Goal: Task Accomplishment & Management: Manage account settings

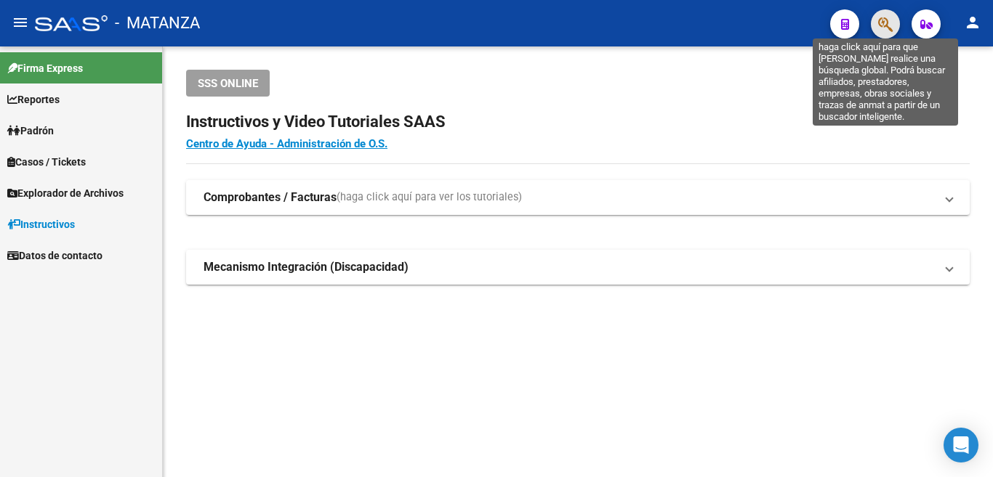
click at [890, 23] on icon "button" at bounding box center [885, 24] width 15 height 17
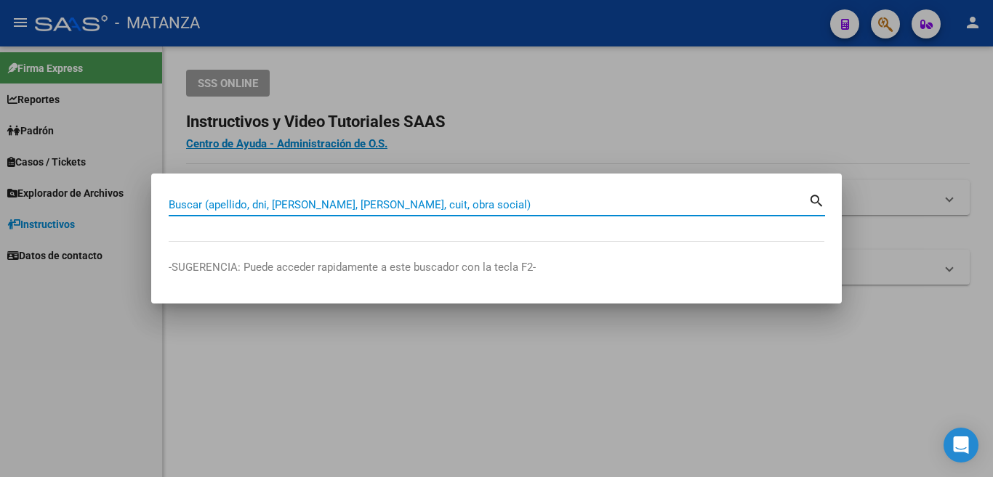
click at [777, 203] on input "Buscar (apellido, dni, [PERSON_NAME], [PERSON_NAME], cuit, obra social)" at bounding box center [489, 204] width 640 height 13
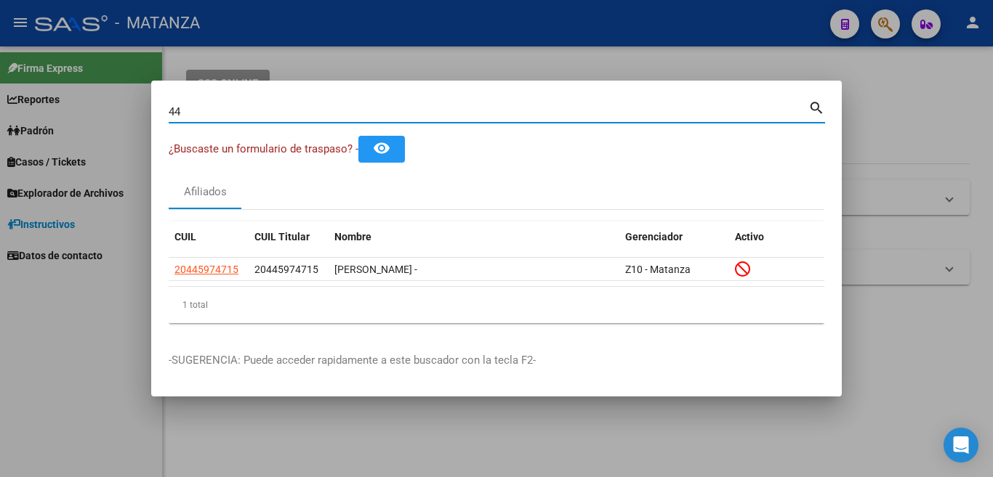
type input "4"
type input "3"
type input "44006342"
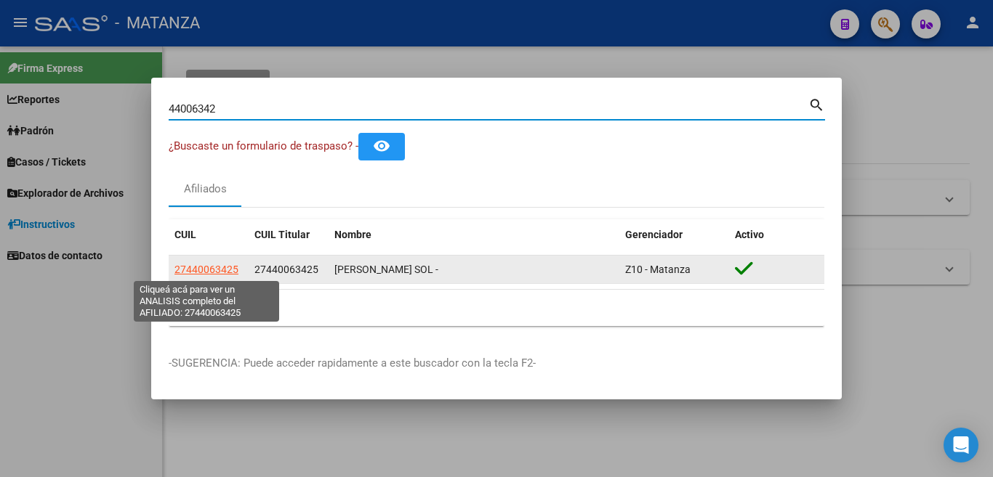
click at [212, 270] on span "27440063425" at bounding box center [206, 270] width 64 height 12
type textarea "27440063425"
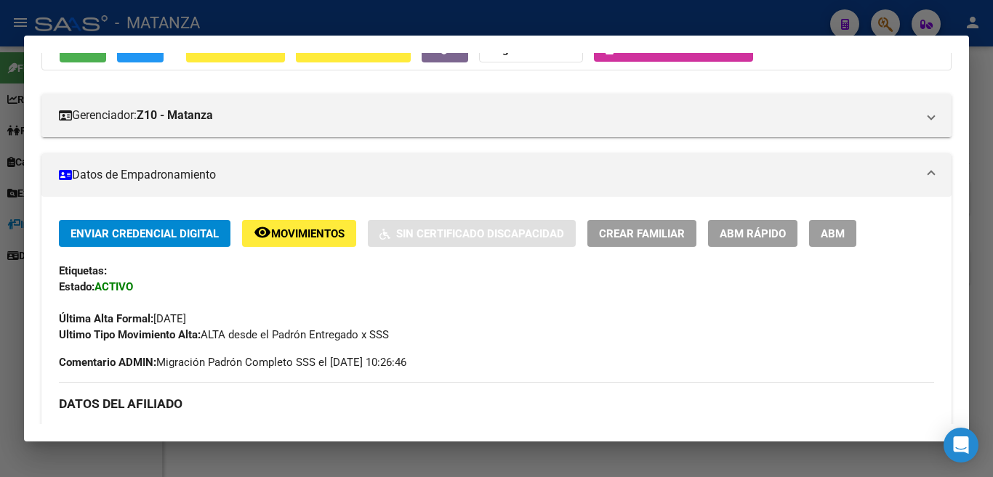
scroll to position [218, 0]
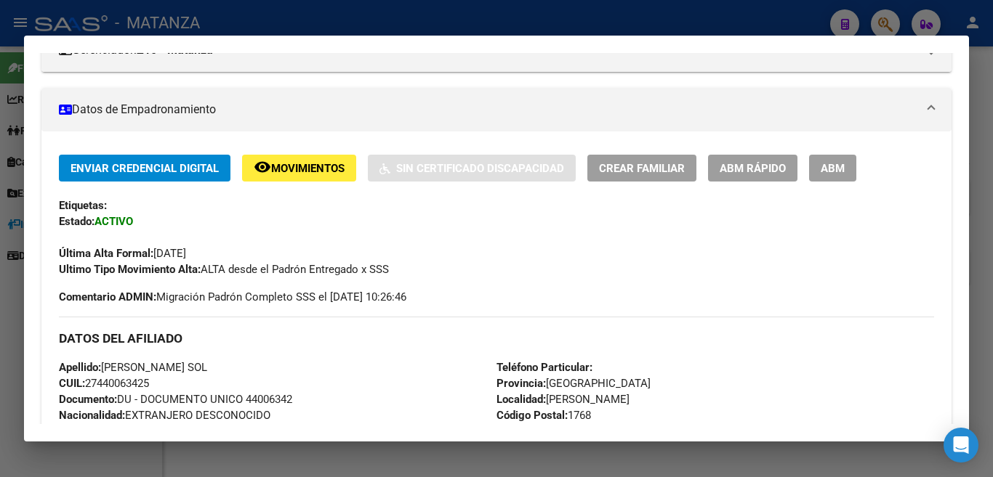
click at [825, 167] on span "ABM" at bounding box center [833, 168] width 24 height 13
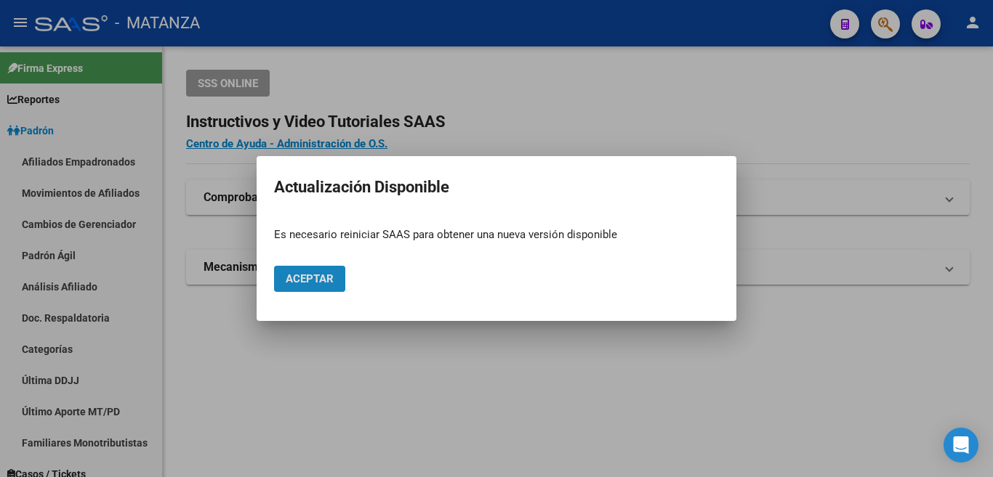
click at [323, 273] on span "Aceptar" at bounding box center [310, 279] width 48 height 13
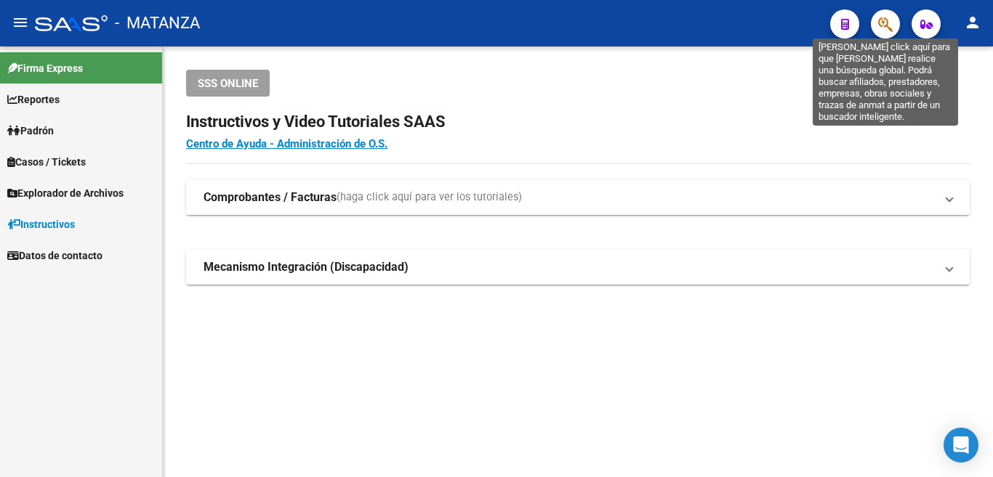
click at [890, 20] on icon "button" at bounding box center [885, 24] width 15 height 17
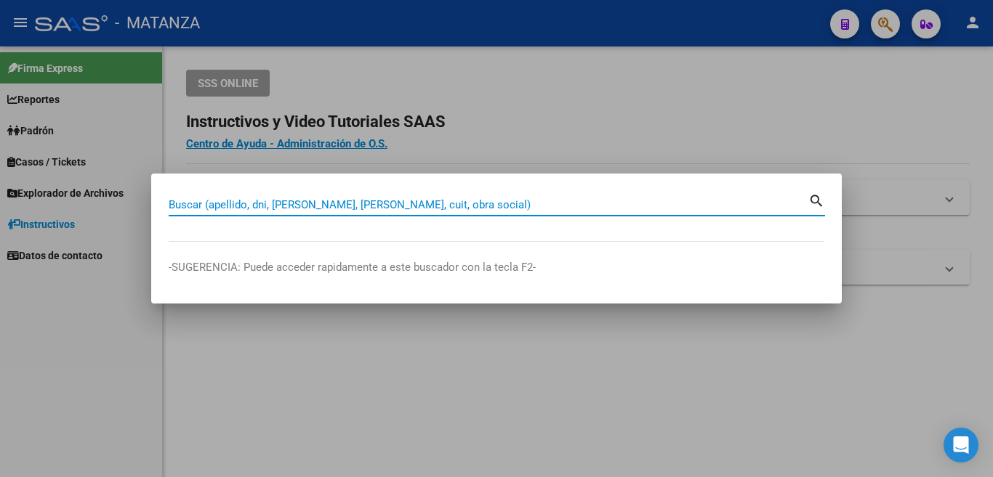
click at [749, 205] on input "Buscar (apellido, dni, [PERSON_NAME], [PERSON_NAME], cuit, obra social)" at bounding box center [489, 204] width 640 height 13
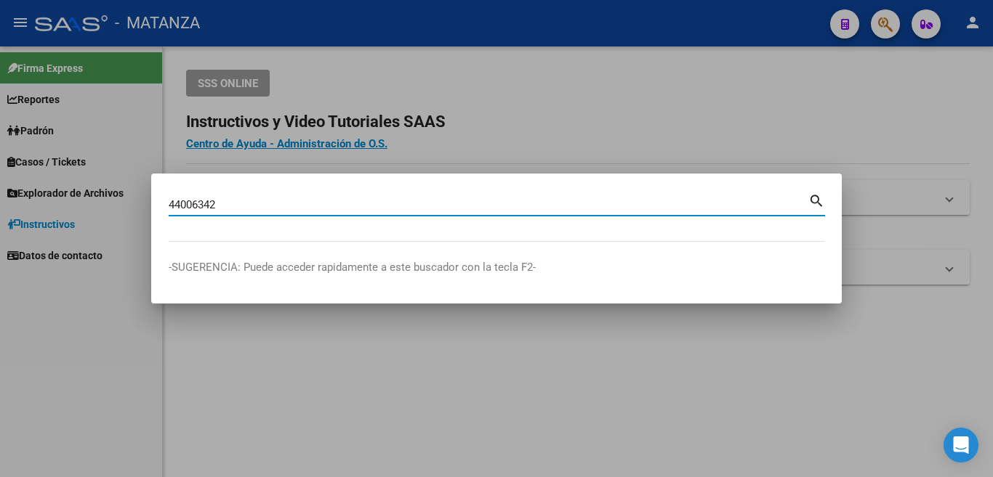
type input "44006342"
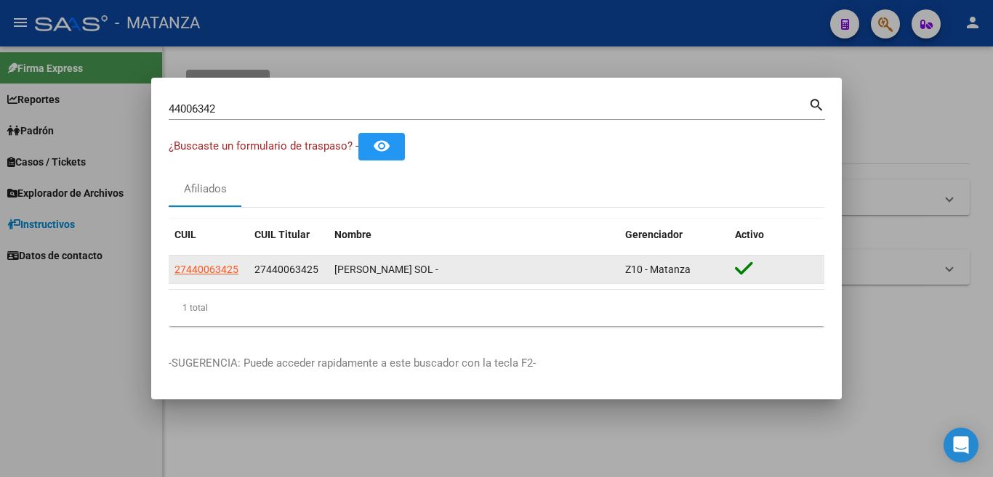
click at [208, 262] on app-link-go-to "27440063425" at bounding box center [206, 270] width 64 height 17
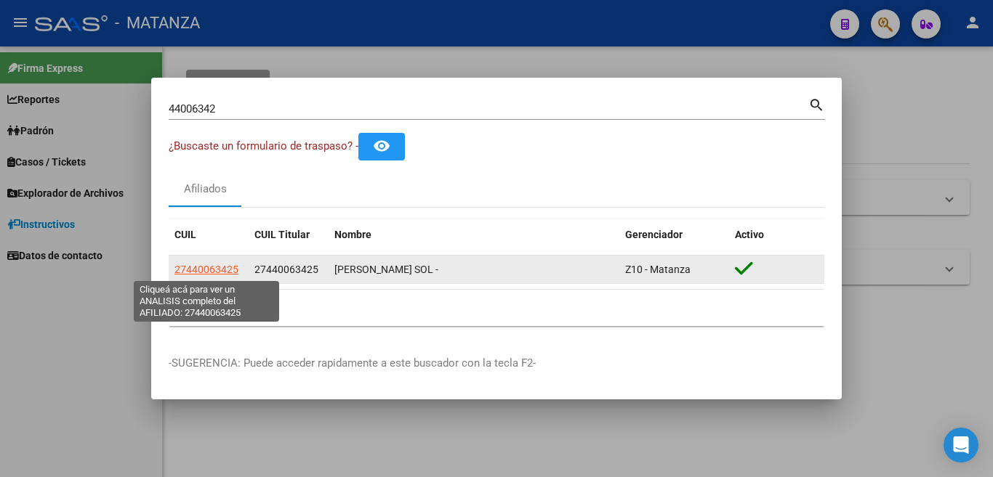
click at [209, 264] on span "27440063425" at bounding box center [206, 270] width 64 height 12
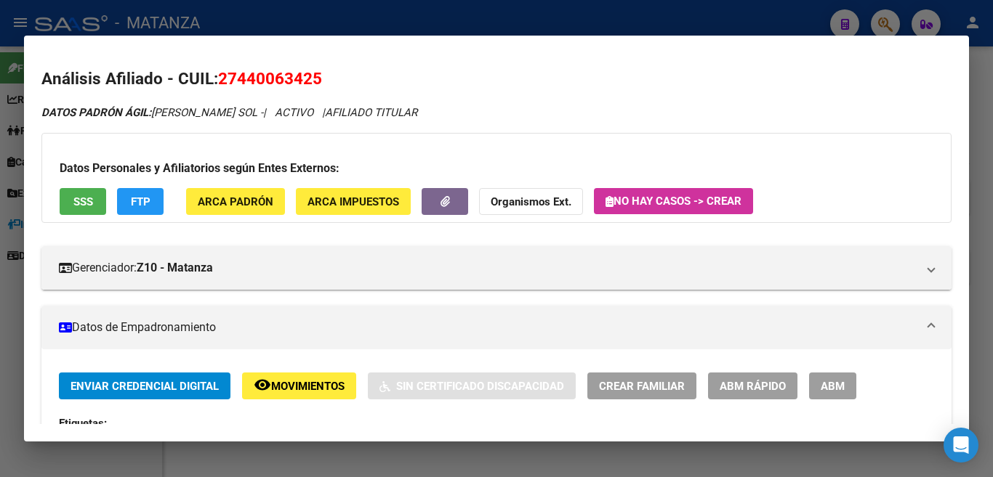
click at [835, 395] on button "ABM" at bounding box center [832, 386] width 47 height 27
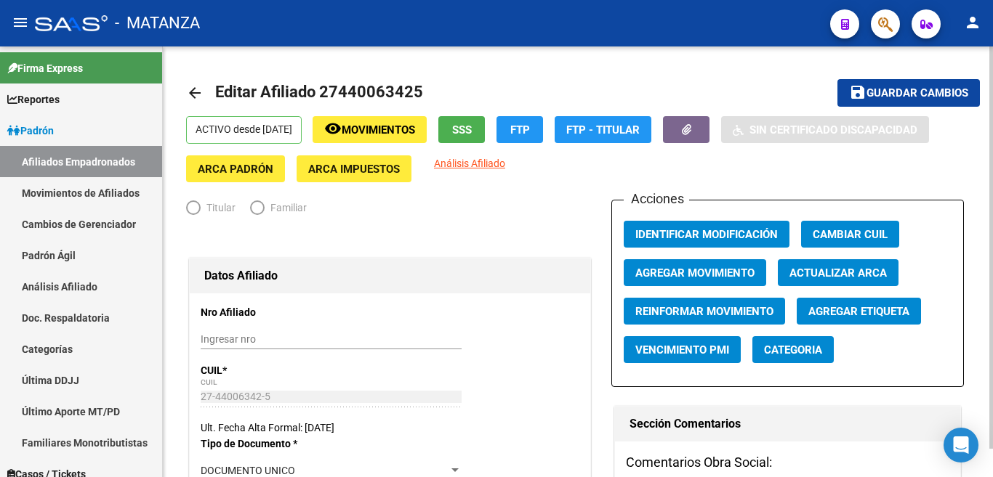
radio input "true"
type input "34-99925756-0"
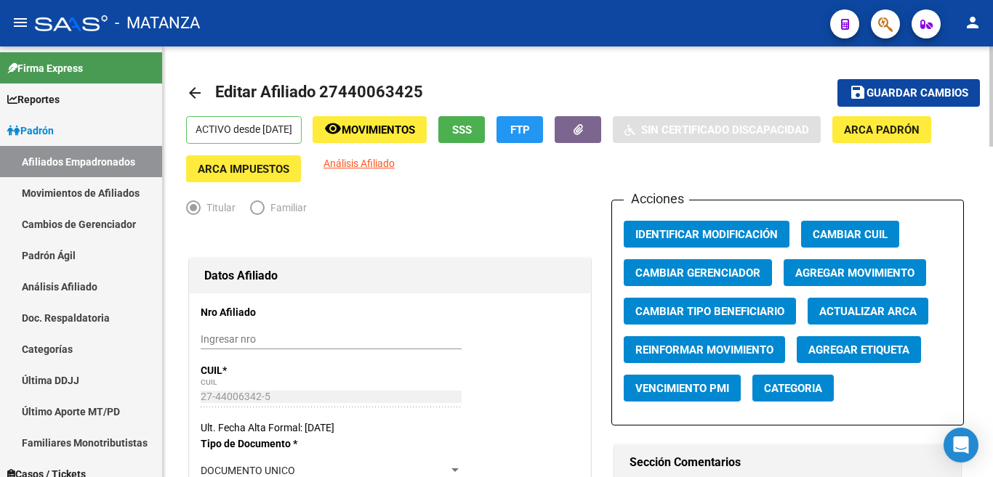
click at [826, 272] on span "Agregar Movimiento" at bounding box center [854, 273] width 119 height 13
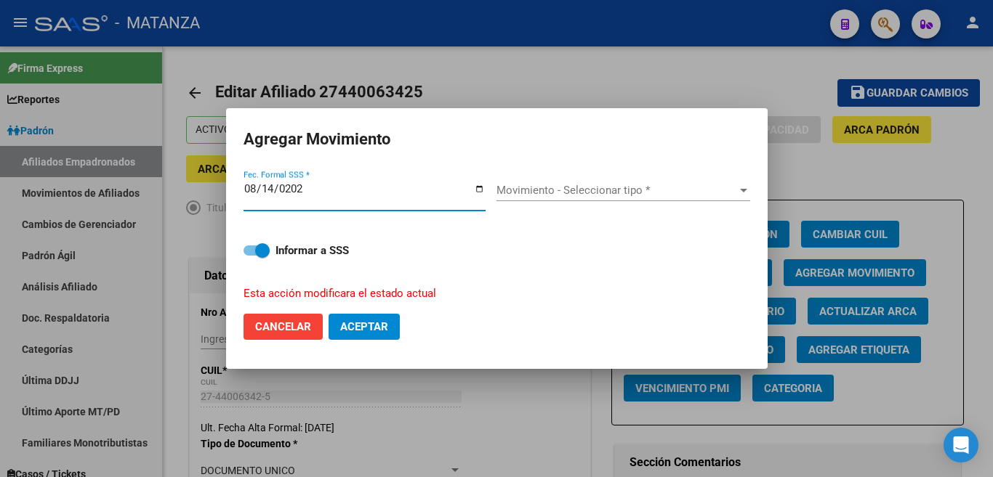
type input "[DATE]"
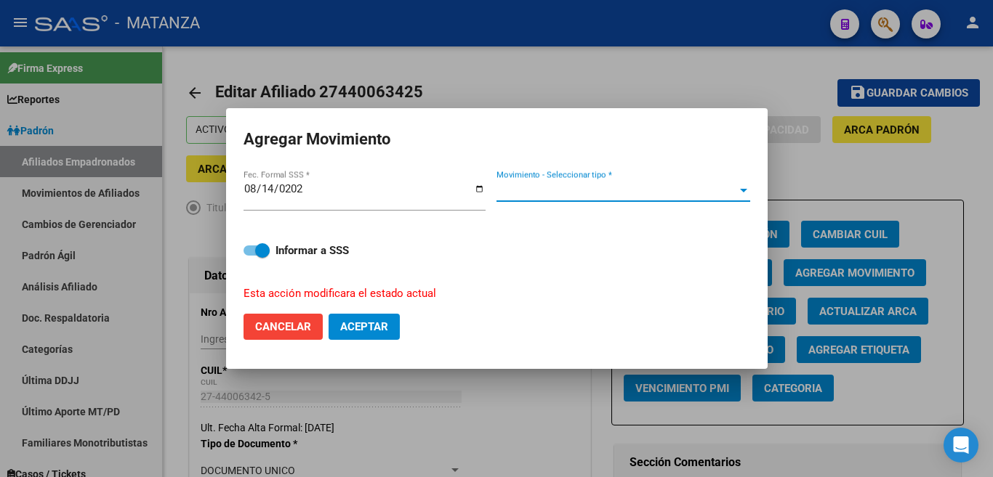
click at [729, 195] on span "Movimiento - Seleccionar tipo *" at bounding box center [616, 190] width 241 height 13
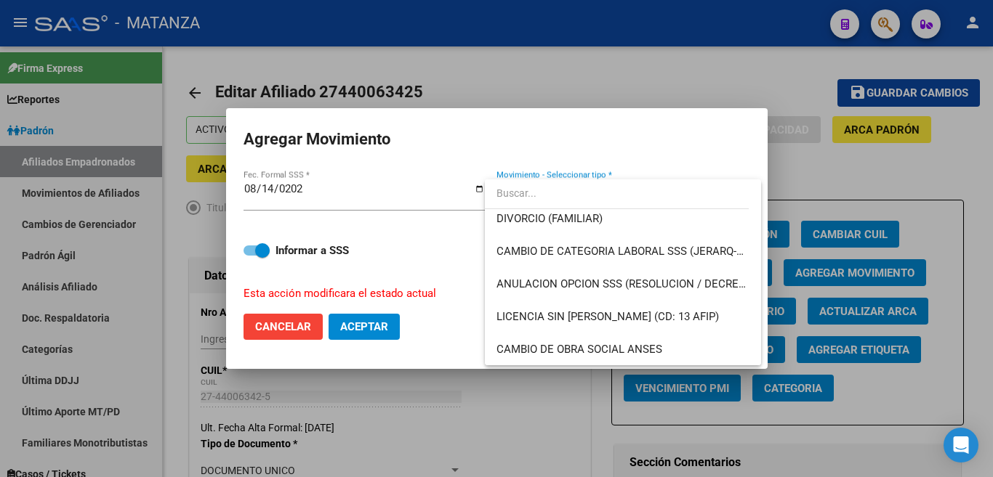
scroll to position [218, 0]
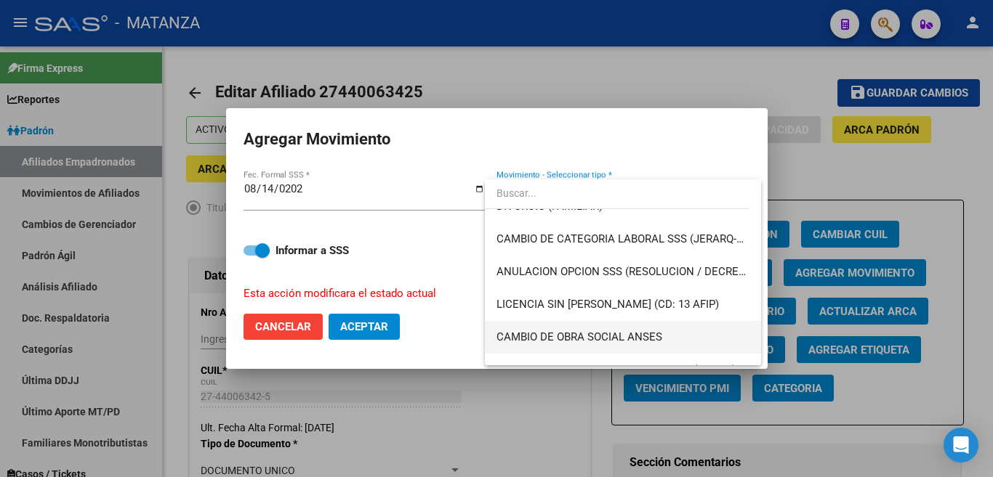
click at [661, 328] on span "CAMBIO DE OBRA SOCIAL ANSES" at bounding box center [622, 337] width 253 height 33
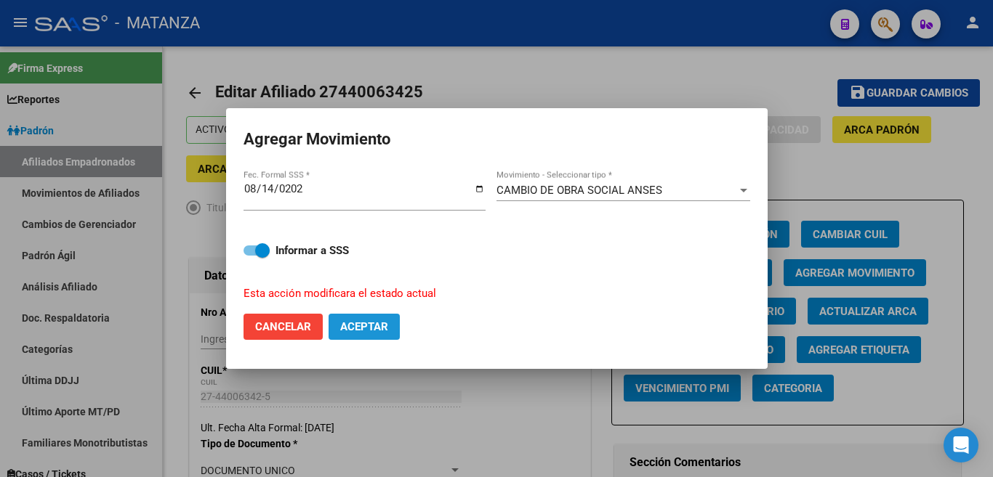
click at [342, 320] on span "Aceptar" at bounding box center [364, 326] width 48 height 13
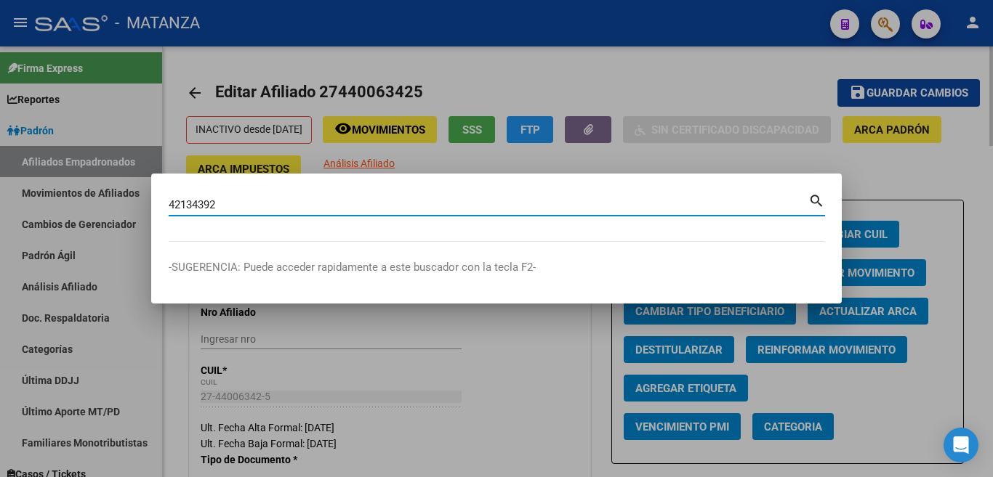
type input "42134392"
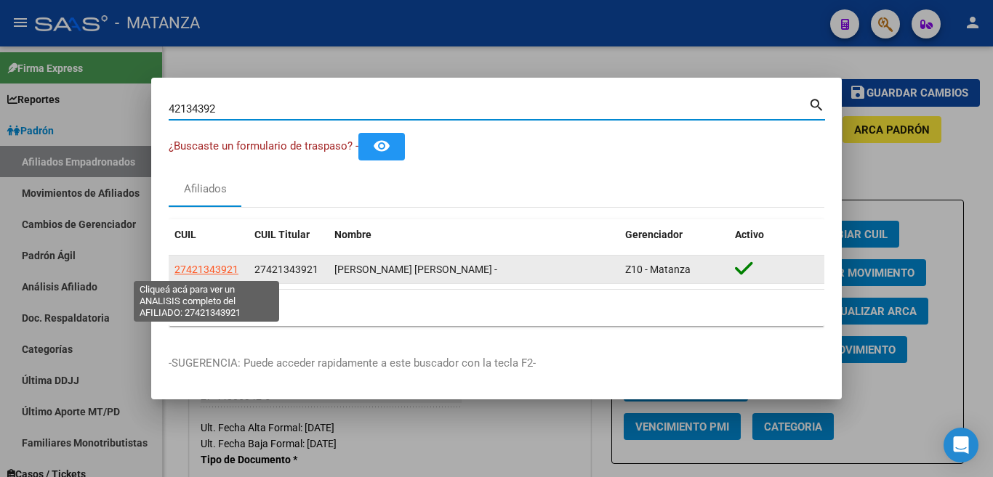
click at [217, 270] on span "27421343921" at bounding box center [206, 270] width 64 height 12
type textarea "27421343921"
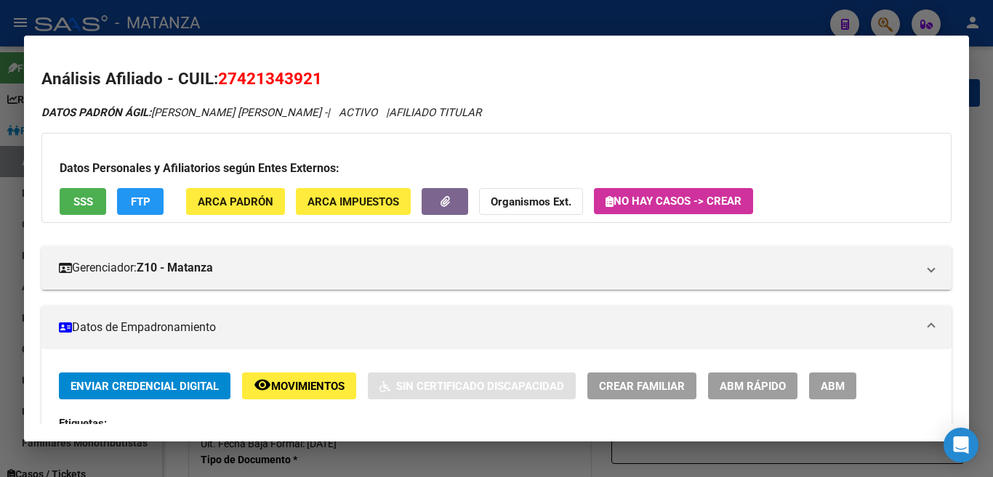
click at [813, 382] on button "ABM" at bounding box center [832, 386] width 47 height 27
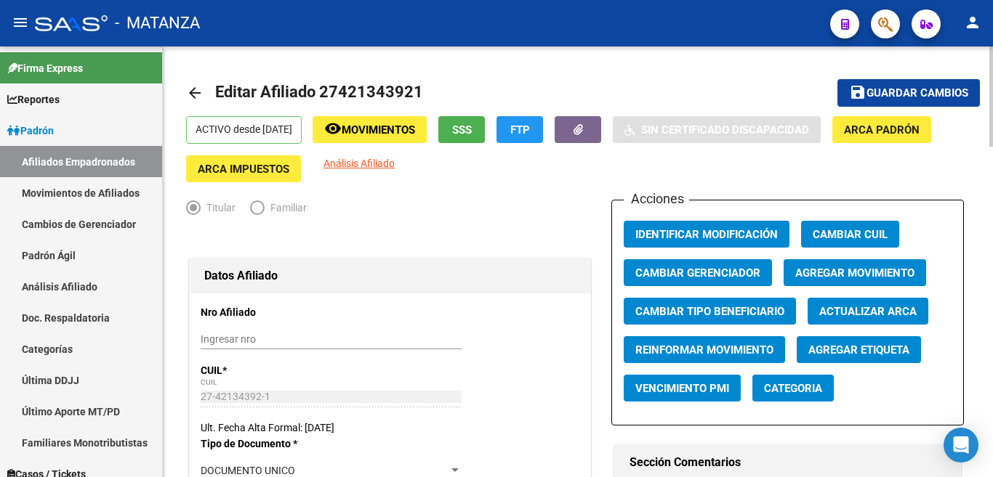
click at [795, 274] on span "Agregar Movimiento" at bounding box center [854, 273] width 119 height 13
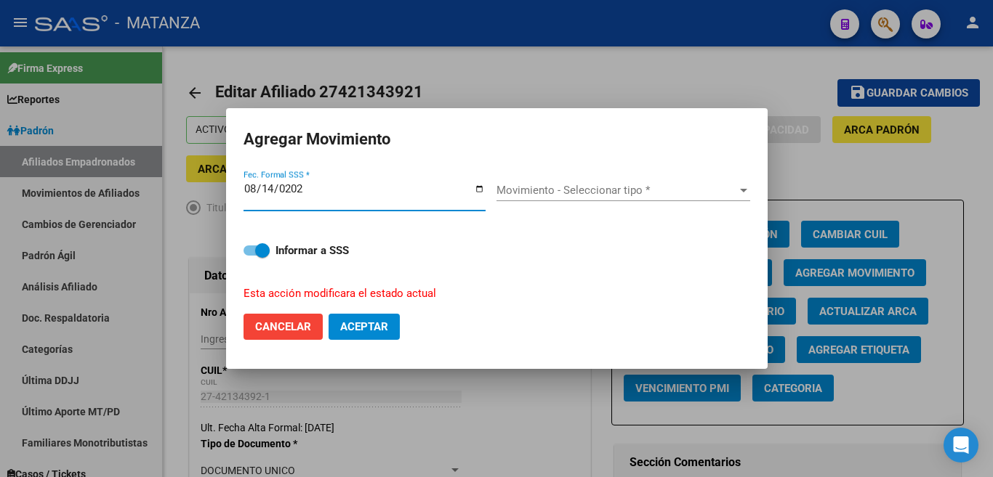
type input "[DATE]"
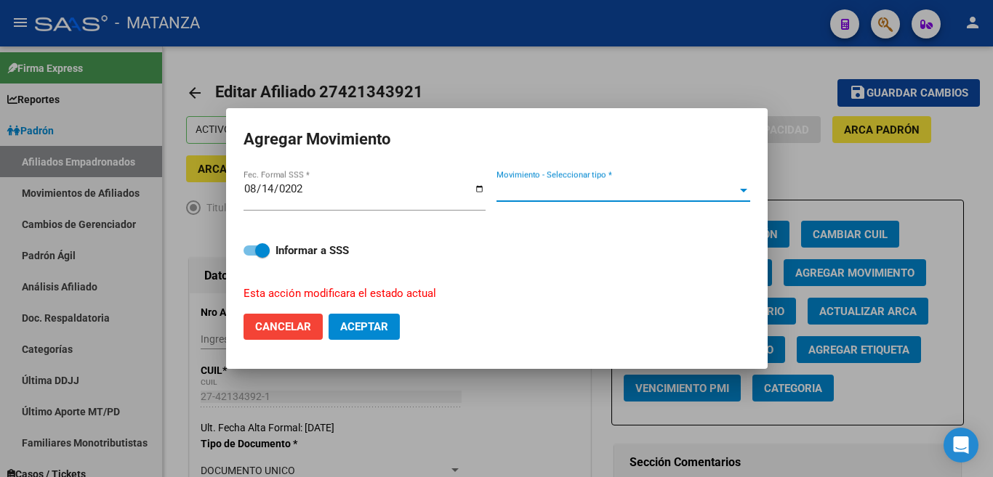
click at [748, 196] on div at bounding box center [743, 191] width 13 height 12
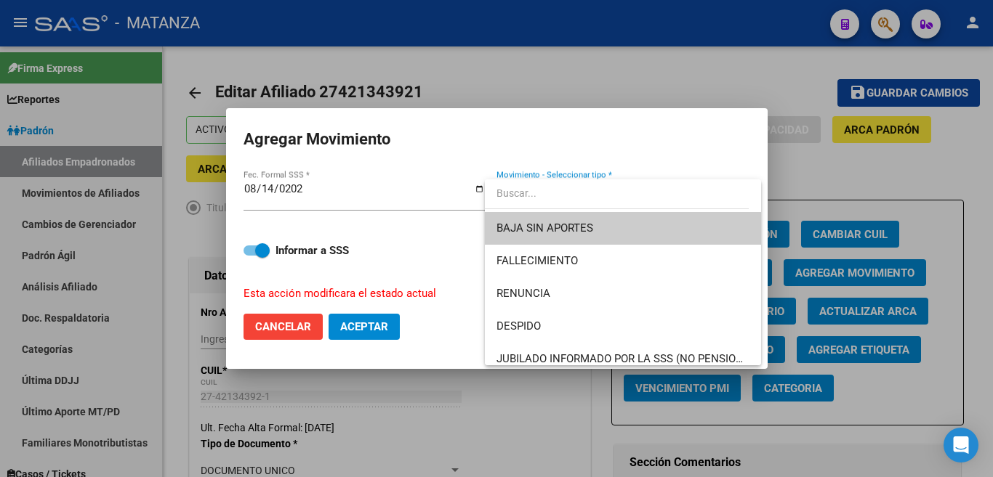
click at [722, 221] on span "BAJA SIN APORTES" at bounding box center [622, 228] width 253 height 33
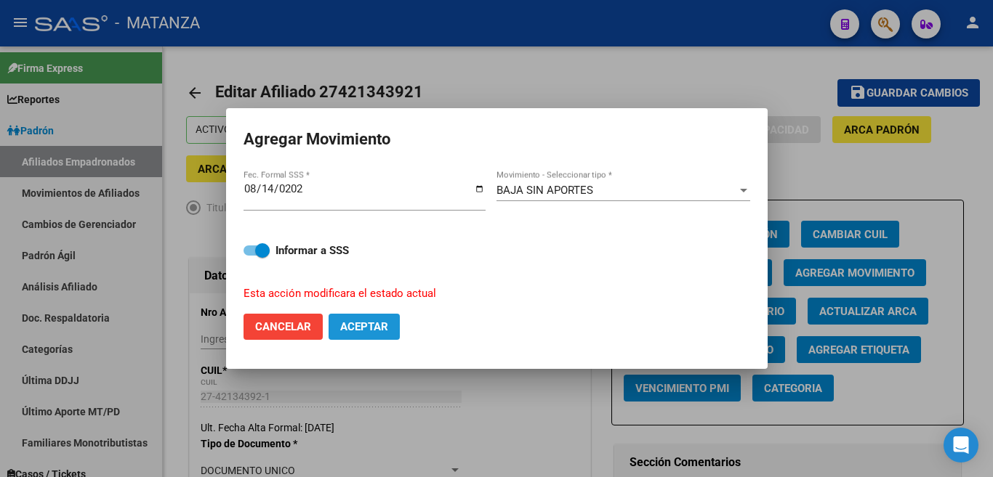
click at [366, 326] on span "Aceptar" at bounding box center [364, 326] width 48 height 13
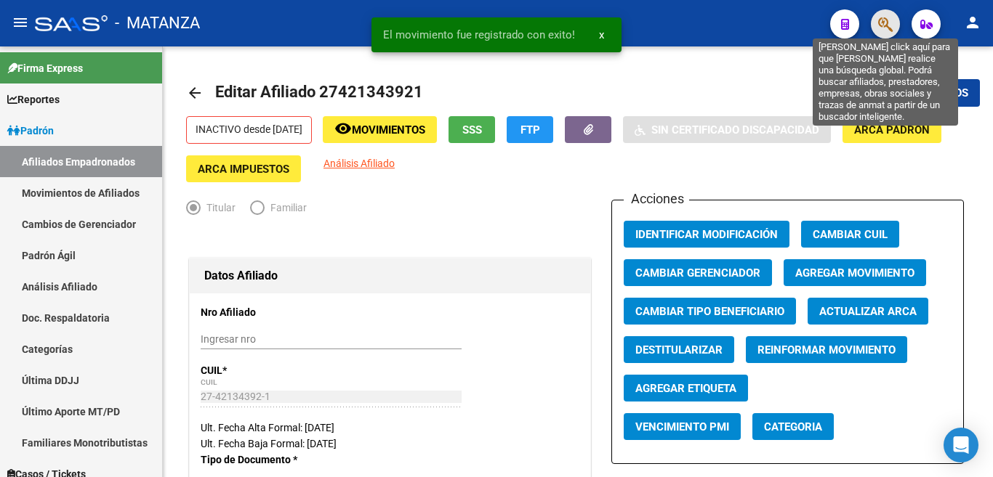
click at [880, 28] on icon "button" at bounding box center [885, 24] width 15 height 17
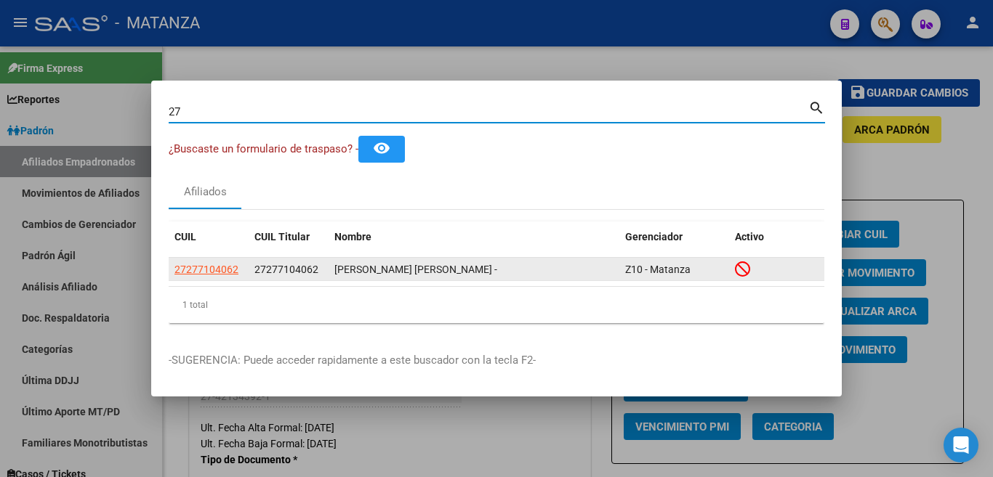
type input "2"
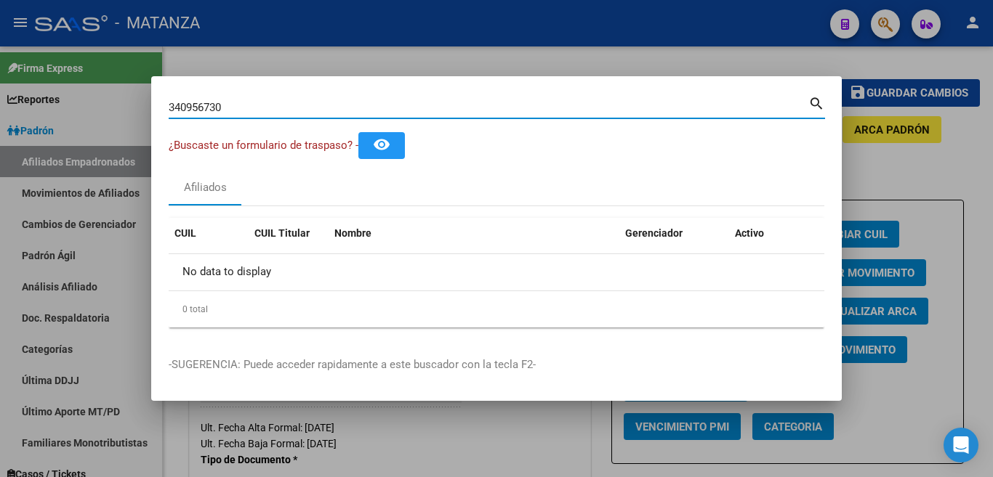
type input "34095673"
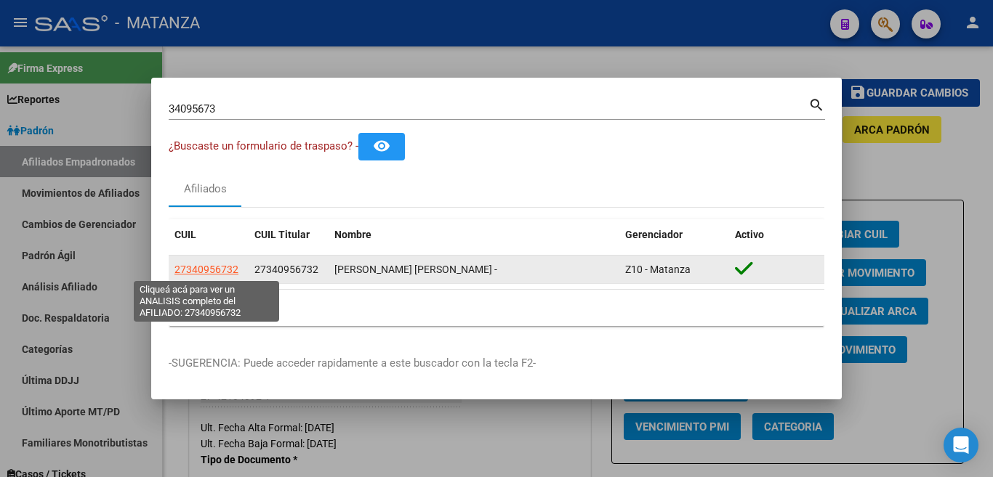
click at [221, 270] on span "27340956732" at bounding box center [206, 270] width 64 height 12
type textarea "27340956732"
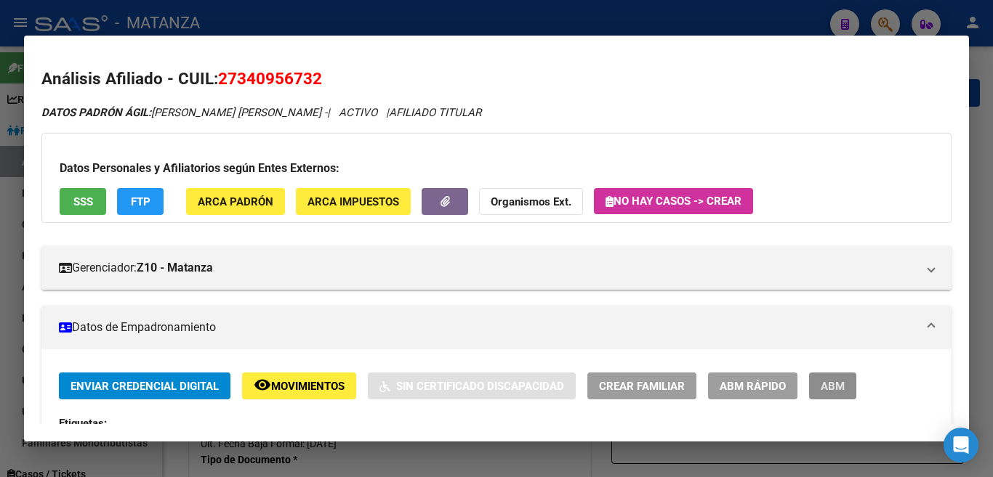
click at [825, 380] on span "ABM" at bounding box center [833, 386] width 24 height 13
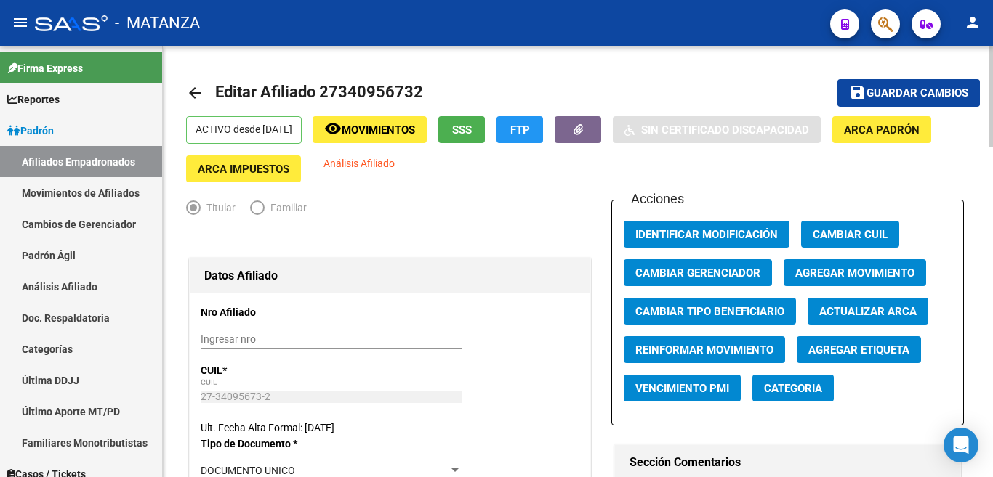
click at [843, 273] on span "Agregar Movimiento" at bounding box center [854, 273] width 119 height 13
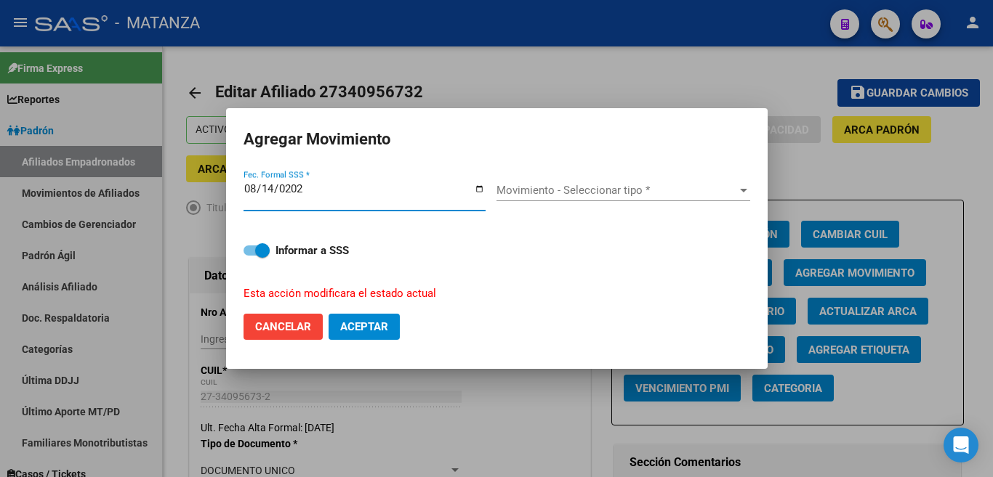
type input "[DATE]"
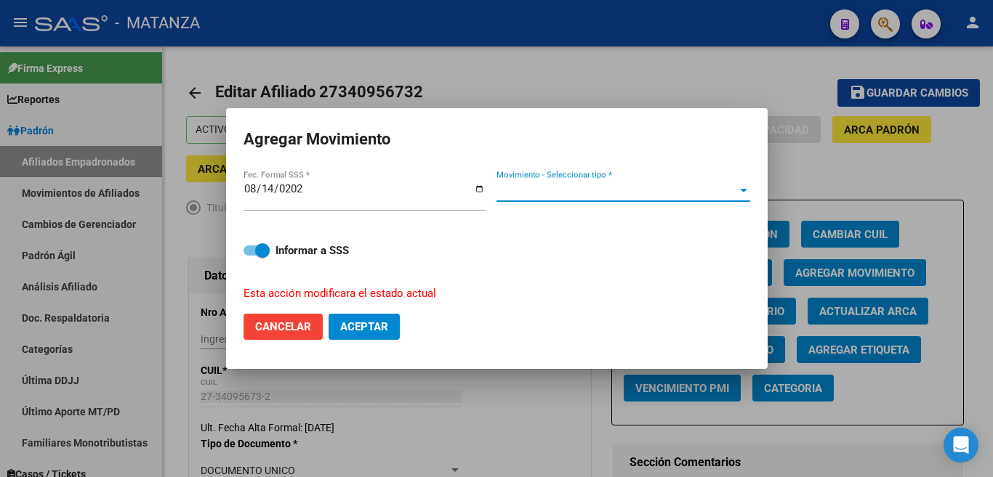
click at [743, 190] on div at bounding box center [743, 191] width 13 height 12
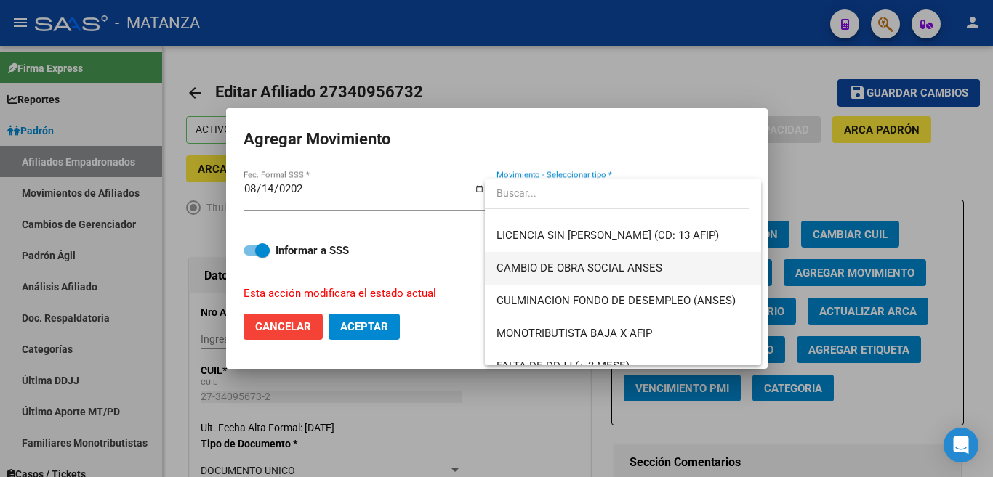
scroll to position [291, 0]
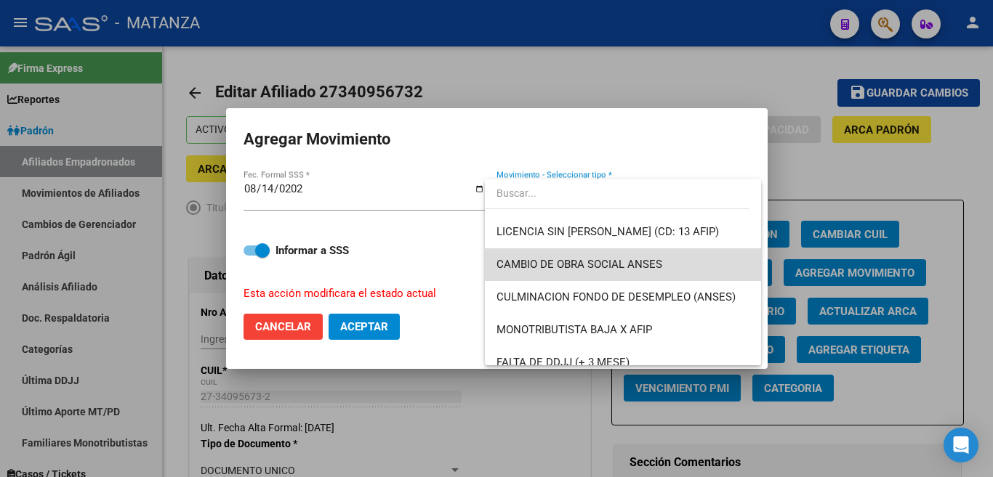
click at [629, 257] on span "CAMBIO DE OBRA SOCIAL ANSES" at bounding box center [622, 265] width 253 height 33
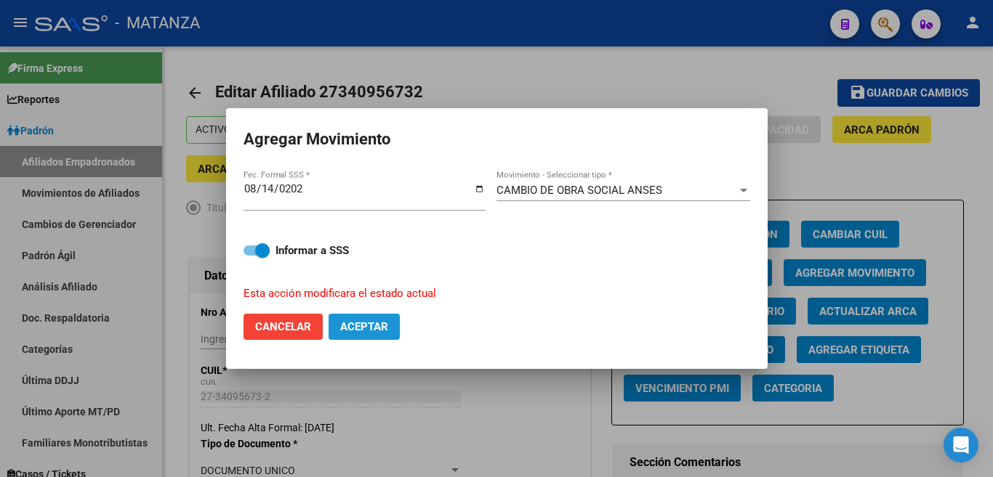
click at [358, 314] on button "Aceptar" at bounding box center [363, 327] width 71 height 26
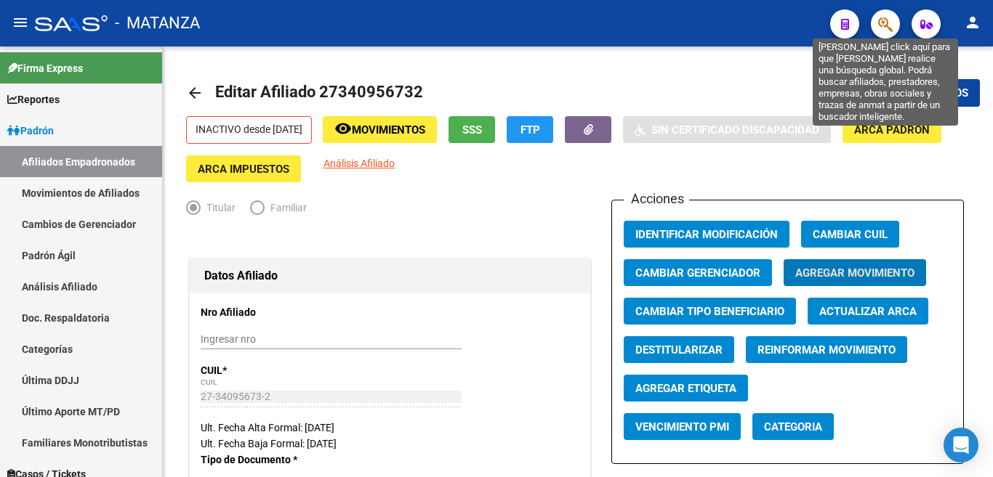
click at [888, 20] on icon "button" at bounding box center [885, 24] width 15 height 17
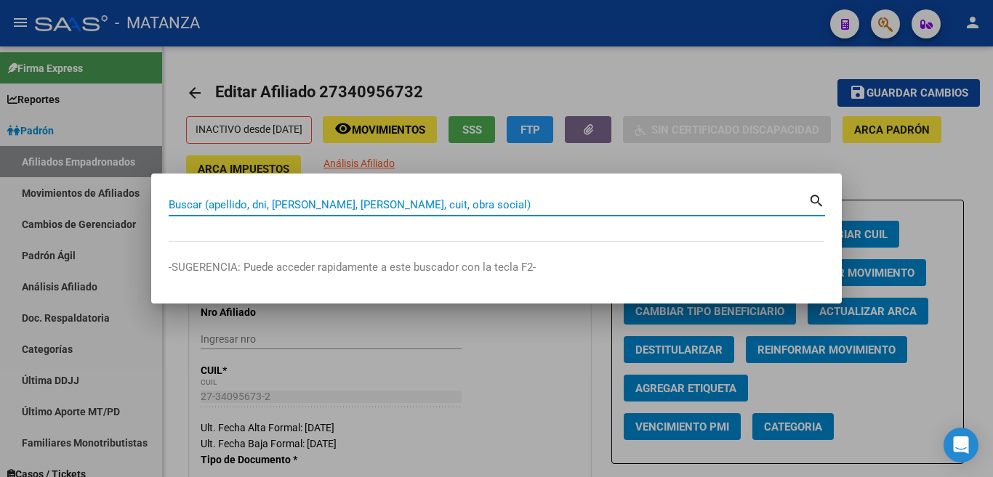
click at [766, 209] on input "Buscar (apellido, dni, [PERSON_NAME], [PERSON_NAME], cuit, obra social)" at bounding box center [489, 204] width 640 height 13
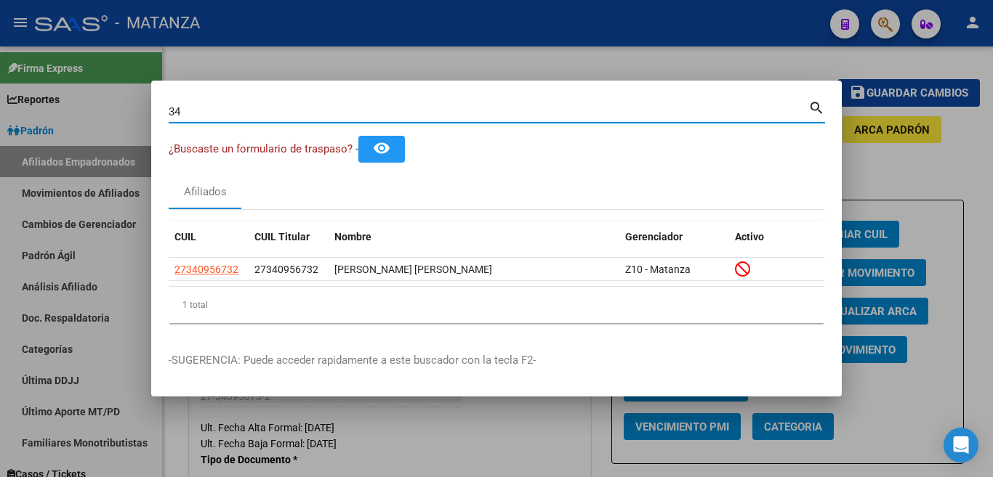
type input "3"
type input "40512688"
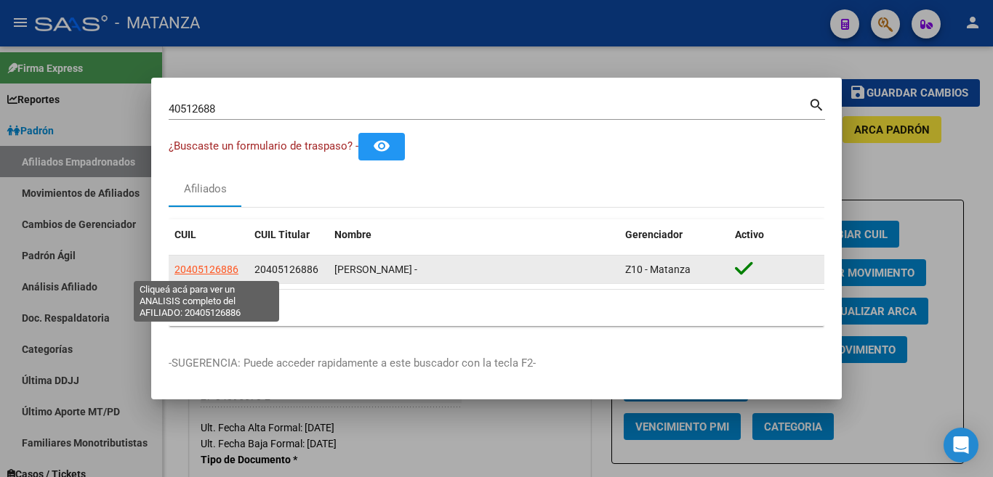
click at [227, 273] on span "20405126886" at bounding box center [206, 270] width 64 height 12
type textarea "20405126886"
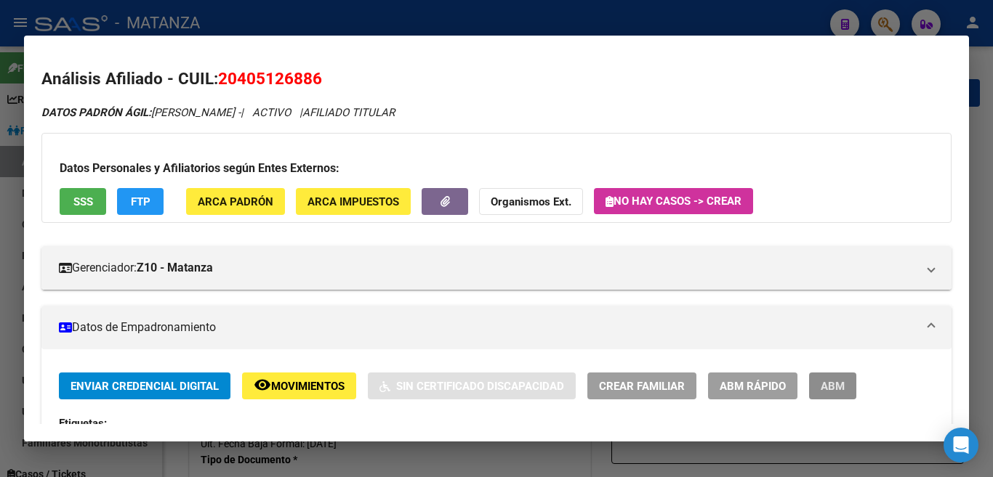
click at [839, 383] on span "ABM" at bounding box center [833, 386] width 24 height 13
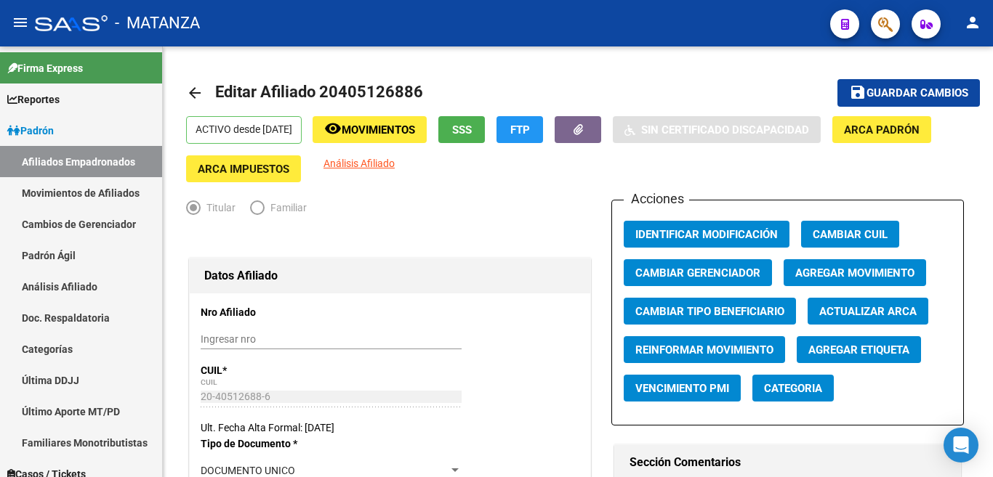
scroll to position [73, 0]
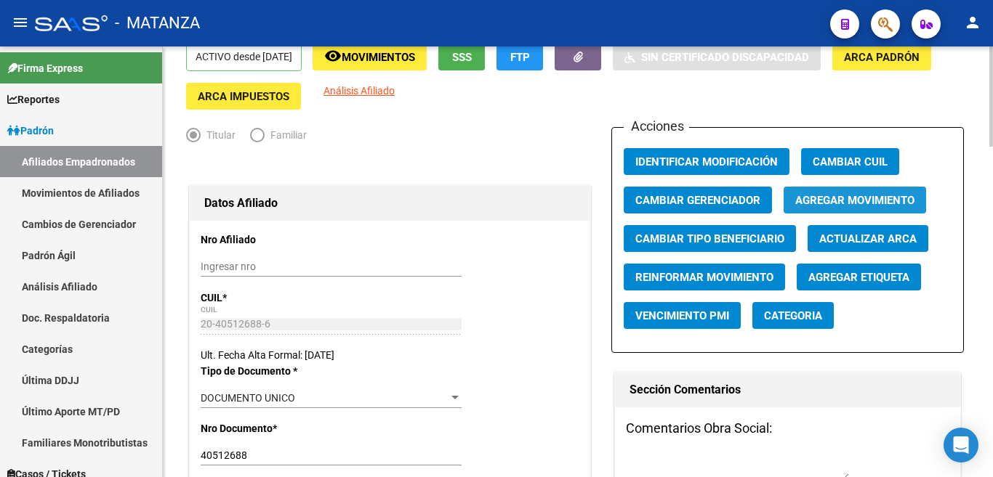
click at [800, 195] on span "Agregar Movimiento" at bounding box center [854, 200] width 119 height 13
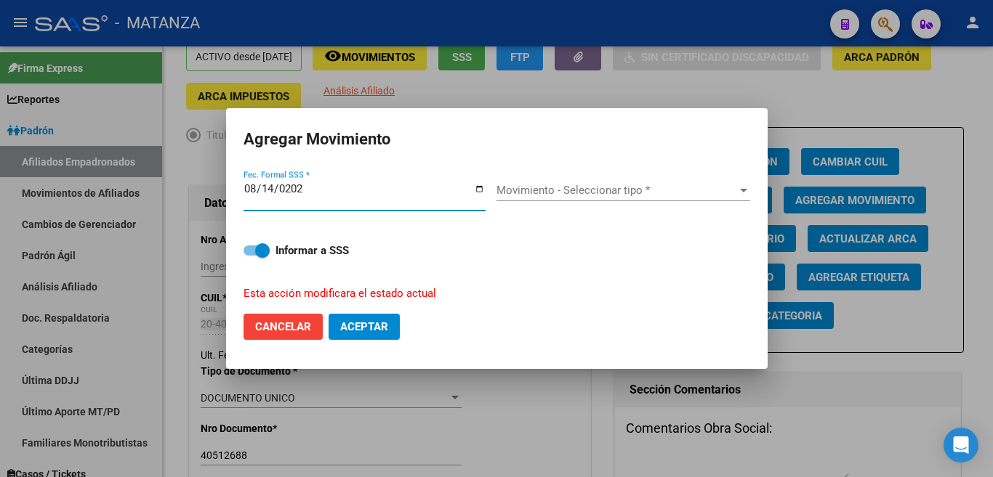
type input "[DATE]"
click at [690, 197] on span "Movimiento - Seleccionar tipo *" at bounding box center [616, 190] width 241 height 13
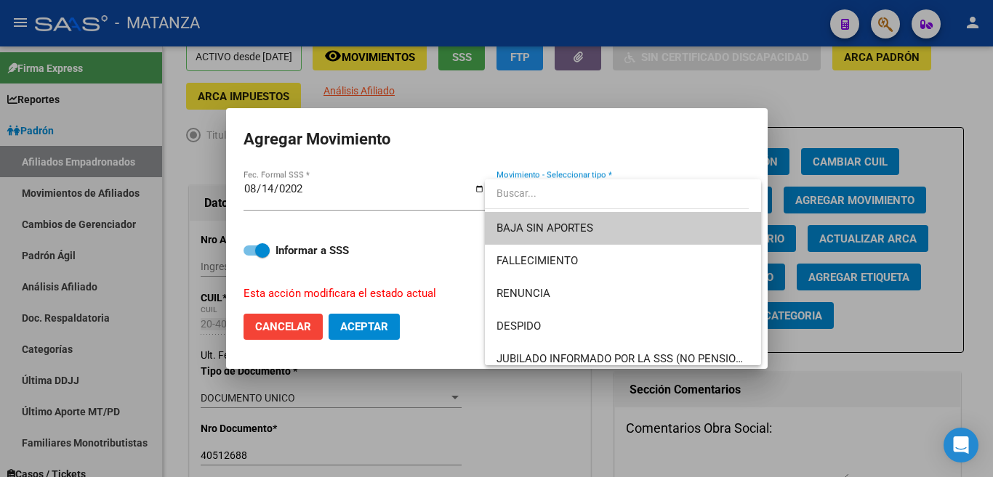
click at [690, 223] on span "BAJA SIN APORTES" at bounding box center [622, 228] width 253 height 33
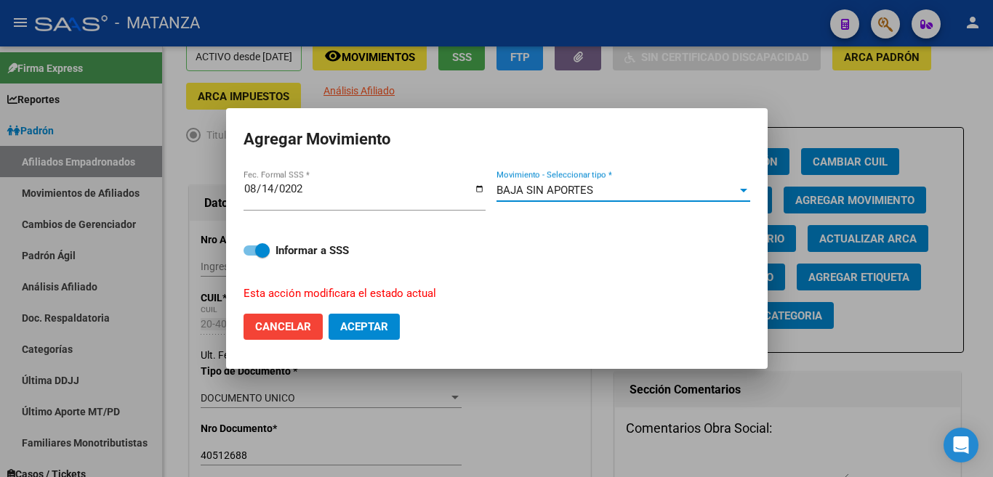
click at [393, 321] on button "Aceptar" at bounding box center [363, 327] width 71 height 26
checkbox input "false"
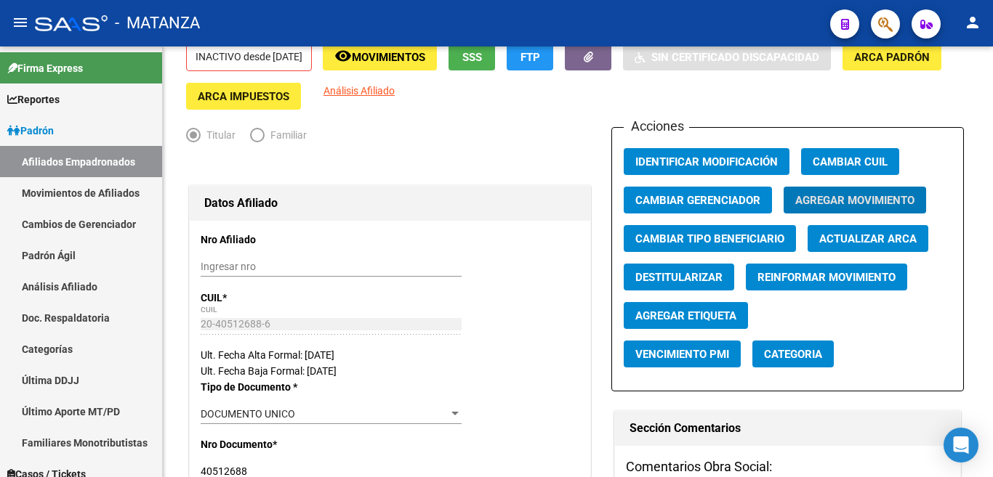
click at [872, 27] on button "button" at bounding box center [885, 23] width 29 height 29
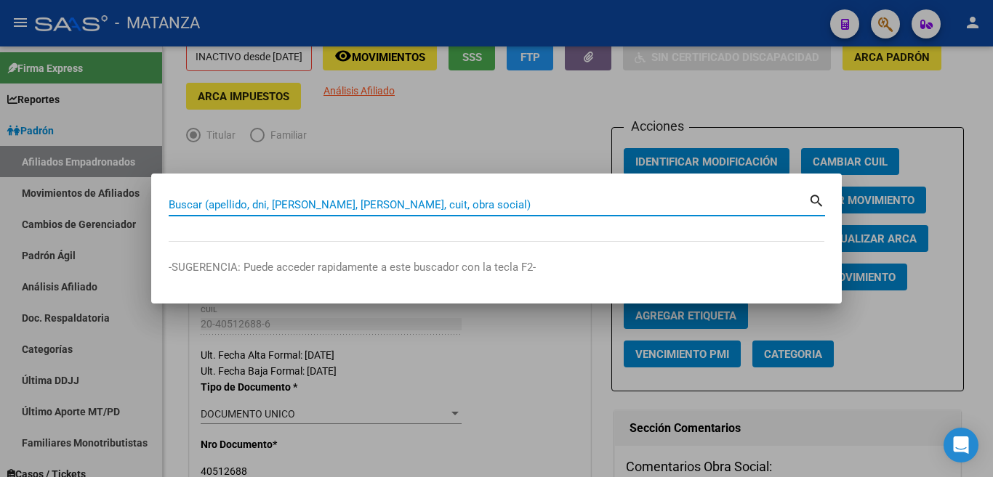
click at [735, 211] on input "Buscar (apellido, dni, [PERSON_NAME], [PERSON_NAME], cuit, obra social)" at bounding box center [489, 204] width 640 height 13
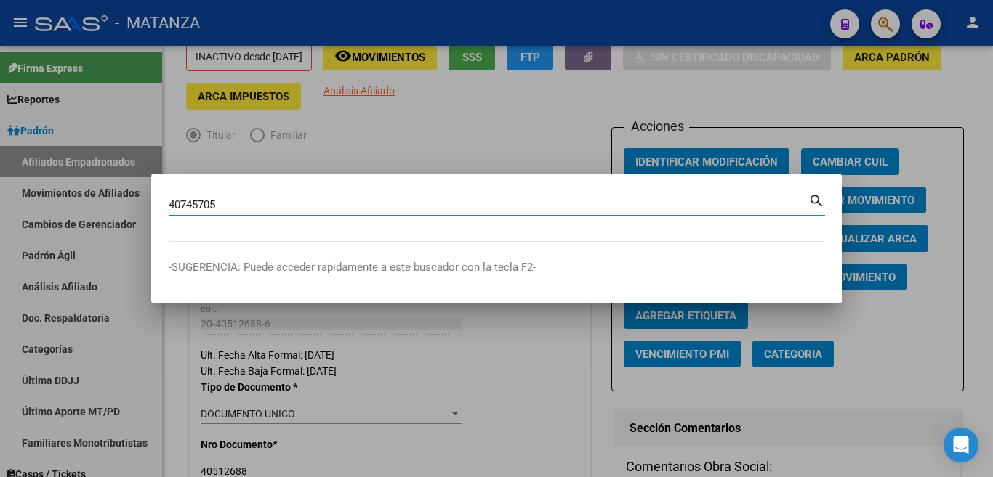
type input "40745705"
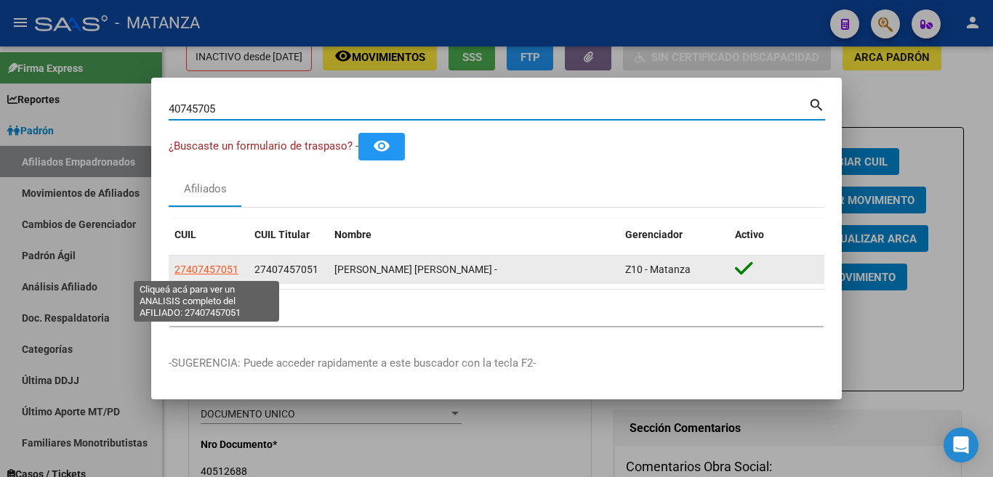
click at [232, 273] on span "27407457051" at bounding box center [206, 270] width 64 height 12
type textarea "27407457051"
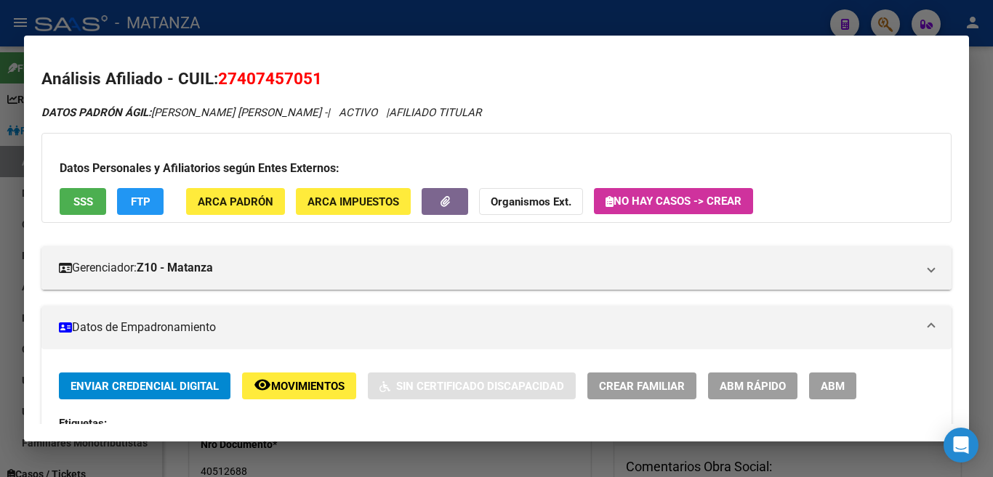
click at [835, 384] on span "ABM" at bounding box center [833, 386] width 24 height 13
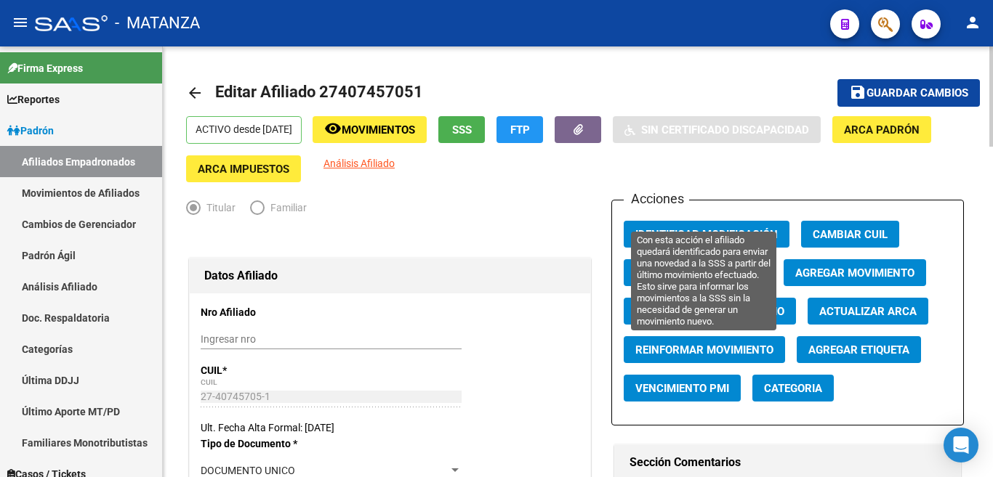
click at [740, 353] on span "Reinformar Movimiento" at bounding box center [704, 350] width 138 height 13
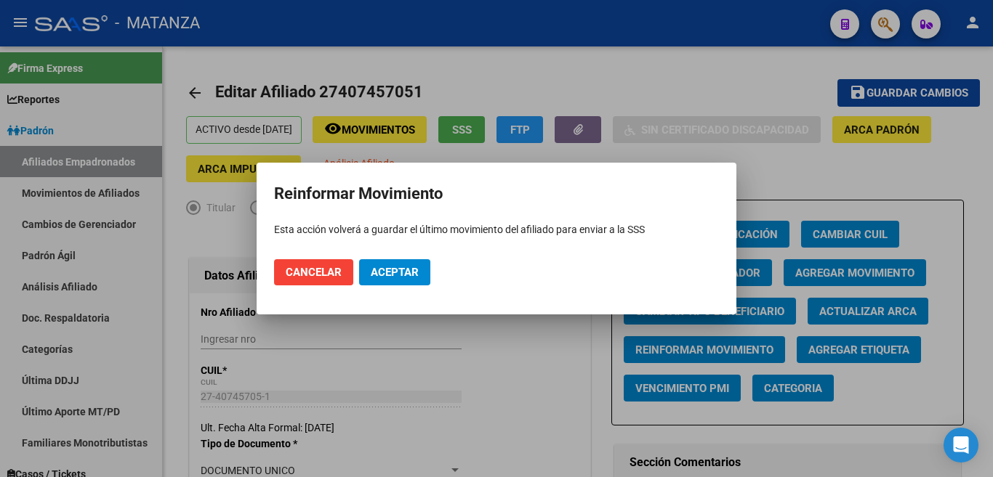
click at [828, 164] on div at bounding box center [496, 238] width 993 height 477
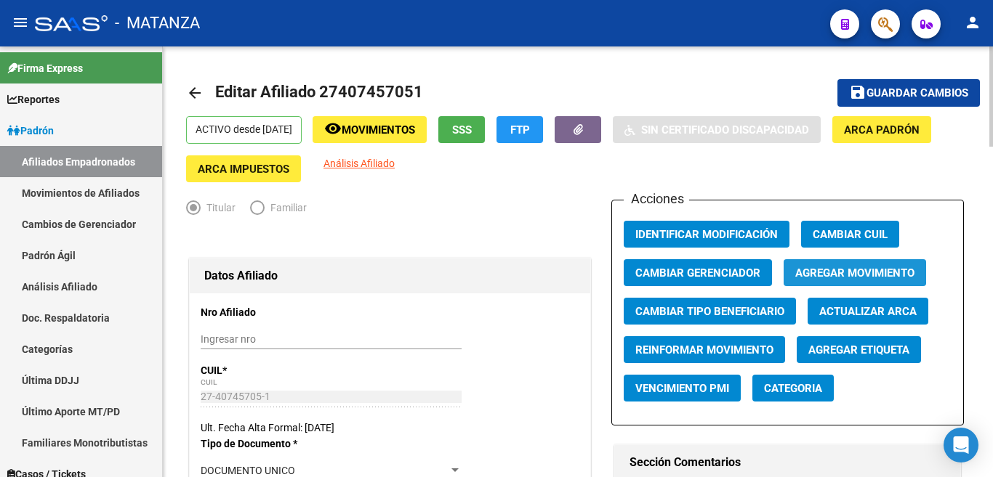
click at [844, 272] on span "Agregar Movimiento" at bounding box center [854, 273] width 119 height 13
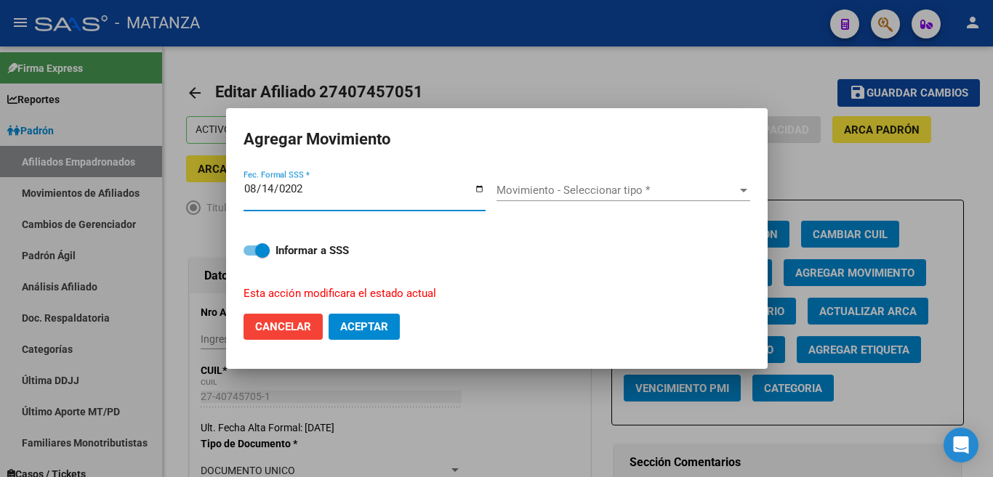
type input "[DATE]"
click at [739, 196] on div at bounding box center [743, 191] width 13 height 12
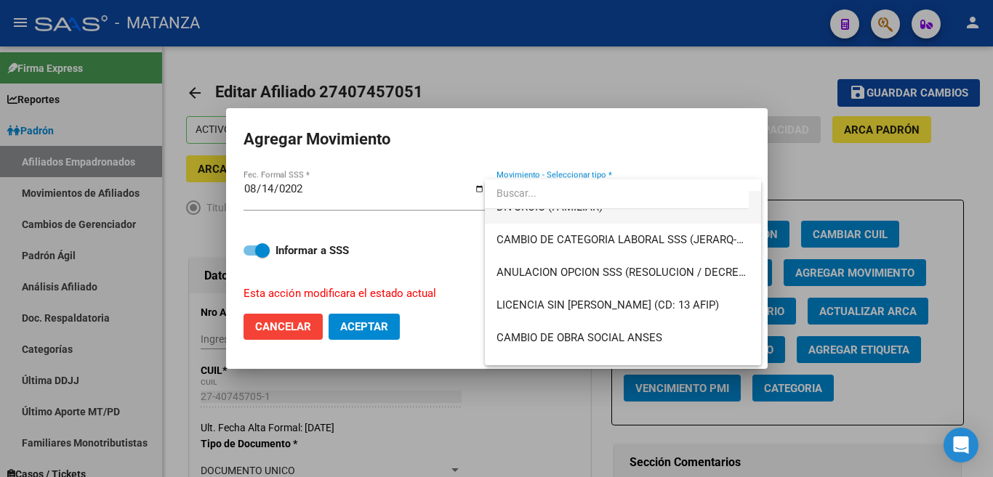
scroll to position [218, 0]
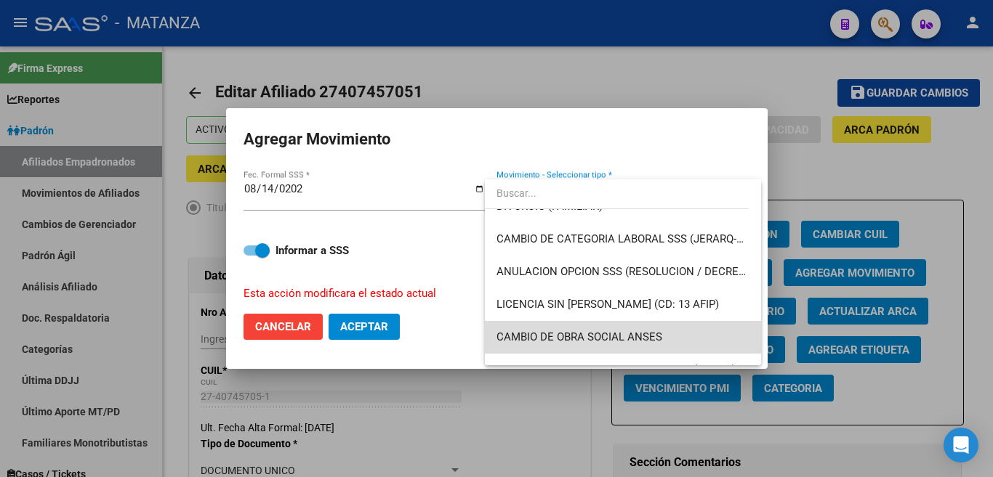
click at [671, 325] on span "CAMBIO DE OBRA SOCIAL ANSES" at bounding box center [622, 337] width 253 height 33
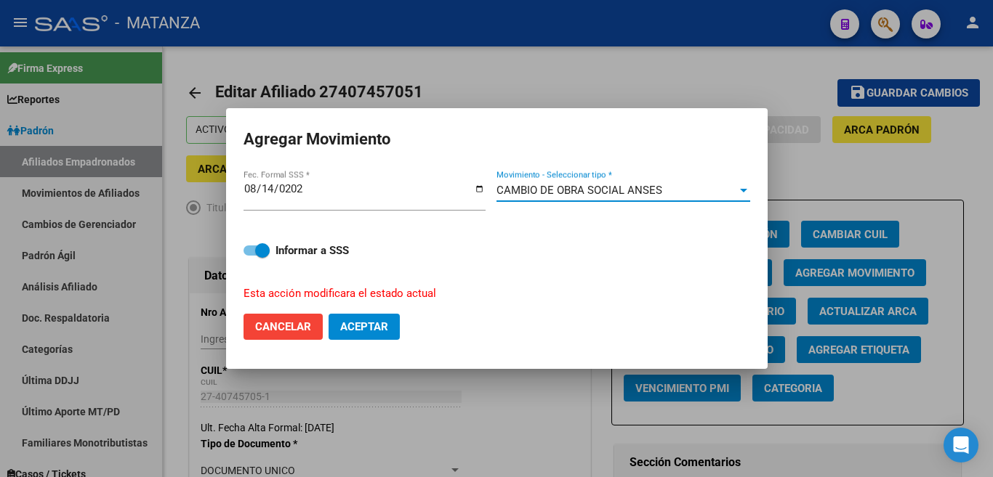
click at [359, 327] on span "Aceptar" at bounding box center [364, 326] width 48 height 13
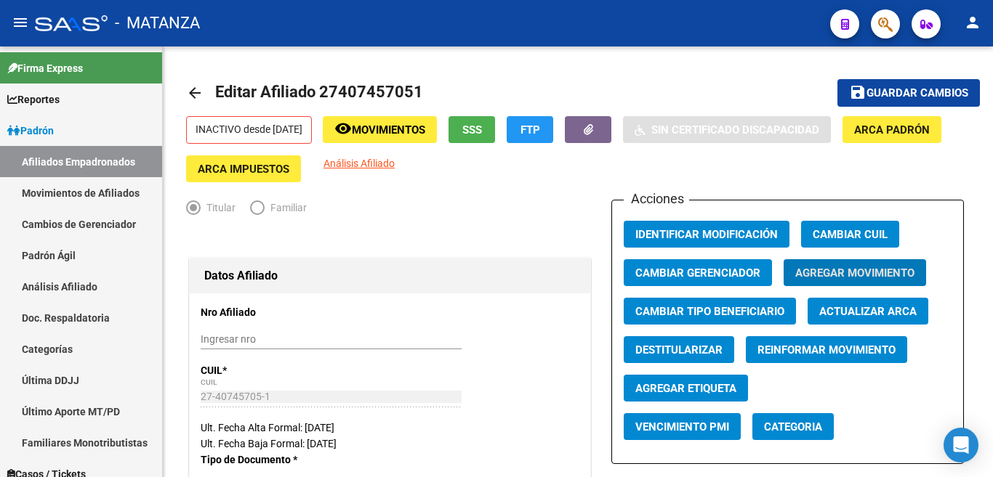
click at [876, 16] on button "button" at bounding box center [885, 23] width 29 height 29
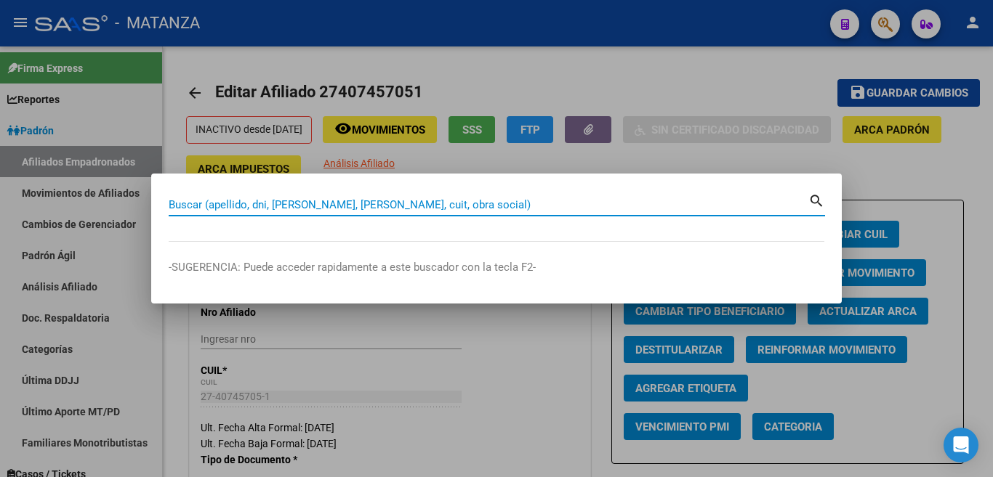
click at [771, 209] on input "Buscar (apellido, dni, [PERSON_NAME], [PERSON_NAME], cuit, obra social)" at bounding box center [489, 204] width 640 height 13
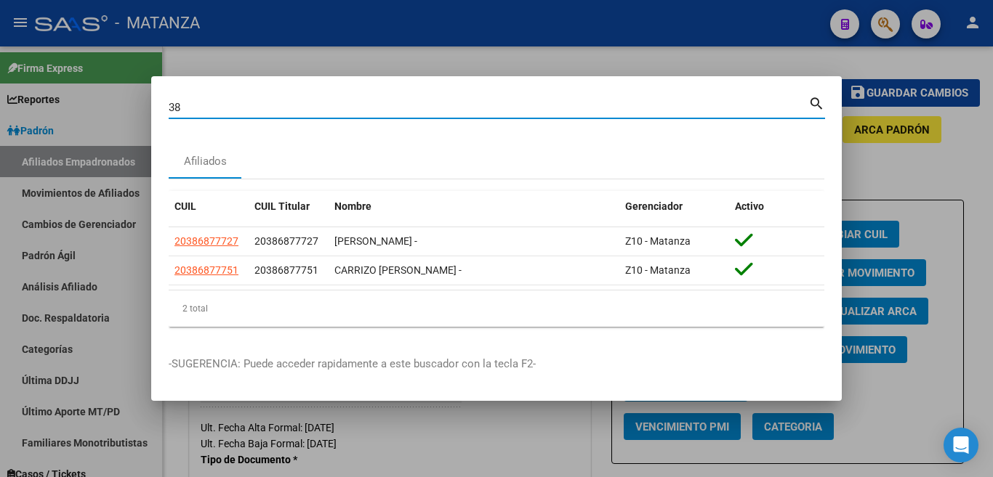
type input "3"
type input "38687775"
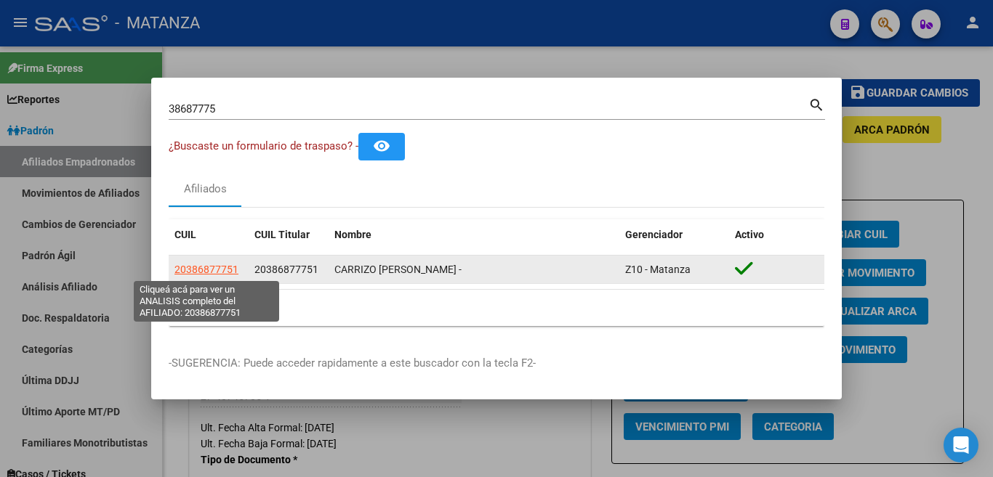
click at [216, 272] on span "20386877751" at bounding box center [206, 270] width 64 height 12
type textarea "20386877751"
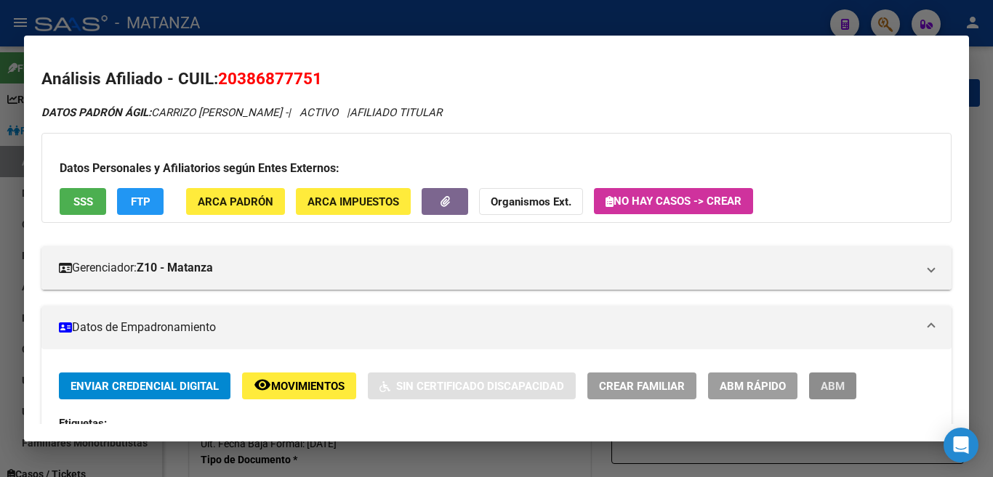
click at [835, 385] on span "ABM" at bounding box center [833, 386] width 24 height 13
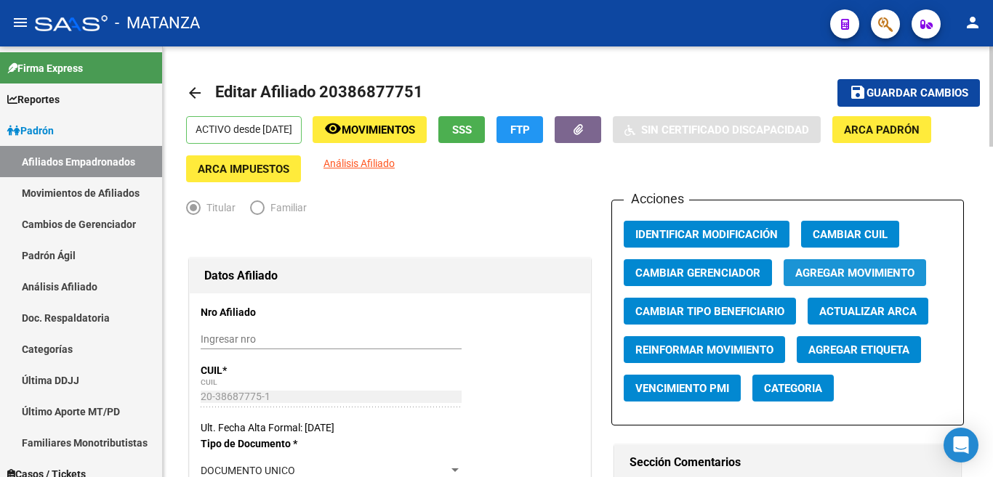
click at [818, 265] on button "Agregar Movimiento" at bounding box center [854, 272] width 142 height 27
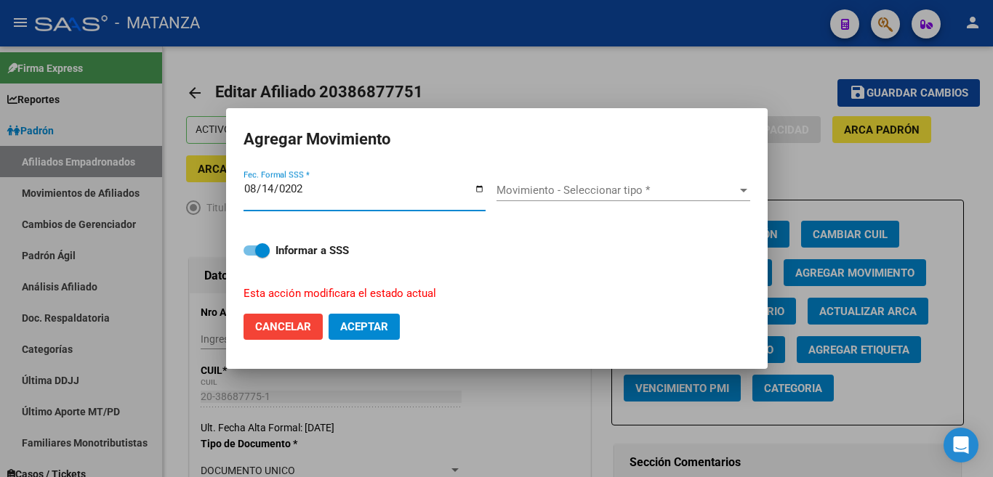
type input "[DATE]"
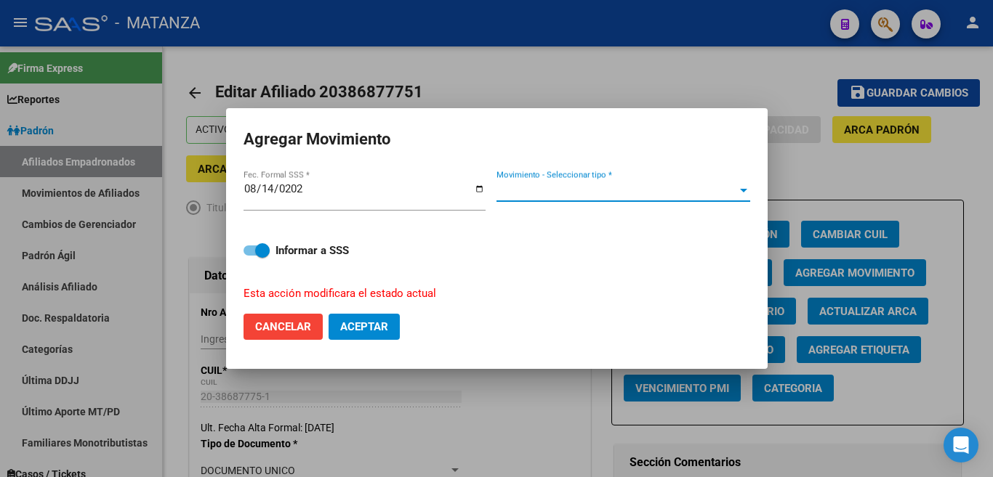
click at [672, 197] on span "Movimiento - Seleccionar tipo *" at bounding box center [616, 190] width 241 height 13
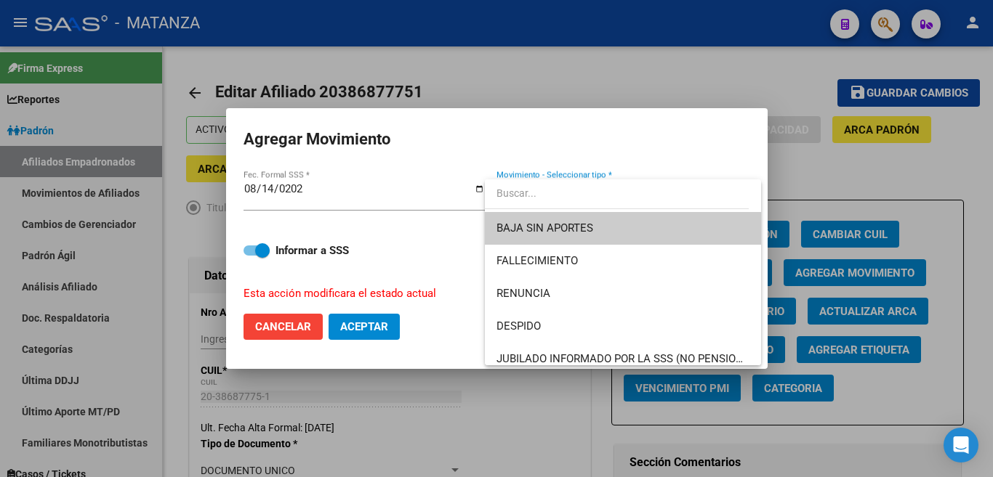
click at [672, 222] on span "BAJA SIN APORTES" at bounding box center [622, 228] width 253 height 33
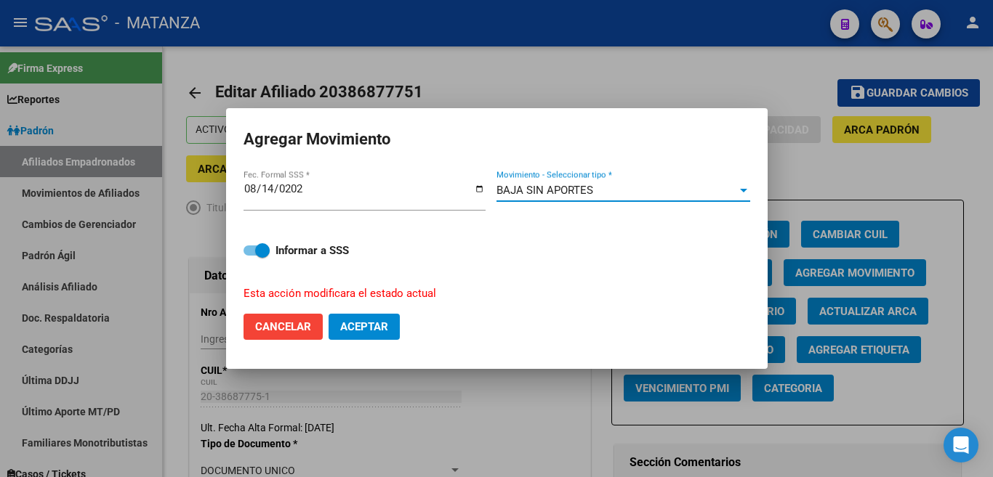
click at [377, 328] on span "Aceptar" at bounding box center [364, 326] width 48 height 13
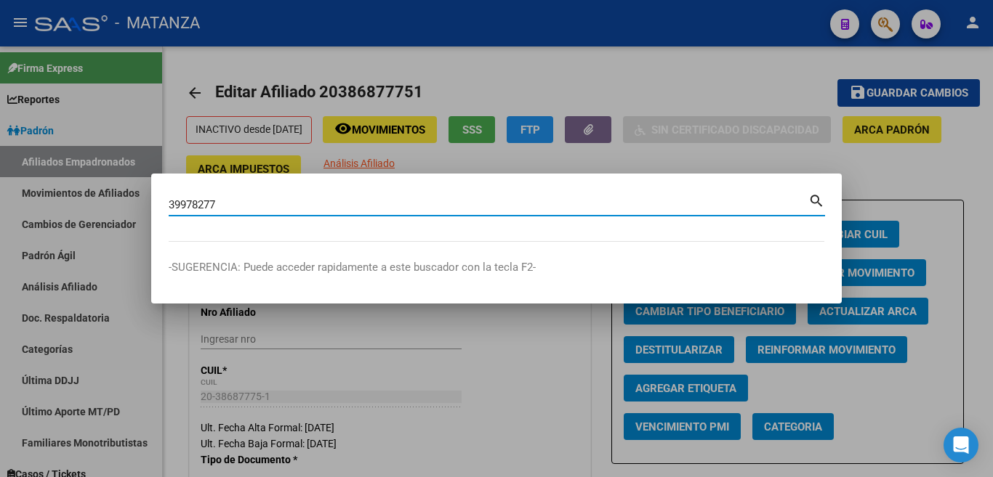
type input "39978277"
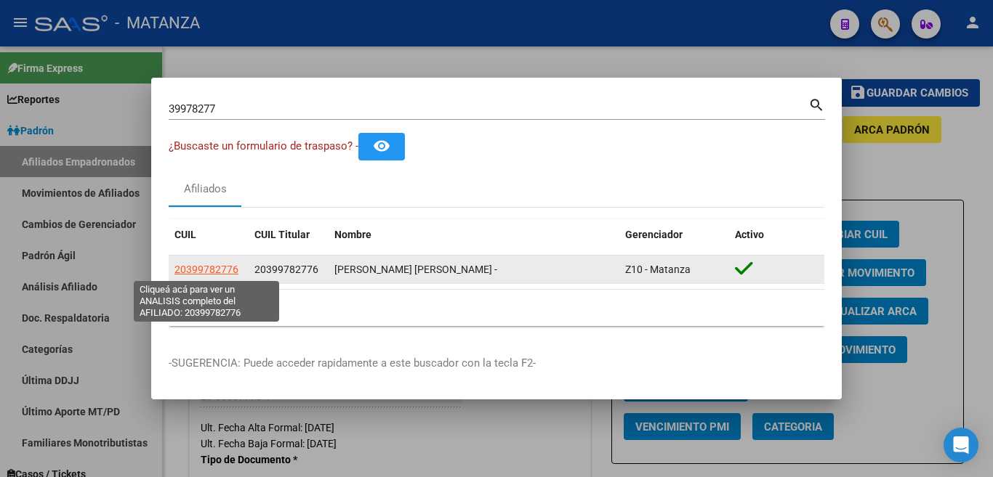
click at [229, 268] on span "20399782776" at bounding box center [206, 270] width 64 height 12
type textarea "20399782776"
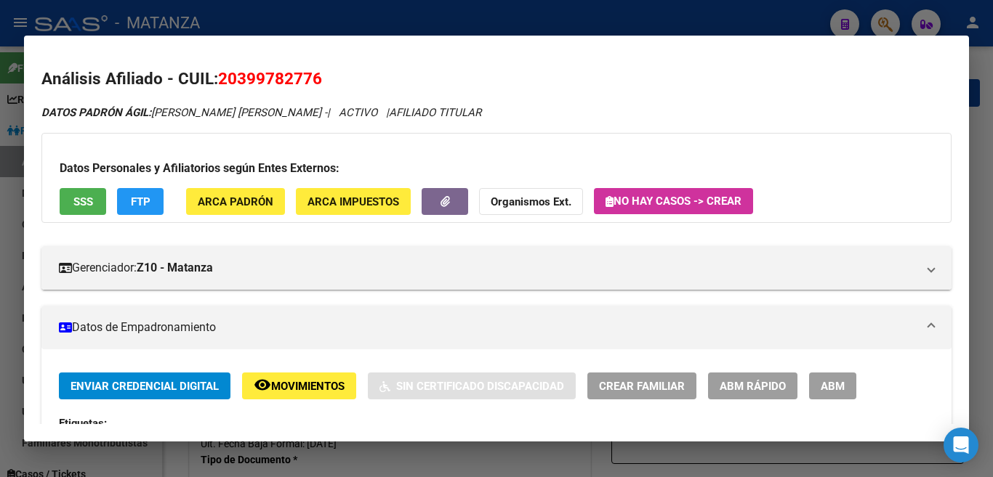
click at [836, 392] on span "ABM" at bounding box center [833, 386] width 24 height 13
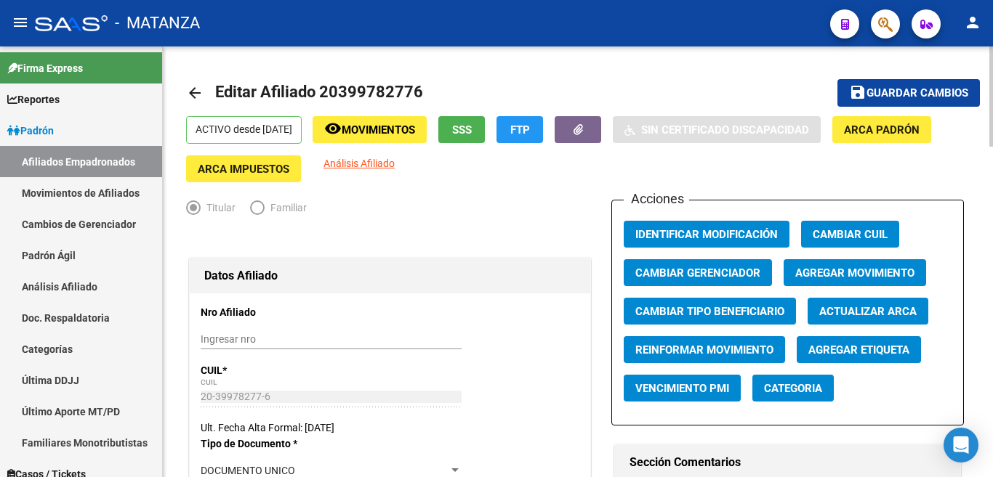
click at [828, 273] on span "Agregar Movimiento" at bounding box center [854, 273] width 119 height 13
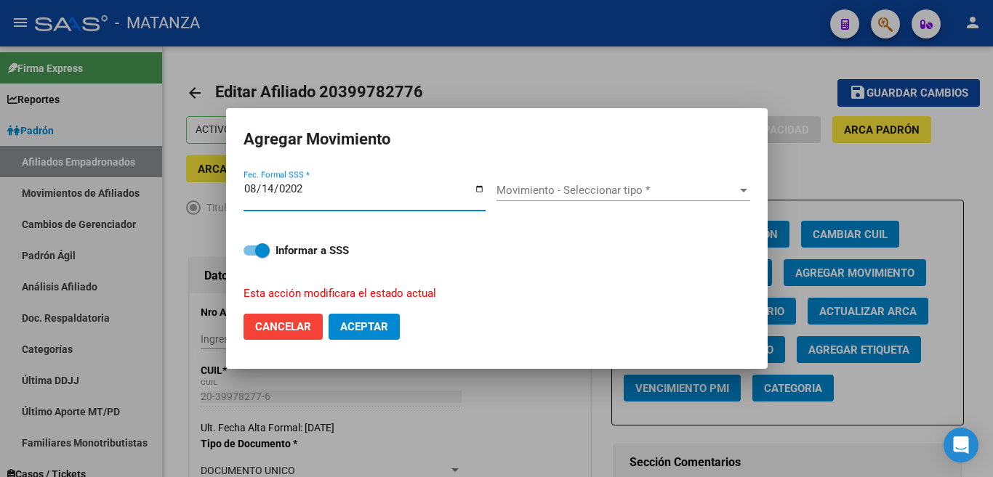
type input "[DATE]"
click at [748, 196] on div at bounding box center [743, 191] width 13 height 12
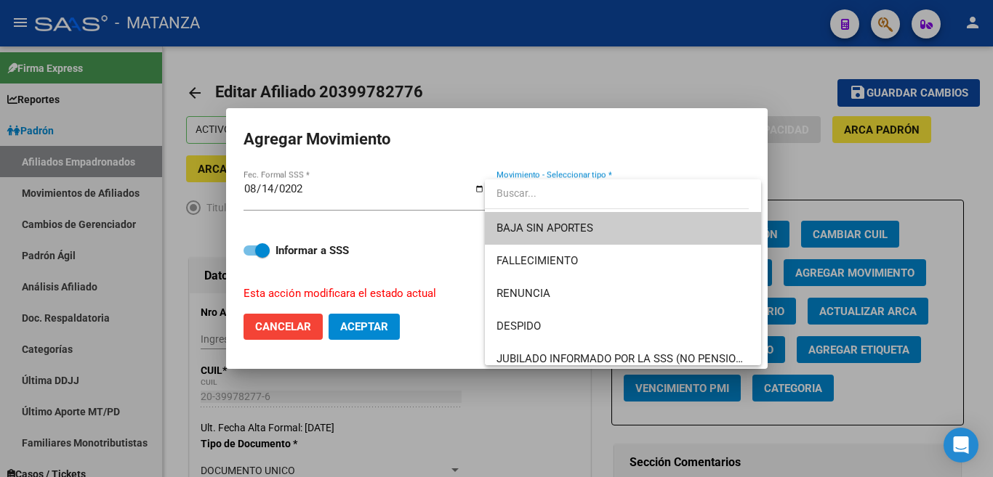
click at [734, 233] on span "BAJA SIN APORTES" at bounding box center [622, 228] width 253 height 33
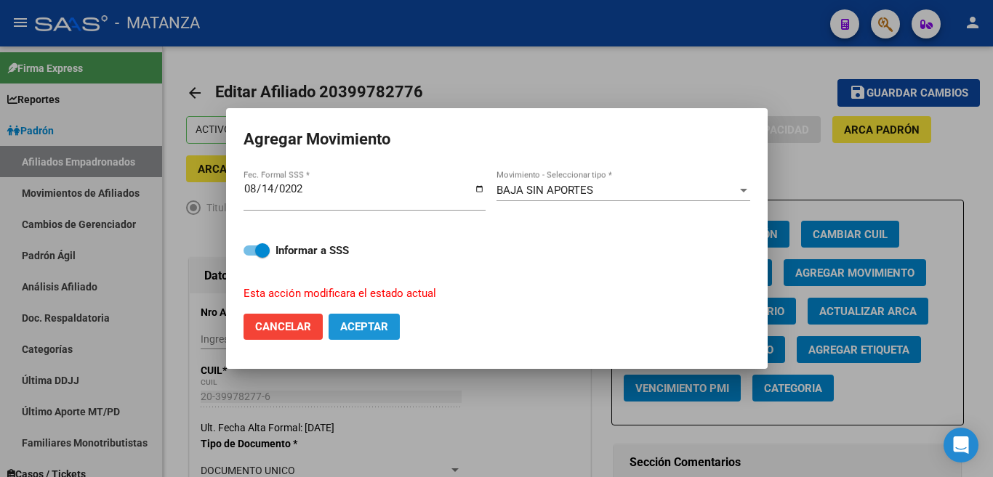
click at [387, 326] on span "Aceptar" at bounding box center [364, 326] width 48 height 13
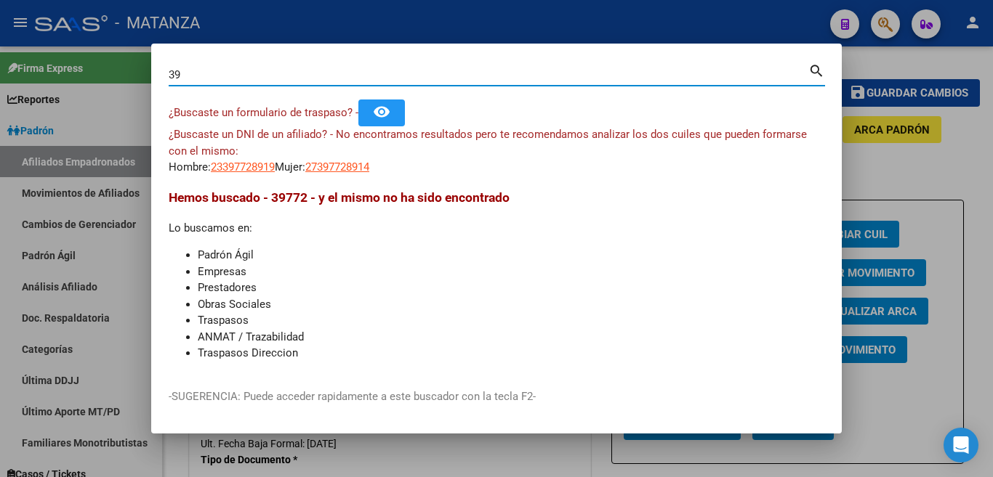
type input "3"
type input "40081311"
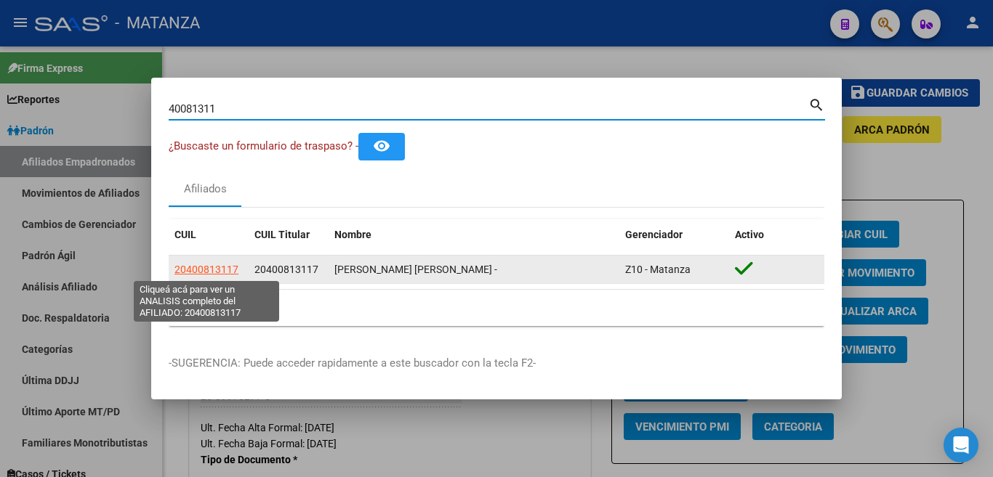
click at [203, 268] on span "20400813117" at bounding box center [206, 270] width 64 height 12
type textarea "20400813117"
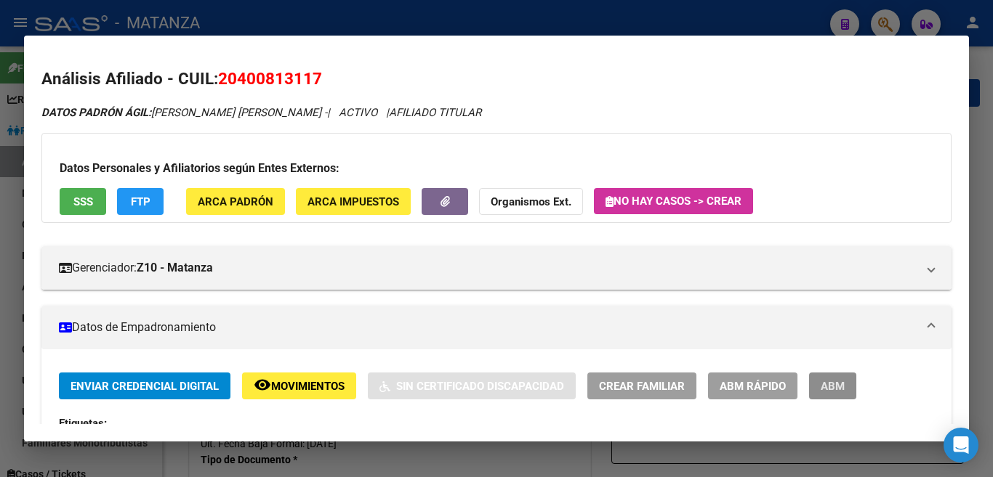
click at [822, 389] on span "ABM" at bounding box center [833, 386] width 24 height 13
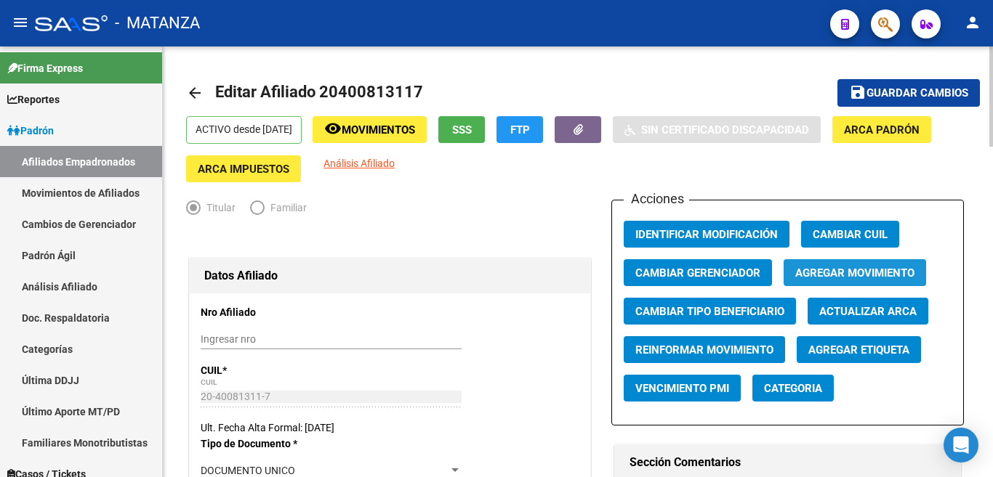
click at [858, 274] on span "Agregar Movimiento" at bounding box center [854, 273] width 119 height 13
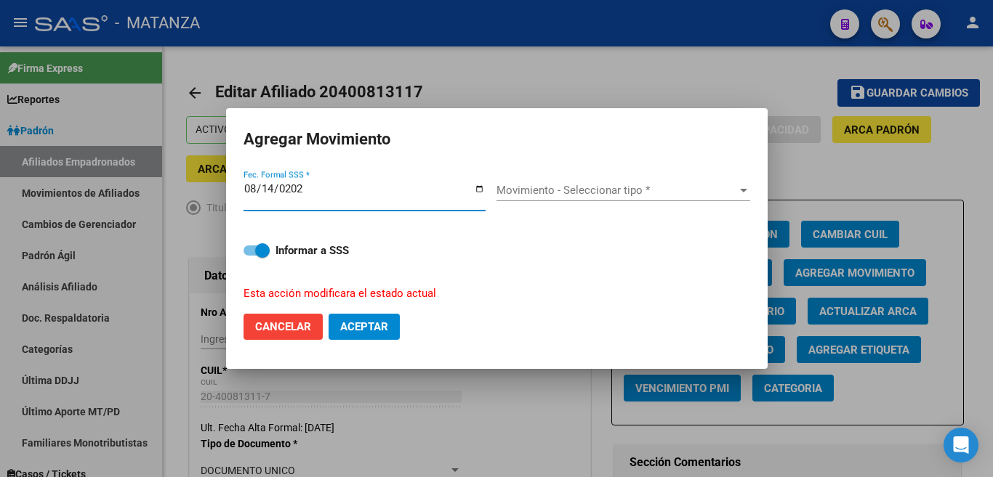
type input "[DATE]"
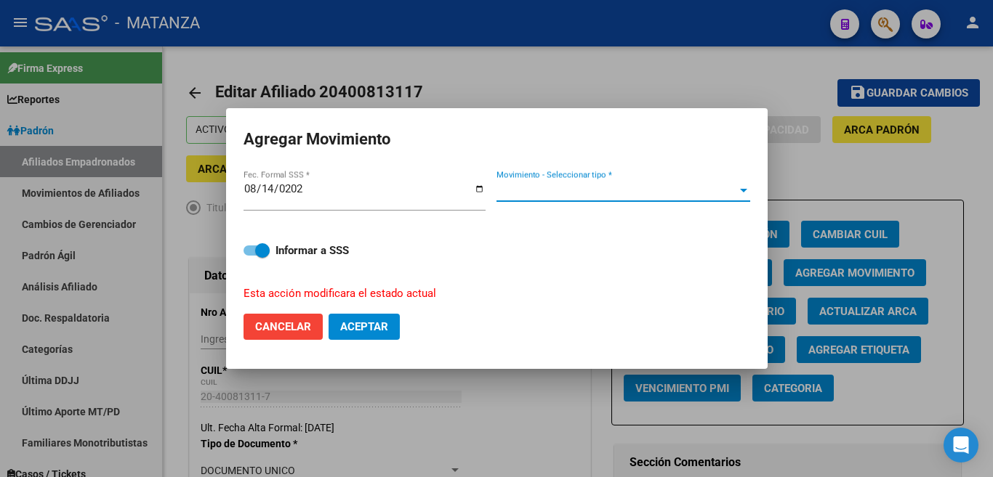
click at [730, 193] on span "Movimiento - Seleccionar tipo *" at bounding box center [616, 190] width 241 height 13
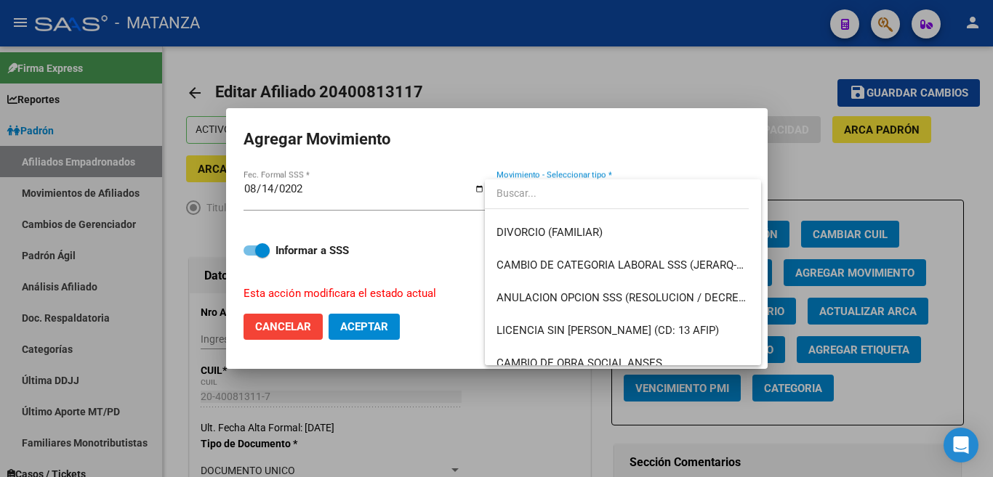
scroll to position [218, 0]
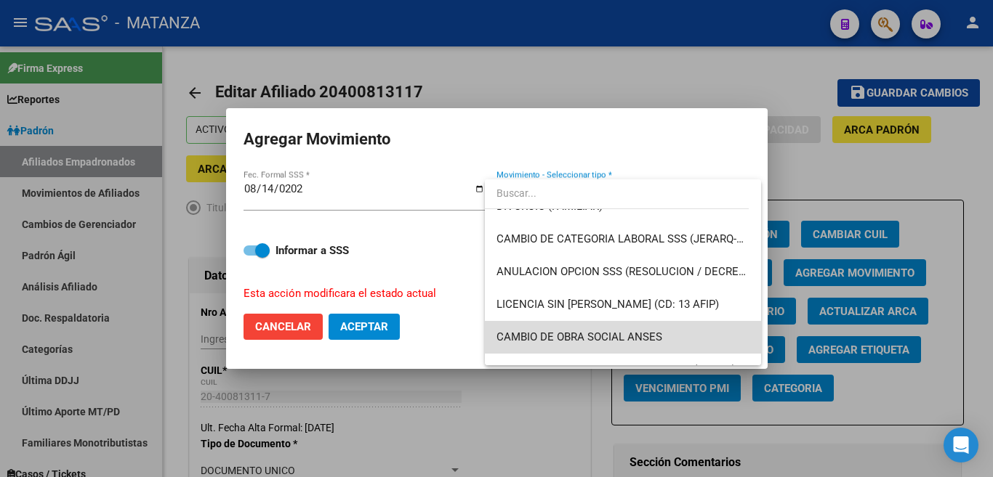
click at [697, 336] on span "CAMBIO DE OBRA SOCIAL ANSES" at bounding box center [622, 337] width 253 height 33
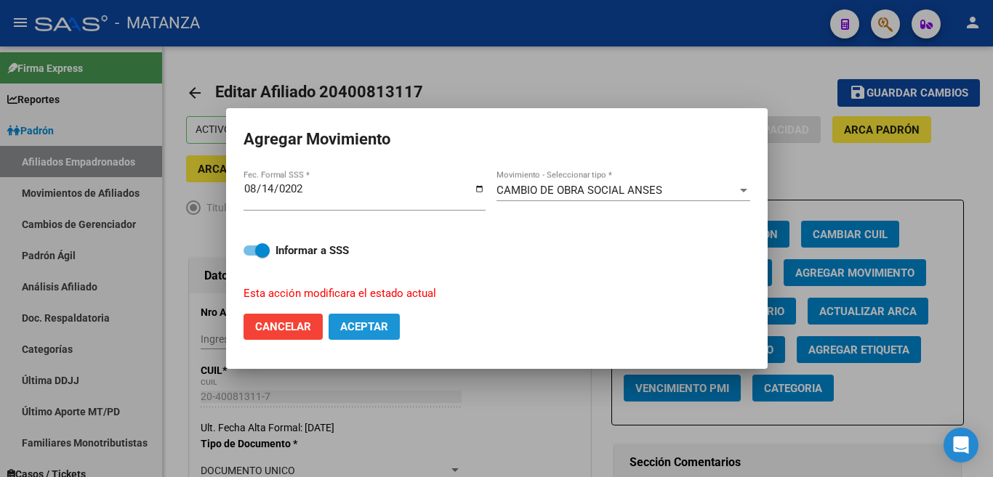
click at [382, 320] on span "Aceptar" at bounding box center [364, 326] width 48 height 13
checkbox input "false"
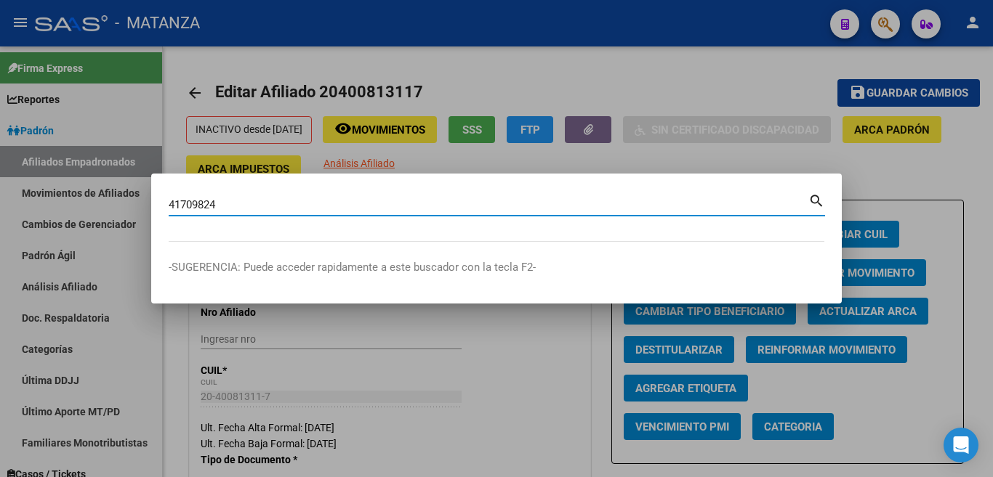
type input "41709824"
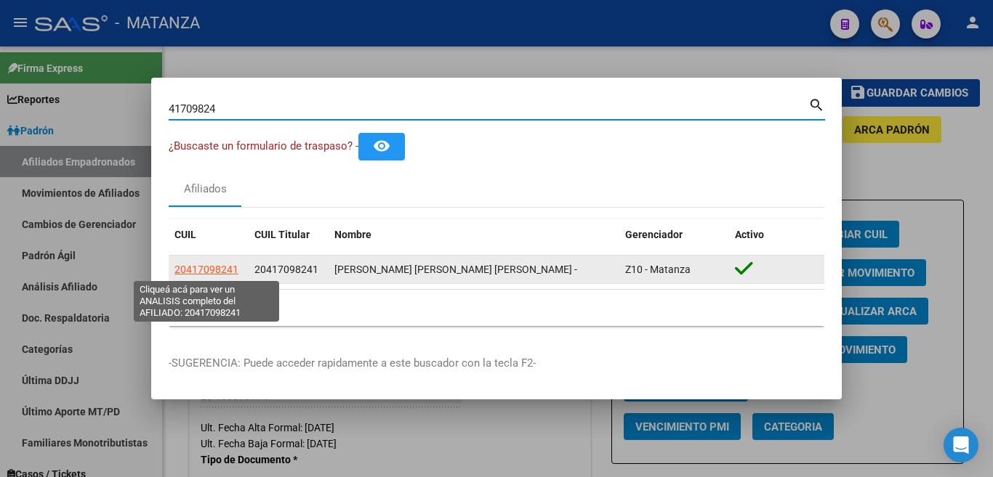
click at [225, 273] on span "20417098241" at bounding box center [206, 270] width 64 height 12
type textarea "20417098241"
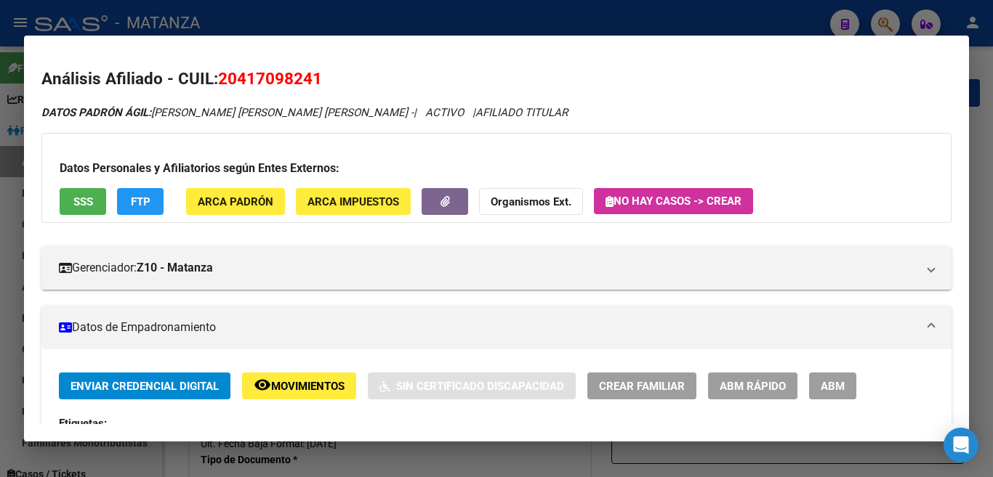
click at [821, 382] on span "ABM" at bounding box center [833, 386] width 24 height 13
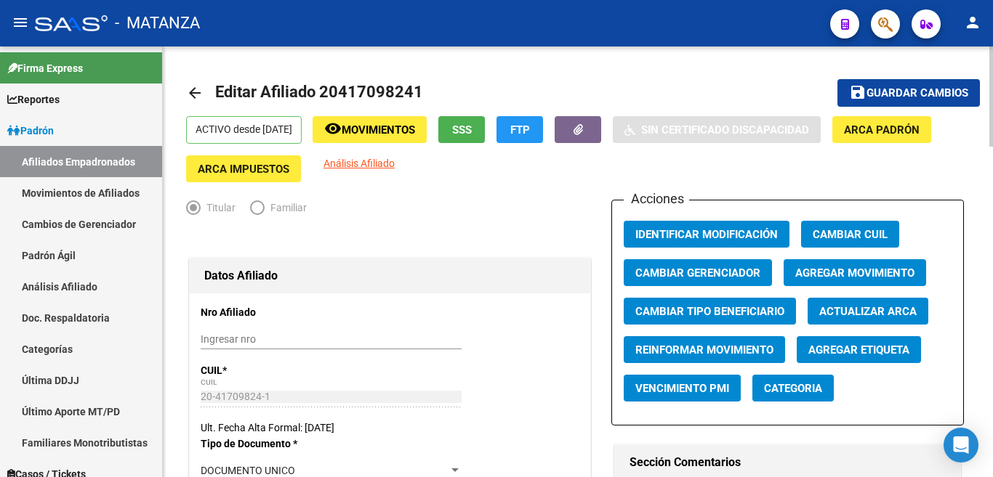
click at [807, 267] on span "Agregar Movimiento" at bounding box center [854, 273] width 119 height 13
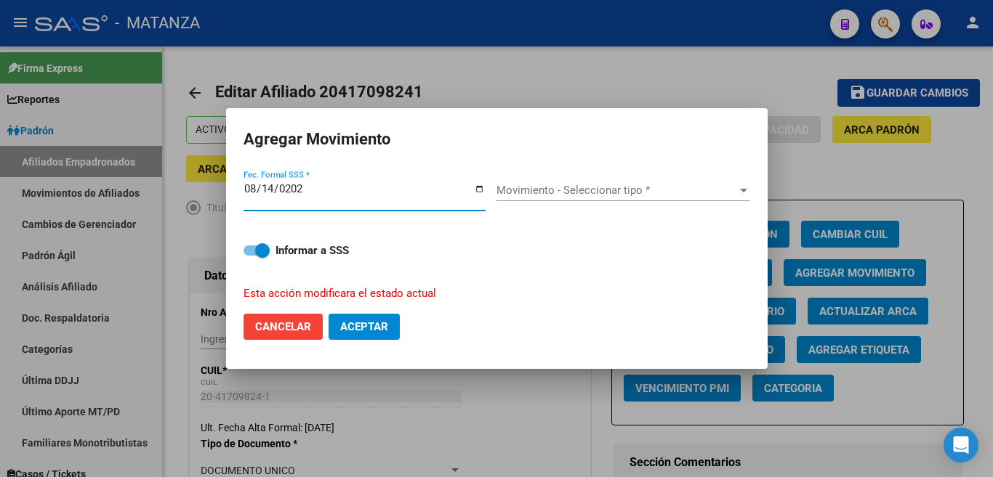
type input "[DATE]"
click at [718, 196] on span "Movimiento - Seleccionar tipo *" at bounding box center [616, 190] width 241 height 13
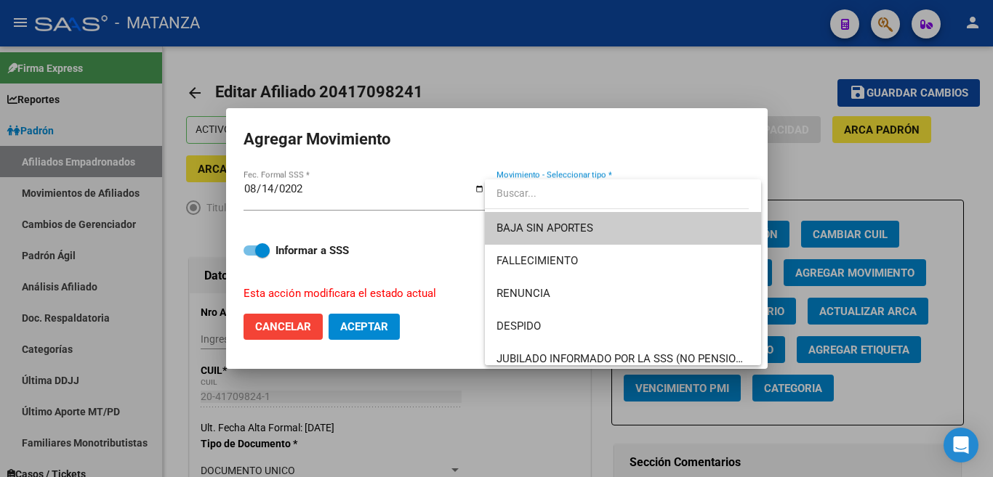
click at [713, 224] on span "BAJA SIN APORTES" at bounding box center [622, 228] width 253 height 33
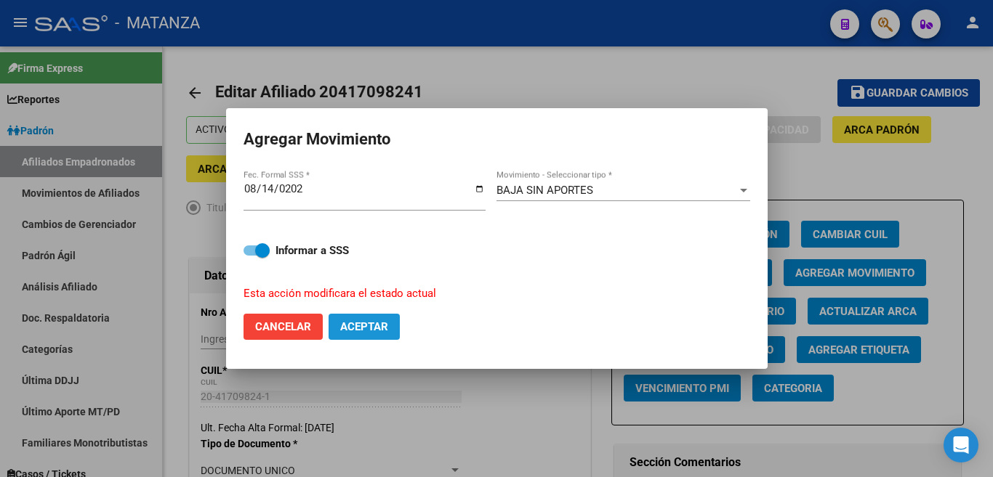
click at [390, 328] on button "Aceptar" at bounding box center [363, 327] width 71 height 26
checkbox input "false"
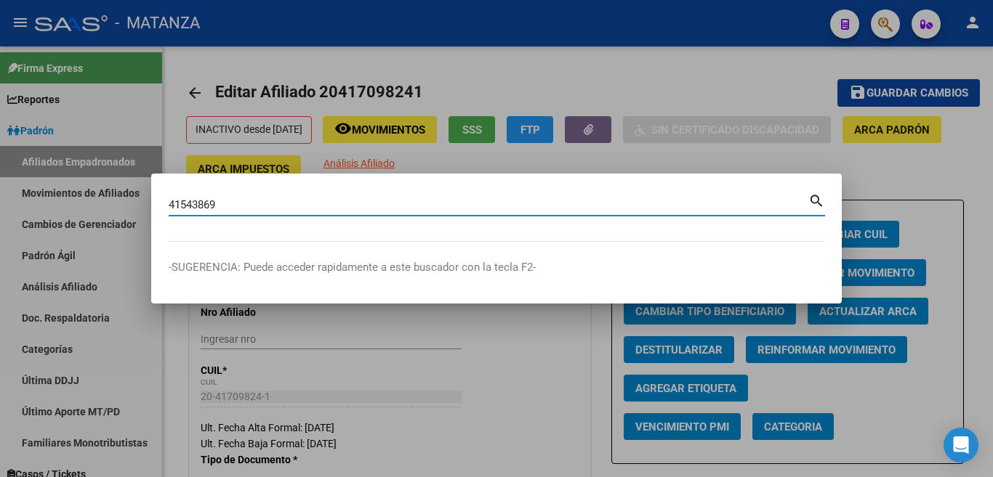
type input "41543869"
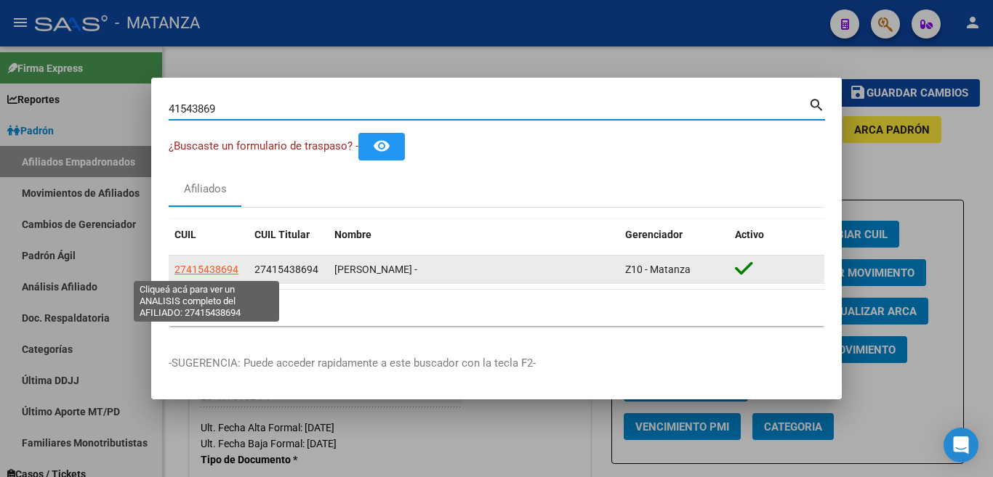
click at [230, 272] on span "27415438694" at bounding box center [206, 270] width 64 height 12
type textarea "27415438694"
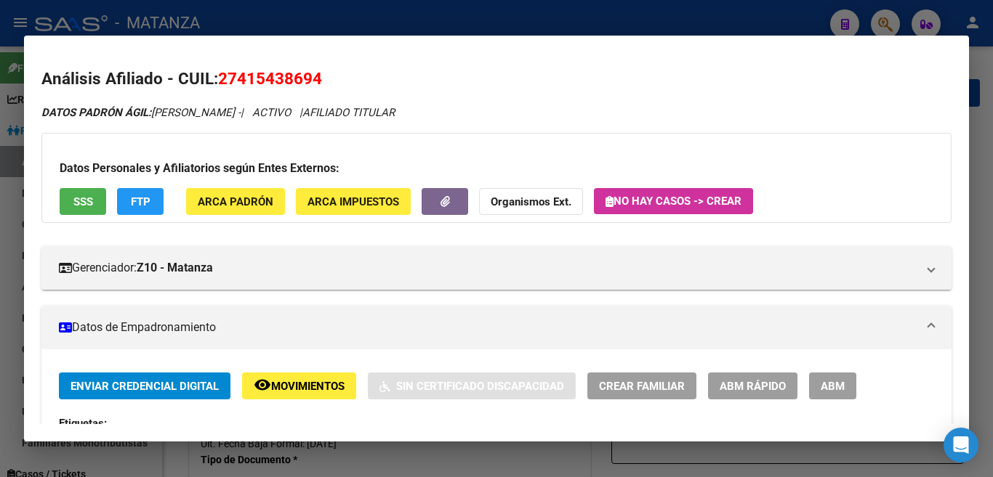
click at [825, 382] on span "ABM" at bounding box center [833, 386] width 24 height 13
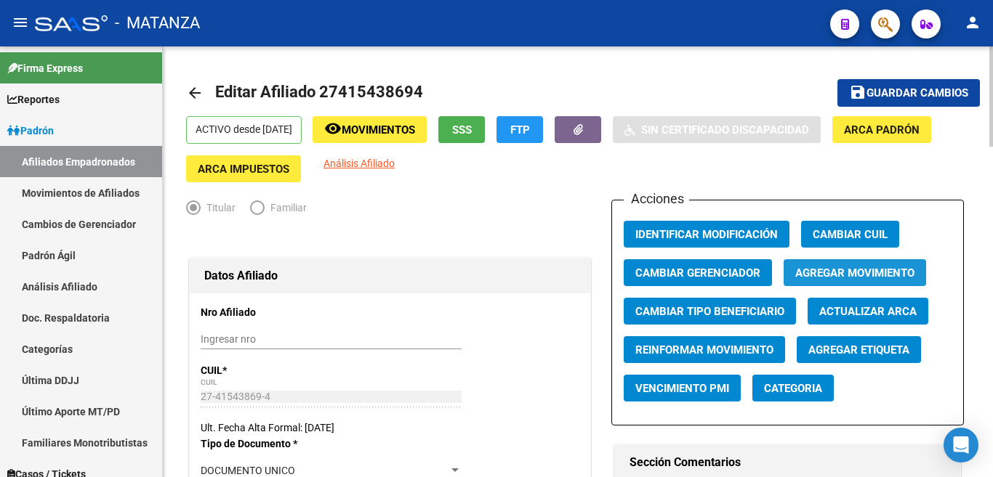
click at [834, 270] on span "Agregar Movimiento" at bounding box center [854, 273] width 119 height 13
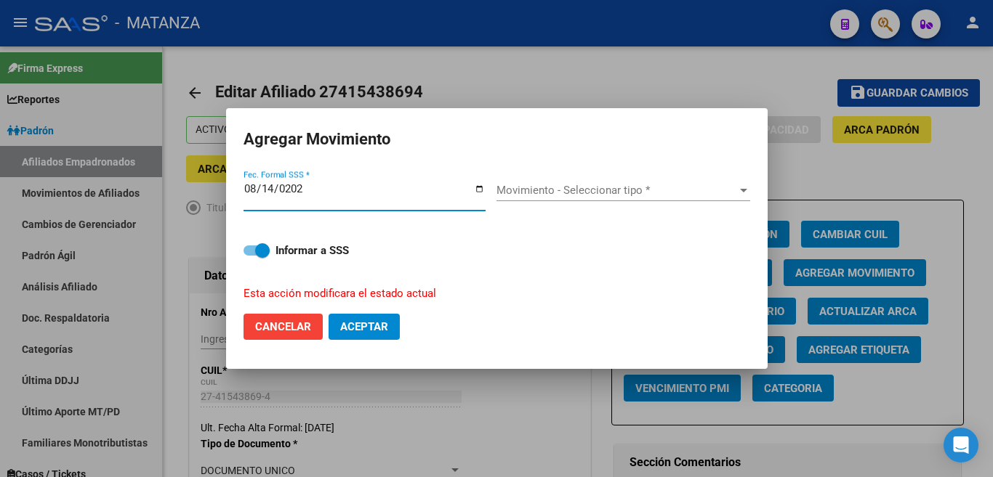
type input "[DATE]"
click at [735, 197] on span "Movimiento - Seleccionar tipo *" at bounding box center [616, 190] width 241 height 13
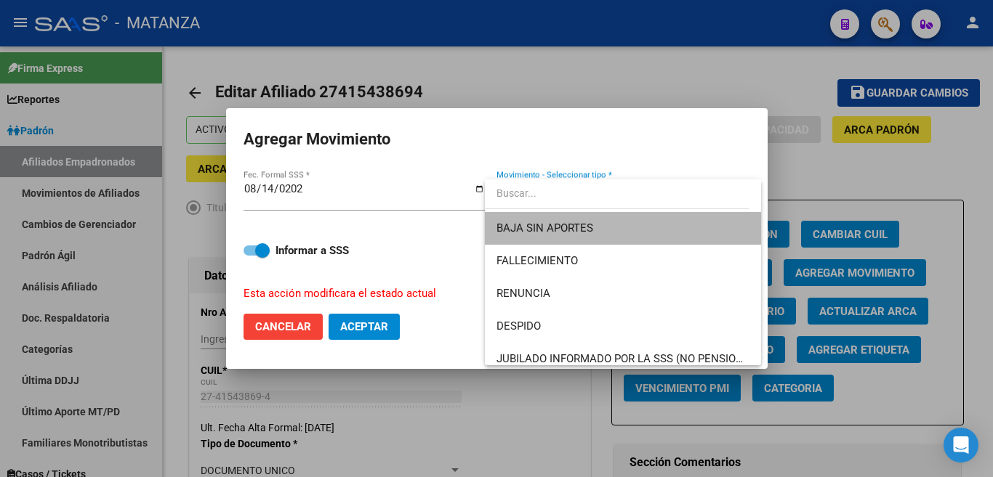
click at [730, 227] on span "BAJA SIN APORTES" at bounding box center [622, 228] width 253 height 33
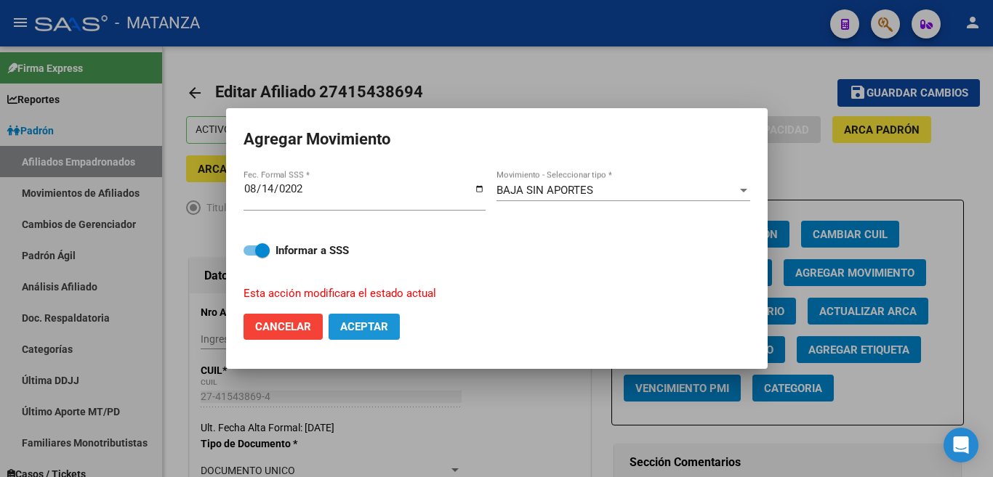
click at [372, 323] on span "Aceptar" at bounding box center [364, 326] width 48 height 13
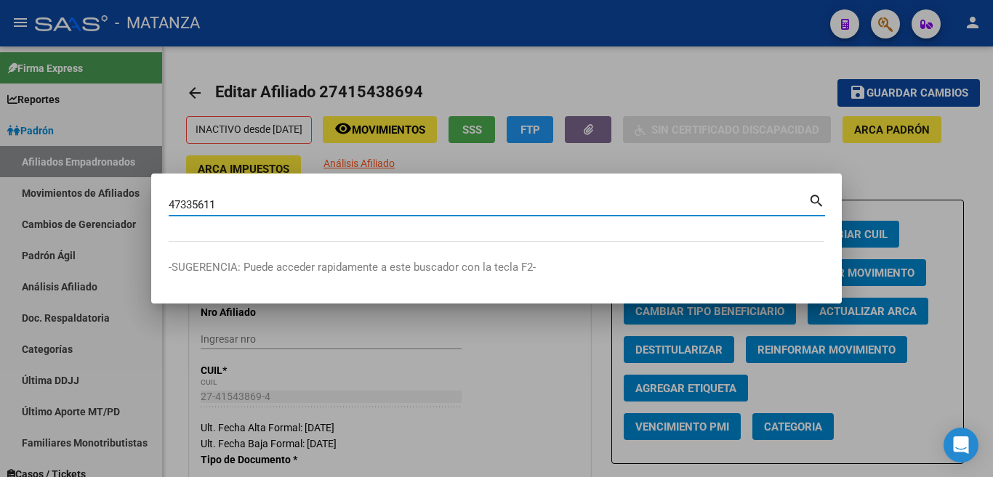
type input "47335611"
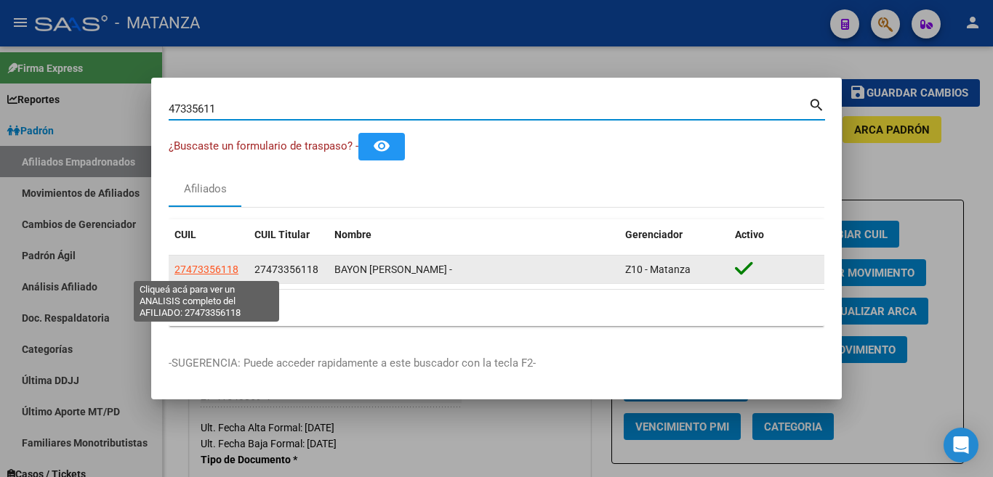
click at [218, 275] on span "27473356118" at bounding box center [206, 270] width 64 height 12
type textarea "27473356118"
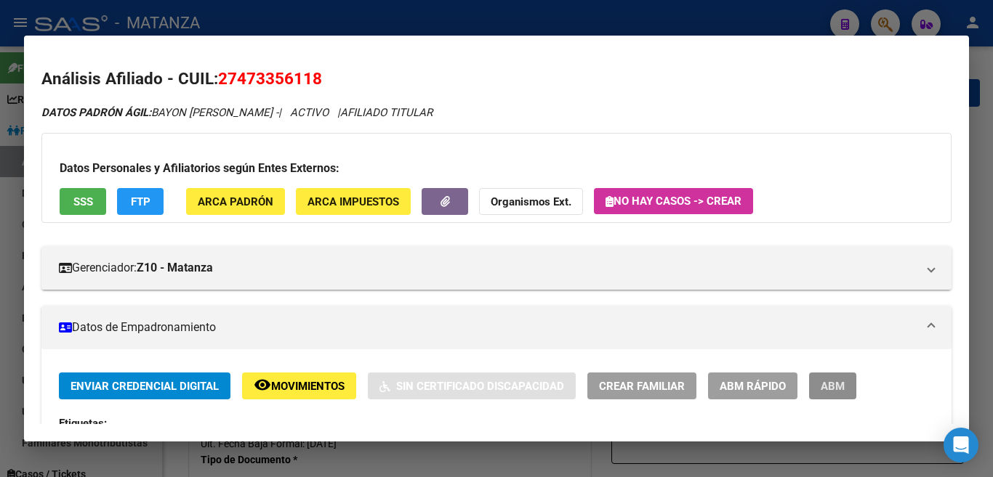
click at [828, 390] on span "ABM" at bounding box center [833, 386] width 24 height 13
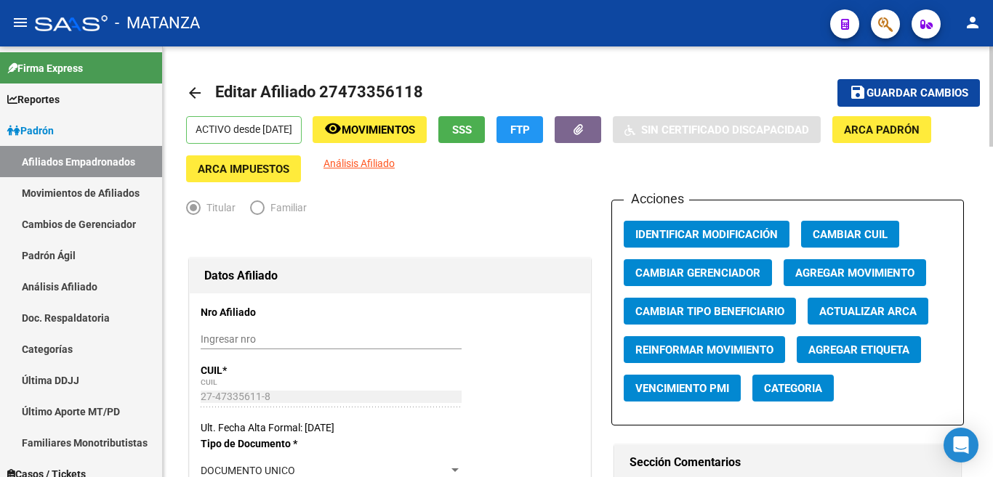
click at [836, 275] on span "Agregar Movimiento" at bounding box center [854, 273] width 119 height 13
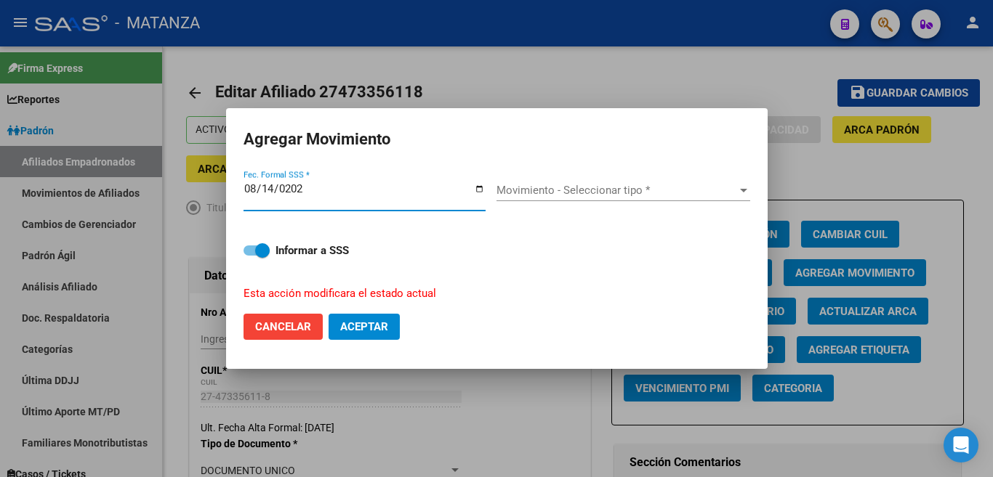
type input "[DATE]"
click at [724, 189] on span "Movimiento - Seleccionar tipo *" at bounding box center [616, 190] width 241 height 13
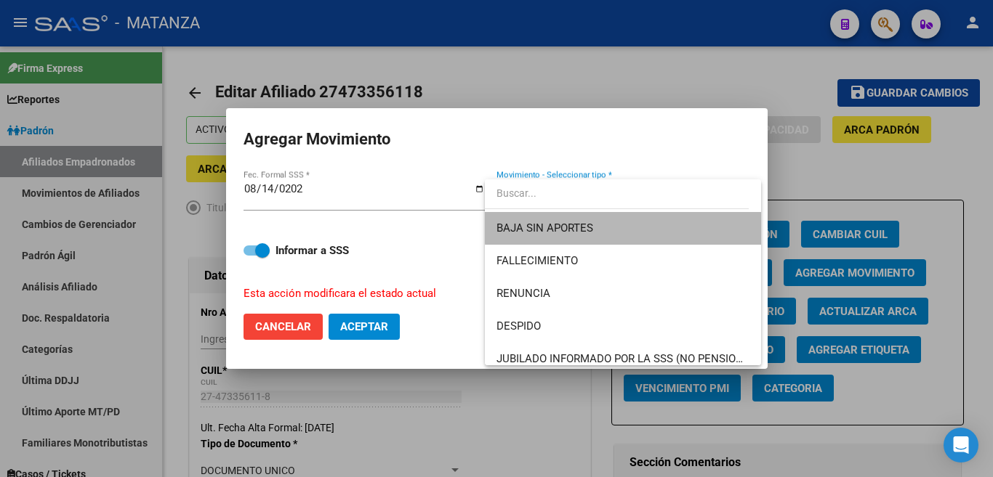
click at [719, 217] on span "BAJA SIN APORTES" at bounding box center [622, 228] width 253 height 33
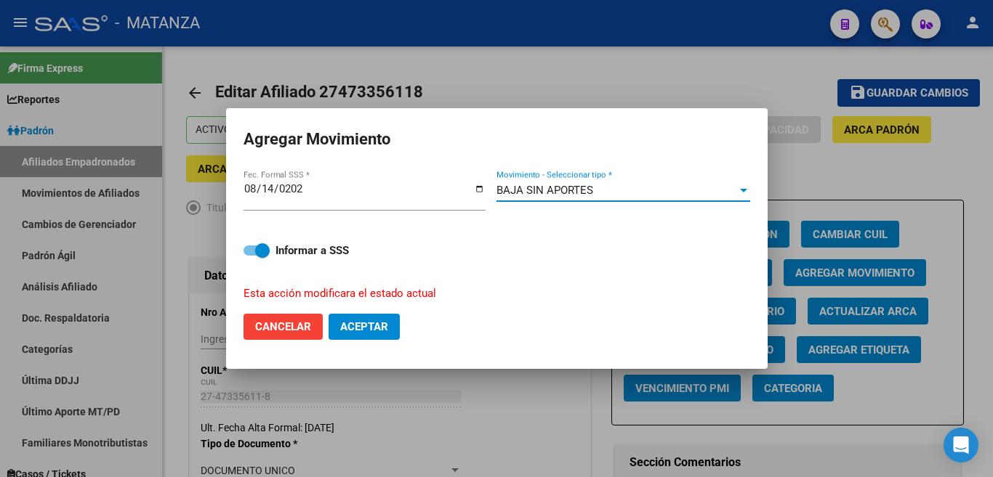
click at [374, 314] on button "Aceptar" at bounding box center [363, 327] width 71 height 26
checkbox input "false"
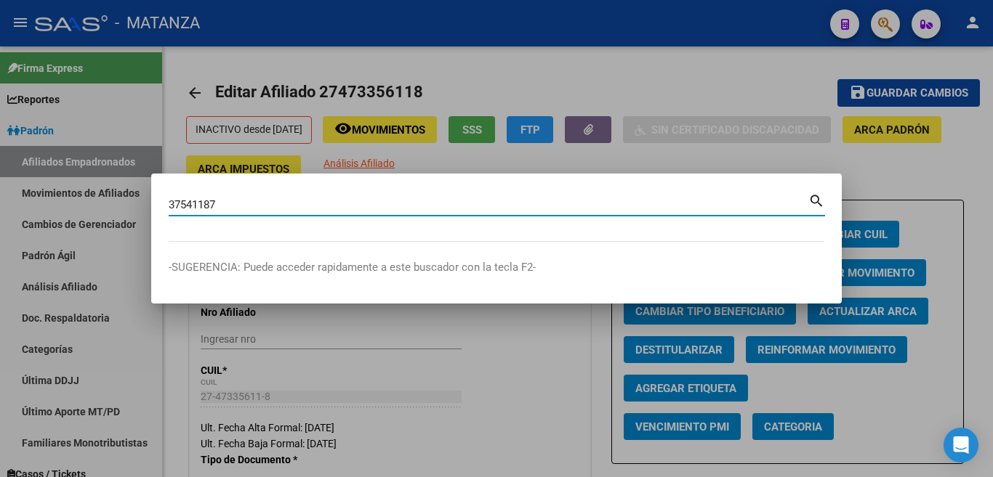
type input "37541187"
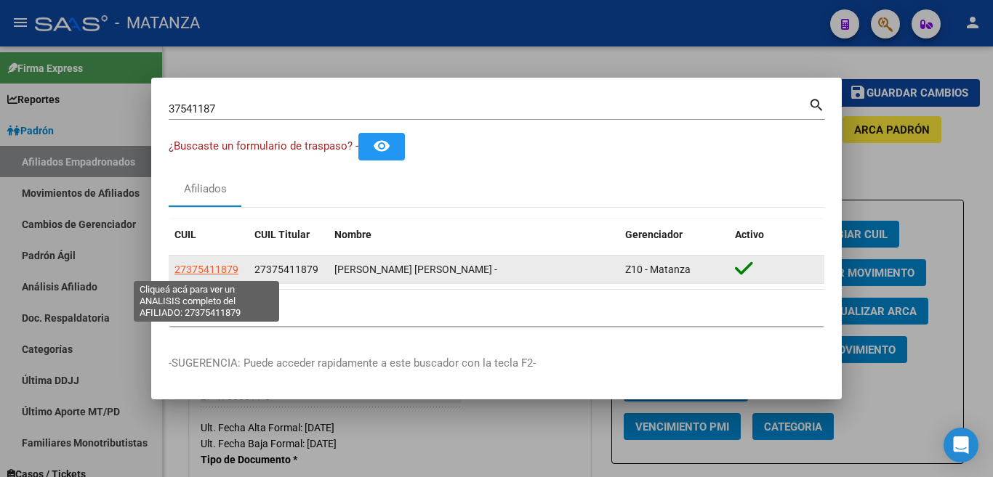
click at [211, 270] on span "27375411879" at bounding box center [206, 270] width 64 height 12
type textarea "27375411879"
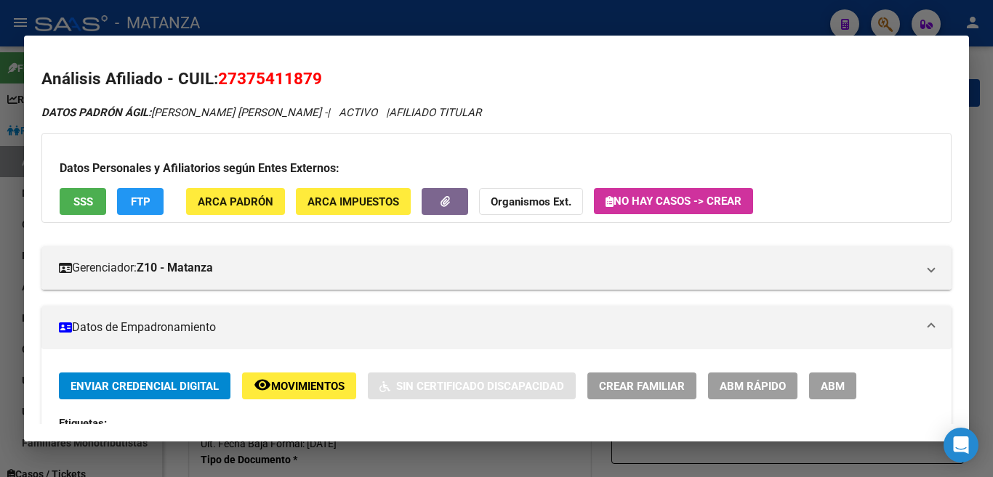
click at [837, 387] on span "ABM" at bounding box center [833, 386] width 24 height 13
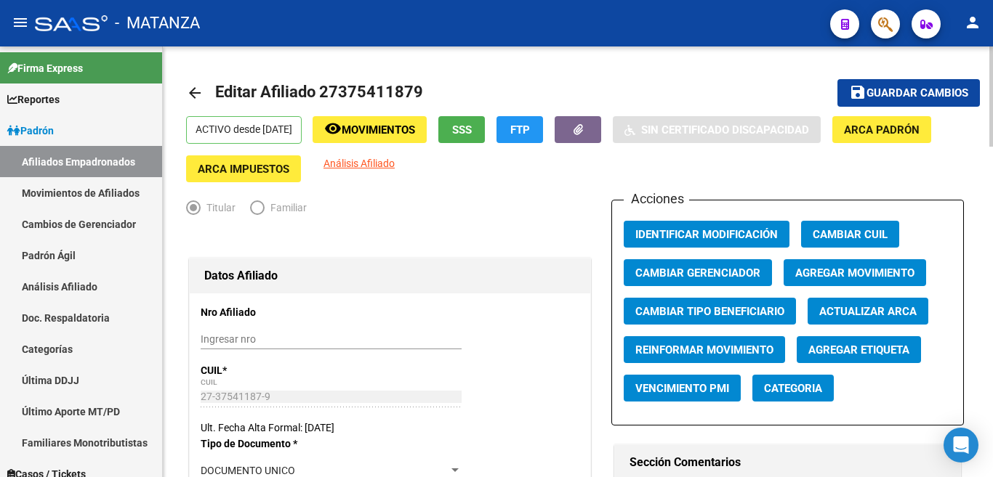
click at [864, 267] on span "Agregar Movimiento" at bounding box center [854, 273] width 119 height 13
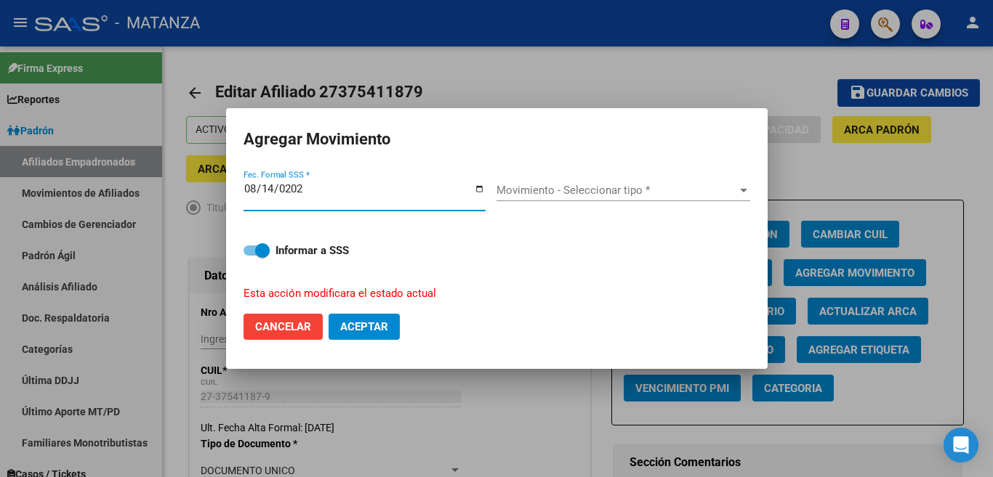
type input "[DATE]"
click at [741, 193] on div at bounding box center [743, 191] width 7 height 4
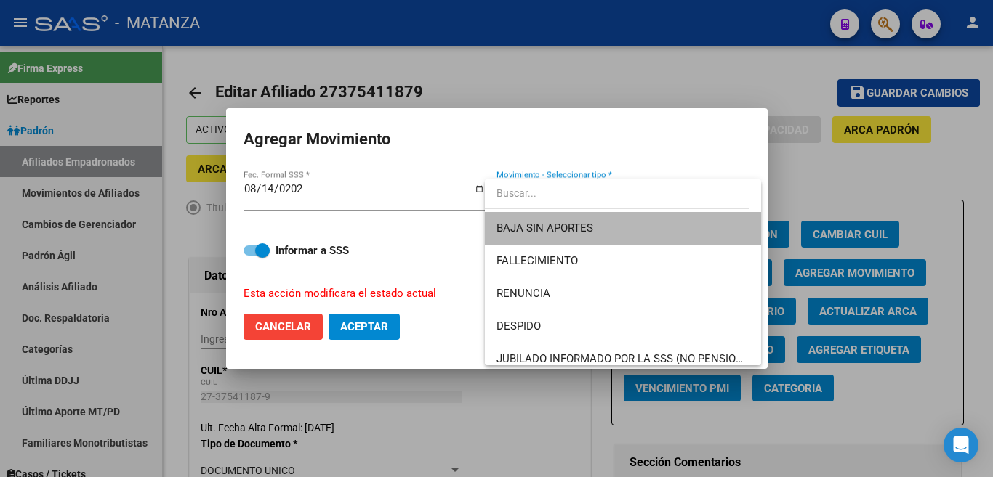
click at [712, 235] on span "BAJA SIN APORTES" at bounding box center [622, 228] width 253 height 33
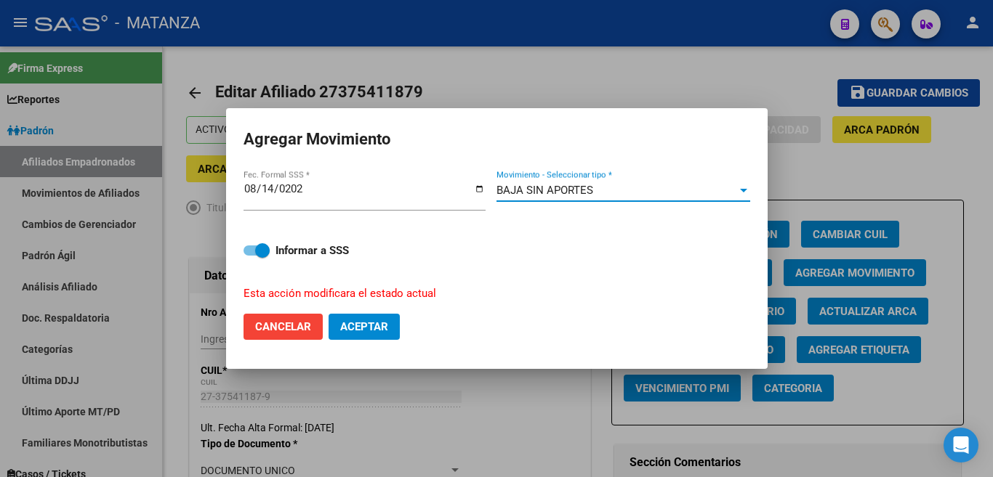
click at [364, 326] on span "Aceptar" at bounding box center [364, 326] width 48 height 13
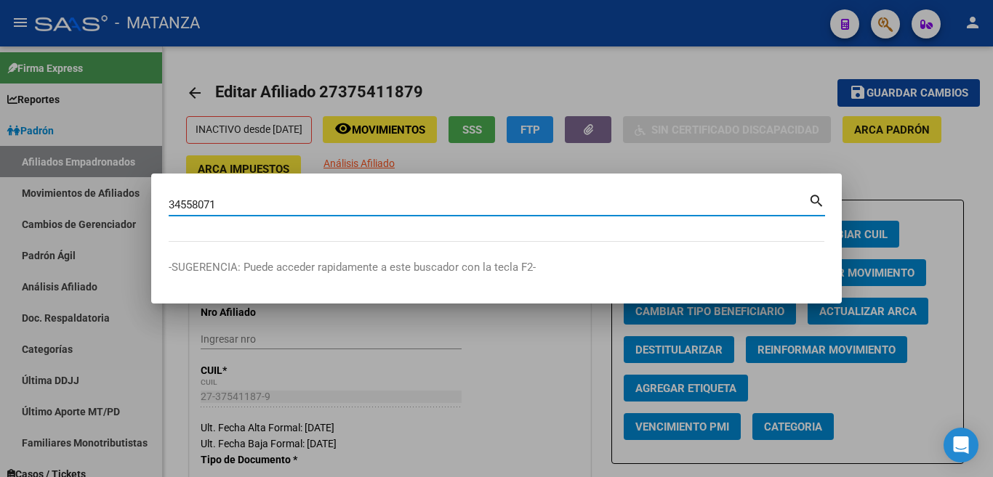
type input "34558071"
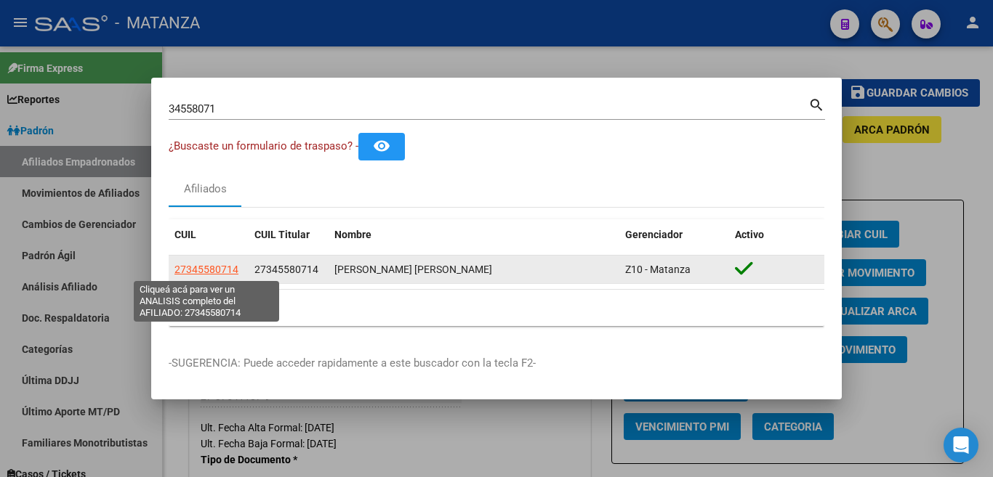
click at [203, 270] on span "27345580714" at bounding box center [206, 270] width 64 height 12
type textarea "27345580714"
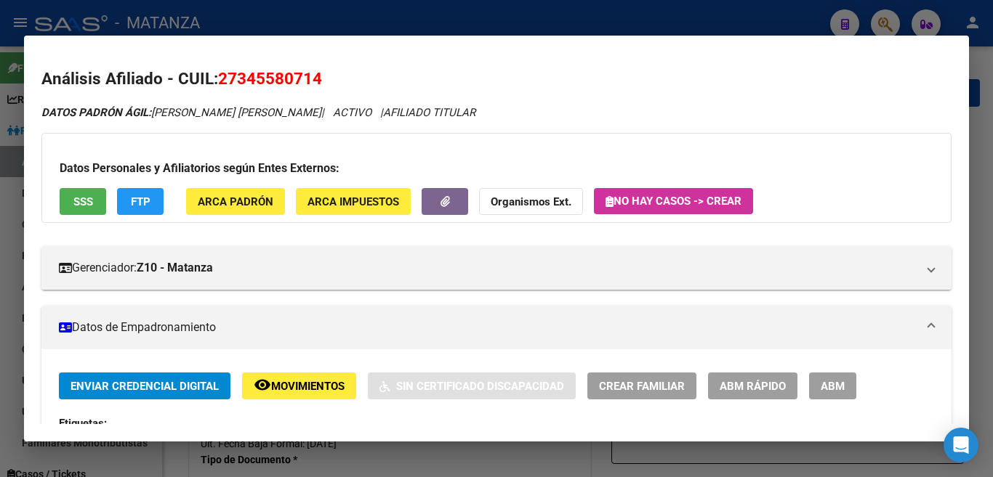
click at [821, 390] on span "ABM" at bounding box center [833, 386] width 24 height 13
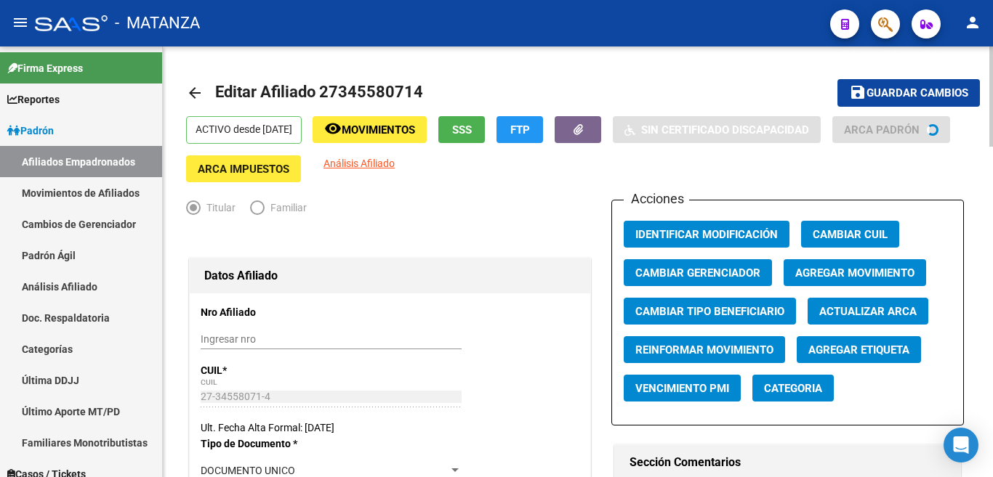
click at [830, 270] on span "Agregar Movimiento" at bounding box center [854, 273] width 119 height 13
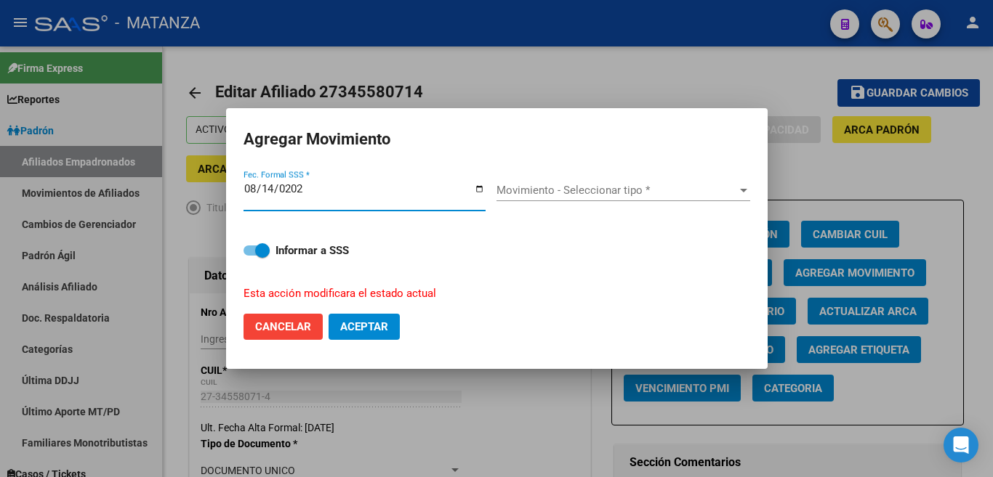
type input "[DATE]"
click at [603, 197] on span "Movimiento - Seleccionar tipo *" at bounding box center [616, 190] width 241 height 13
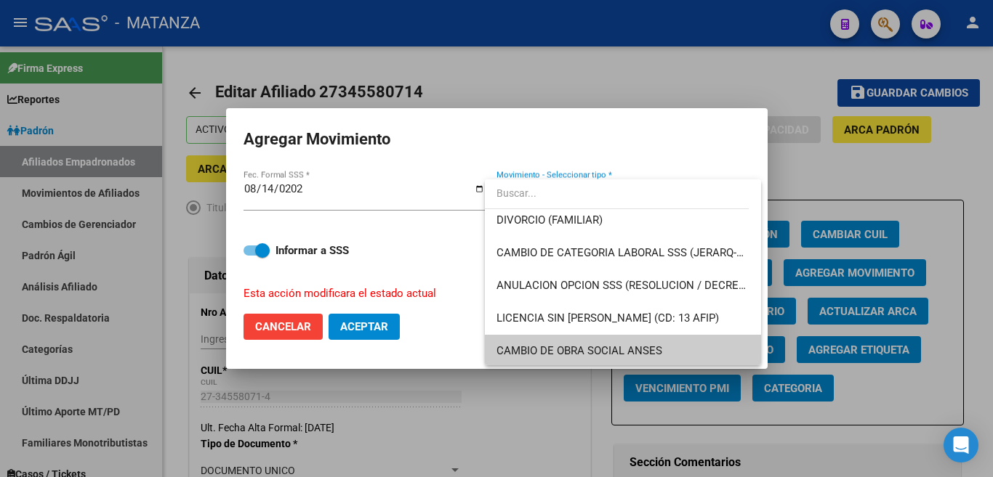
scroll to position [237, 0]
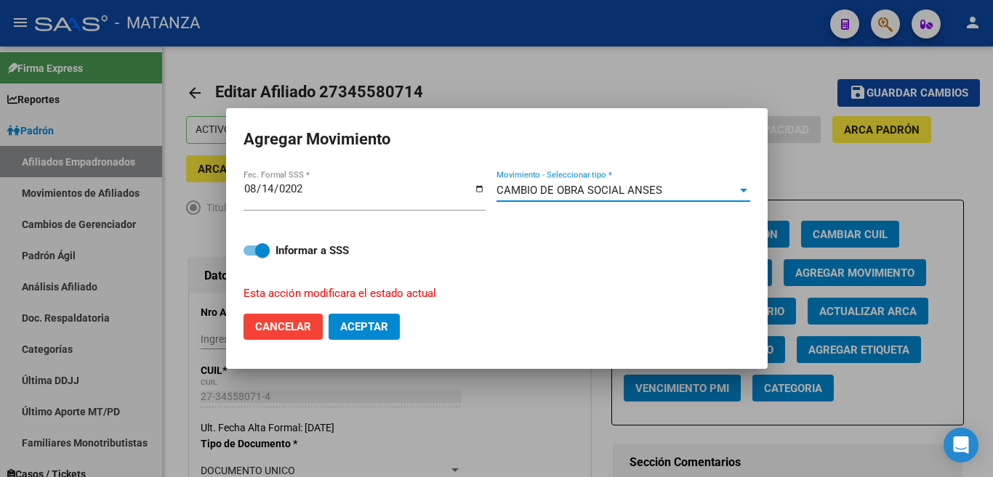
click at [359, 320] on span "Aceptar" at bounding box center [364, 326] width 48 height 13
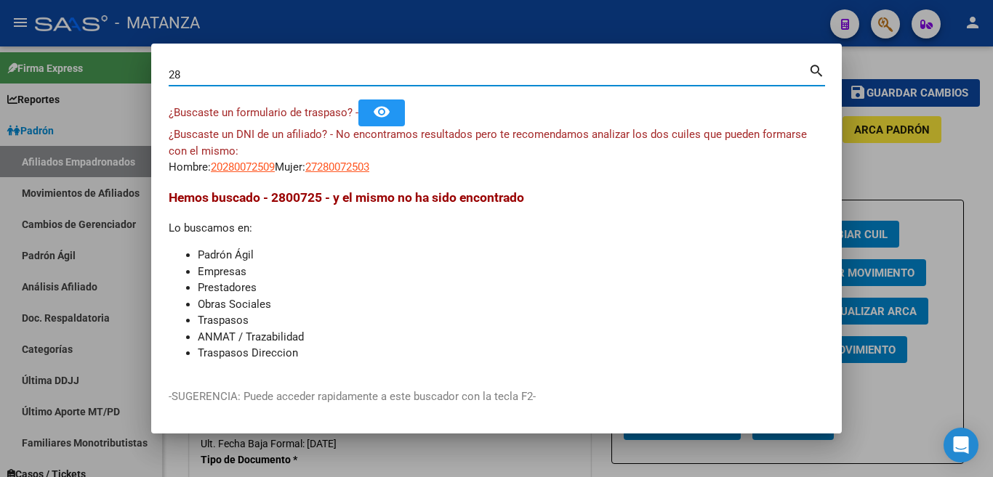
type input "2"
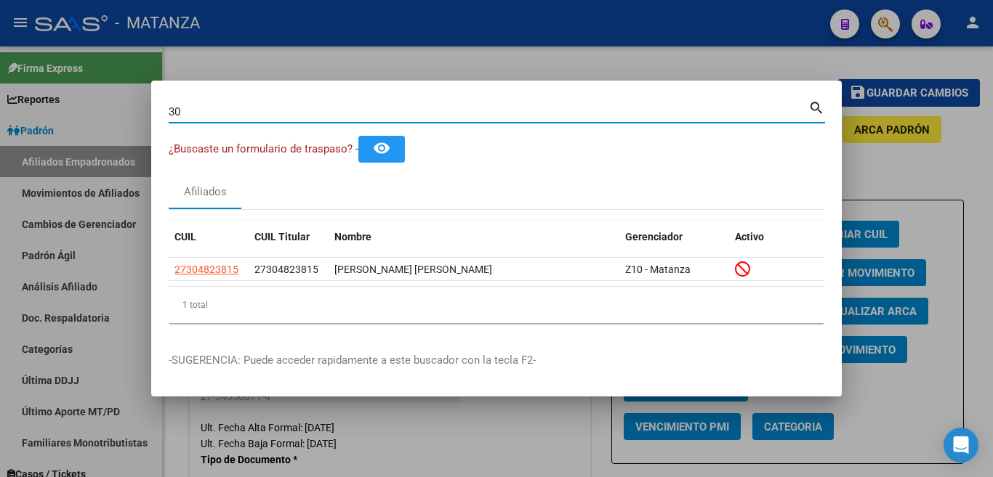
type input "3"
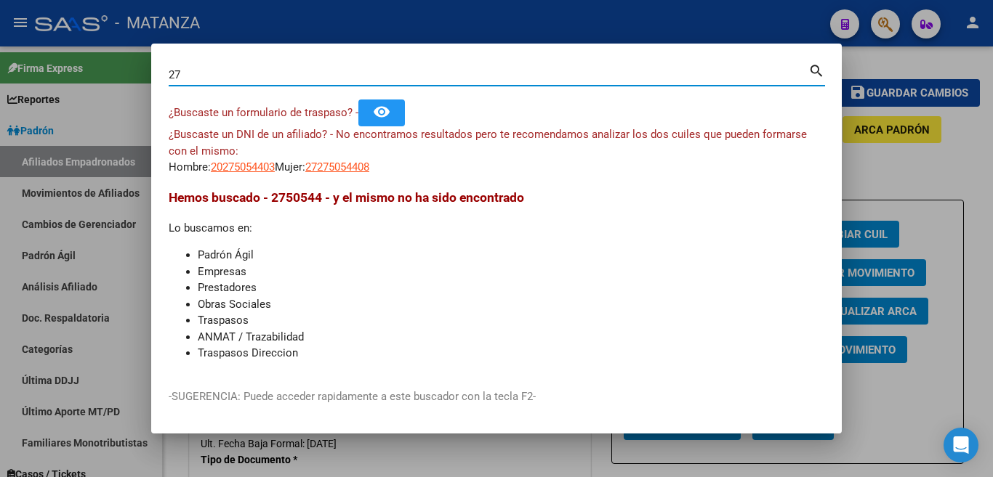
type input "2"
type input "3"
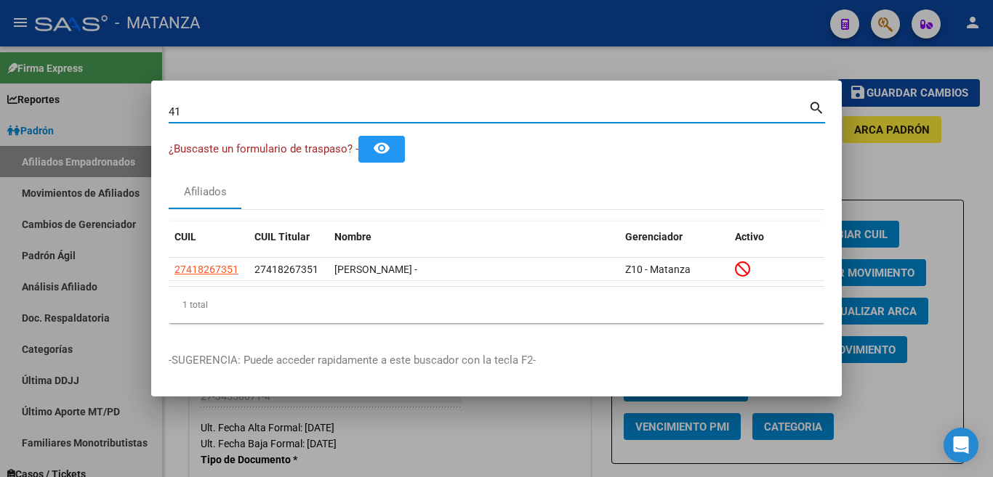
type input "4"
type input "35978357"
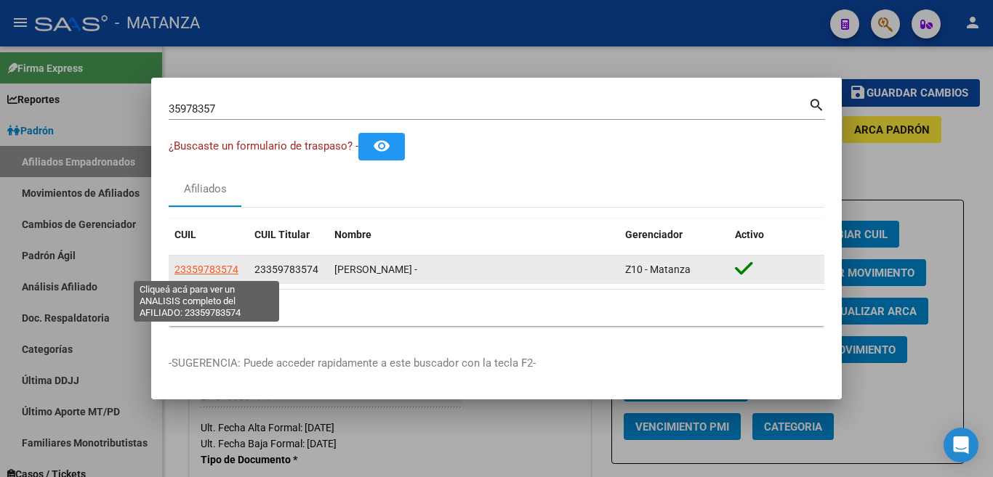
click at [202, 268] on span "23359783574" at bounding box center [206, 270] width 64 height 12
type textarea "23359783574"
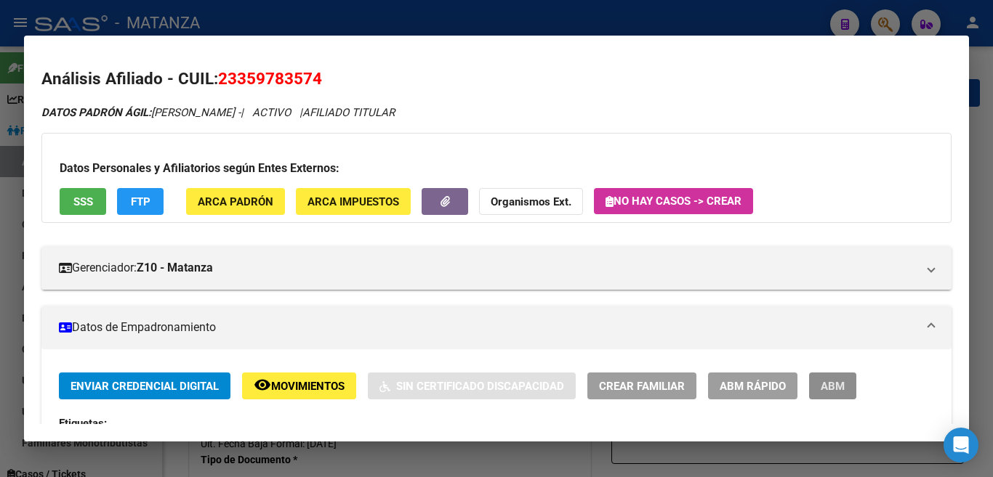
click at [826, 384] on span "ABM" at bounding box center [833, 386] width 24 height 13
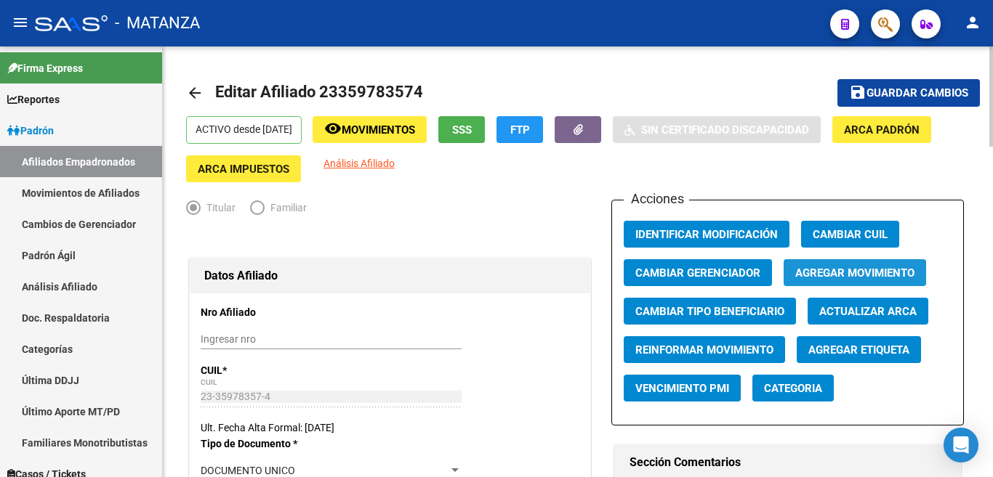
click at [838, 275] on span "Agregar Movimiento" at bounding box center [854, 273] width 119 height 13
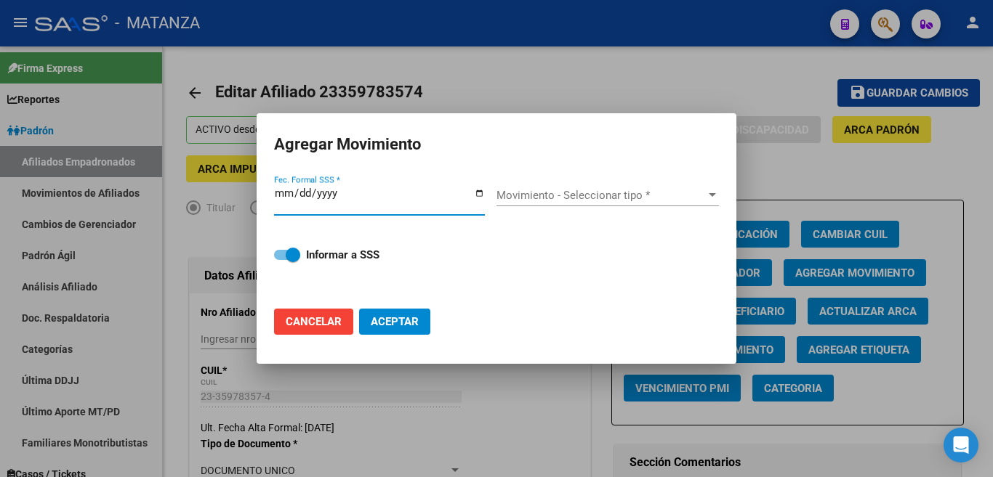
type input "0005-08-14"
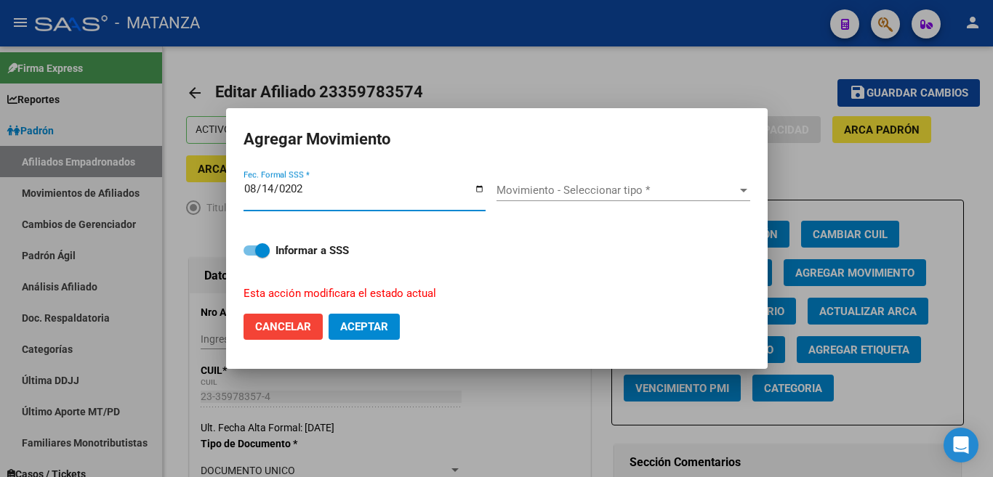
type input "[DATE]"
click at [537, 197] on span "Movimiento - Seleccionar tipo *" at bounding box center [616, 190] width 241 height 13
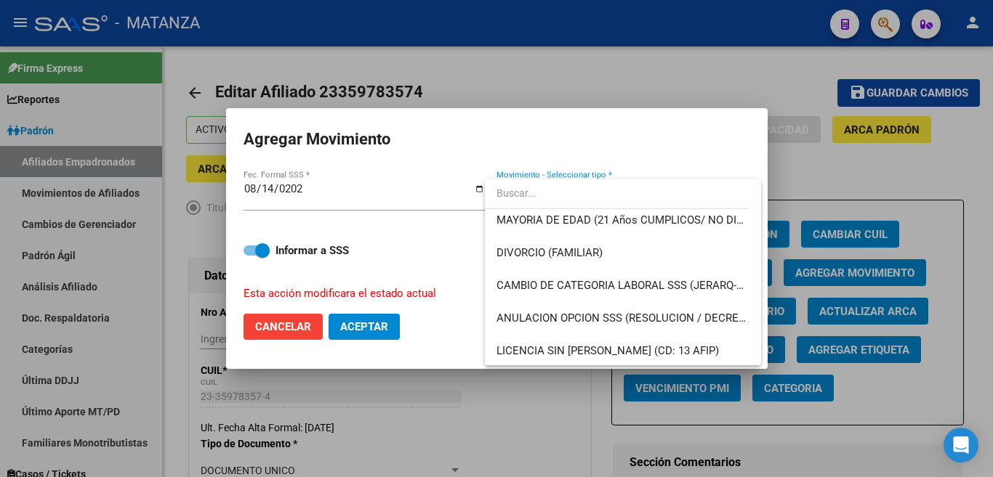
scroll to position [204, 0]
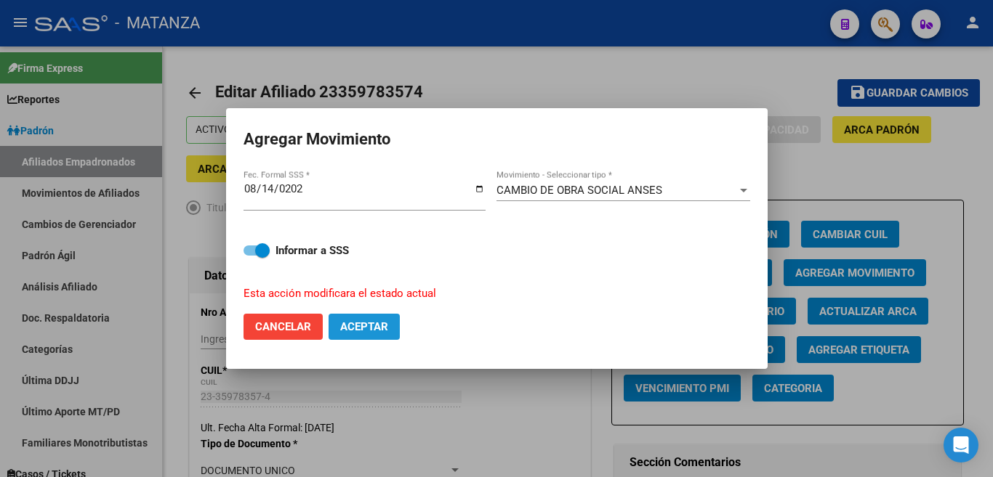
click at [366, 326] on span "Aceptar" at bounding box center [364, 326] width 48 height 13
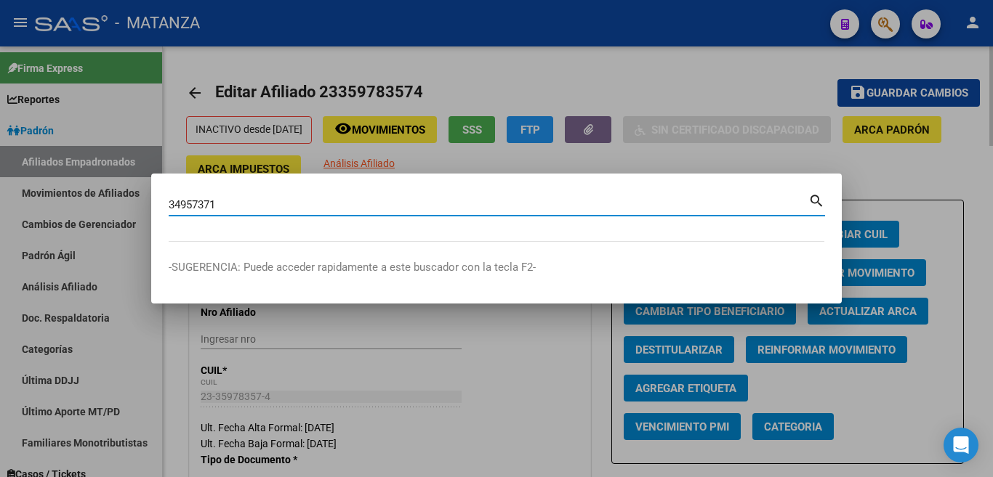
type input "34957371"
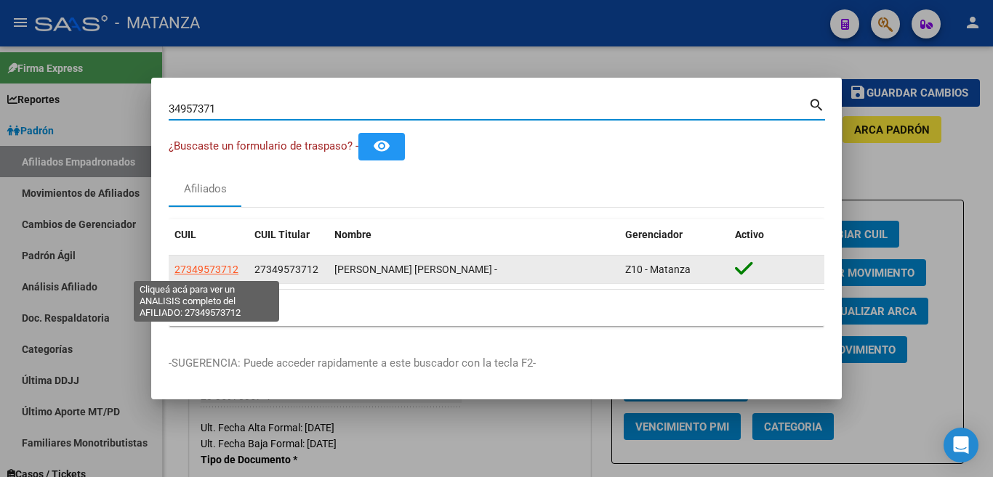
click at [220, 270] on span "27349573712" at bounding box center [206, 270] width 64 height 12
type textarea "27349573712"
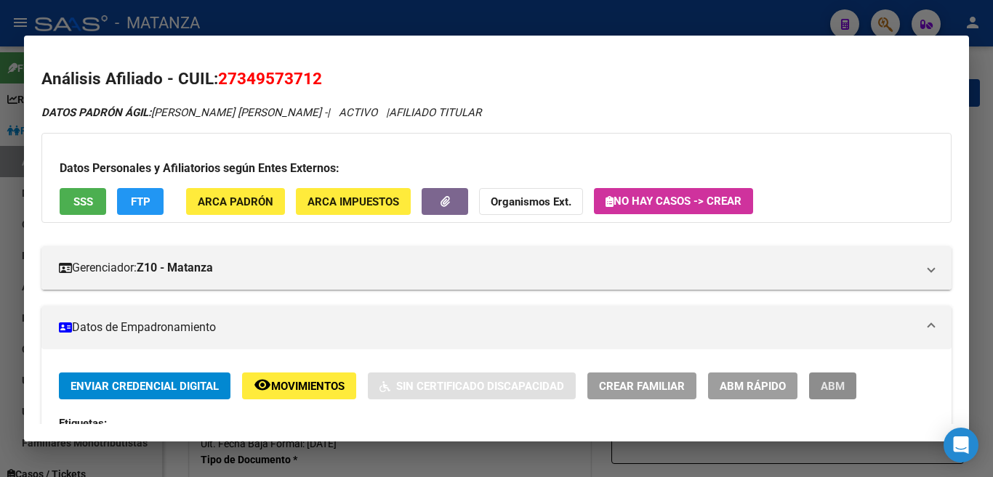
click at [839, 384] on span "ABM" at bounding box center [833, 386] width 24 height 13
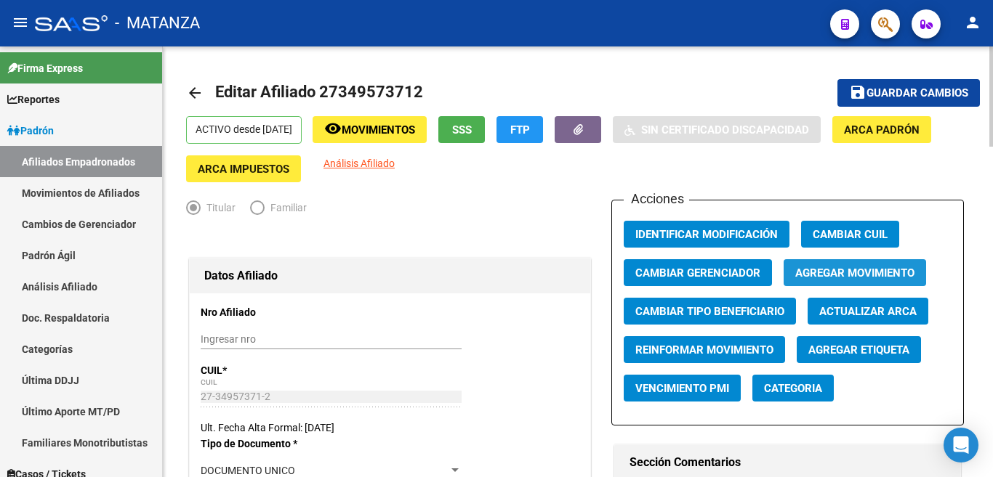
click at [874, 266] on span "Agregar Movimiento" at bounding box center [854, 272] width 119 height 13
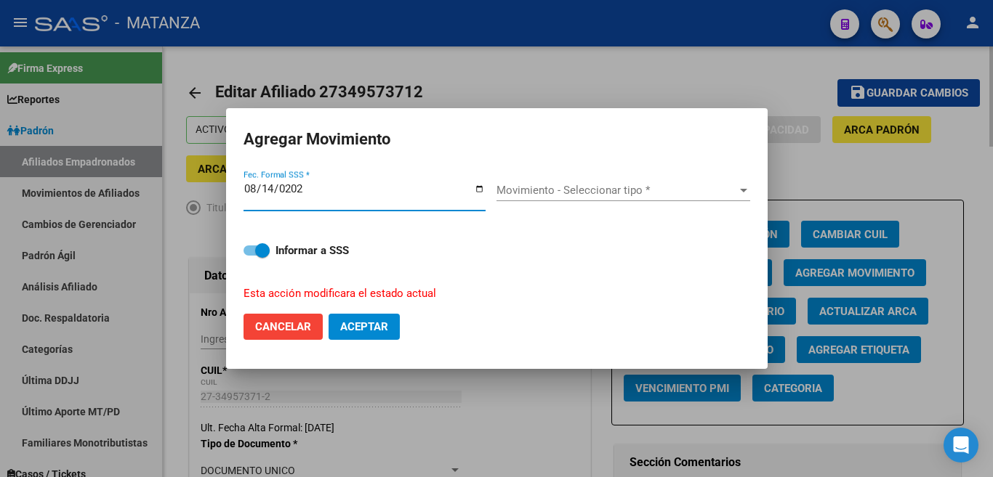
type input "[DATE]"
click at [735, 195] on span "Movimiento - Seleccionar tipo *" at bounding box center [616, 190] width 241 height 13
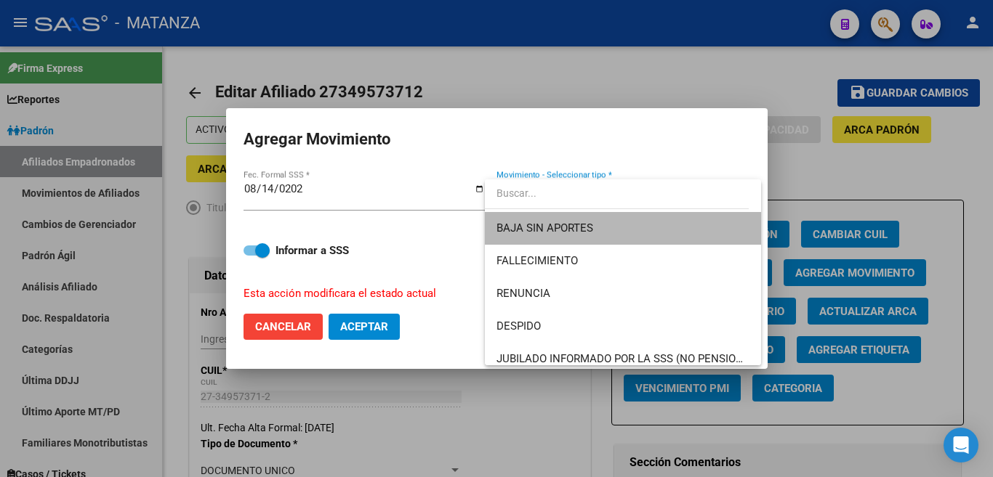
click at [714, 219] on span "BAJA SIN APORTES" at bounding box center [622, 228] width 253 height 33
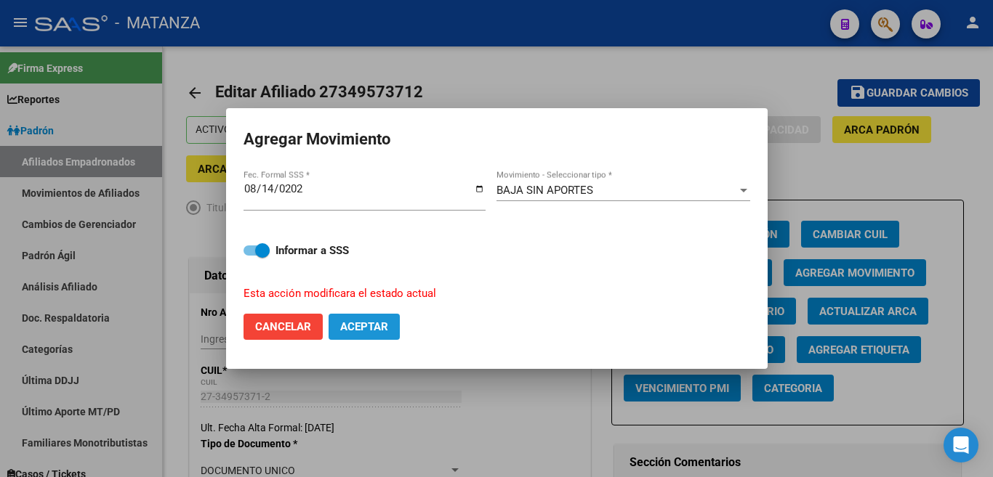
click at [381, 320] on span "Aceptar" at bounding box center [364, 326] width 48 height 13
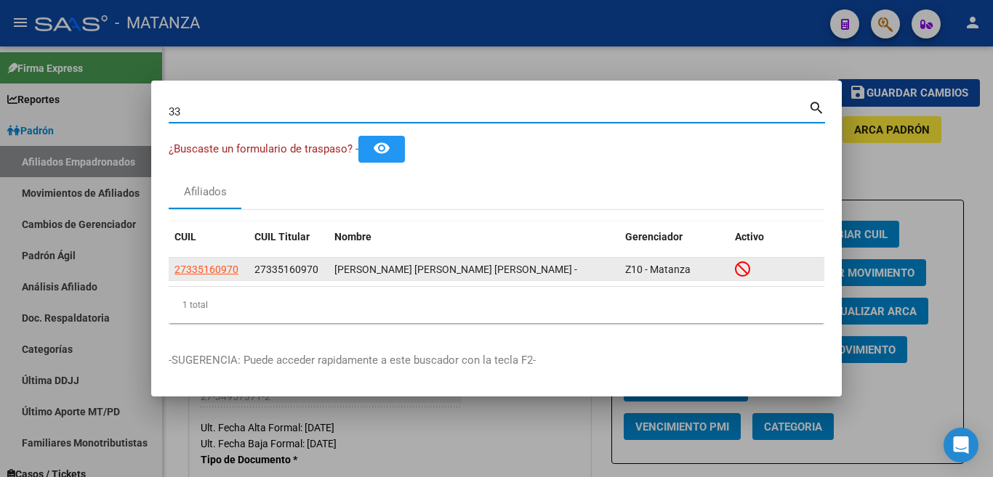
type input "3"
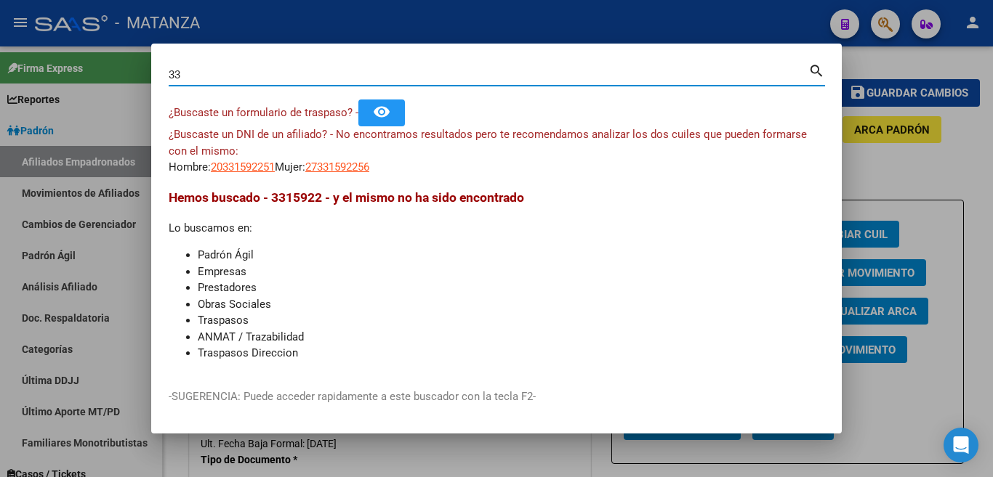
type input "3"
type input "4"
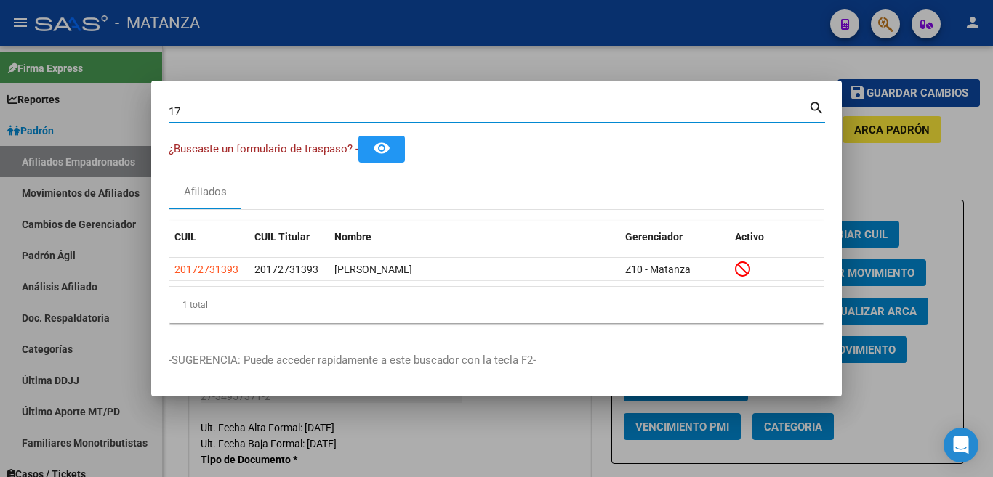
type input "1"
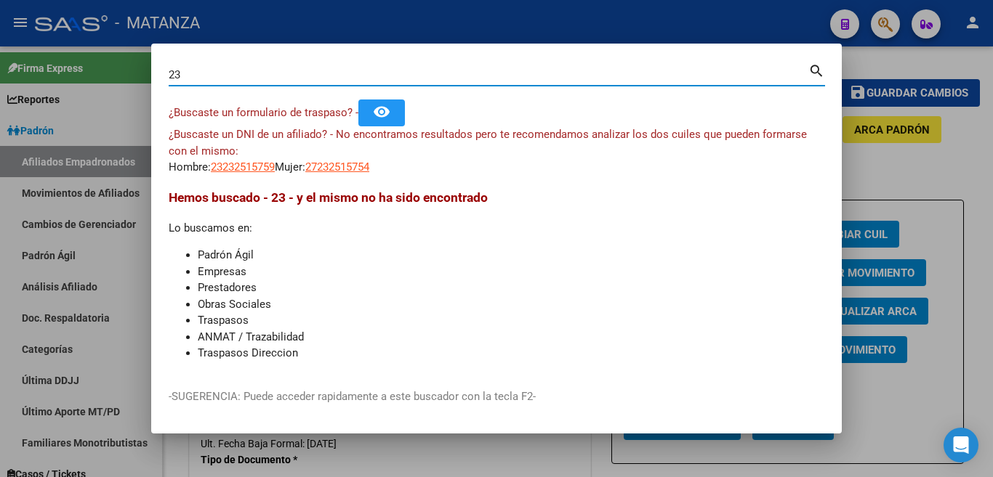
type input "2"
type input "30473328"
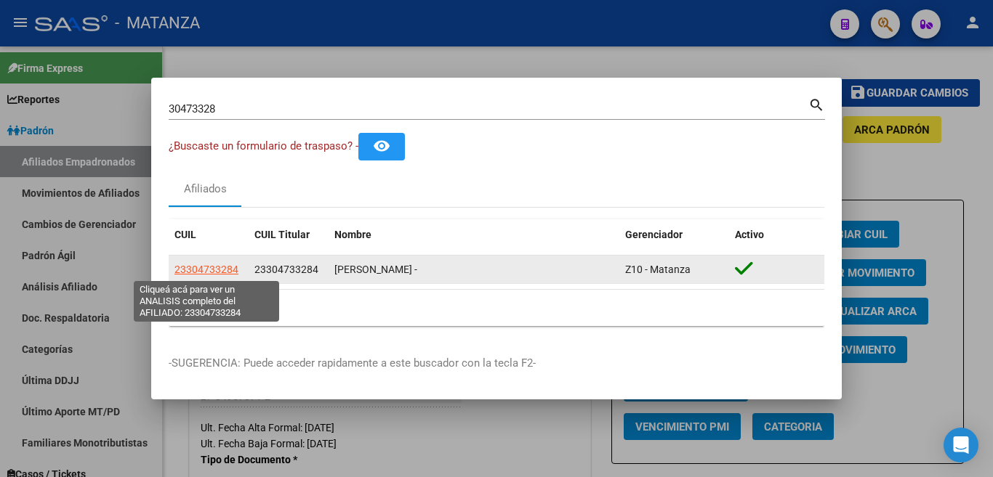
click at [211, 269] on span "23304733284" at bounding box center [206, 270] width 64 height 12
type textarea "23304733284"
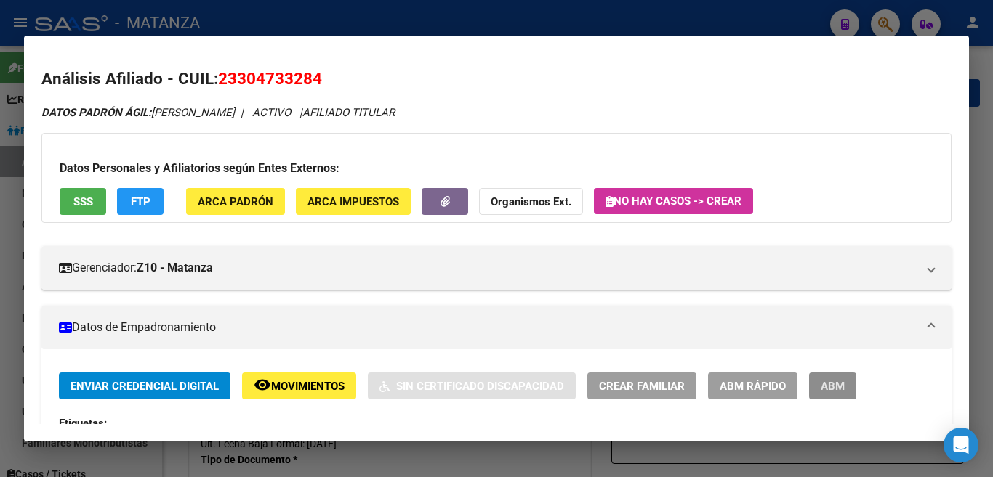
click at [836, 381] on span "ABM" at bounding box center [833, 386] width 24 height 13
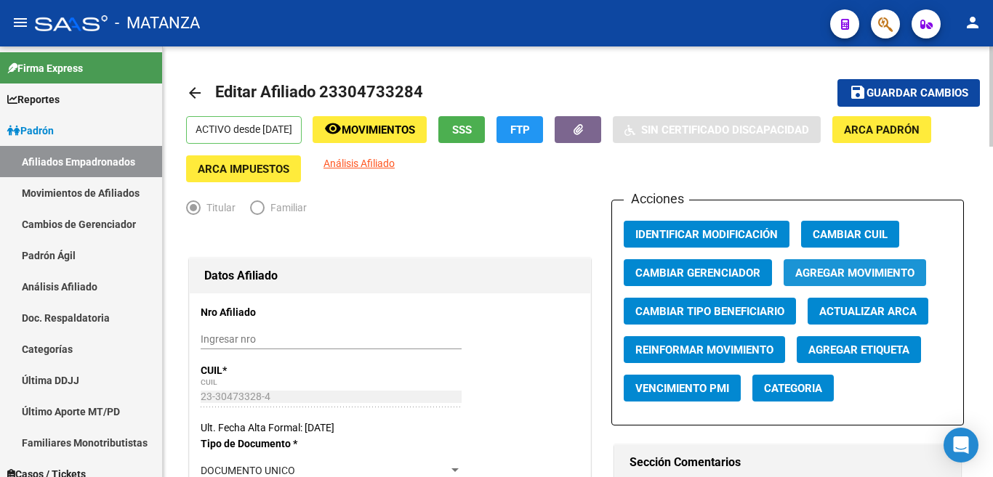
click at [863, 276] on span "Agregar Movimiento" at bounding box center [854, 273] width 119 height 13
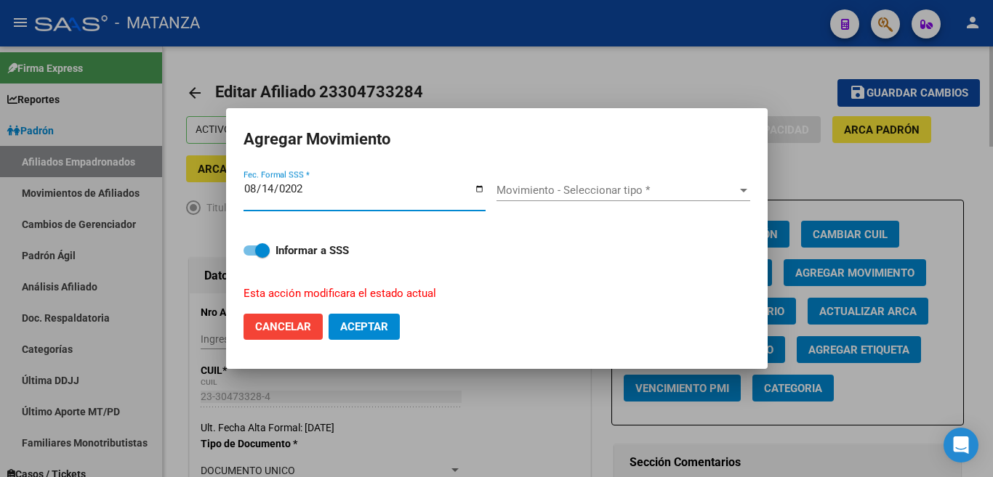
type input "[DATE]"
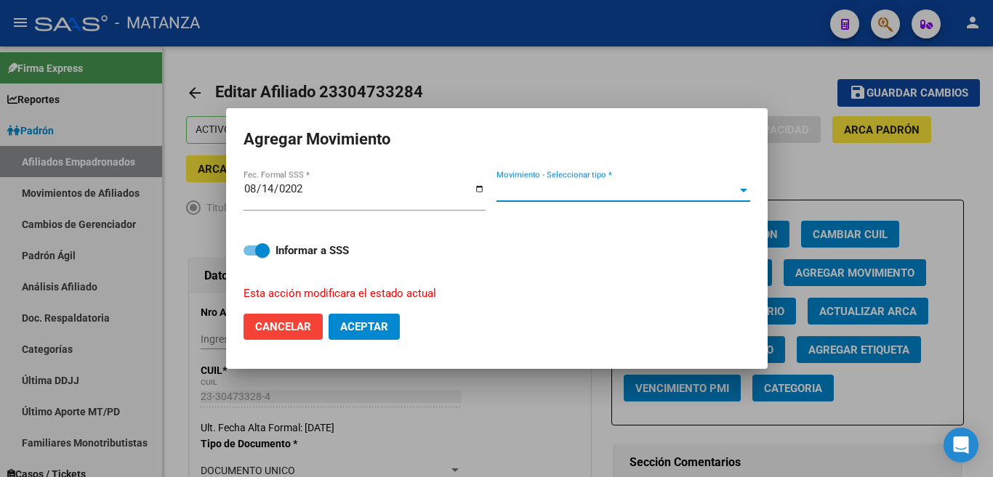
click at [710, 193] on span "Movimiento - Seleccionar tipo *" at bounding box center [616, 190] width 241 height 13
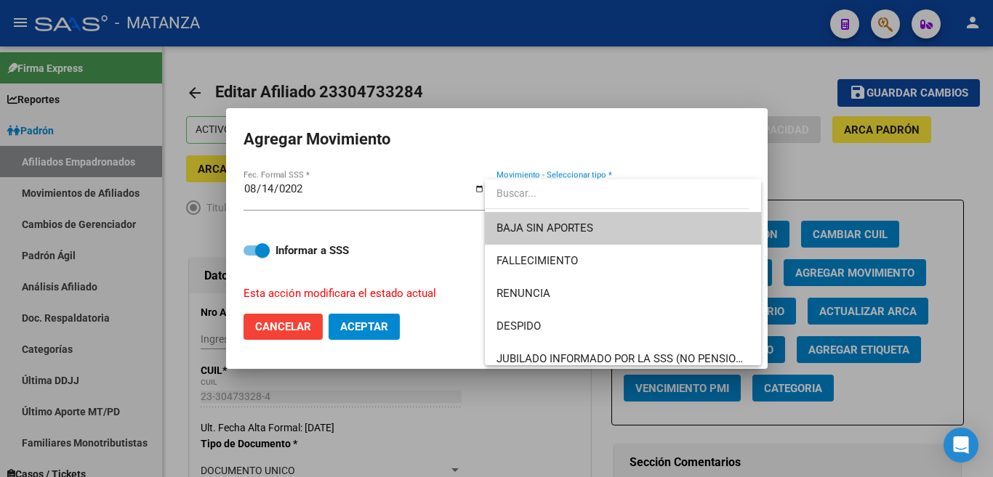
drag, startPoint x: 705, startPoint y: 222, endPoint x: 484, endPoint y: 303, distance: 235.2
click at [703, 222] on span "BAJA SIN APORTES" at bounding box center [622, 228] width 253 height 33
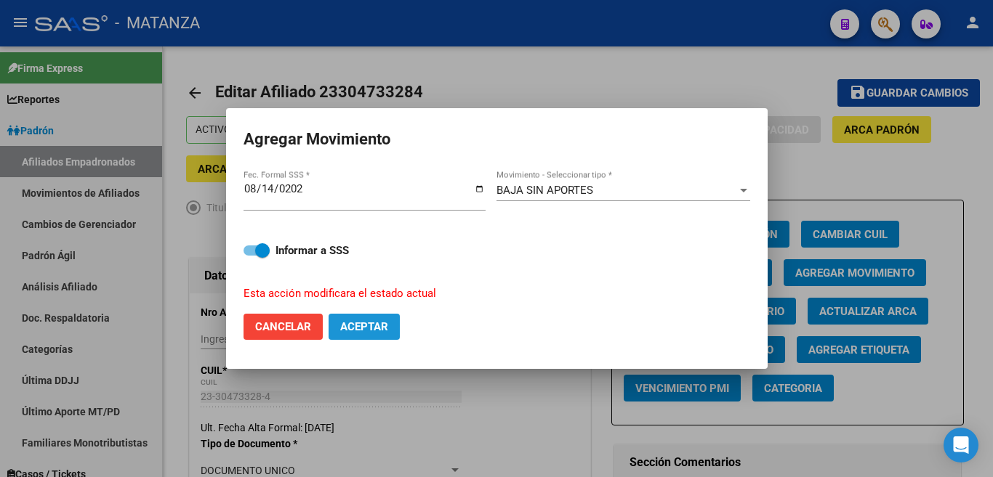
click at [375, 321] on span "Aceptar" at bounding box center [364, 326] width 48 height 13
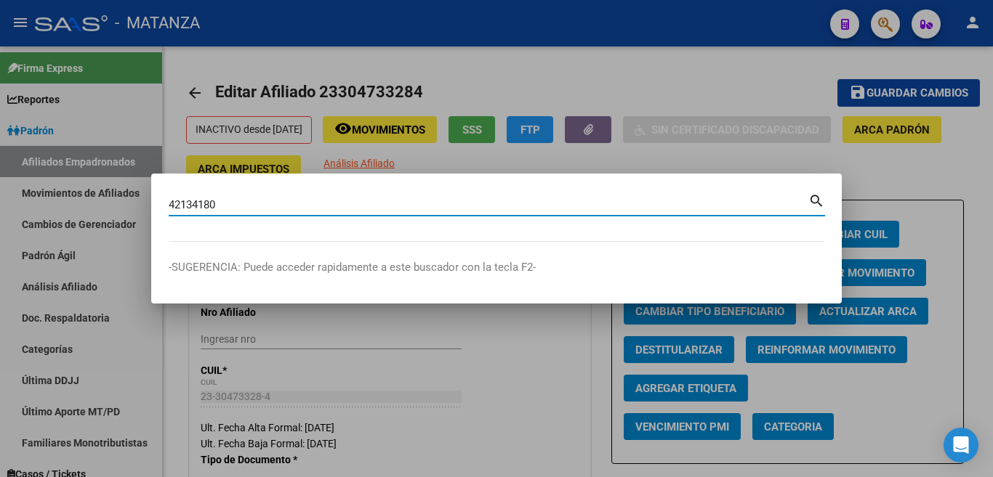
type input "42134180"
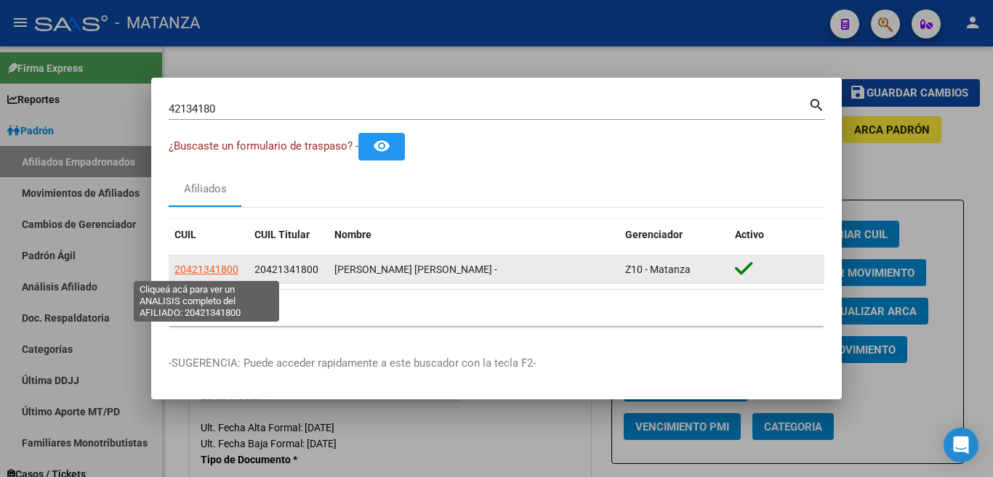
click at [235, 268] on span "20421341800" at bounding box center [206, 270] width 64 height 12
type textarea "20421341800"
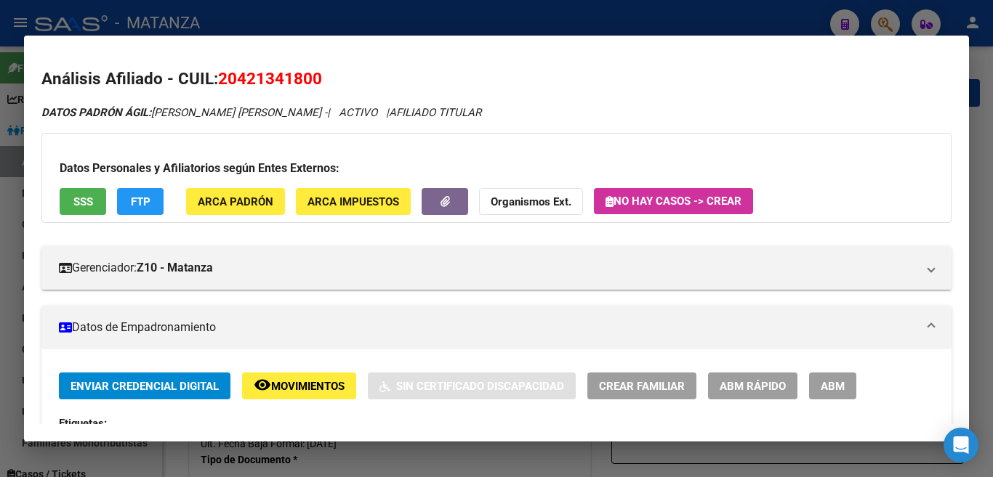
click at [823, 384] on span "ABM" at bounding box center [833, 386] width 24 height 13
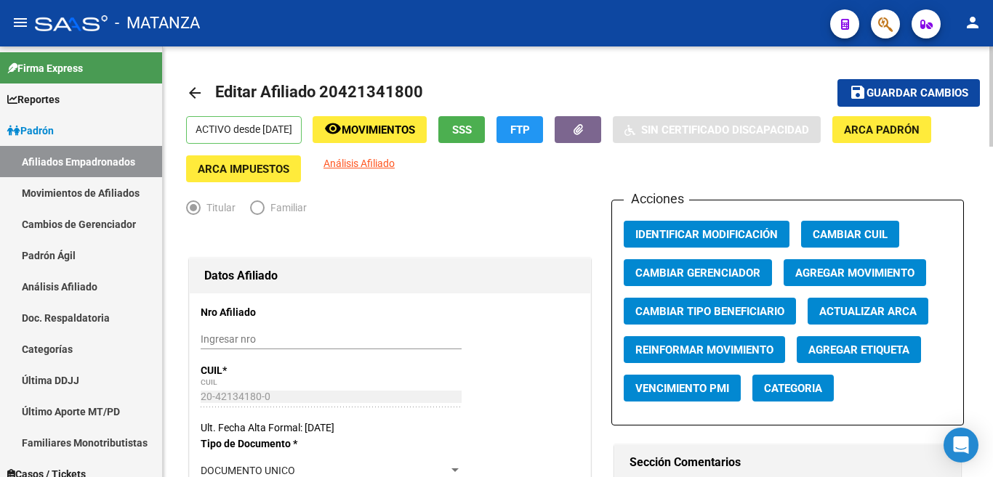
click at [812, 274] on span "Agregar Movimiento" at bounding box center [854, 273] width 119 height 13
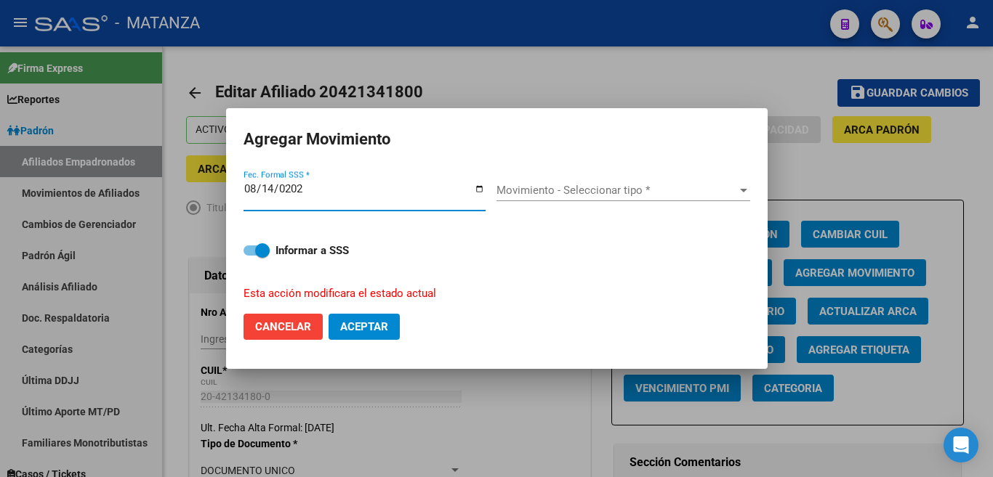
type input "[DATE]"
click at [735, 197] on span "Movimiento - Seleccionar tipo *" at bounding box center [616, 190] width 241 height 13
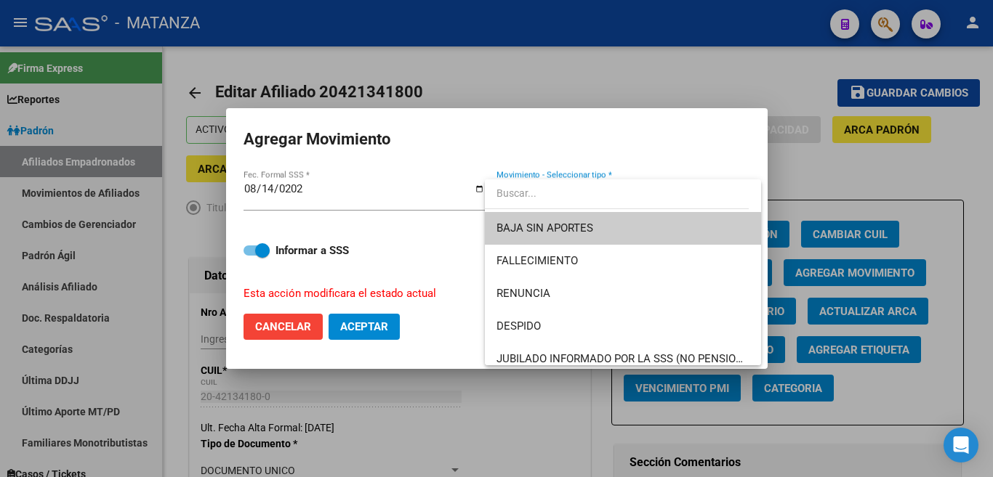
click at [700, 225] on span "BAJA SIN APORTES" at bounding box center [622, 228] width 253 height 33
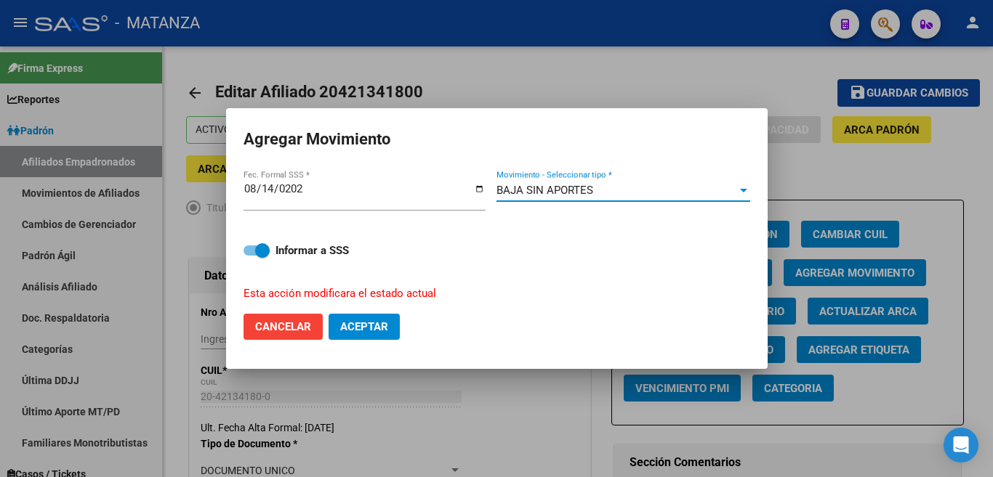
click at [386, 320] on span "Aceptar" at bounding box center [364, 326] width 48 height 13
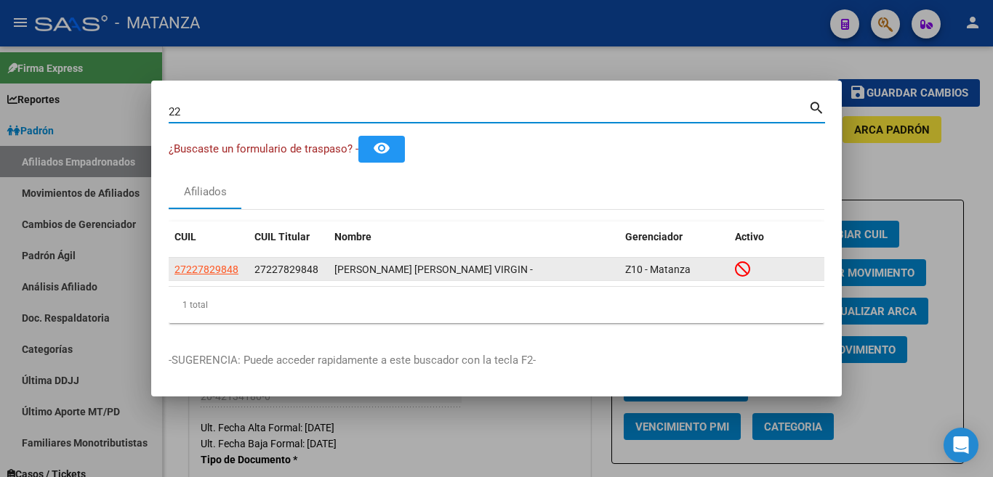
type input "2"
type input "25996891"
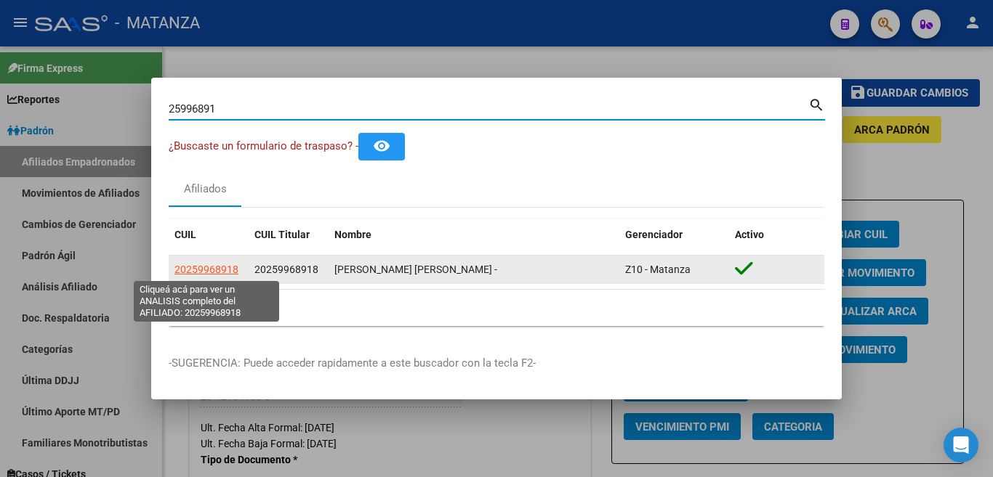
click at [214, 269] on span "20259968918" at bounding box center [206, 270] width 64 height 12
type textarea "20259968918"
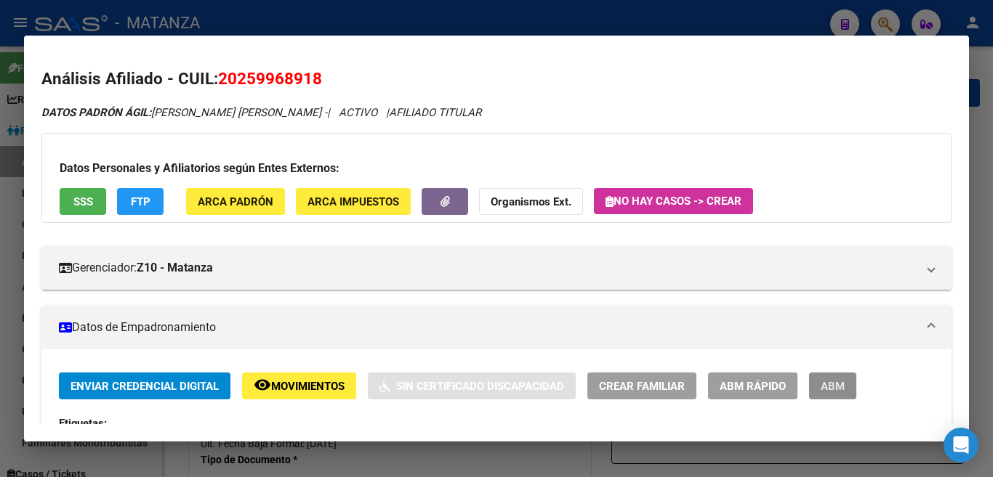
click at [816, 389] on button "ABM" at bounding box center [832, 386] width 47 height 27
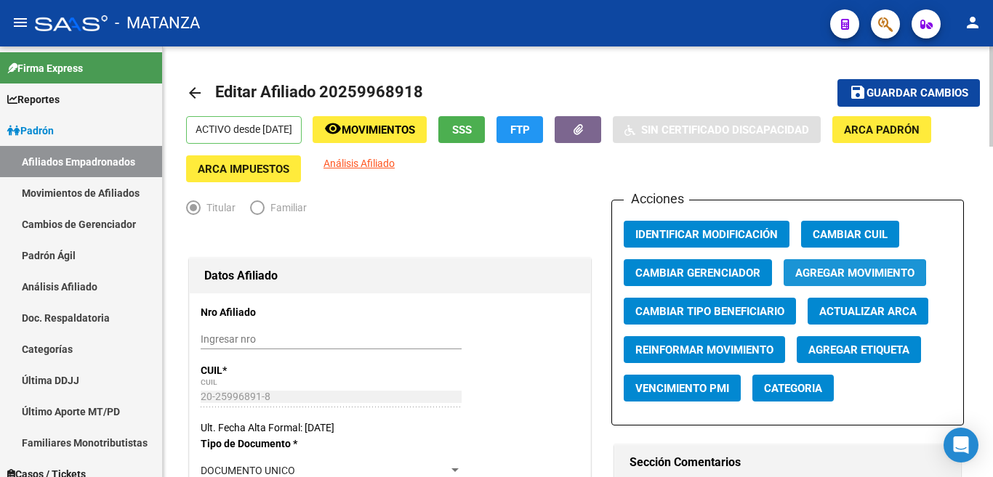
click at [810, 271] on span "Agregar Movimiento" at bounding box center [854, 273] width 119 height 13
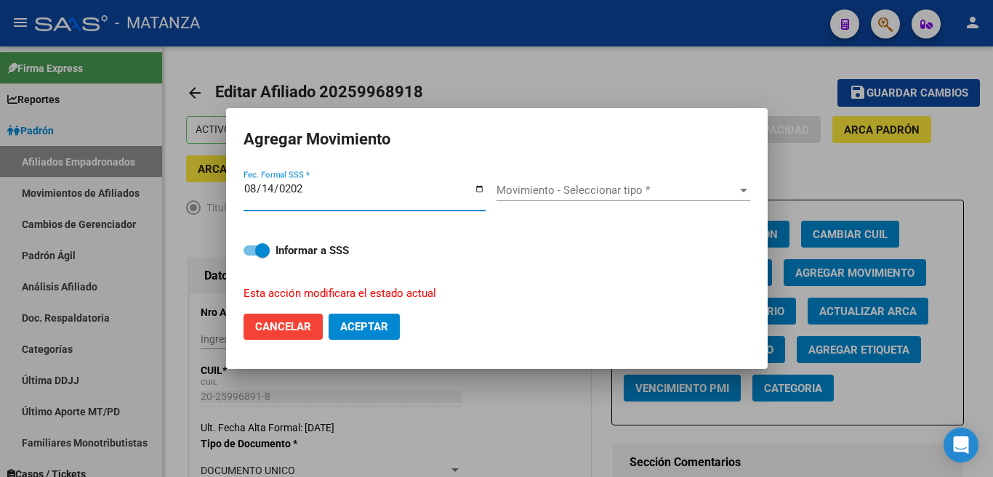
type input "[DATE]"
click at [754, 197] on app-drop-down-list "Movimiento - Seleccionar tipo * Movimiento - Seleccionar tipo *" at bounding box center [628, 190] width 265 height 13
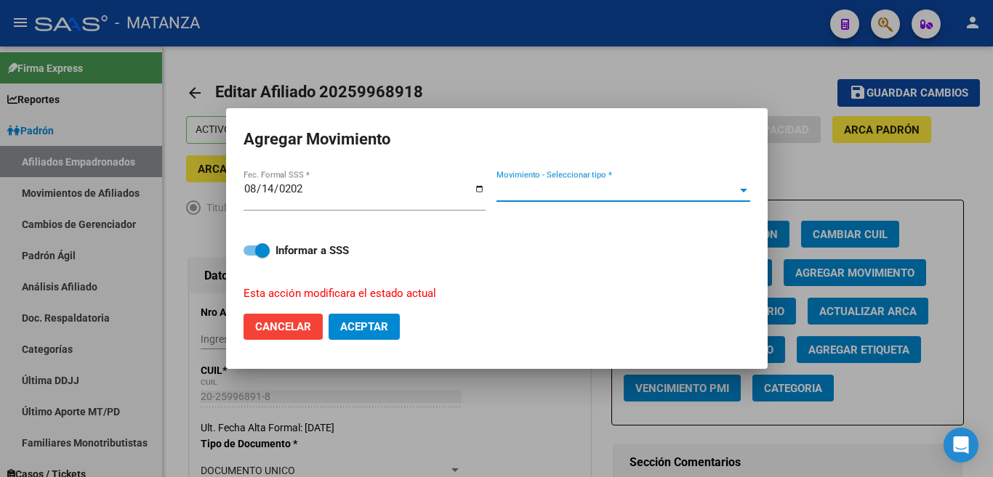
click at [746, 196] on div at bounding box center [743, 191] width 13 height 12
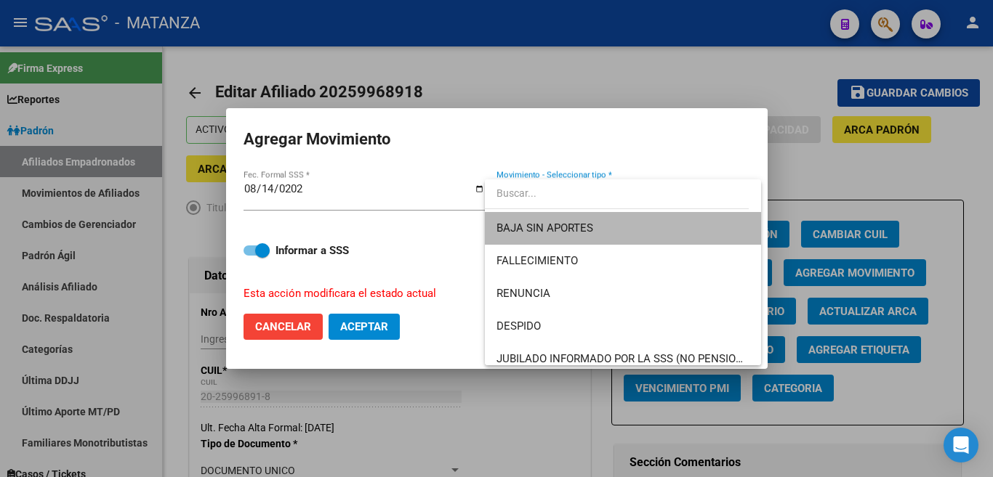
click at [730, 214] on span "BAJA SIN APORTES" at bounding box center [622, 228] width 253 height 33
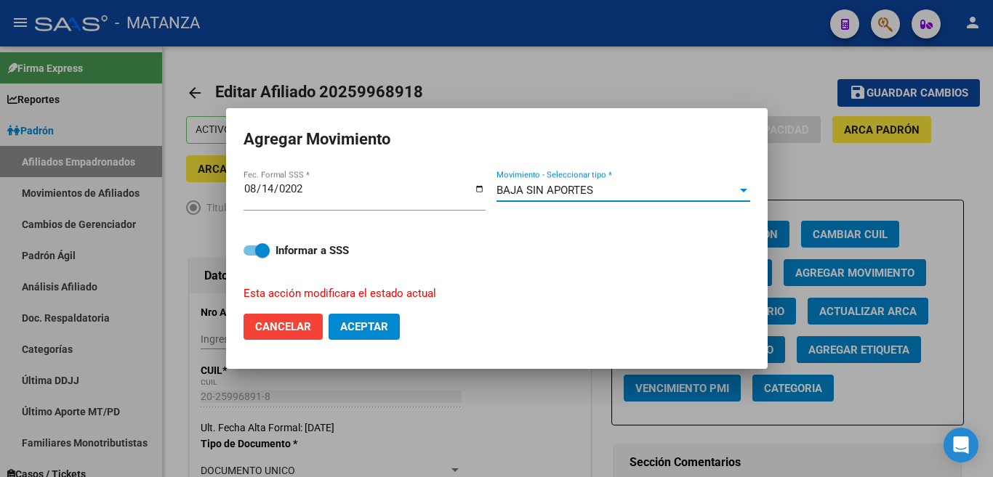
click at [352, 320] on span "Aceptar" at bounding box center [364, 326] width 48 height 13
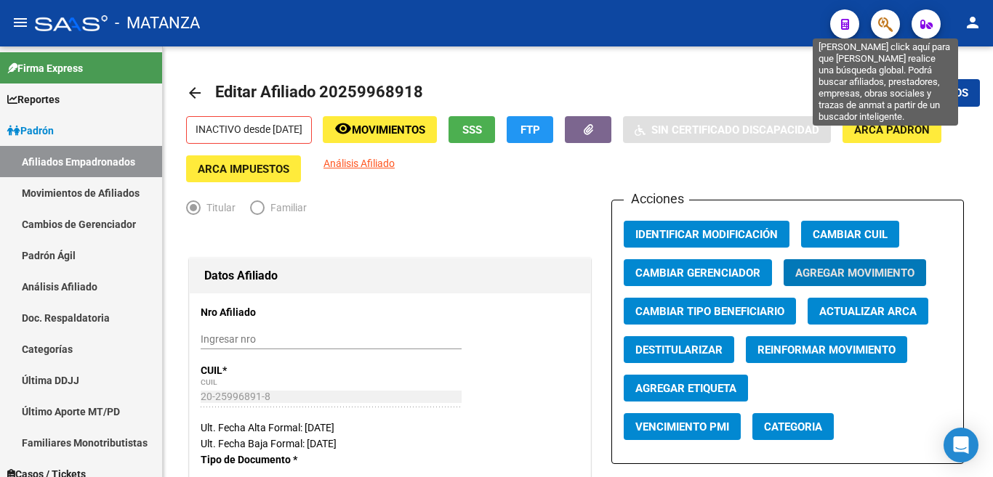
click at [890, 24] on icon "button" at bounding box center [885, 24] width 15 height 17
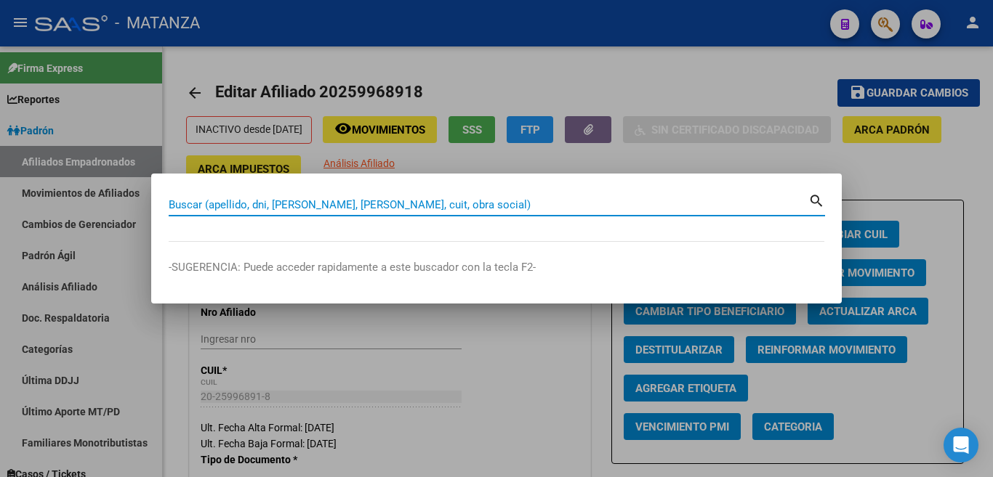
click at [752, 201] on input "Buscar (apellido, dni, [PERSON_NAME], [PERSON_NAME], cuit, obra social)" at bounding box center [489, 204] width 640 height 13
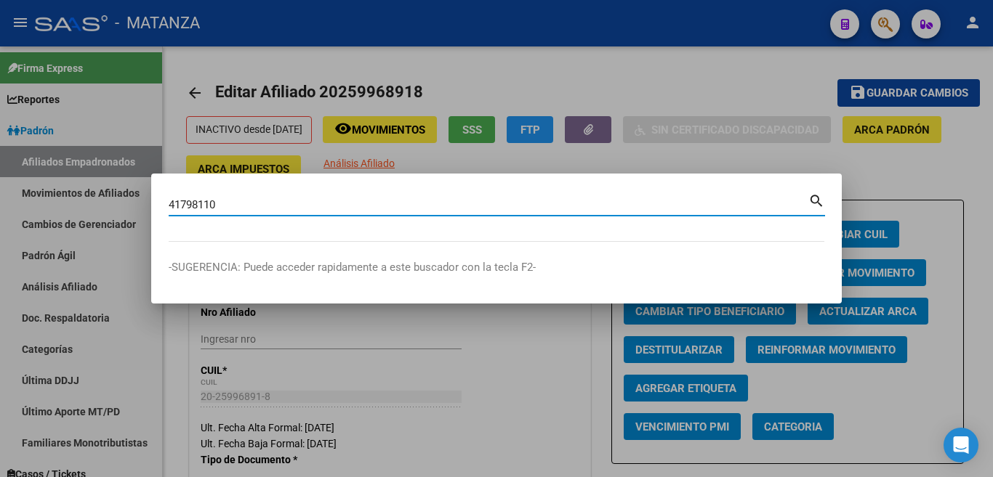
type input "41798110"
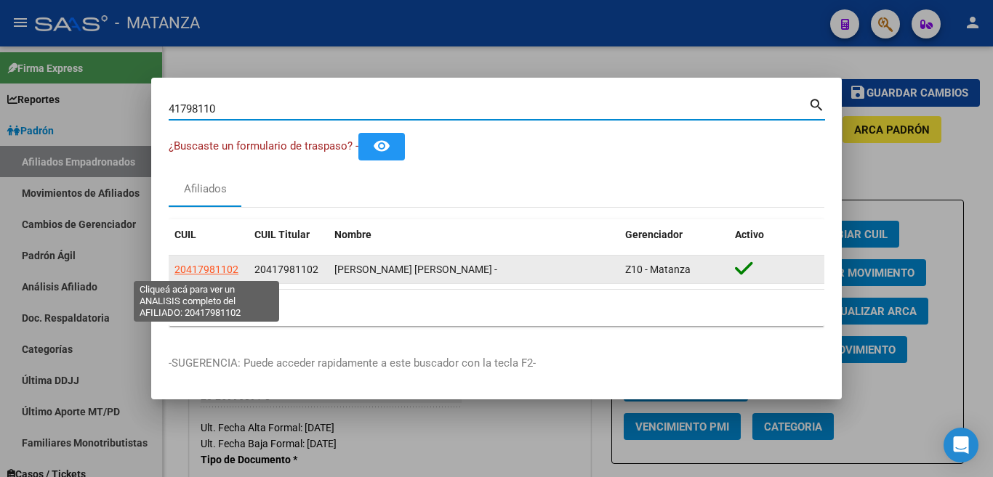
click at [213, 267] on span "20417981102" at bounding box center [206, 270] width 64 height 12
type textarea "20417981102"
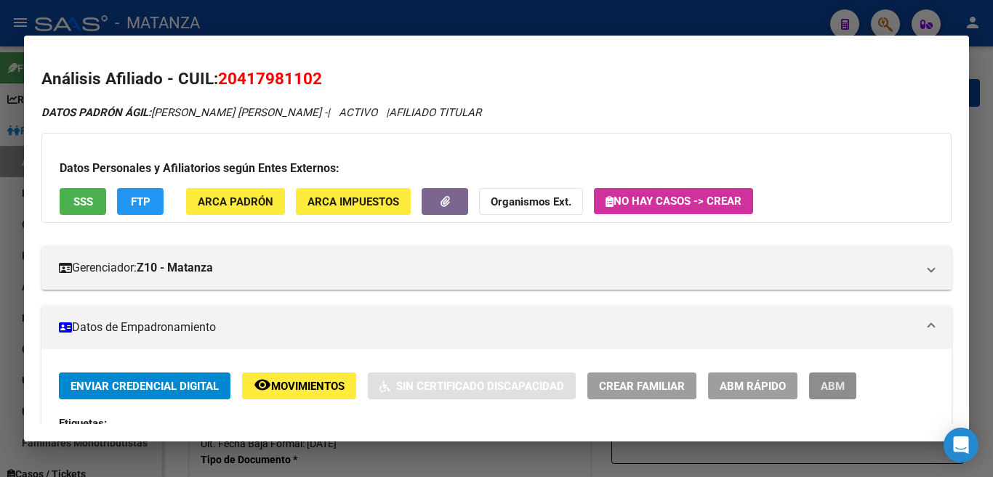
click at [818, 379] on button "ABM" at bounding box center [832, 386] width 47 height 27
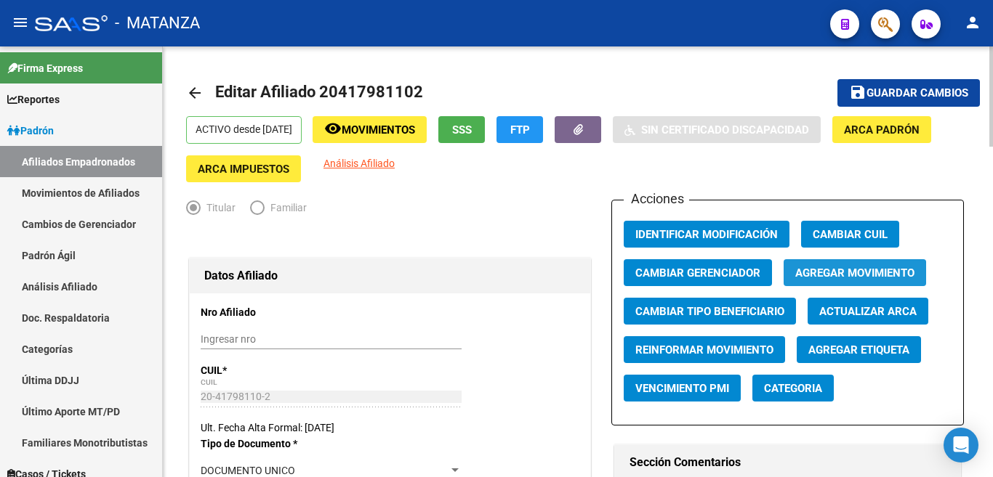
click at [844, 274] on span "Agregar Movimiento" at bounding box center [854, 273] width 119 height 13
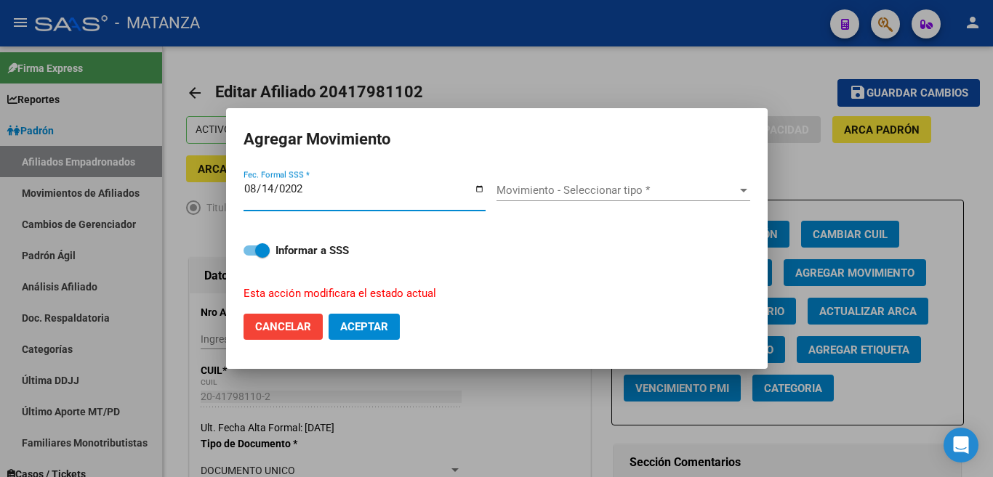
type input "[DATE]"
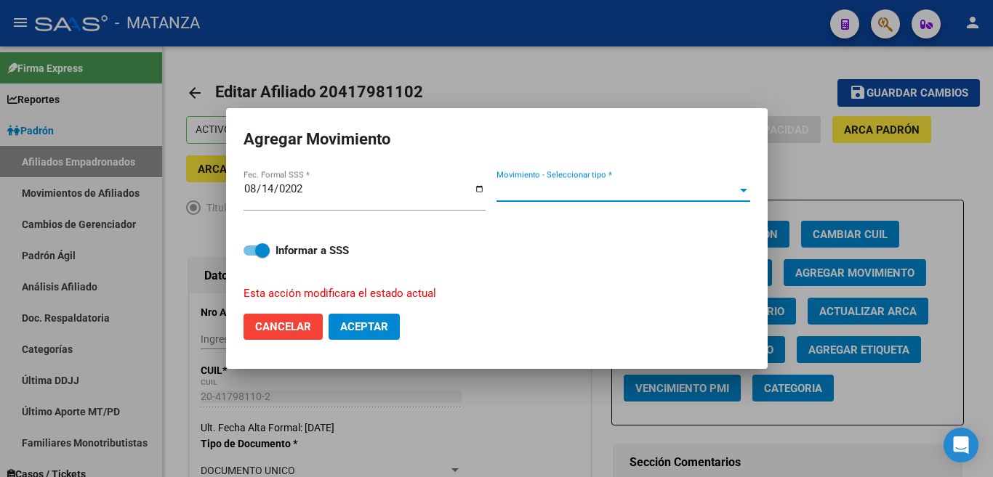
click at [727, 197] on span "Movimiento - Seleccionar tipo *" at bounding box center [616, 190] width 241 height 13
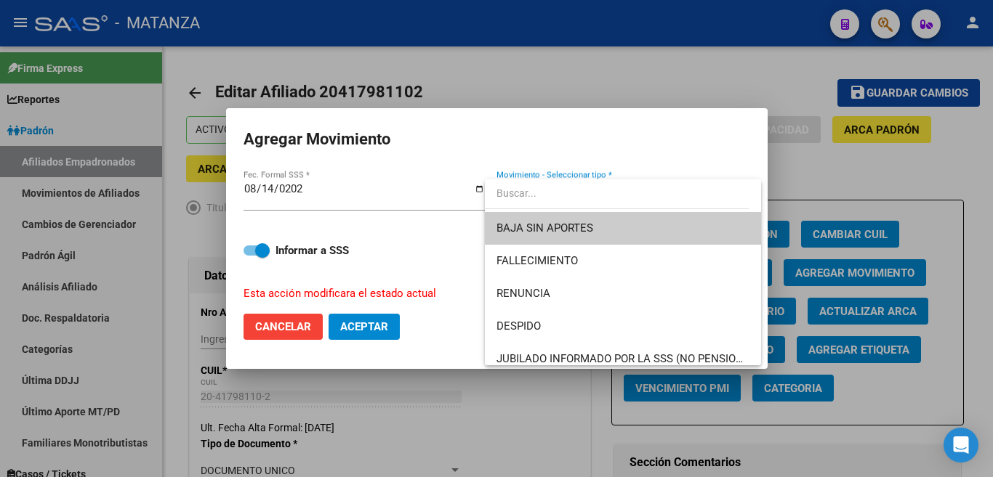
click at [720, 227] on span "BAJA SIN APORTES" at bounding box center [622, 228] width 253 height 33
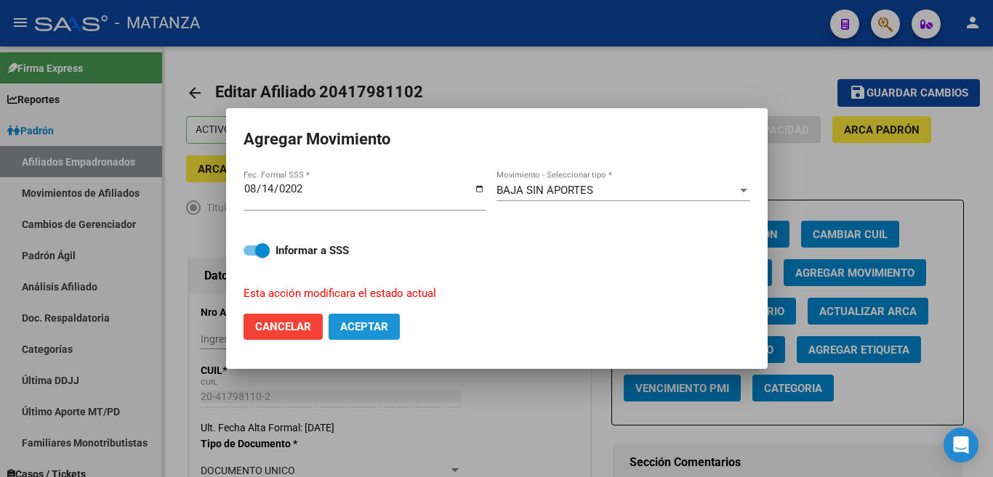
click at [368, 331] on button "Aceptar" at bounding box center [363, 327] width 71 height 26
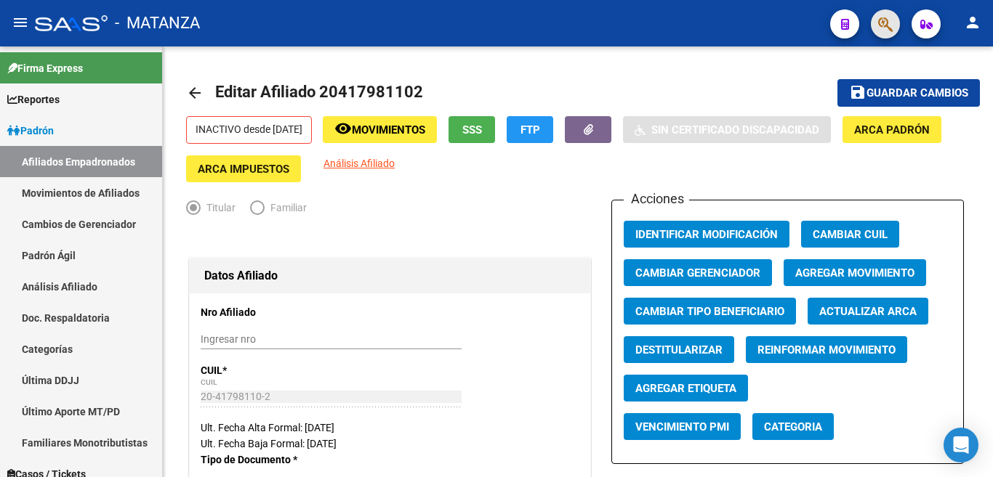
click at [876, 17] on button "button" at bounding box center [885, 23] width 29 height 29
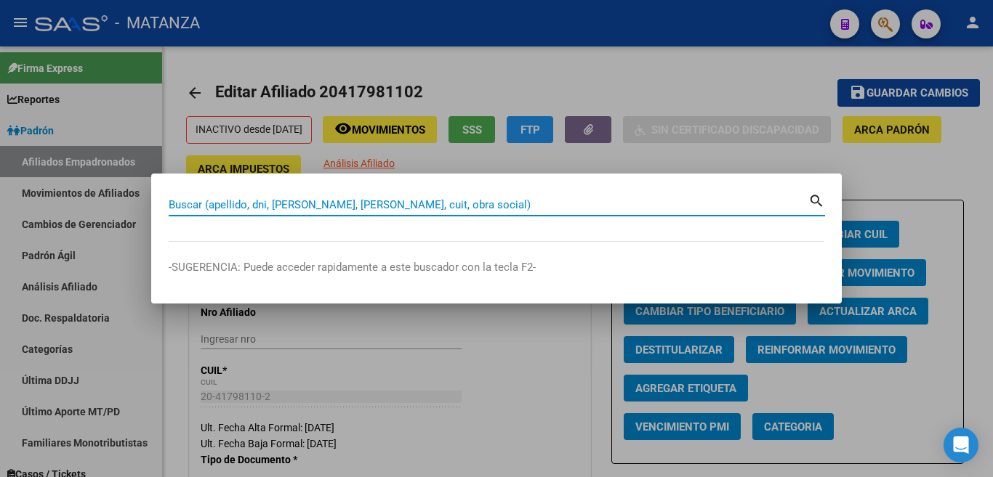
click at [770, 210] on input "Buscar (apellido, dni, [PERSON_NAME], [PERSON_NAME], cuit, obra social)" at bounding box center [489, 204] width 640 height 13
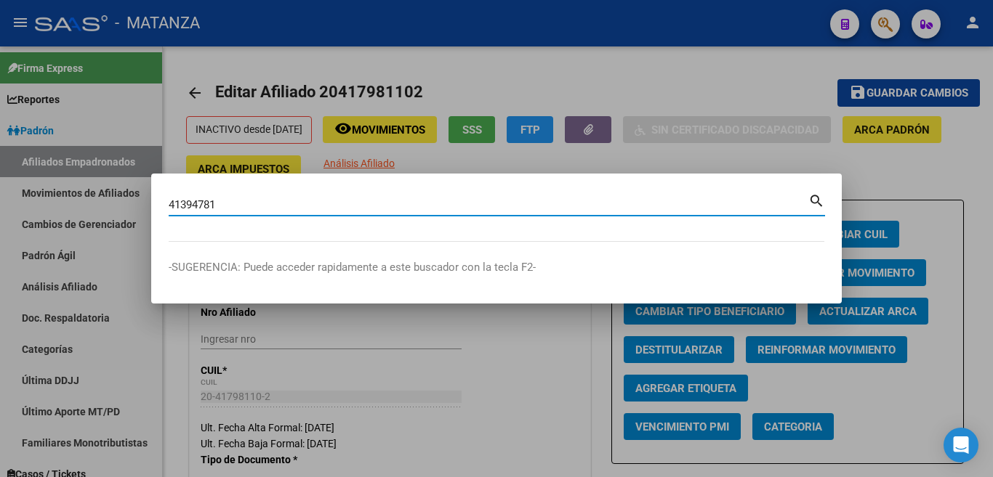
type input "41394781"
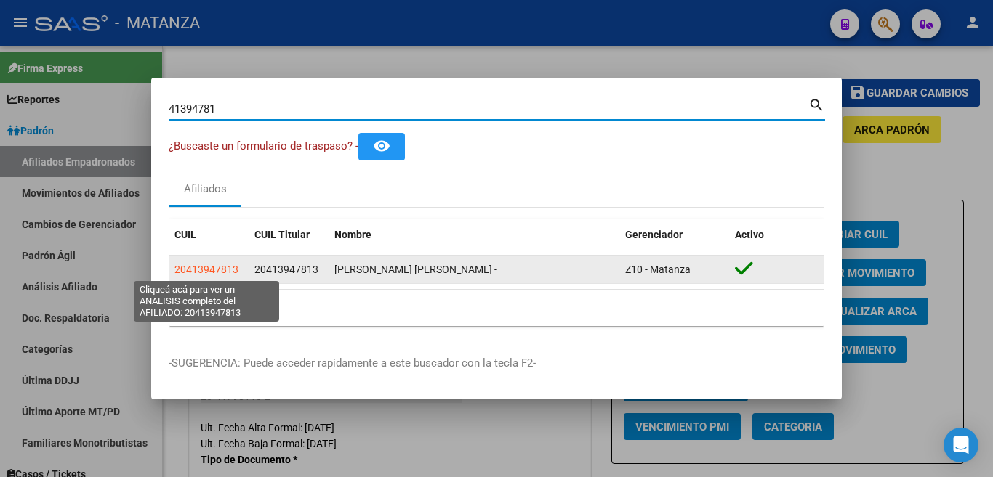
click at [211, 267] on span "20413947813" at bounding box center [206, 270] width 64 height 12
type textarea "20413947813"
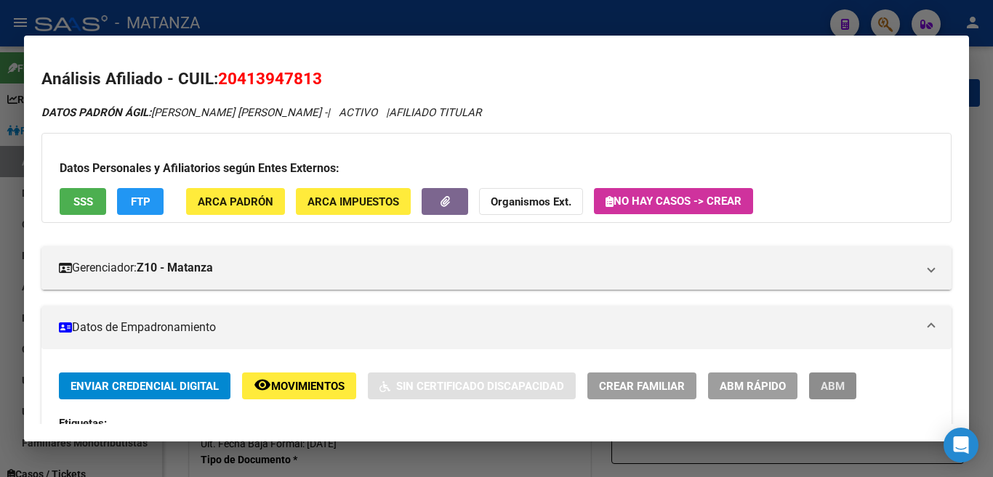
click at [829, 392] on span "ABM" at bounding box center [833, 386] width 24 height 13
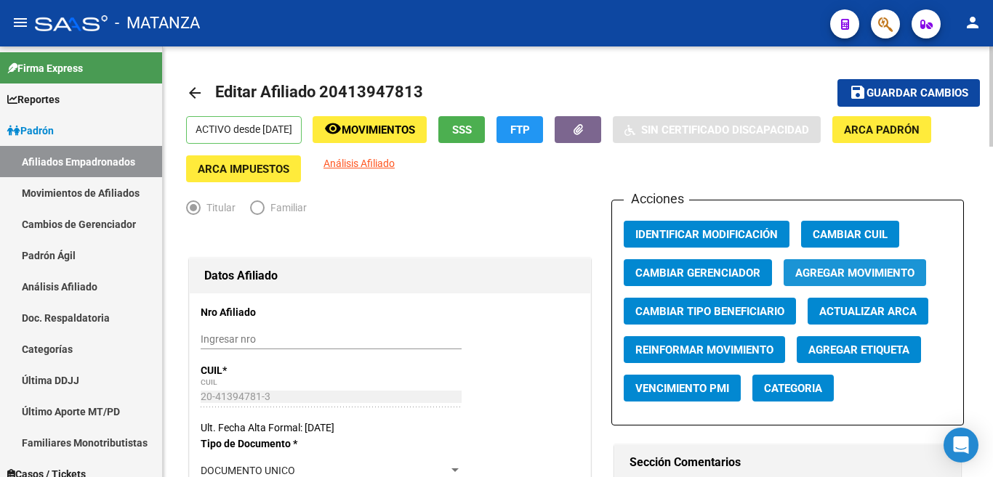
click at [839, 274] on span "Agregar Movimiento" at bounding box center [854, 273] width 119 height 13
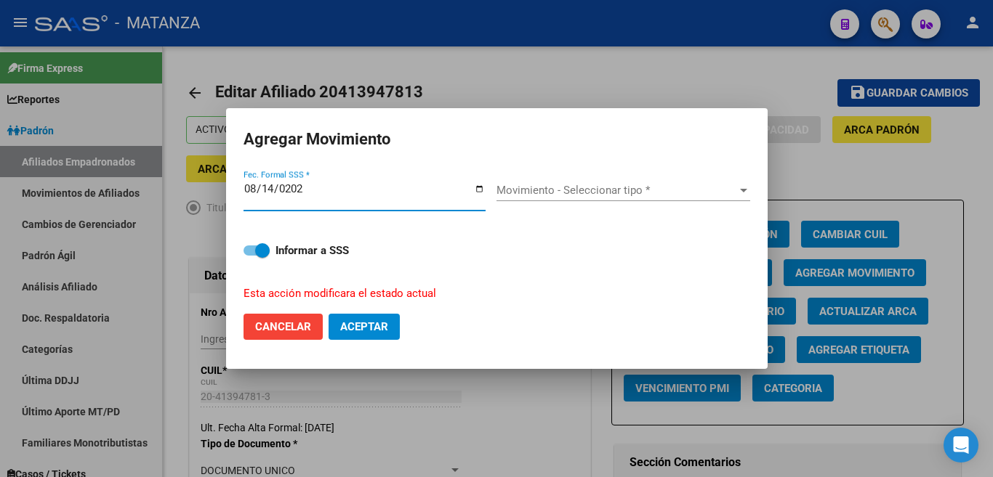
type input "[DATE]"
click at [747, 196] on div at bounding box center [743, 191] width 13 height 12
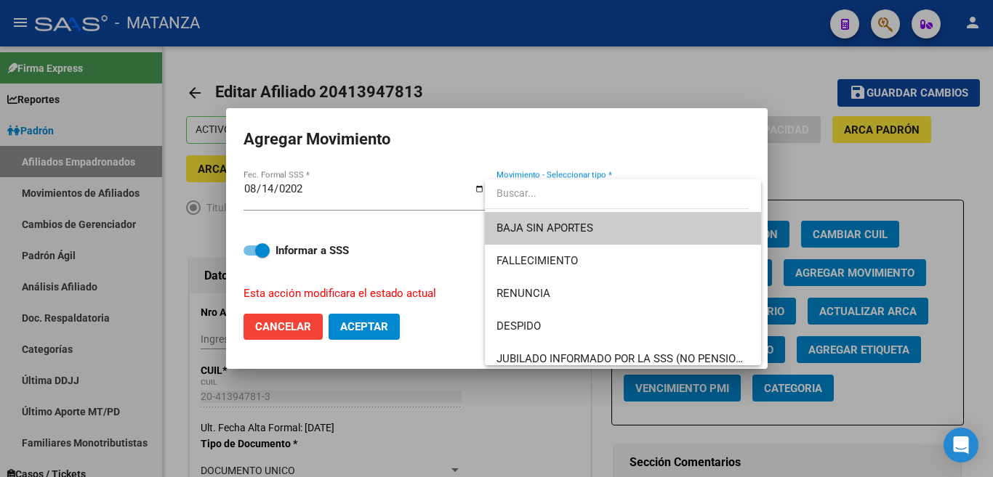
click at [730, 226] on span "BAJA SIN APORTES" at bounding box center [622, 228] width 253 height 33
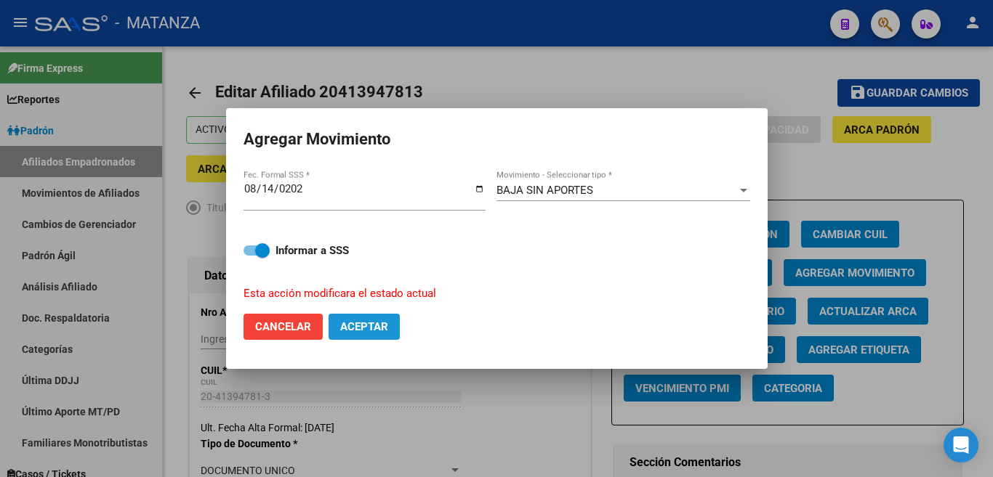
click at [366, 324] on span "Aceptar" at bounding box center [364, 326] width 48 height 13
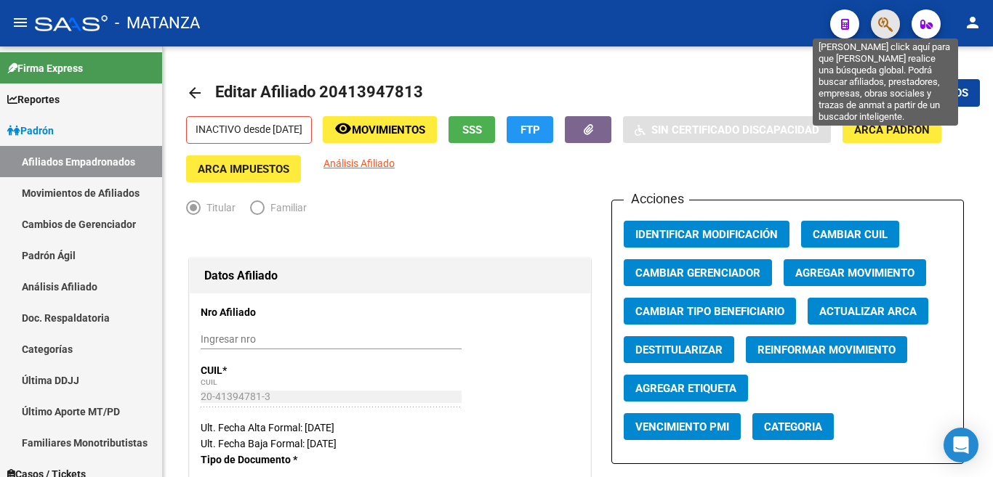
click at [884, 24] on icon "button" at bounding box center [885, 24] width 15 height 17
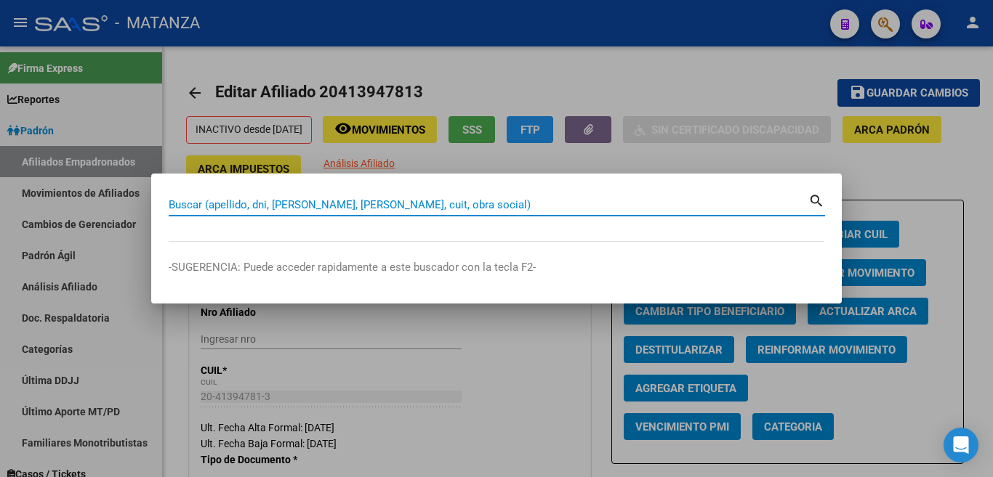
click at [746, 206] on input "Buscar (apellido, dni, [PERSON_NAME], [PERSON_NAME], cuit, obra social)" at bounding box center [489, 204] width 640 height 13
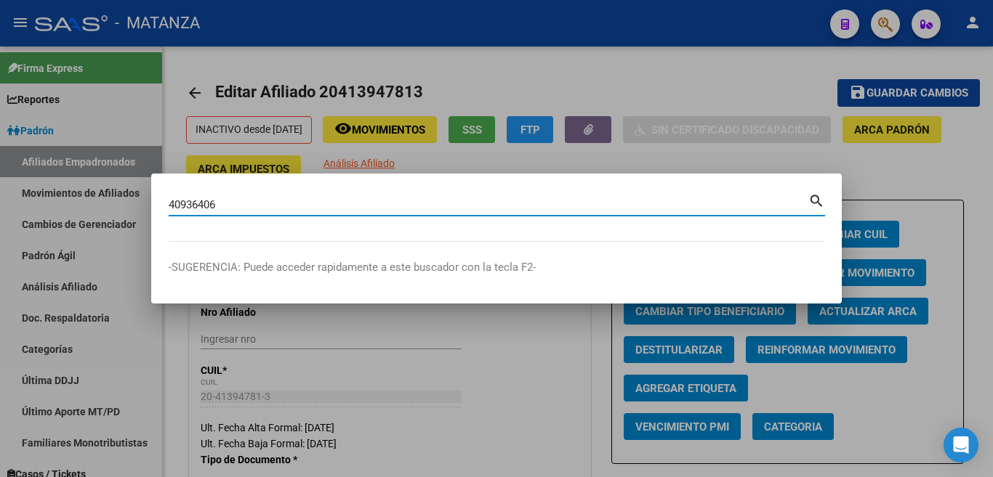
type input "40936406"
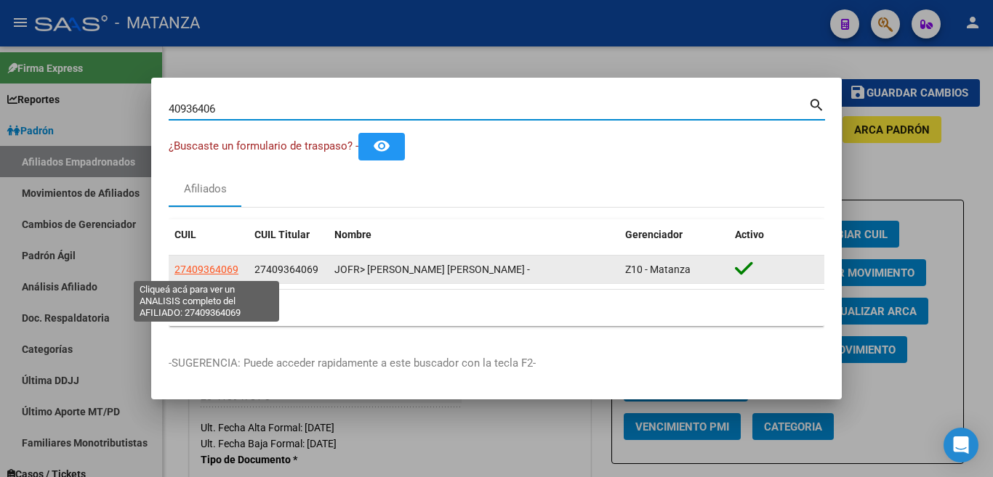
click at [220, 266] on span "27409364069" at bounding box center [206, 270] width 64 height 12
type textarea "27409364069"
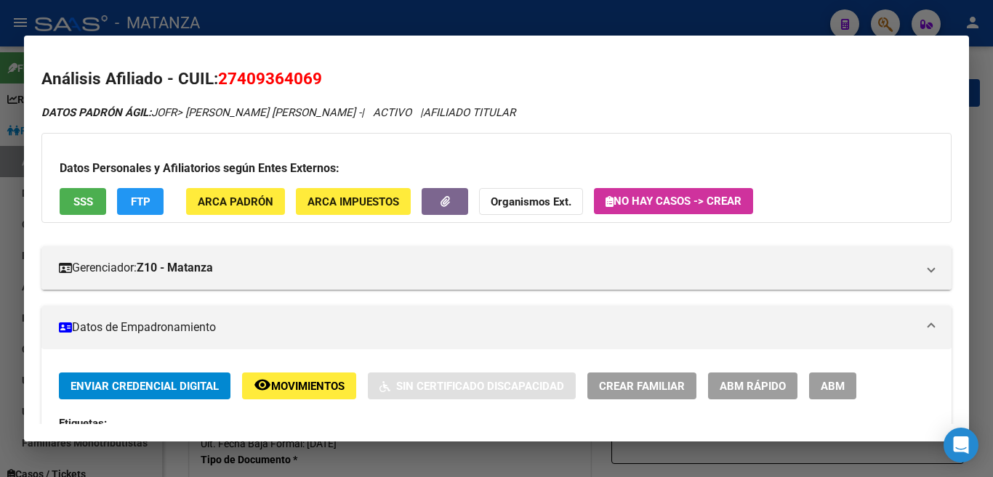
click at [827, 387] on span "ABM" at bounding box center [833, 386] width 24 height 13
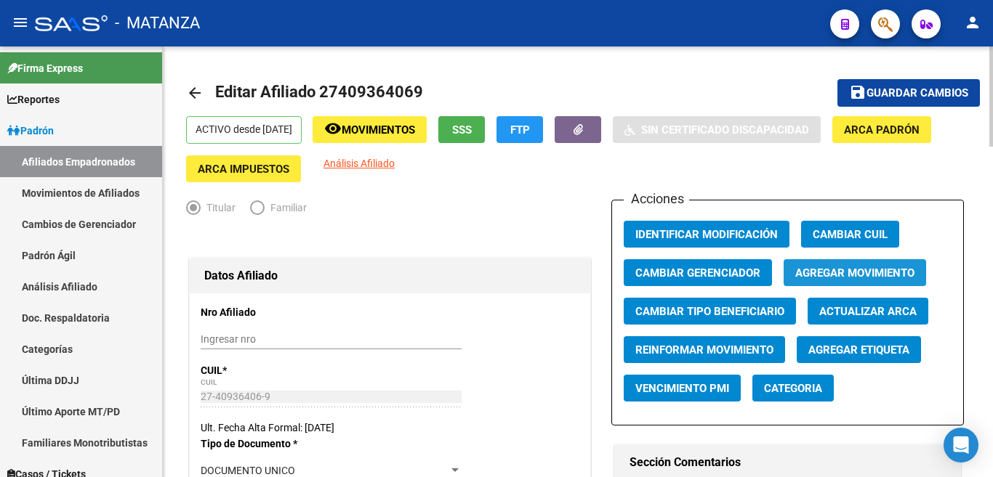
click at [852, 273] on span "Agregar Movimiento" at bounding box center [854, 273] width 119 height 13
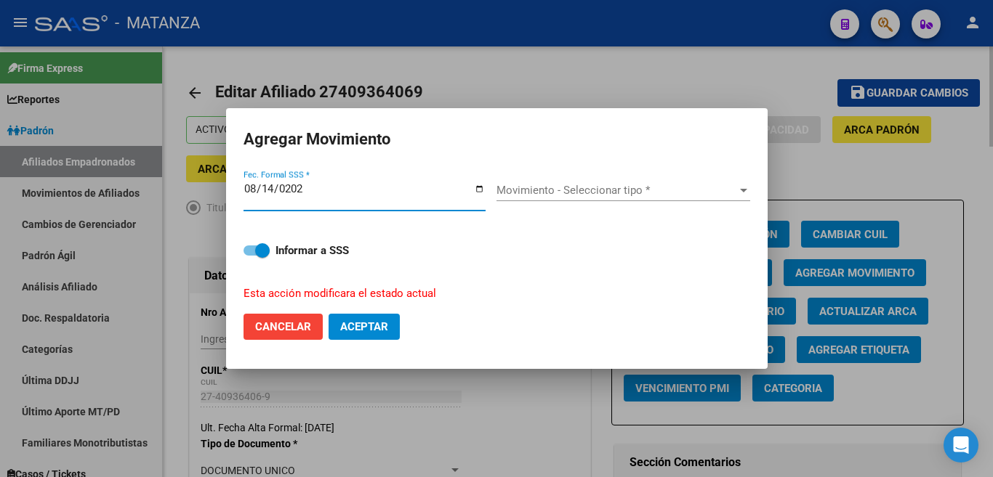
type input "[DATE]"
click at [737, 196] on div at bounding box center [743, 191] width 13 height 12
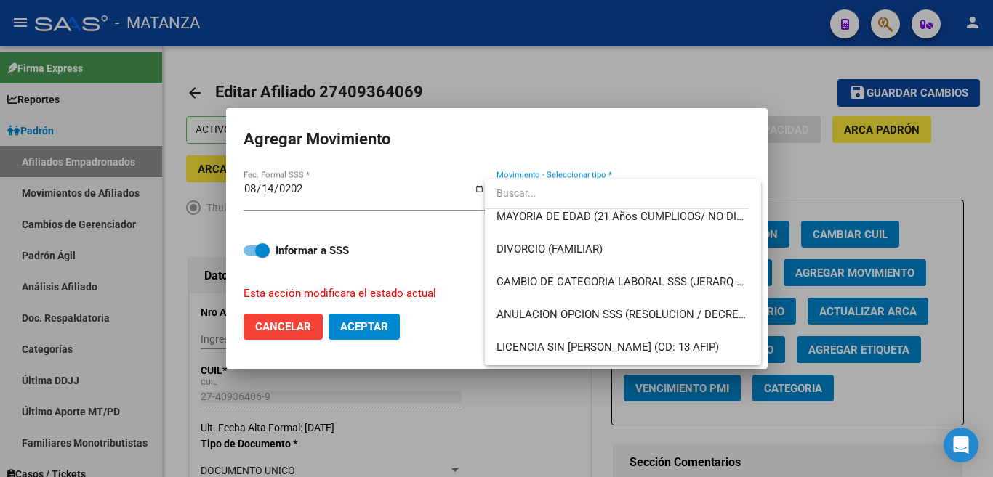
scroll to position [218, 0]
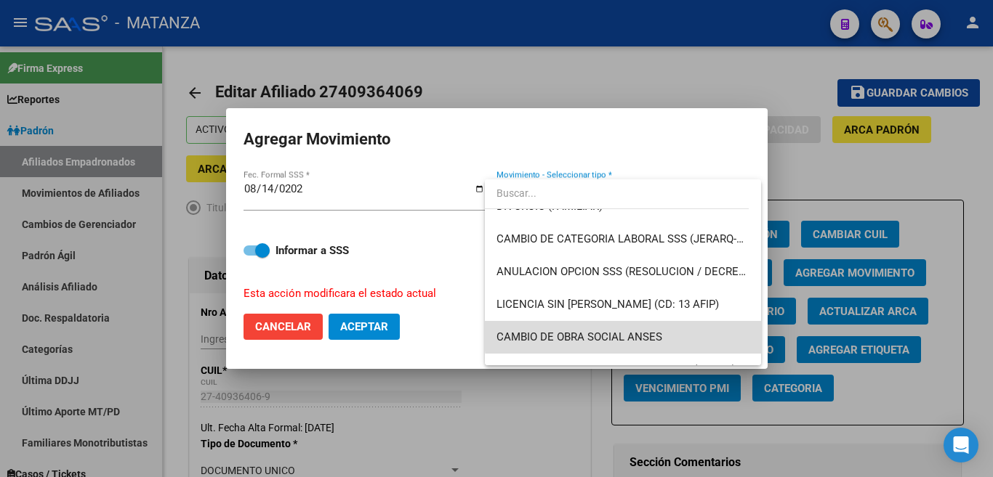
click at [675, 328] on span "CAMBIO DE OBRA SOCIAL ANSES" at bounding box center [622, 337] width 253 height 33
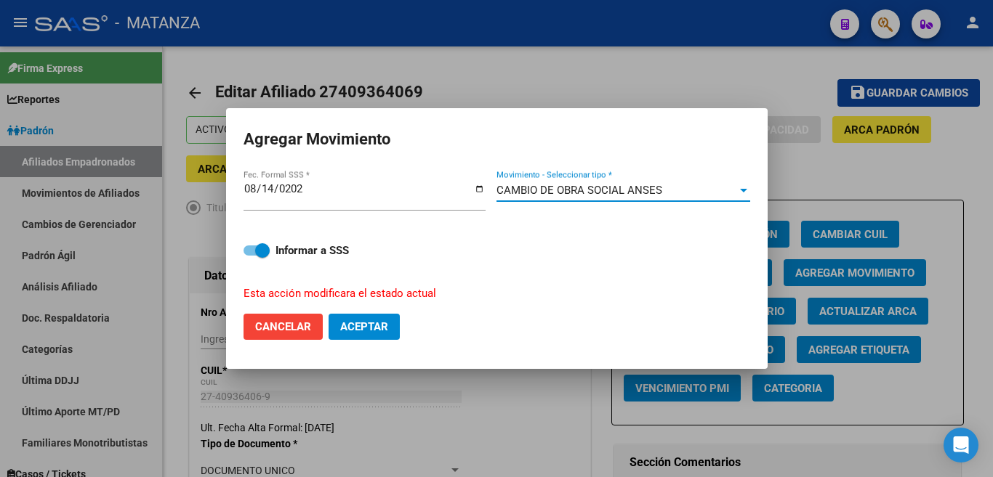
click at [385, 320] on span "Aceptar" at bounding box center [364, 326] width 48 height 13
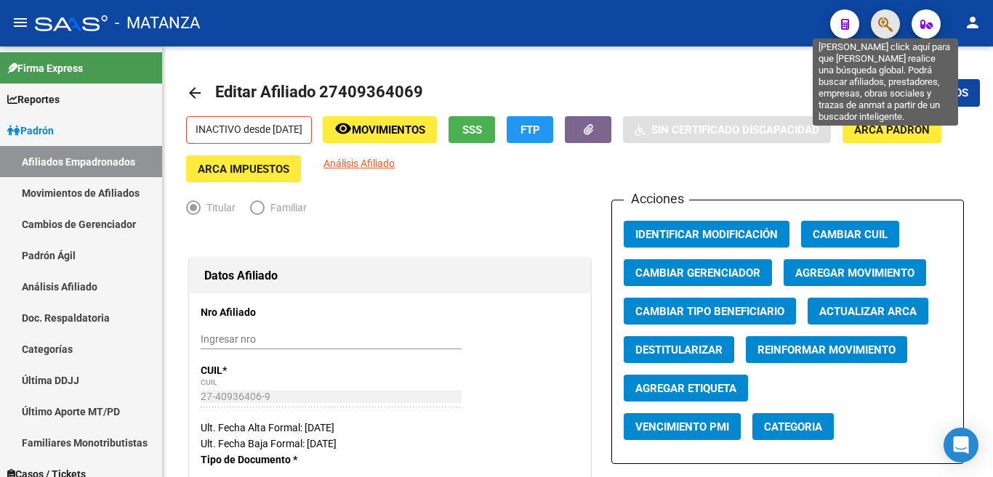
click at [882, 26] on icon "button" at bounding box center [885, 24] width 15 height 17
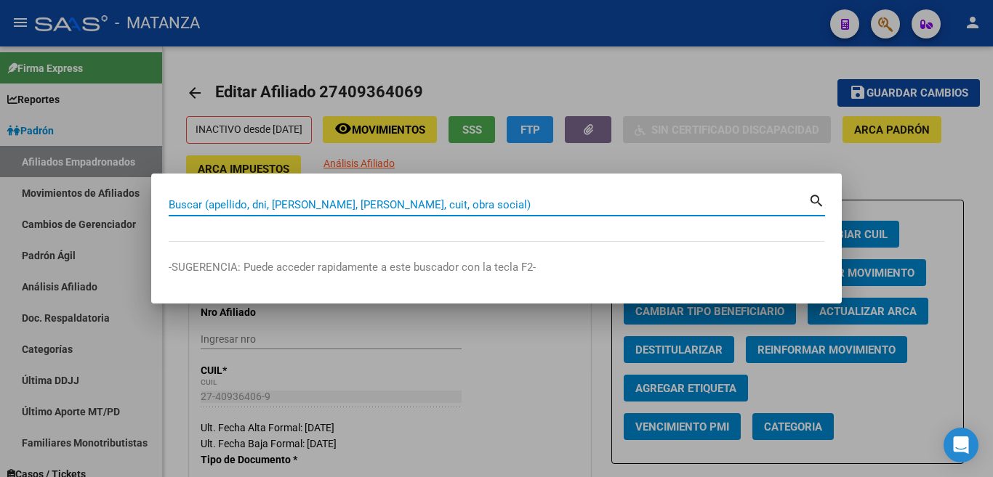
click at [778, 206] on input "Buscar (apellido, dni, [PERSON_NAME], [PERSON_NAME], cuit, obra social)" at bounding box center [489, 204] width 640 height 13
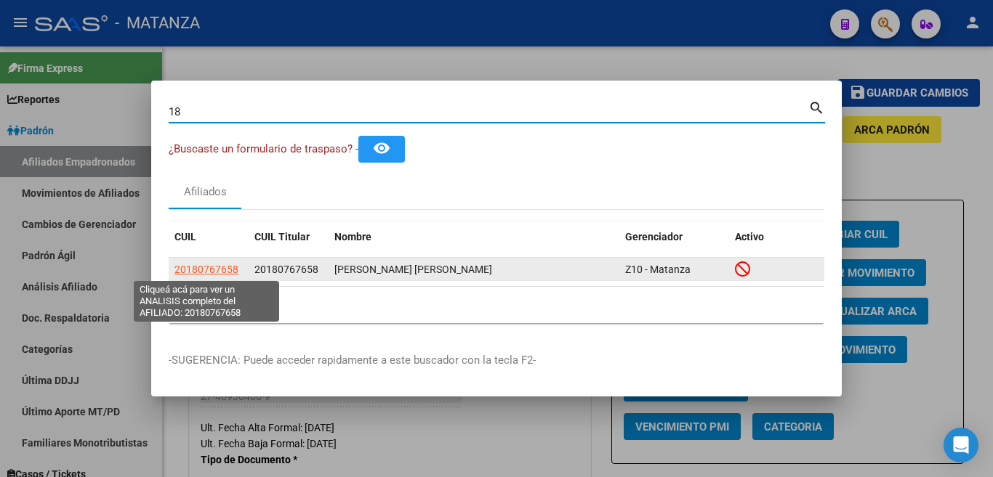
type input "1"
type input "2"
type input "40018713"
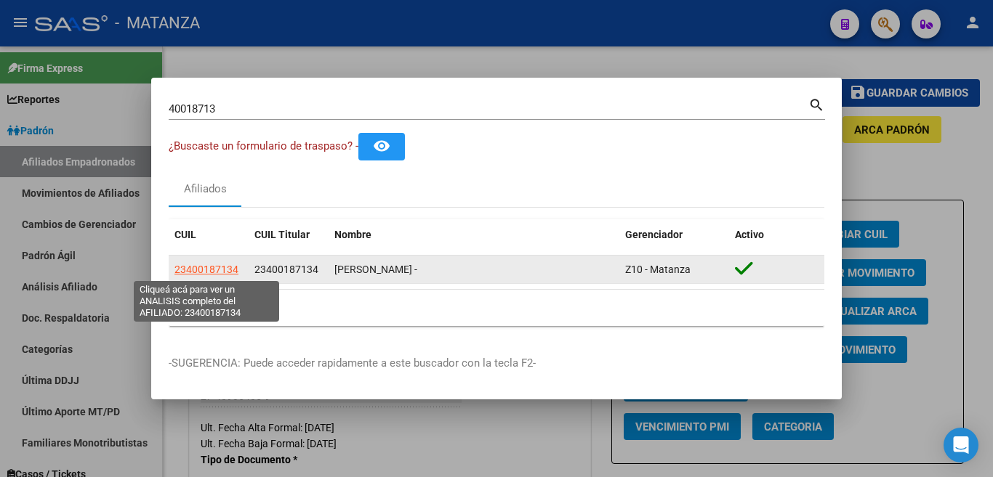
click at [219, 266] on span "23400187134" at bounding box center [206, 270] width 64 height 12
type textarea "23400187134"
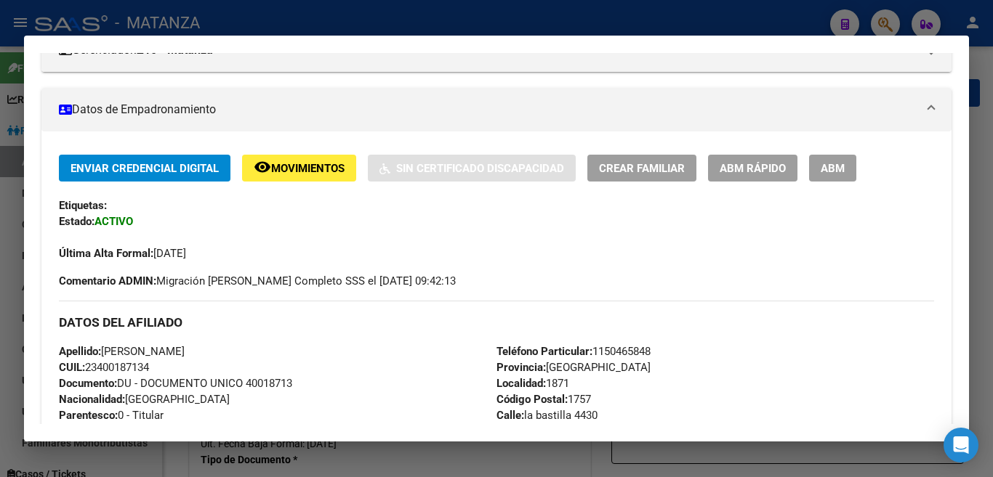
click at [827, 168] on span "ABM" at bounding box center [833, 168] width 24 height 13
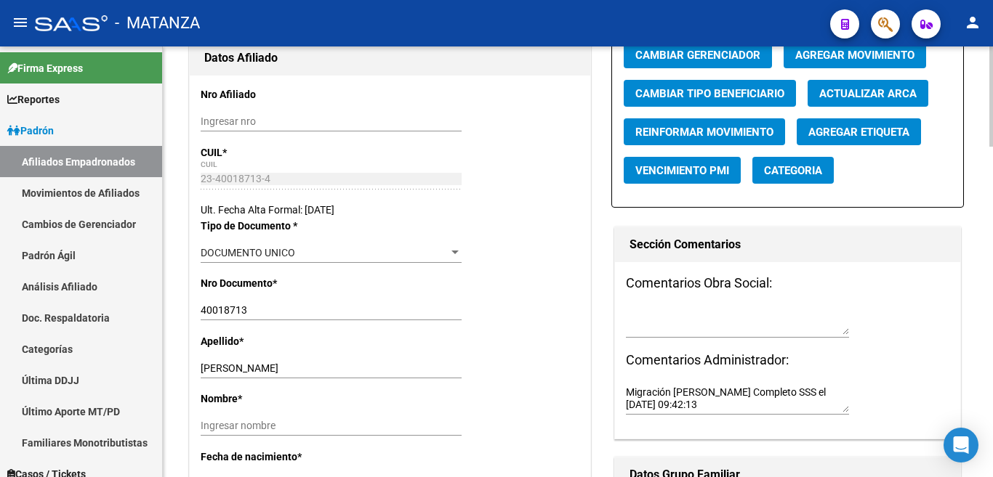
scroll to position [73, 0]
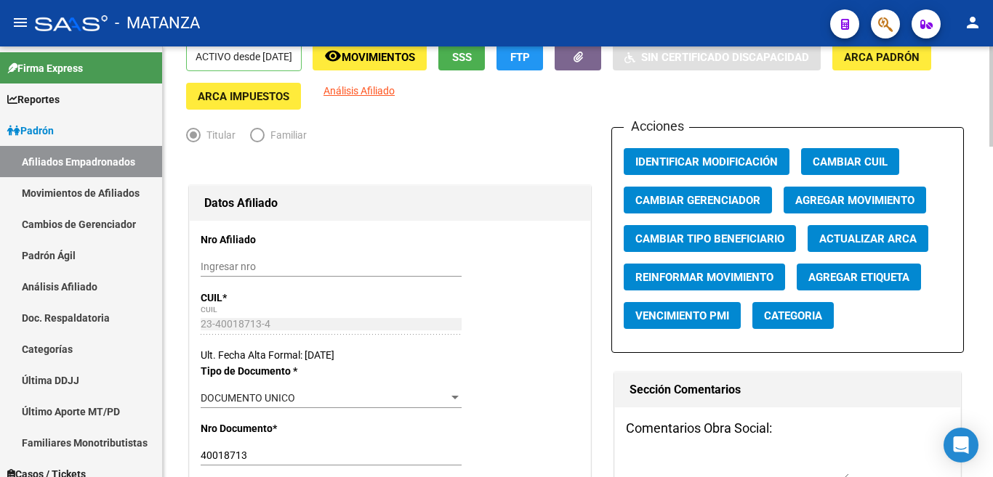
click at [833, 198] on span "Agregar Movimiento" at bounding box center [854, 200] width 119 height 13
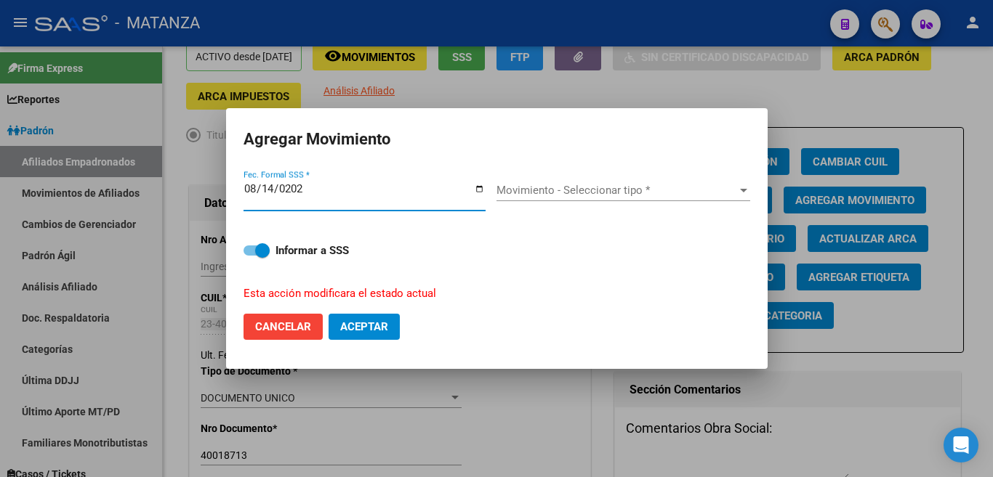
type input "[DATE]"
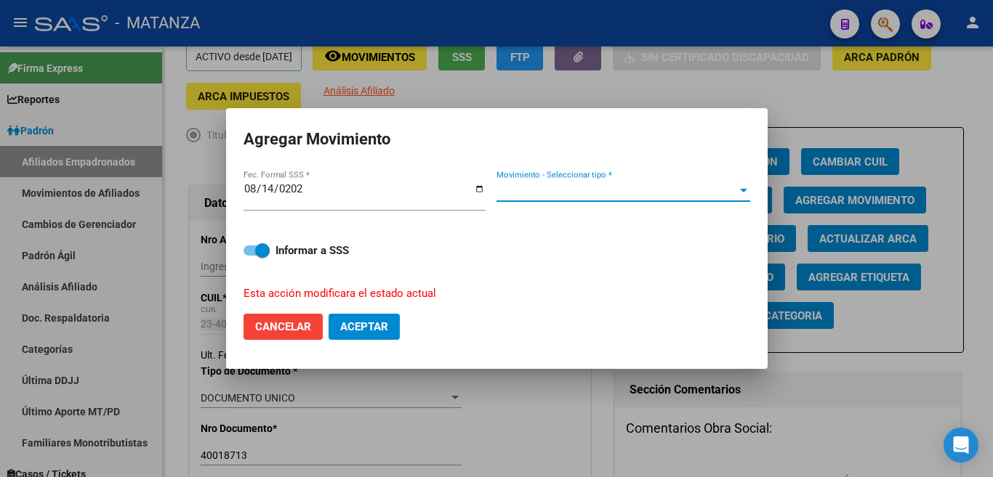
click at [746, 193] on div at bounding box center [743, 191] width 7 height 4
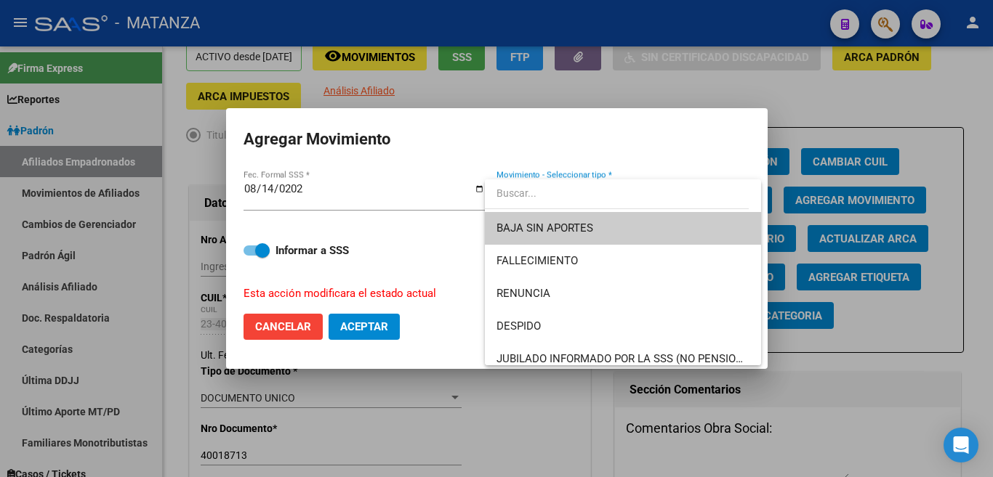
click at [730, 228] on span "BAJA SIN APORTES" at bounding box center [622, 228] width 253 height 33
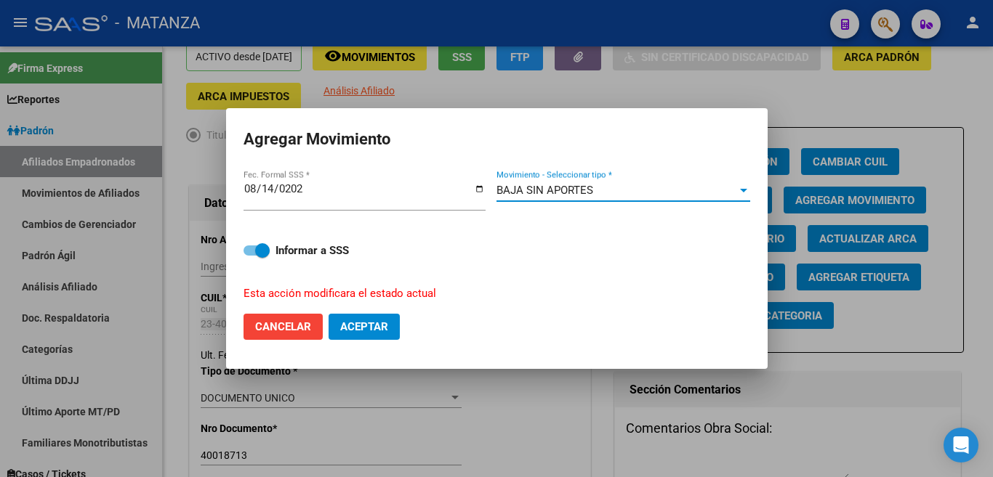
click at [369, 322] on span "Aceptar" at bounding box center [364, 326] width 48 height 13
checkbox input "false"
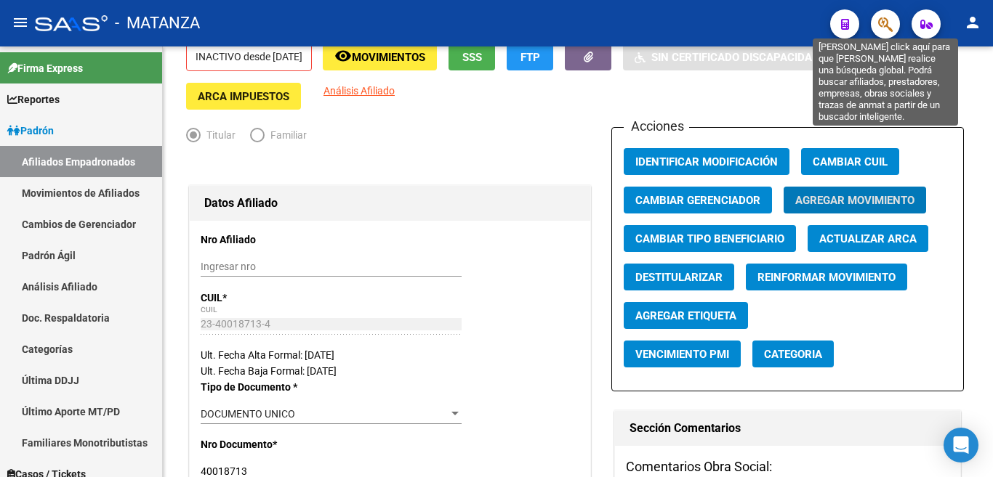
click at [886, 25] on icon "button" at bounding box center [885, 24] width 15 height 17
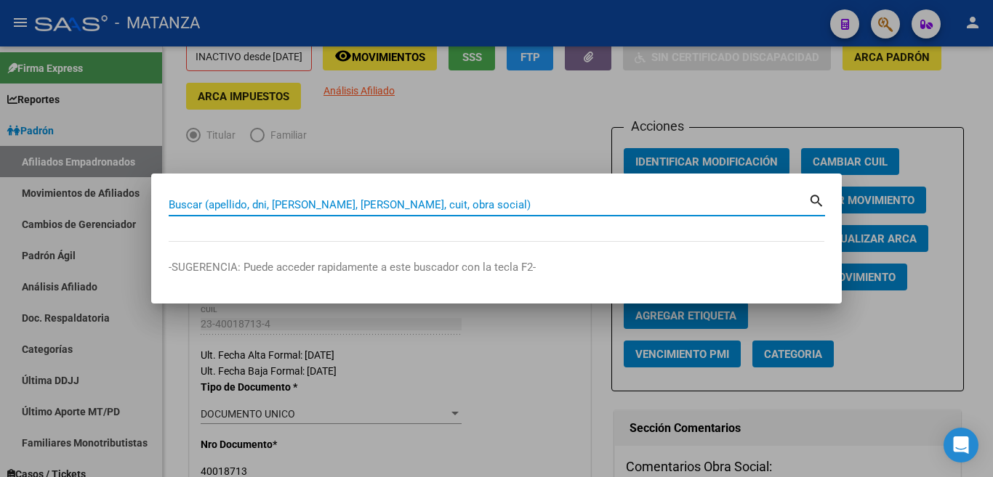
click at [638, 207] on input "Buscar (apellido, dni, [PERSON_NAME], [PERSON_NAME], cuit, obra social)" at bounding box center [489, 204] width 640 height 13
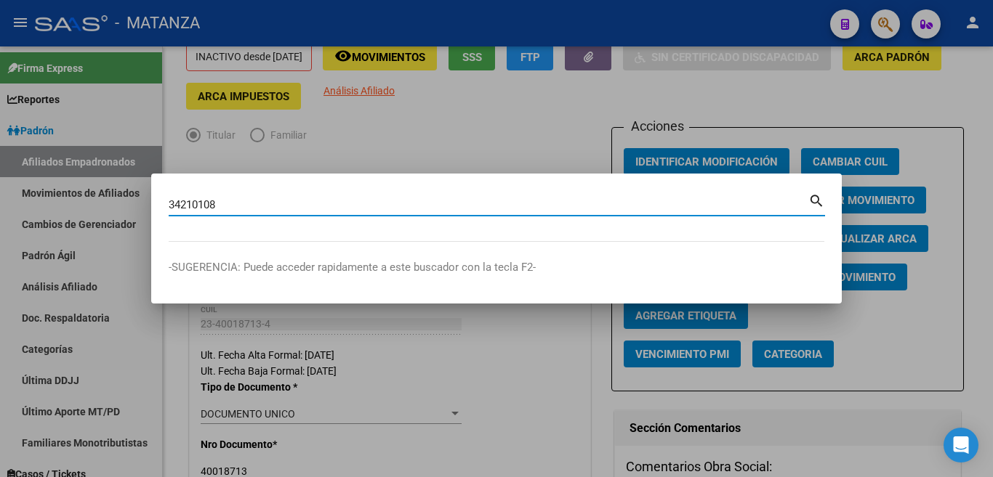
type input "34210108"
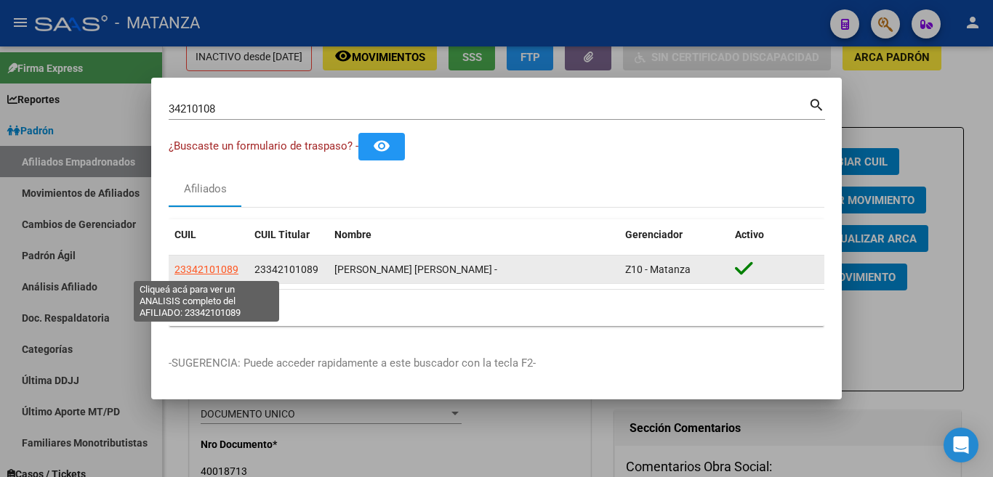
click at [219, 270] on span "23342101089" at bounding box center [206, 270] width 64 height 12
type textarea "23342101089"
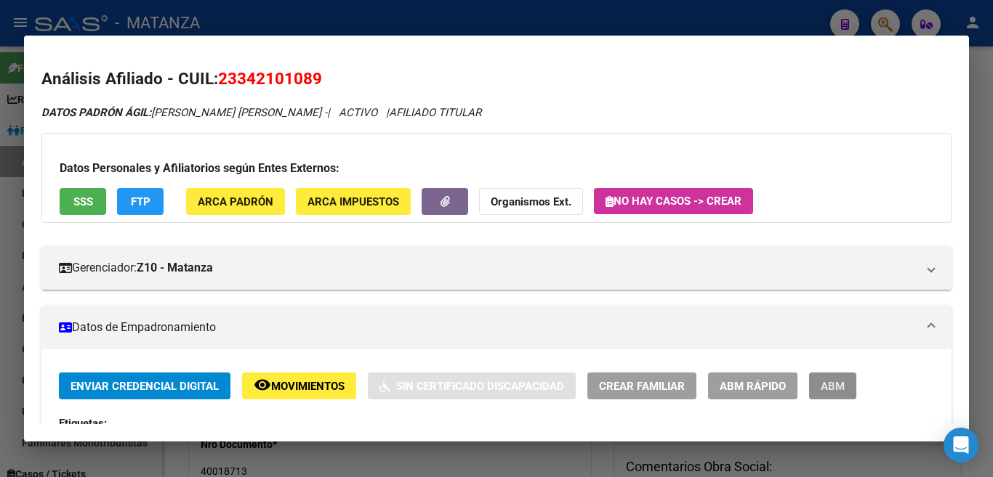
click at [814, 377] on button "ABM" at bounding box center [832, 386] width 47 height 27
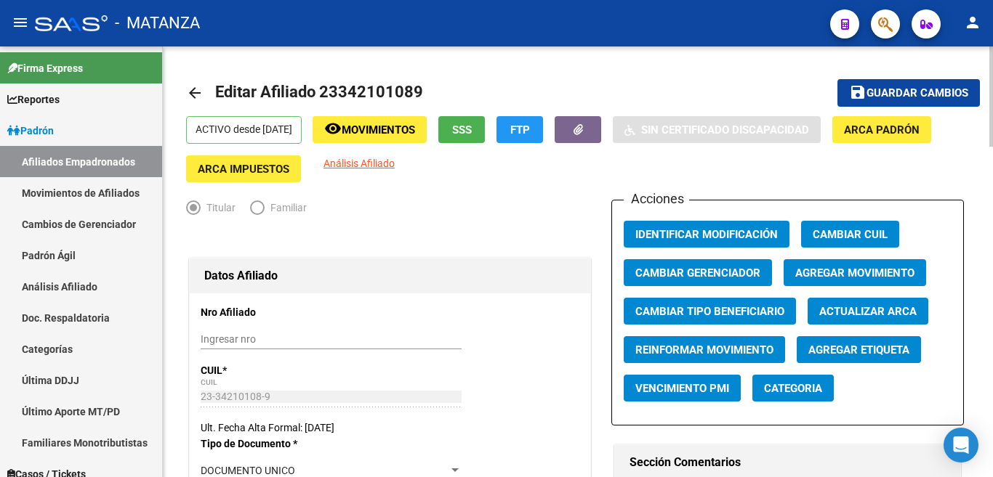
click at [849, 273] on span "Agregar Movimiento" at bounding box center [854, 273] width 119 height 13
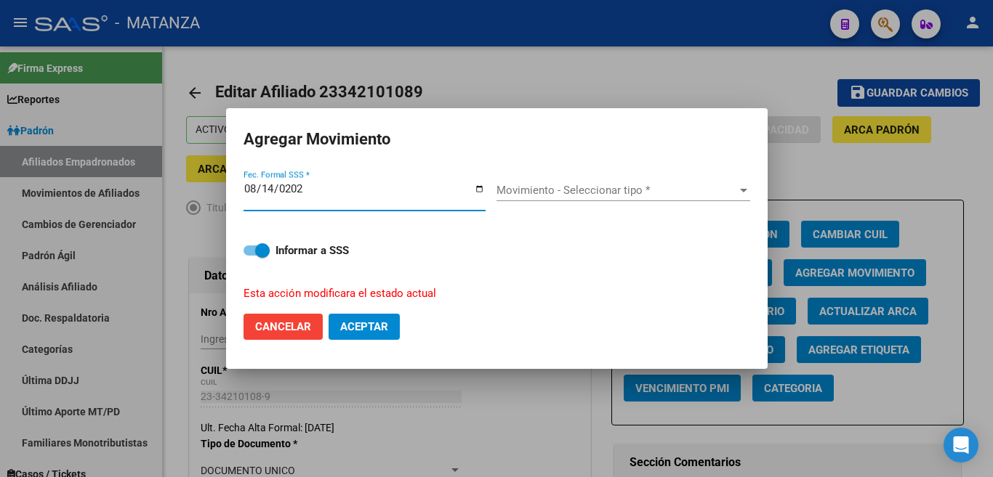
type input "[DATE]"
click at [731, 197] on span "Movimiento - Seleccionar tipo *" at bounding box center [616, 190] width 241 height 13
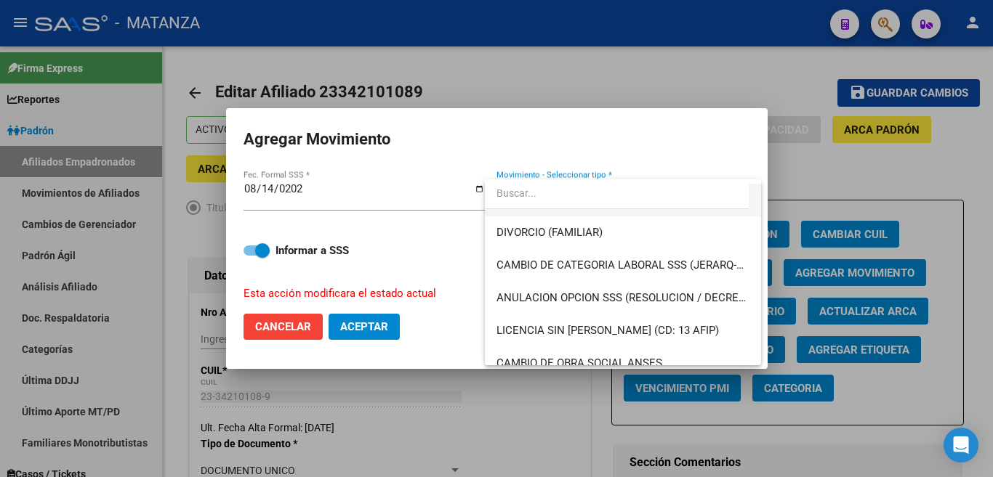
scroll to position [218, 0]
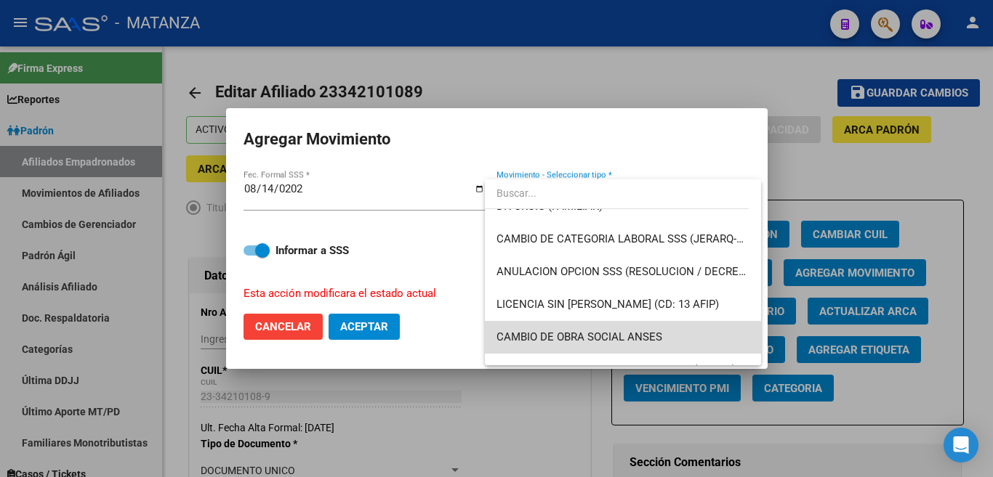
click at [645, 325] on span "CAMBIO DE OBRA SOCIAL ANSES" at bounding box center [622, 337] width 253 height 33
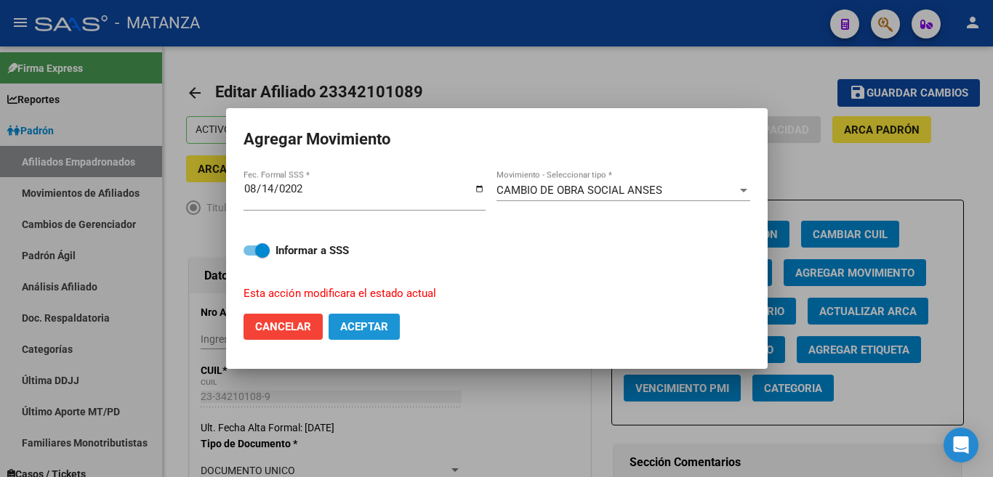
click at [373, 320] on span "Aceptar" at bounding box center [364, 326] width 48 height 13
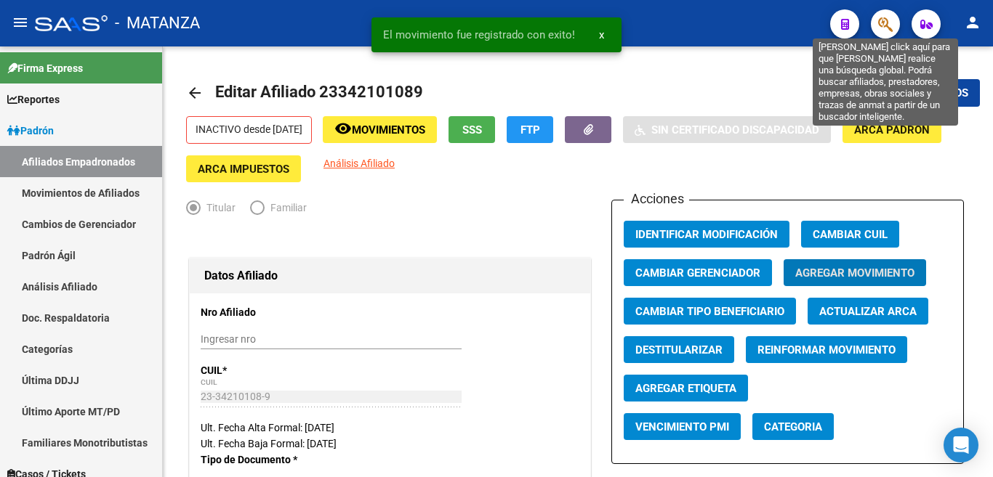
click at [883, 25] on icon "button" at bounding box center [885, 24] width 15 height 17
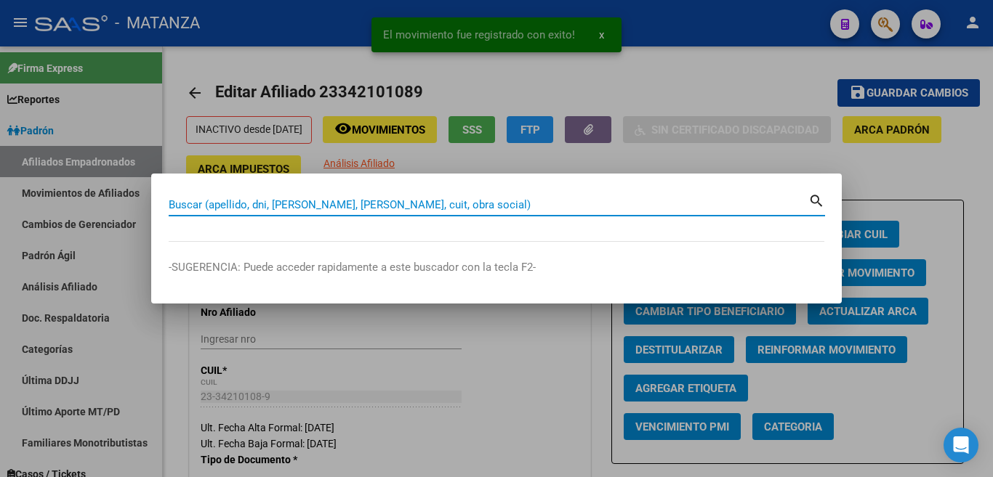
click at [648, 210] on input "Buscar (apellido, dni, [PERSON_NAME], [PERSON_NAME], cuit, obra social)" at bounding box center [489, 204] width 640 height 13
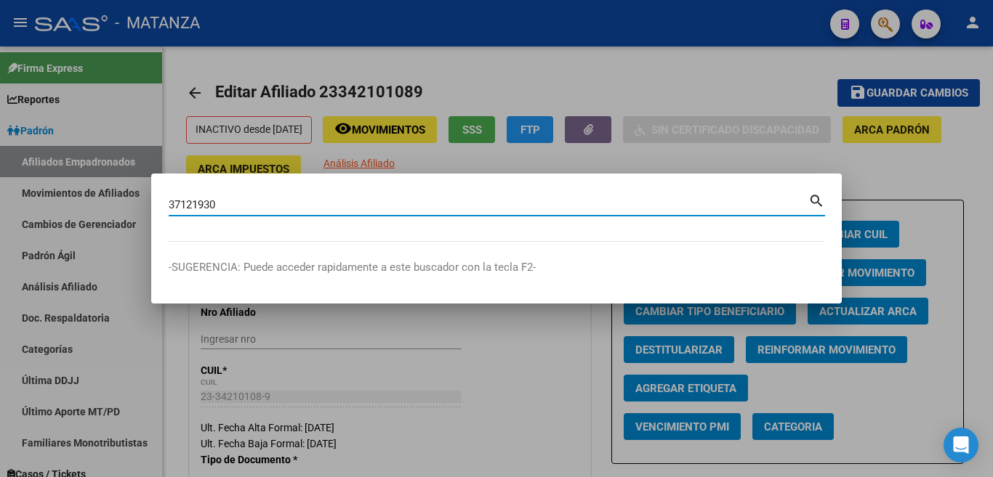
type input "37121930"
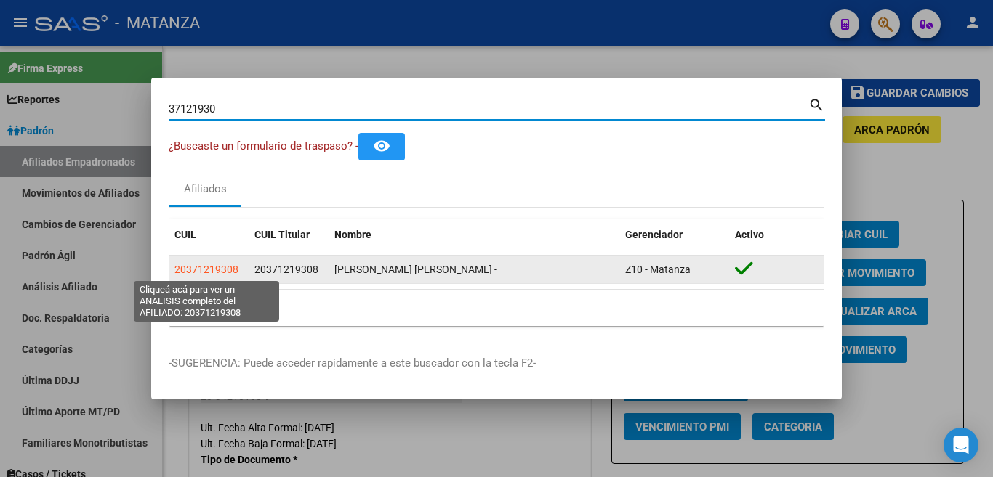
click at [206, 265] on span "20371219308" at bounding box center [206, 270] width 64 height 12
type textarea "20371219308"
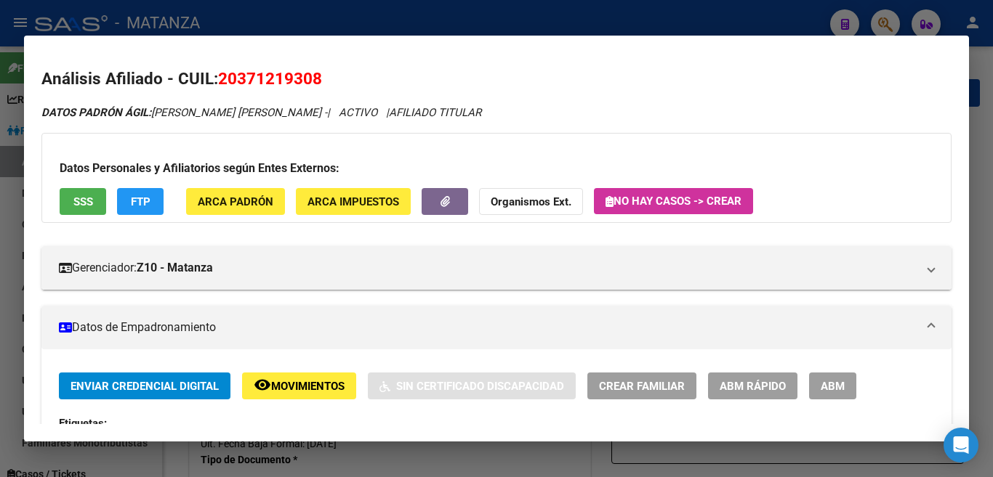
click at [830, 387] on span "ABM" at bounding box center [833, 386] width 24 height 13
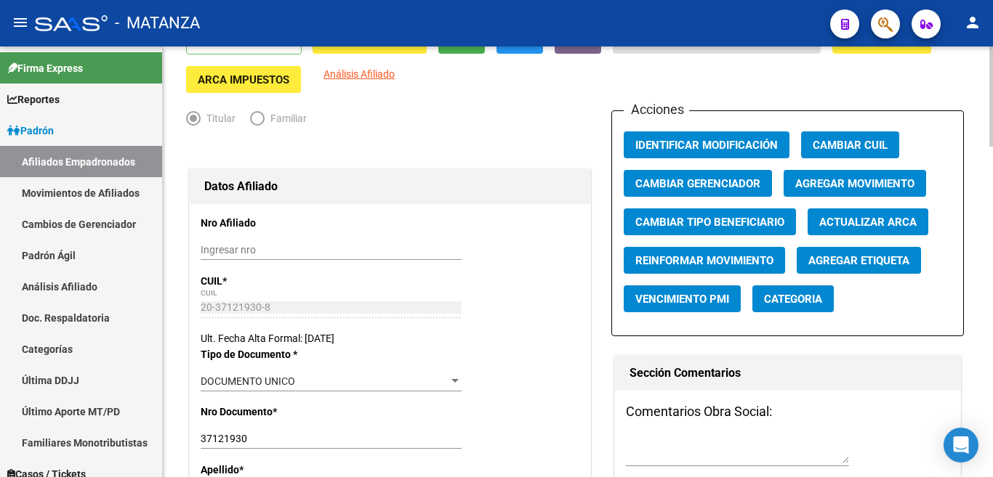
scroll to position [73, 0]
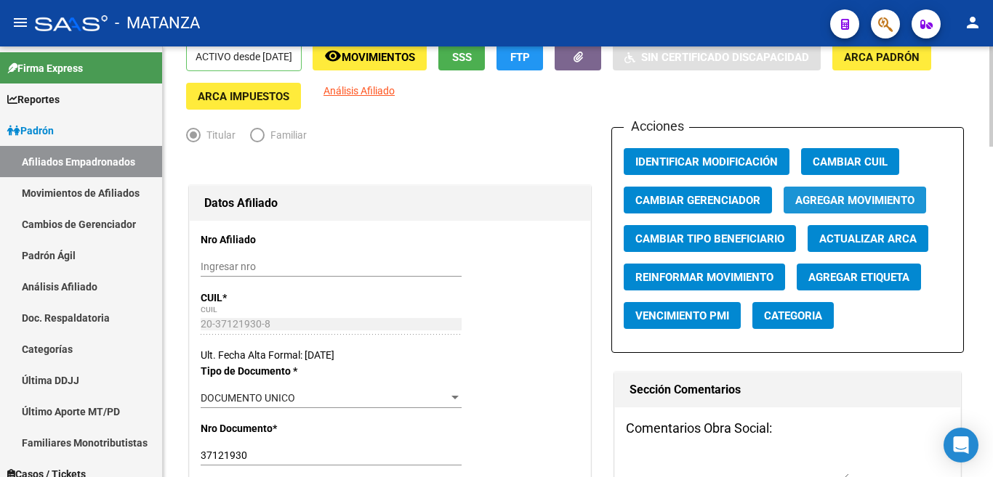
click at [825, 204] on span "Agregar Movimiento" at bounding box center [854, 200] width 119 height 13
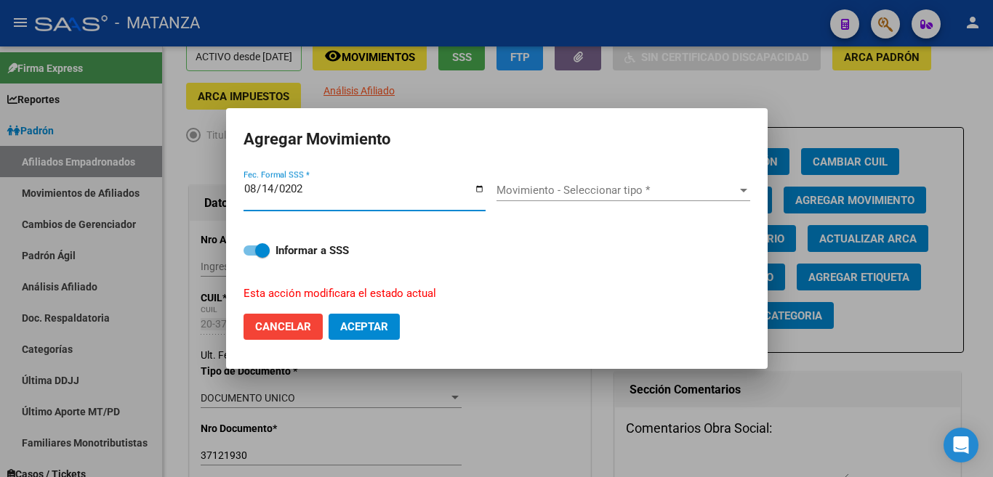
type input "[DATE]"
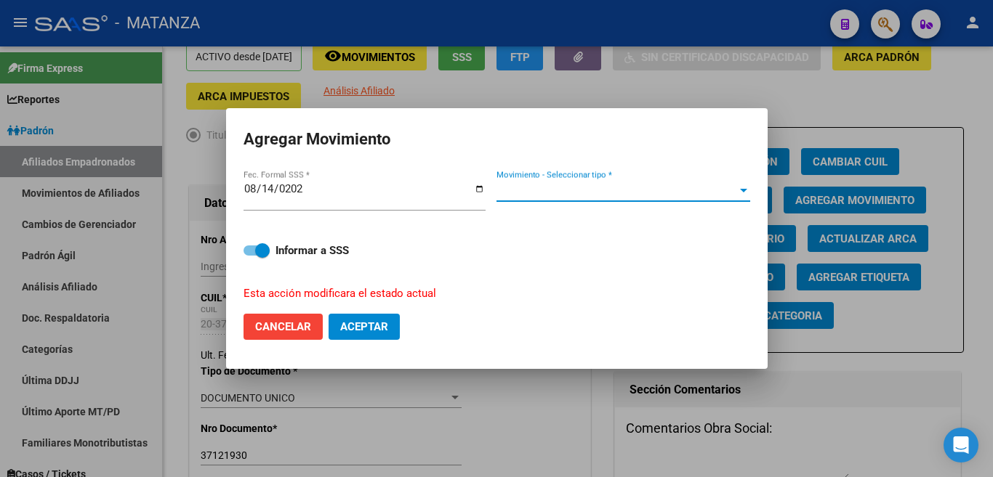
click at [724, 190] on span "Movimiento - Seleccionar tipo *" at bounding box center [616, 190] width 241 height 13
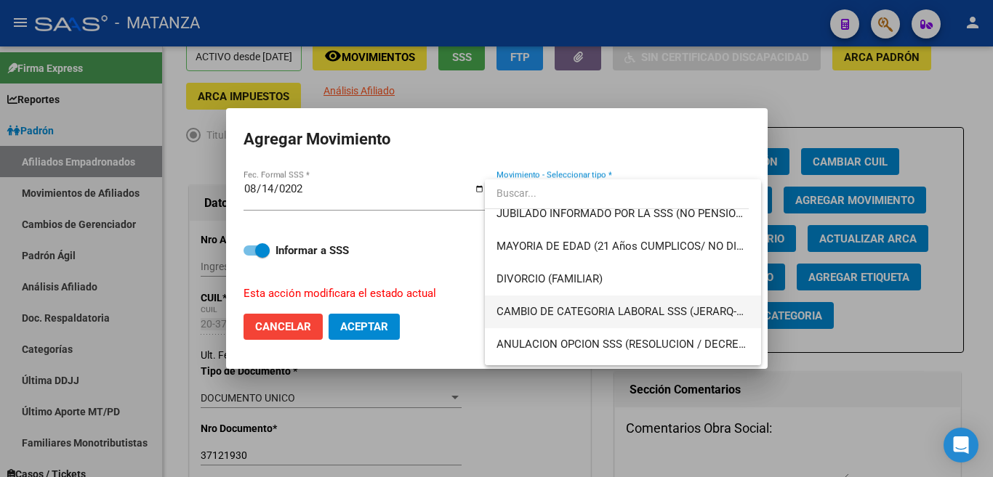
scroll to position [218, 0]
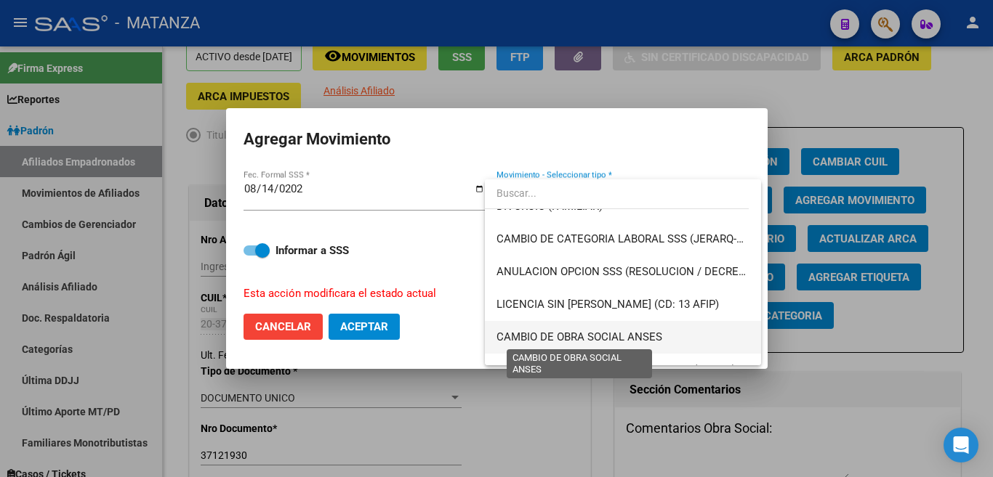
click at [618, 334] on span "CAMBIO DE OBRA SOCIAL ANSES" at bounding box center [579, 337] width 166 height 13
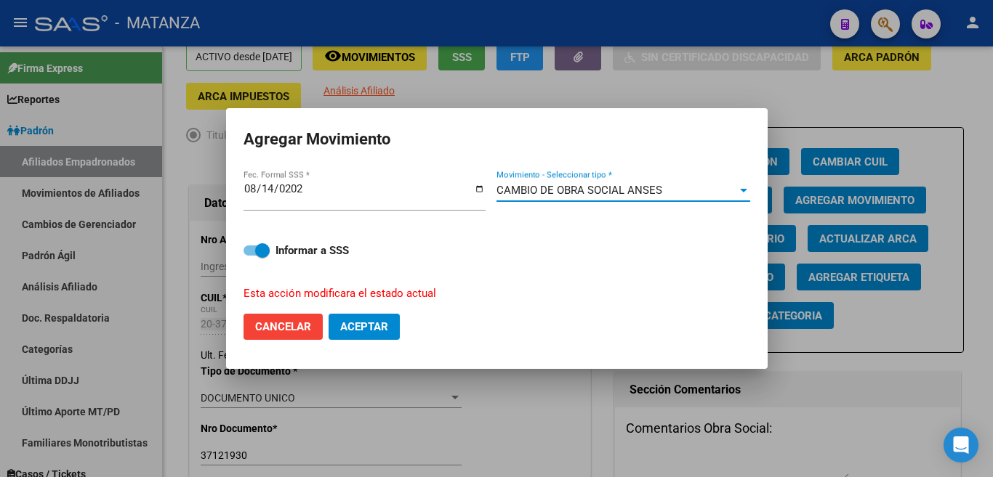
click at [375, 326] on span "Aceptar" at bounding box center [364, 326] width 48 height 13
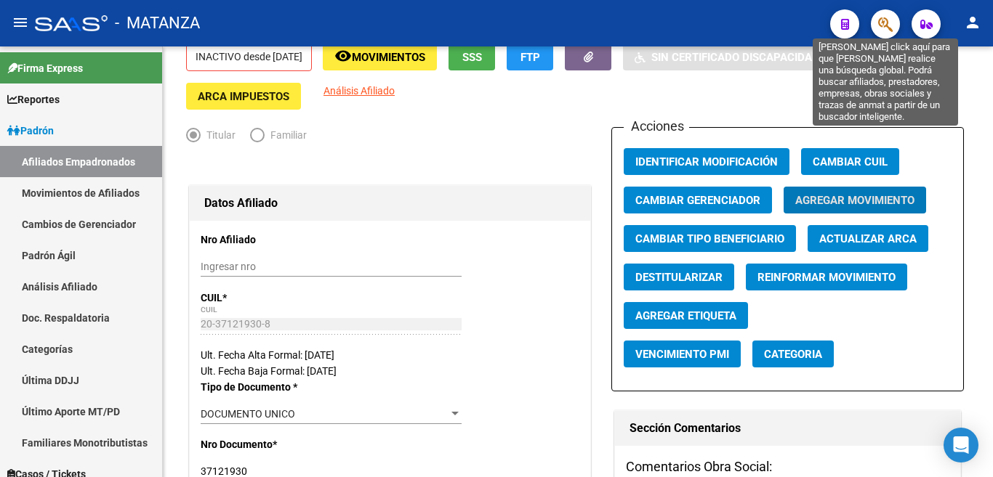
click at [878, 16] on icon "button" at bounding box center [885, 24] width 15 height 17
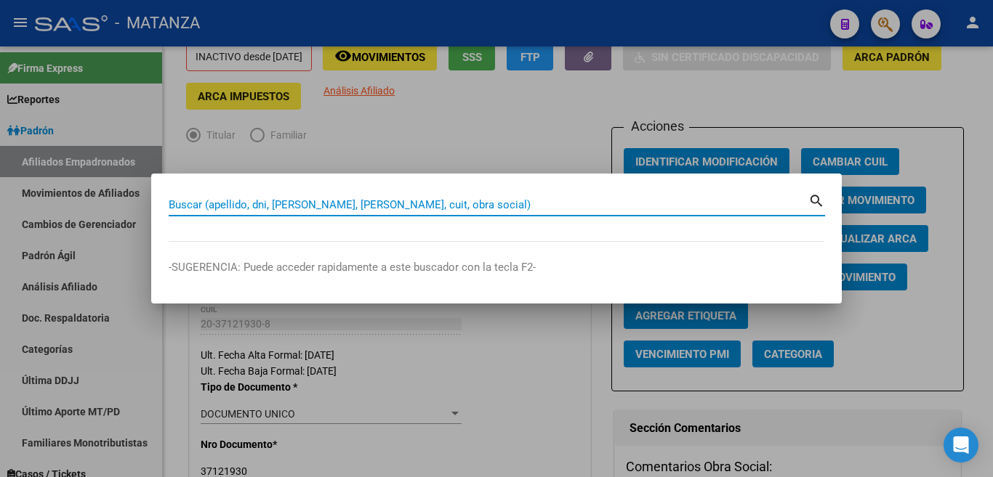
click at [730, 201] on input "Buscar (apellido, dni, [PERSON_NAME], [PERSON_NAME], cuit, obra social)" at bounding box center [489, 204] width 640 height 13
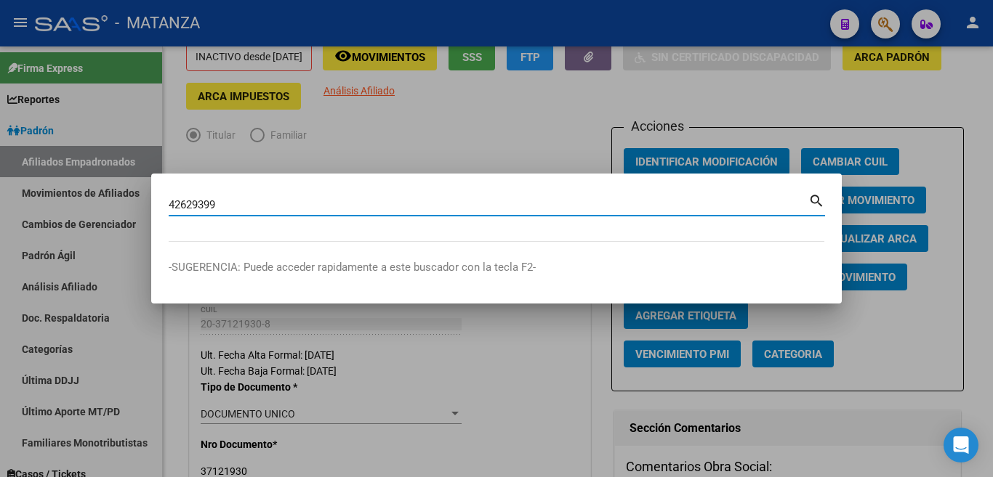
type input "42629399"
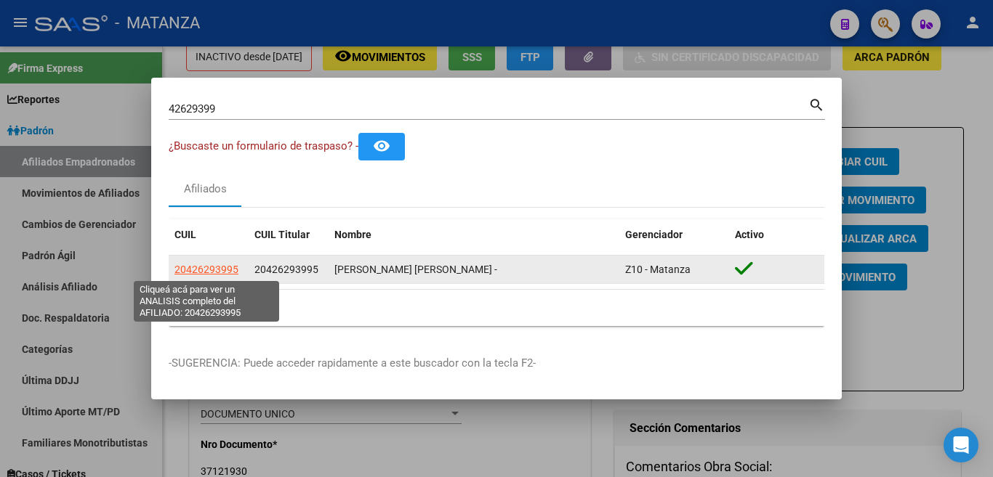
click at [213, 269] on span "20426293995" at bounding box center [206, 270] width 64 height 12
type textarea "20426293995"
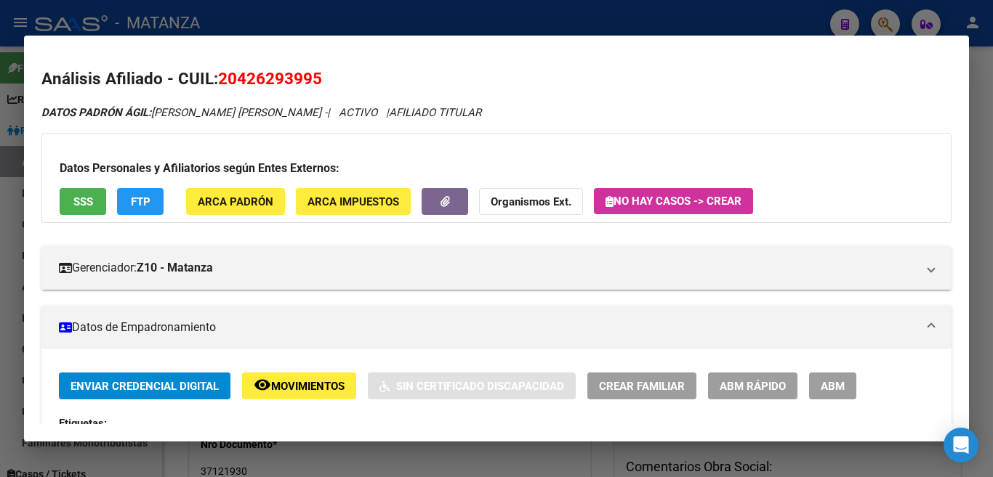
click at [836, 382] on span "ABM" at bounding box center [833, 386] width 24 height 13
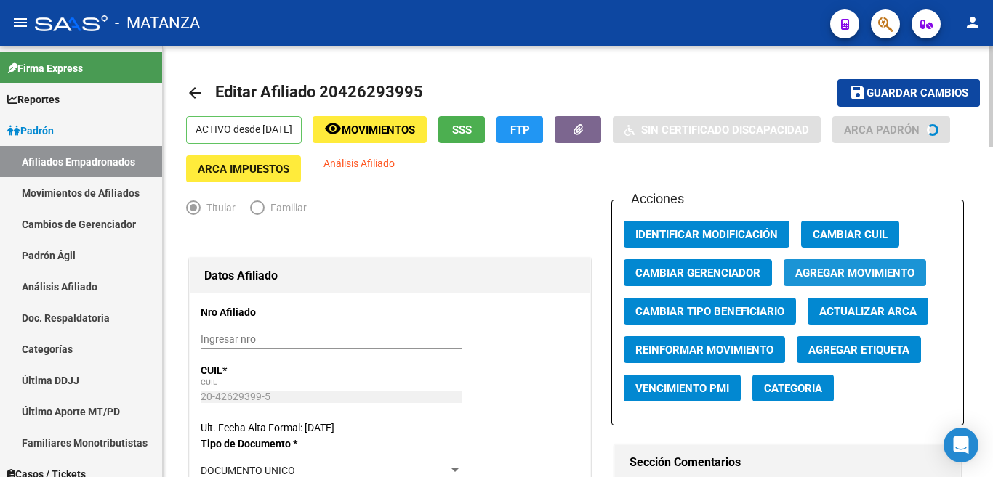
click at [852, 267] on span "Agregar Movimiento" at bounding box center [854, 273] width 119 height 13
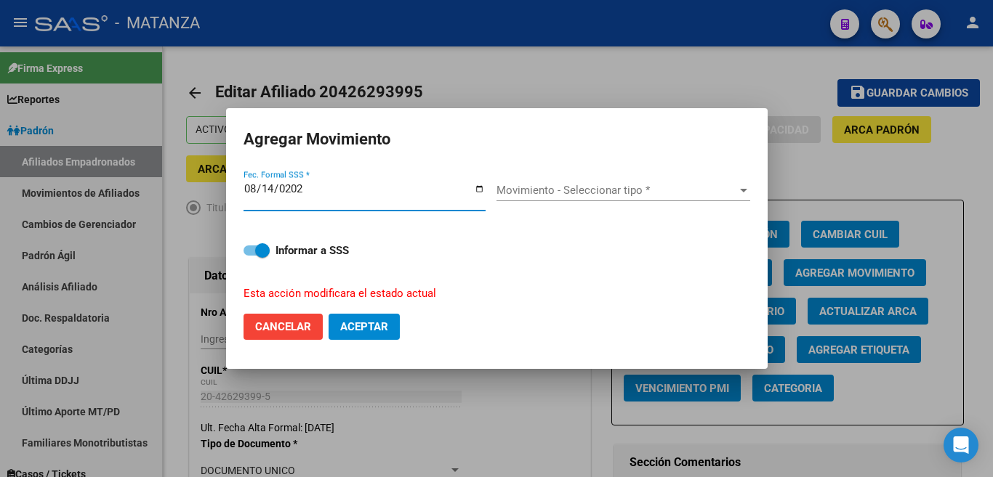
type input "[DATE]"
click at [740, 193] on div at bounding box center [743, 191] width 7 height 4
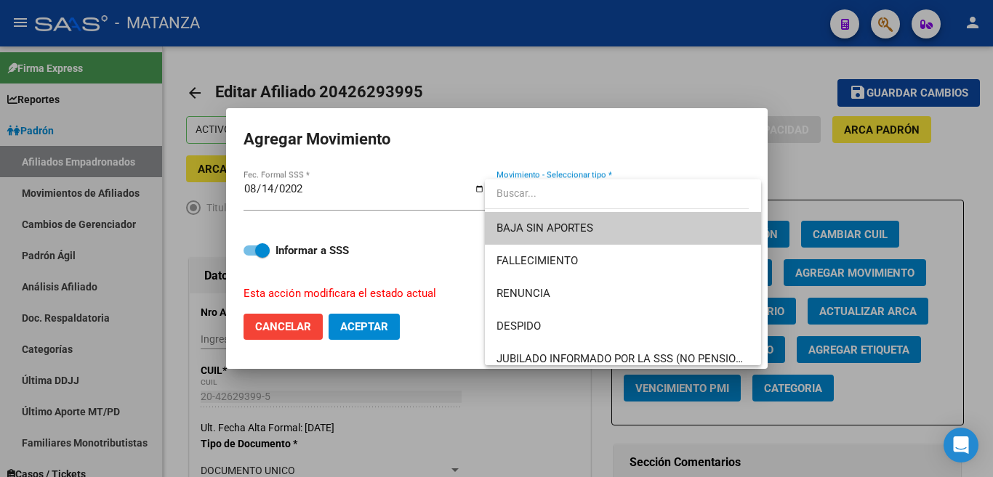
click at [718, 230] on span "BAJA SIN APORTES" at bounding box center [622, 228] width 253 height 33
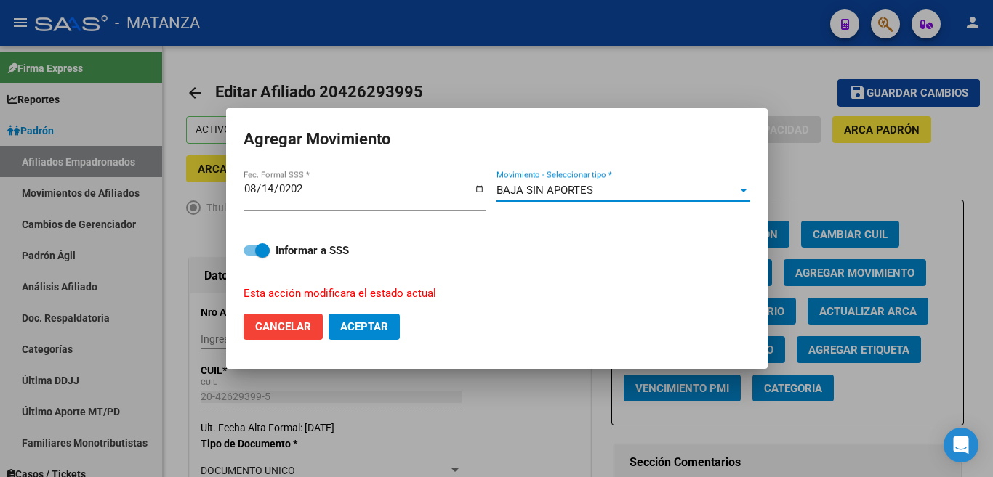
click at [379, 322] on span "Aceptar" at bounding box center [364, 326] width 48 height 13
checkbox input "false"
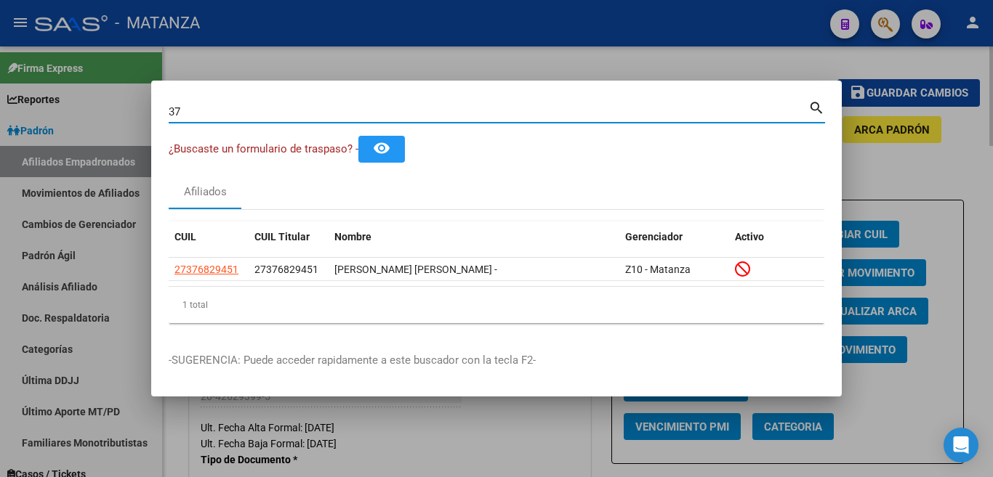
type input "3"
type input "21140001"
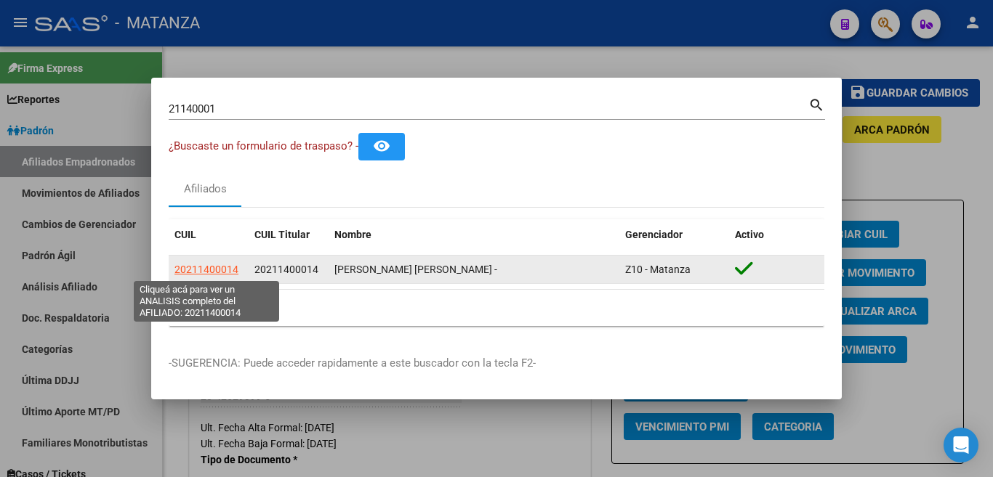
click at [224, 272] on span "20211400014" at bounding box center [206, 270] width 64 height 12
type textarea "20211400014"
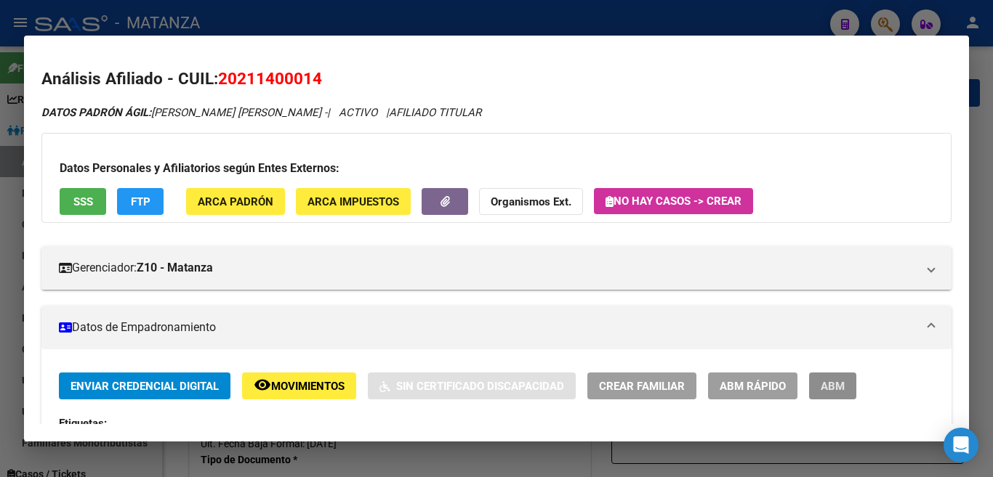
drag, startPoint x: 826, startPoint y: 388, endPoint x: 808, endPoint y: 402, distance: 22.8
click at [826, 389] on span "ABM" at bounding box center [833, 386] width 24 height 13
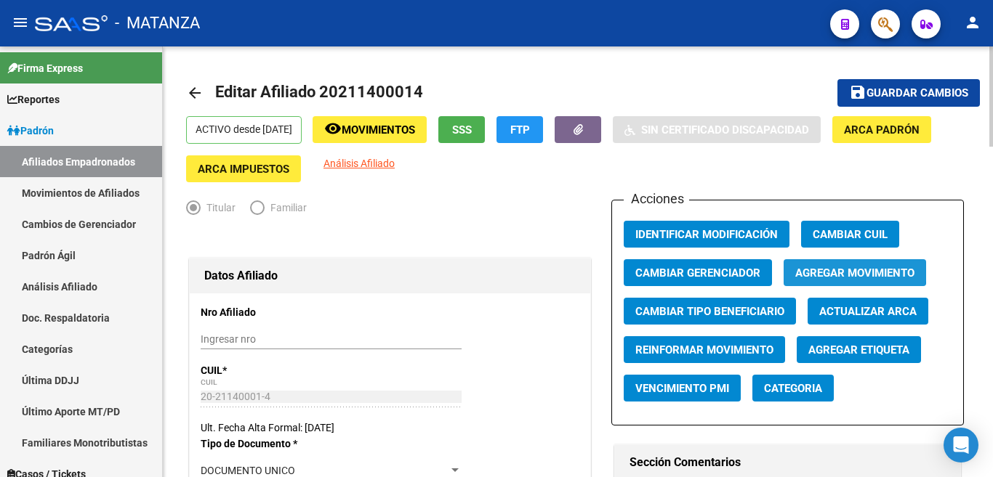
click at [820, 269] on span "Agregar Movimiento" at bounding box center [854, 273] width 119 height 13
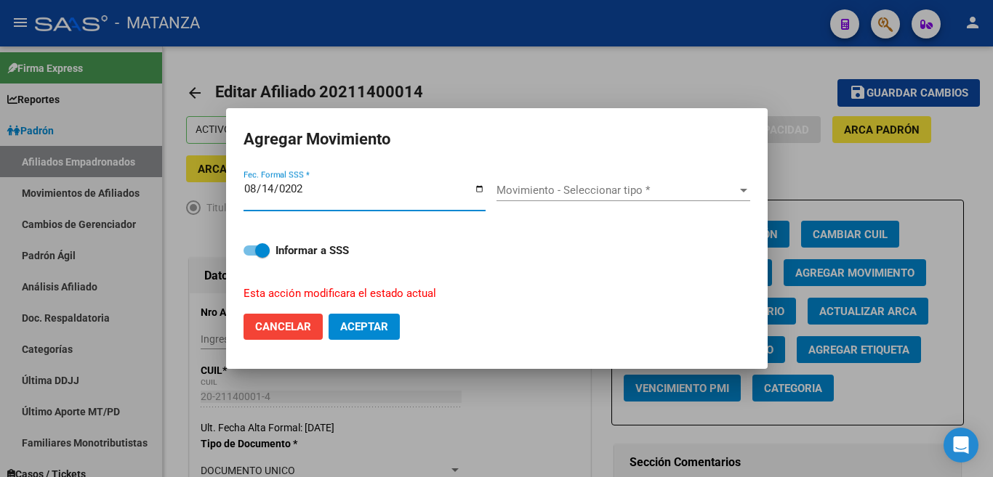
type input "[DATE]"
click at [717, 196] on span "Movimiento - Seleccionar tipo *" at bounding box center [616, 190] width 241 height 13
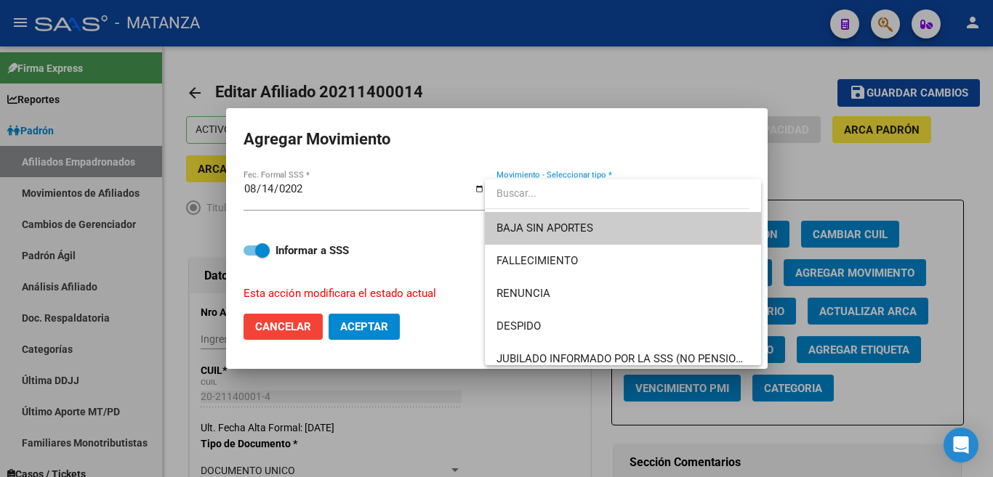
click at [716, 220] on span "BAJA SIN APORTES" at bounding box center [622, 228] width 253 height 33
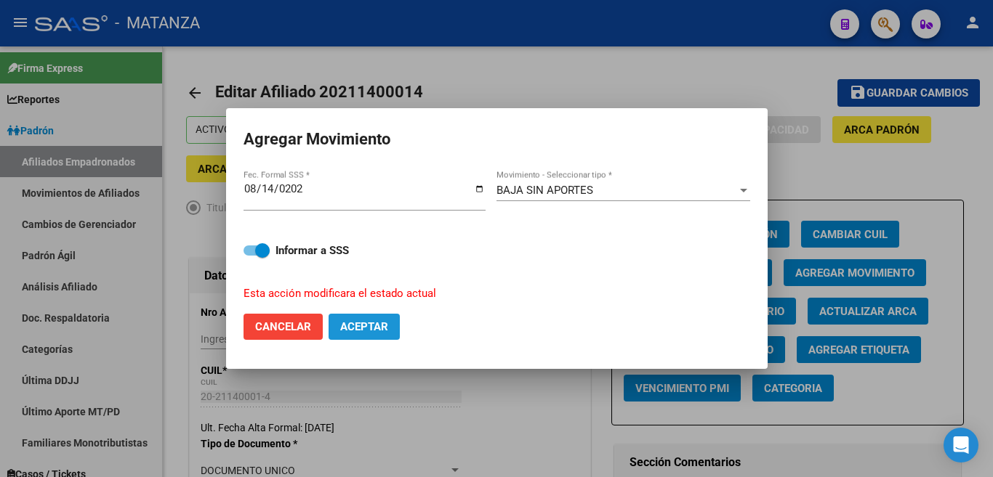
click at [380, 320] on span "Aceptar" at bounding box center [364, 326] width 48 height 13
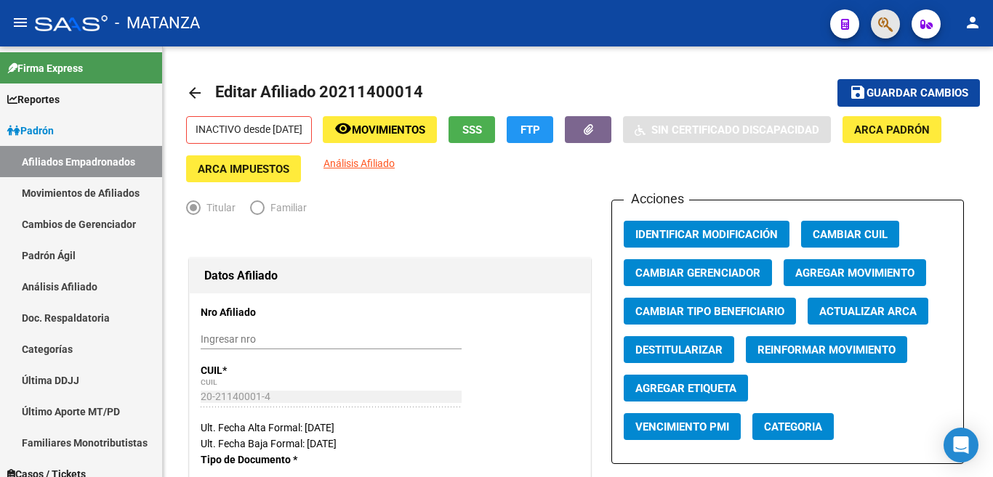
click at [887, 33] on span "button" at bounding box center [885, 24] width 15 height 30
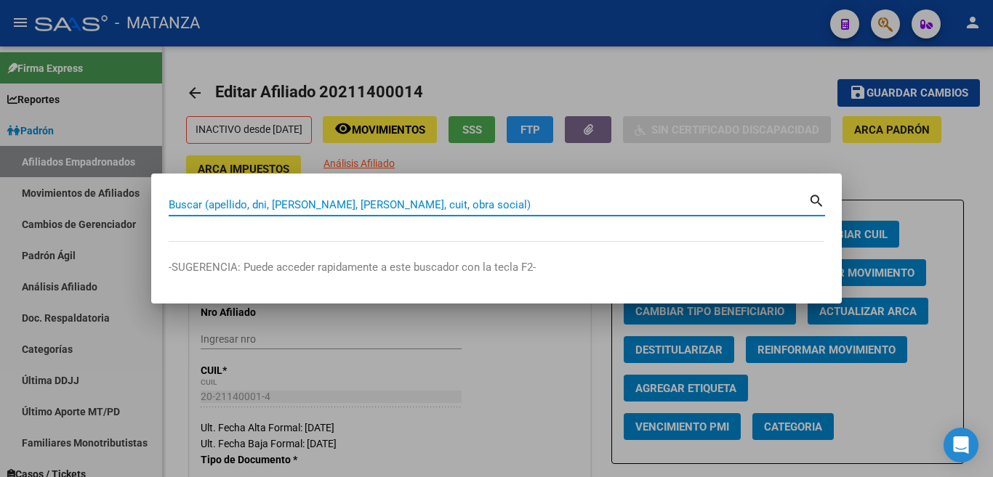
click at [725, 204] on input "Buscar (apellido, dni, [PERSON_NAME], [PERSON_NAME], cuit, obra social)" at bounding box center [489, 204] width 640 height 13
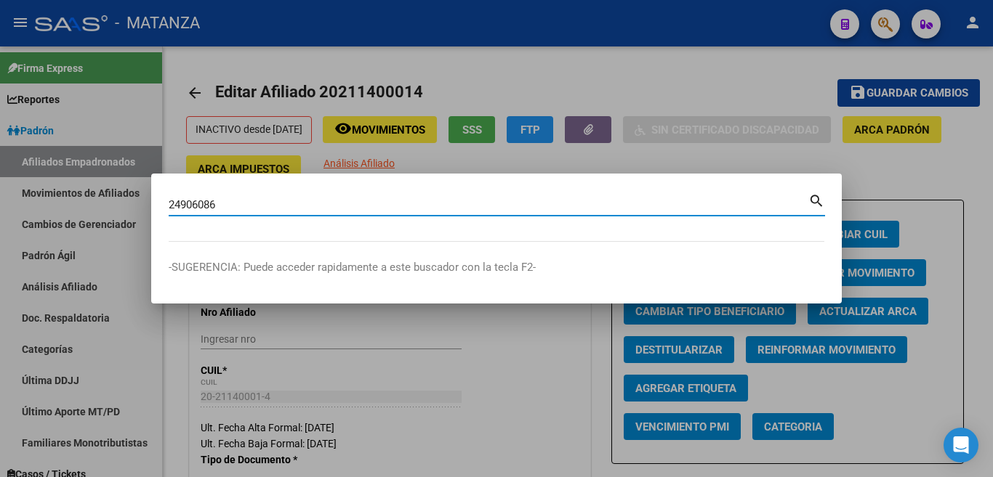
type input "24906086"
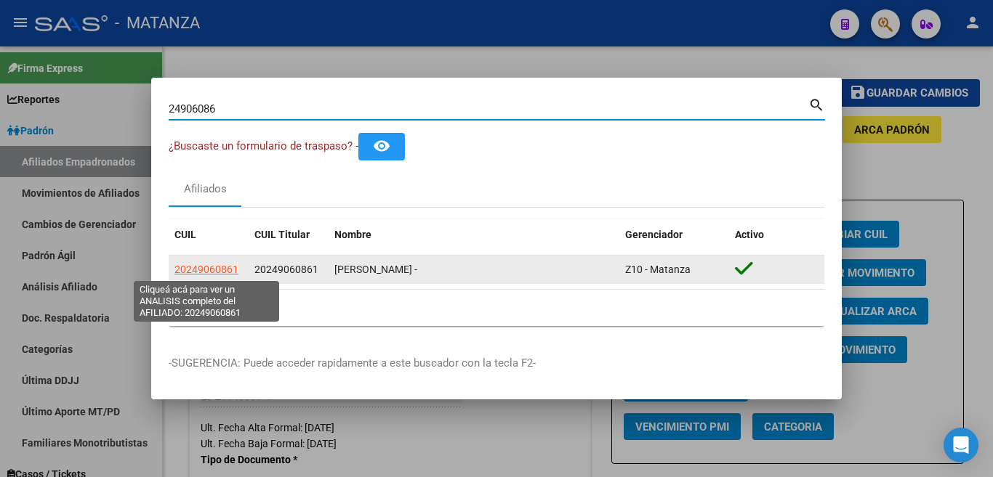
click at [226, 273] on span "20249060861" at bounding box center [206, 270] width 64 height 12
type textarea "20249060861"
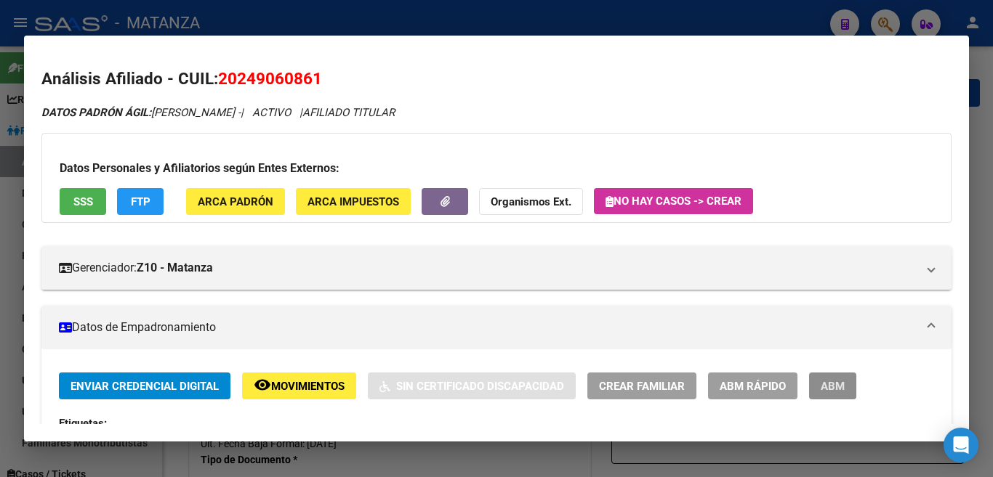
click at [828, 388] on span "ABM" at bounding box center [833, 386] width 24 height 13
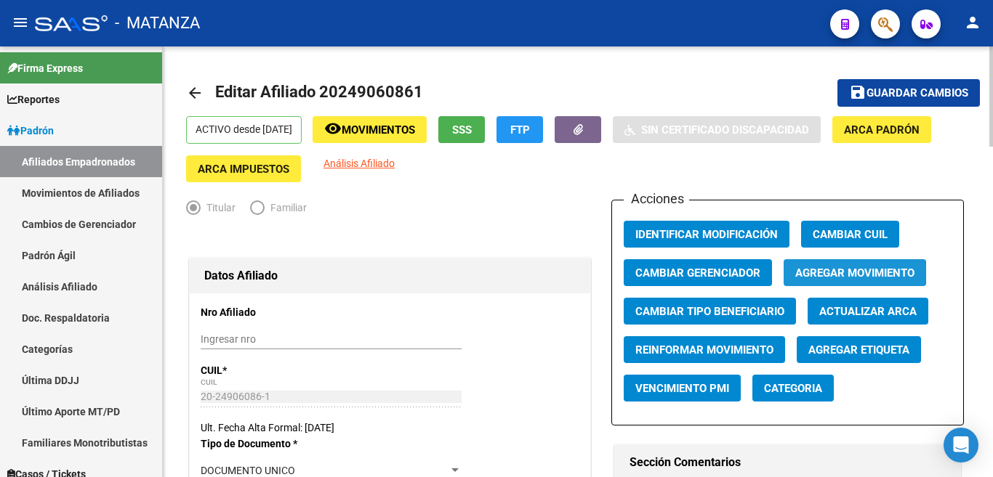
click at [828, 272] on span "Agregar Movimiento" at bounding box center [854, 273] width 119 height 13
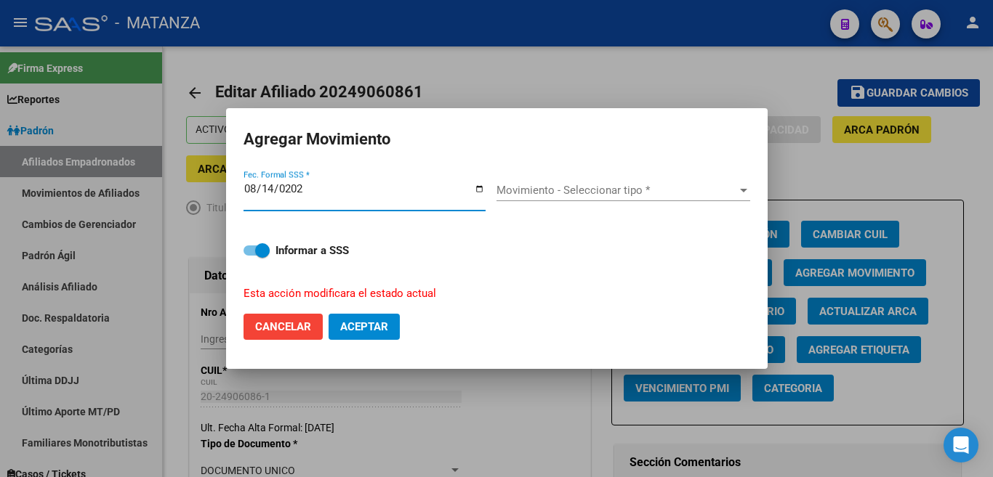
type input "[DATE]"
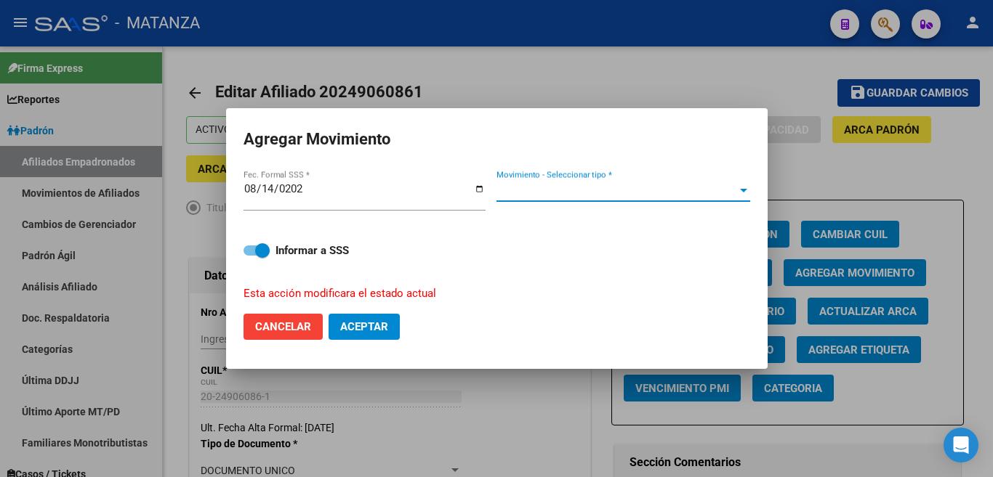
click at [722, 194] on span "Movimiento - Seleccionar tipo *" at bounding box center [616, 190] width 241 height 13
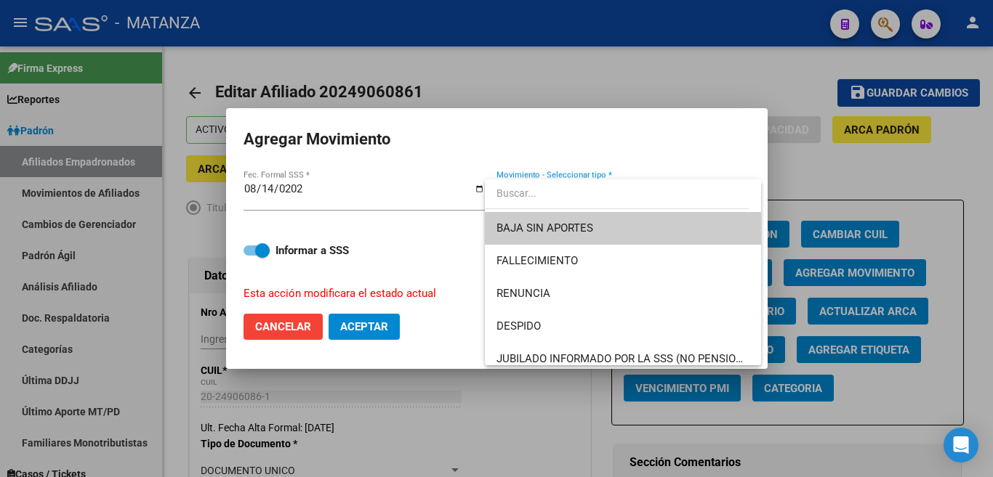
click at [705, 221] on span "BAJA SIN APORTES" at bounding box center [622, 228] width 253 height 33
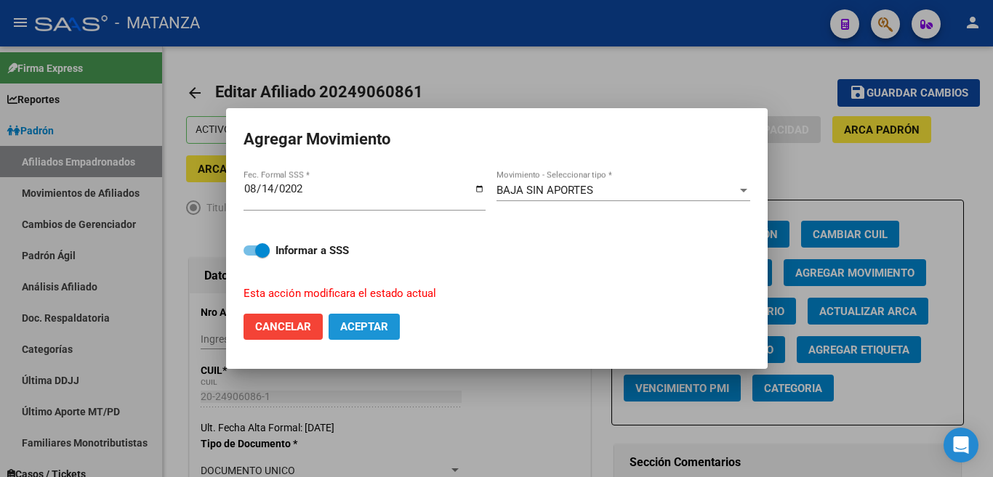
click at [382, 325] on span "Aceptar" at bounding box center [364, 326] width 48 height 13
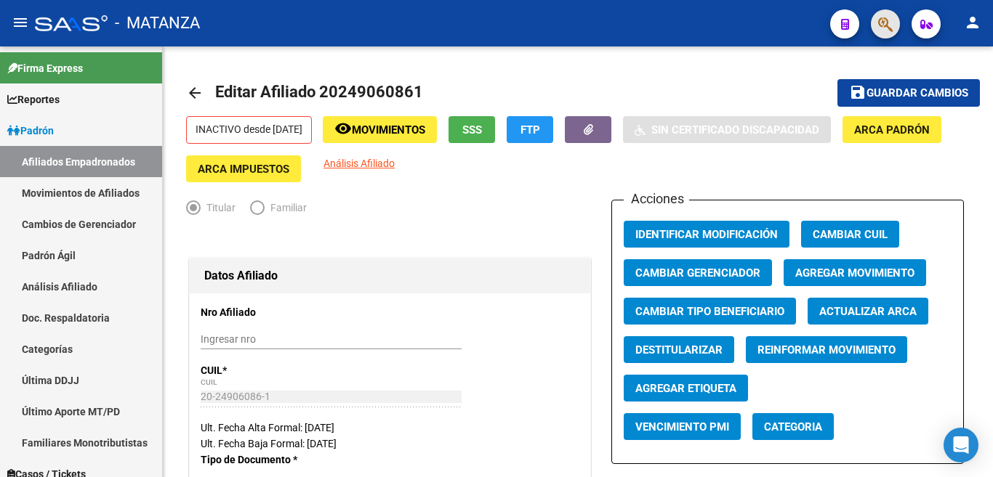
click at [882, 14] on span "button" at bounding box center [885, 24] width 15 height 30
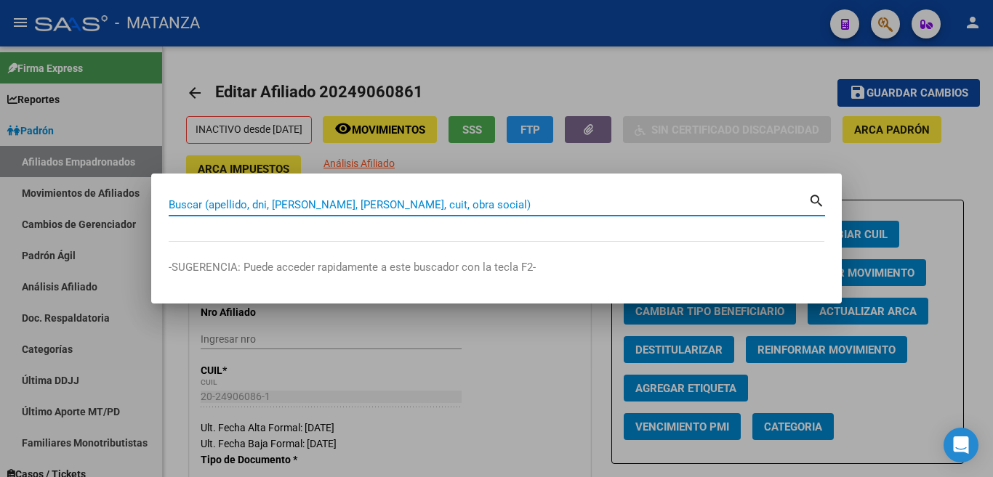
click at [694, 206] on input "Buscar (apellido, dni, [PERSON_NAME], [PERSON_NAME], cuit, obra social)" at bounding box center [489, 204] width 640 height 13
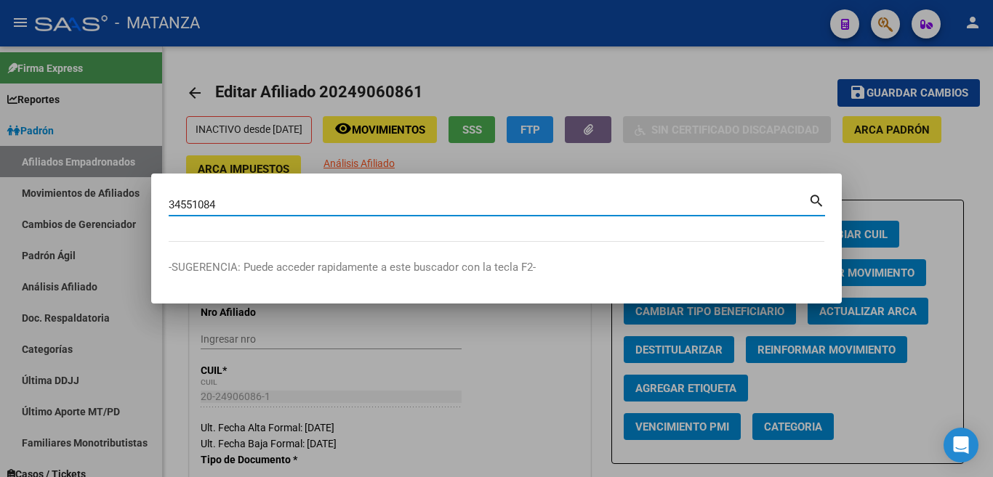
type input "34551084"
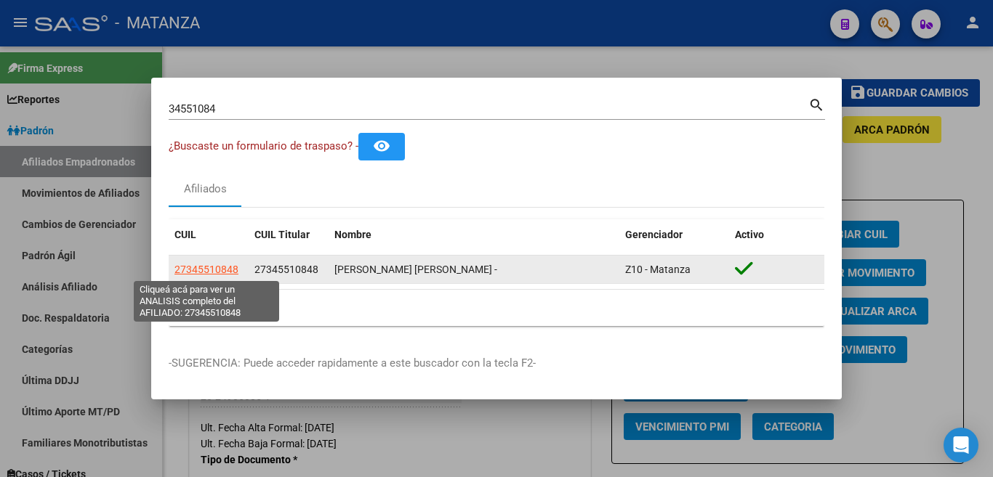
click at [227, 269] on span "27345510848" at bounding box center [206, 270] width 64 height 12
type textarea "27345510848"
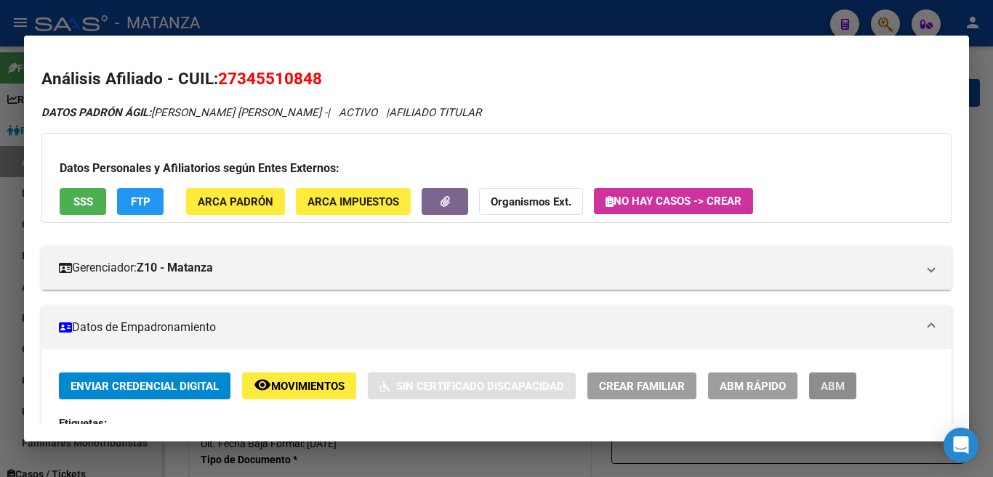
click at [821, 392] on span "ABM" at bounding box center [833, 386] width 24 height 13
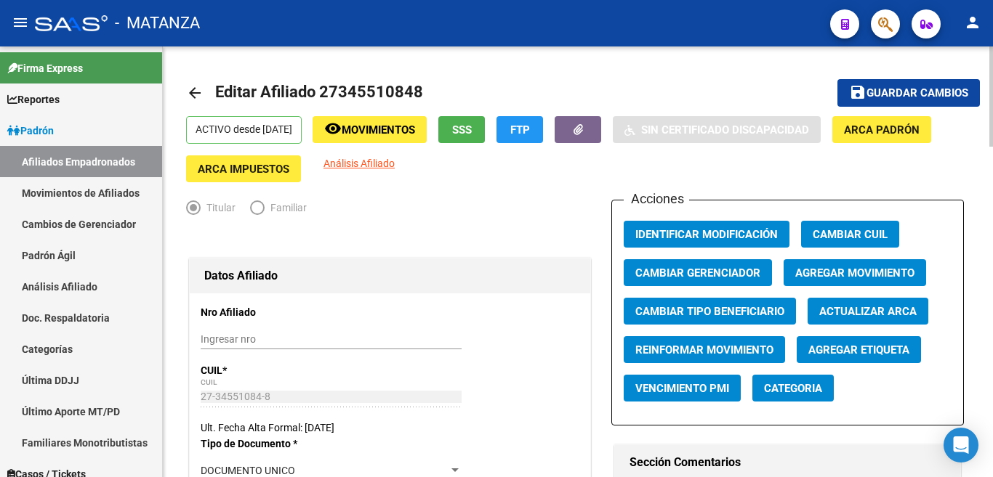
click at [836, 272] on span "Agregar Movimiento" at bounding box center [854, 273] width 119 height 13
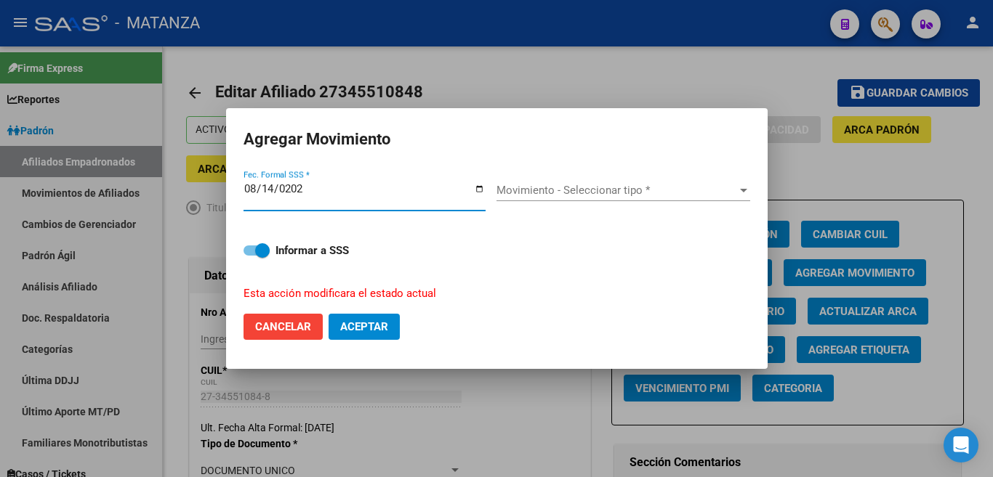
type input "[DATE]"
click at [740, 201] on div "Movimiento - Seleccionar tipo * Movimiento - Seleccionar tipo *" at bounding box center [623, 191] width 254 height 22
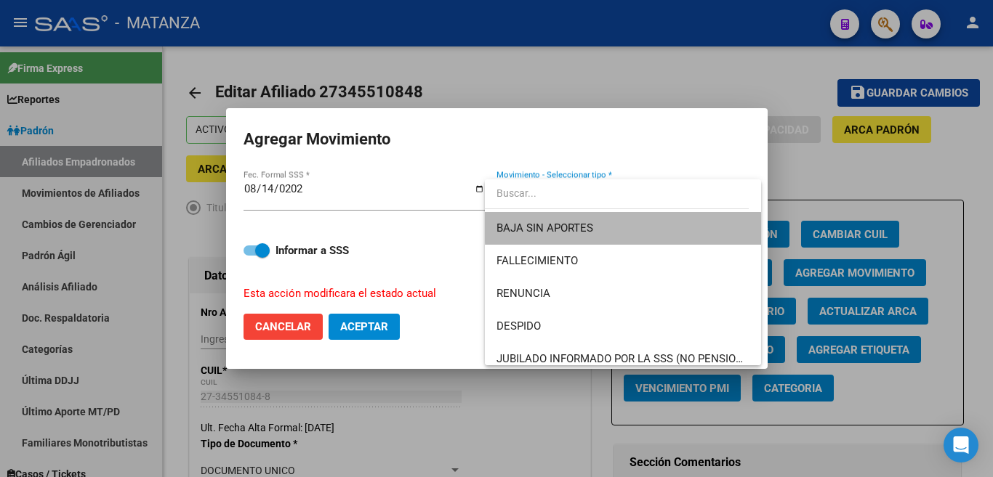
click at [722, 216] on span "BAJA SIN APORTES" at bounding box center [622, 228] width 253 height 33
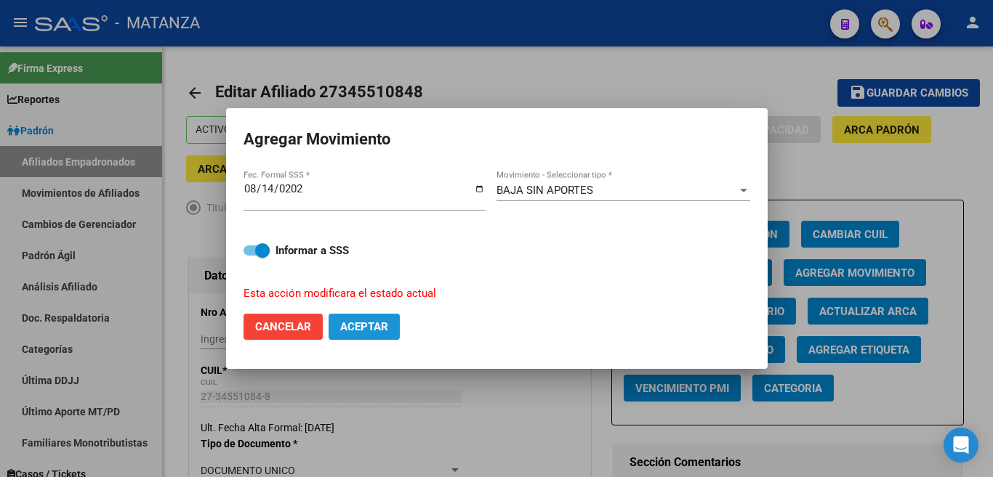
click at [347, 326] on span "Aceptar" at bounding box center [364, 326] width 48 height 13
checkbox input "false"
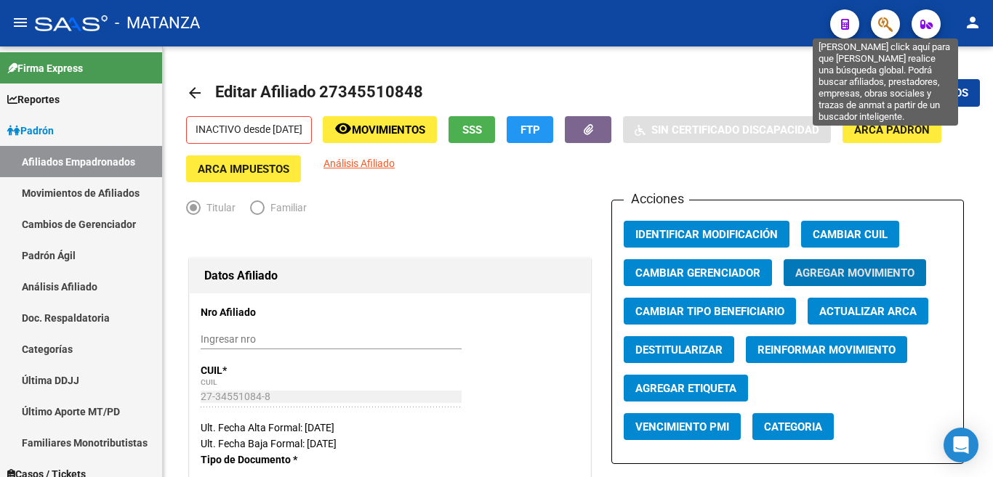
click at [884, 21] on icon "button" at bounding box center [885, 24] width 15 height 17
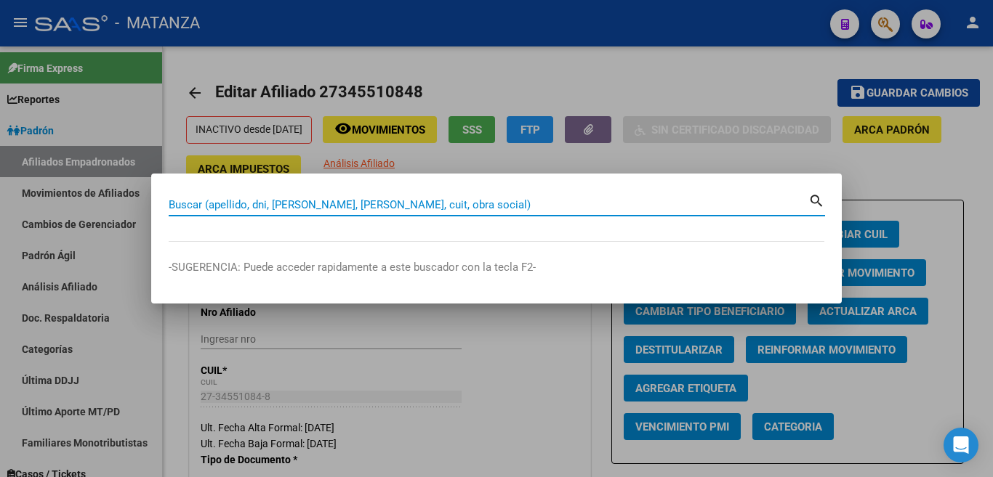
click at [711, 201] on input "Buscar (apellido, dni, [PERSON_NAME], [PERSON_NAME], cuit, obra social)" at bounding box center [489, 204] width 640 height 13
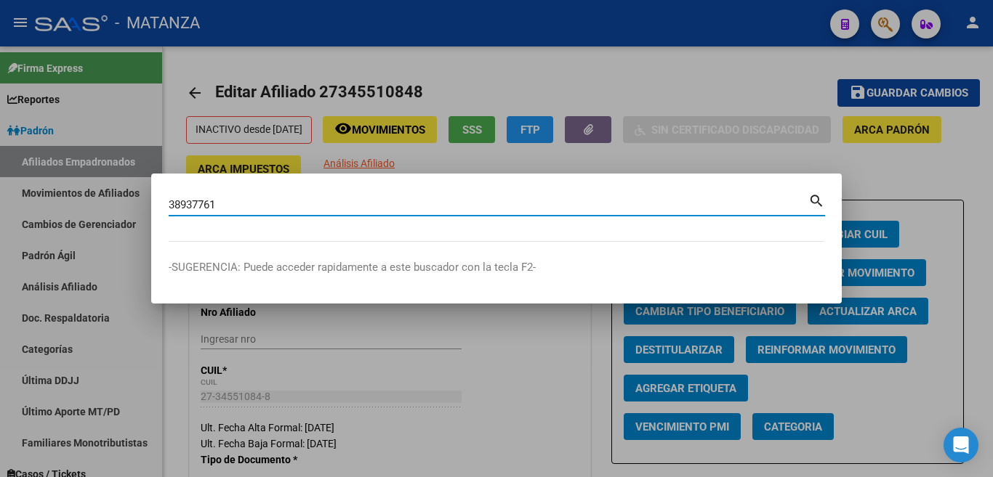
type input "38937761"
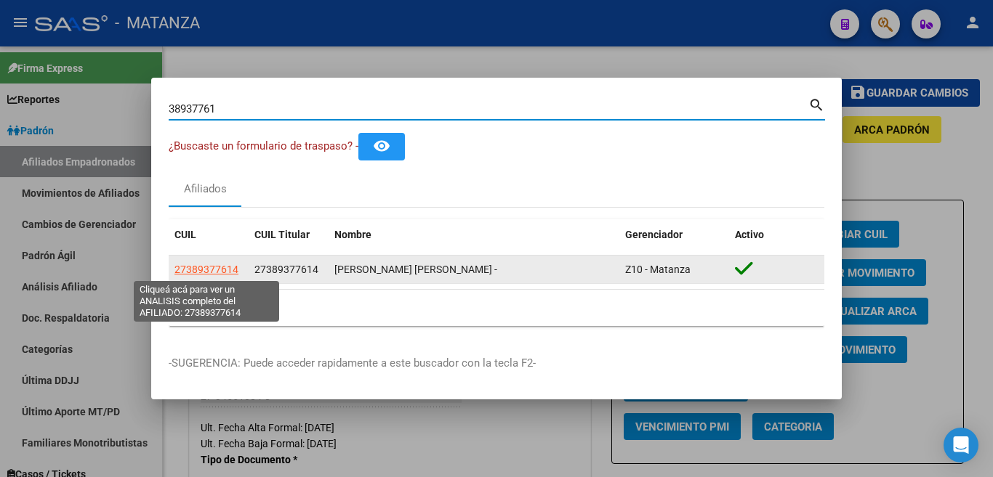
click at [216, 273] on span "27389377614" at bounding box center [206, 270] width 64 height 12
type textarea "27389377614"
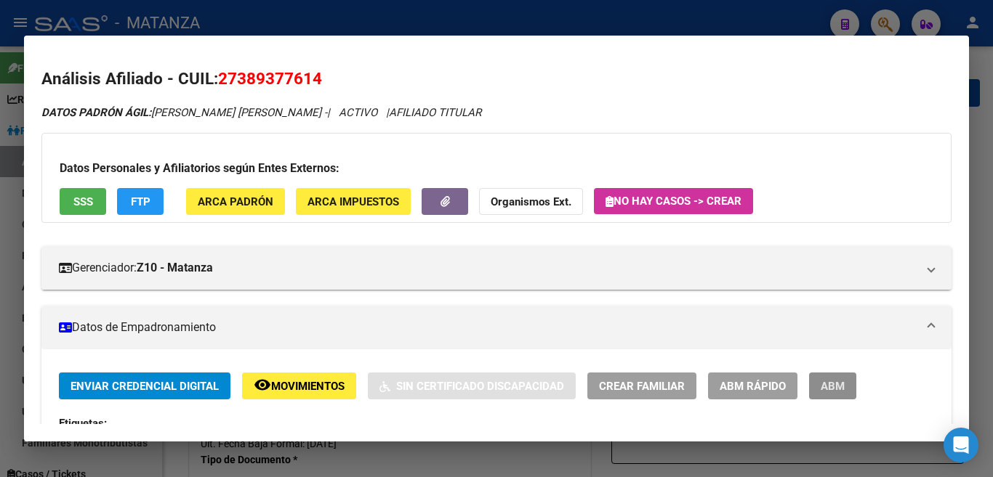
click at [843, 384] on button "ABM" at bounding box center [832, 386] width 47 height 27
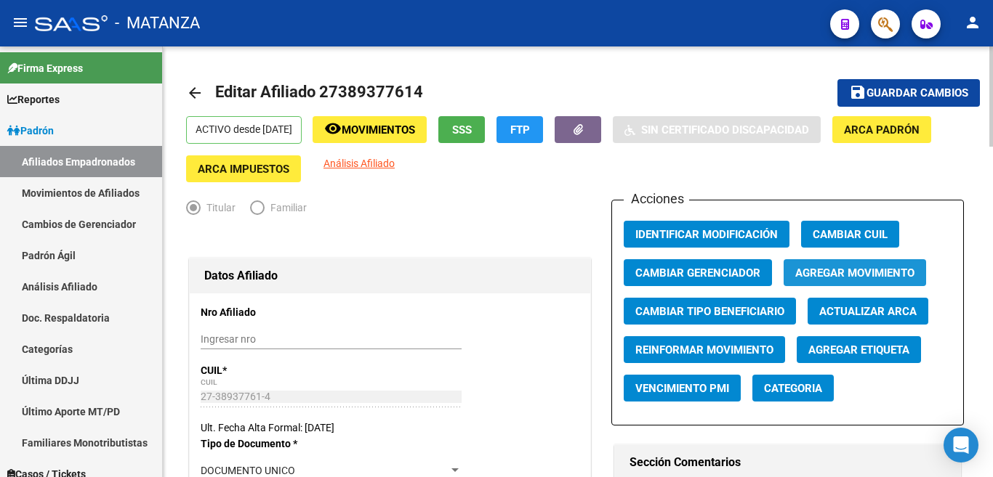
click at [879, 275] on span "Agregar Movimiento" at bounding box center [854, 273] width 119 height 13
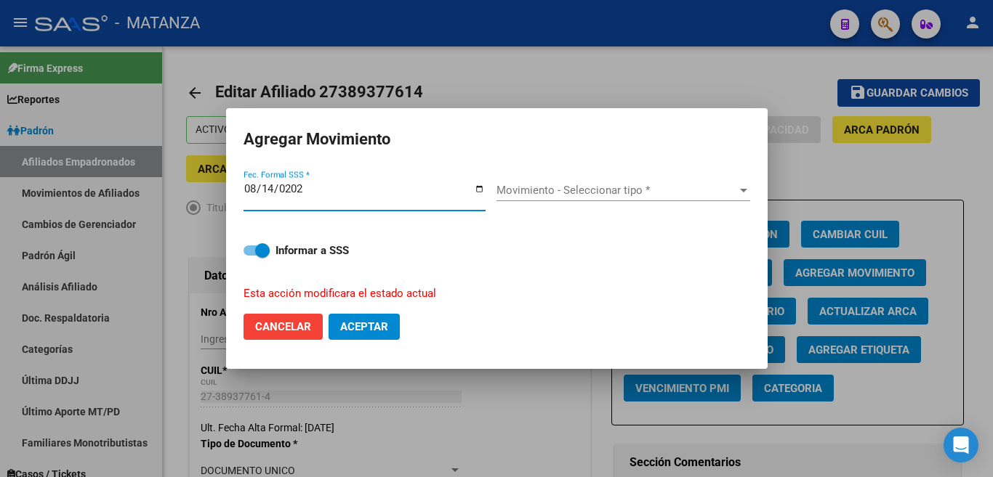
type input "[DATE]"
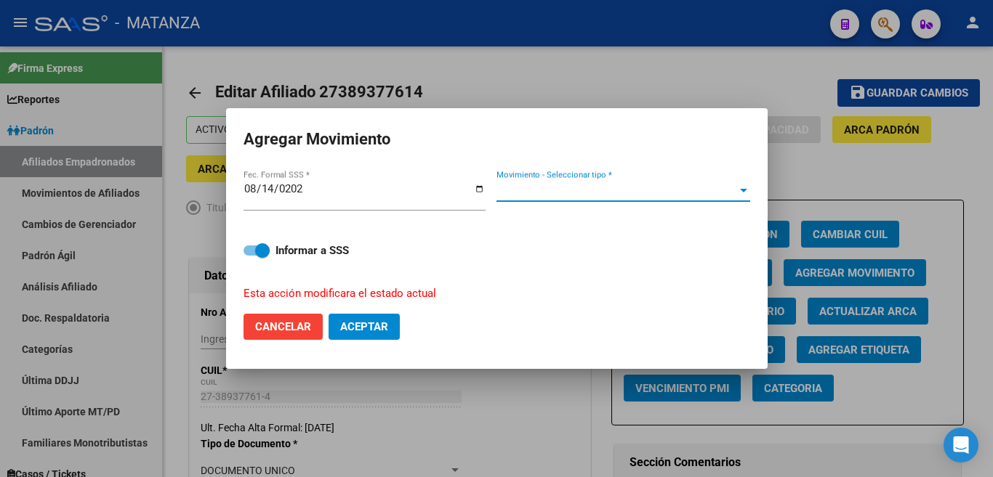
click at [741, 193] on div at bounding box center [743, 191] width 7 height 4
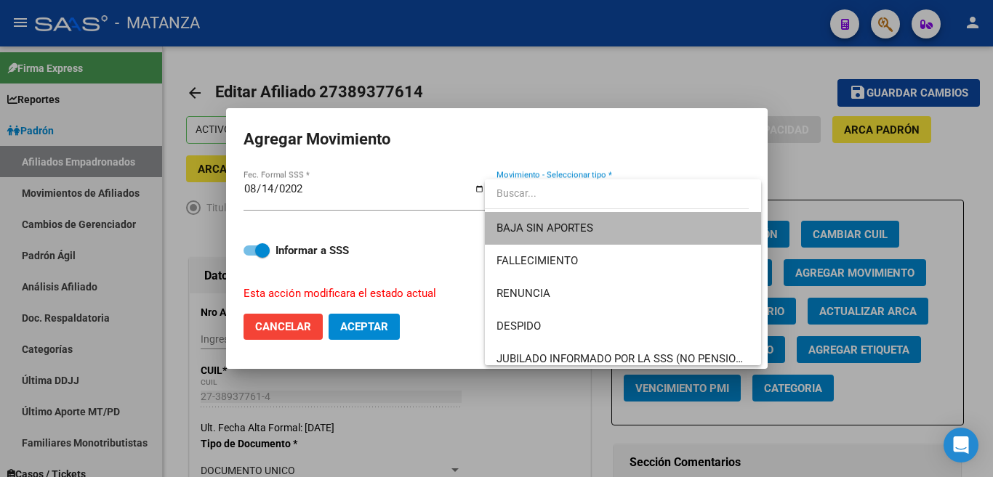
click at [703, 234] on span "BAJA SIN APORTES" at bounding box center [622, 228] width 253 height 33
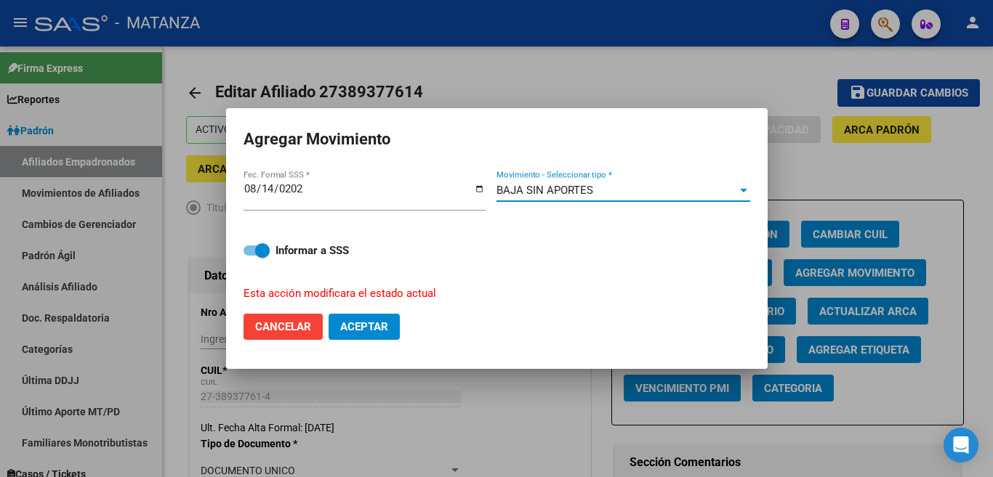
click at [374, 321] on span "Aceptar" at bounding box center [364, 326] width 48 height 13
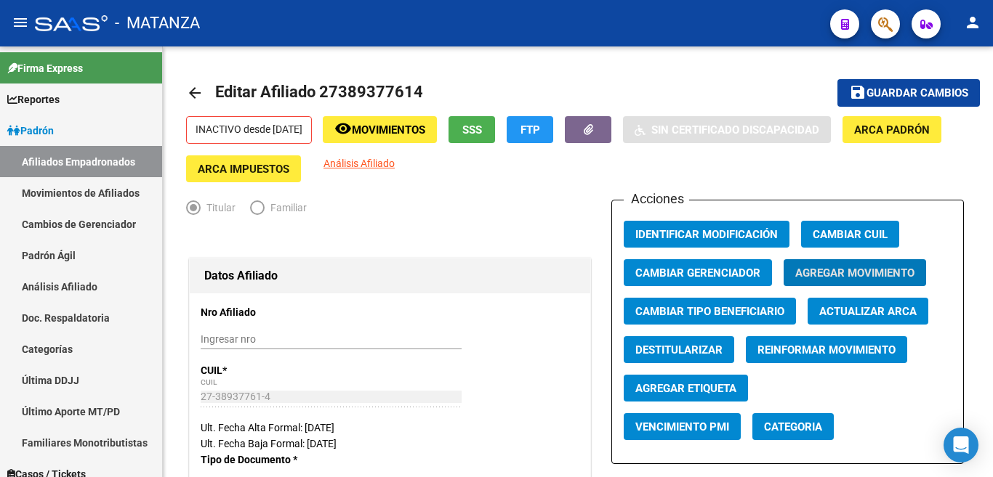
click at [879, 31] on icon "button" at bounding box center [885, 24] width 15 height 17
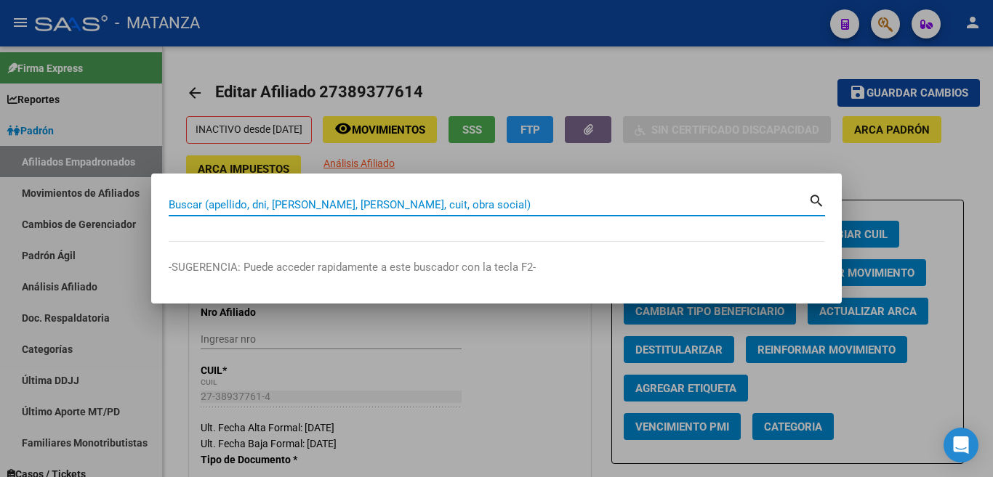
click at [722, 206] on input "Buscar (apellido, dni, [PERSON_NAME], [PERSON_NAME], cuit, obra social)" at bounding box center [489, 204] width 640 height 13
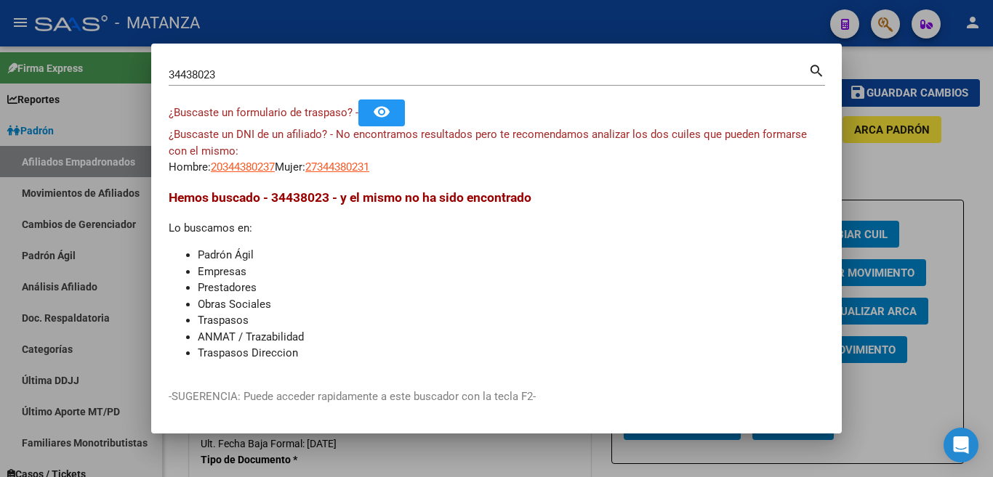
click at [282, 72] on input "34438023" at bounding box center [489, 74] width 640 height 13
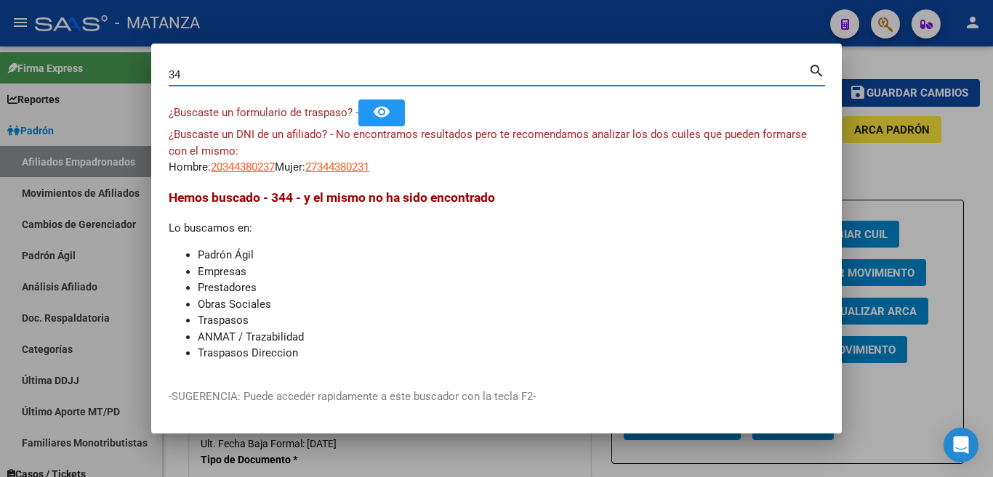
type input "3"
type input "39243459"
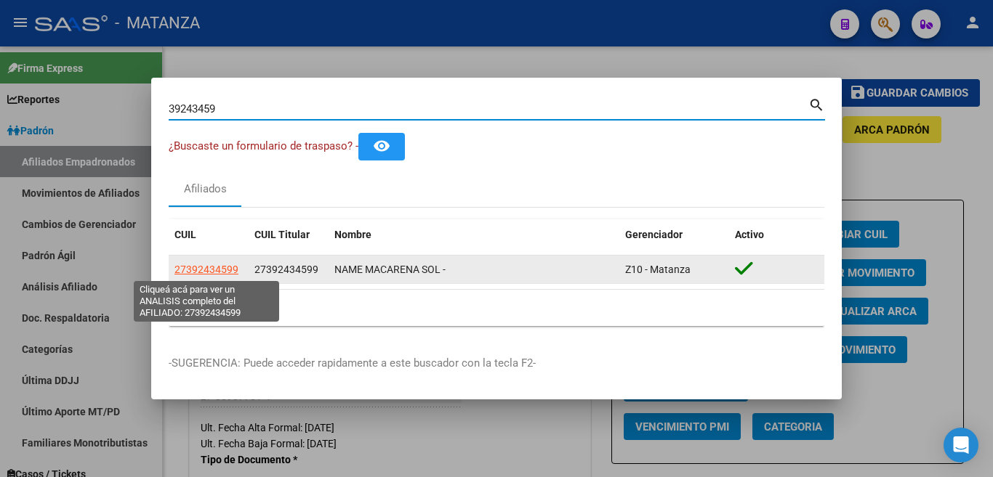
click at [205, 267] on span "27392434599" at bounding box center [206, 270] width 64 height 12
type textarea "27392434599"
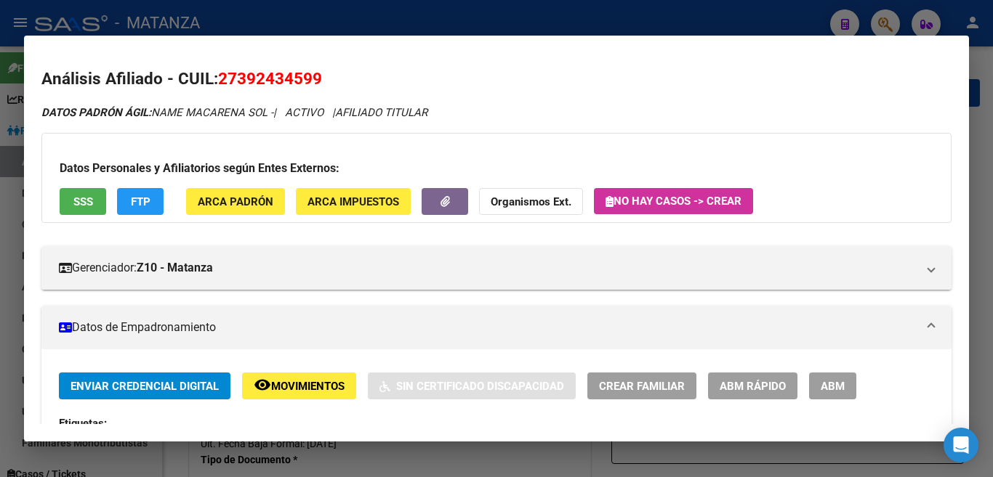
click at [834, 392] on span "ABM" at bounding box center [833, 386] width 24 height 13
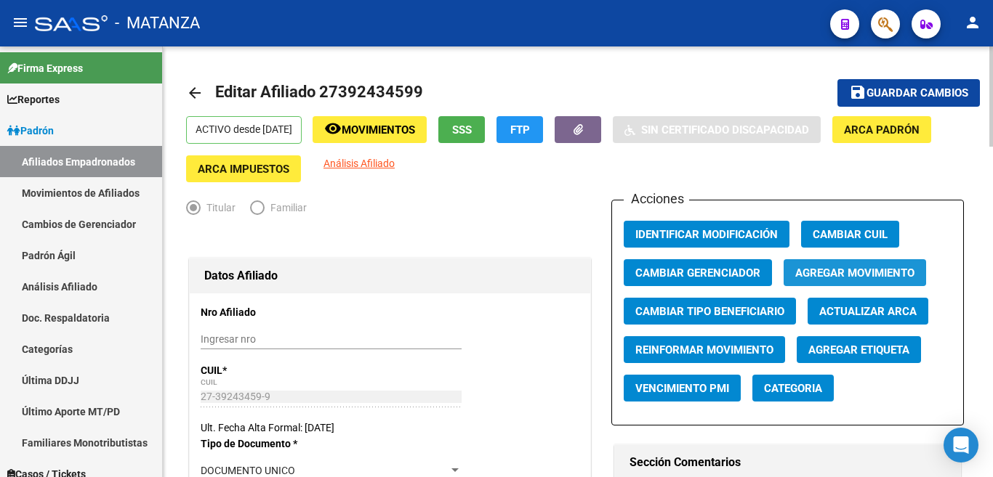
click at [831, 267] on span "Agregar Movimiento" at bounding box center [854, 273] width 119 height 13
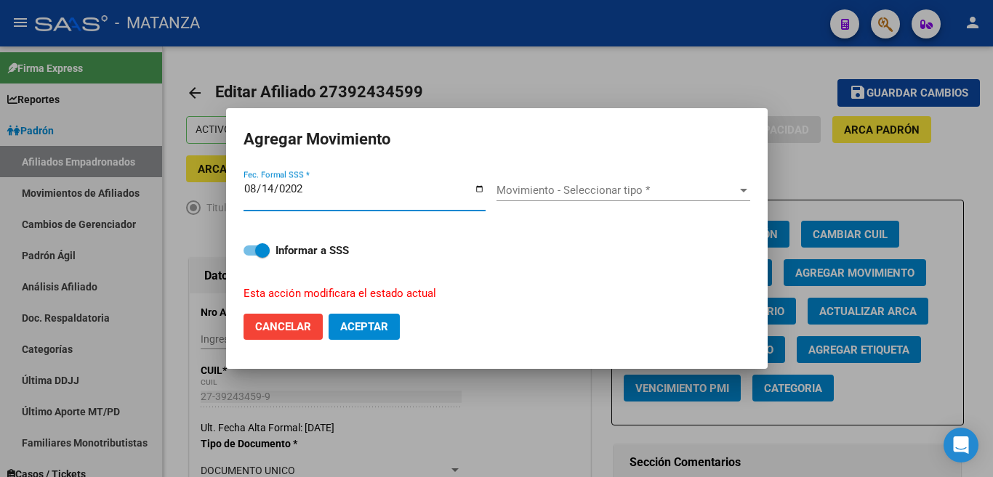
type input "[DATE]"
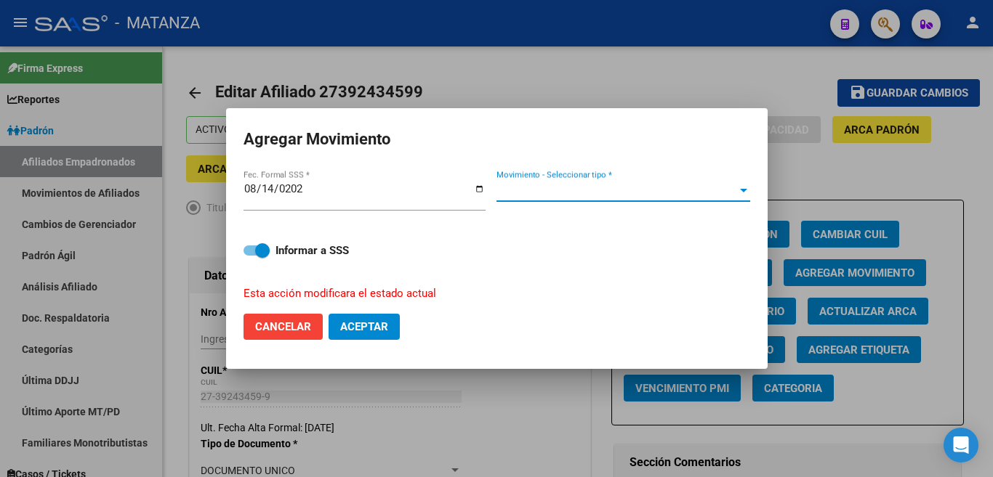
click at [691, 190] on span "Movimiento - Seleccionar tipo *" at bounding box center [616, 190] width 241 height 13
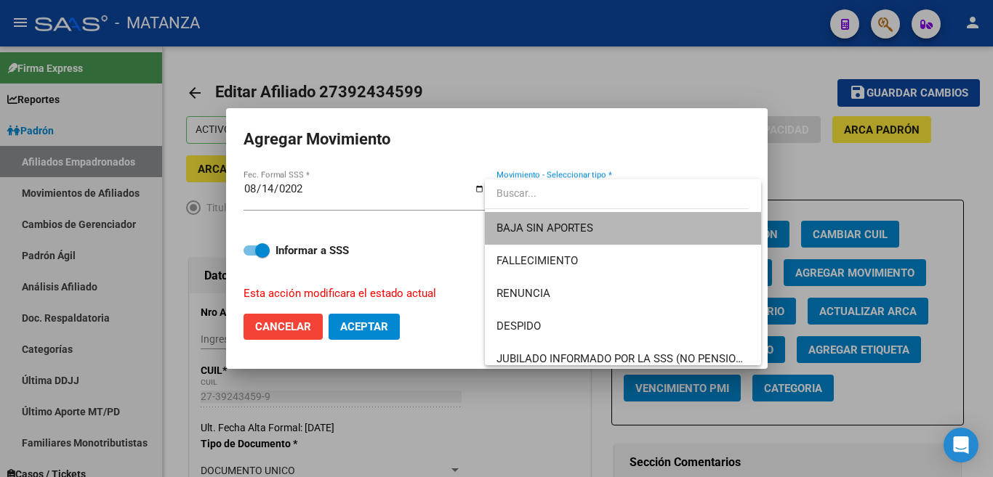
click at [678, 219] on span "BAJA SIN APORTES" at bounding box center [622, 228] width 253 height 33
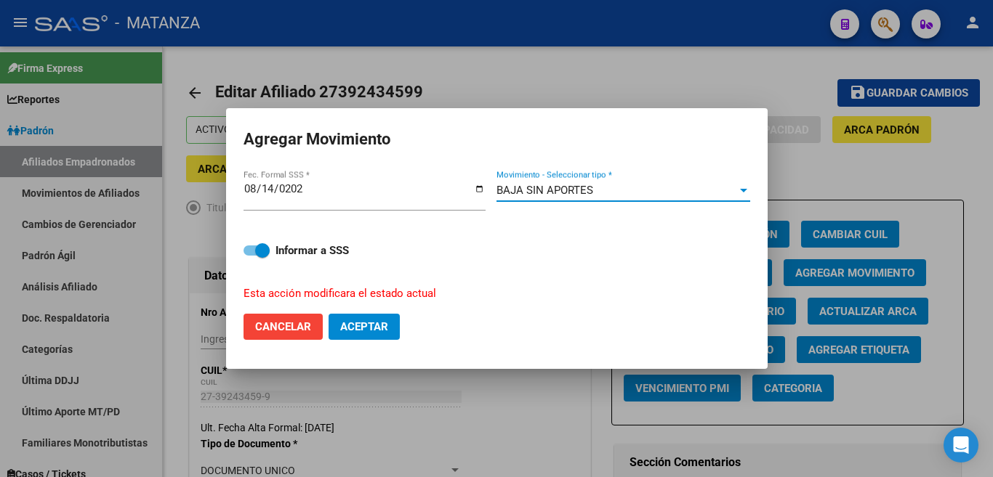
click at [379, 327] on span "Aceptar" at bounding box center [364, 326] width 48 height 13
checkbox input "false"
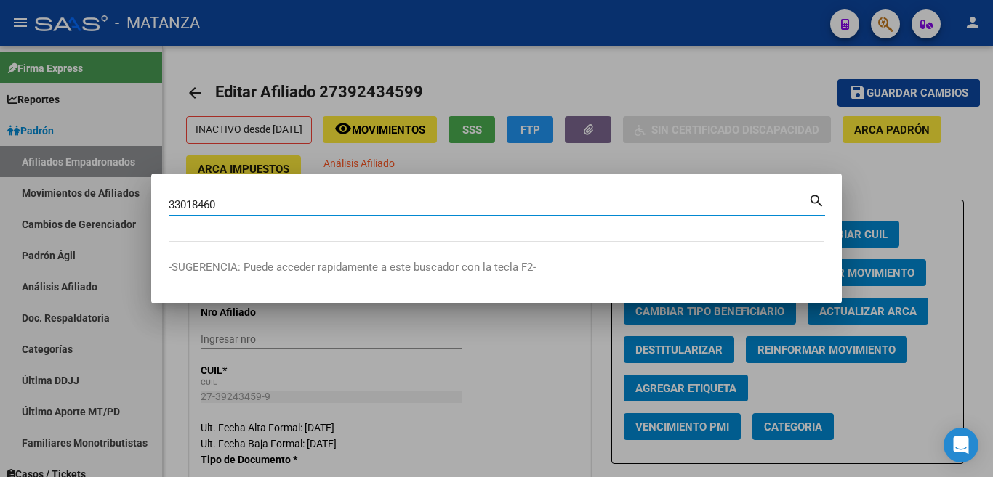
type input "33018460"
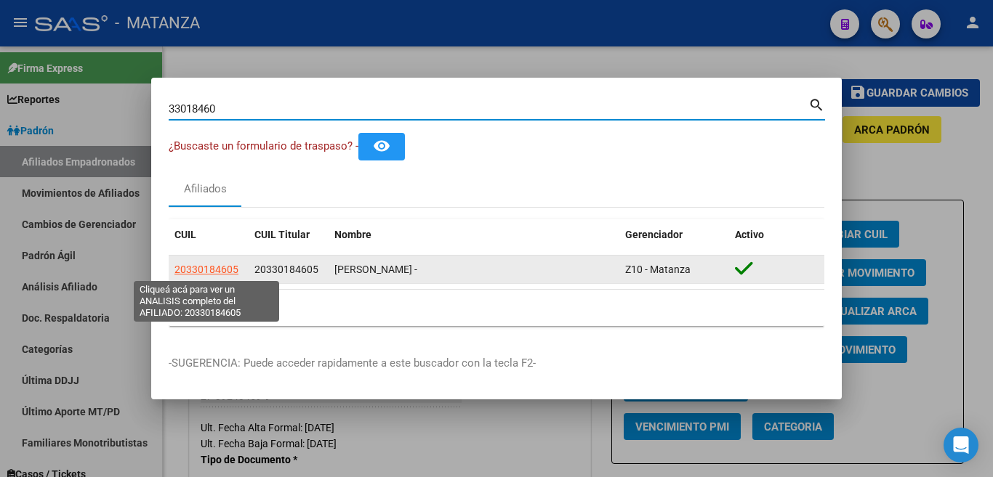
click at [222, 270] on span "20330184605" at bounding box center [206, 270] width 64 height 12
type textarea "20330184605"
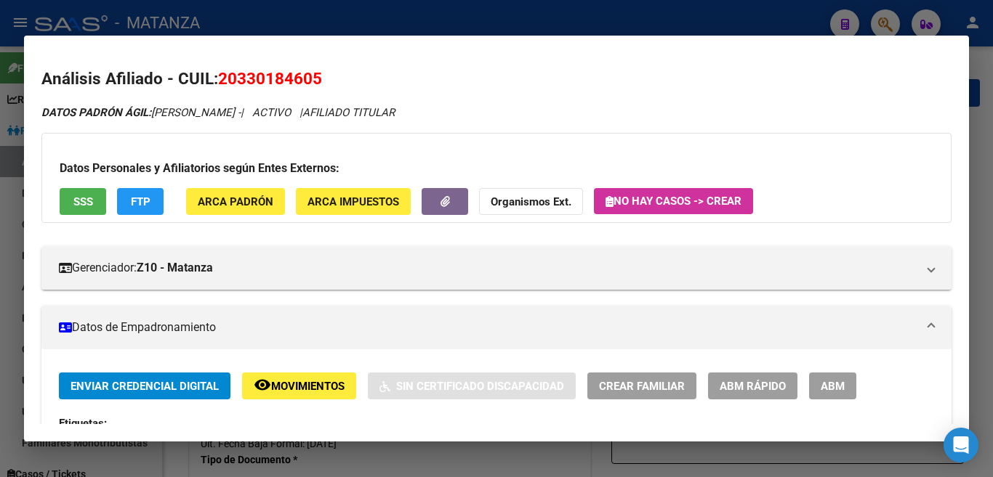
click at [834, 380] on span "ABM" at bounding box center [833, 386] width 24 height 13
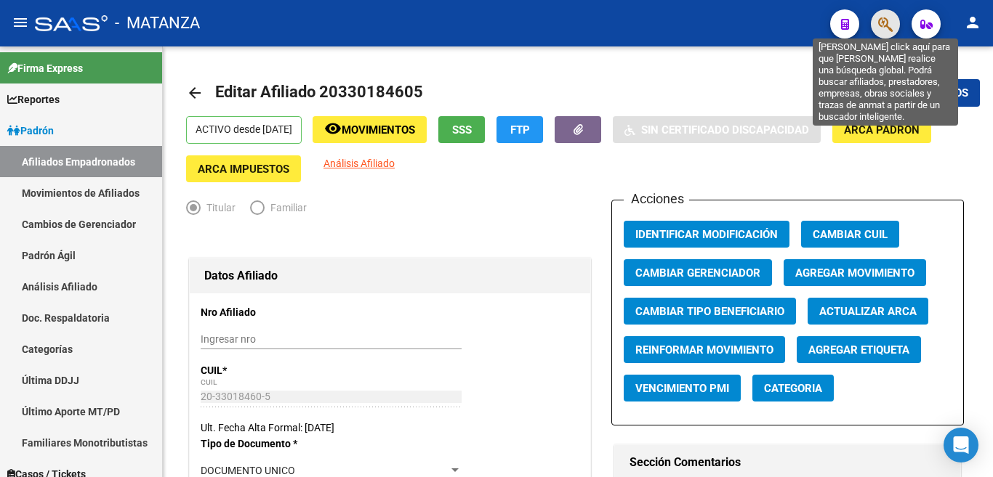
click at [887, 21] on icon "button" at bounding box center [885, 24] width 15 height 17
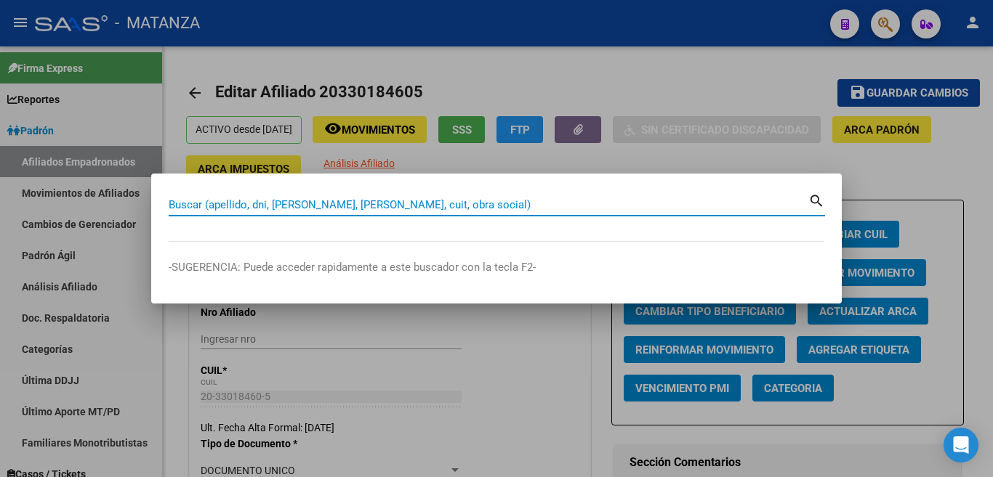
click at [718, 206] on input "Buscar (apellido, dni, [PERSON_NAME], [PERSON_NAME], cuit, obra social)" at bounding box center [489, 204] width 640 height 13
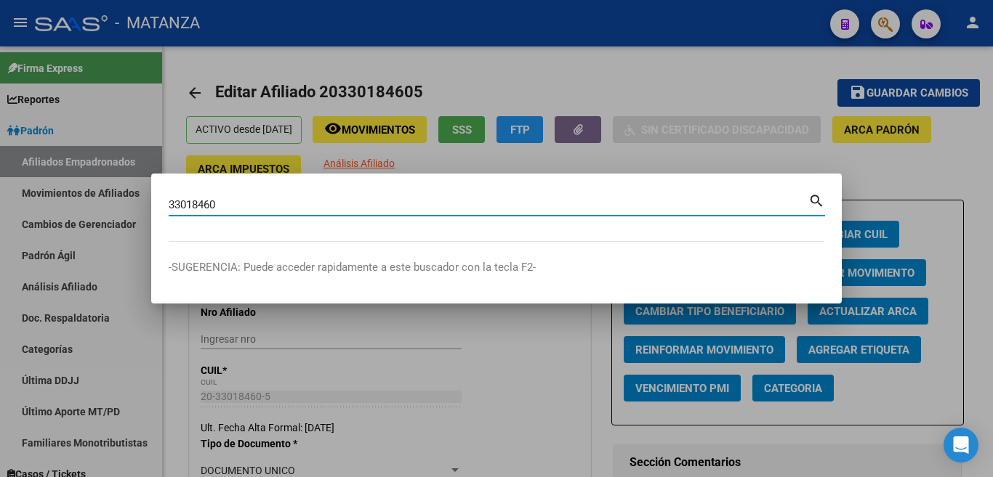
type input "33018460"
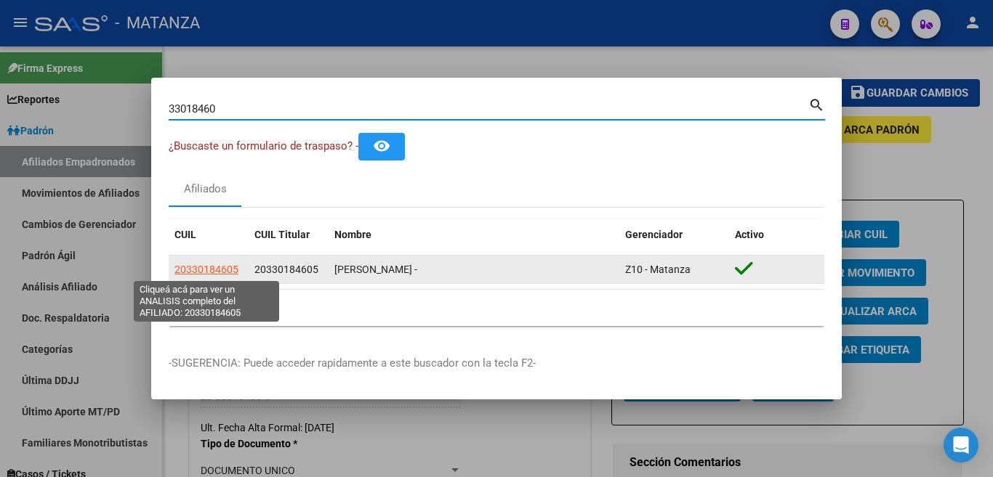
click at [228, 267] on span "20330184605" at bounding box center [206, 270] width 64 height 12
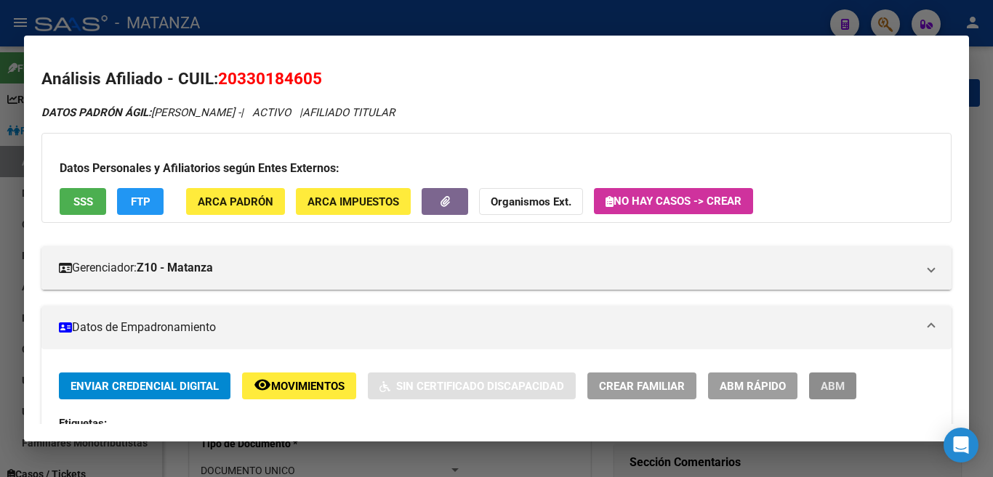
click at [829, 385] on span "ABM" at bounding box center [833, 386] width 24 height 13
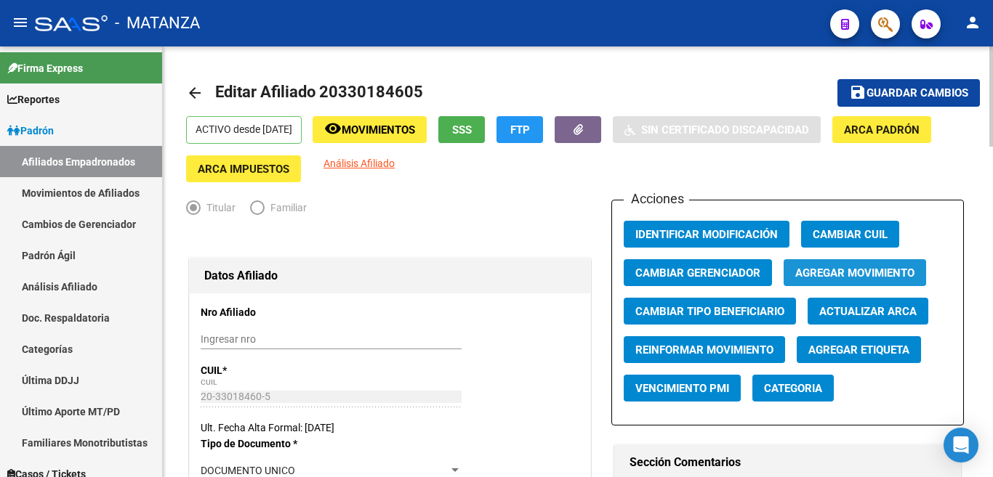
click at [821, 269] on span "Agregar Movimiento" at bounding box center [854, 273] width 119 height 13
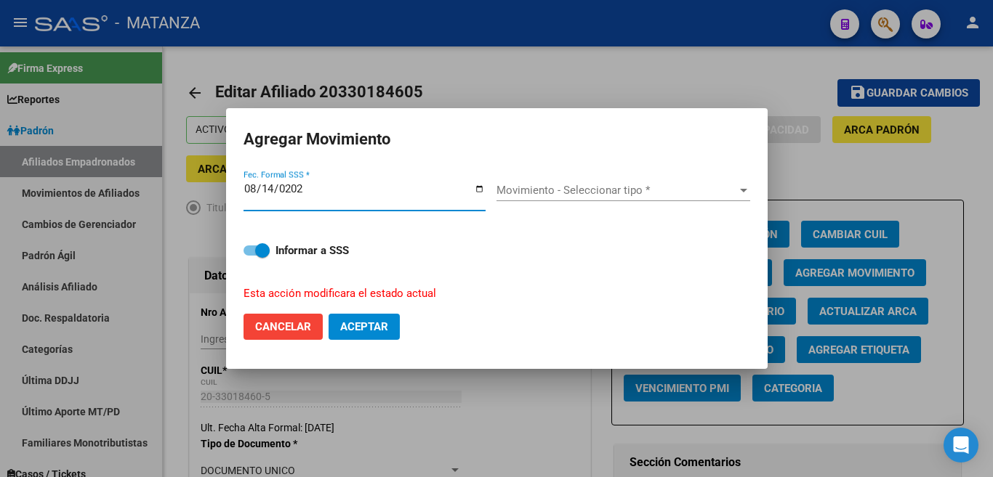
type input "[DATE]"
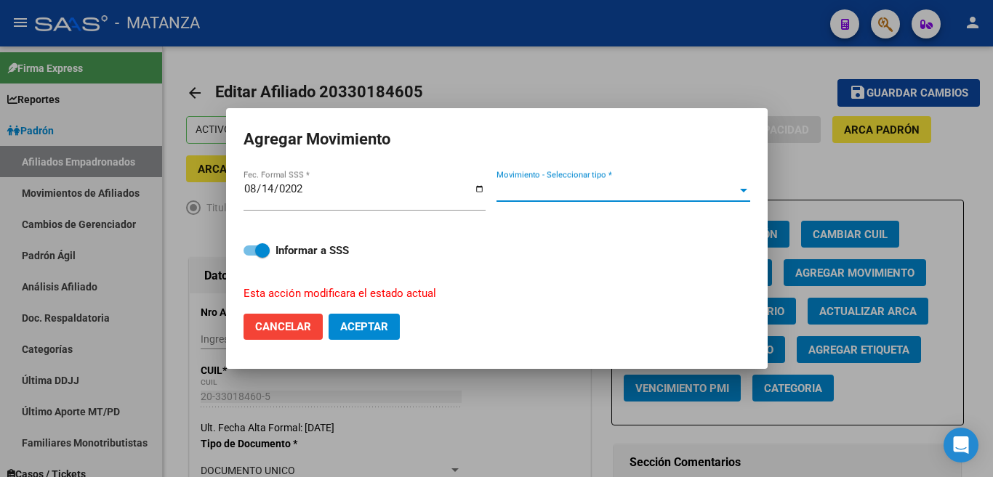
click at [727, 197] on span "Movimiento - Seleccionar tipo *" at bounding box center [616, 190] width 241 height 13
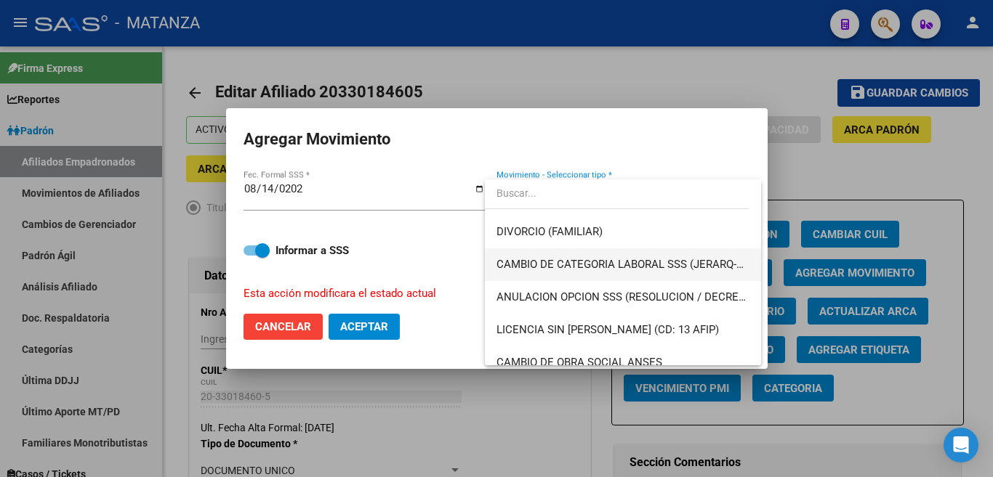
scroll to position [218, 0]
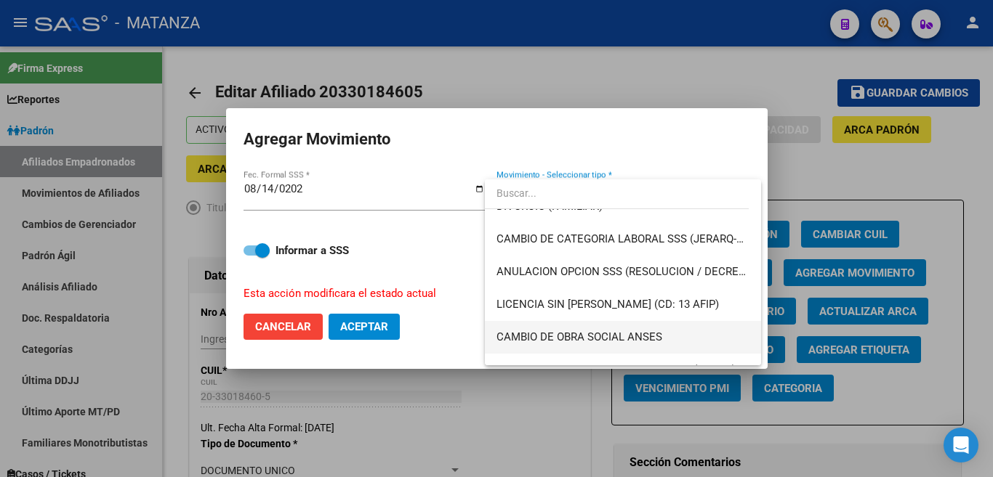
click at [652, 327] on span "CAMBIO DE OBRA SOCIAL ANSES" at bounding box center [622, 337] width 253 height 33
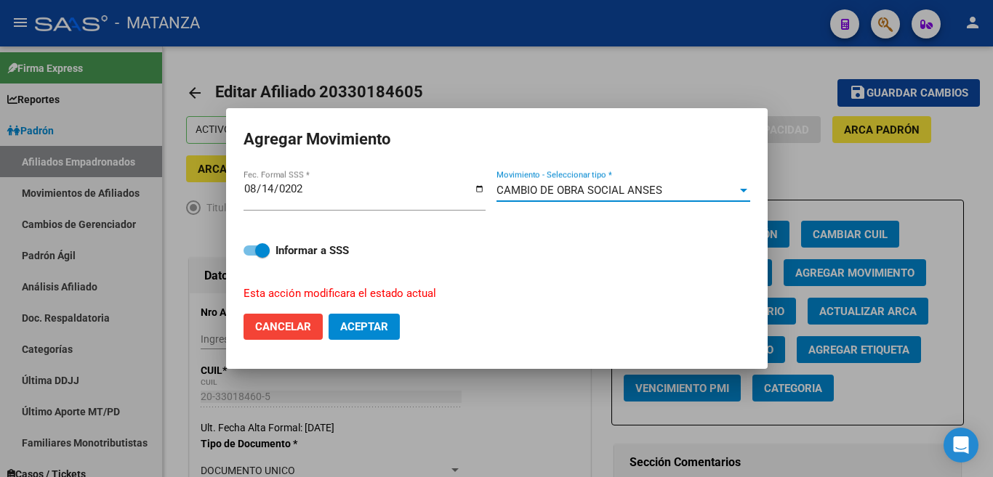
click at [374, 320] on span "Aceptar" at bounding box center [364, 326] width 48 height 13
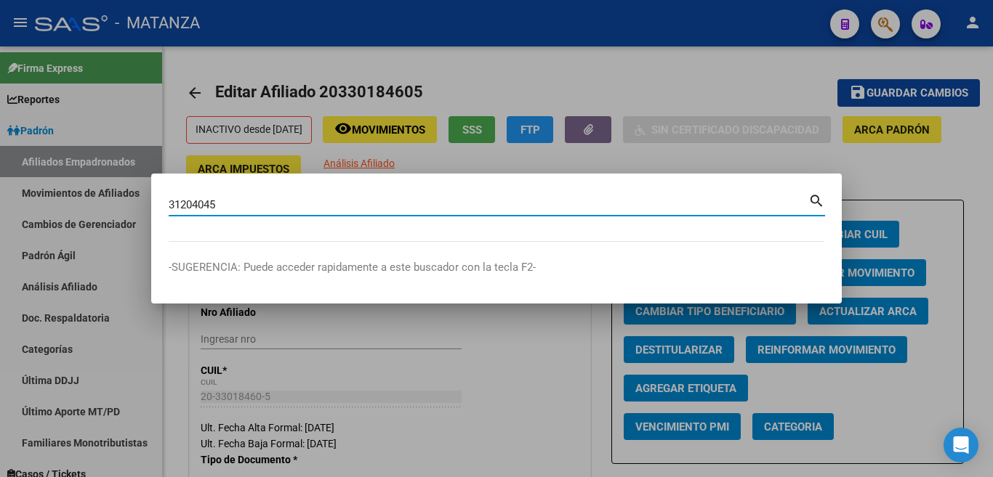
type input "31204045"
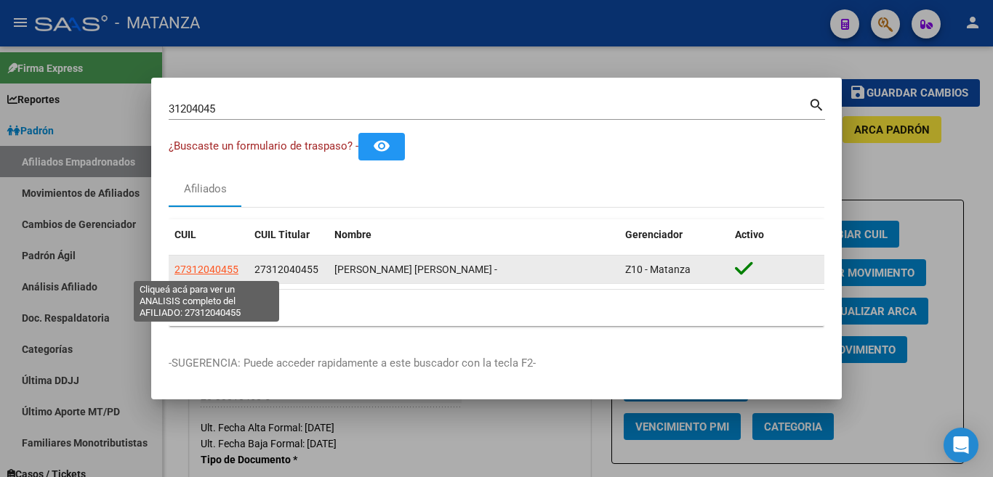
click at [230, 267] on span "27312040455" at bounding box center [206, 270] width 64 height 12
type textarea "27312040455"
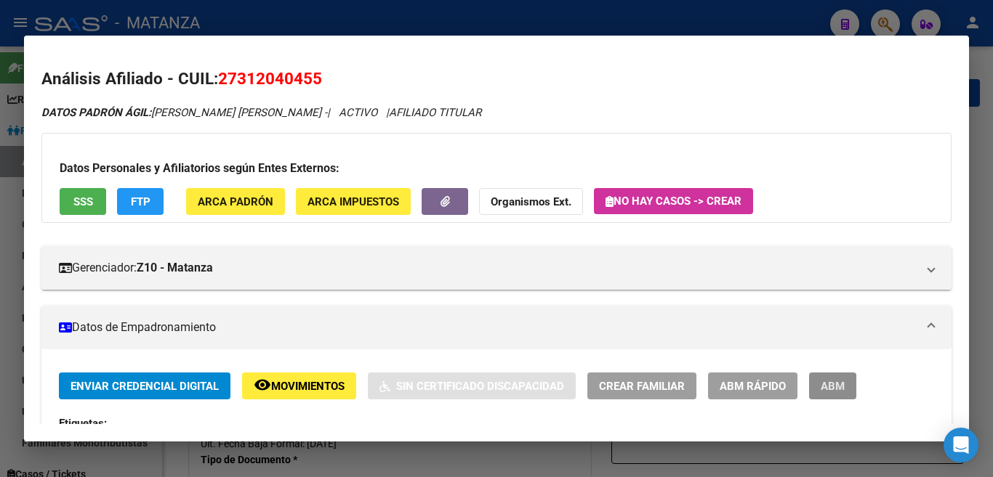
click at [839, 385] on span "ABM" at bounding box center [833, 386] width 24 height 13
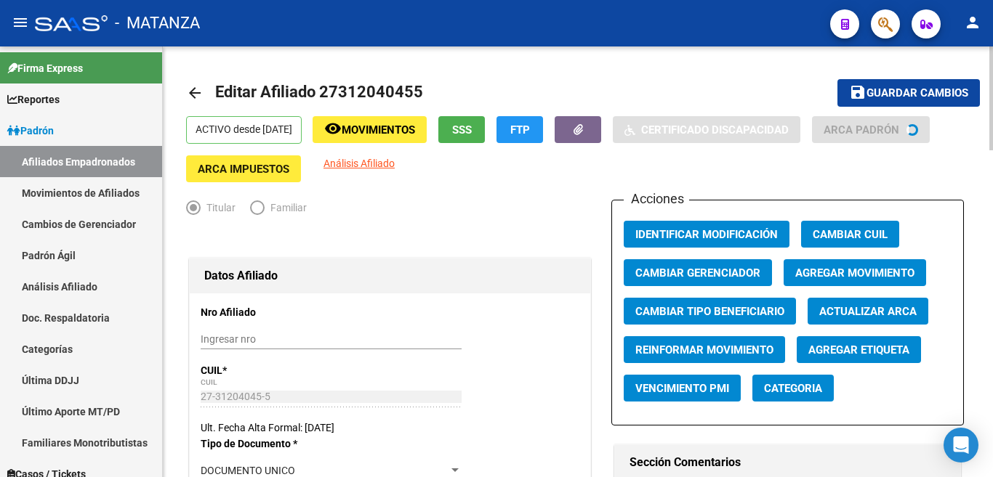
click at [824, 274] on span "Agregar Movimiento" at bounding box center [854, 273] width 119 height 13
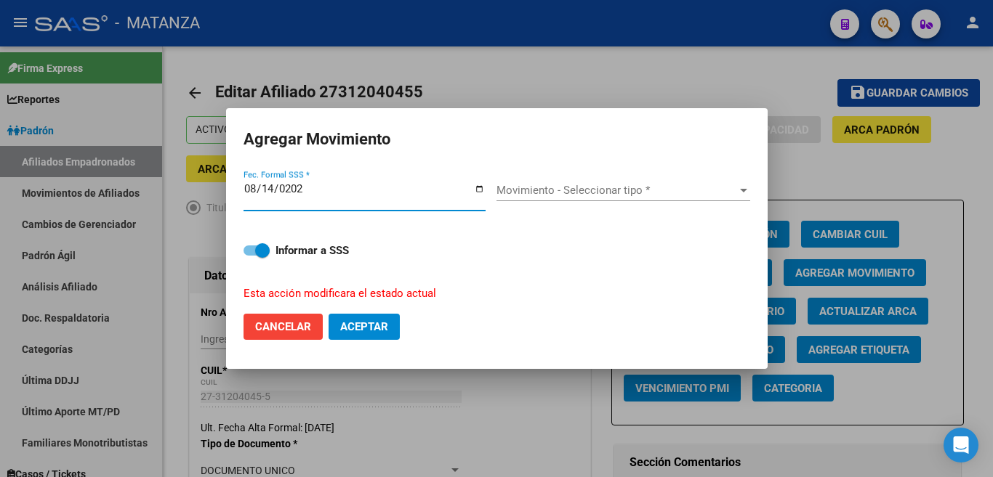
type input "[DATE]"
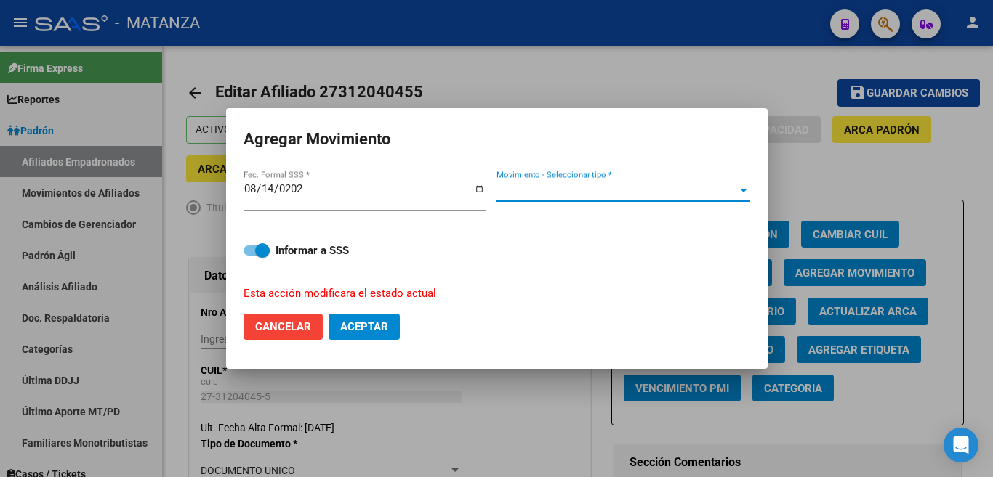
click at [730, 188] on span "Movimiento - Seleccionar tipo *" at bounding box center [616, 190] width 241 height 13
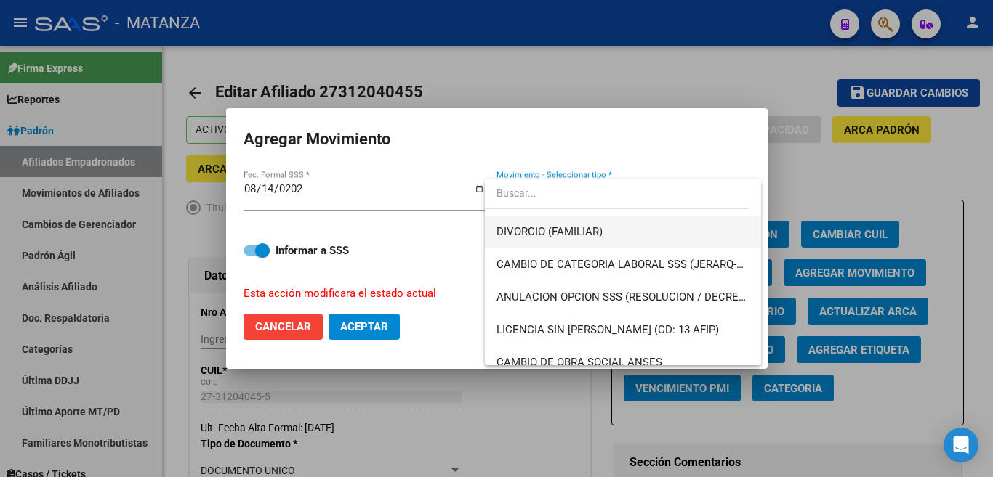
scroll to position [218, 0]
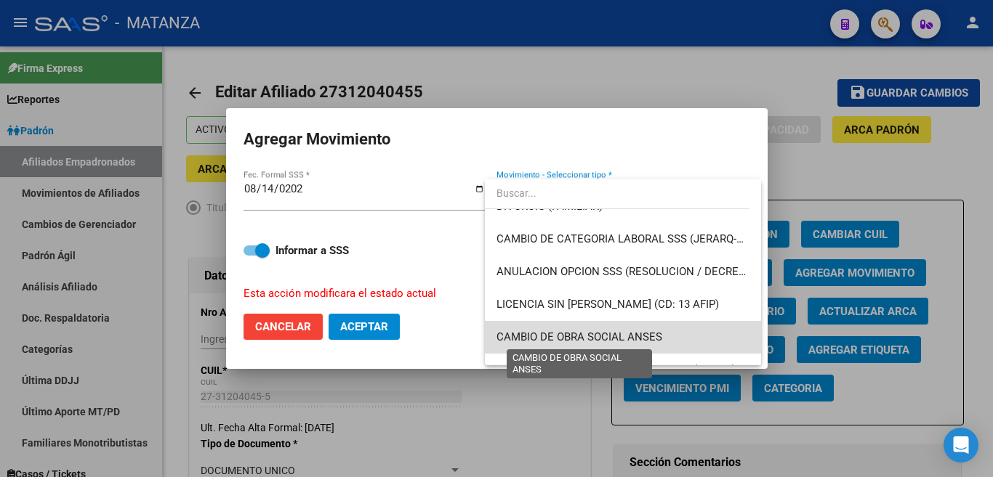
click at [642, 331] on span "CAMBIO DE OBRA SOCIAL ANSES" at bounding box center [579, 337] width 166 height 13
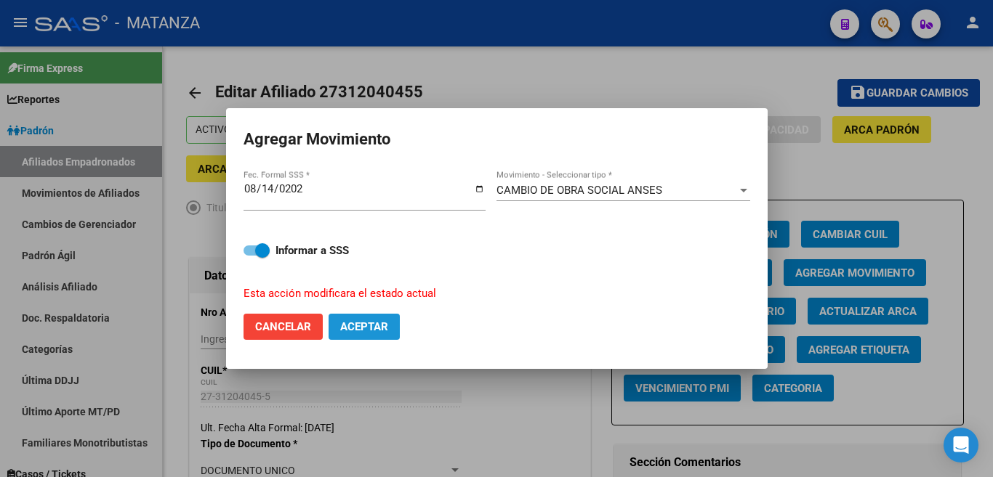
click at [368, 320] on span "Aceptar" at bounding box center [364, 326] width 48 height 13
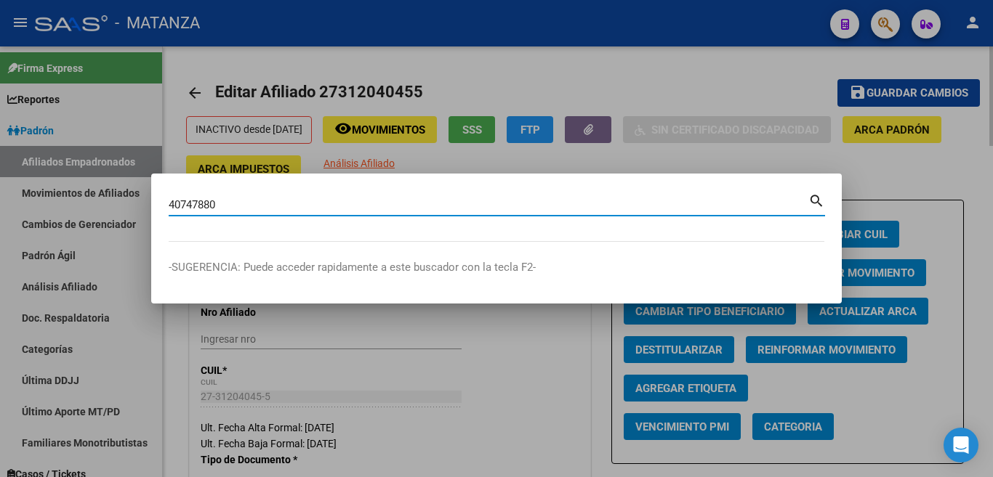
type input "40747880"
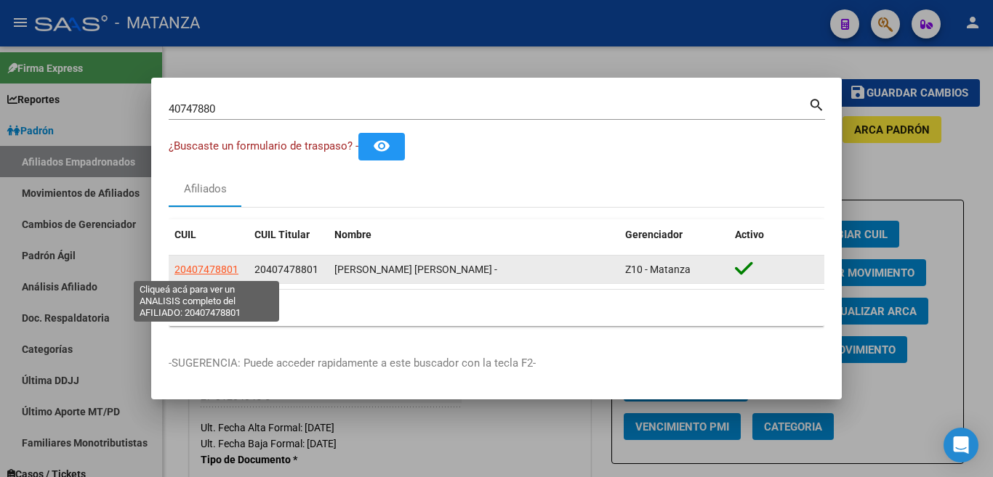
click at [225, 273] on span "20407478801" at bounding box center [206, 270] width 64 height 12
type textarea "20407478801"
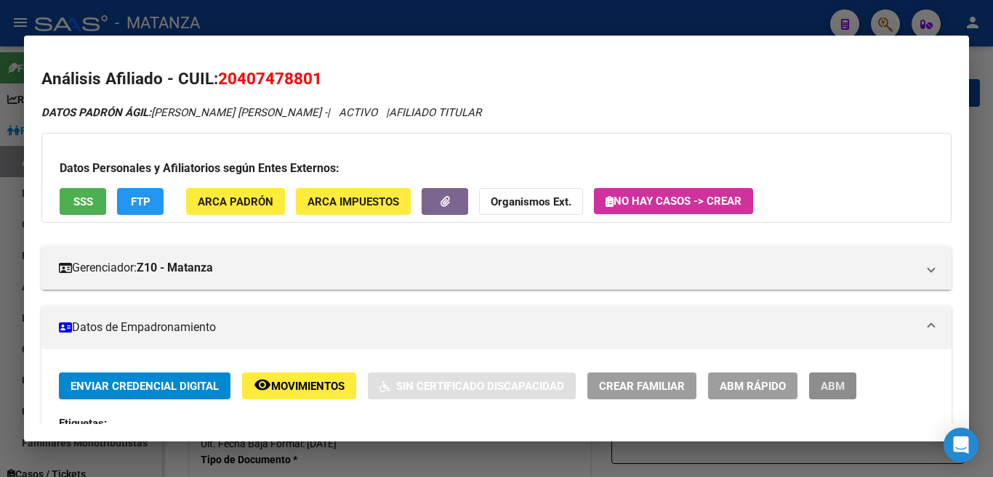
click at [828, 392] on span "ABM" at bounding box center [833, 386] width 24 height 13
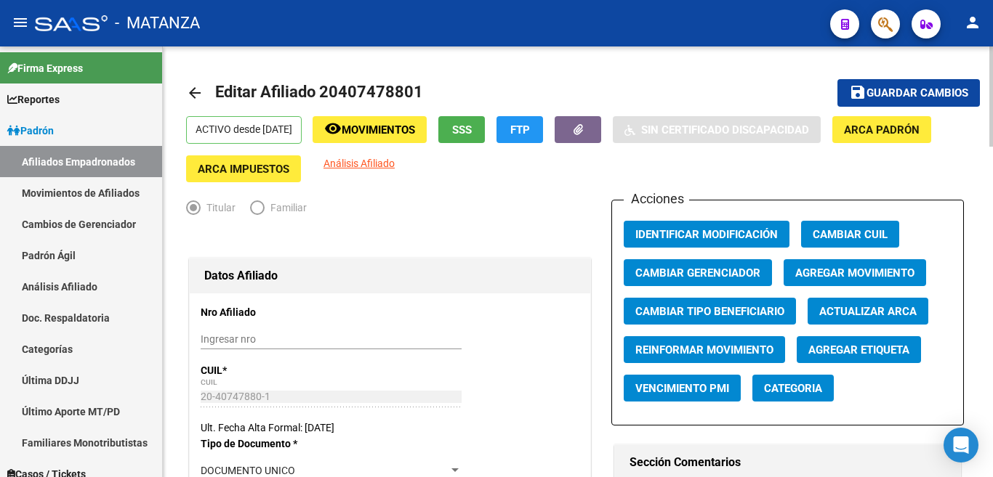
click at [818, 274] on span "Agregar Movimiento" at bounding box center [854, 273] width 119 height 13
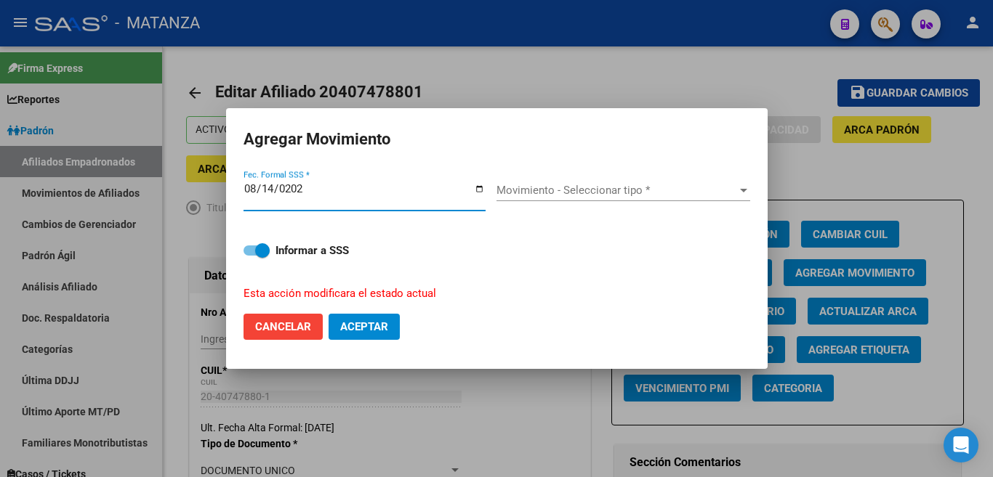
type input "[DATE]"
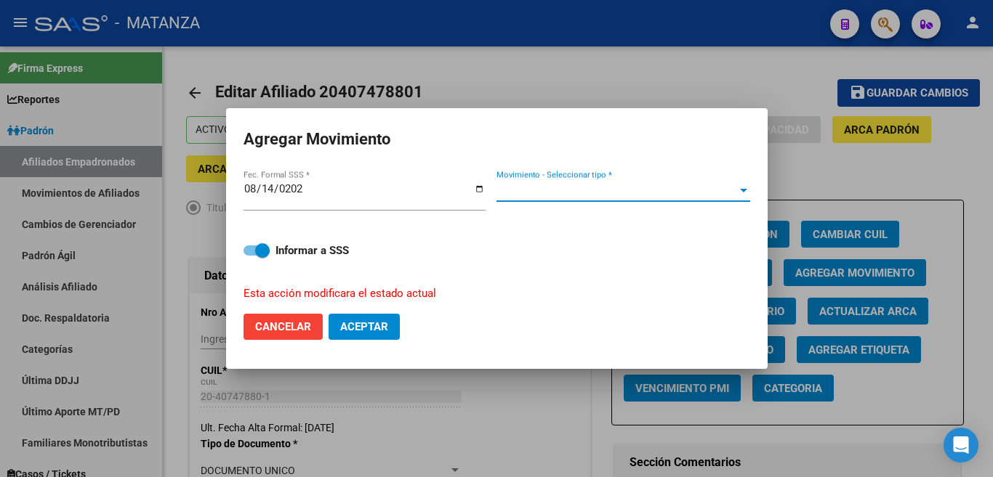
click at [746, 191] on div at bounding box center [743, 191] width 13 height 12
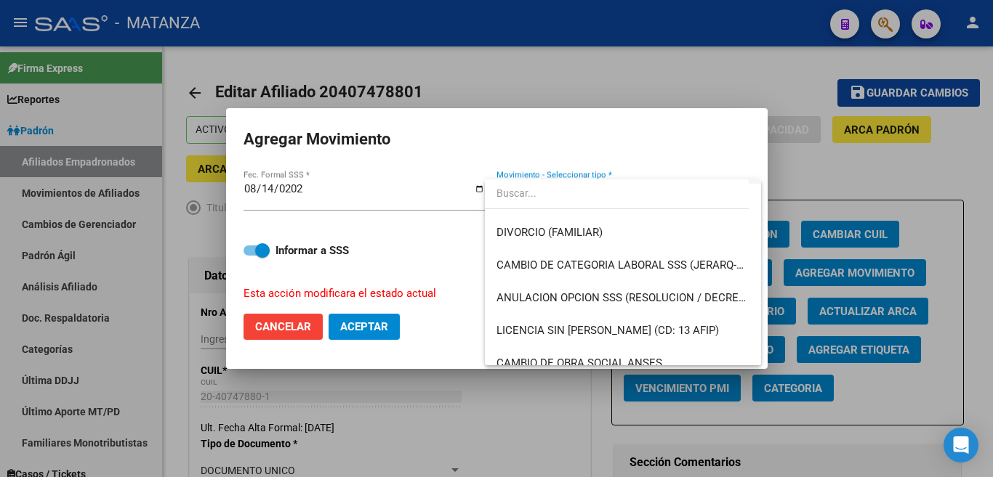
scroll to position [218, 0]
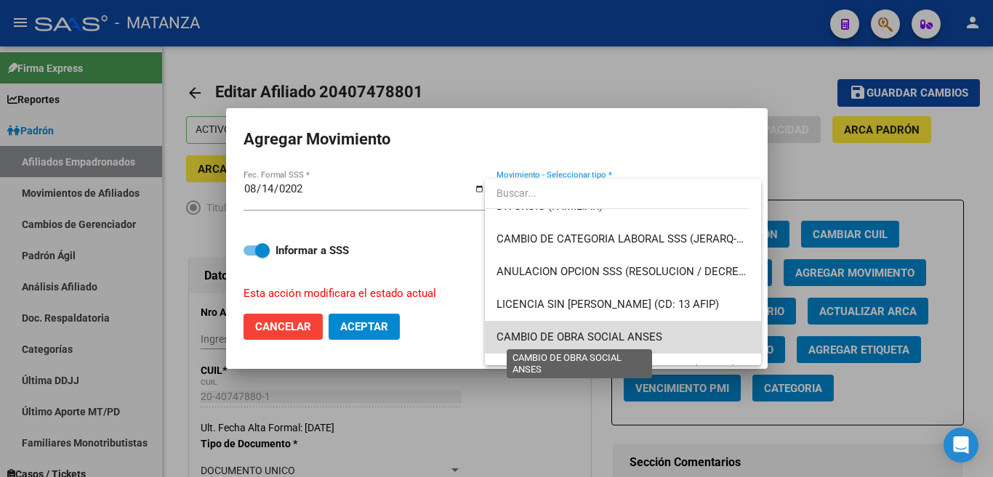
click at [640, 331] on span "CAMBIO DE OBRA SOCIAL ANSES" at bounding box center [579, 337] width 166 height 13
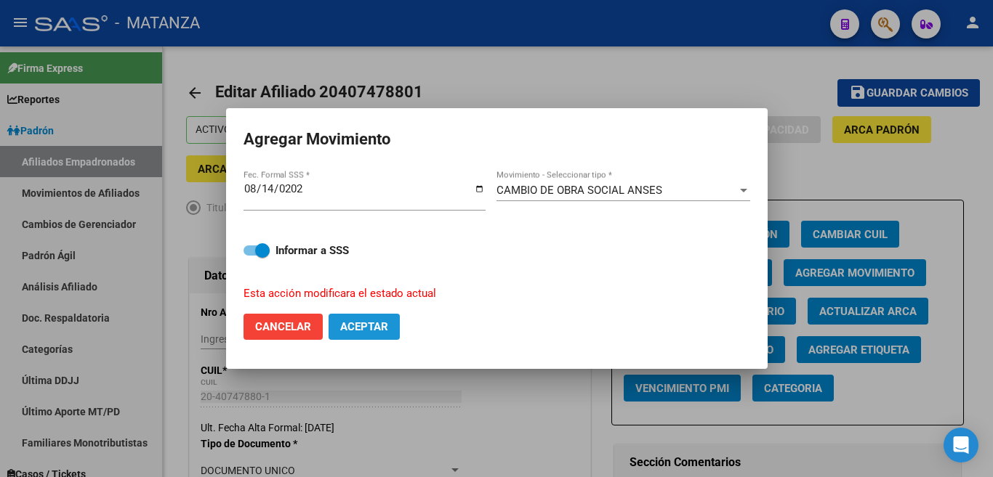
click at [368, 326] on span "Aceptar" at bounding box center [364, 326] width 48 height 13
checkbox input "false"
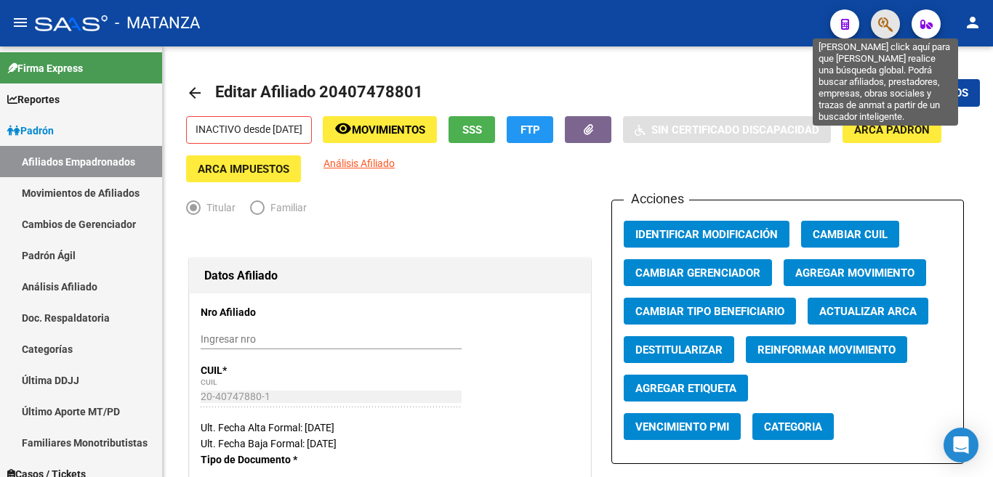
click at [885, 28] on icon "button" at bounding box center [885, 24] width 15 height 17
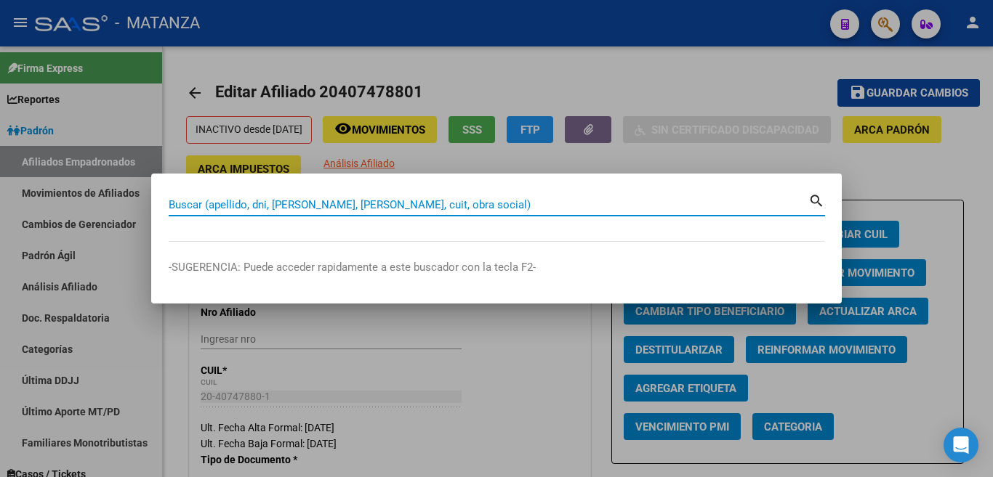
click at [647, 206] on input "Buscar (apellido, dni, [PERSON_NAME], [PERSON_NAME], cuit, obra social)" at bounding box center [489, 204] width 640 height 13
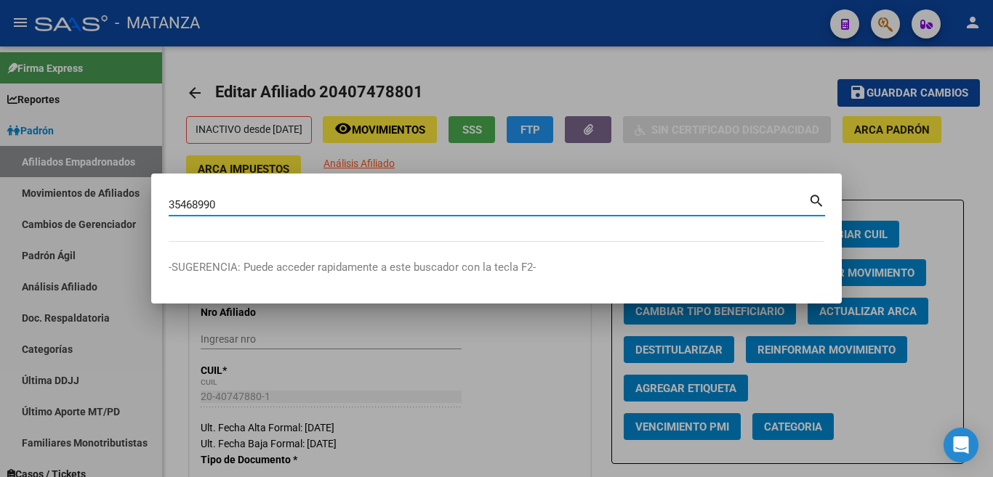
type input "35468990"
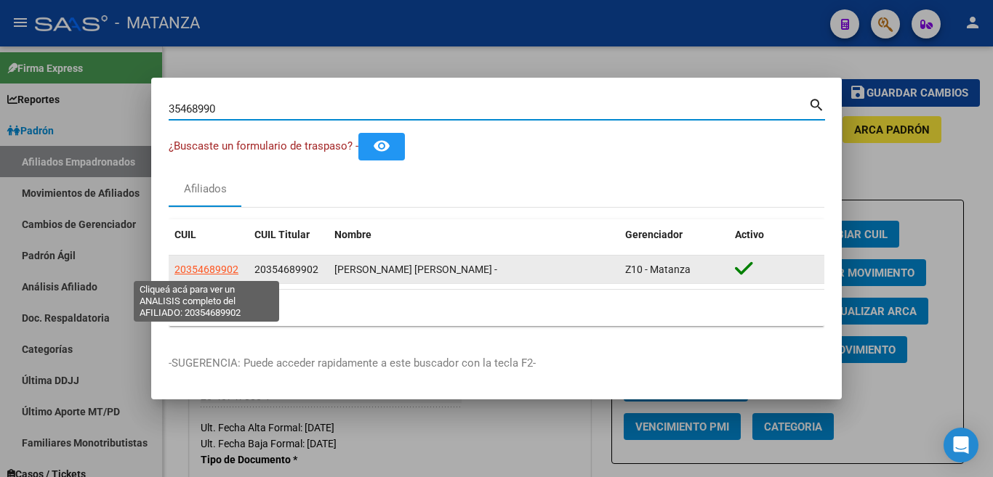
click at [206, 272] on span "20354689902" at bounding box center [206, 270] width 64 height 12
type textarea "20354689902"
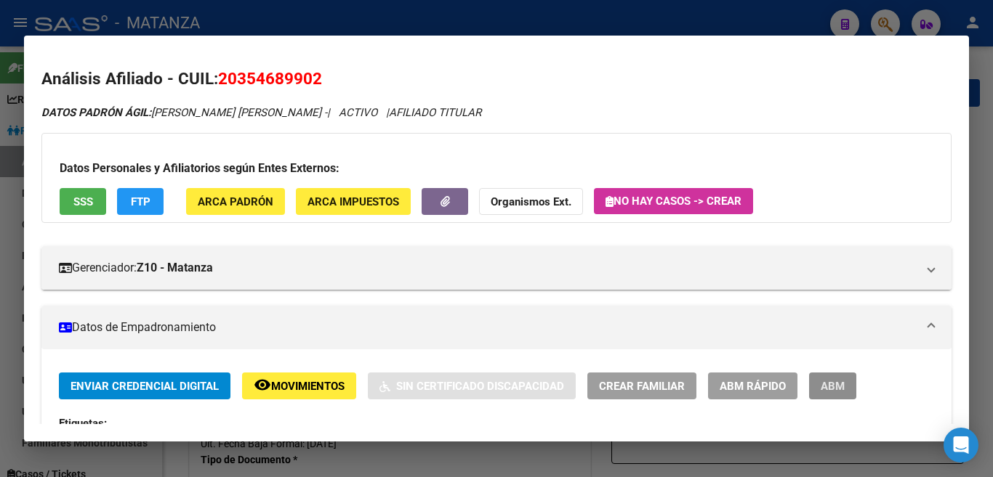
click at [821, 374] on button "ABM" at bounding box center [832, 386] width 47 height 27
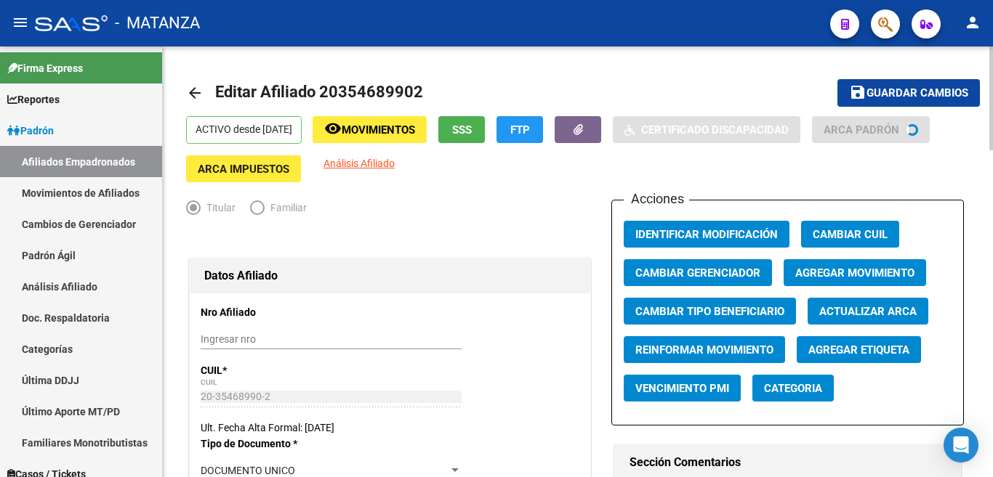
click at [868, 277] on span "Agregar Movimiento" at bounding box center [854, 273] width 119 height 13
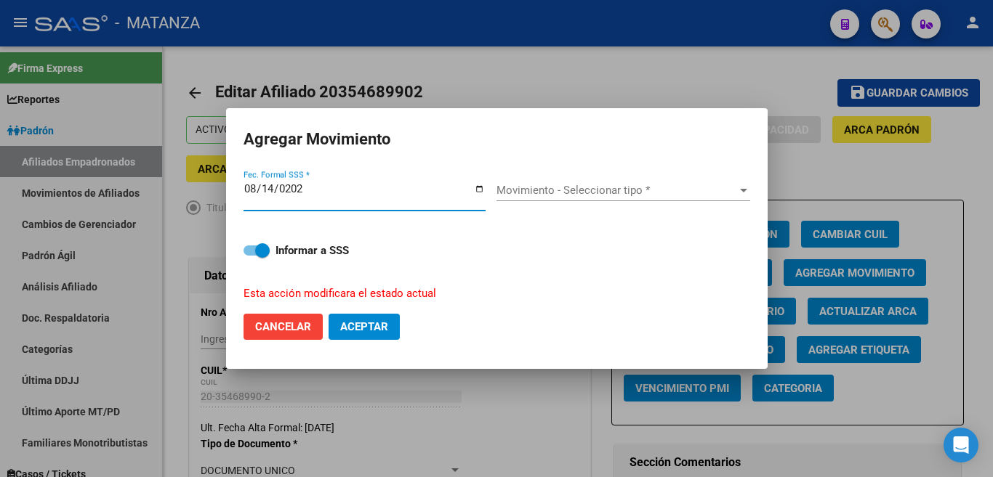
type input "[DATE]"
click at [744, 188] on div "Movimiento - Seleccionar tipo * Movimiento - Seleccionar tipo *" at bounding box center [623, 191] width 254 height 22
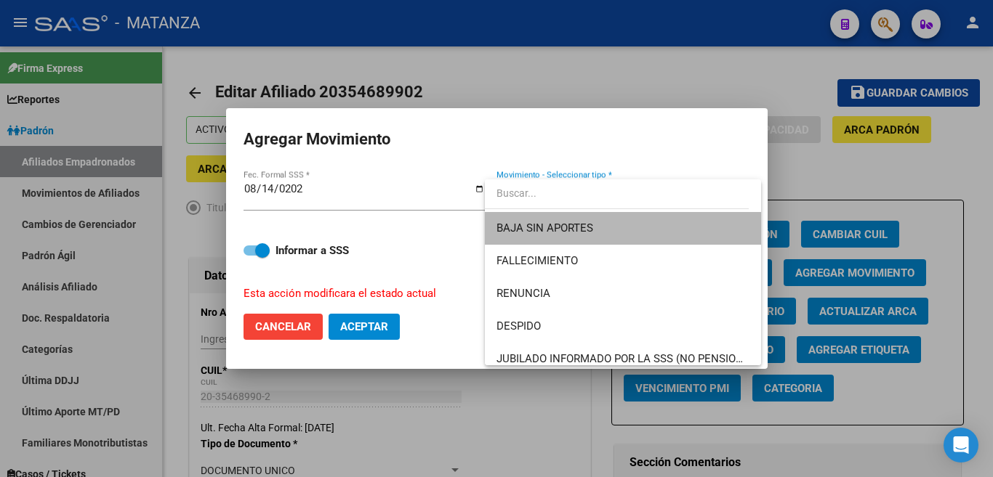
drag, startPoint x: 700, startPoint y: 231, endPoint x: 618, endPoint y: 291, distance: 101.3
click at [699, 232] on span "BAJA SIN APORTES" at bounding box center [622, 228] width 253 height 33
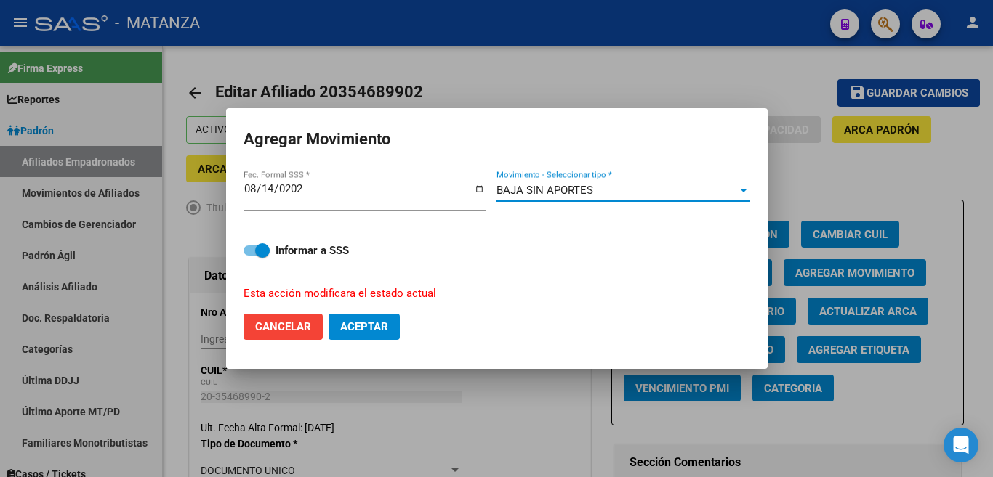
click at [390, 326] on button "Aceptar" at bounding box center [363, 327] width 71 height 26
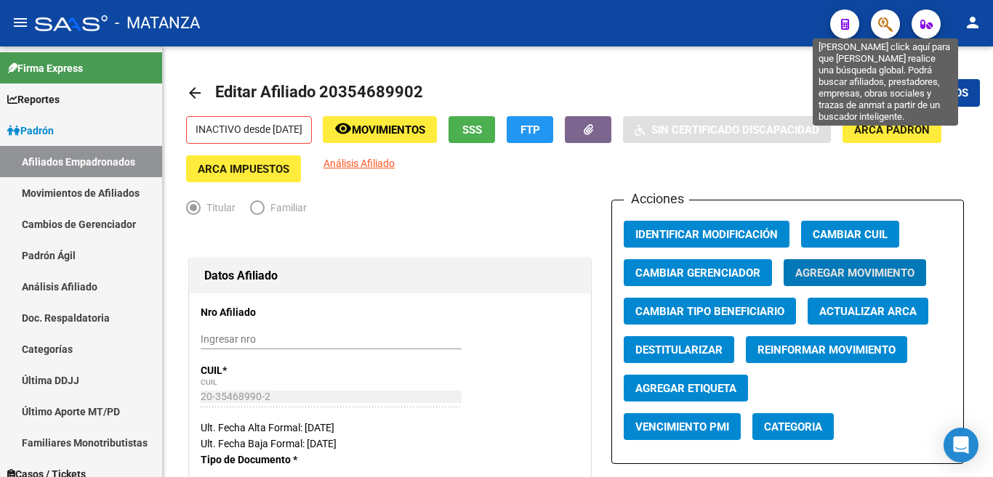
click at [889, 25] on icon "button" at bounding box center [885, 24] width 15 height 17
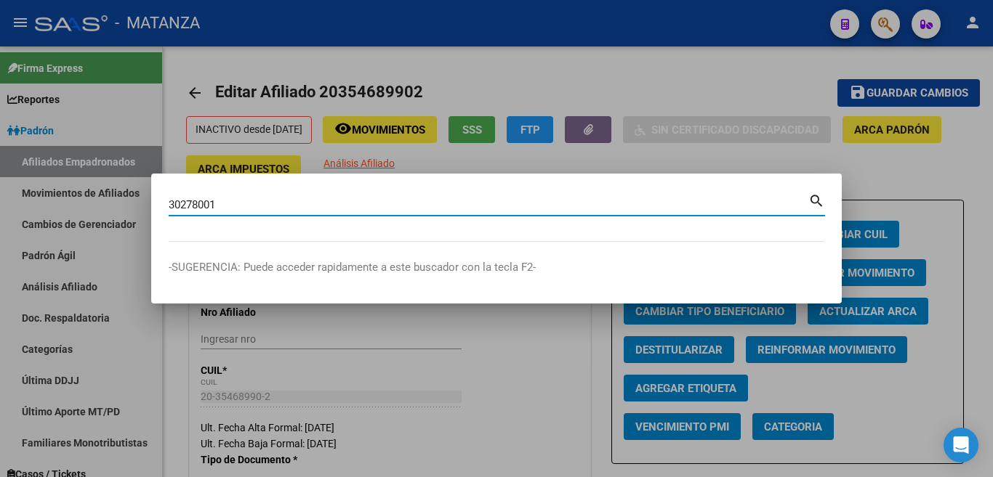
type input "30278001"
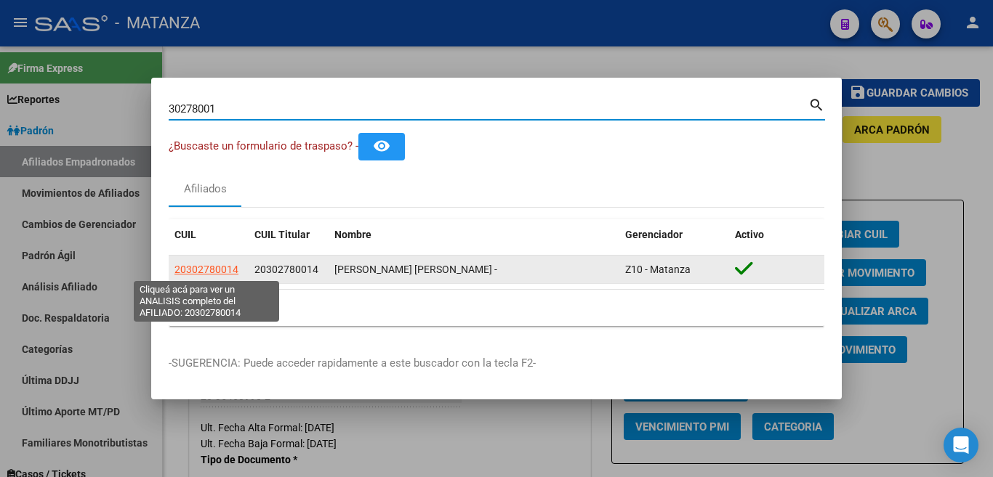
click at [200, 270] on span "20302780014" at bounding box center [206, 270] width 64 height 12
type textarea "20302780014"
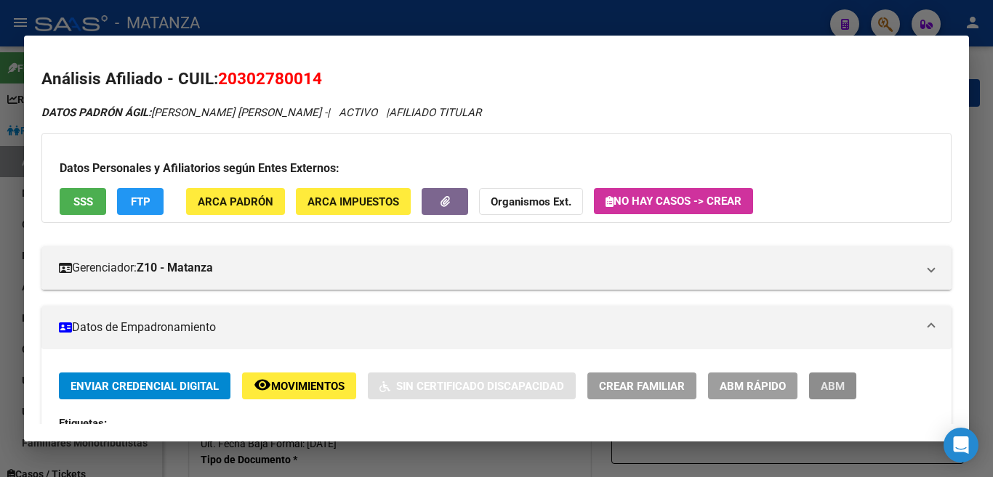
click at [845, 386] on button "ABM" at bounding box center [832, 386] width 47 height 27
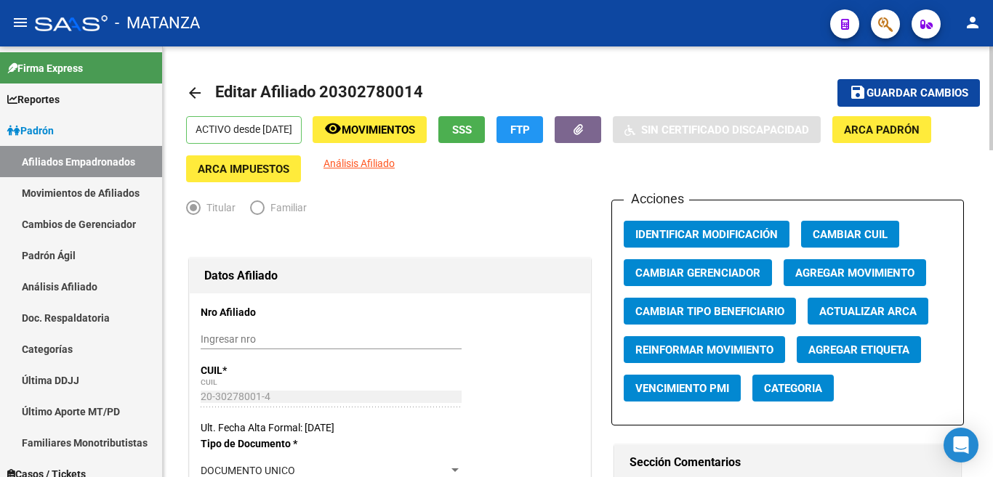
click at [823, 269] on span "Agregar Movimiento" at bounding box center [854, 273] width 119 height 13
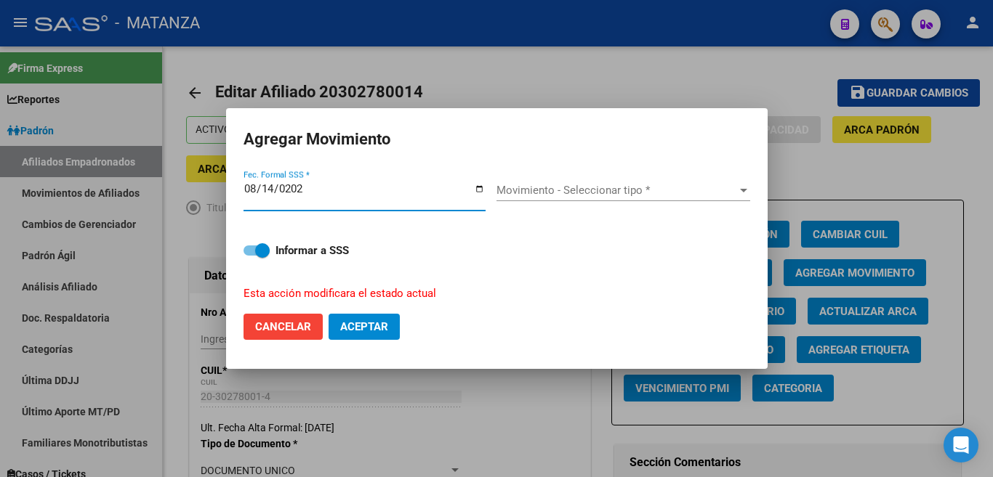
type input "[DATE]"
click at [680, 195] on span "Movimiento - Seleccionar tipo *" at bounding box center [616, 190] width 241 height 13
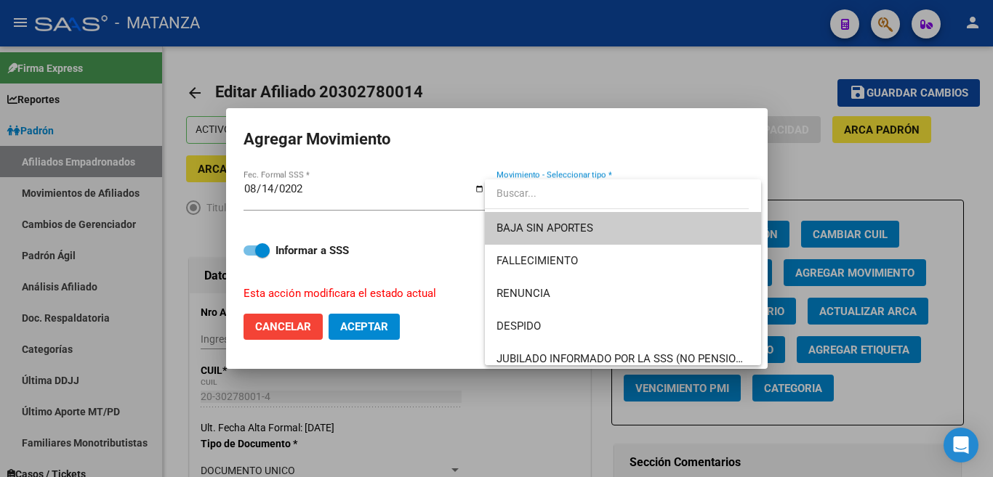
click at [666, 233] on span "BAJA SIN APORTES" at bounding box center [622, 228] width 253 height 33
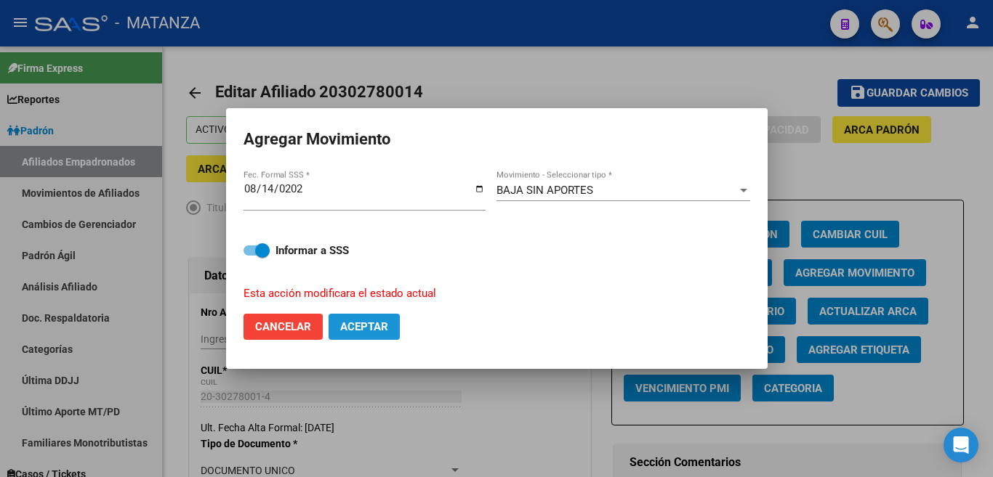
click at [387, 320] on span "Aceptar" at bounding box center [364, 326] width 48 height 13
checkbox input "false"
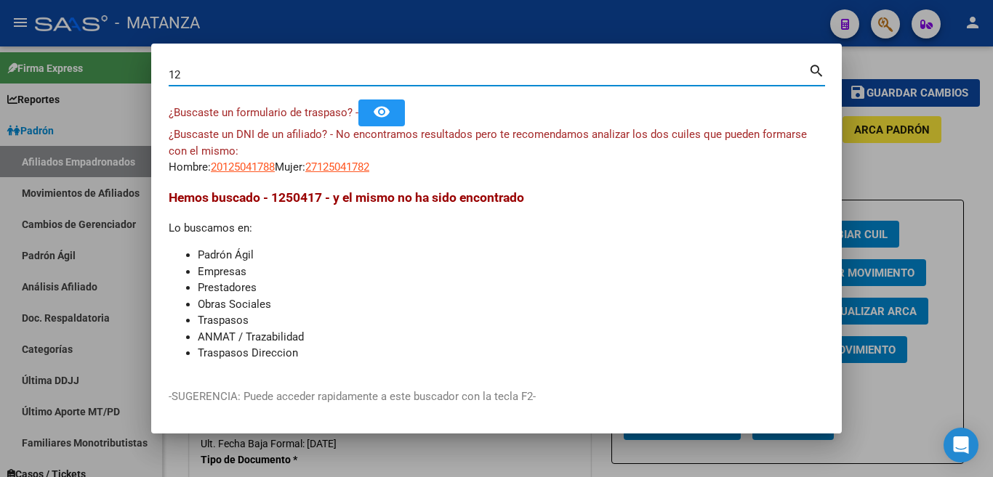
type input "1"
type input "35424481"
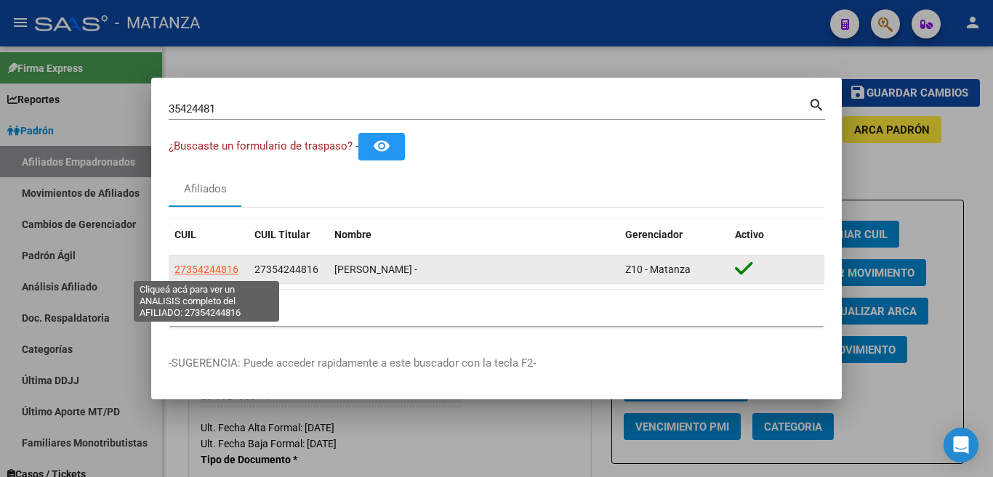
click at [225, 275] on span "27354244816" at bounding box center [206, 270] width 64 height 12
type textarea "27354244816"
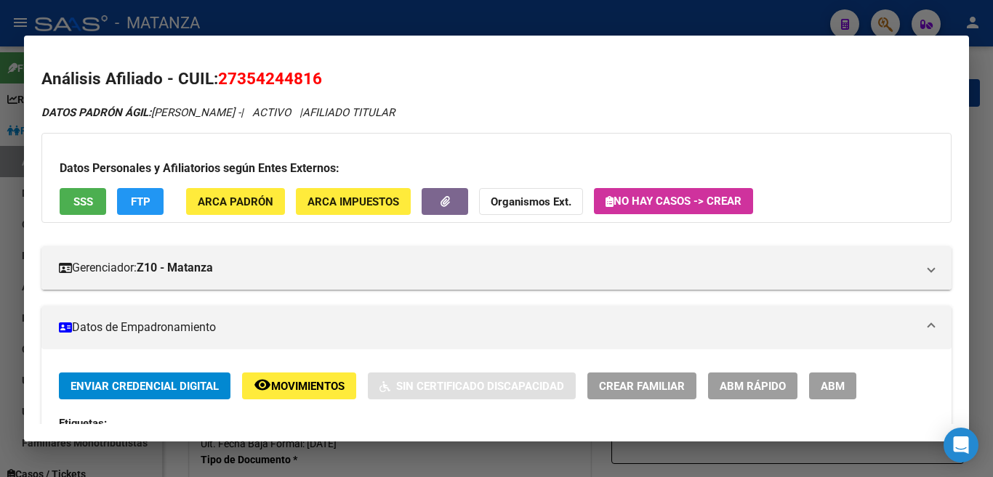
scroll to position [145, 0]
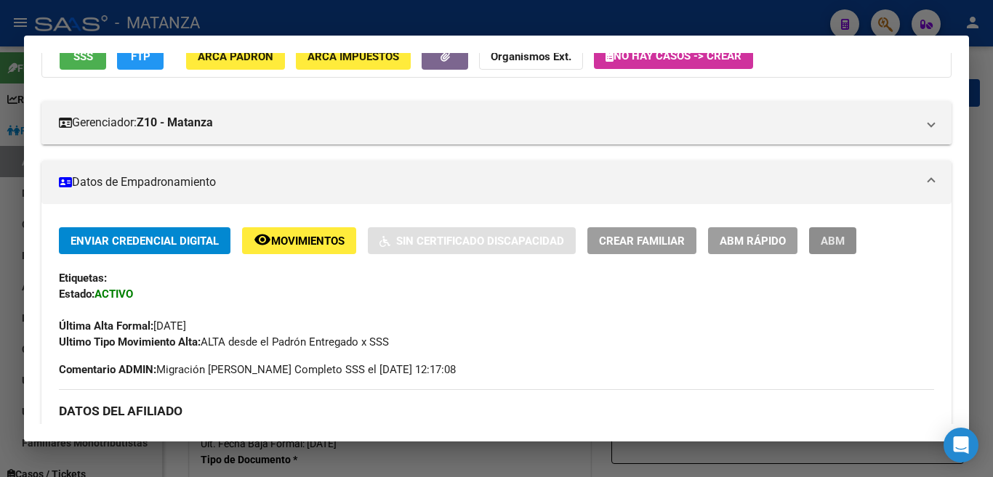
click at [826, 241] on span "ABM" at bounding box center [833, 241] width 24 height 13
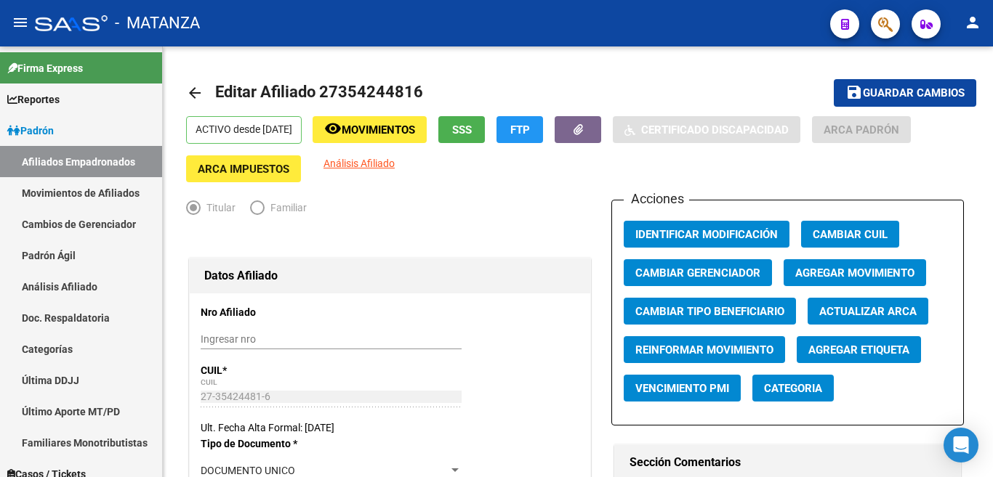
click at [824, 274] on span "Agregar Movimiento" at bounding box center [854, 273] width 119 height 13
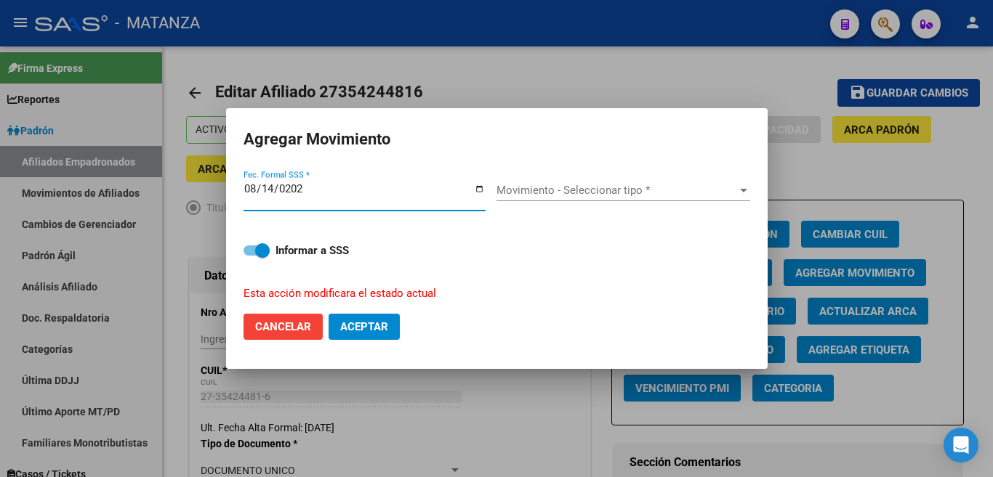
type input "[DATE]"
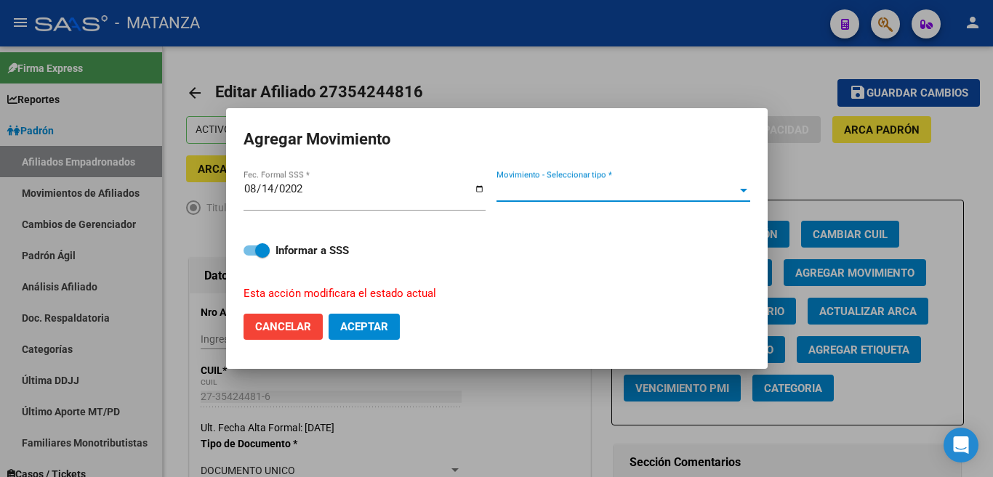
click at [738, 189] on div at bounding box center [743, 191] width 13 height 12
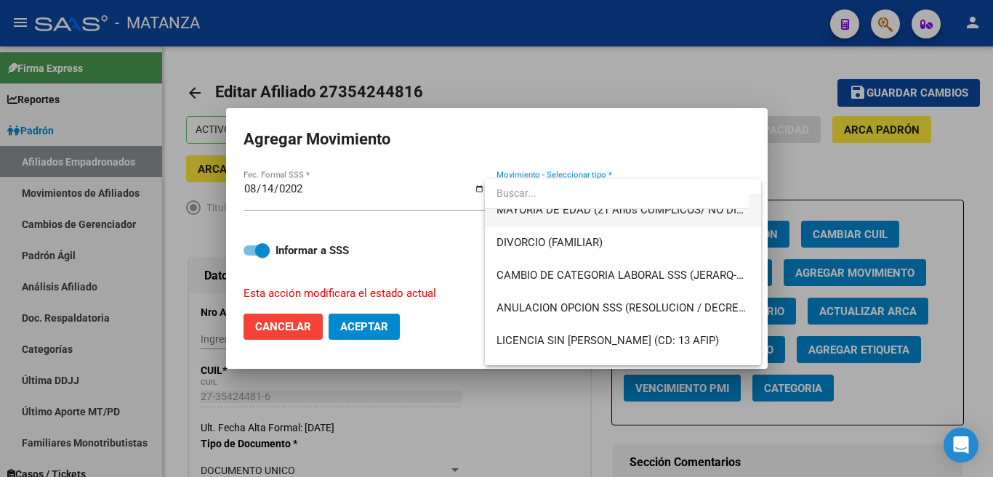
scroll to position [218, 0]
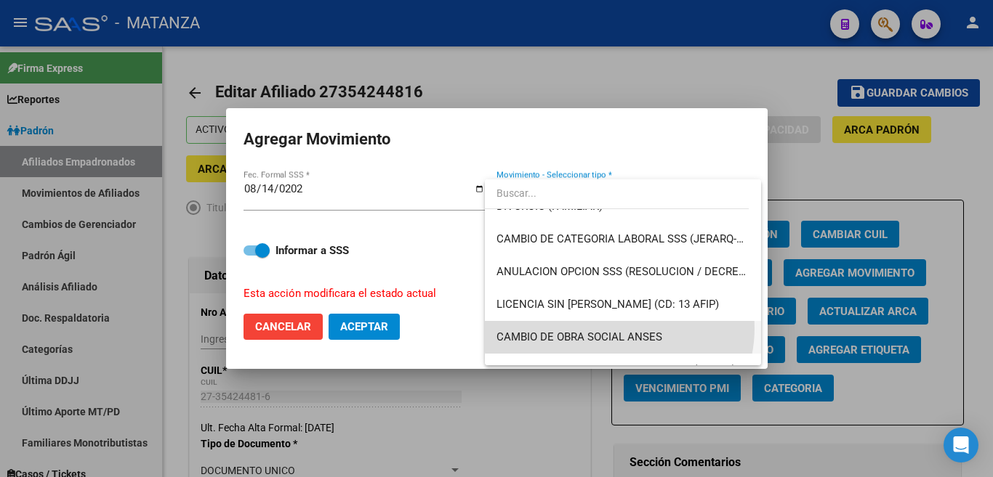
drag, startPoint x: 618, startPoint y: 328, endPoint x: 525, endPoint y: 350, distance: 96.1
click at [617, 328] on span "CAMBIO DE OBRA SOCIAL ANSES" at bounding box center [622, 337] width 253 height 33
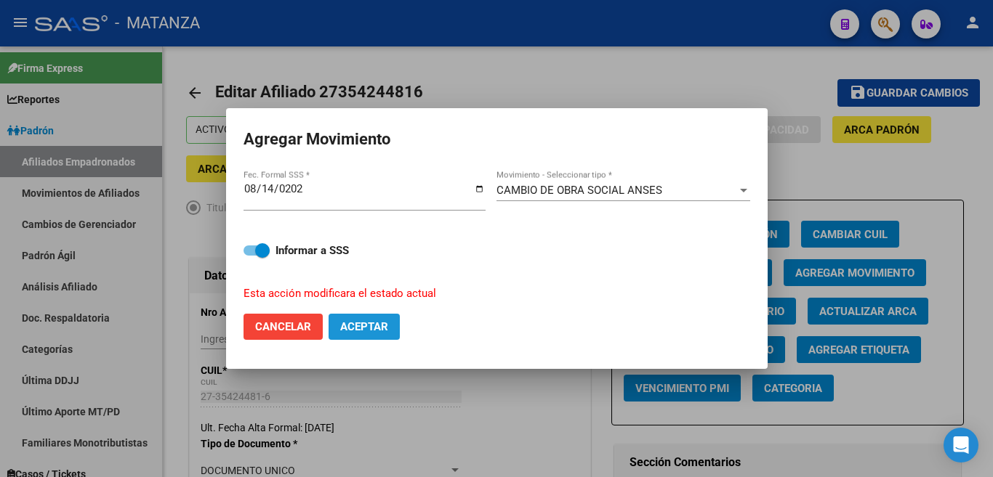
click at [371, 320] on span "Aceptar" at bounding box center [364, 326] width 48 height 13
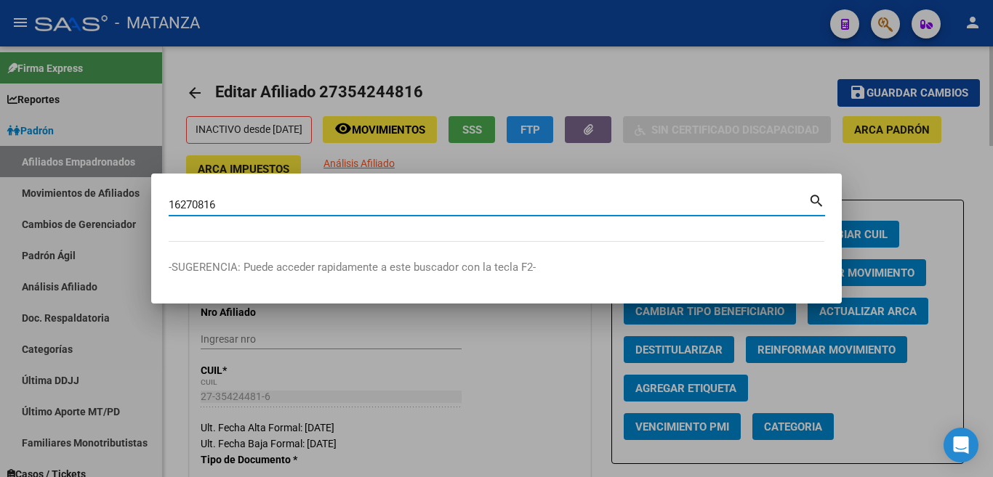
type input "16270816"
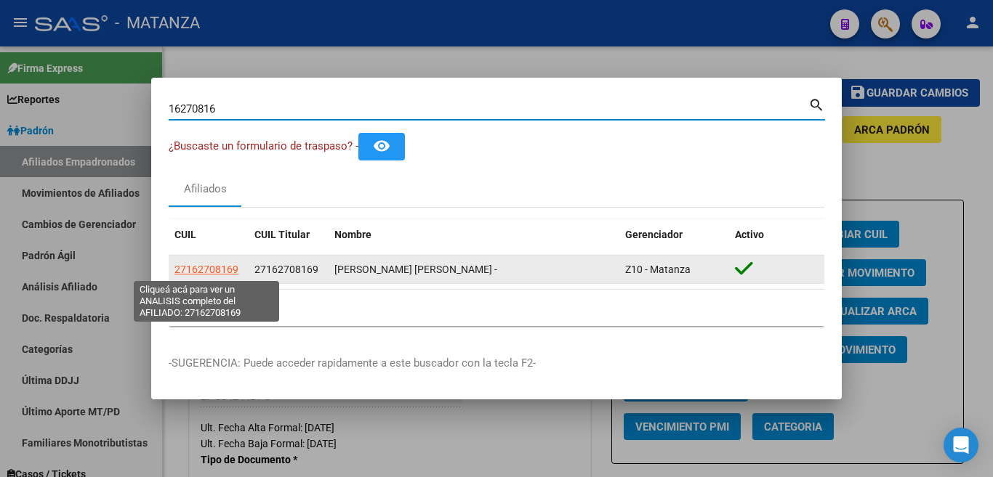
click at [224, 273] on span "27162708169" at bounding box center [206, 270] width 64 height 12
type textarea "27162708169"
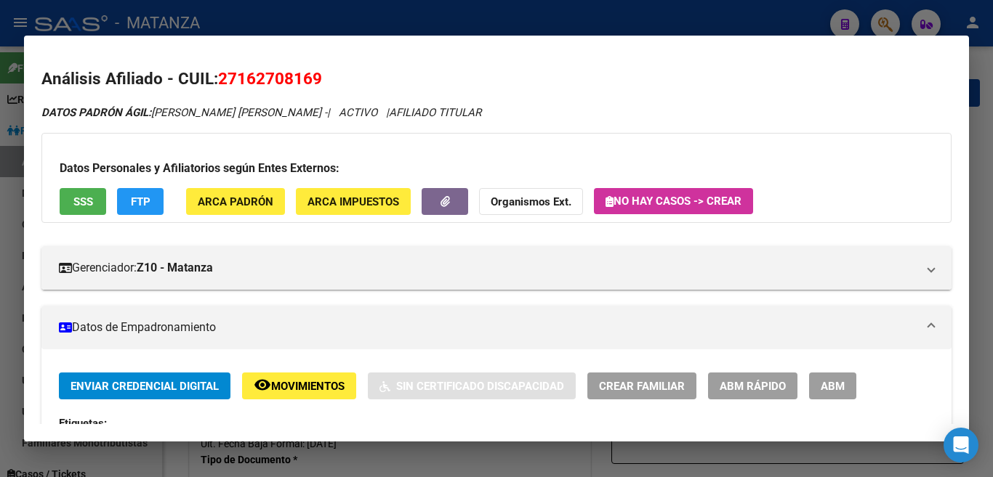
click at [829, 395] on button "ABM" at bounding box center [832, 386] width 47 height 27
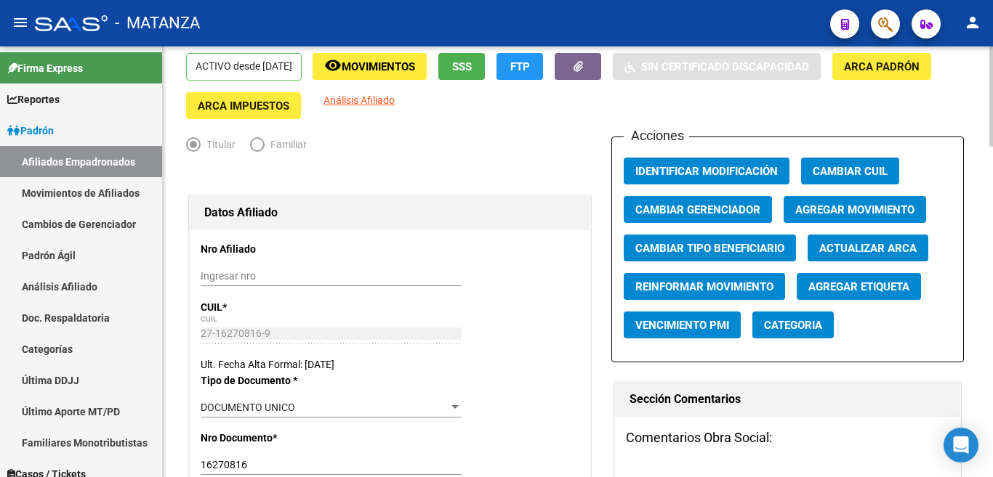
scroll to position [73, 0]
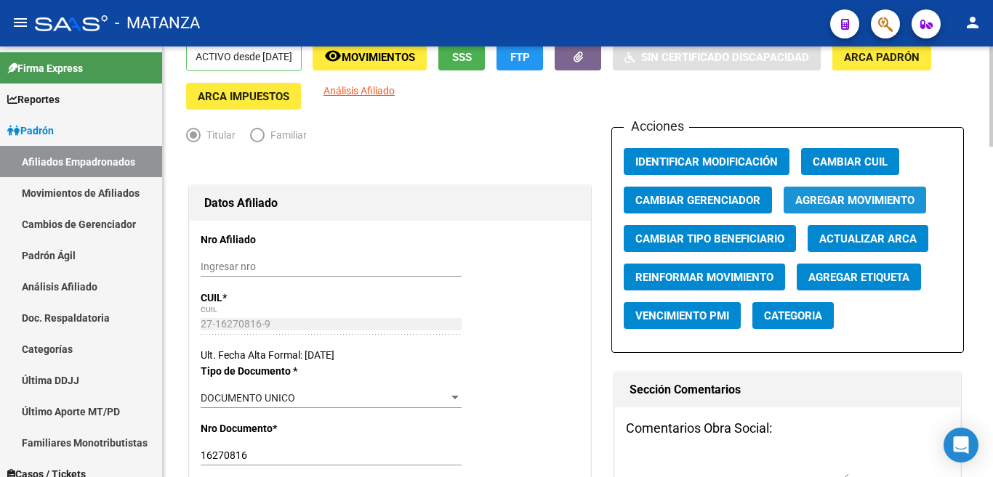
click at [845, 201] on span "Agregar Movimiento" at bounding box center [854, 200] width 119 height 13
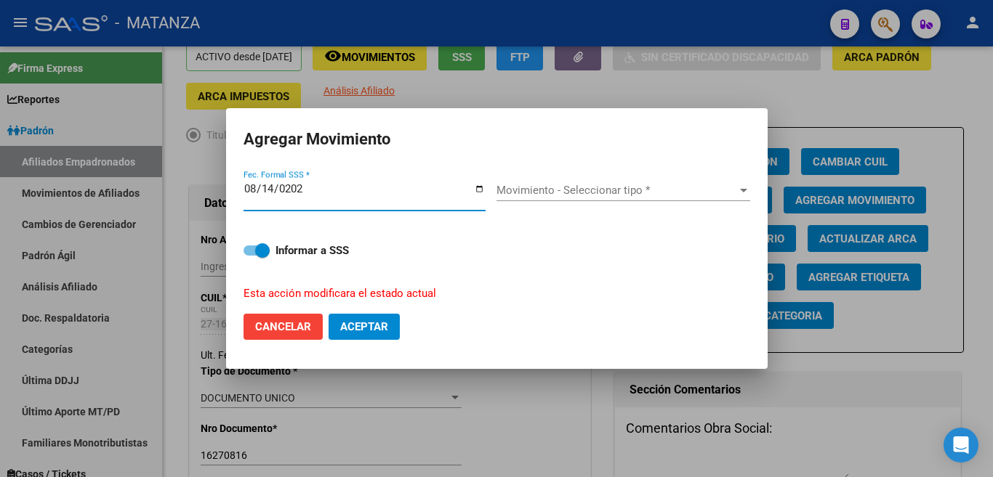
type input "[DATE]"
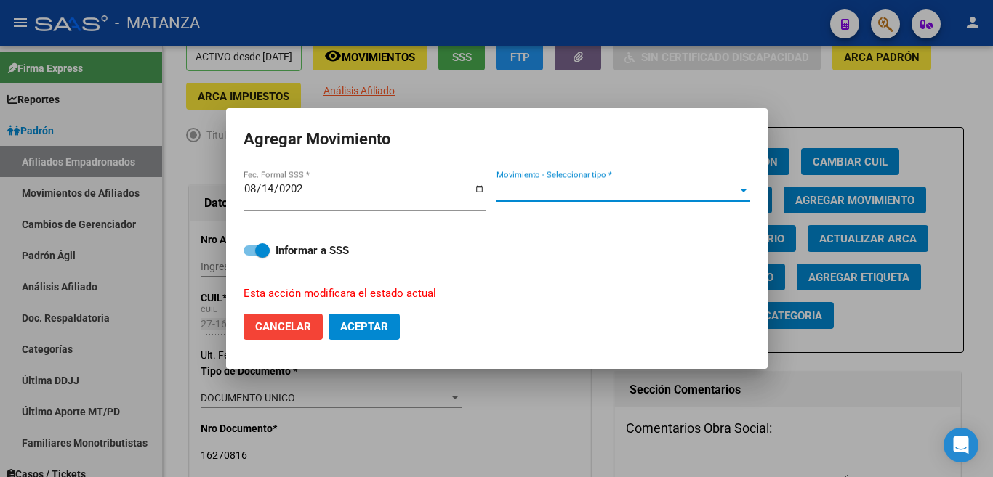
click at [728, 197] on span "Movimiento - Seleccionar tipo *" at bounding box center [616, 190] width 241 height 13
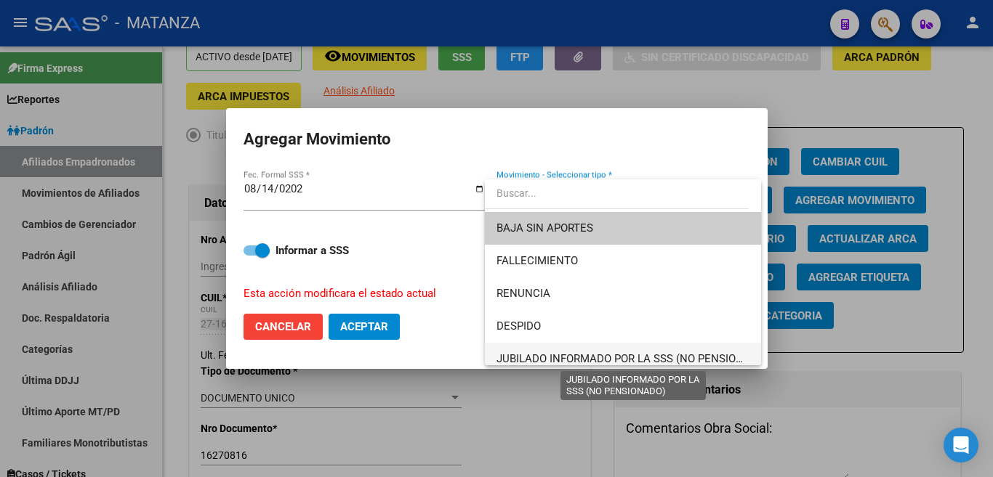
click at [674, 352] on span "JUBILADO INFORMADO POR LA SSS (NO PENSIONADO)" at bounding box center [632, 358] width 273 height 13
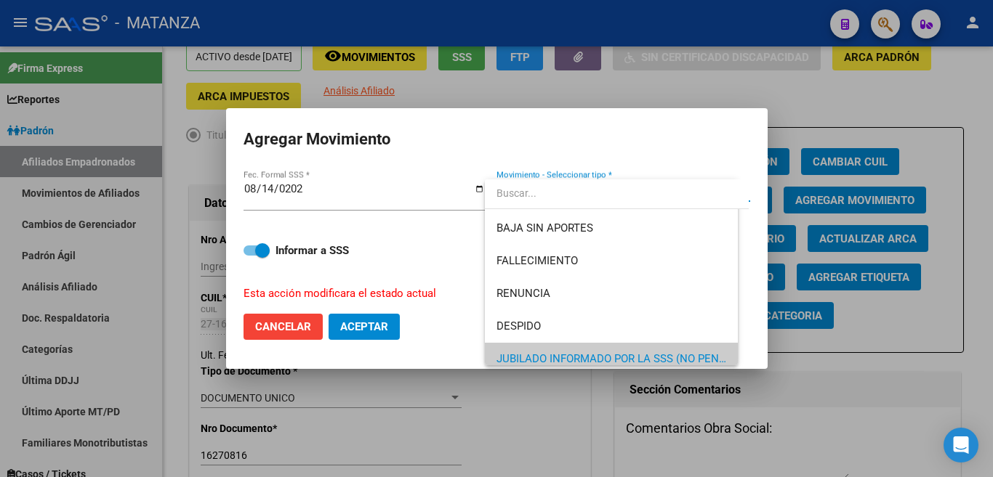
scroll to position [8, 0]
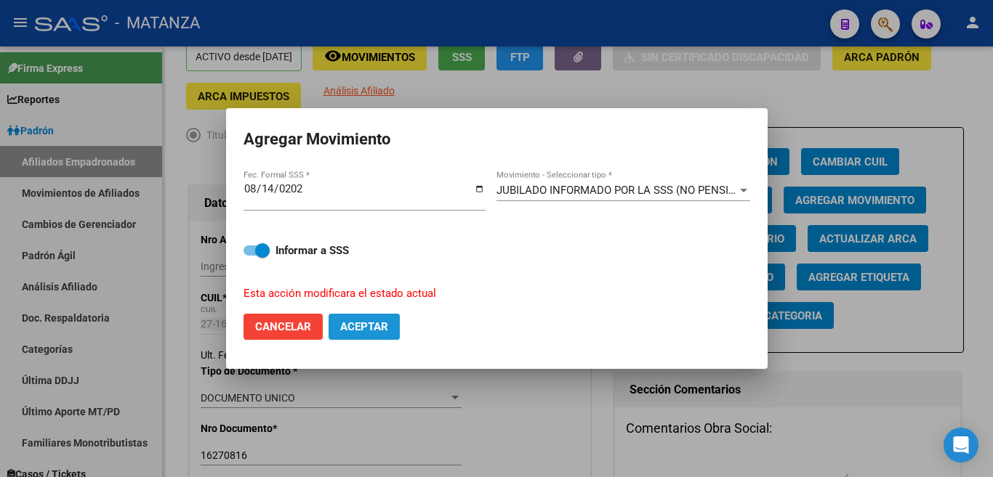
click at [374, 320] on span "Aceptar" at bounding box center [364, 326] width 48 height 13
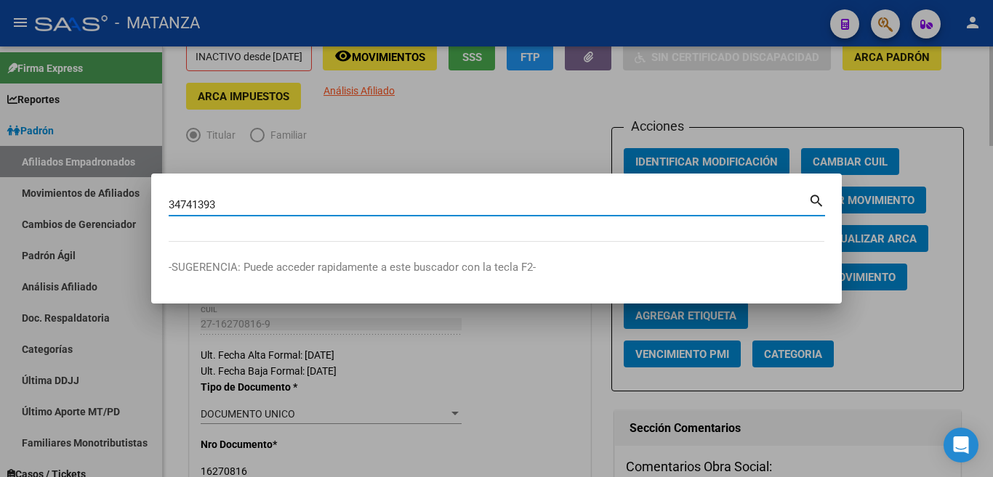
type input "34741393"
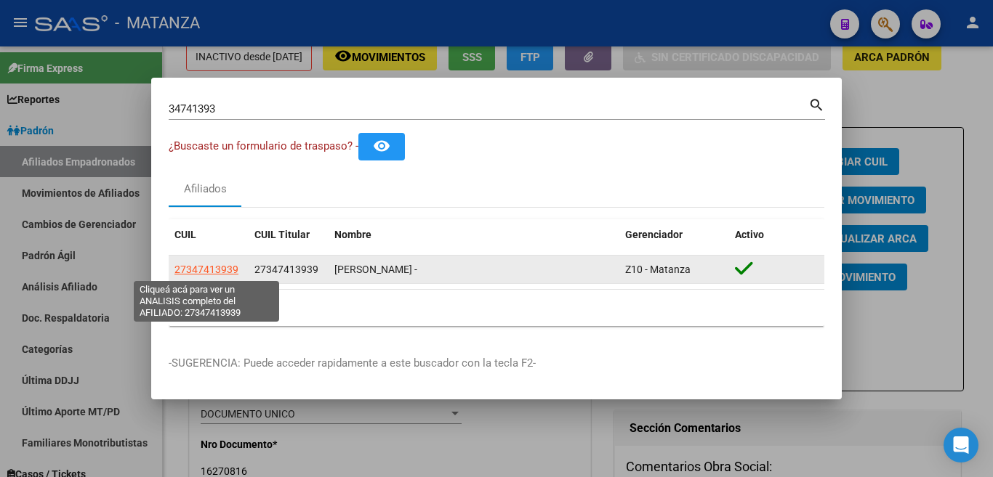
click at [219, 267] on span "27347413939" at bounding box center [206, 270] width 64 height 12
type textarea "27347413939"
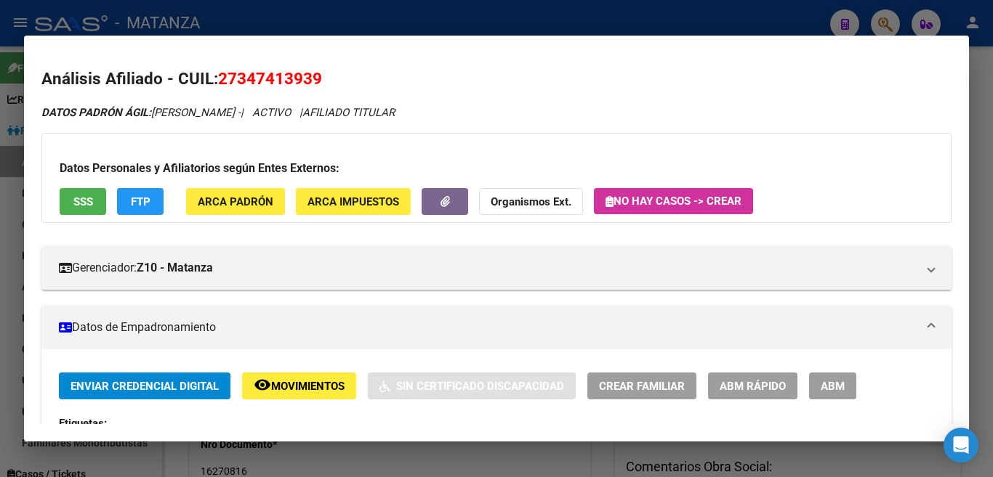
click at [818, 392] on button "ABM" at bounding box center [832, 386] width 47 height 27
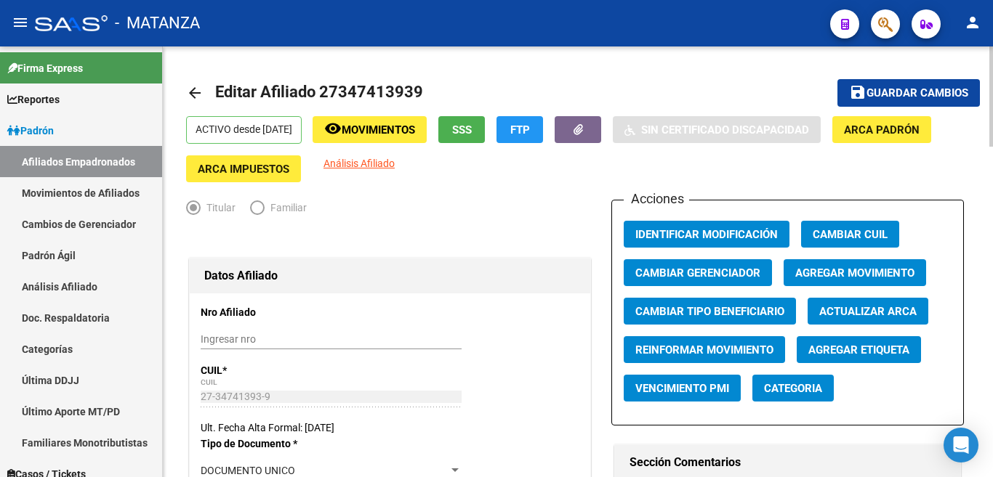
click at [879, 278] on span "Agregar Movimiento" at bounding box center [854, 273] width 119 height 13
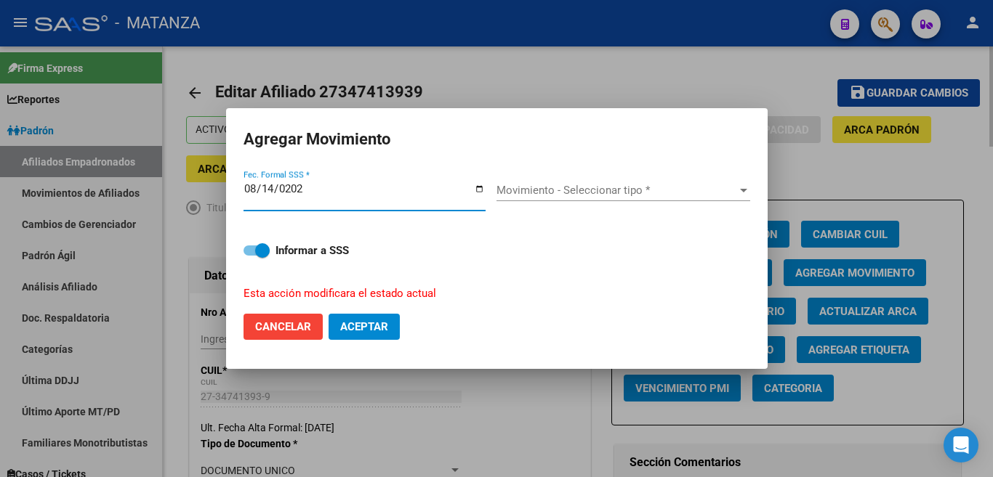
type input "[DATE]"
click at [736, 201] on div "Movimiento - Seleccionar tipo * Movimiento - Seleccionar tipo *" at bounding box center [623, 191] width 254 height 22
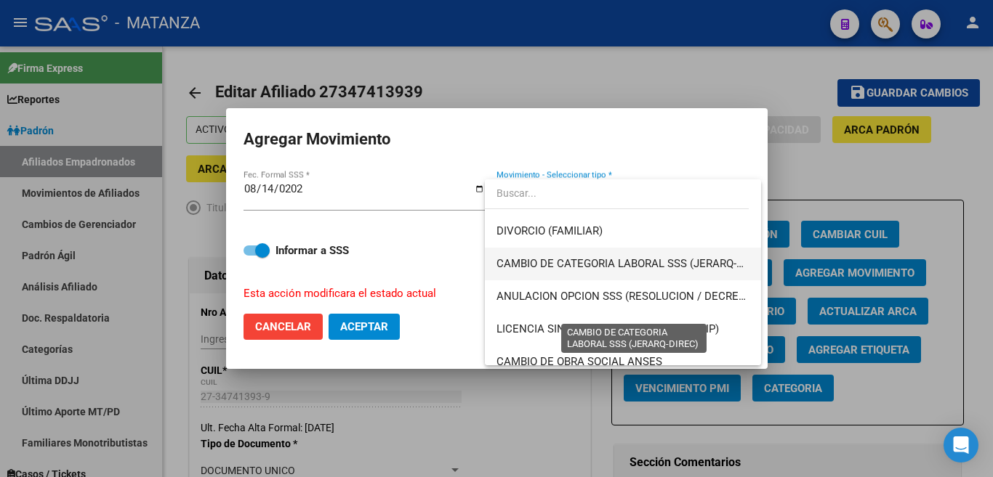
scroll to position [218, 0]
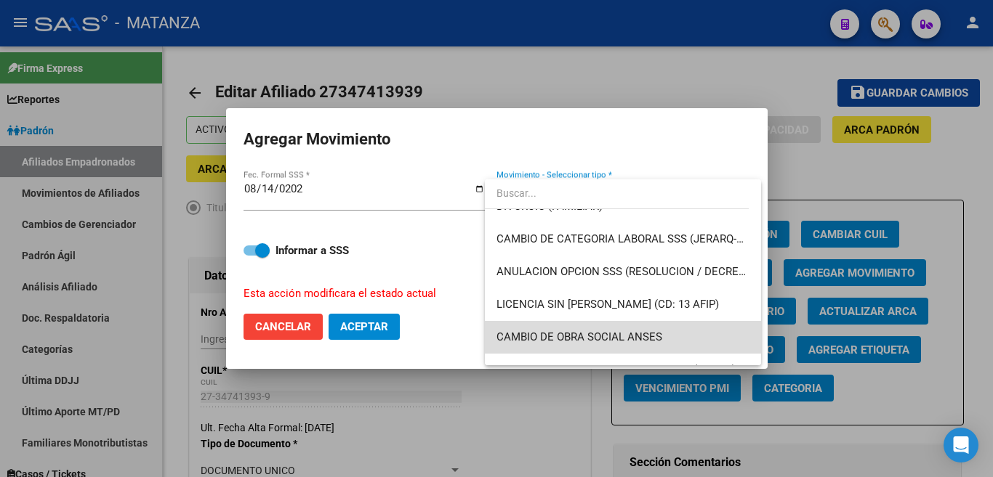
drag, startPoint x: 681, startPoint y: 338, endPoint x: 588, endPoint y: 376, distance: 100.4
click at [677, 338] on span "CAMBIO DE OBRA SOCIAL ANSES" at bounding box center [622, 337] width 253 height 33
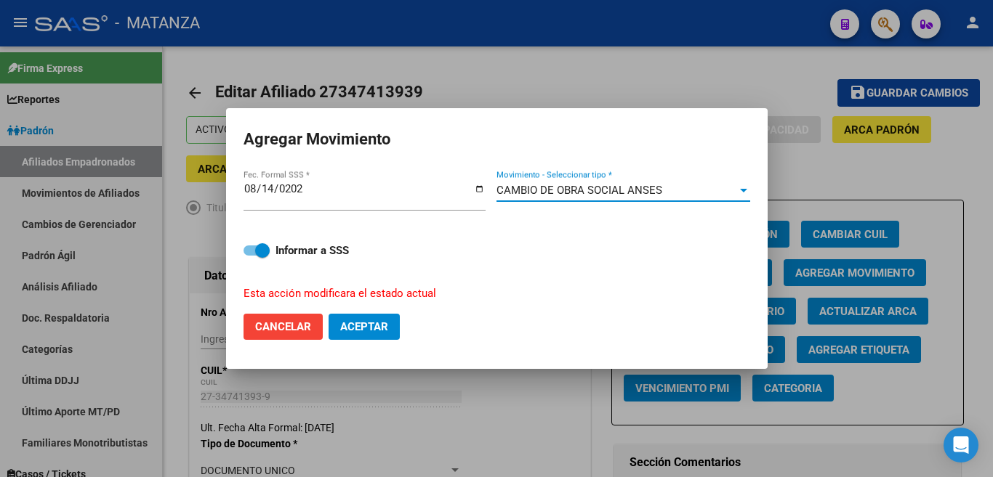
click at [368, 320] on span "Aceptar" at bounding box center [364, 326] width 48 height 13
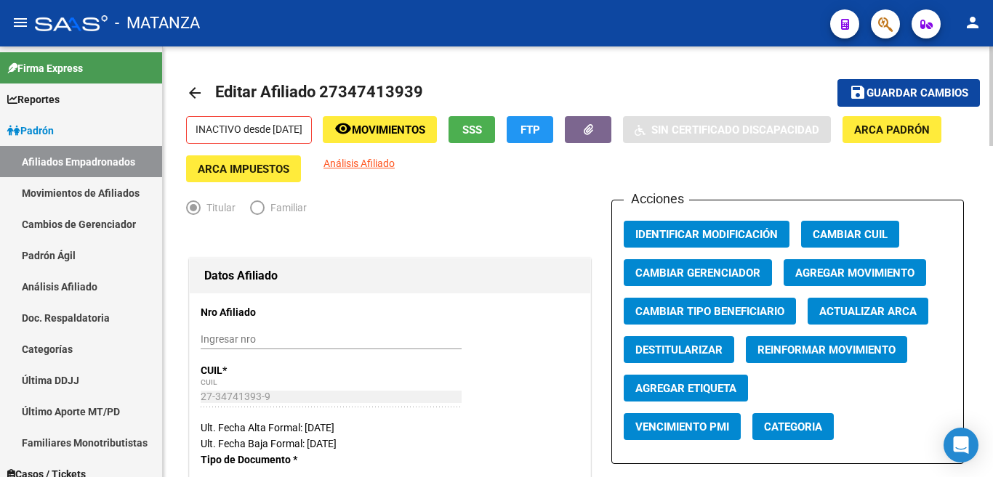
click at [942, 148] on div "INACTIVO desde 14/08/2025 remove_red_eye Movimientos SSS FTP Sin Certificado Di…" at bounding box center [577, 149] width 783 height 66
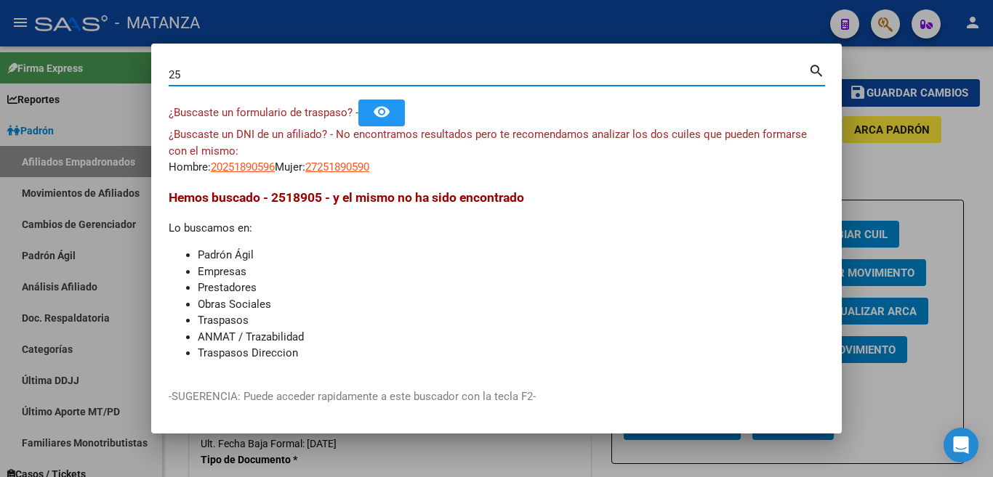
type input "2"
type input "41585969"
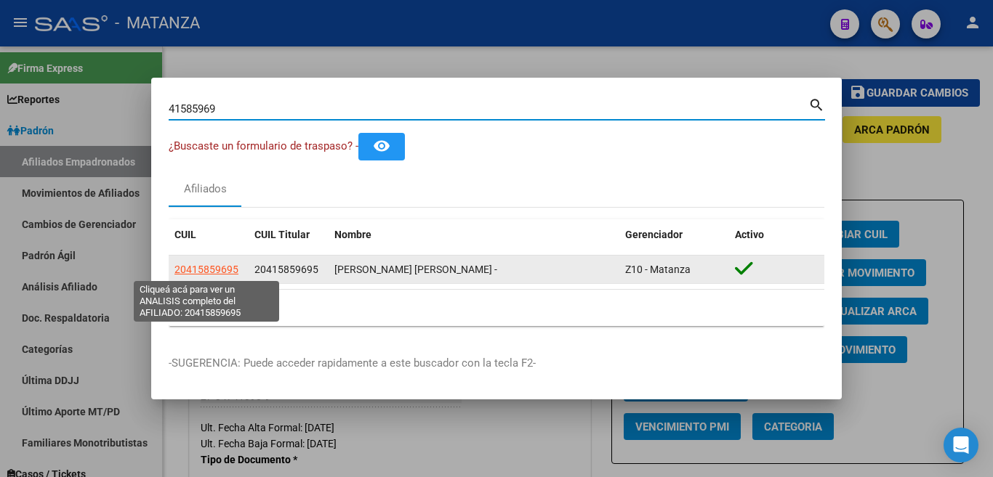
click at [192, 267] on span "20415859695" at bounding box center [206, 270] width 64 height 12
type textarea "20415859695"
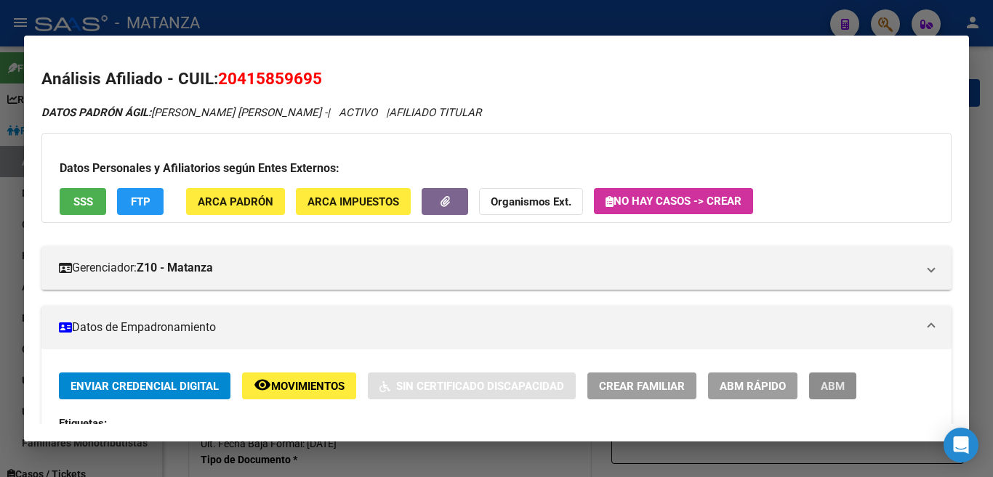
click at [834, 385] on span "ABM" at bounding box center [833, 386] width 24 height 13
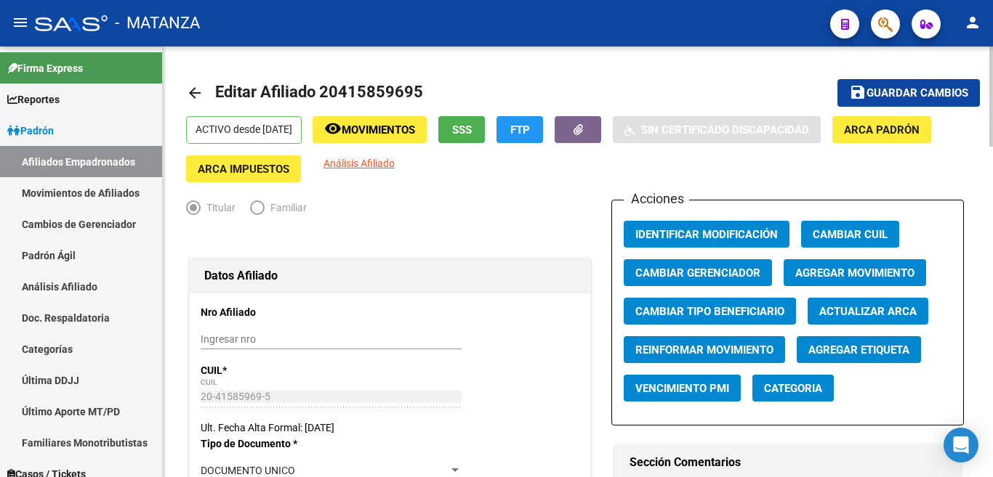
click at [834, 274] on span "Agregar Movimiento" at bounding box center [854, 273] width 119 height 13
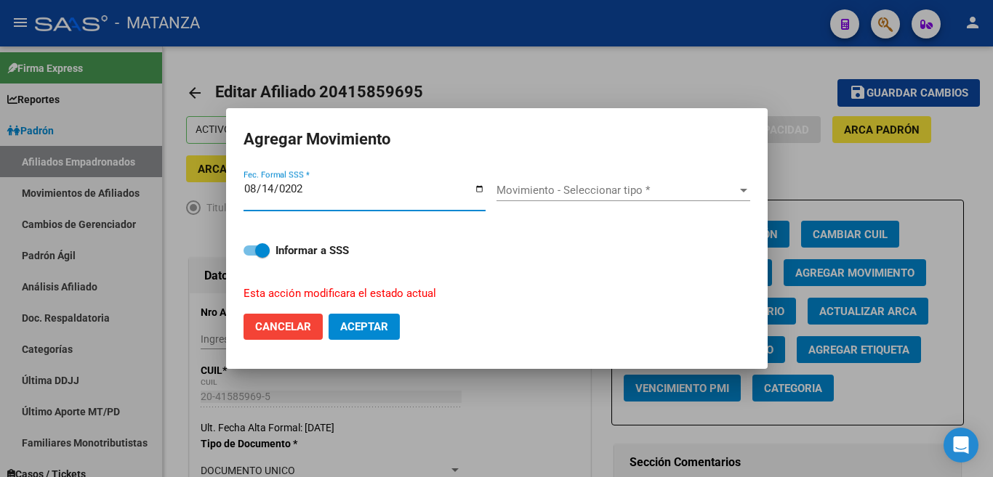
type input "[DATE]"
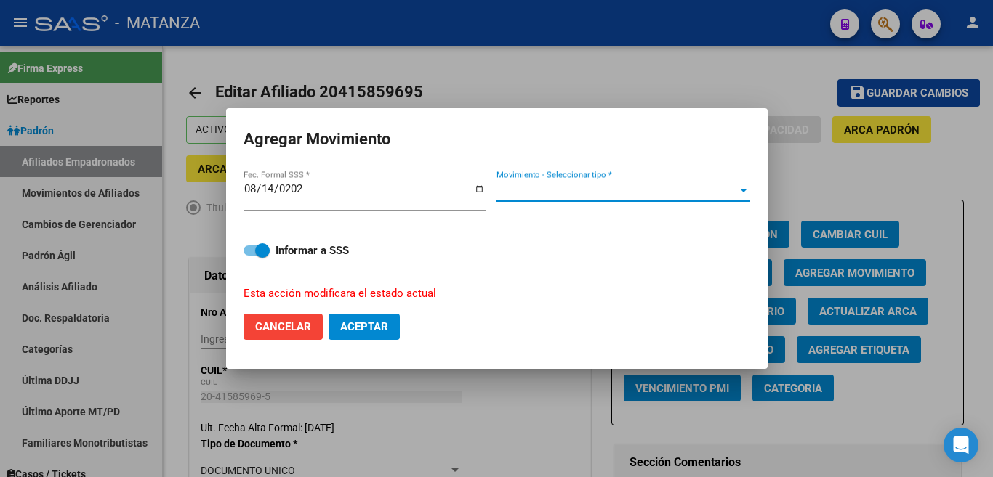
click at [714, 193] on span "Movimiento - Seleccionar tipo *" at bounding box center [616, 190] width 241 height 13
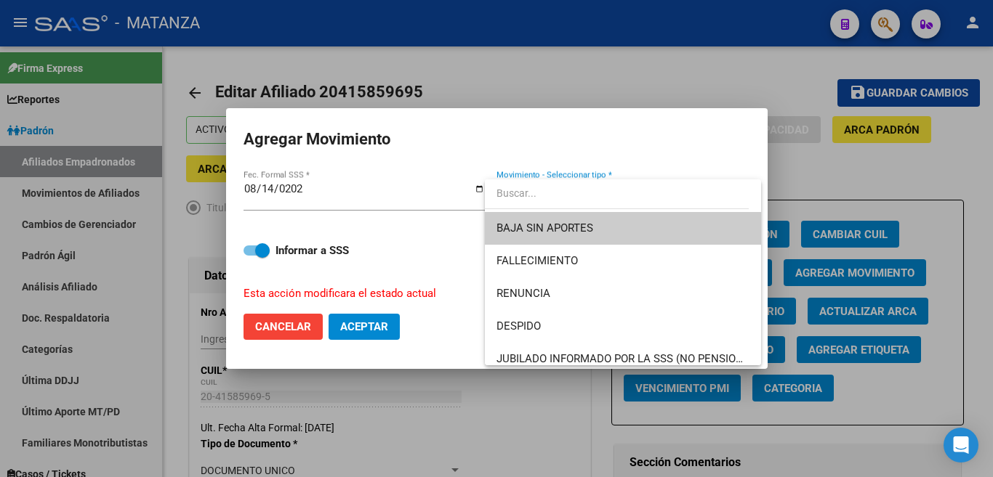
click at [660, 232] on span "BAJA SIN APORTES" at bounding box center [622, 228] width 253 height 33
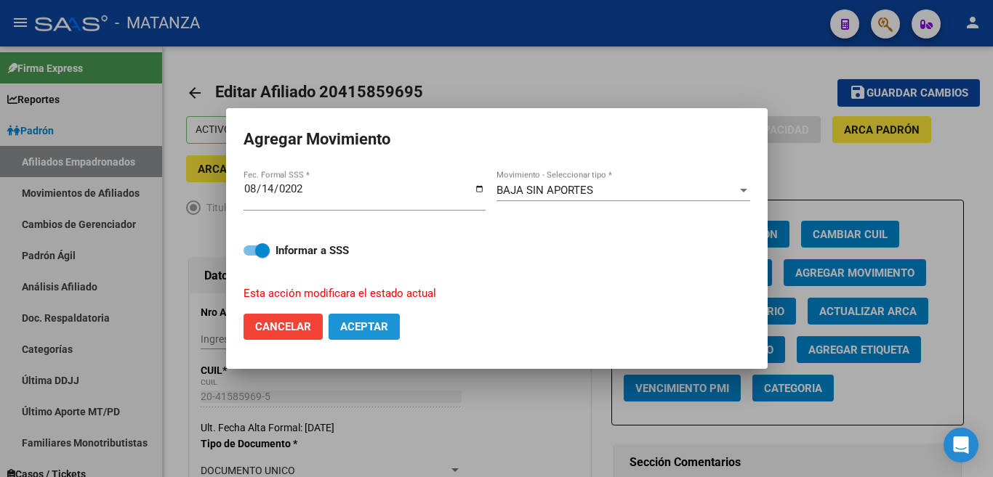
click at [387, 320] on span "Aceptar" at bounding box center [364, 326] width 48 height 13
checkbox input "false"
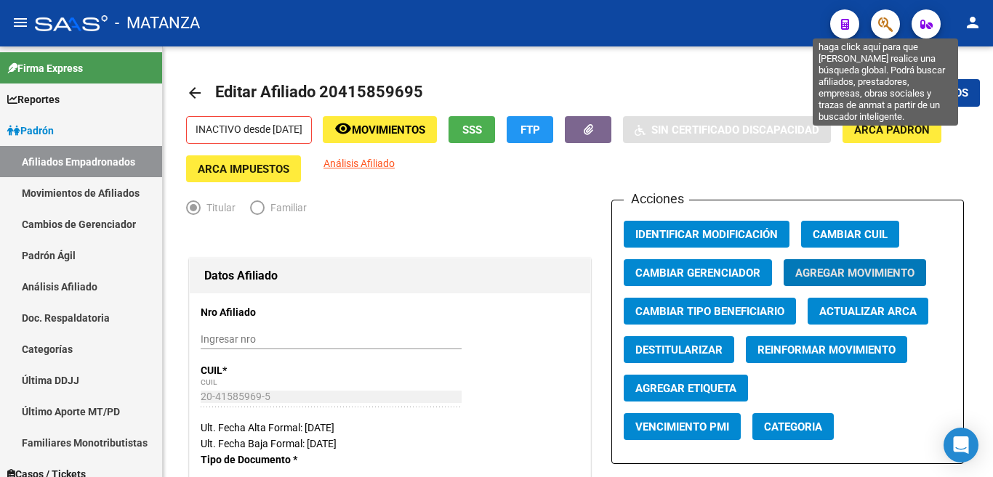
click at [884, 24] on icon "button" at bounding box center [885, 24] width 15 height 17
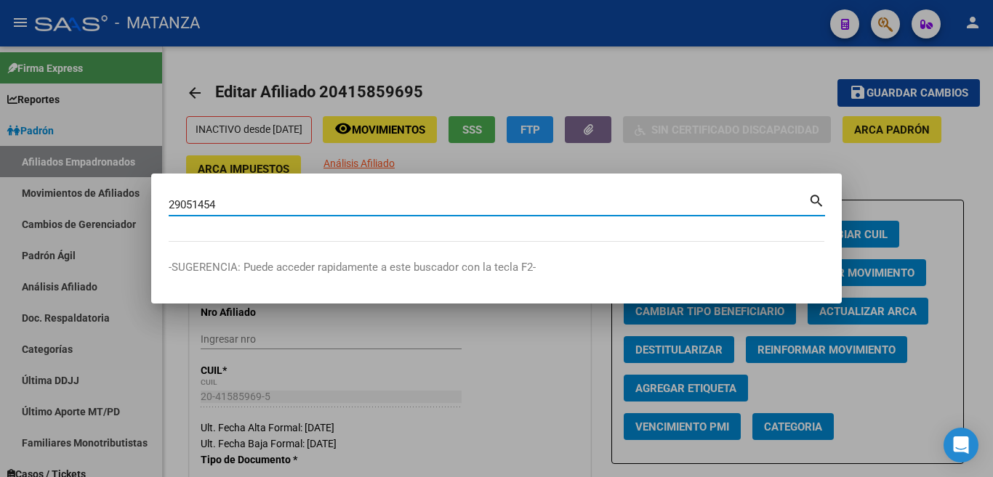
type input "29051454"
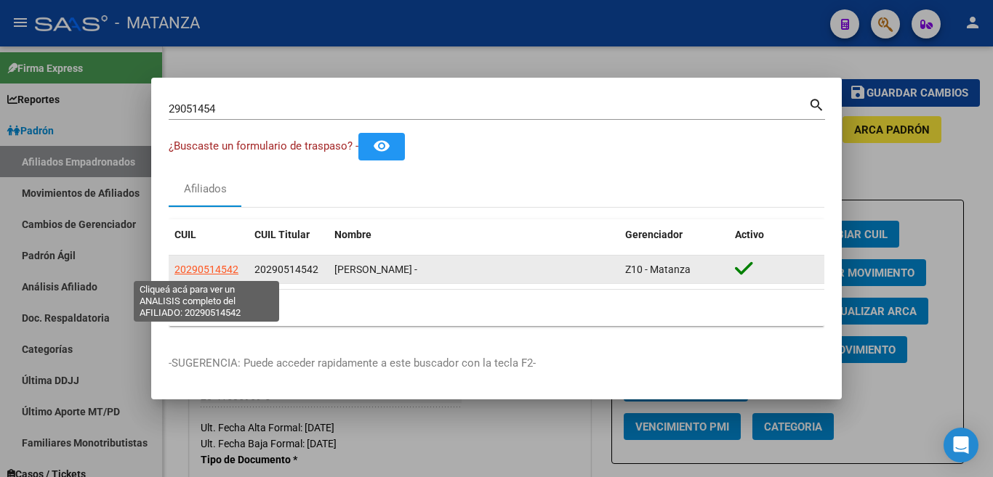
click at [222, 269] on span "20290514542" at bounding box center [206, 270] width 64 height 12
type textarea "20290514542"
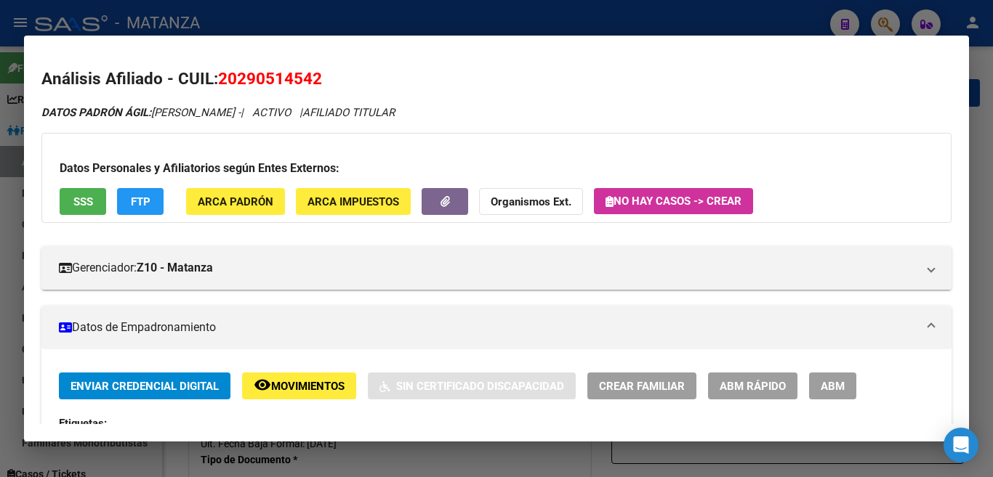
click at [823, 383] on span "ABM" at bounding box center [833, 386] width 24 height 13
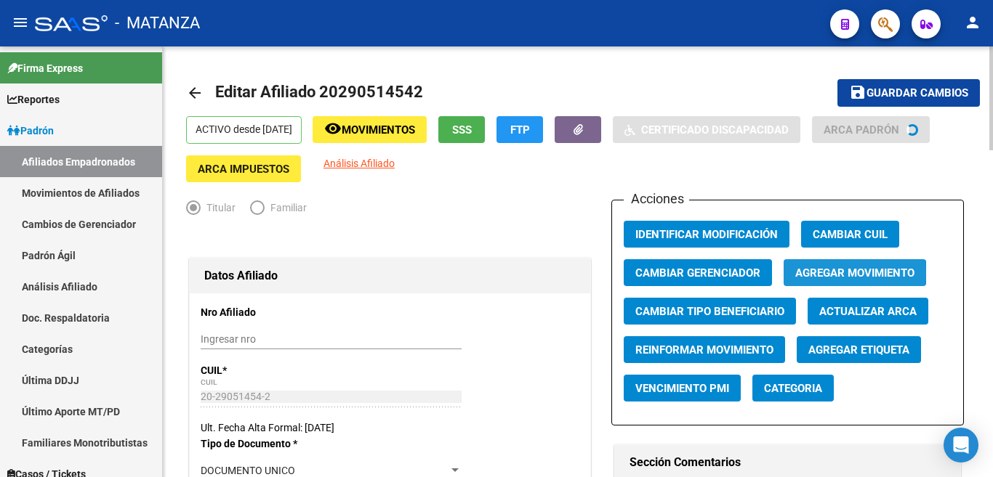
click at [810, 274] on span "Agregar Movimiento" at bounding box center [854, 273] width 119 height 13
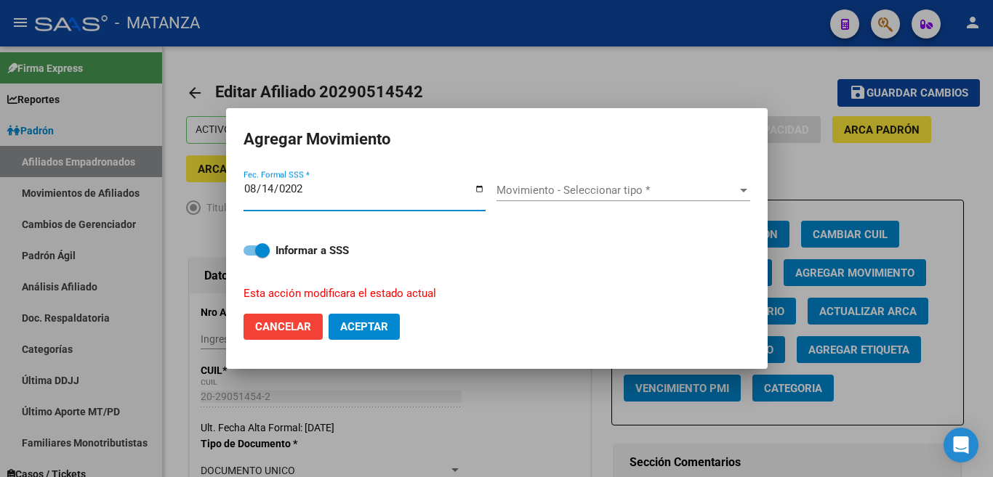
type input "[DATE]"
click at [669, 193] on span "Movimiento - Seleccionar tipo *" at bounding box center [616, 190] width 241 height 13
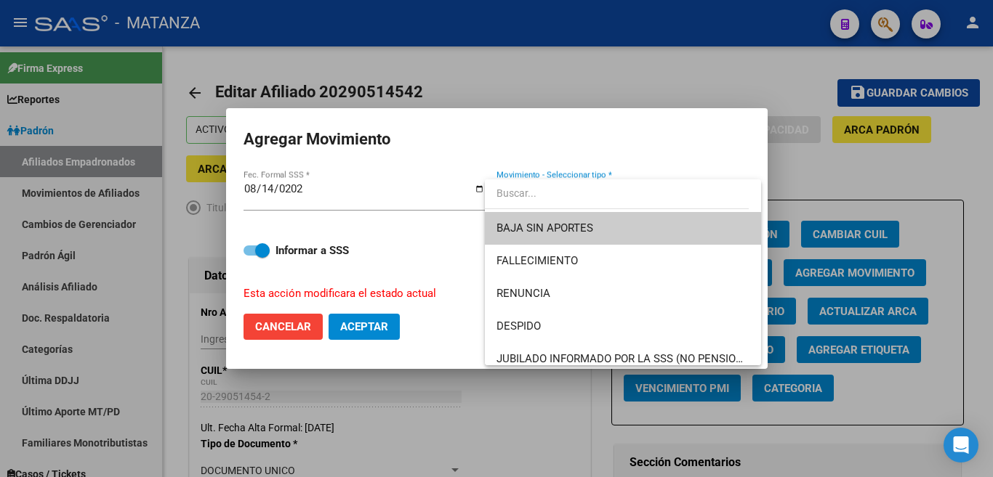
click at [684, 226] on span "BAJA SIN APORTES" at bounding box center [622, 228] width 253 height 33
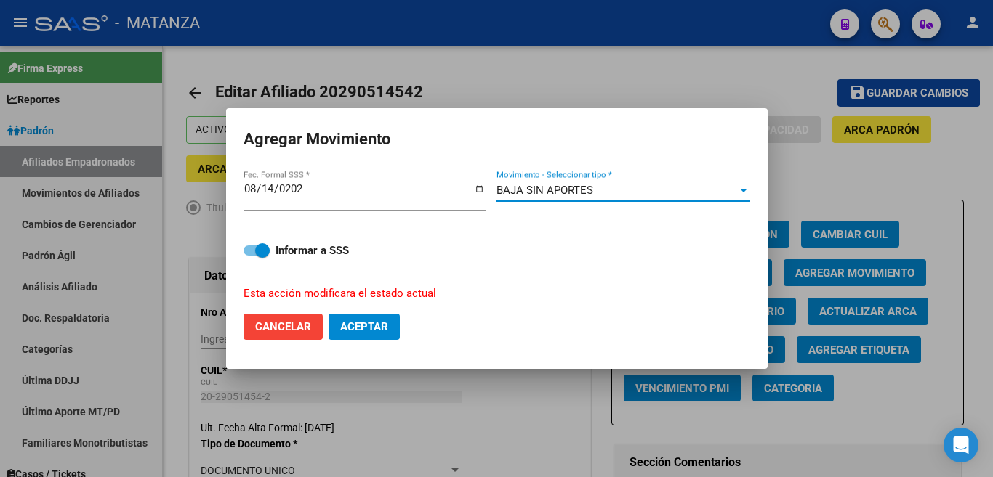
click at [351, 315] on button "Aceptar" at bounding box center [363, 327] width 71 height 26
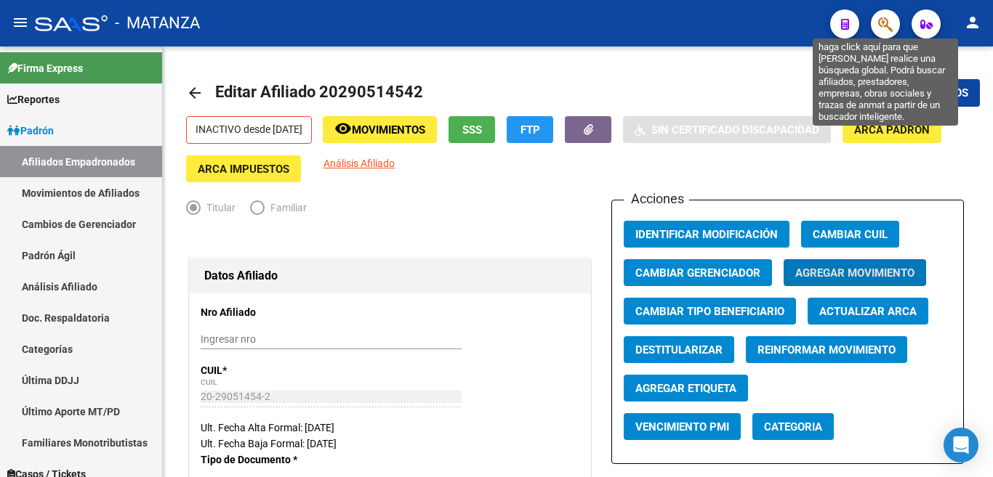
click at [879, 20] on icon "button" at bounding box center [885, 24] width 15 height 17
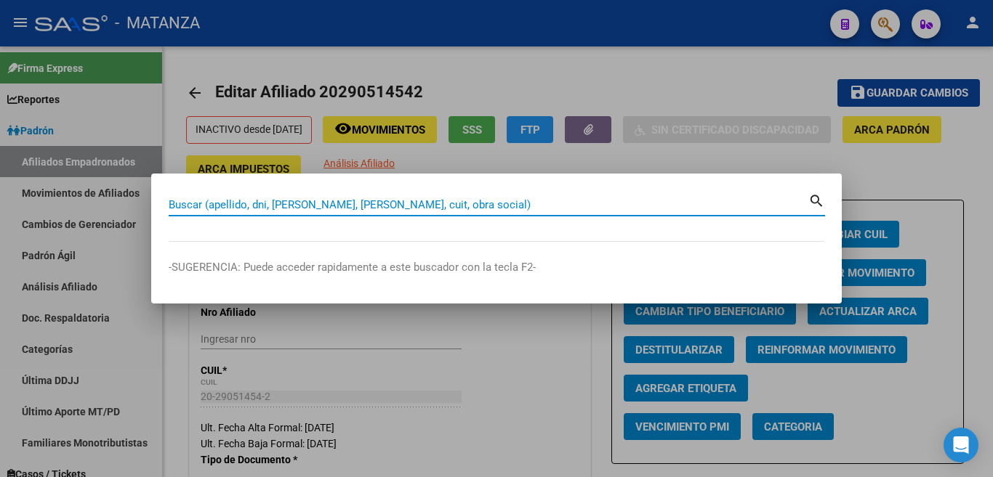
click at [680, 198] on input "Buscar (apellido, dni, [PERSON_NAME], [PERSON_NAME], cuit, obra social)" at bounding box center [489, 204] width 640 height 13
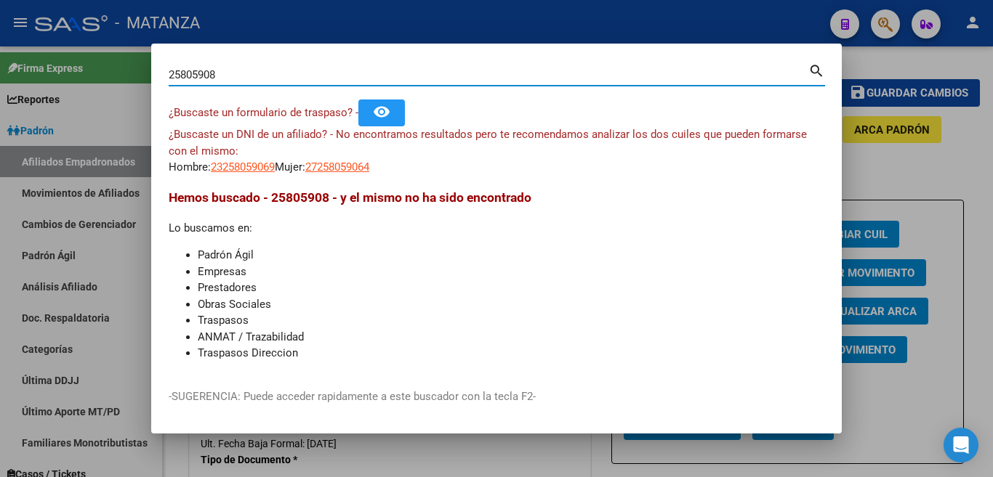
type input "25805908"
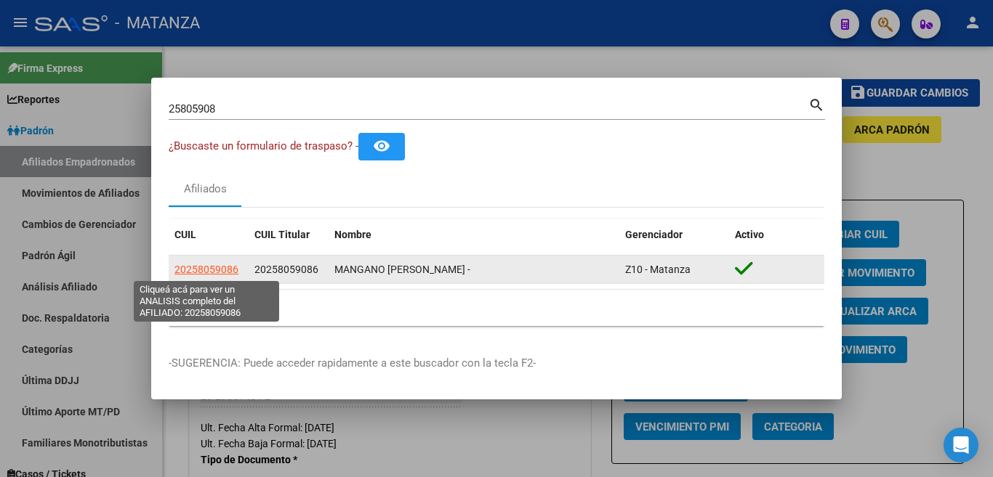
click at [210, 271] on span "20258059086" at bounding box center [206, 270] width 64 height 12
type textarea "20258059086"
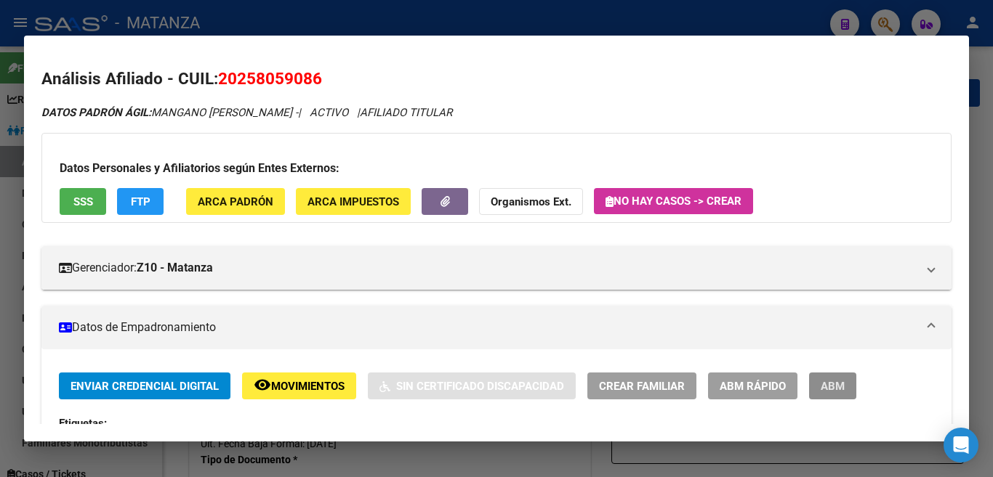
click at [826, 382] on span "ABM" at bounding box center [833, 386] width 24 height 13
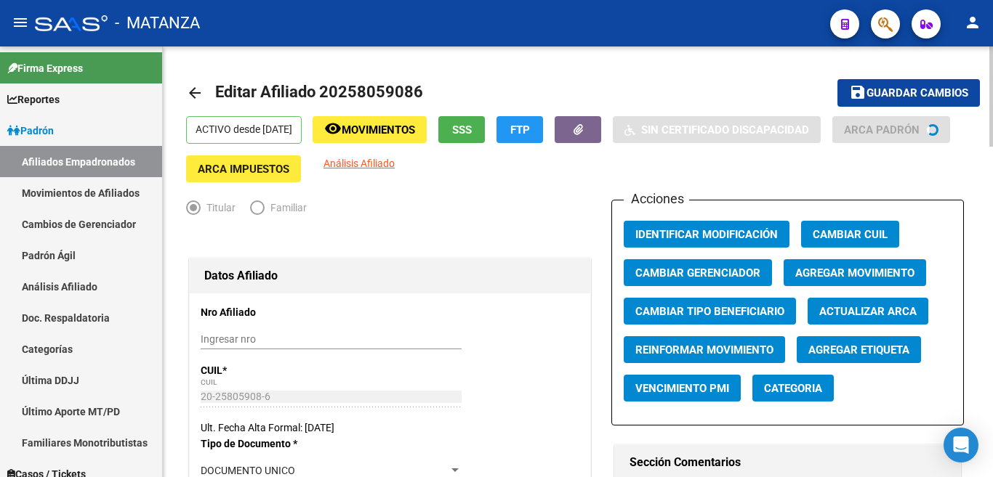
click at [826, 273] on span "Agregar Movimiento" at bounding box center [854, 273] width 119 height 13
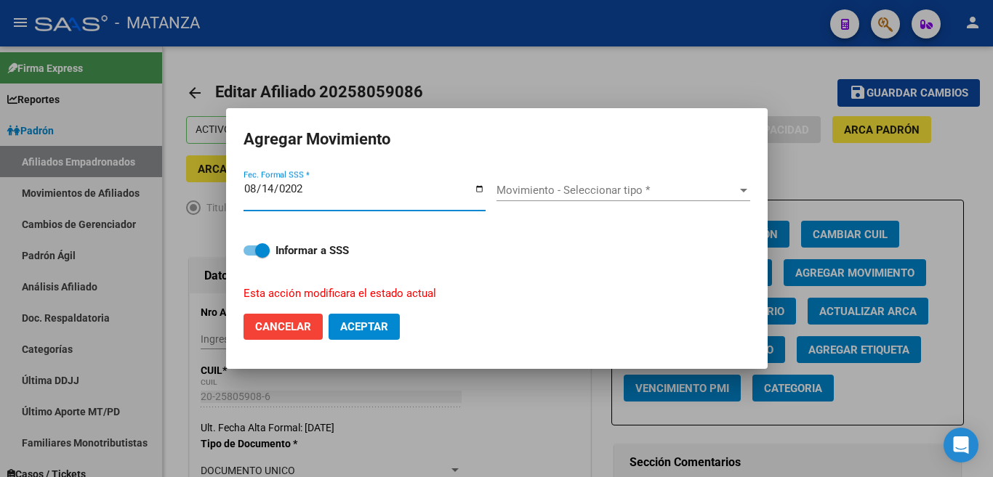
type input "[DATE]"
click at [735, 201] on div "Movimiento - Seleccionar tipo * Movimiento - Seleccionar tipo *" at bounding box center [623, 191] width 254 height 22
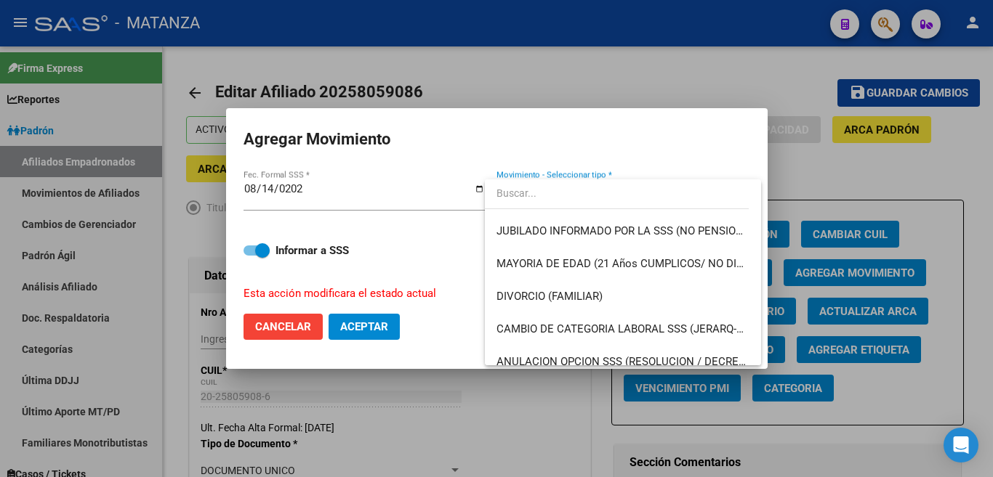
scroll to position [218, 0]
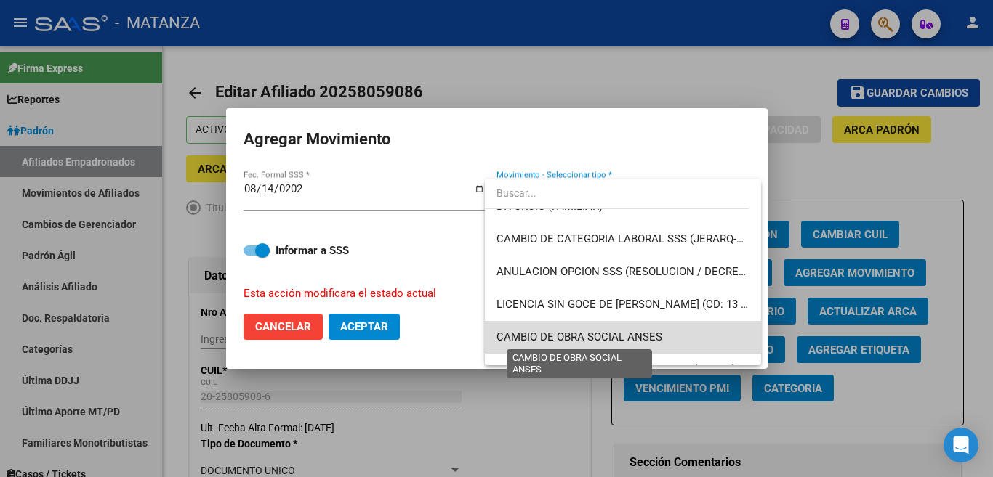
drag, startPoint x: 659, startPoint y: 333, endPoint x: 600, endPoint y: 376, distance: 73.3
click at [658, 333] on span "CAMBIO DE OBRA SOCIAL ANSES" at bounding box center [579, 337] width 166 height 13
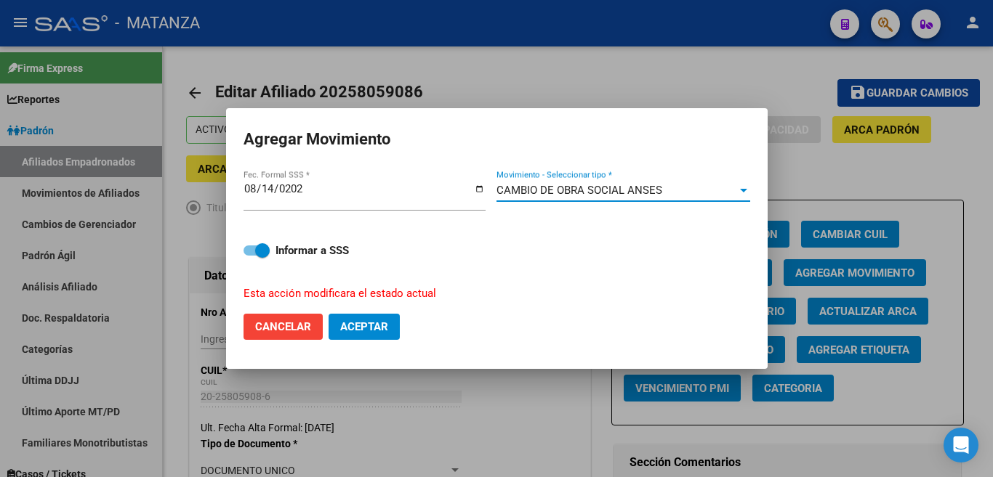
click at [377, 325] on span "Aceptar" at bounding box center [364, 326] width 48 height 13
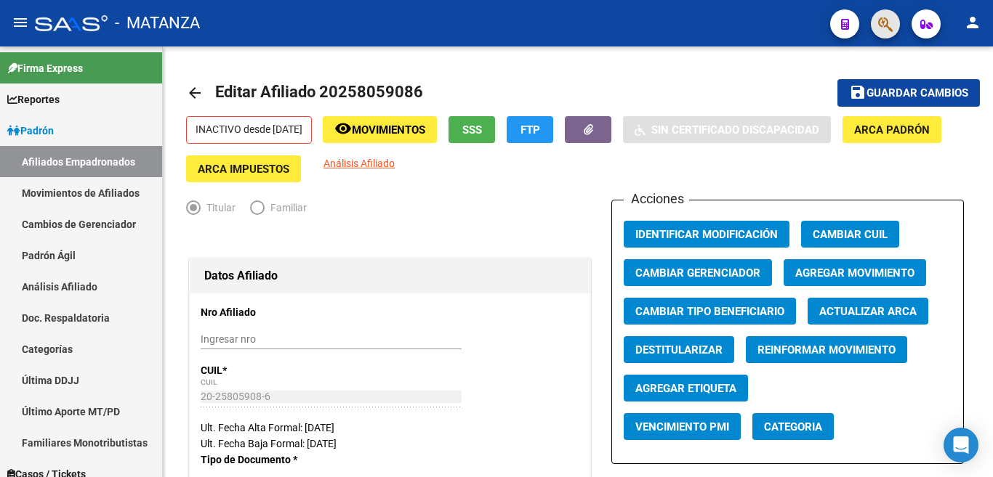
click at [876, 23] on button "button" at bounding box center [885, 23] width 29 height 29
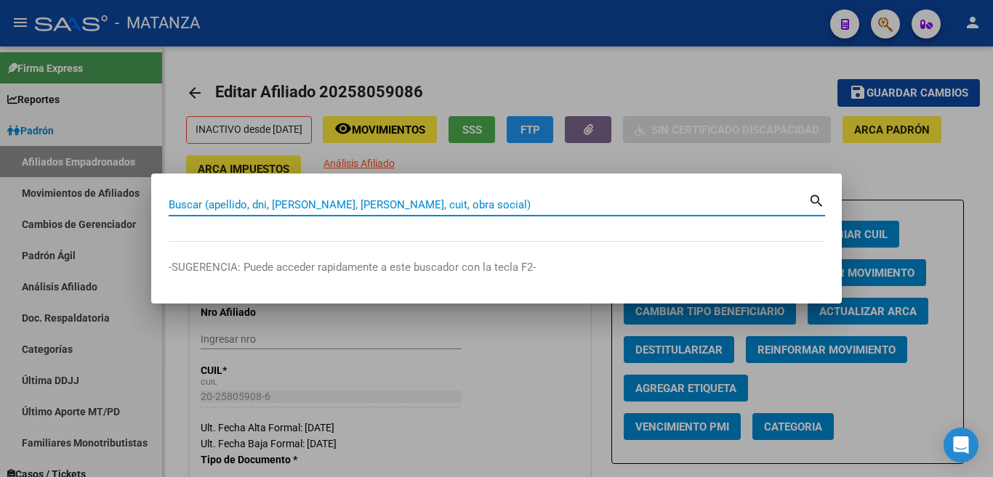
click at [736, 196] on div "Buscar (apellido, dni, [PERSON_NAME], [PERSON_NAME], cuit, obra social)" at bounding box center [489, 205] width 640 height 22
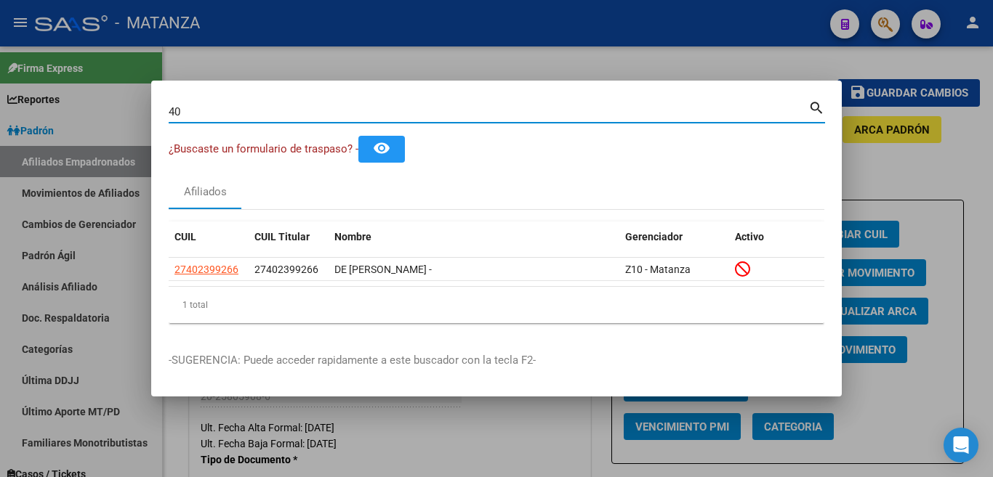
type input "4"
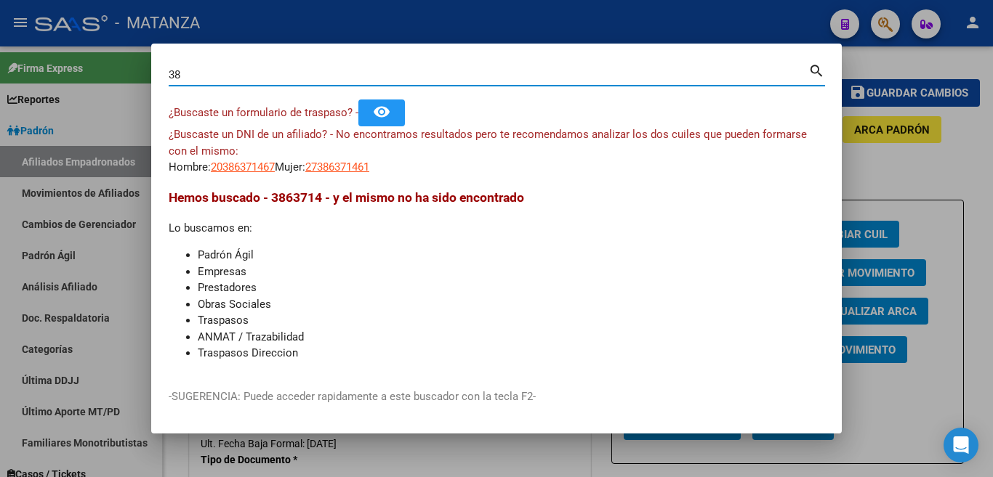
type input "3"
type input "4"
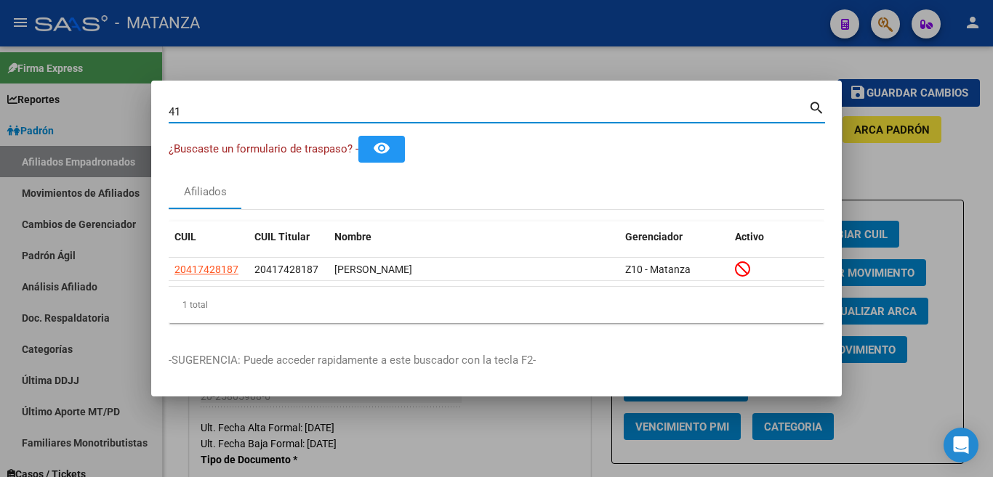
type input "4"
type input "36038910"
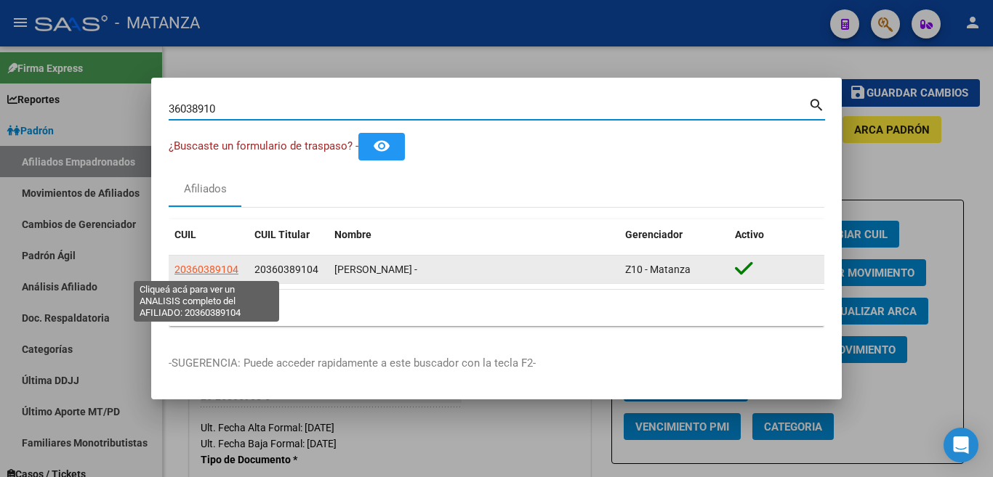
click at [222, 268] on span "20360389104" at bounding box center [206, 270] width 64 height 12
type textarea "20360389104"
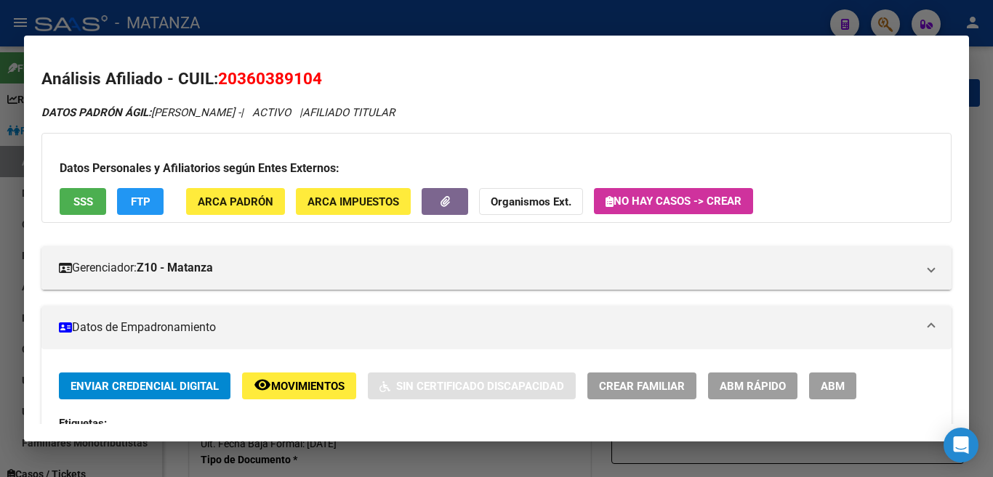
click at [821, 386] on span "ABM" at bounding box center [833, 386] width 24 height 13
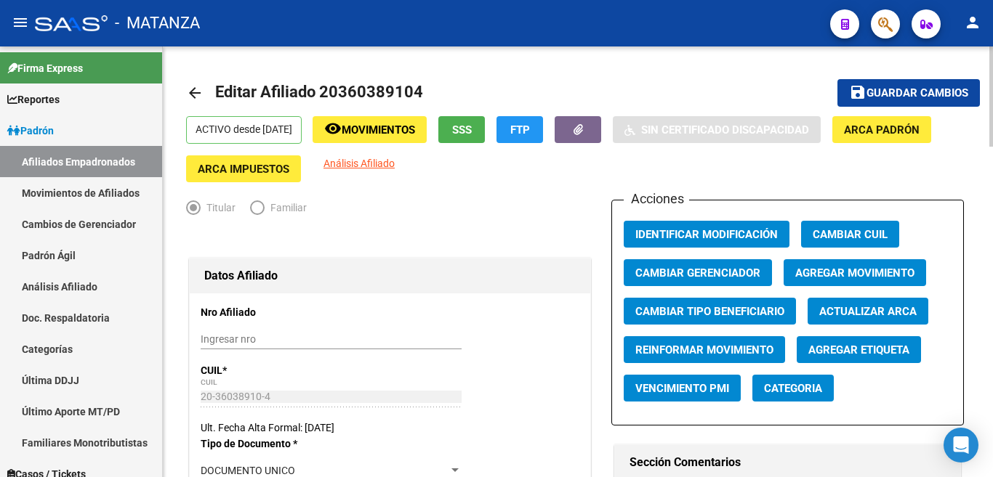
click at [869, 278] on span "Agregar Movimiento" at bounding box center [854, 273] width 119 height 13
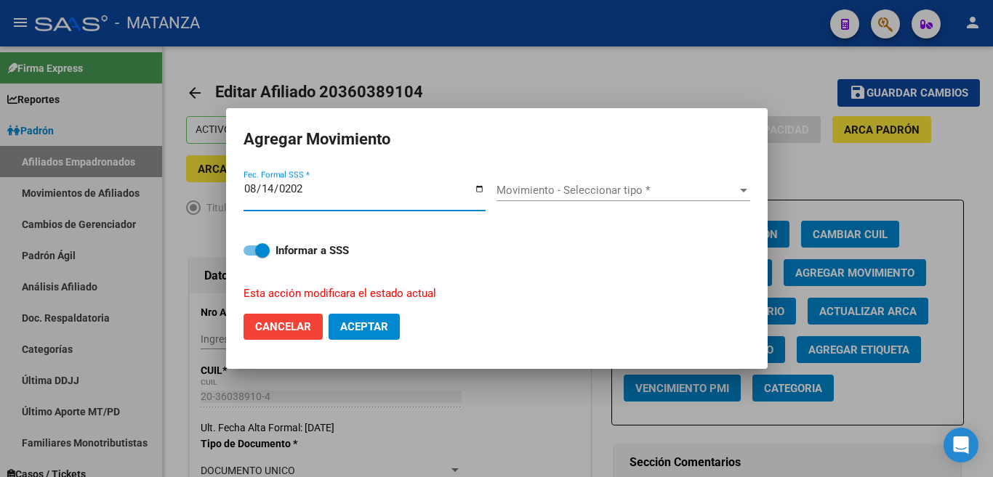
type input "[DATE]"
click at [616, 201] on div "Movimiento - Seleccionar tipo * Movimiento - Seleccionar tipo *" at bounding box center [623, 191] width 254 height 22
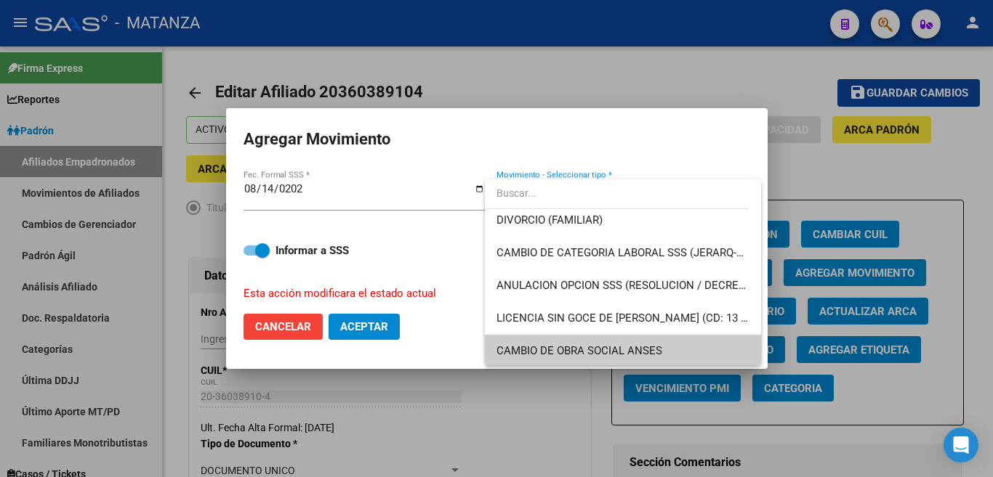
scroll to position [237, 0]
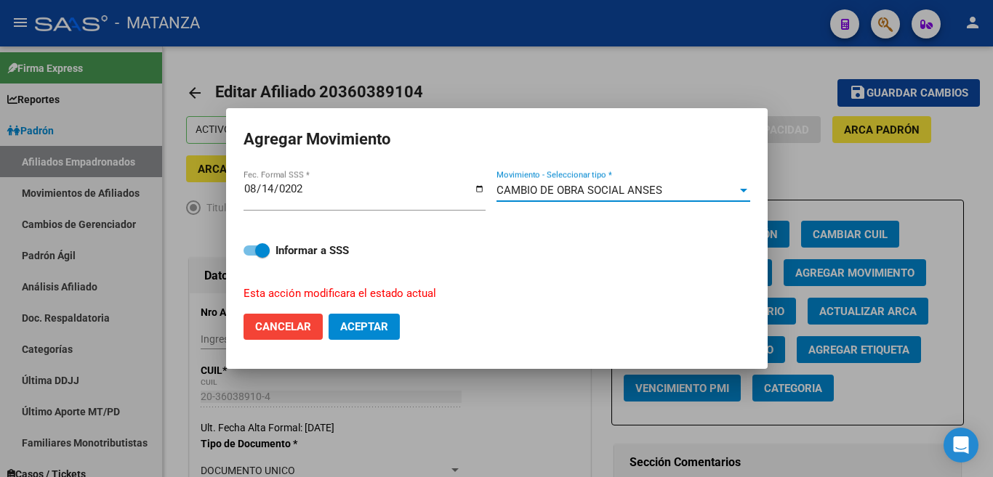
click at [367, 322] on span "Aceptar" at bounding box center [364, 326] width 48 height 13
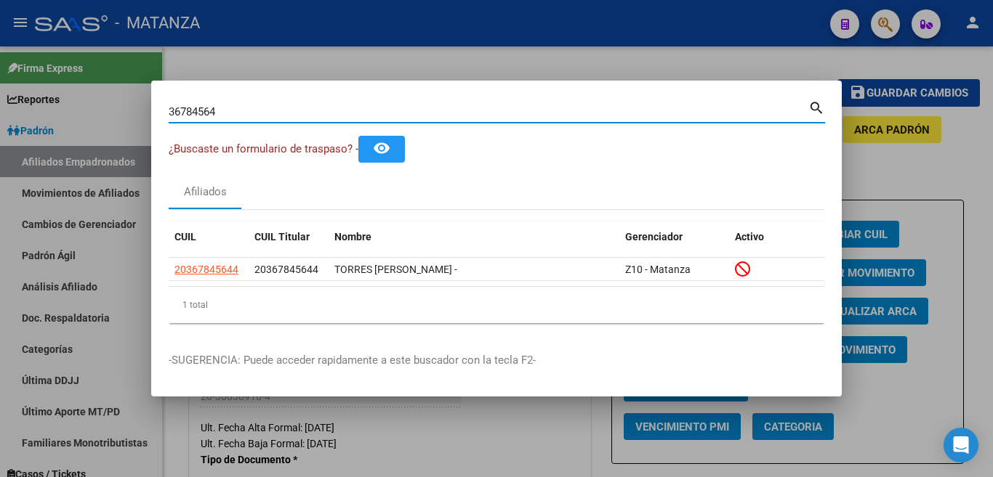
click at [241, 110] on input "36784564" at bounding box center [489, 111] width 640 height 13
type input "3"
type input "35730333"
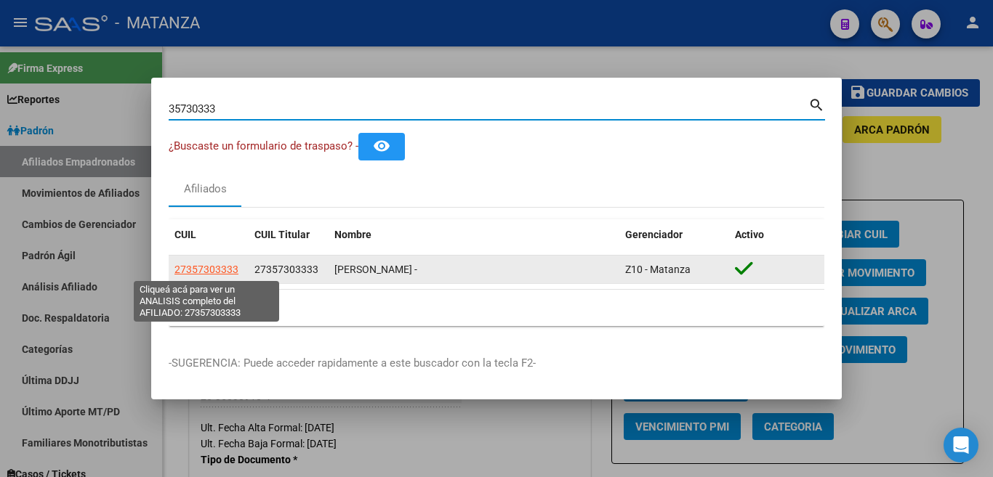
click at [213, 273] on span "27357303333" at bounding box center [206, 270] width 64 height 12
type textarea "27357303333"
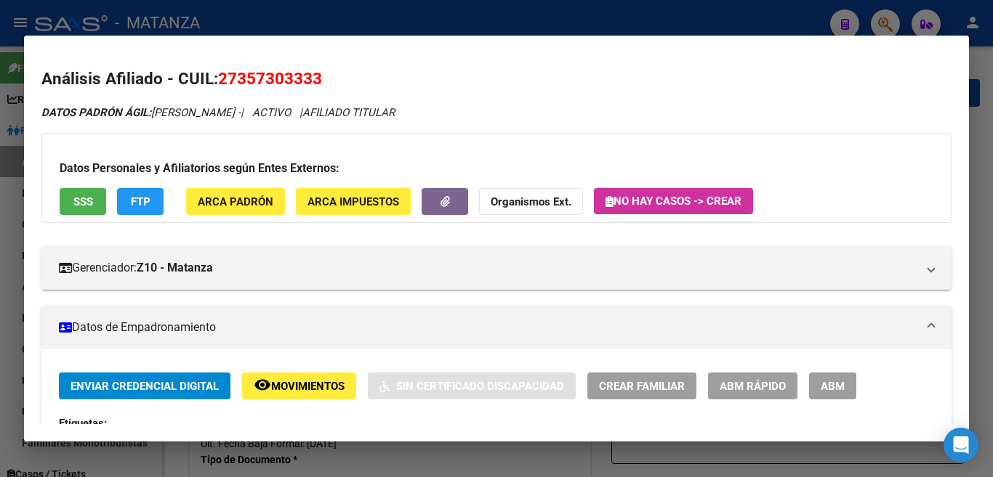
click at [831, 382] on span "ABM" at bounding box center [833, 386] width 24 height 13
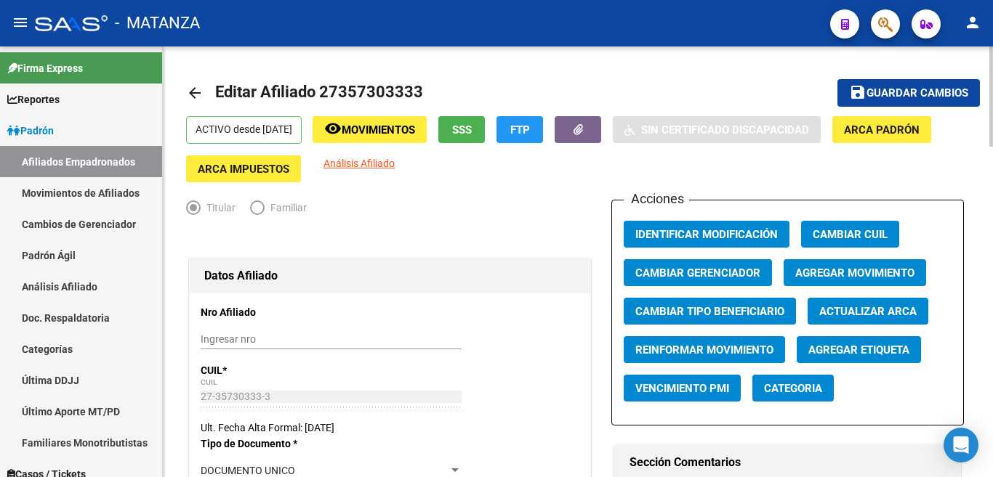
click at [837, 273] on span "Agregar Movimiento" at bounding box center [854, 273] width 119 height 13
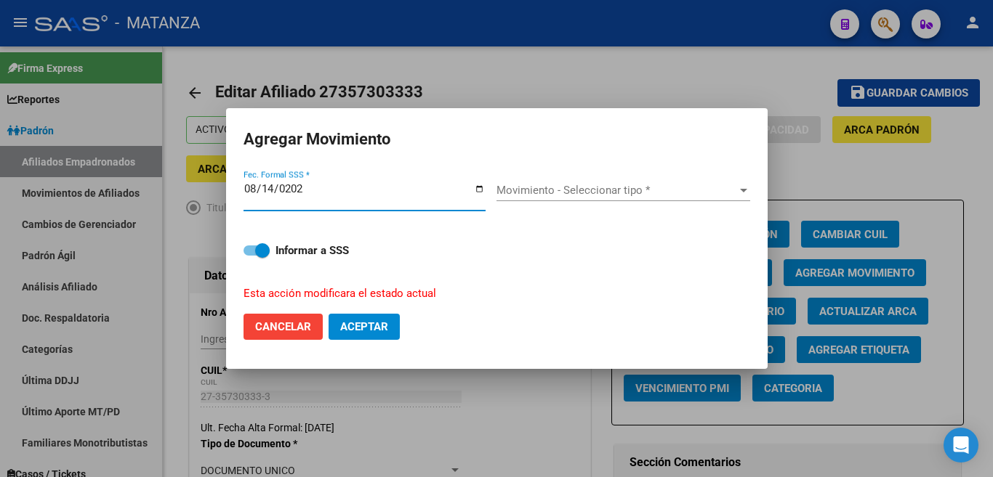
type input "[DATE]"
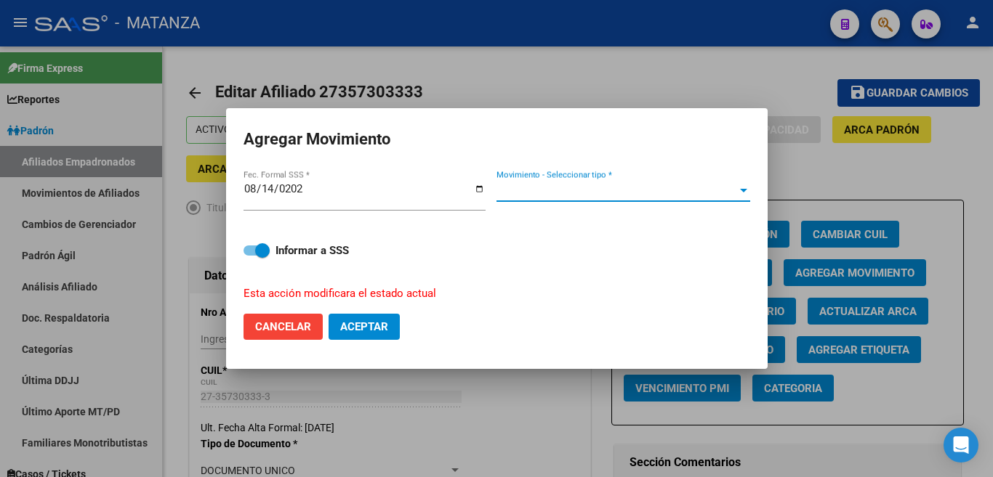
click at [738, 196] on div at bounding box center [743, 191] width 13 height 12
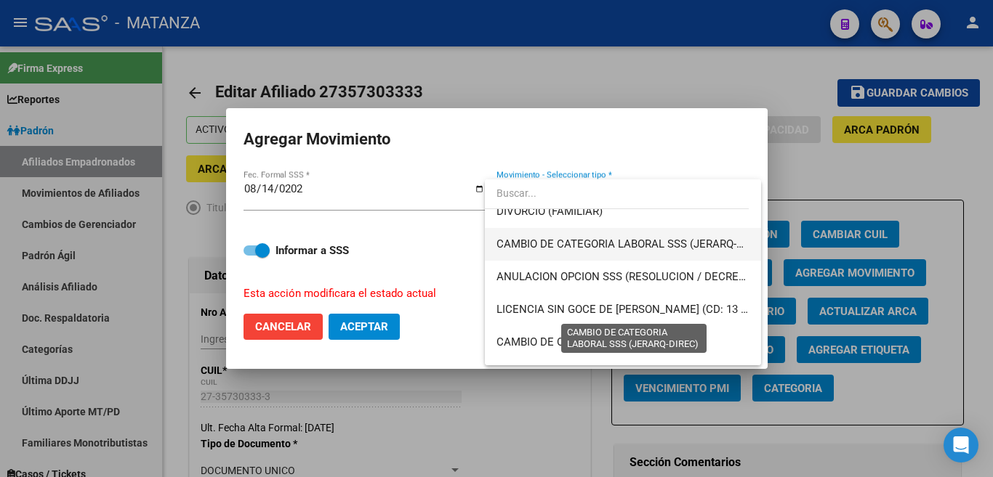
scroll to position [218, 0]
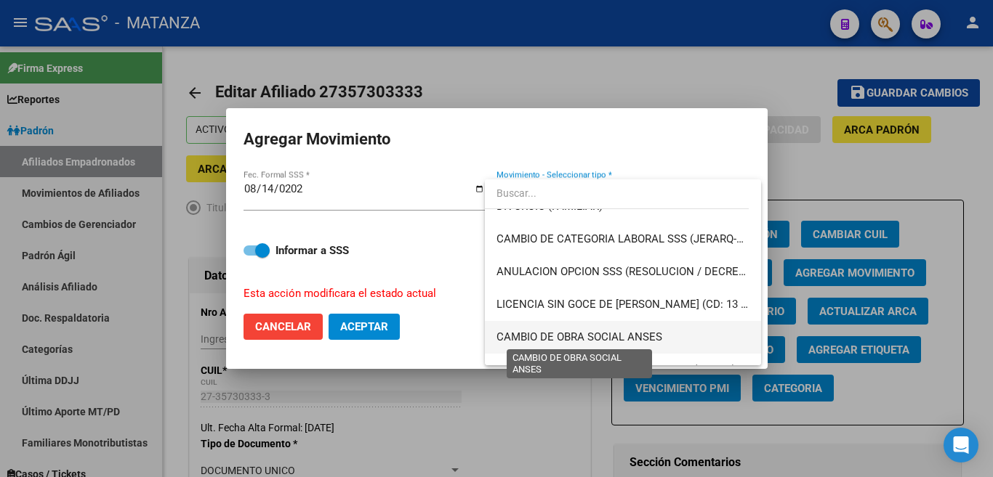
click at [647, 336] on span "CAMBIO DE OBRA SOCIAL ANSES" at bounding box center [579, 337] width 166 height 13
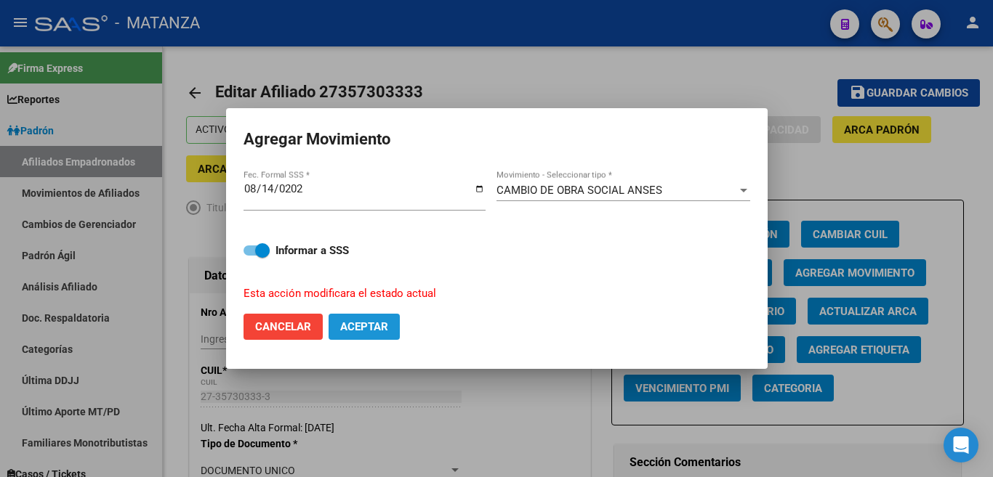
click at [373, 320] on span "Aceptar" at bounding box center [364, 326] width 48 height 13
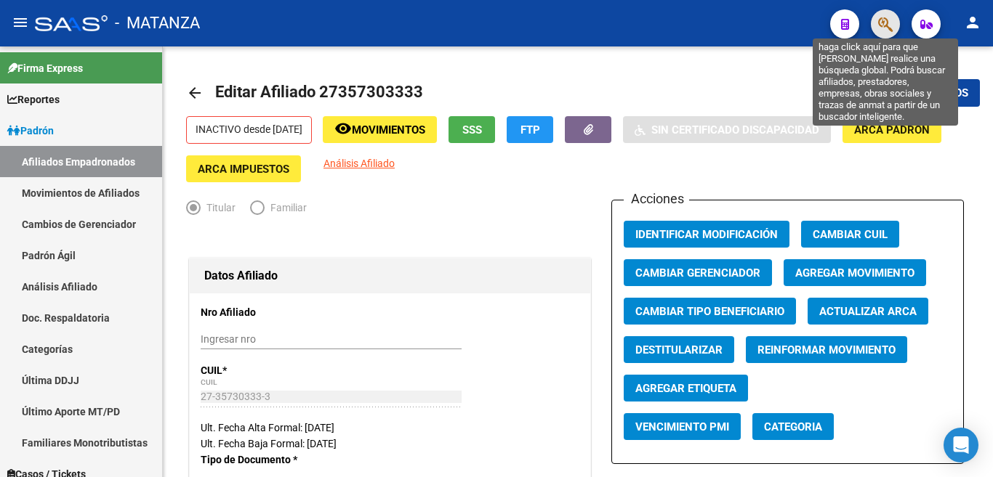
click at [884, 25] on icon "button" at bounding box center [885, 24] width 15 height 17
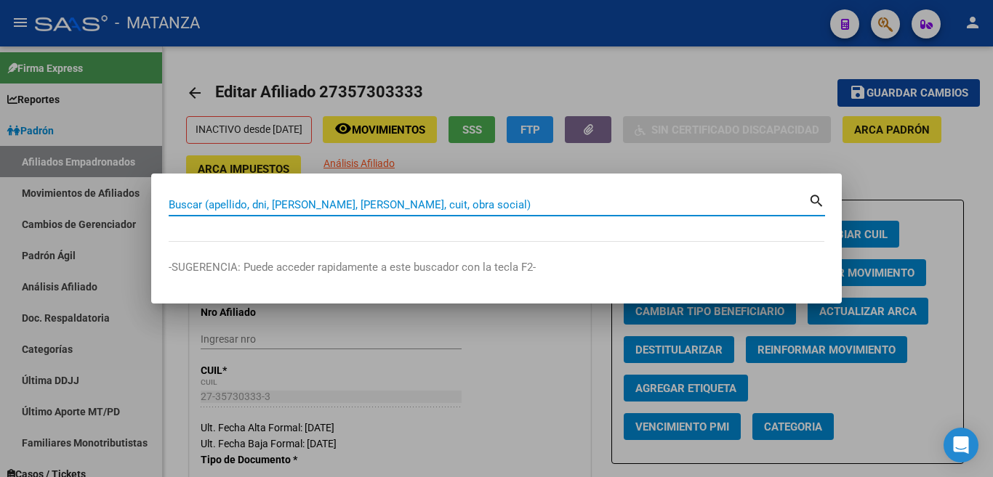
click at [743, 207] on input "Buscar (apellido, dni, [PERSON_NAME], [PERSON_NAME], cuit, obra social)" at bounding box center [489, 204] width 640 height 13
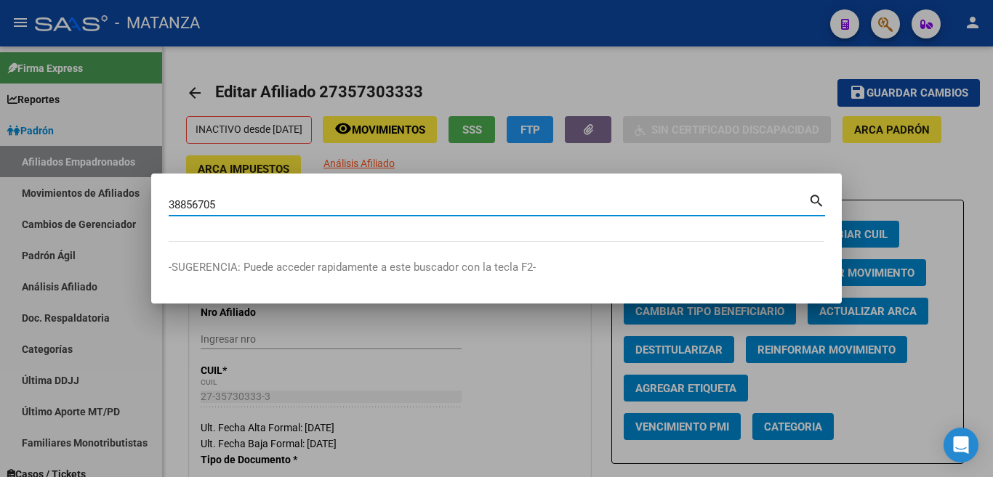
type input "38856705"
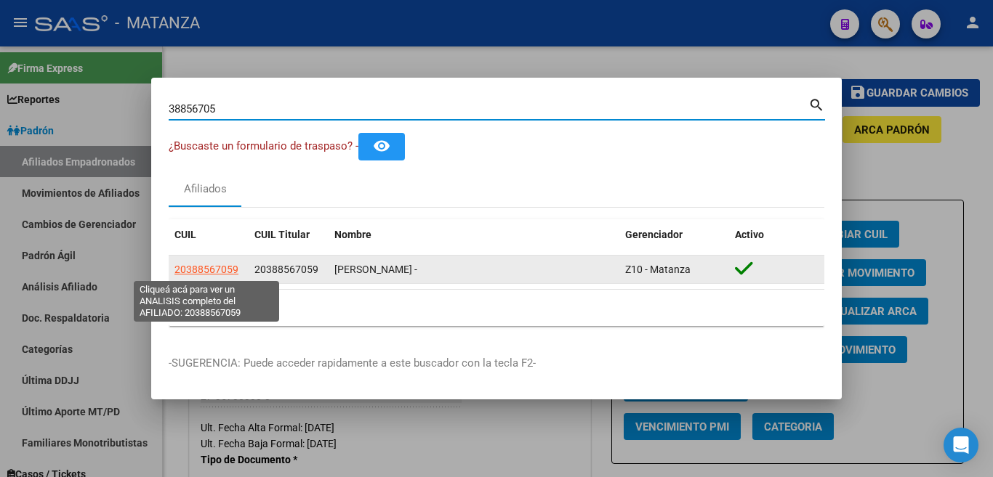
click at [226, 272] on span "20388567059" at bounding box center [206, 270] width 64 height 12
type textarea "20388567059"
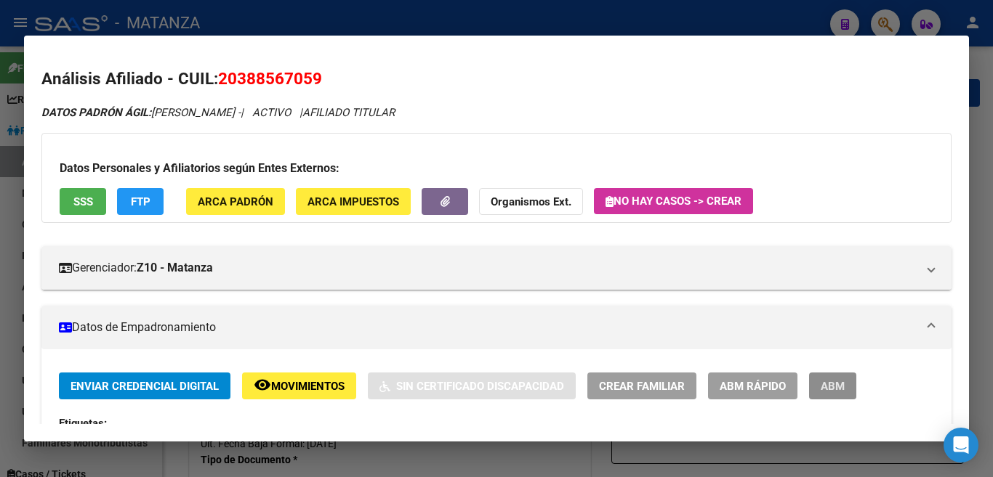
click at [829, 382] on span "ABM" at bounding box center [833, 386] width 24 height 13
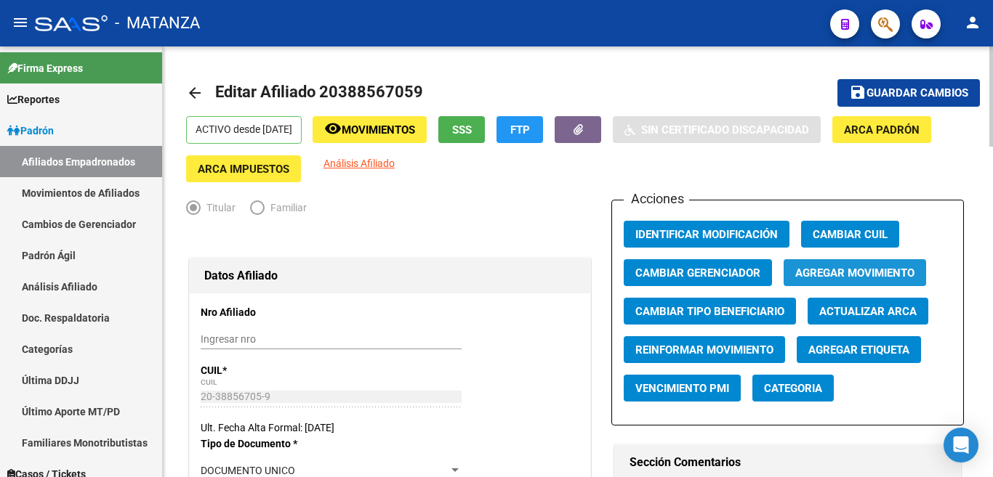
click at [830, 270] on span "Agregar Movimiento" at bounding box center [854, 273] width 119 height 13
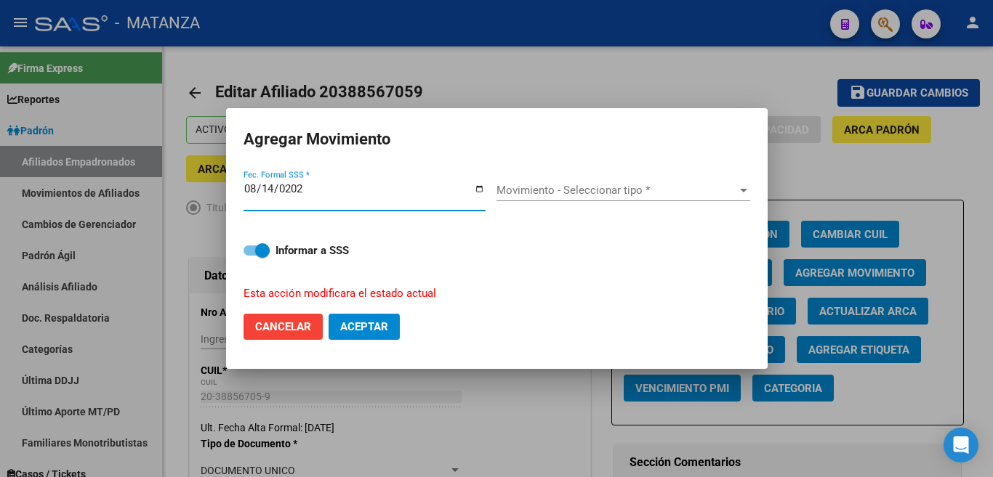
type input "[DATE]"
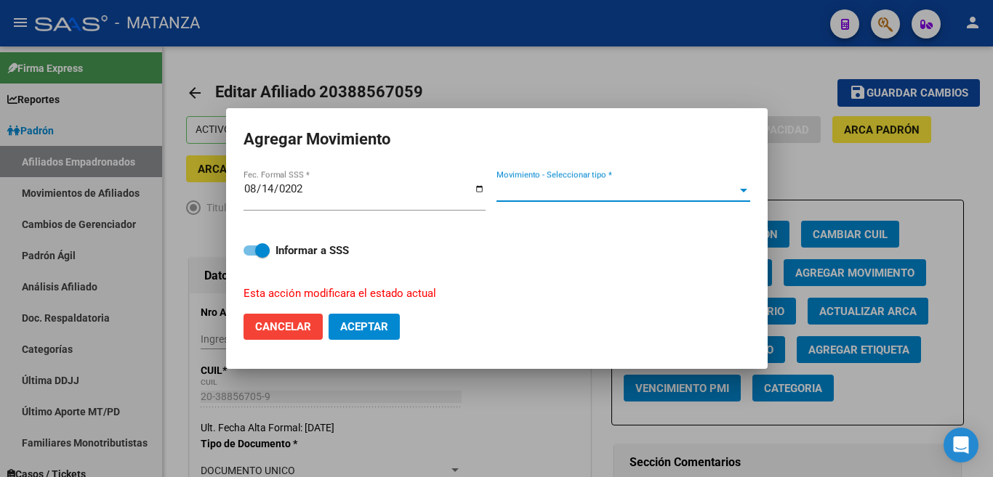
click at [643, 190] on span "Movimiento - Seleccionar tipo *" at bounding box center [616, 190] width 241 height 13
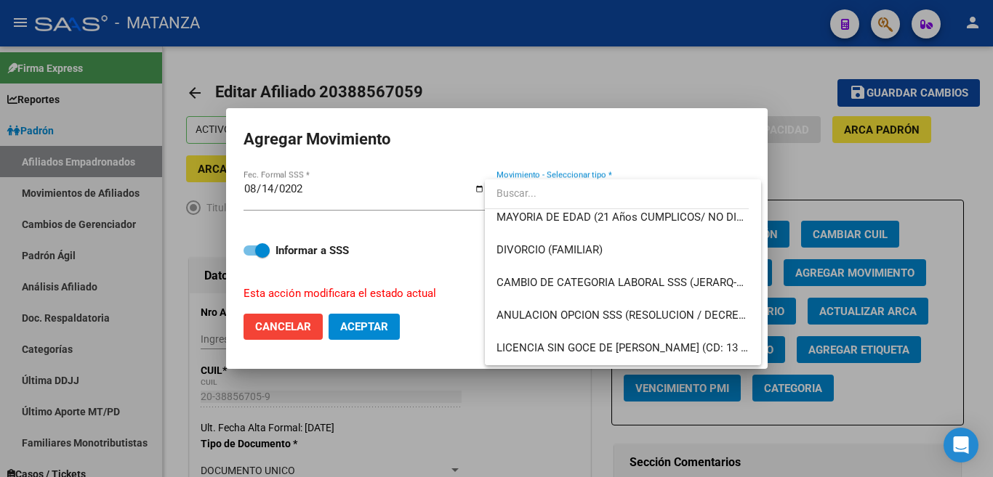
scroll to position [218, 0]
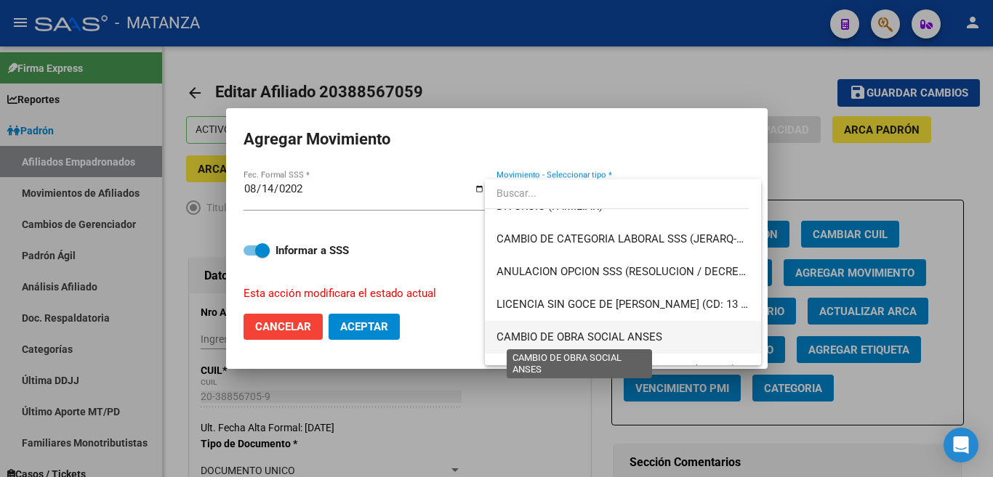
click at [641, 335] on span "CAMBIO DE OBRA SOCIAL ANSES" at bounding box center [579, 337] width 166 height 13
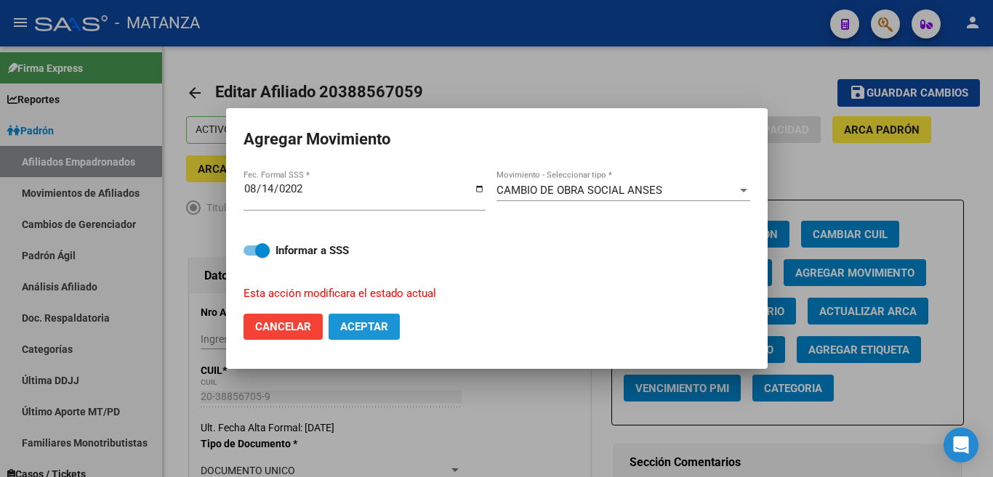
click at [347, 320] on span "Aceptar" at bounding box center [364, 326] width 48 height 13
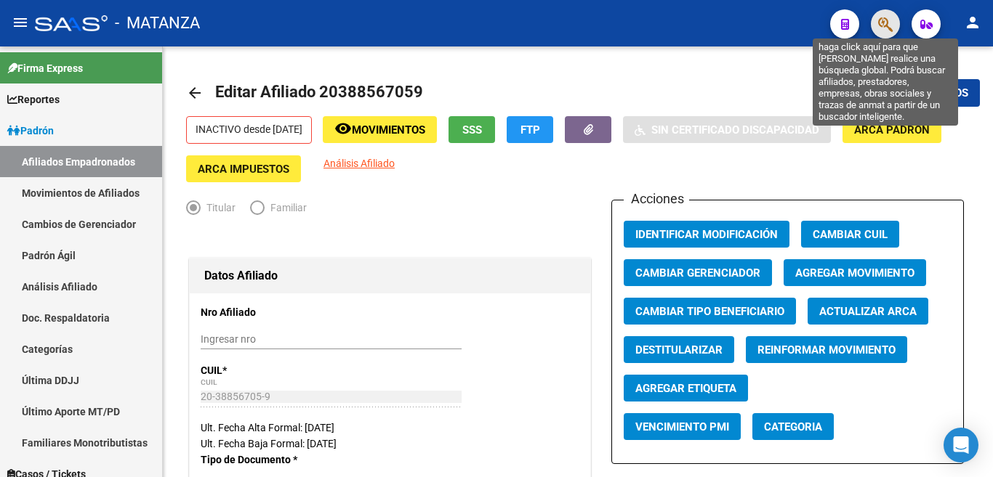
click at [878, 25] on icon "button" at bounding box center [885, 24] width 15 height 17
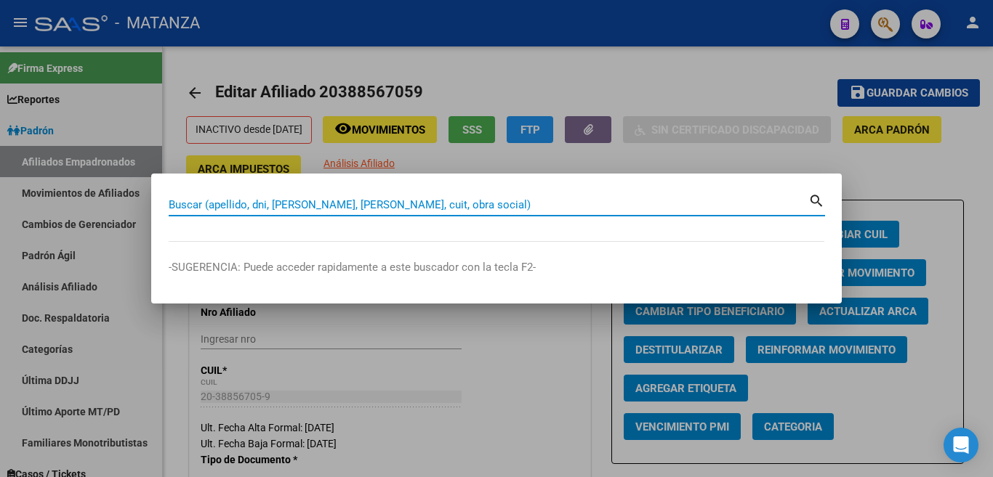
click at [761, 206] on input "Buscar (apellido, dni, [PERSON_NAME], [PERSON_NAME], cuit, obra social)" at bounding box center [489, 204] width 640 height 13
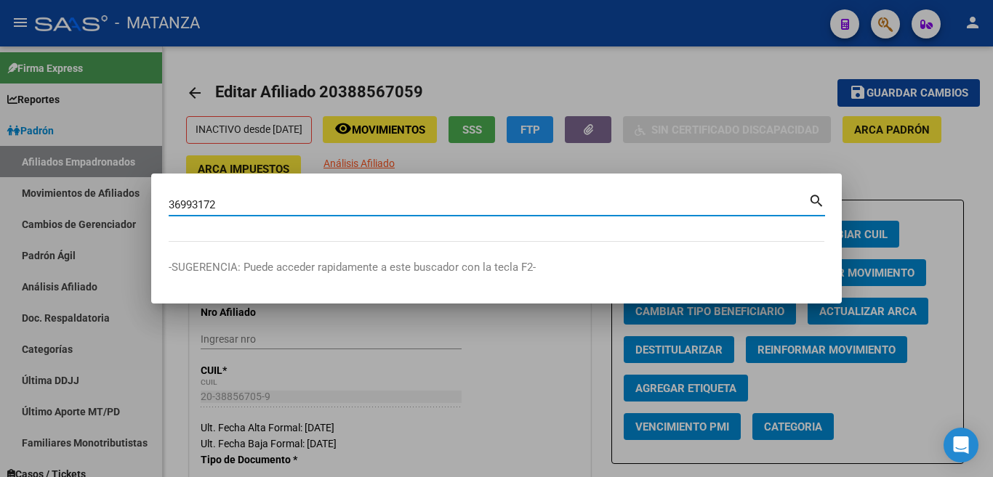
type input "36993172"
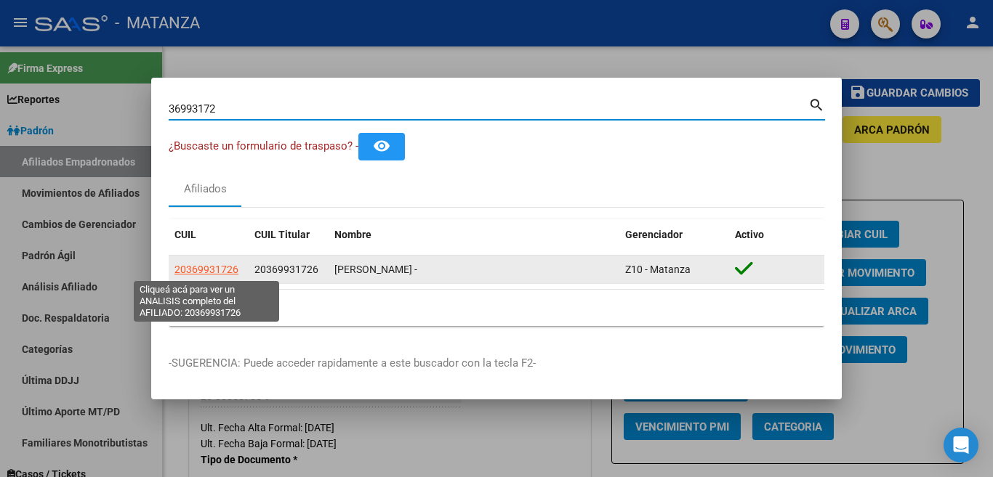
click at [209, 270] on span "20369931726" at bounding box center [206, 270] width 64 height 12
type textarea "20369931726"
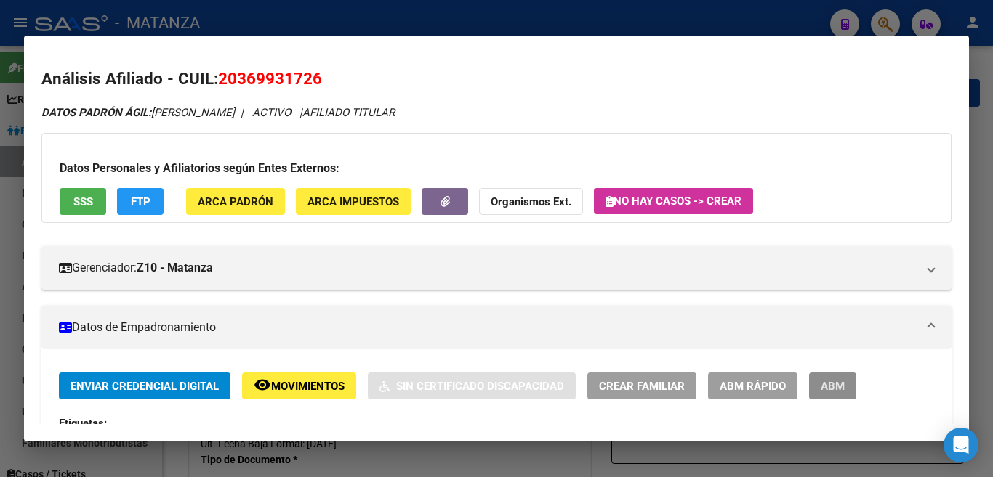
click at [828, 384] on span "ABM" at bounding box center [833, 386] width 24 height 13
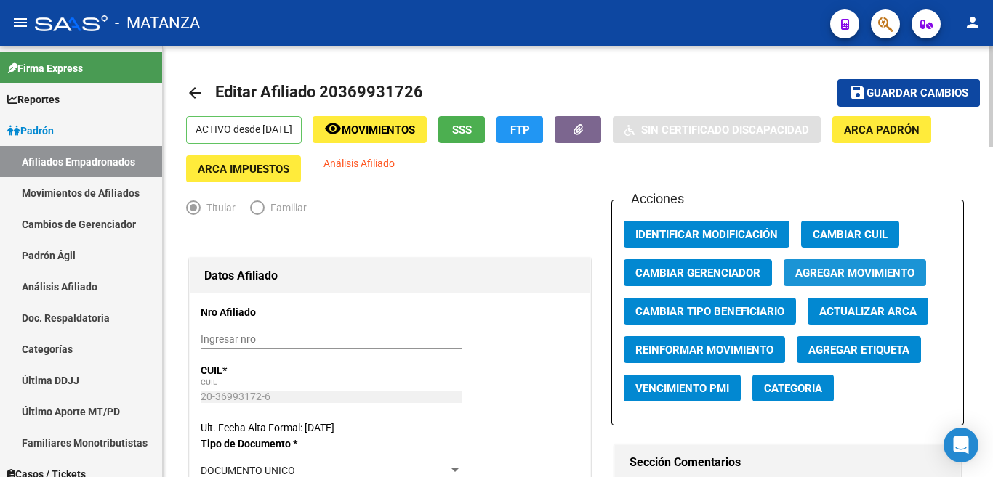
click at [850, 277] on span "Agregar Movimiento" at bounding box center [854, 273] width 119 height 13
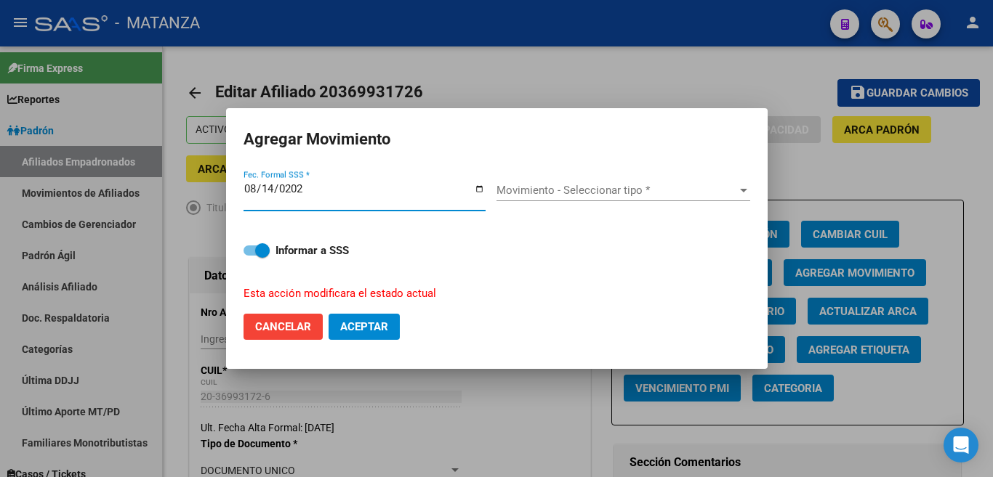
type input "[DATE]"
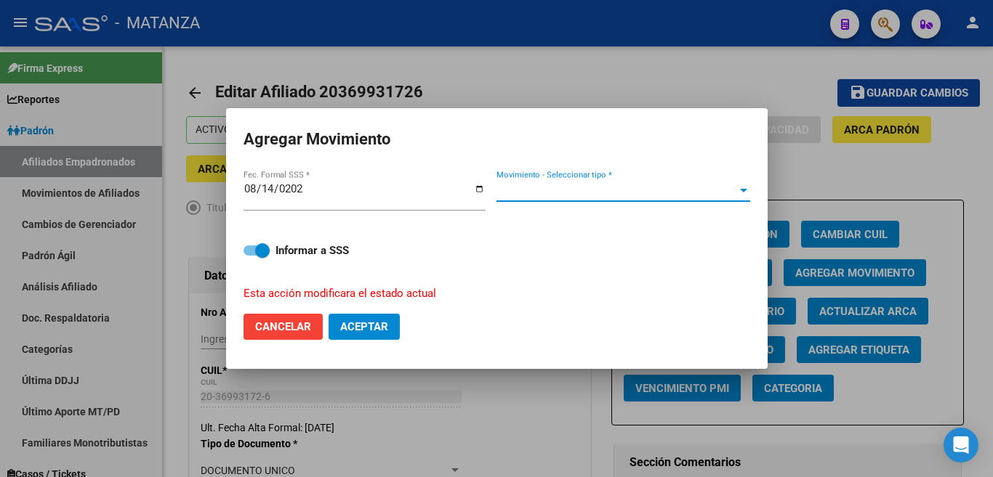
click at [741, 193] on div at bounding box center [743, 191] width 7 height 4
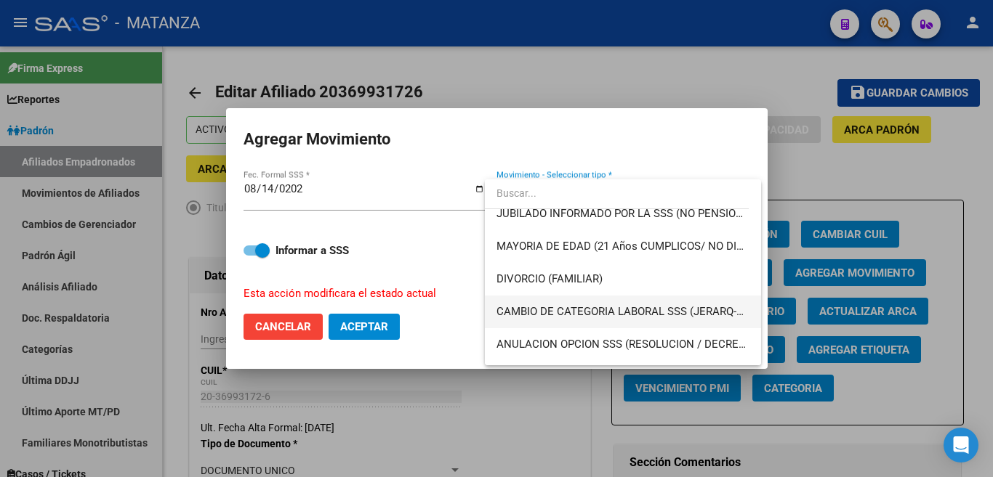
scroll to position [218, 0]
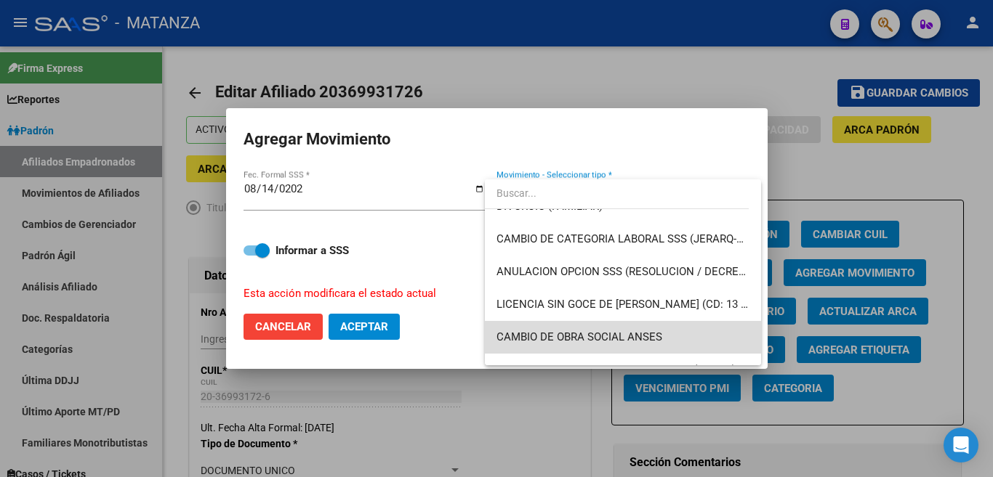
click at [672, 333] on span "CAMBIO DE OBRA SOCIAL ANSES" at bounding box center [622, 337] width 253 height 33
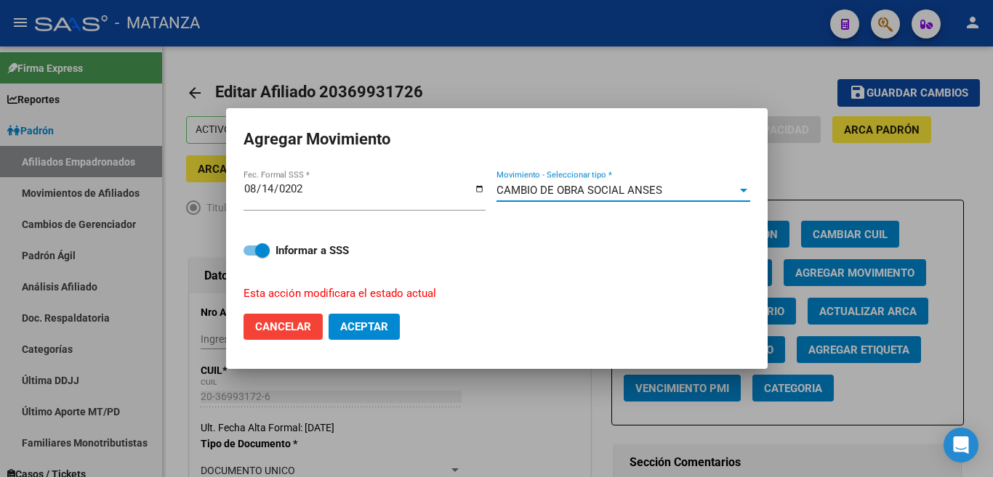
click at [371, 321] on span "Aceptar" at bounding box center [364, 326] width 48 height 13
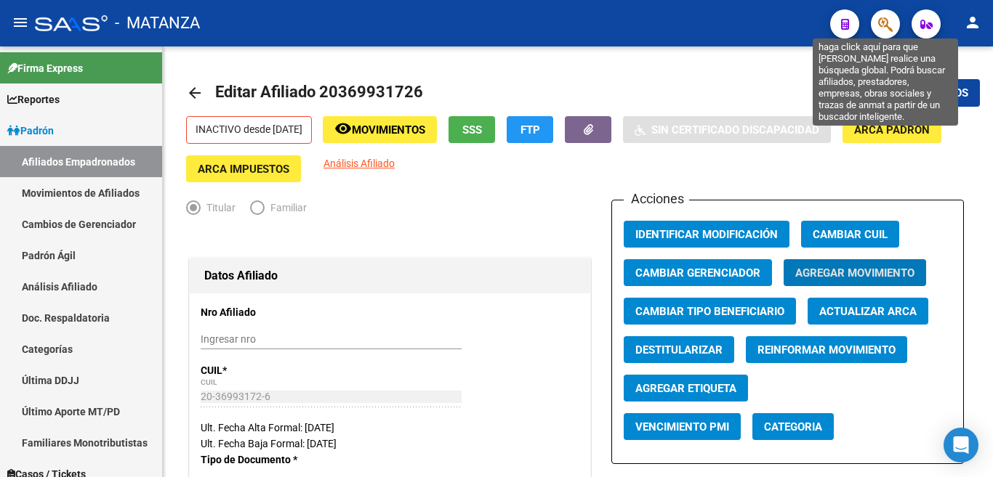
click at [881, 22] on icon "button" at bounding box center [885, 24] width 15 height 17
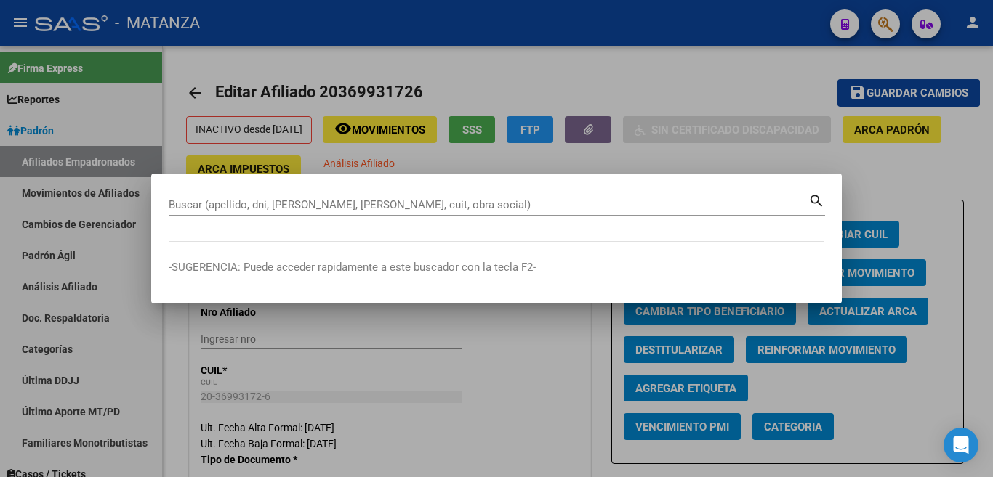
click at [710, 212] on div "Buscar (apellido, dni, [PERSON_NAME], [PERSON_NAME], cuit, obra social)" at bounding box center [489, 205] width 640 height 22
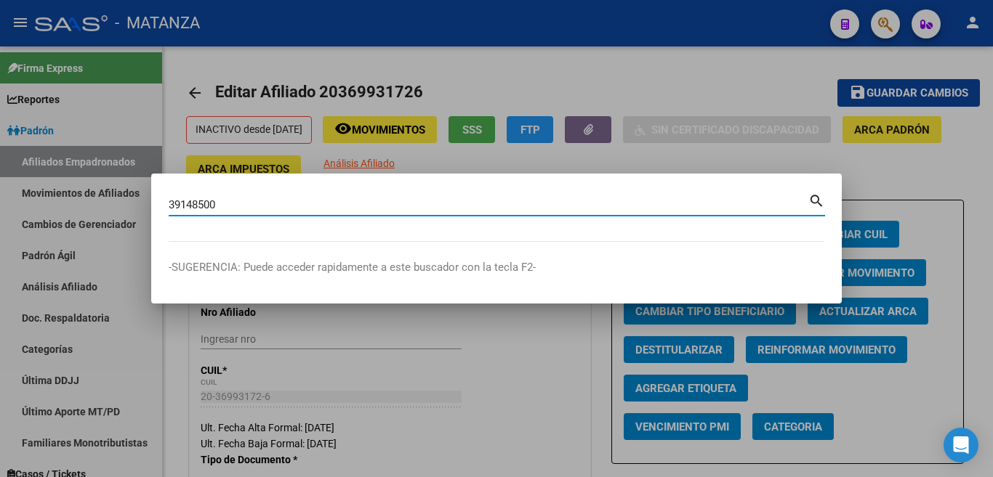
type input "39148500"
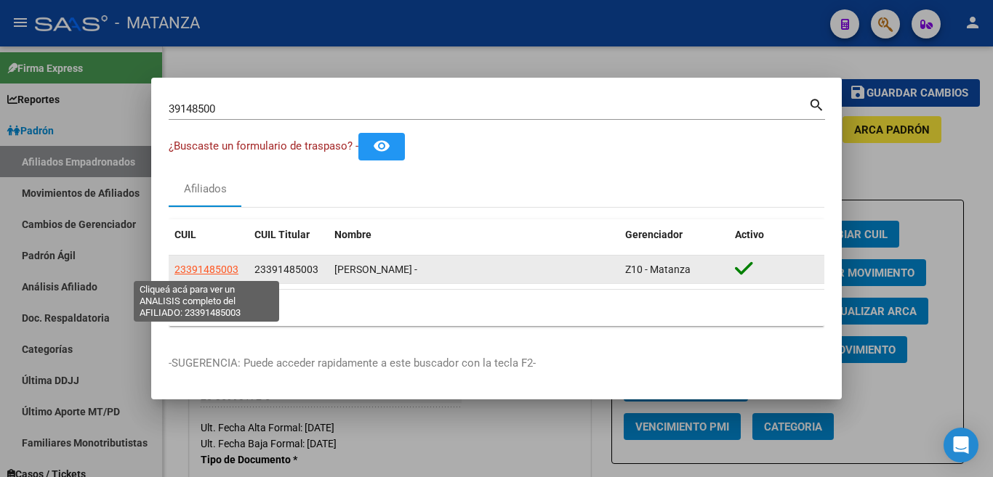
click at [216, 273] on span "23391485003" at bounding box center [206, 270] width 64 height 12
type textarea "23391485003"
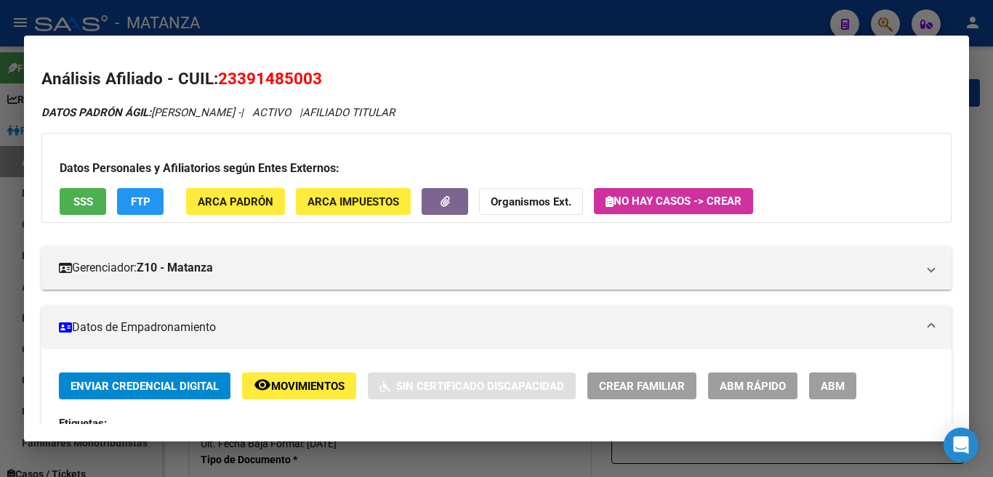
click at [836, 385] on span "ABM" at bounding box center [833, 386] width 24 height 13
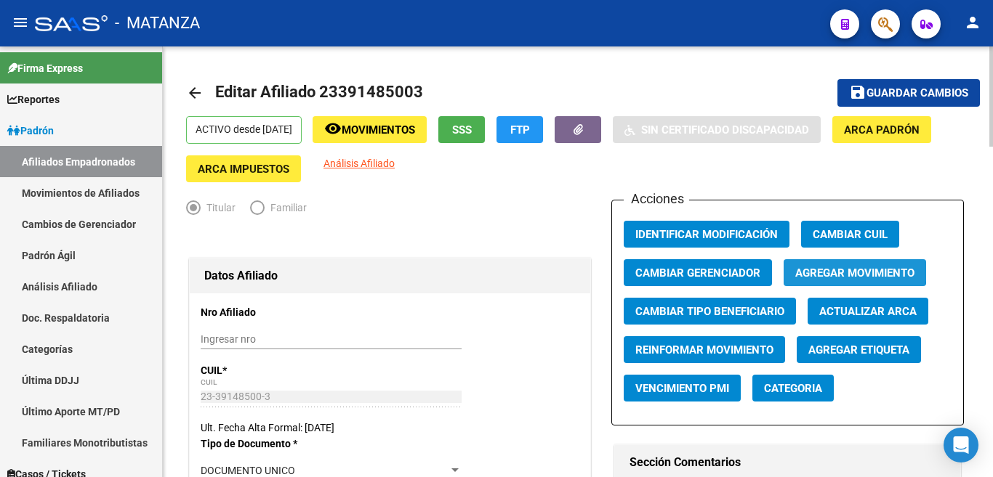
click at [819, 268] on span "Agregar Movimiento" at bounding box center [854, 273] width 119 height 13
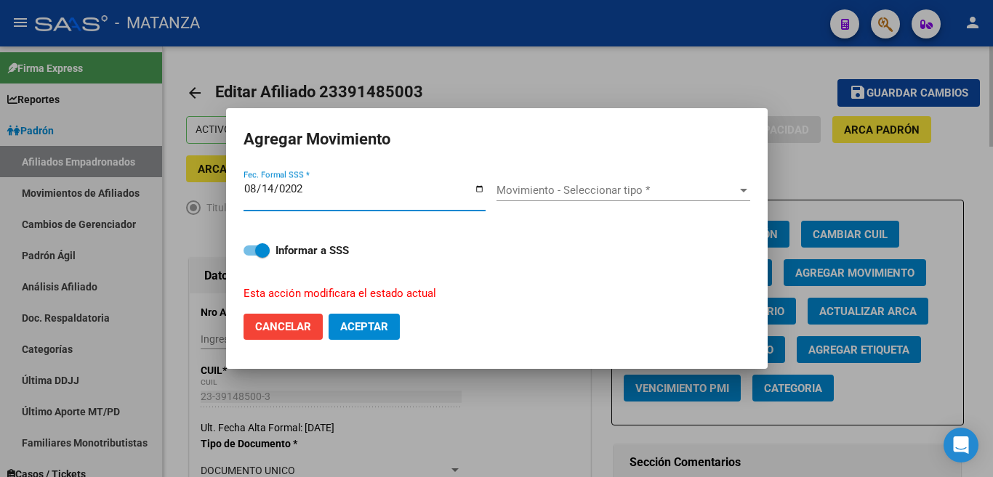
type input "[DATE]"
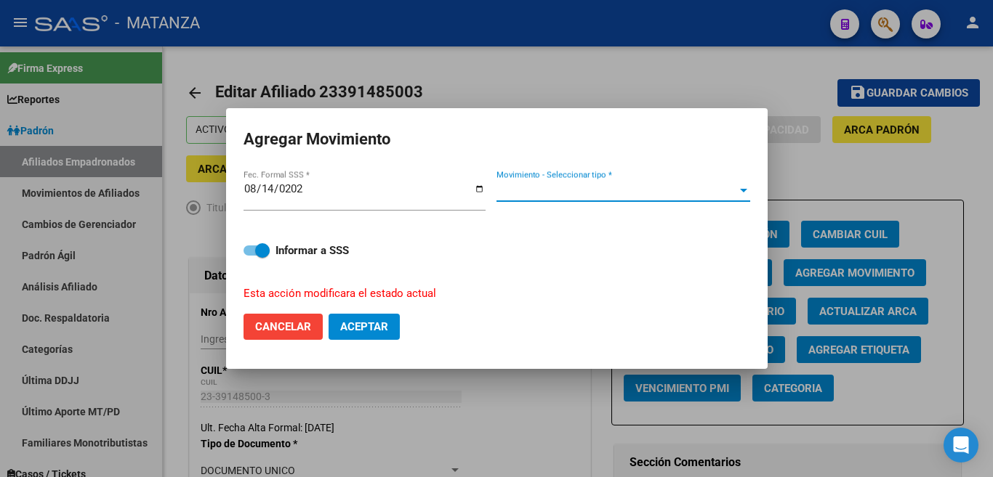
click at [749, 196] on div at bounding box center [743, 191] width 13 height 12
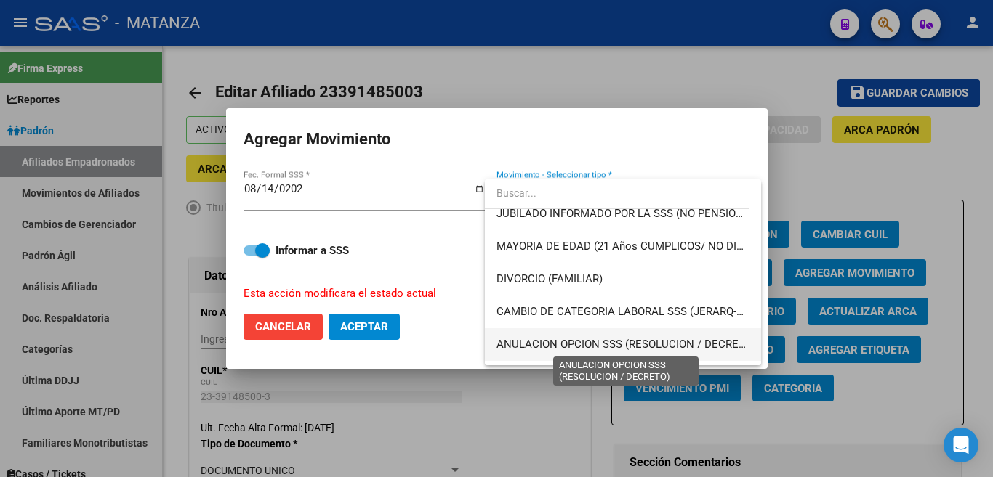
scroll to position [218, 0]
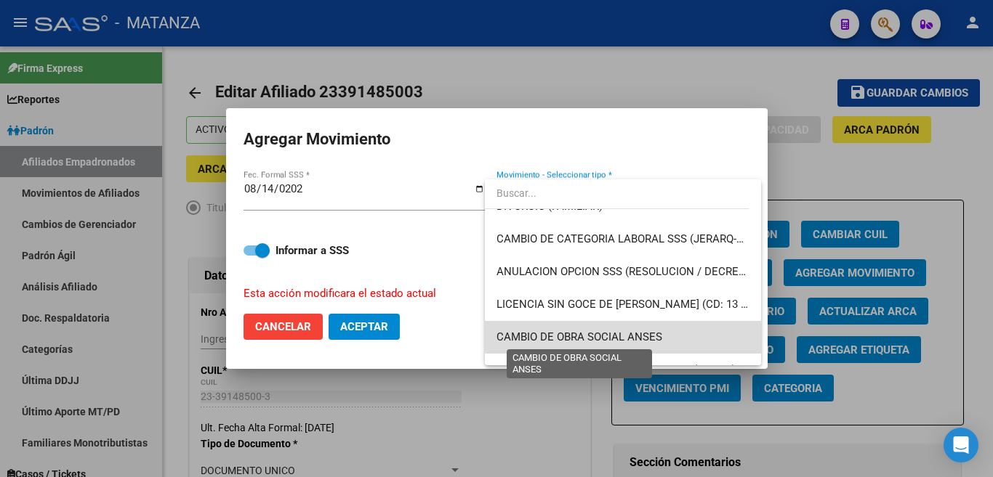
click at [660, 335] on span "CAMBIO DE OBRA SOCIAL ANSES" at bounding box center [579, 337] width 166 height 13
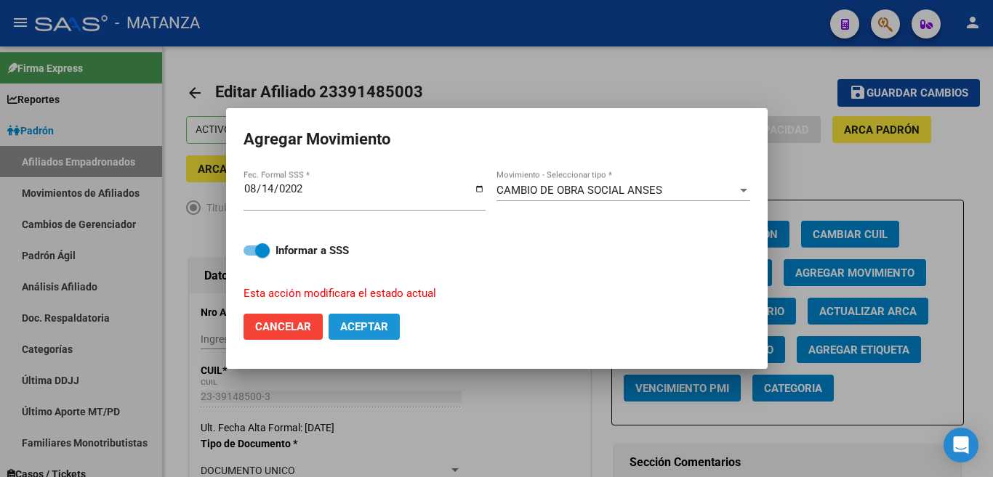
click at [382, 320] on span "Aceptar" at bounding box center [364, 326] width 48 height 13
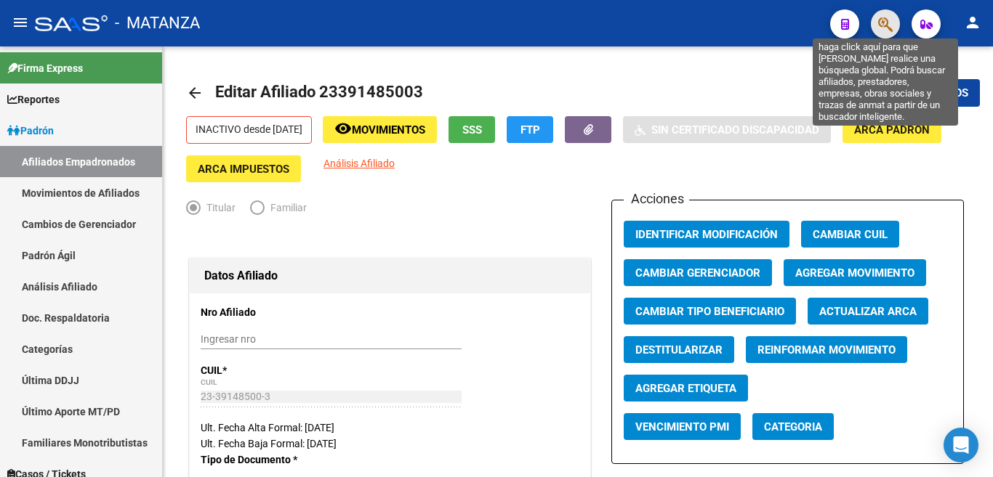
click at [886, 17] on icon "button" at bounding box center [885, 24] width 15 height 17
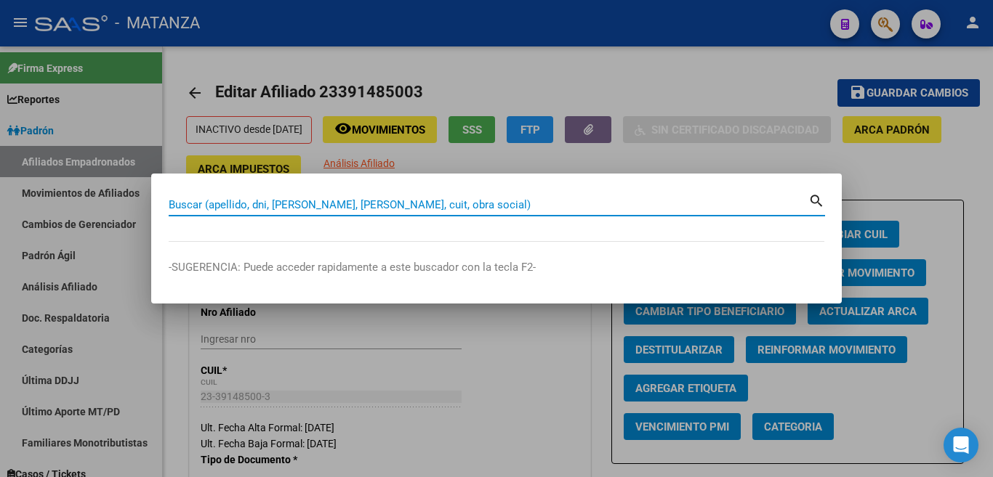
click at [714, 203] on input "Buscar (apellido, dni, [PERSON_NAME], [PERSON_NAME], cuit, obra social)" at bounding box center [489, 204] width 640 height 13
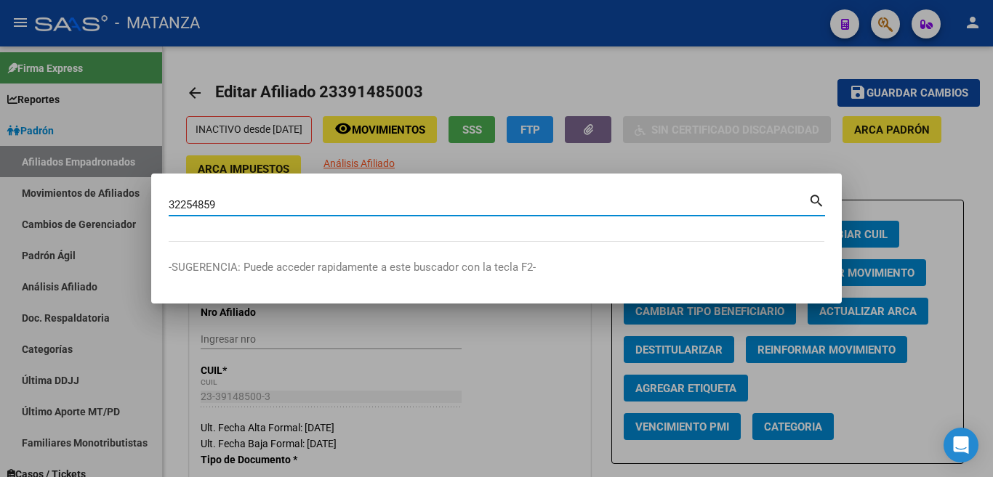
type input "32254859"
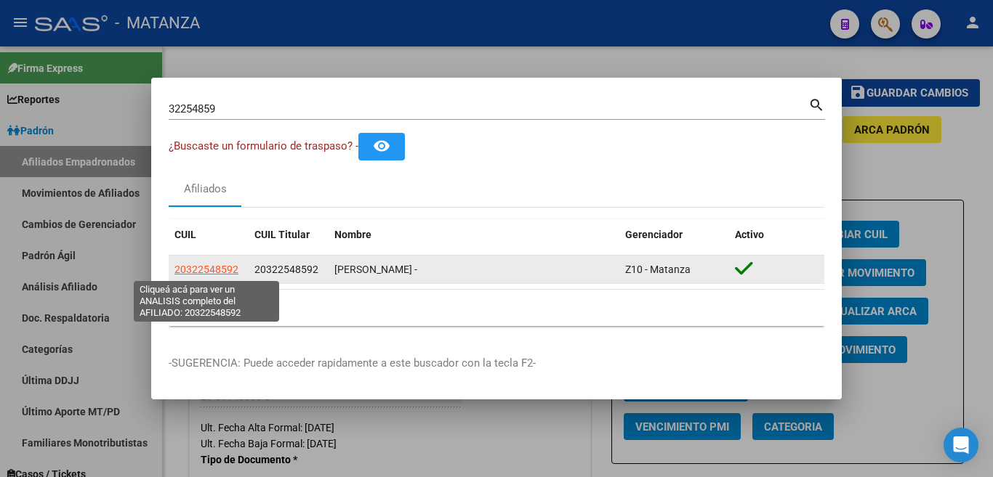
click at [217, 269] on span "20322548592" at bounding box center [206, 270] width 64 height 12
type textarea "20322548592"
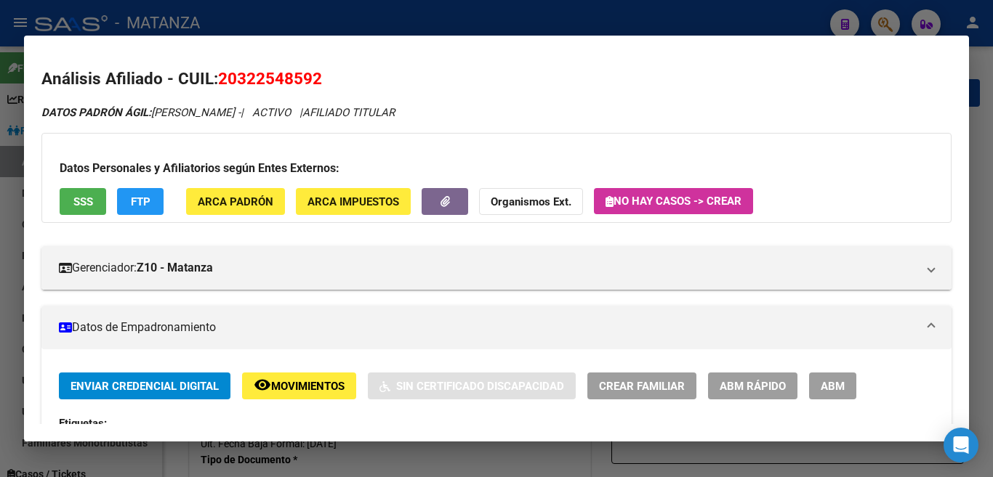
click at [828, 384] on span "ABM" at bounding box center [833, 386] width 24 height 13
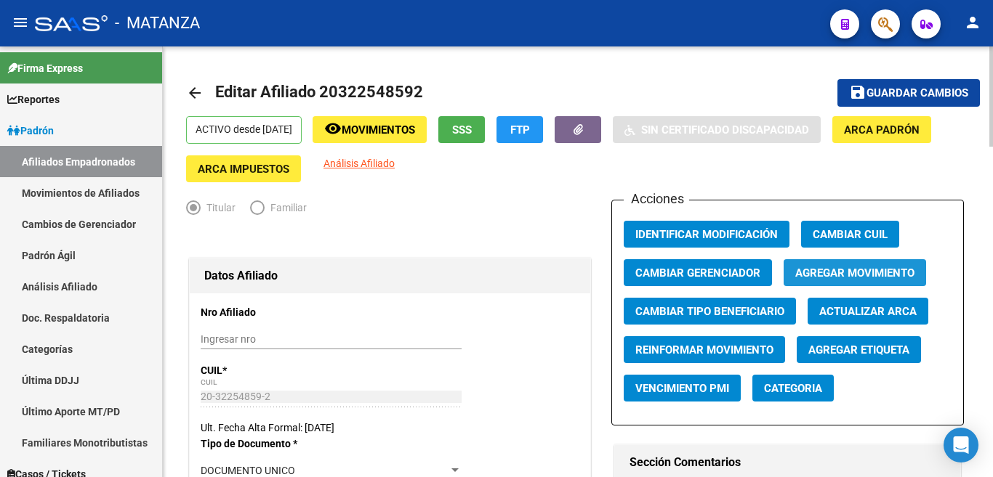
click at [850, 266] on span "Agregar Movimiento" at bounding box center [854, 272] width 119 height 13
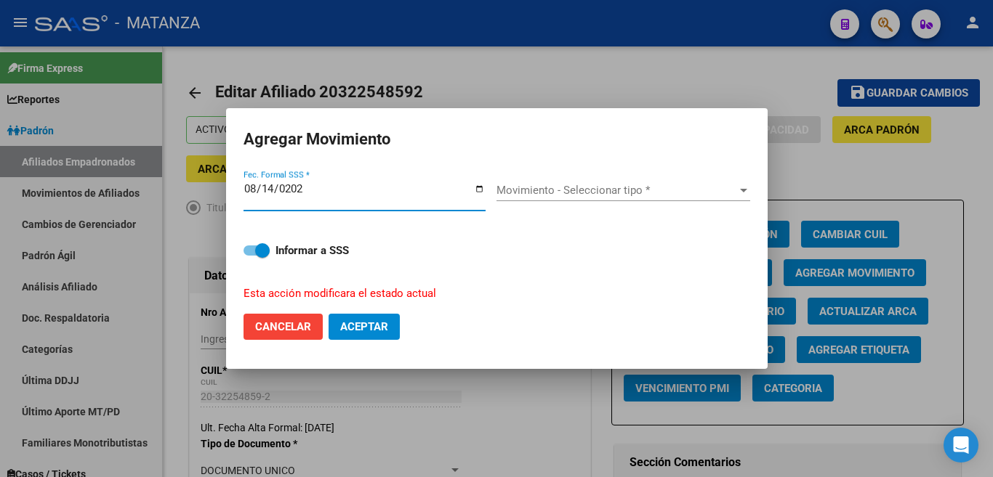
type input "[DATE]"
click at [722, 197] on span "Movimiento - Seleccionar tipo *" at bounding box center [616, 190] width 241 height 13
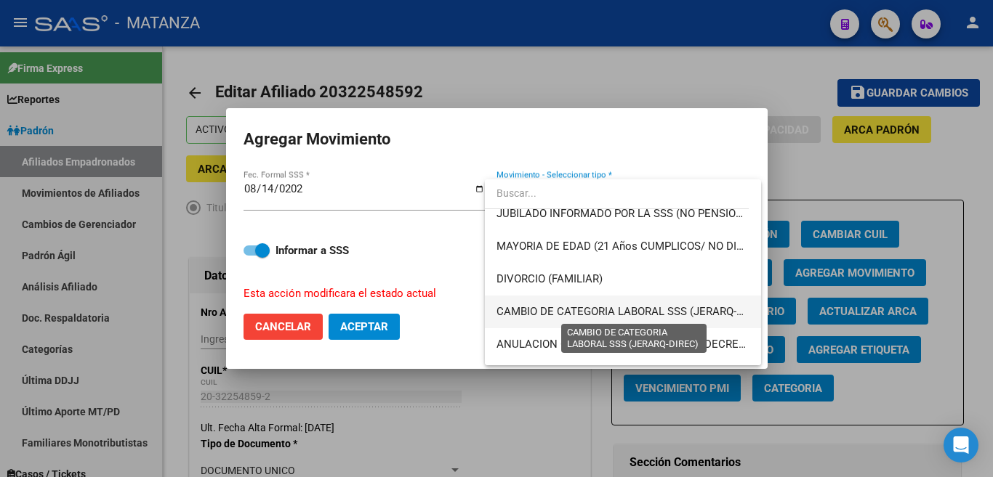
scroll to position [218, 0]
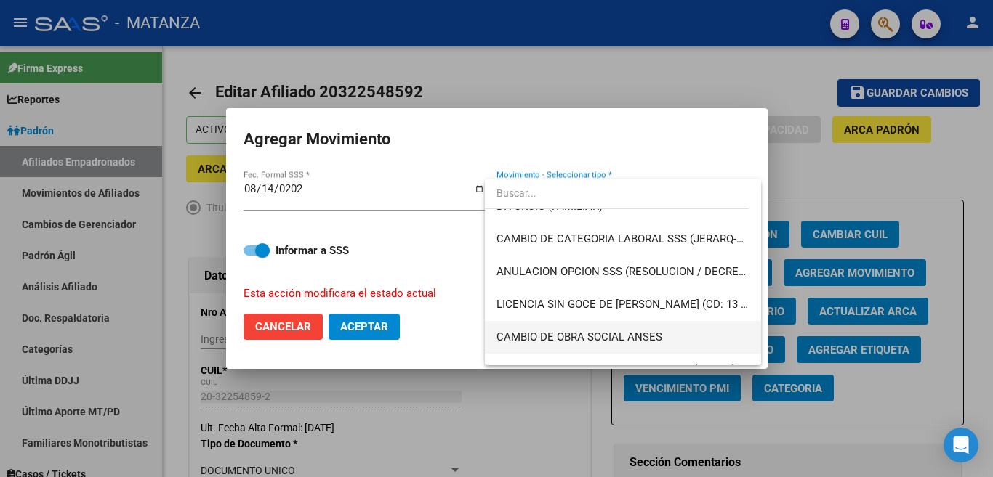
click at [619, 328] on span "CAMBIO DE OBRA SOCIAL ANSES" at bounding box center [622, 337] width 253 height 33
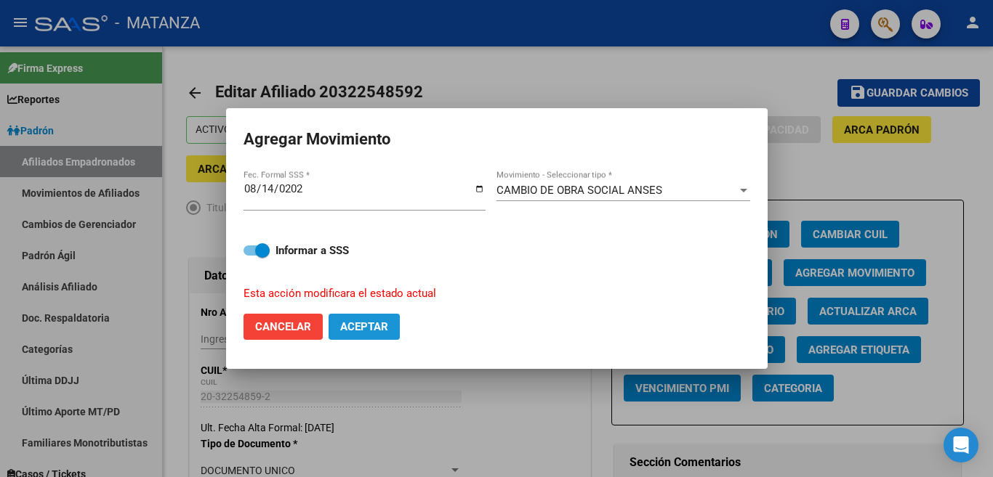
click at [388, 322] on button "Aceptar" at bounding box center [363, 327] width 71 height 26
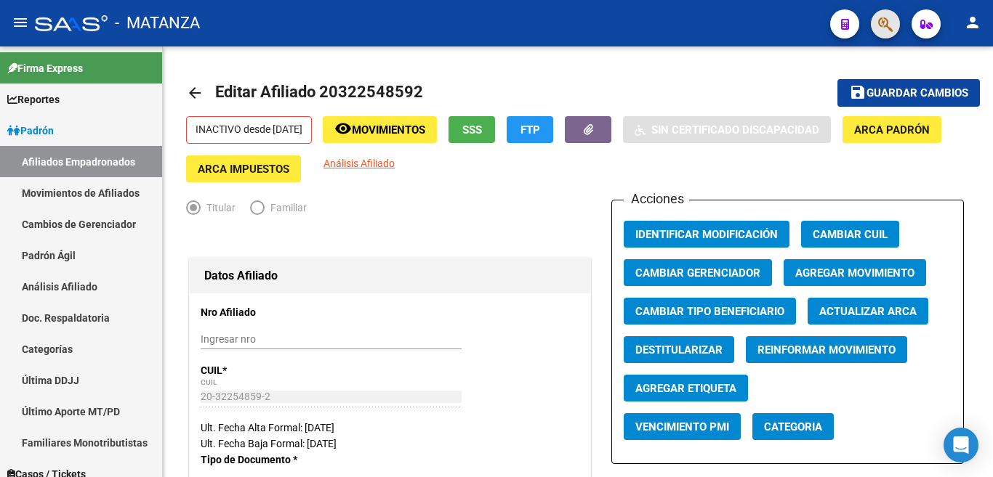
click at [893, 21] on button "button" at bounding box center [885, 23] width 29 height 29
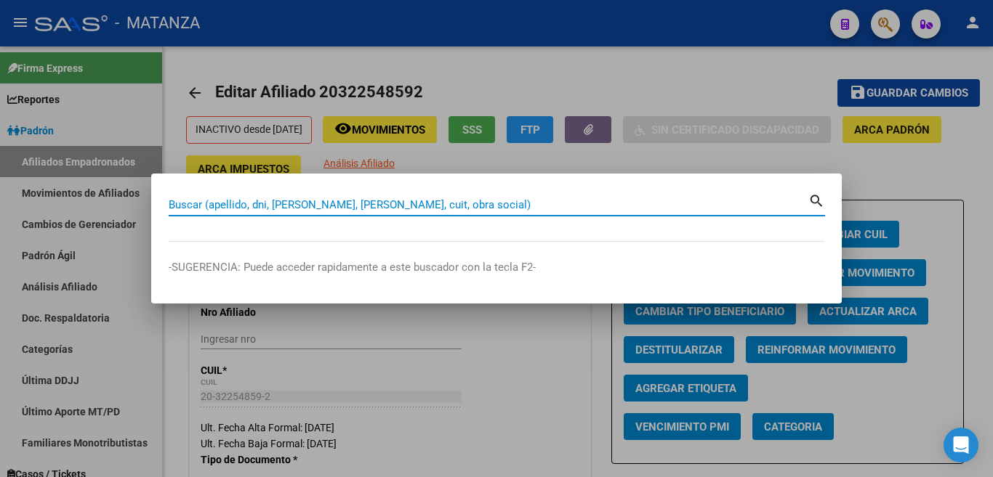
click at [759, 72] on div at bounding box center [496, 238] width 993 height 477
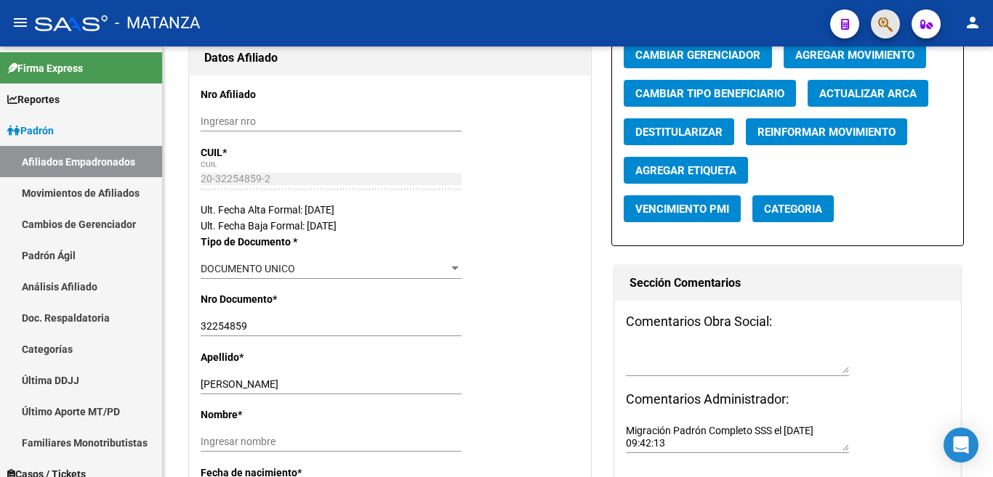
click at [876, 21] on button "button" at bounding box center [885, 23] width 29 height 29
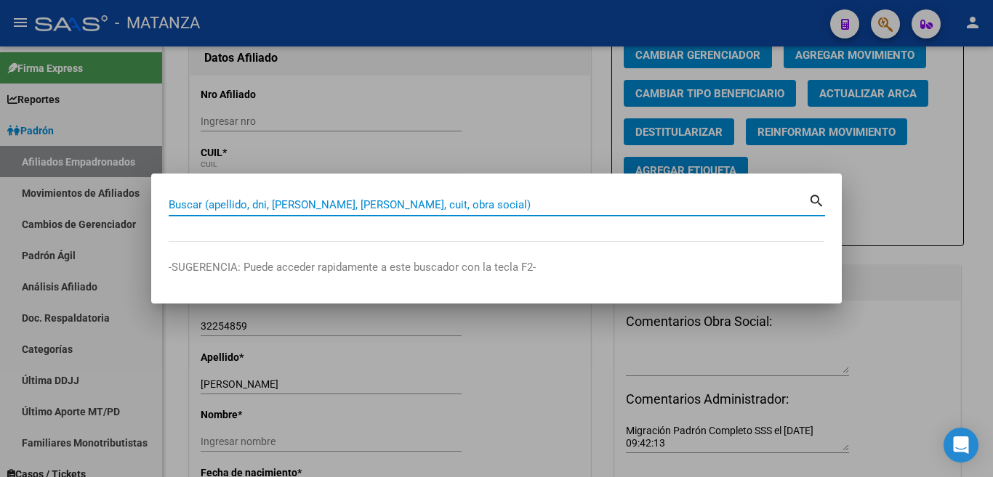
click at [517, 206] on input "Buscar (apellido, dni, [PERSON_NAME], [PERSON_NAME], cuit, obra social)" at bounding box center [489, 204] width 640 height 13
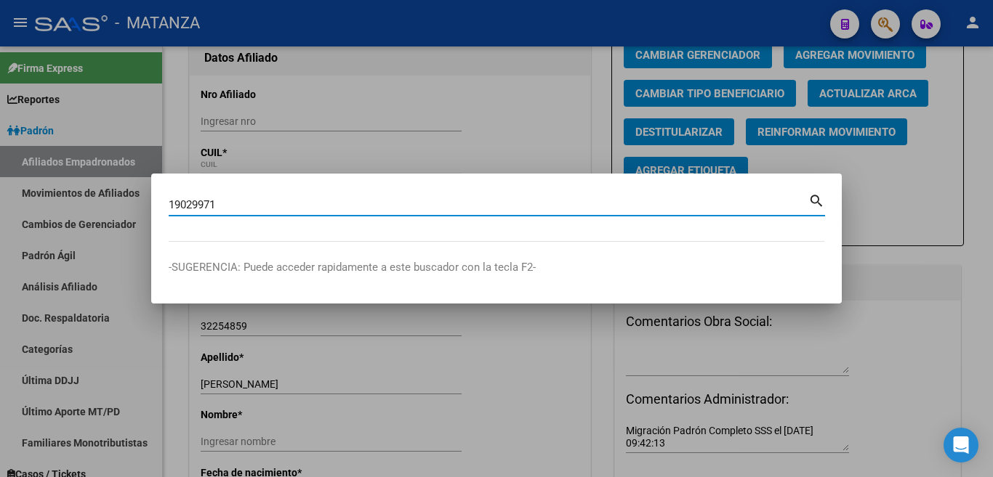
type input "19029971"
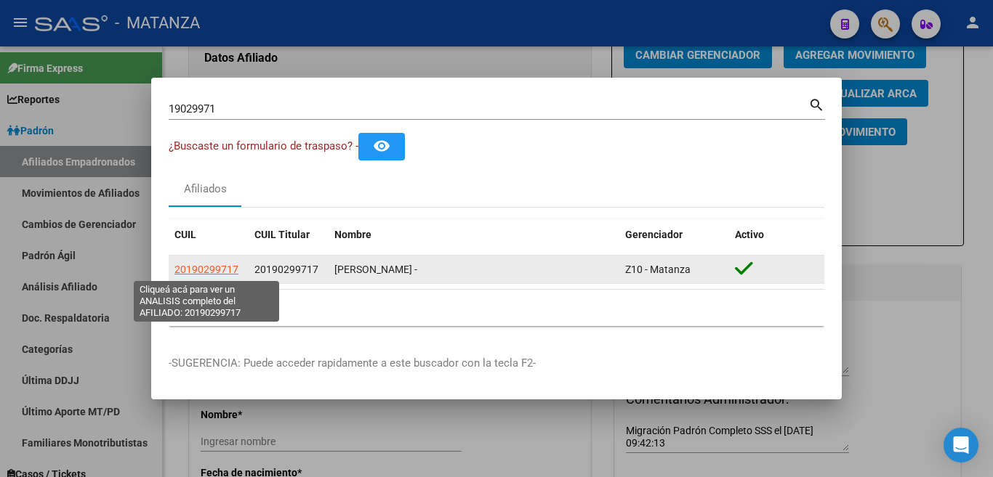
click at [207, 269] on span "20190299717" at bounding box center [206, 270] width 64 height 12
type textarea "20190299717"
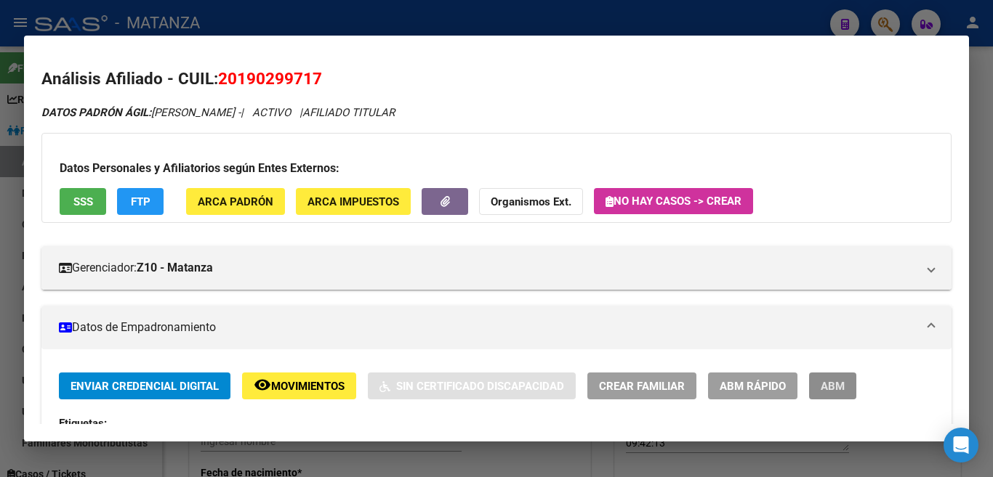
click at [831, 392] on span "ABM" at bounding box center [833, 386] width 24 height 13
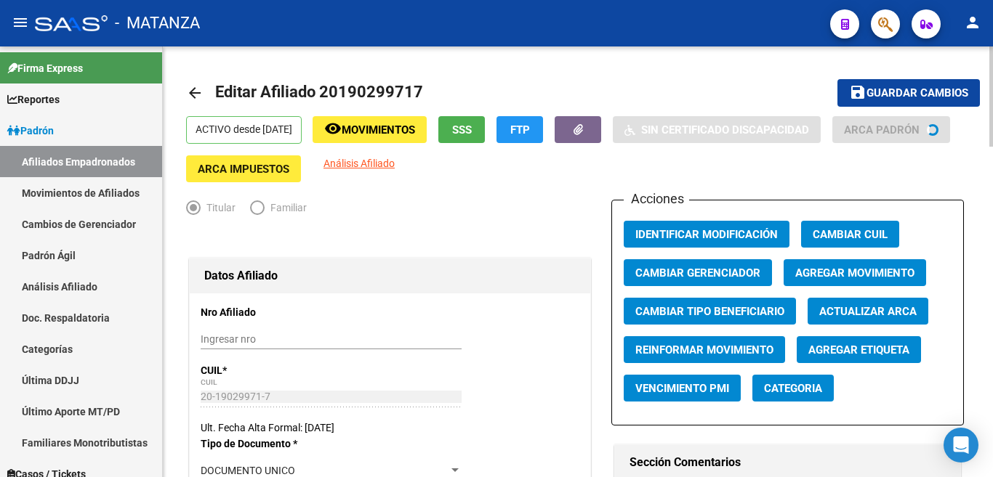
click at [818, 275] on span "Agregar Movimiento" at bounding box center [854, 273] width 119 height 13
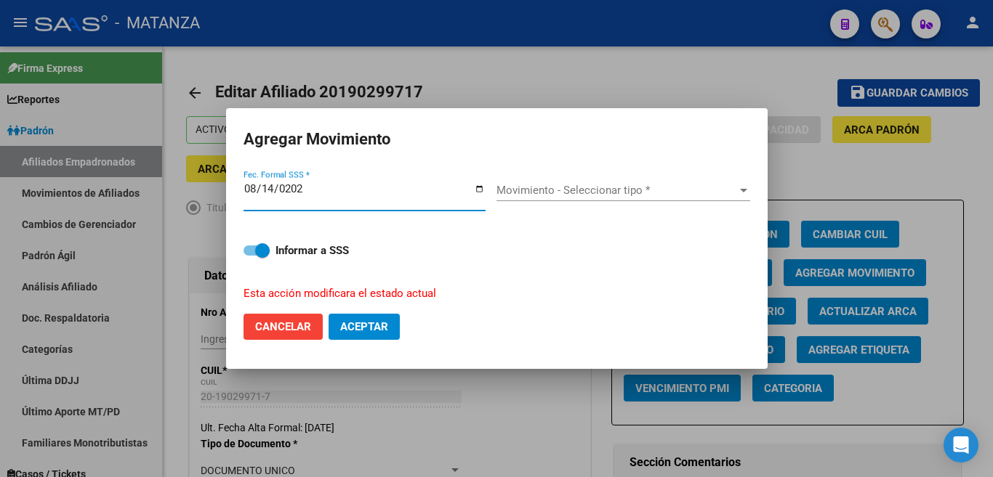
type input "[DATE]"
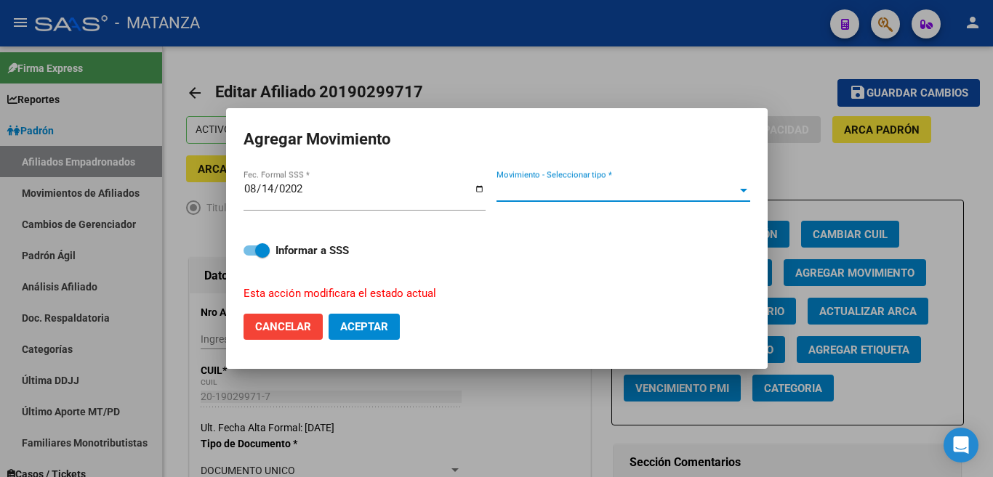
click at [737, 196] on div at bounding box center [743, 191] width 13 height 12
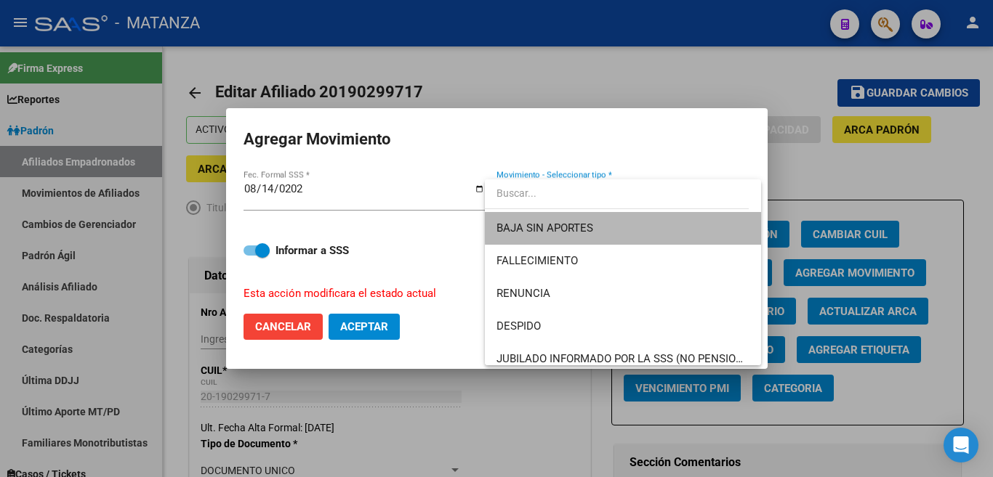
click at [727, 223] on span "BAJA SIN APORTES" at bounding box center [622, 228] width 253 height 33
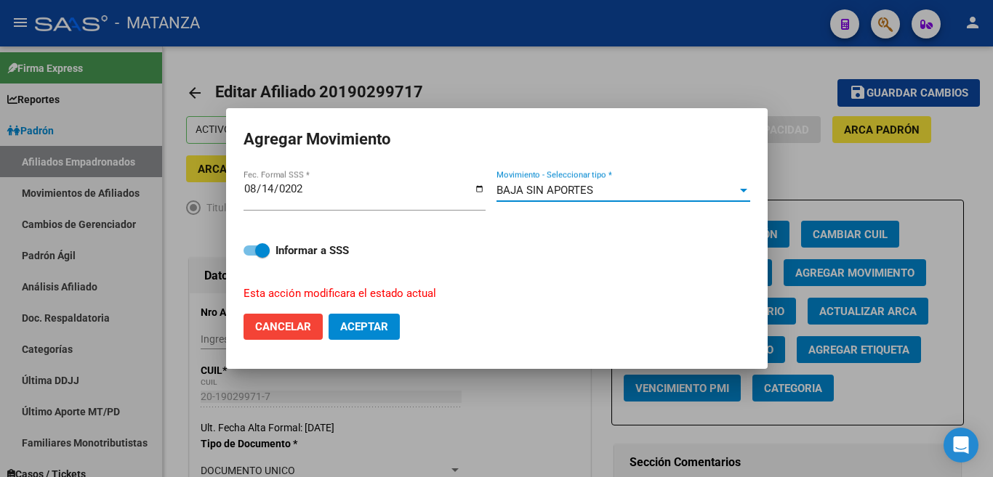
click at [366, 320] on span "Aceptar" at bounding box center [364, 326] width 48 height 13
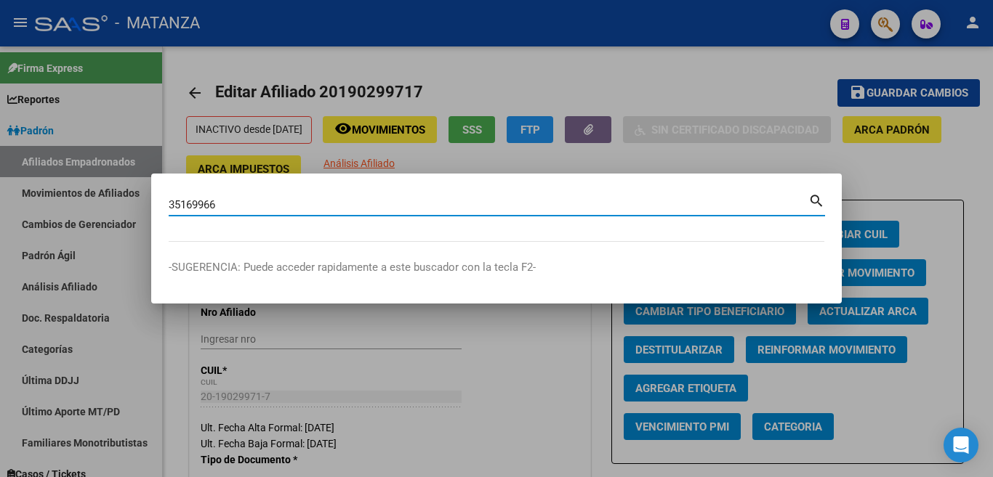
type input "35169966"
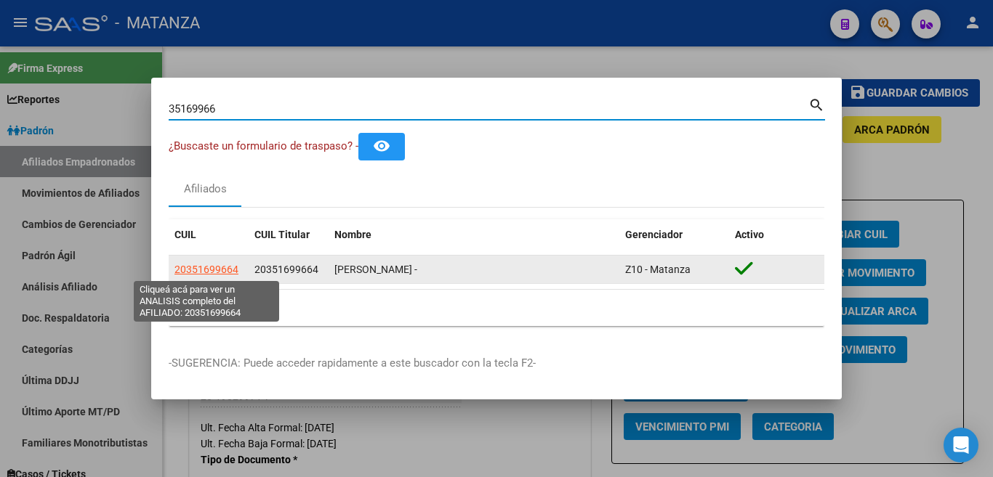
click at [231, 270] on span "20351699664" at bounding box center [206, 270] width 64 height 12
type textarea "20351699664"
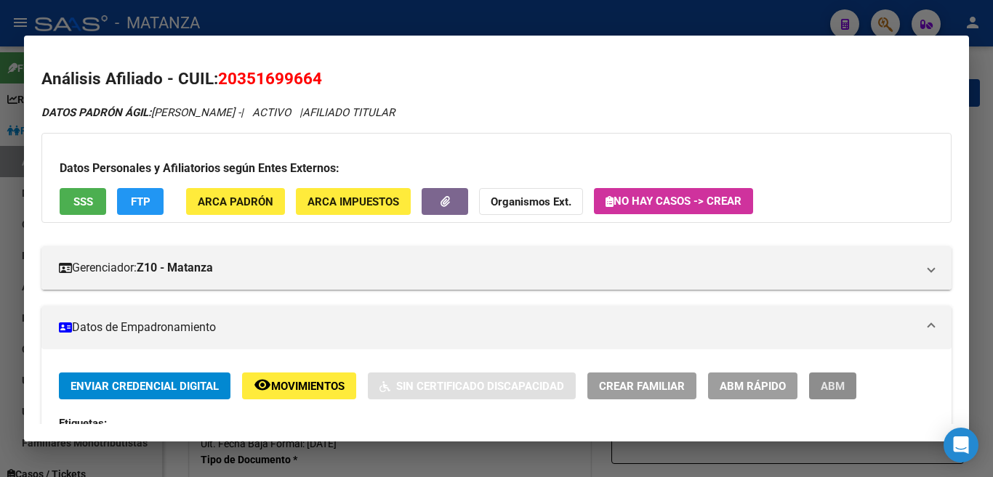
click at [827, 380] on span "ABM" at bounding box center [833, 386] width 24 height 13
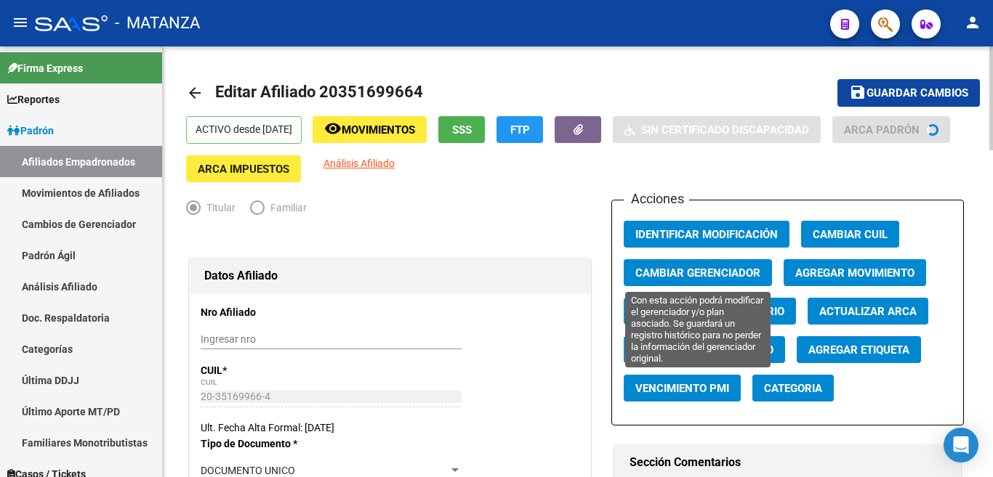
click at [799, 274] on span "Agregar Movimiento" at bounding box center [854, 273] width 119 height 13
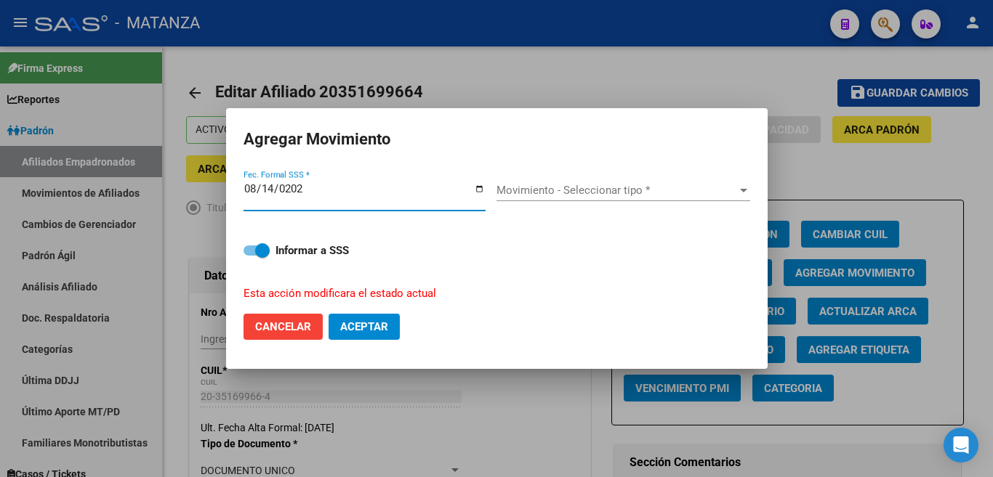
type input "[DATE]"
click at [677, 201] on div "Movimiento - Seleccionar tipo * Movimiento - Seleccionar tipo *" at bounding box center [623, 191] width 254 height 22
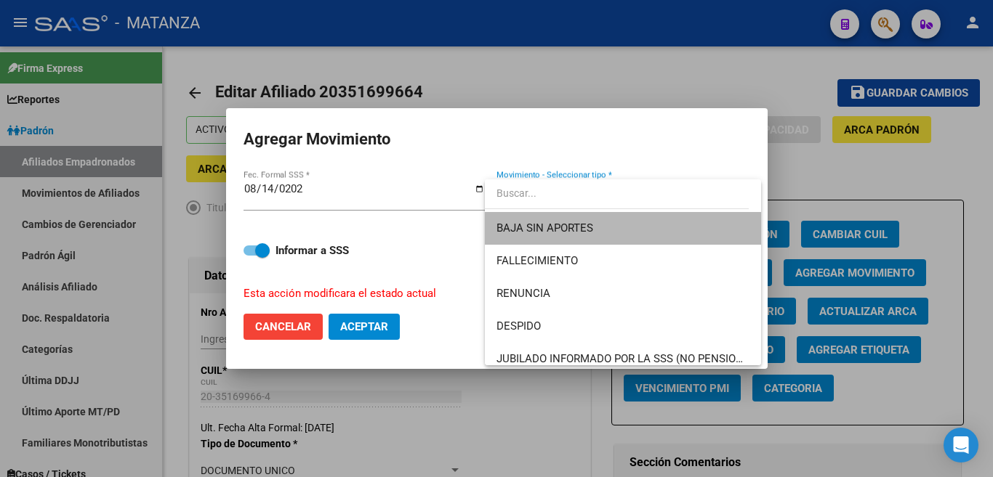
click at [666, 230] on span "BAJA SIN APORTES" at bounding box center [622, 228] width 253 height 33
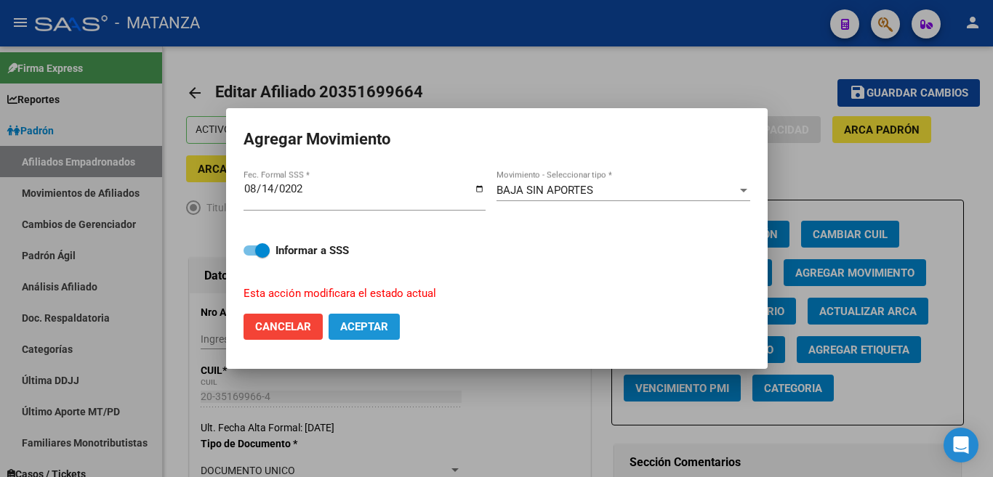
click at [358, 314] on button "Aceptar" at bounding box center [363, 327] width 71 height 26
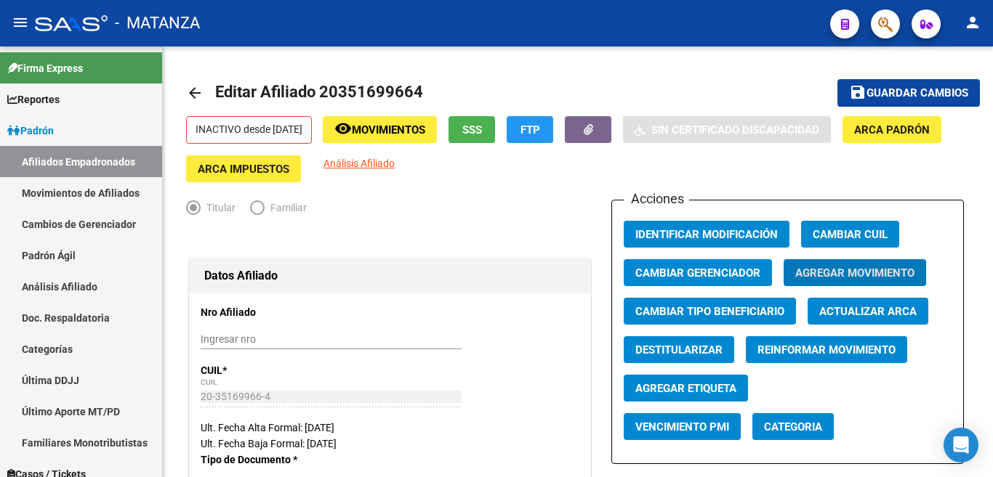
click at [876, 19] on button "button" at bounding box center [885, 23] width 29 height 29
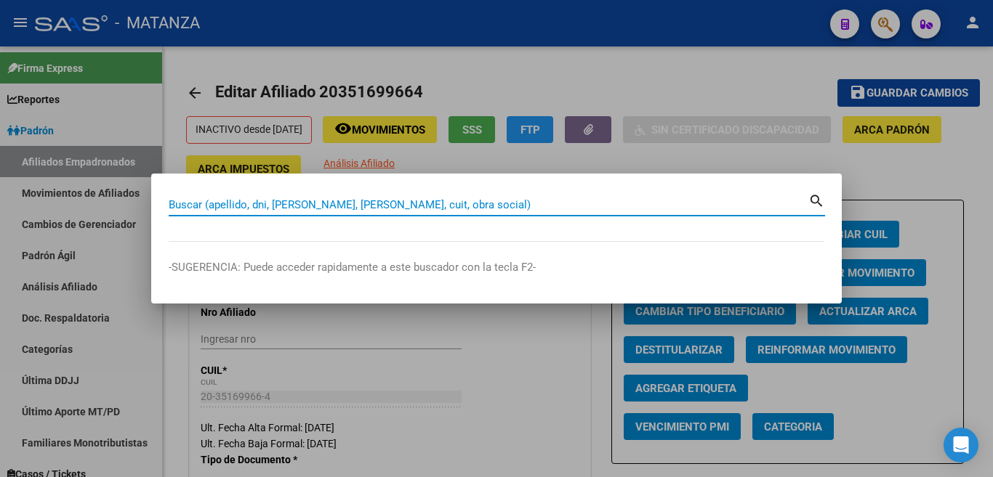
click at [774, 202] on input "Buscar (apellido, dni, [PERSON_NAME], [PERSON_NAME], cuit, obra social)" at bounding box center [489, 204] width 640 height 13
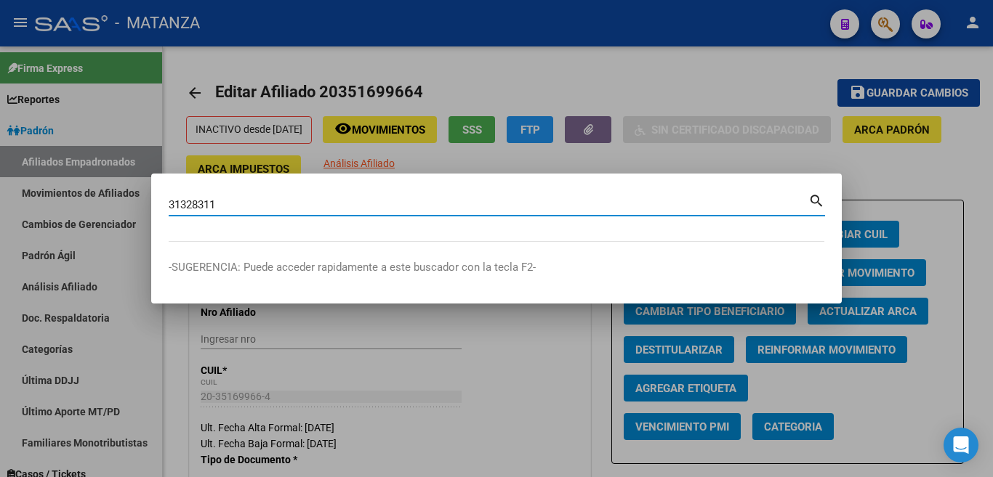
type input "31328311"
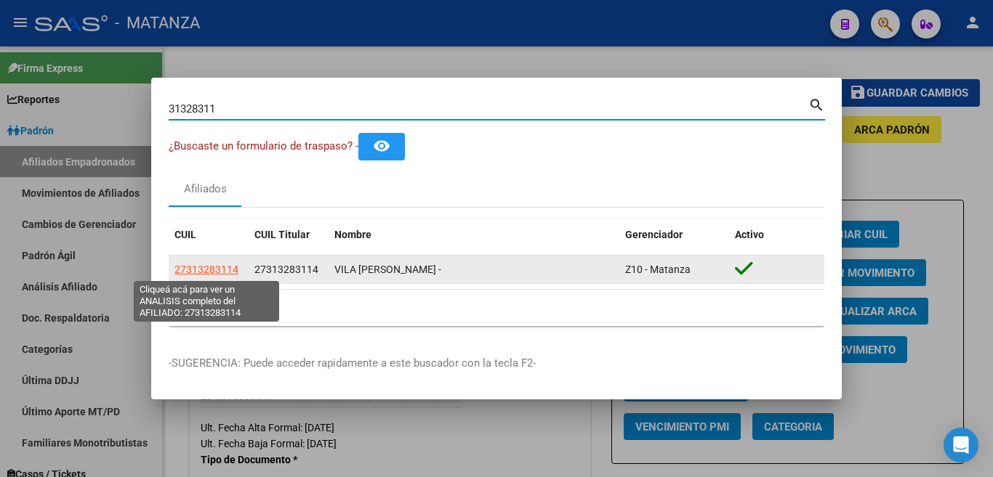
click at [217, 267] on span "27313283114" at bounding box center [206, 270] width 64 height 12
type textarea "27313283114"
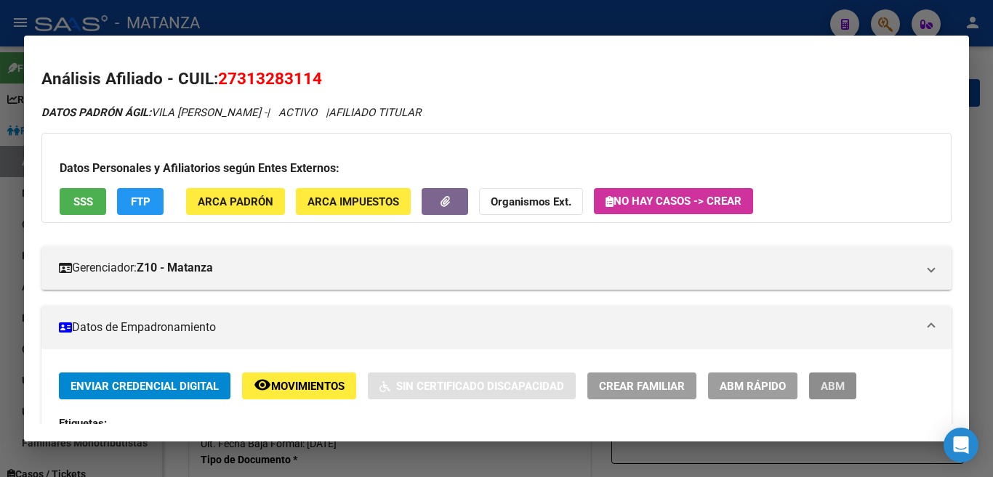
click at [826, 387] on span "ABM" at bounding box center [833, 386] width 24 height 13
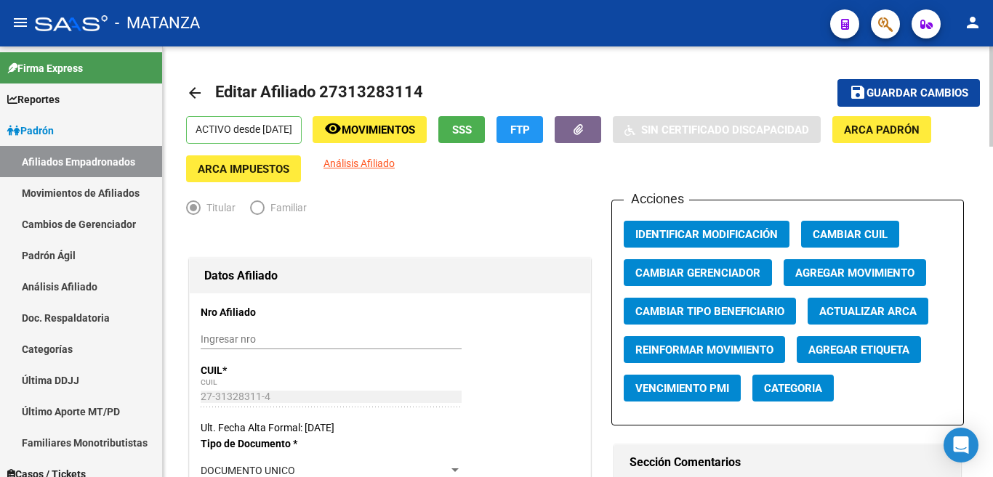
click at [826, 276] on span "Agregar Movimiento" at bounding box center [854, 273] width 119 height 13
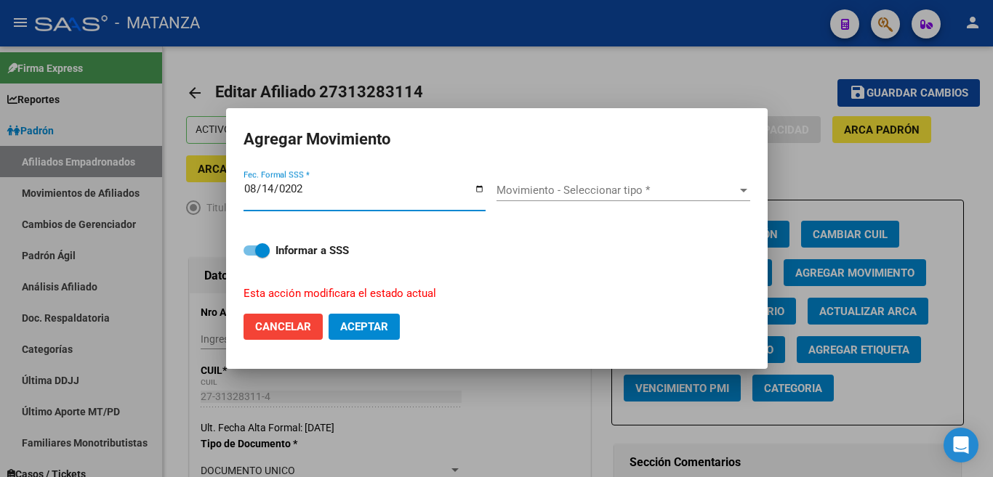
type input "[DATE]"
click at [750, 197] on app-drop-down-list "Movimiento - Seleccionar tipo * Movimiento - Seleccionar tipo *" at bounding box center [628, 190] width 265 height 13
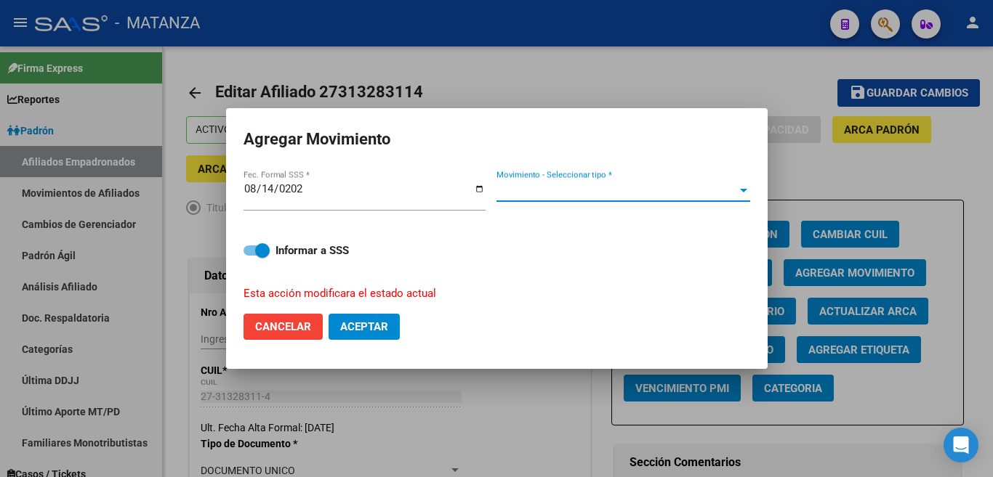
click at [731, 194] on span "Movimiento - Seleccionar tipo *" at bounding box center [616, 190] width 241 height 13
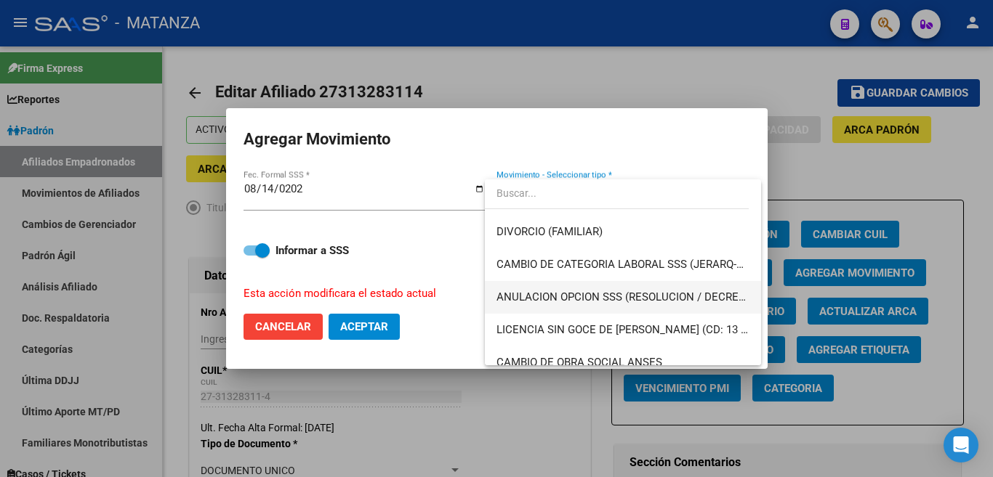
scroll to position [218, 0]
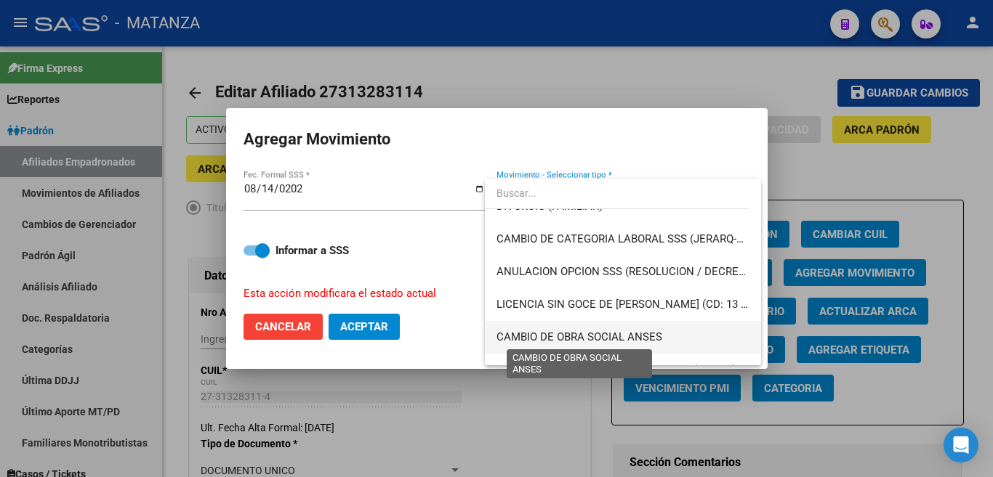
click at [648, 334] on span "CAMBIO DE OBRA SOCIAL ANSES" at bounding box center [579, 337] width 166 height 13
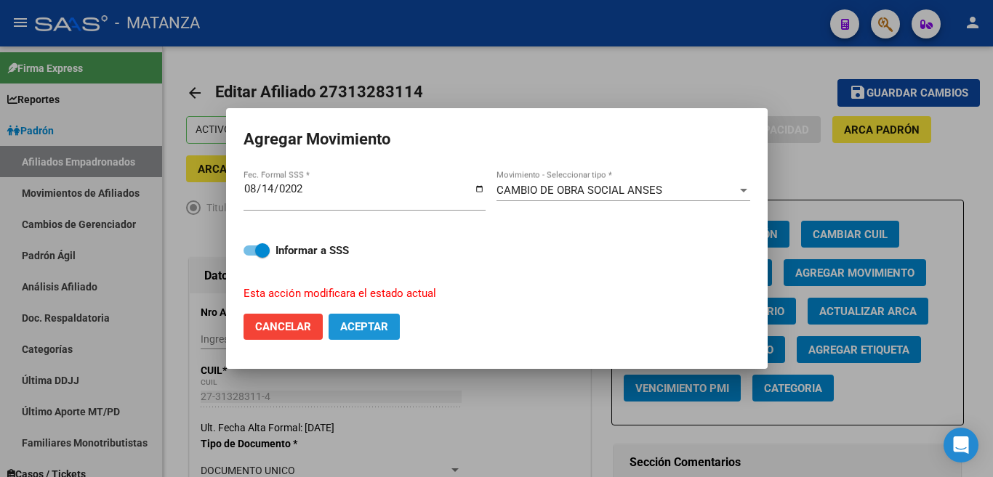
click at [372, 323] on span "Aceptar" at bounding box center [364, 326] width 48 height 13
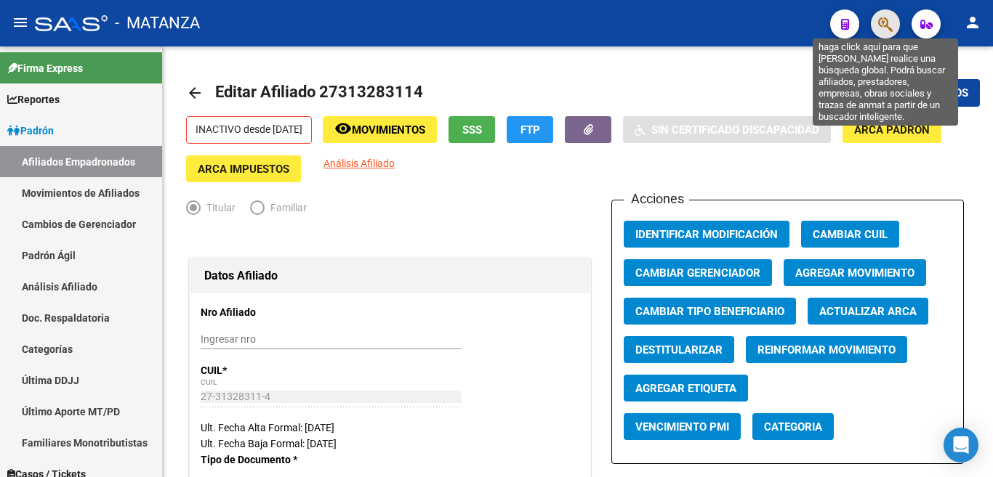
click at [879, 23] on icon "button" at bounding box center [885, 24] width 15 height 17
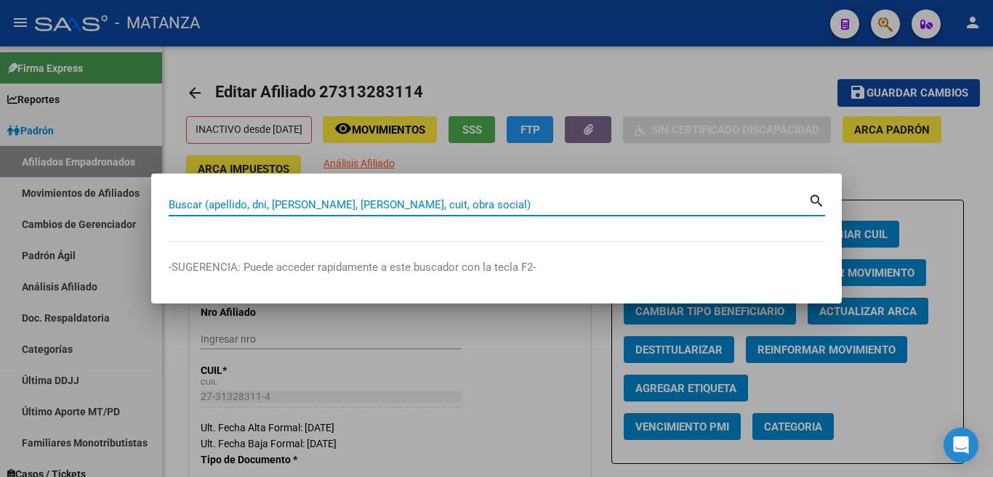
click at [731, 207] on input "Buscar (apellido, dni, [PERSON_NAME], [PERSON_NAME], cuit, obra social)" at bounding box center [489, 204] width 640 height 13
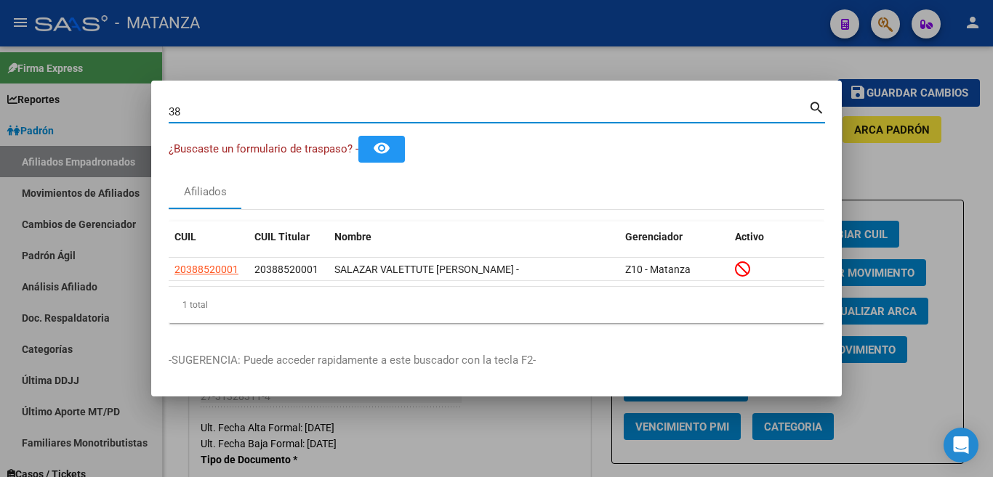
type input "3"
type input "38940249"
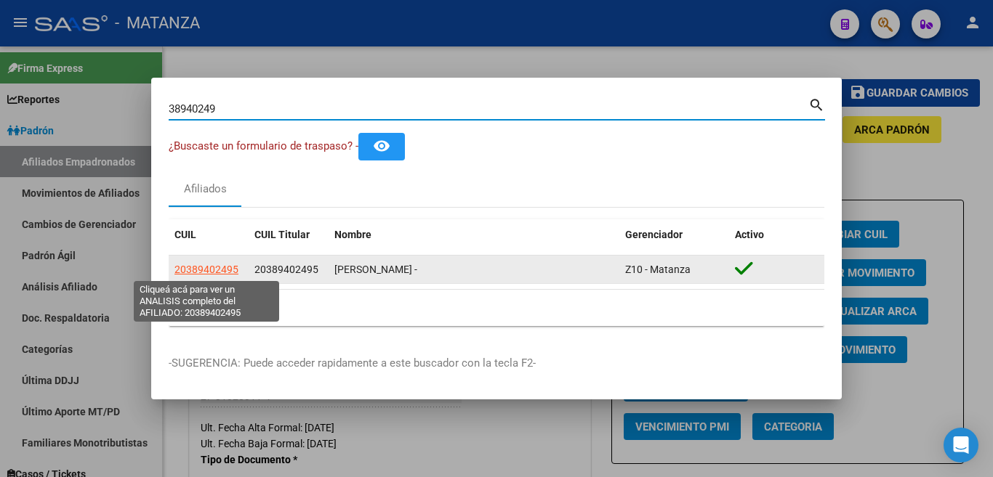
click at [218, 264] on span "20389402495" at bounding box center [206, 270] width 64 height 12
type textarea "20389402495"
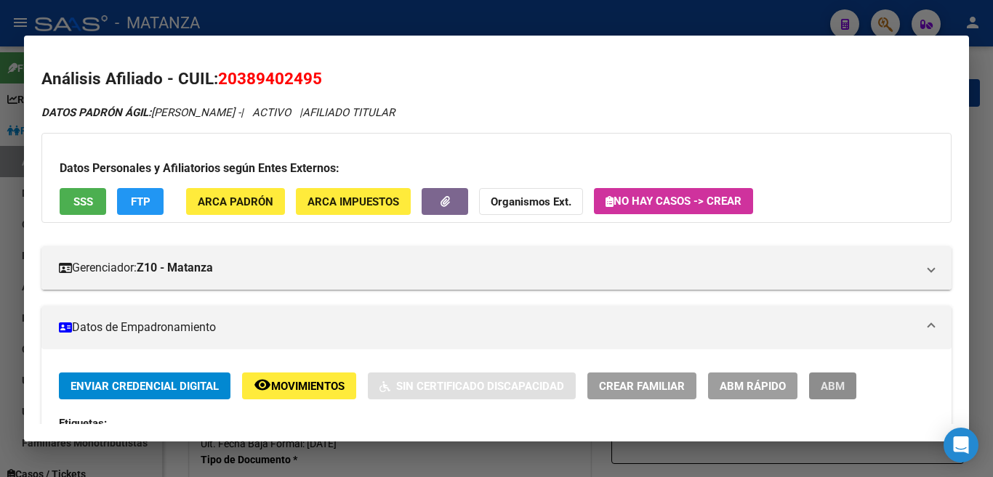
click at [840, 386] on span "ABM" at bounding box center [833, 386] width 24 height 13
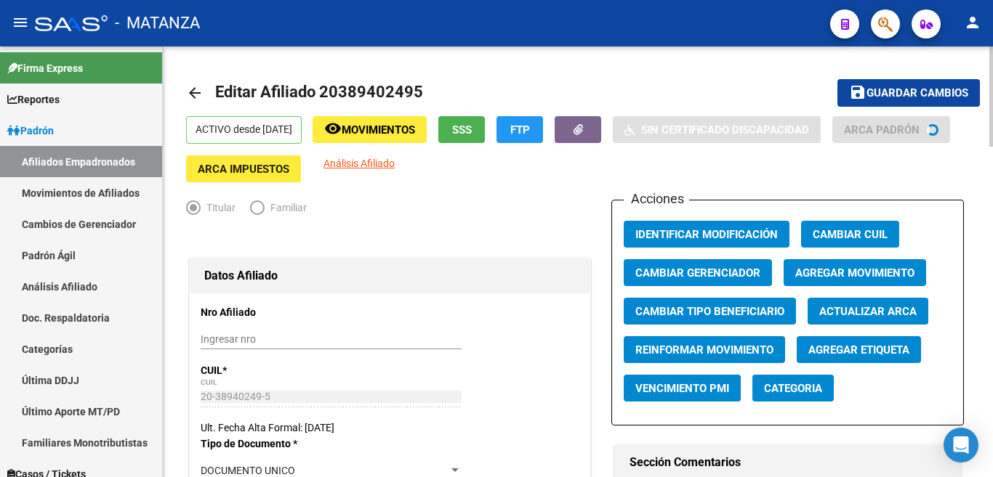
click at [842, 271] on span "Agregar Movimiento" at bounding box center [854, 273] width 119 height 13
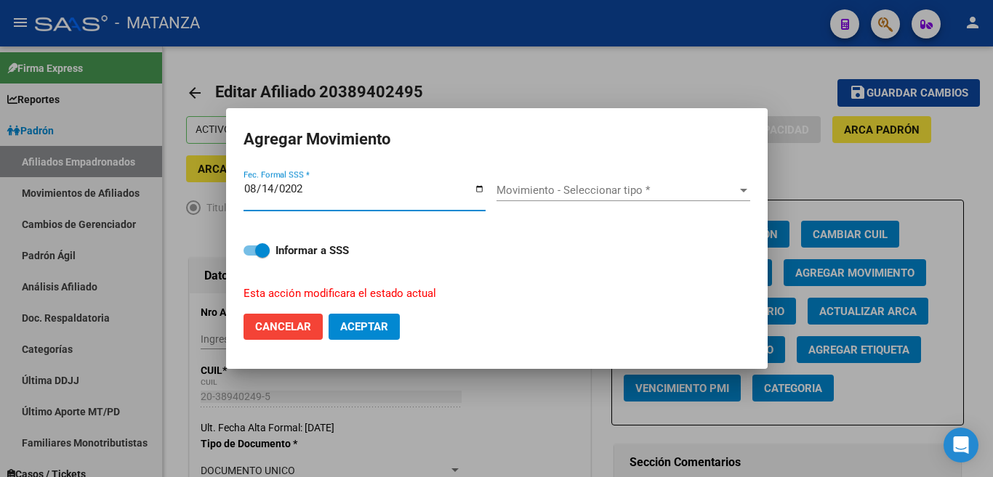
type input "[DATE]"
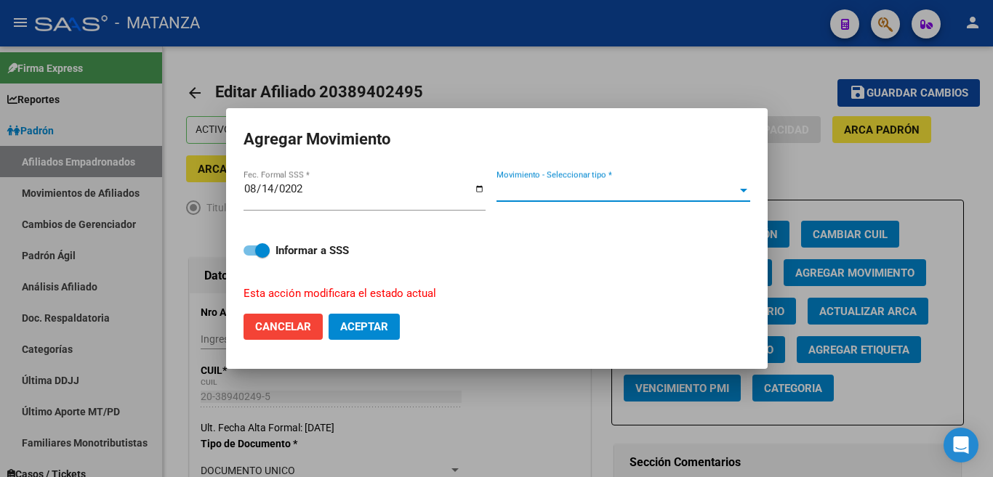
click at [669, 197] on span "Movimiento - Seleccionar tipo *" at bounding box center [616, 190] width 241 height 13
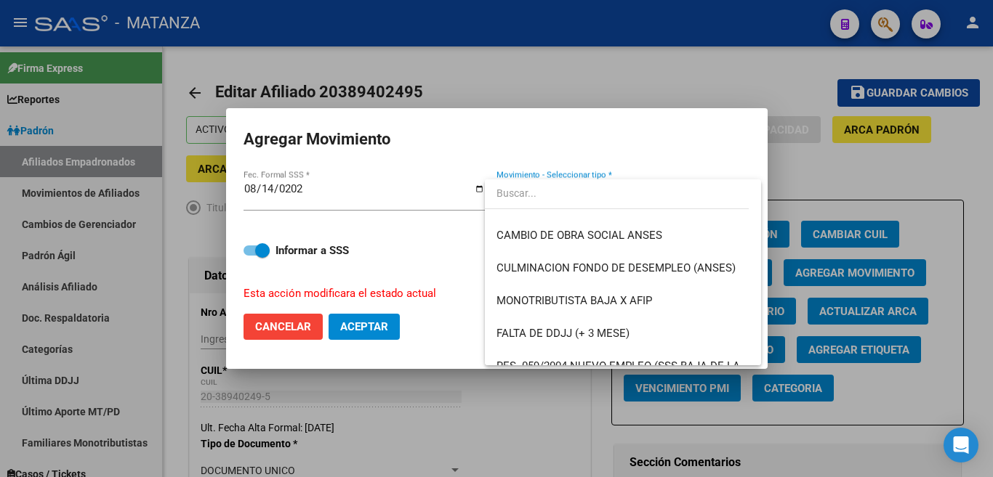
scroll to position [291, 0]
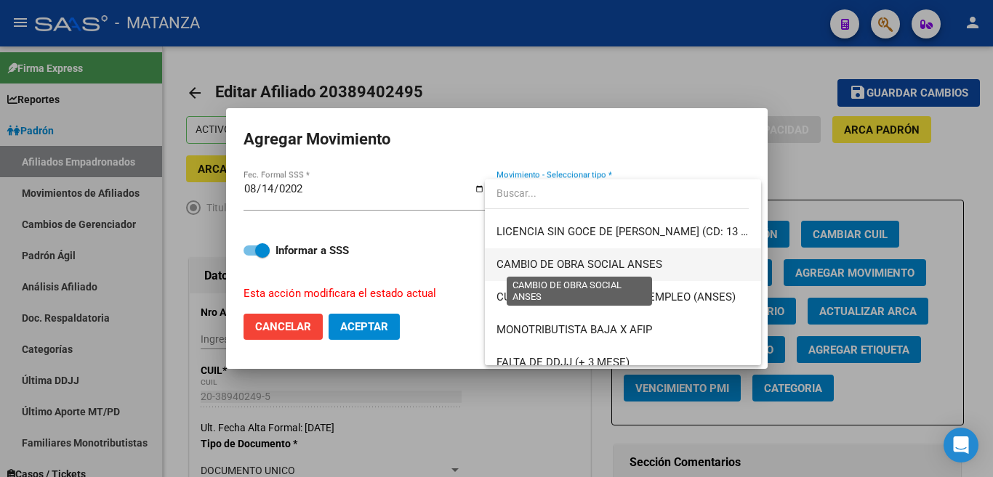
click at [655, 263] on span "CAMBIO DE OBRA SOCIAL ANSES" at bounding box center [579, 264] width 166 height 13
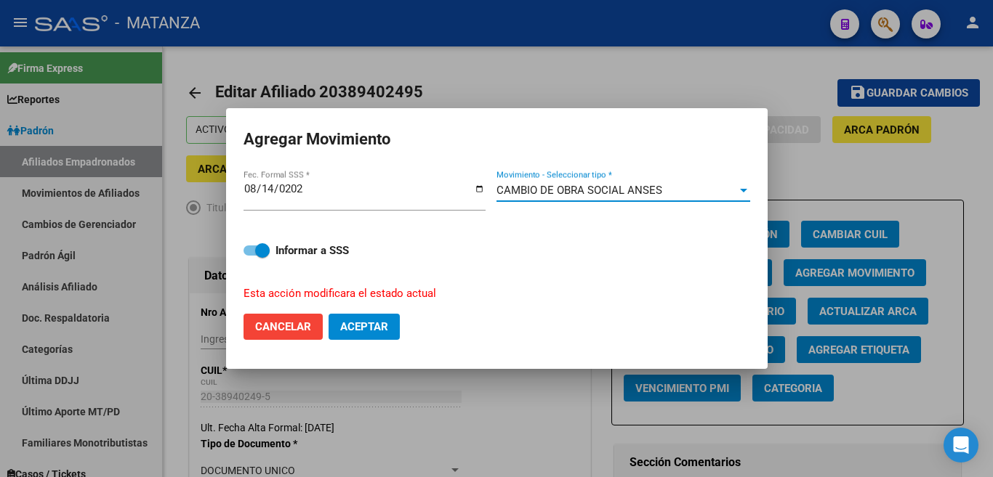
click at [359, 322] on span "Aceptar" at bounding box center [364, 326] width 48 height 13
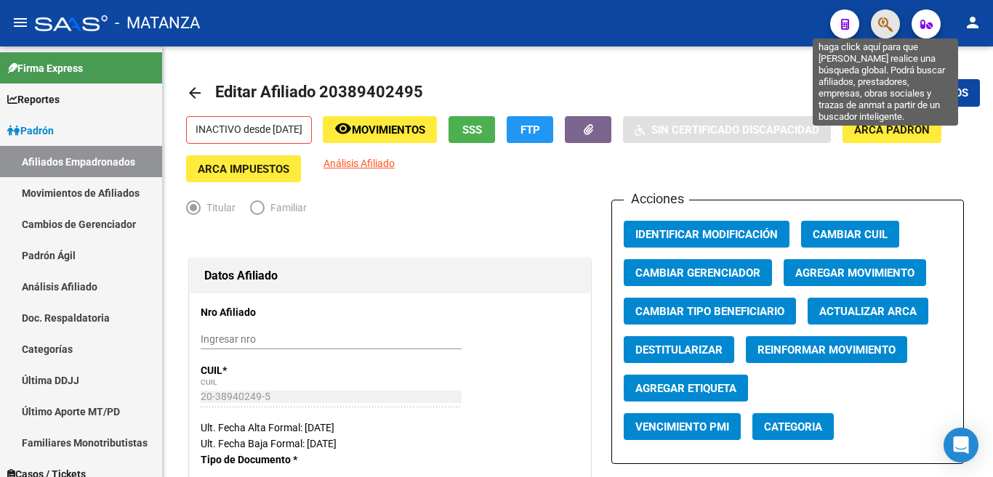
click at [885, 31] on icon "button" at bounding box center [885, 24] width 15 height 17
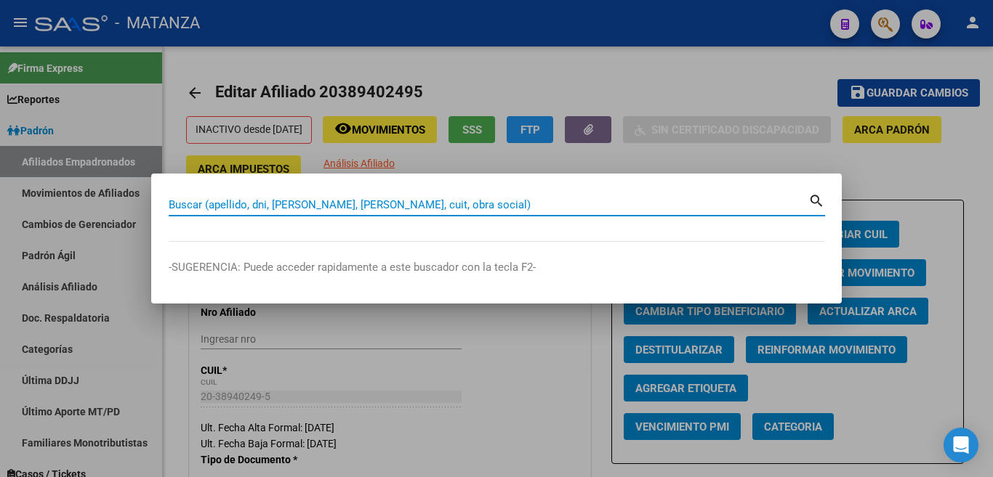
click at [627, 204] on input "Buscar (apellido, dni, [PERSON_NAME], [PERSON_NAME], cuit, obra social)" at bounding box center [489, 204] width 640 height 13
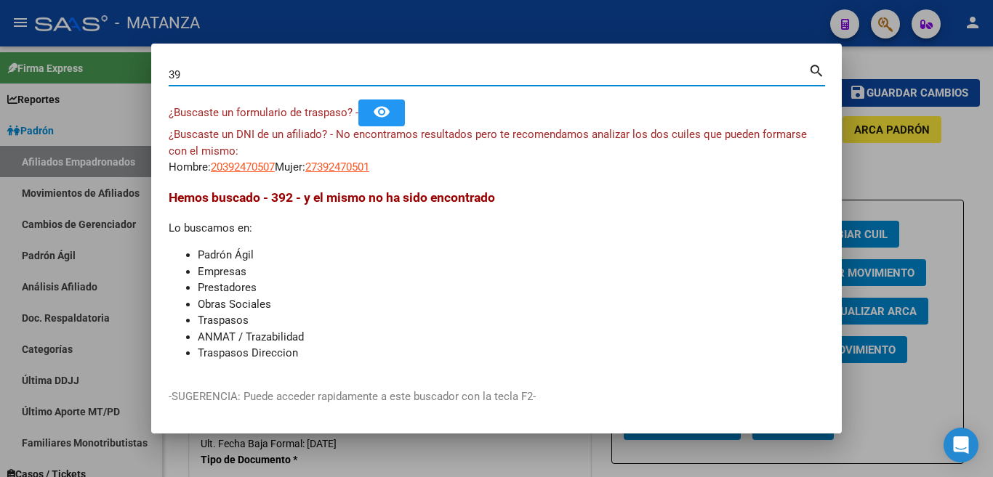
type input "3"
type input "94101984"
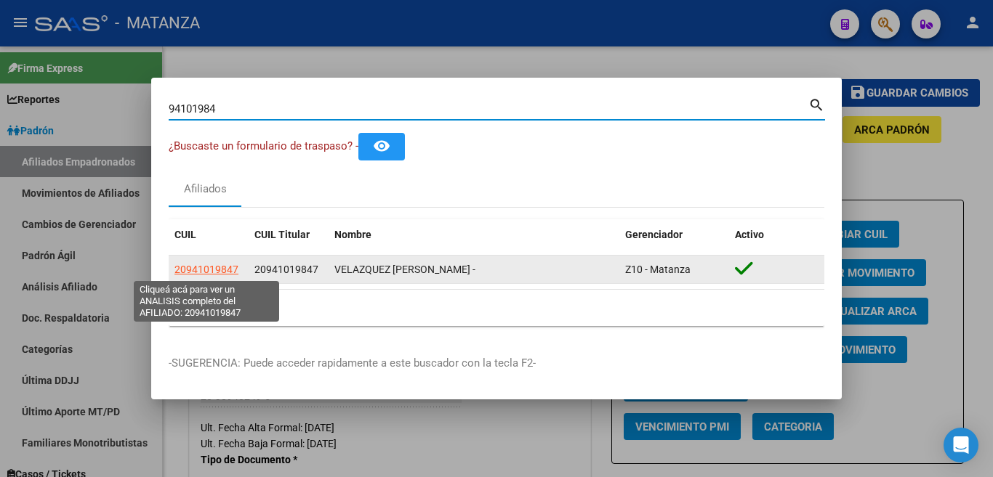
click at [192, 264] on span "20941019847" at bounding box center [206, 270] width 64 height 12
type textarea "20941019847"
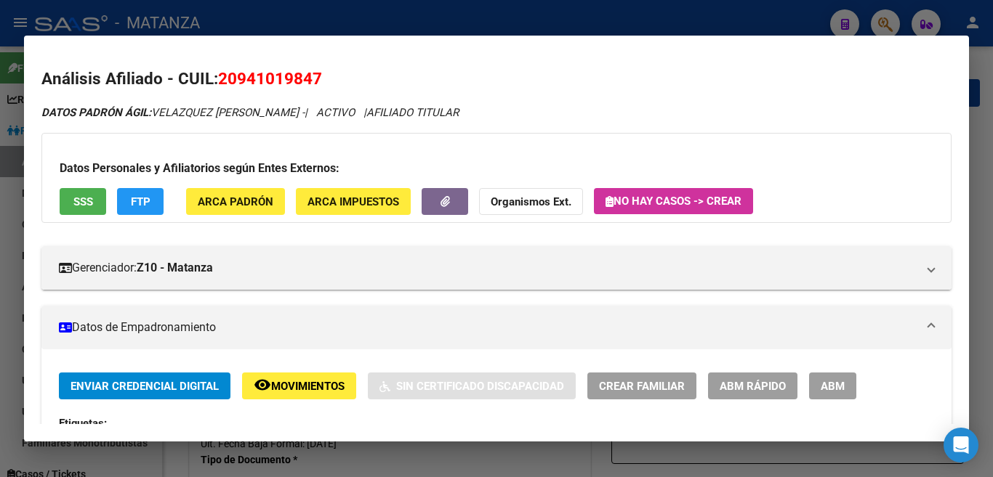
click at [839, 382] on span "ABM" at bounding box center [833, 386] width 24 height 13
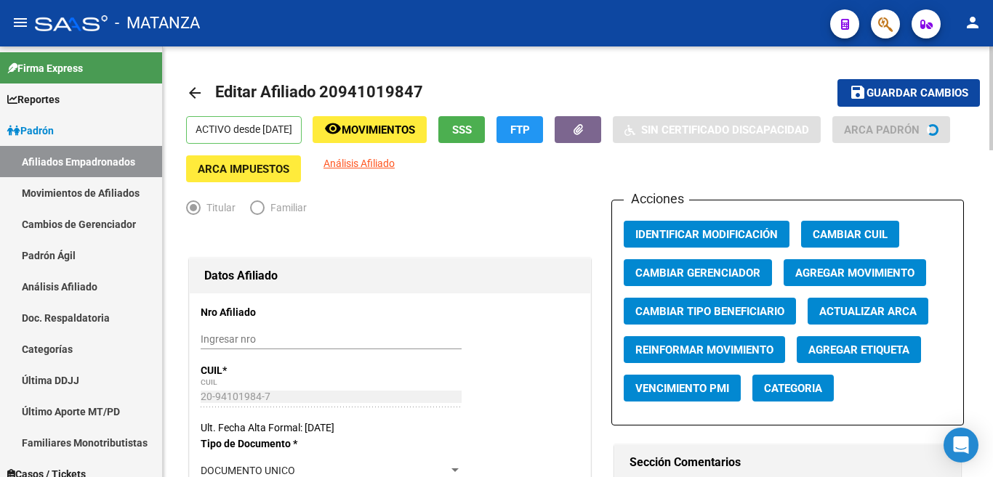
click at [807, 281] on button "Agregar Movimiento" at bounding box center [854, 272] width 142 height 27
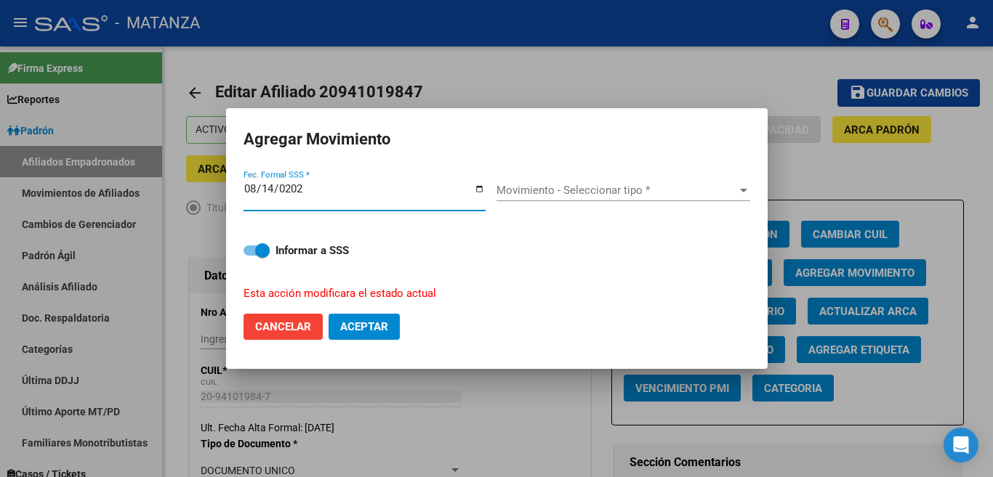
type input "[DATE]"
click at [625, 201] on div "Movimiento - Seleccionar tipo * Movimiento - Seleccionar tipo *" at bounding box center [623, 191] width 254 height 22
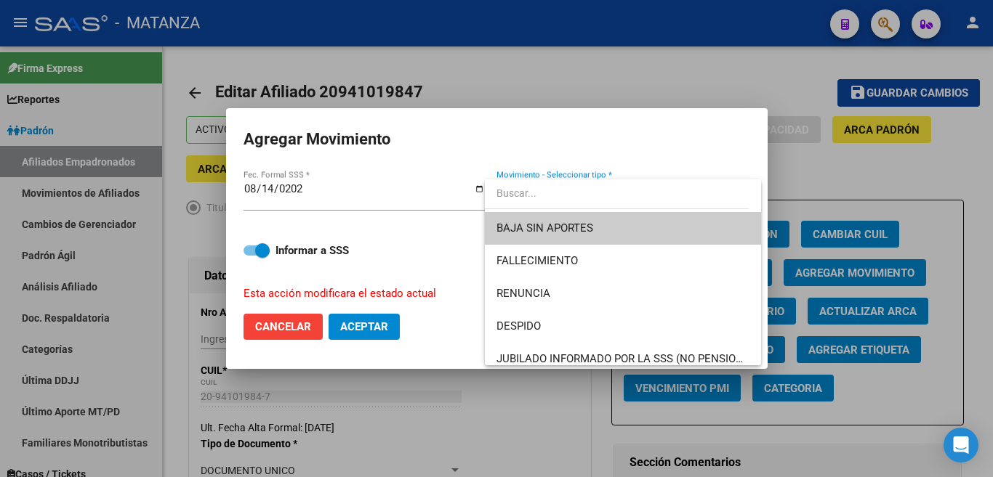
click at [616, 228] on span "BAJA SIN APORTES" at bounding box center [622, 228] width 253 height 33
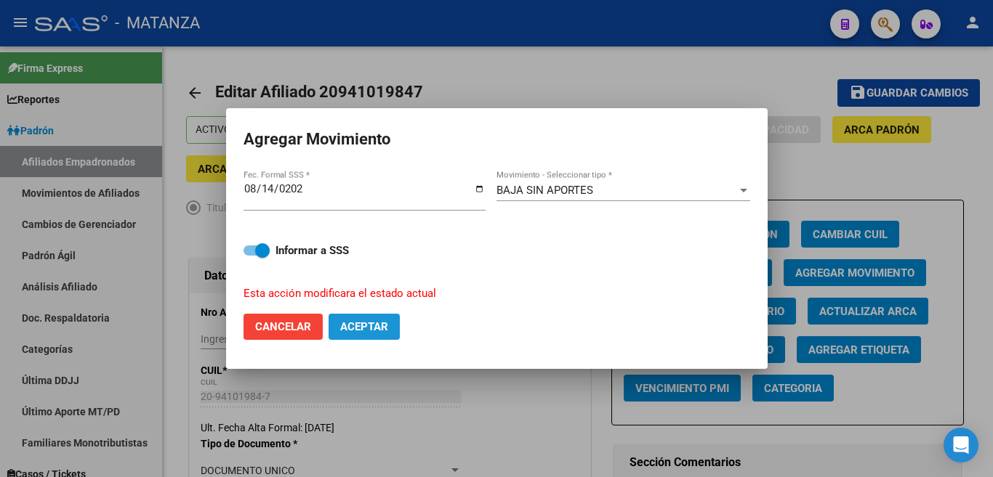
click at [386, 315] on button "Aceptar" at bounding box center [363, 327] width 71 height 26
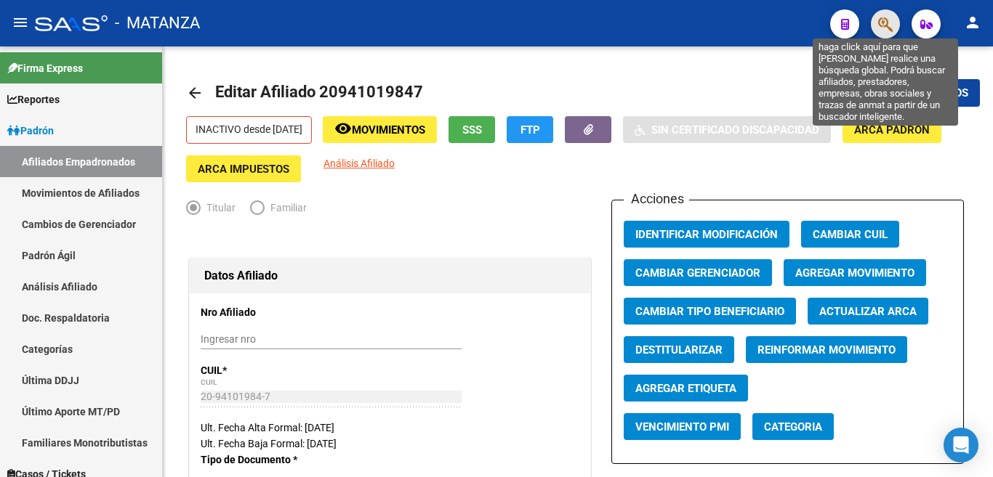
click at [891, 23] on icon "button" at bounding box center [885, 24] width 15 height 17
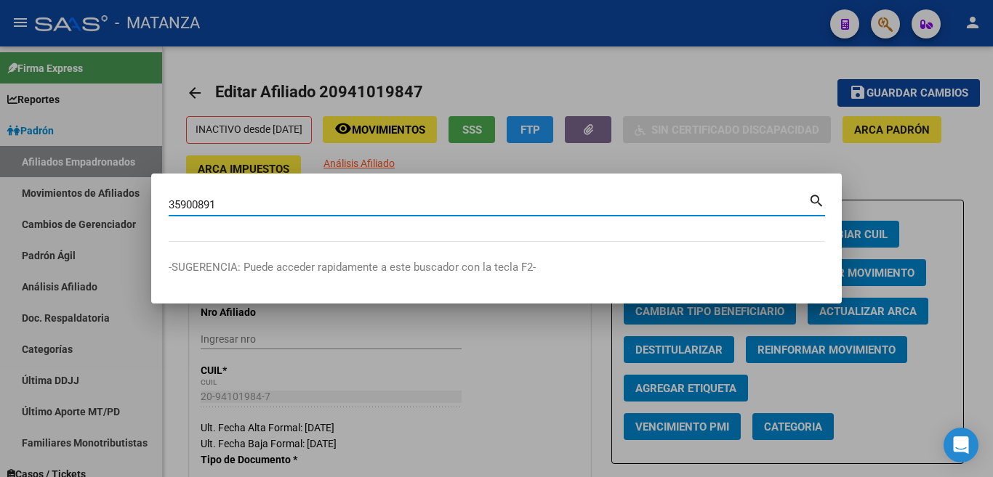
type input "35900891"
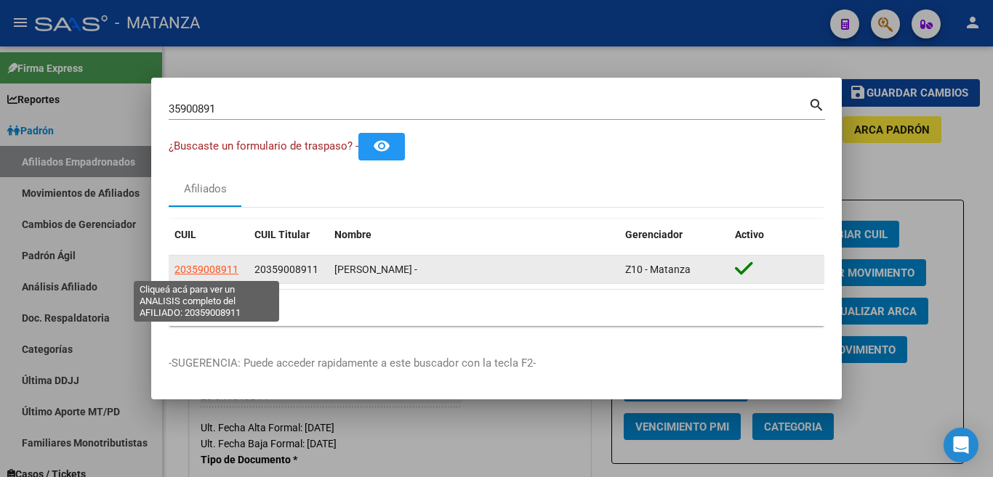
click at [182, 264] on span "20359008911" at bounding box center [206, 270] width 64 height 12
type textarea "20359008911"
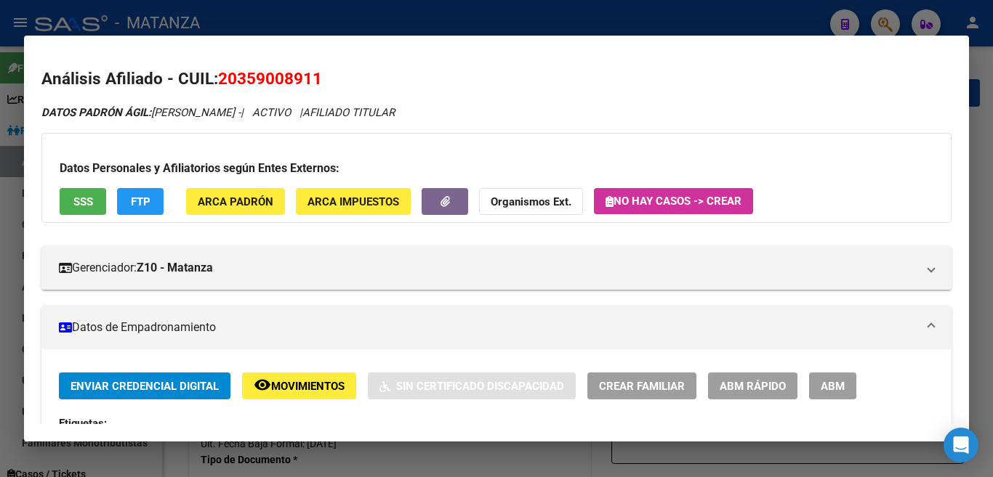
click at [839, 388] on span "ABM" at bounding box center [833, 386] width 24 height 13
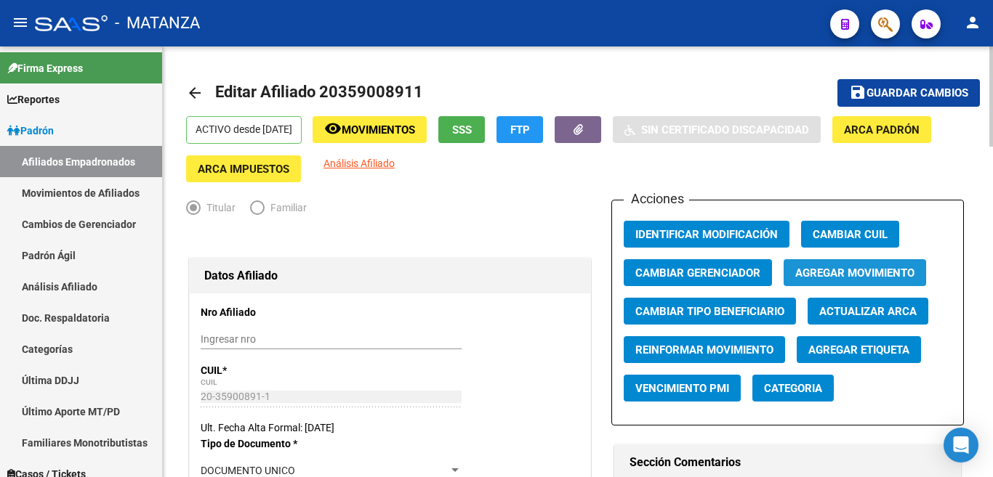
click at [804, 272] on span "Agregar Movimiento" at bounding box center [854, 273] width 119 height 13
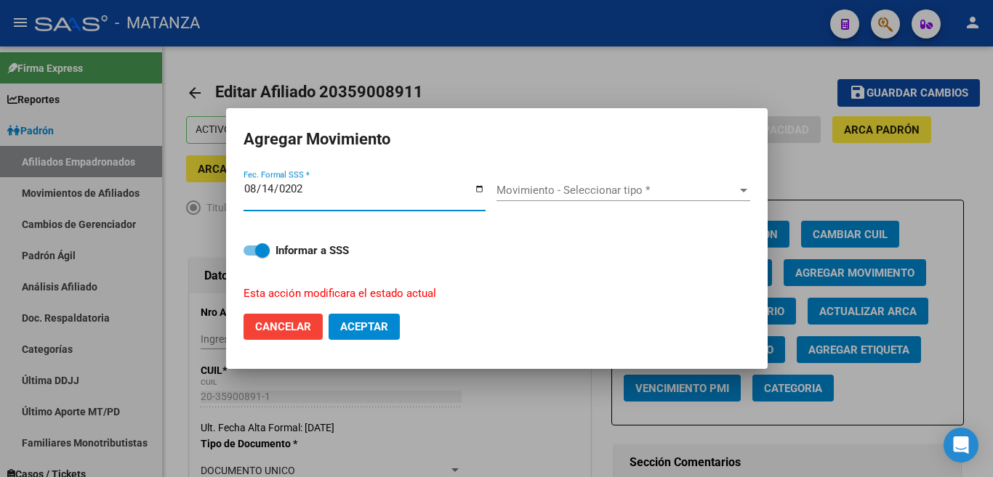
type input "[DATE]"
click at [682, 197] on span "Movimiento - Seleccionar tipo *" at bounding box center [616, 190] width 241 height 13
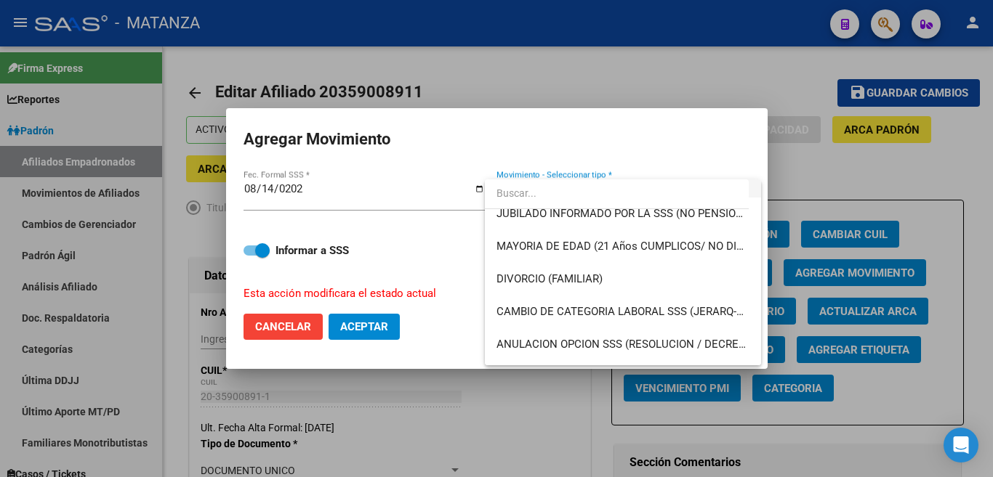
scroll to position [218, 0]
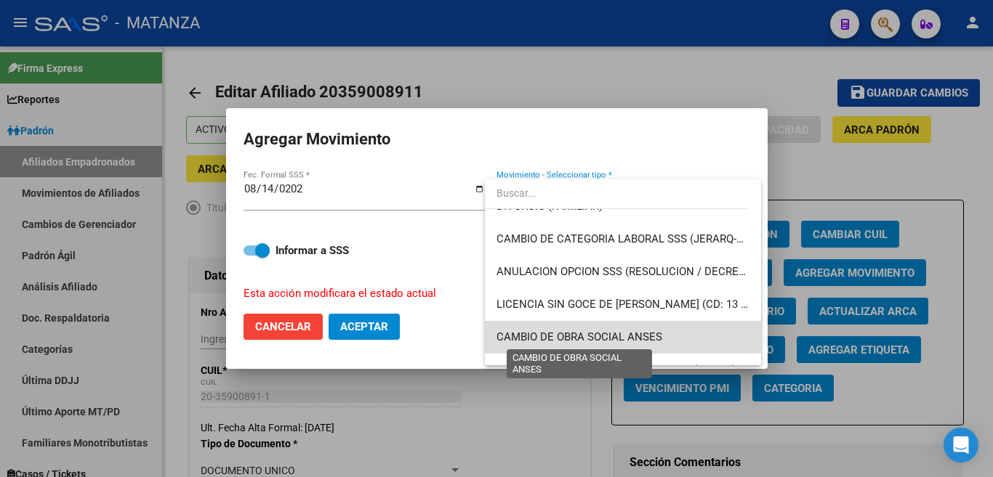
click at [631, 331] on span "CAMBIO DE OBRA SOCIAL ANSES" at bounding box center [579, 337] width 166 height 13
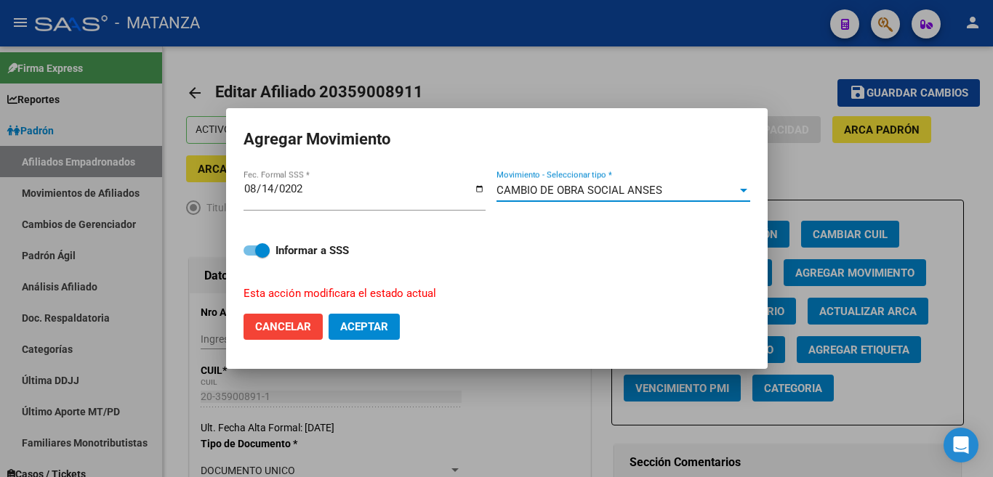
click at [384, 314] on button "Aceptar" at bounding box center [363, 327] width 71 height 26
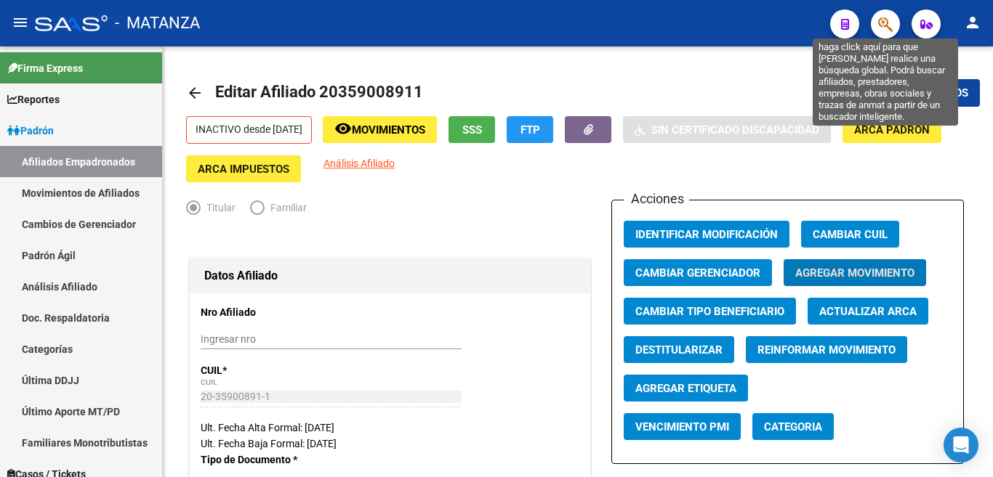
click at [880, 23] on icon "button" at bounding box center [885, 24] width 15 height 17
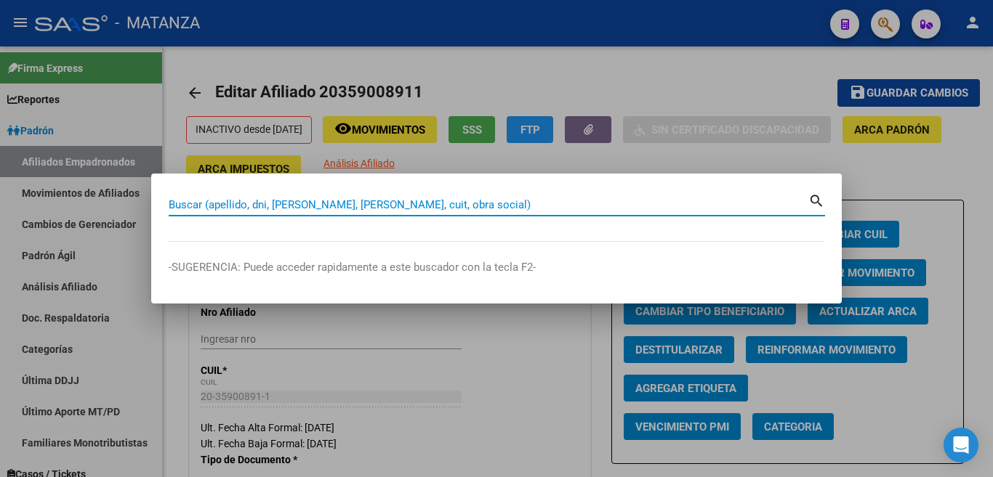
click at [709, 205] on input "Buscar (apellido, dni, [PERSON_NAME], [PERSON_NAME], cuit, obra social)" at bounding box center [489, 204] width 640 height 13
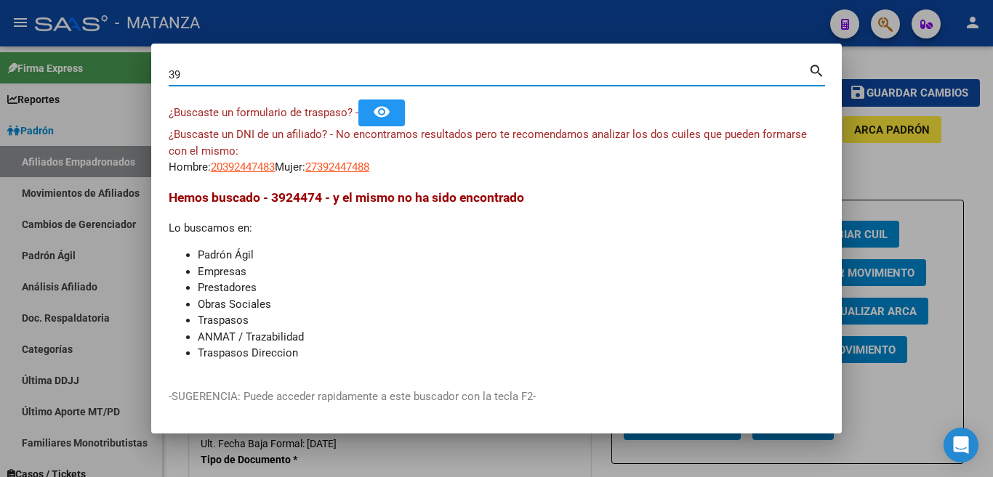
type input "3"
type input "19052333"
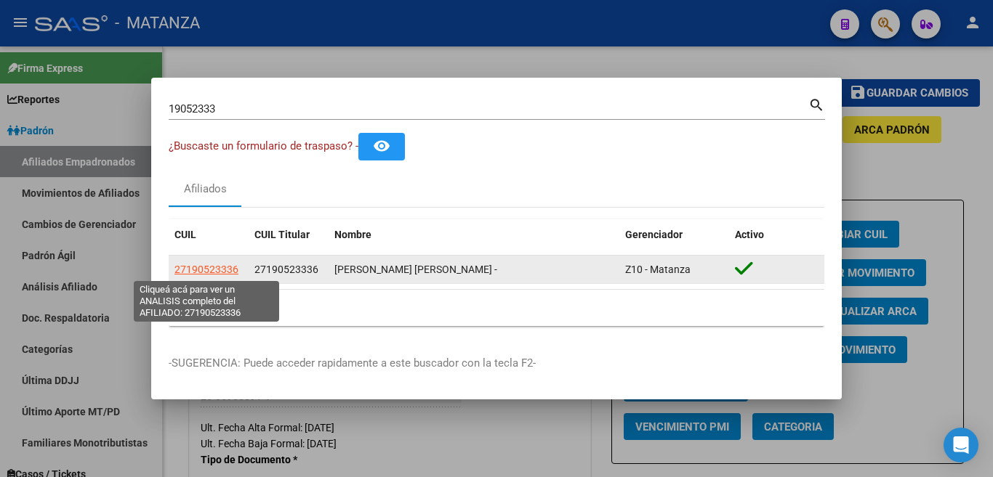
click at [214, 270] on span "27190523336" at bounding box center [206, 270] width 64 height 12
type textarea "27190523336"
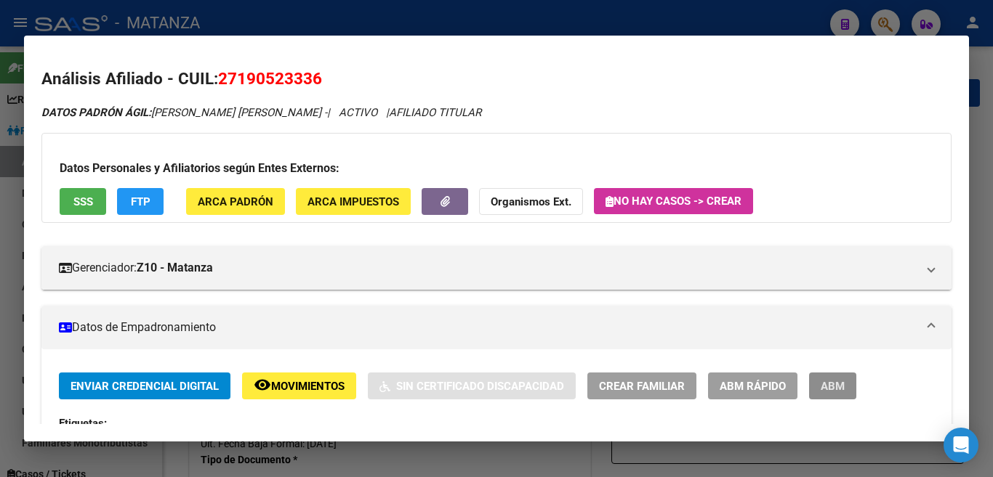
click at [844, 382] on button "ABM" at bounding box center [832, 386] width 47 height 27
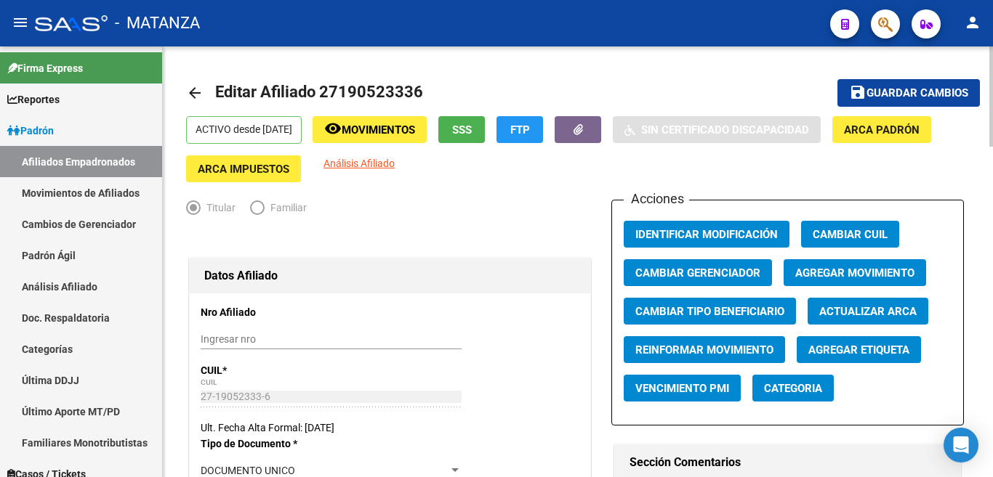
click at [820, 271] on span "Agregar Movimiento" at bounding box center [854, 273] width 119 height 13
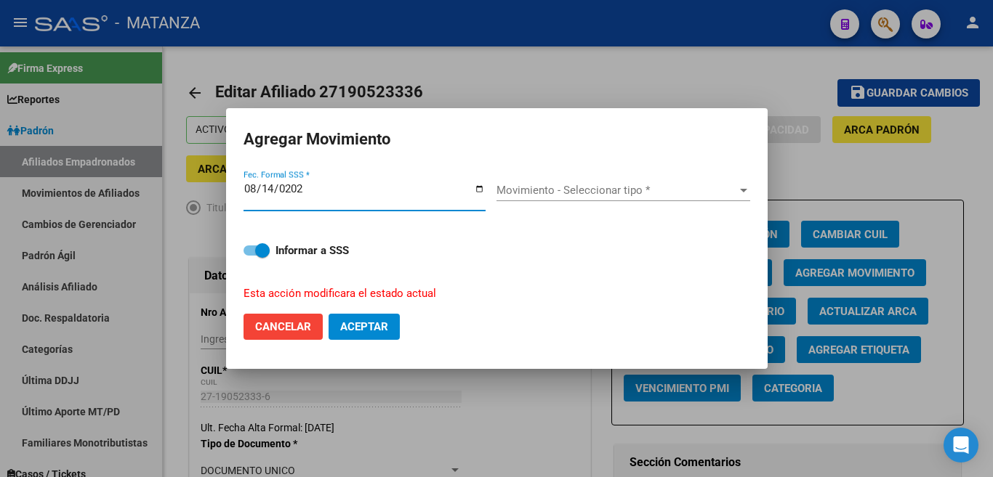
type input "[DATE]"
click at [631, 197] on span "Movimiento - Seleccionar tipo *" at bounding box center [616, 190] width 241 height 13
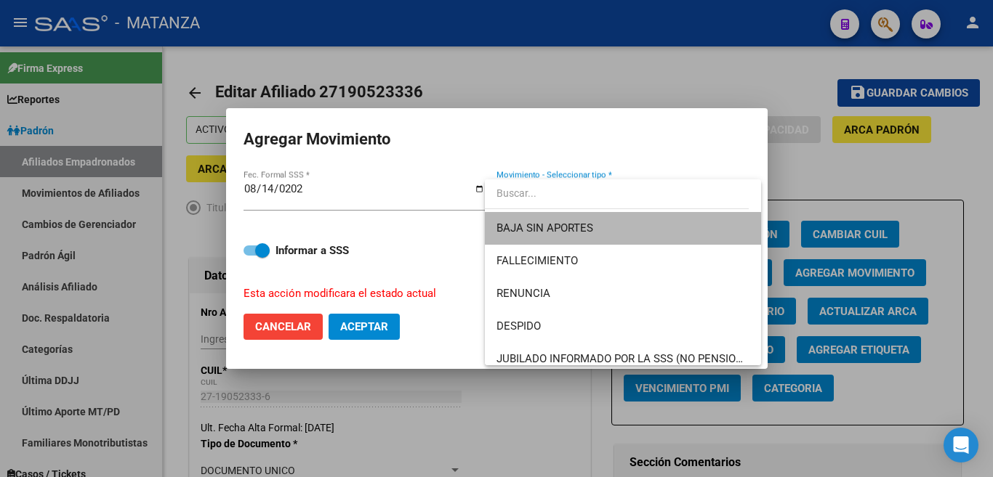
click at [642, 235] on span "BAJA SIN APORTES" at bounding box center [622, 228] width 253 height 33
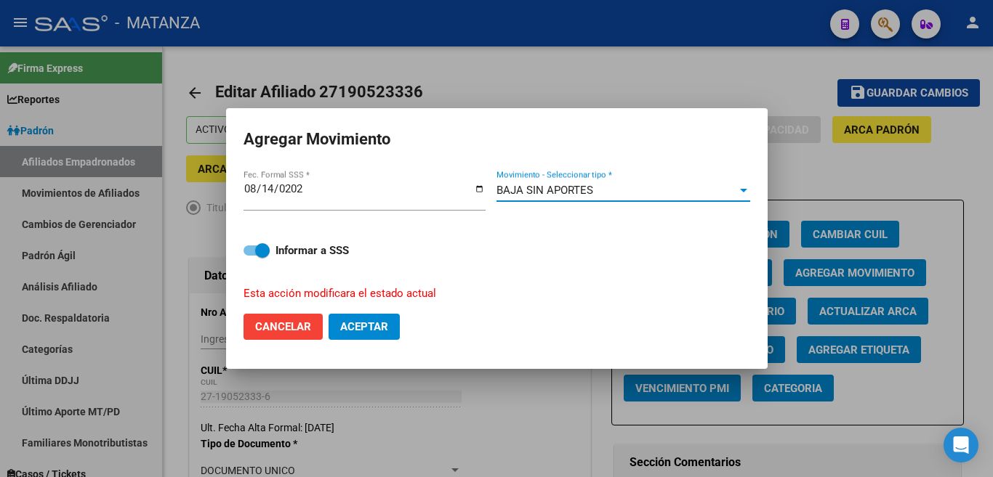
click at [382, 320] on span "Aceptar" at bounding box center [364, 326] width 48 height 13
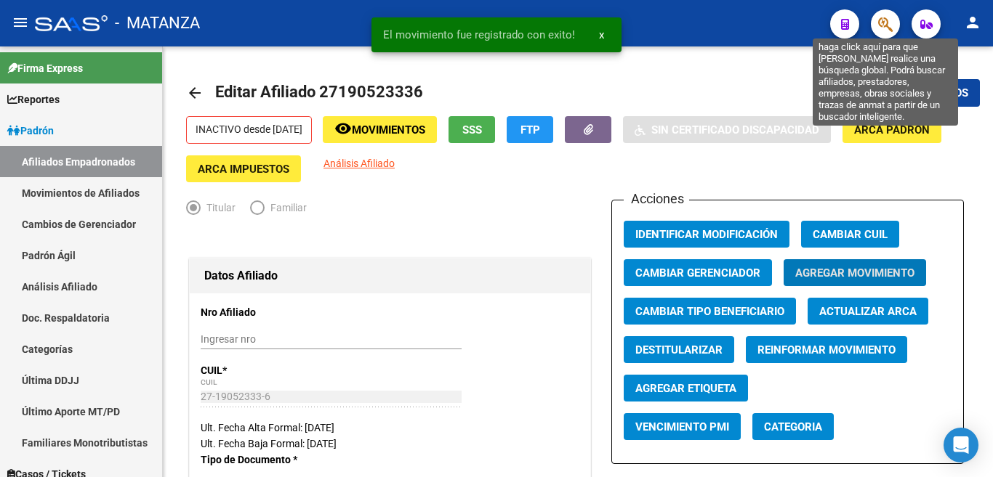
click at [884, 18] on icon "button" at bounding box center [885, 24] width 15 height 17
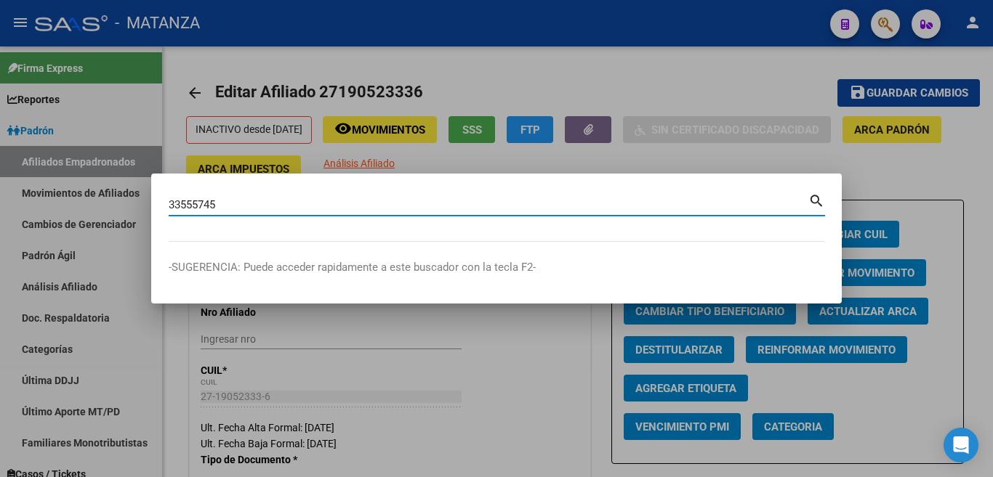
type input "33555745"
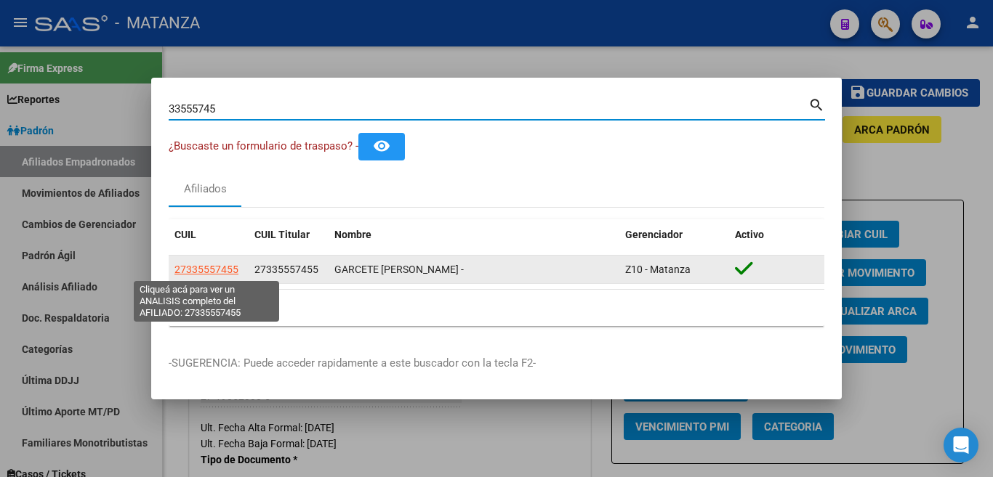
click at [222, 270] on span "27335557455" at bounding box center [206, 270] width 64 height 12
type textarea "27335557455"
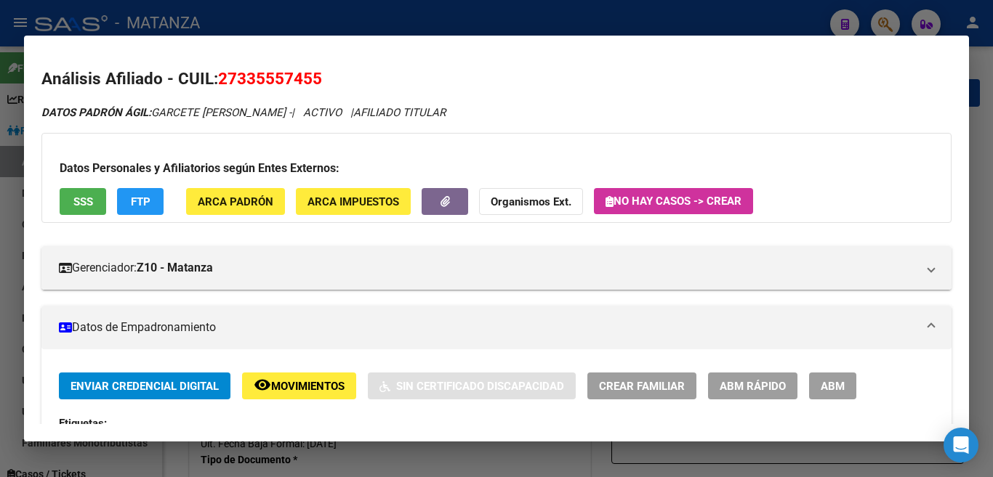
click at [828, 382] on span "ABM" at bounding box center [833, 386] width 24 height 13
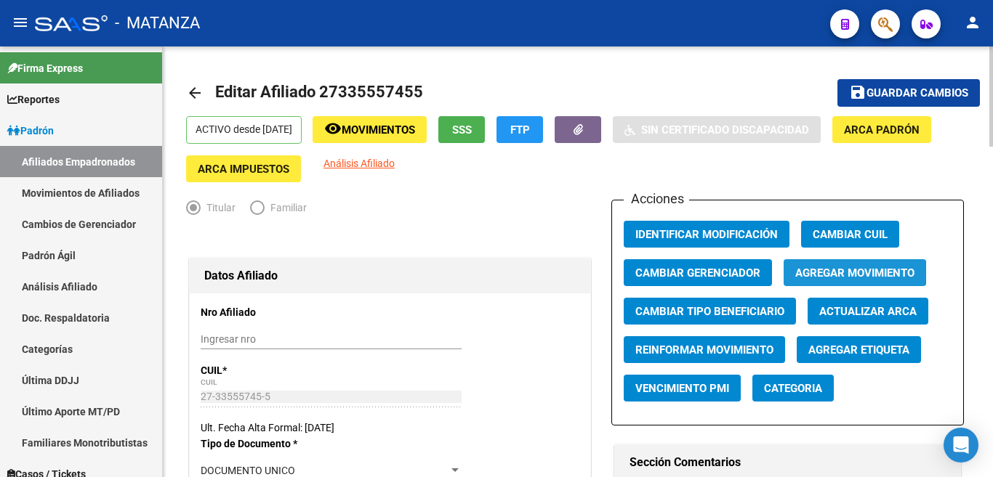
click at [822, 272] on span "Agregar Movimiento" at bounding box center [854, 273] width 119 height 13
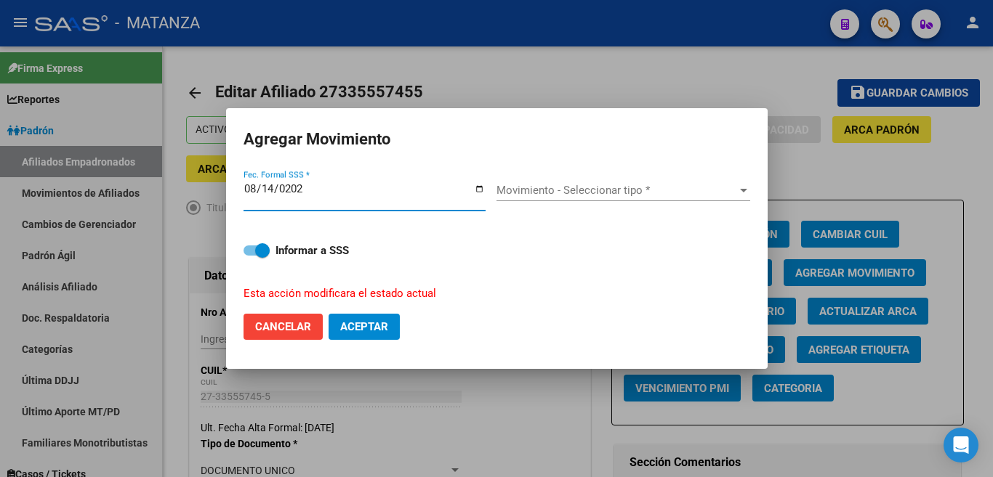
type input "[DATE]"
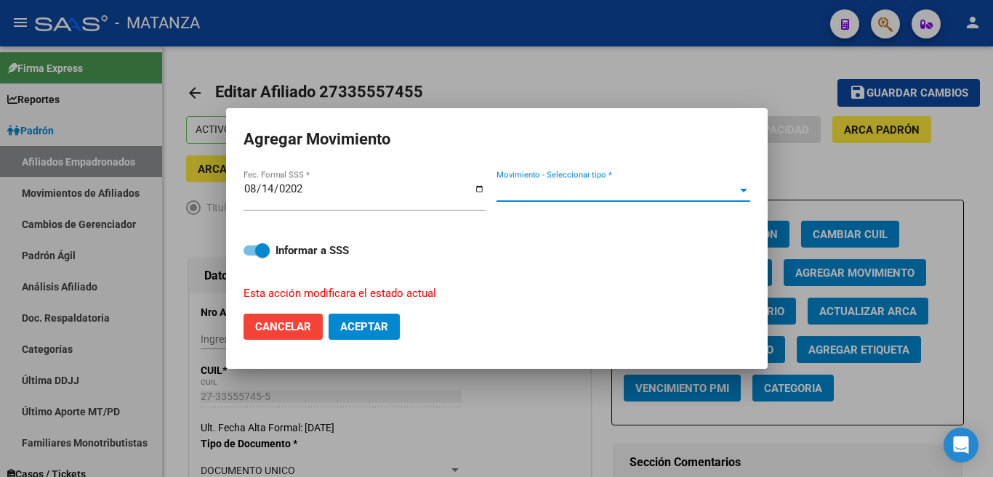
click at [629, 195] on span "Movimiento - Seleccionar tipo *" at bounding box center [616, 190] width 241 height 13
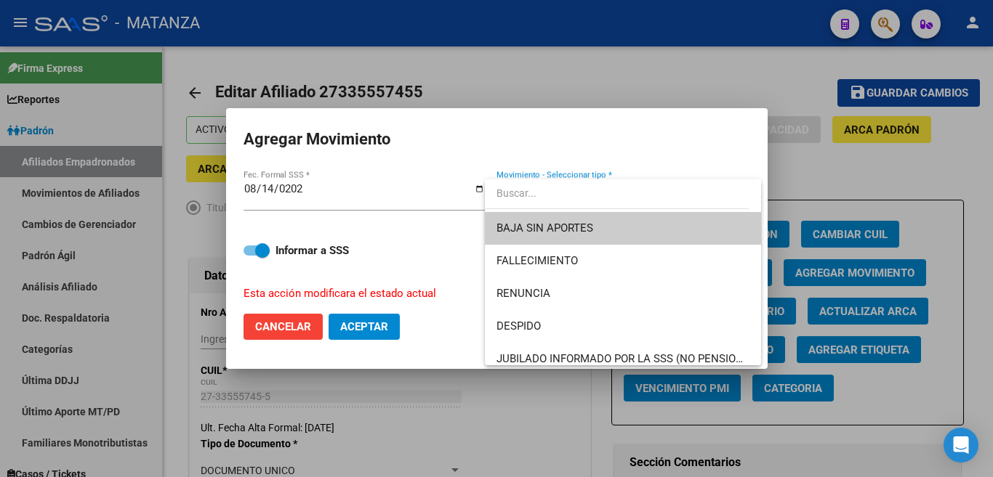
click at [634, 230] on span "BAJA SIN APORTES" at bounding box center [622, 228] width 253 height 33
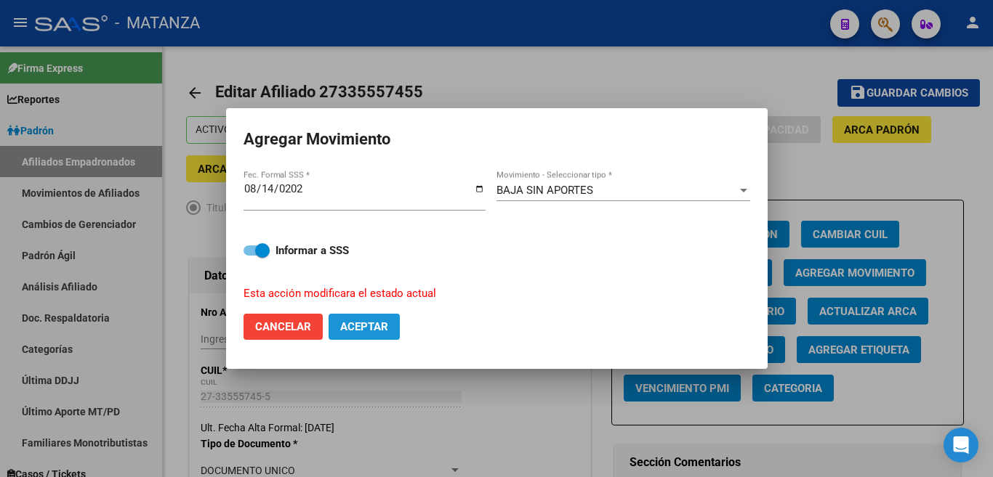
click at [366, 320] on span "Aceptar" at bounding box center [364, 326] width 48 height 13
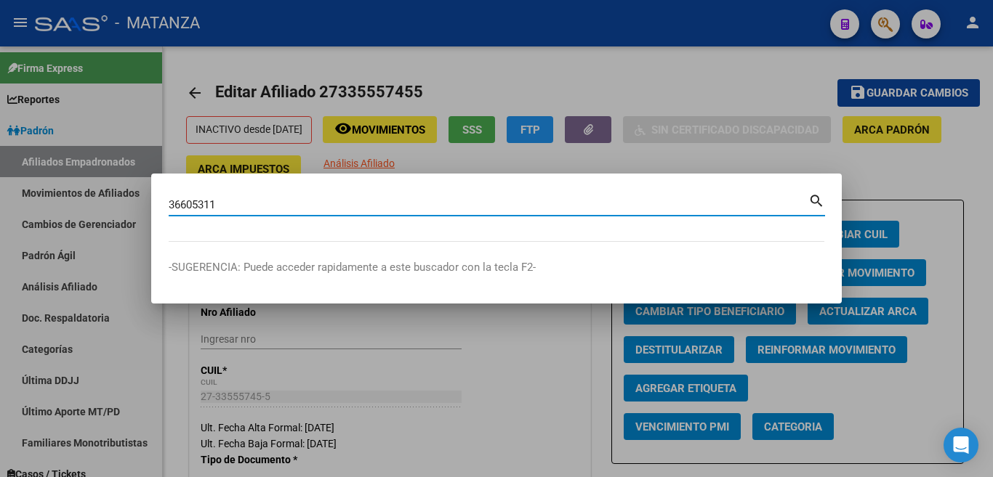
type input "36605311"
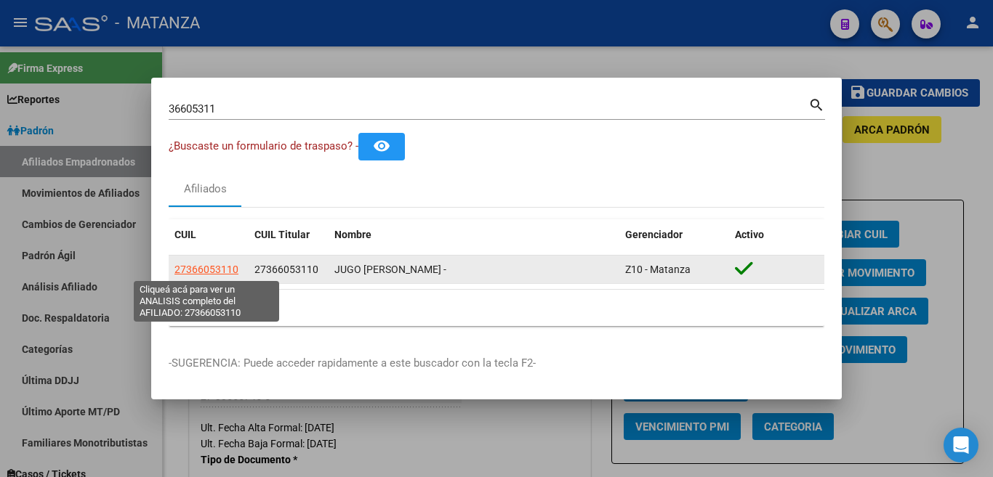
click at [227, 272] on span "27366053110" at bounding box center [206, 270] width 64 height 12
type textarea "27366053110"
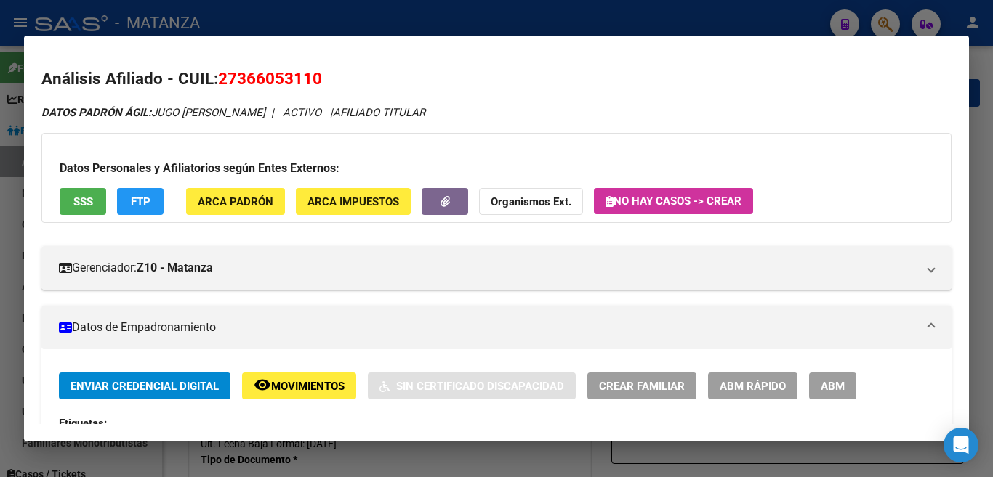
click at [834, 390] on span "ABM" at bounding box center [833, 386] width 24 height 13
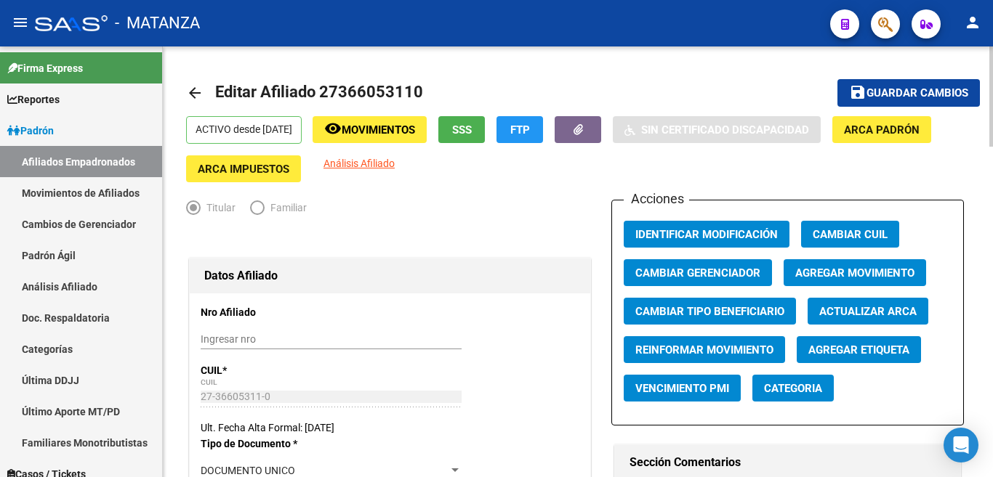
click at [839, 267] on span "Agregar Movimiento" at bounding box center [854, 273] width 119 height 13
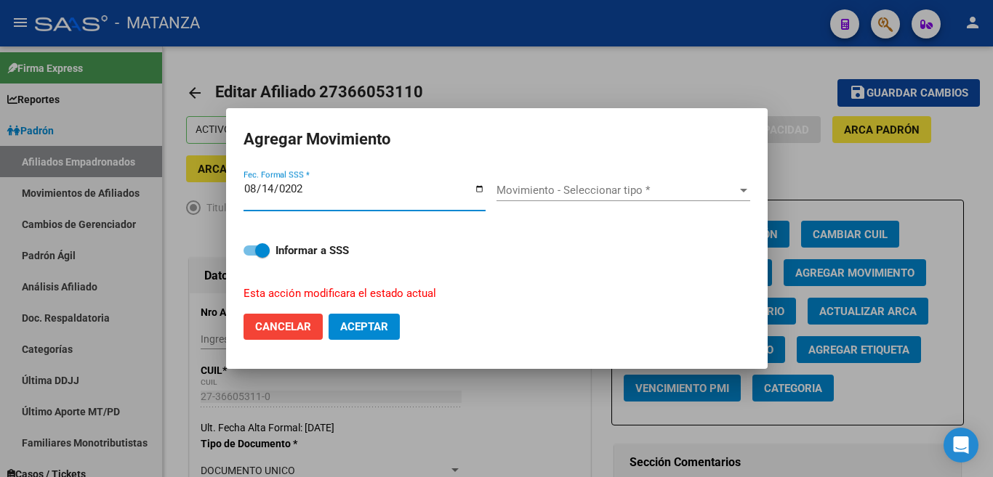
type input "[DATE]"
click at [740, 193] on div at bounding box center [743, 191] width 7 height 4
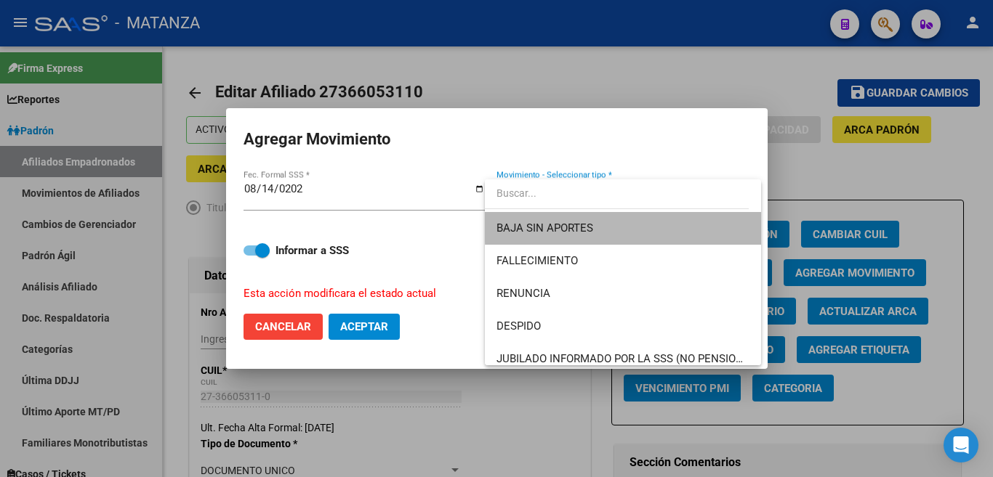
click at [735, 222] on span "BAJA SIN APORTES" at bounding box center [622, 228] width 253 height 33
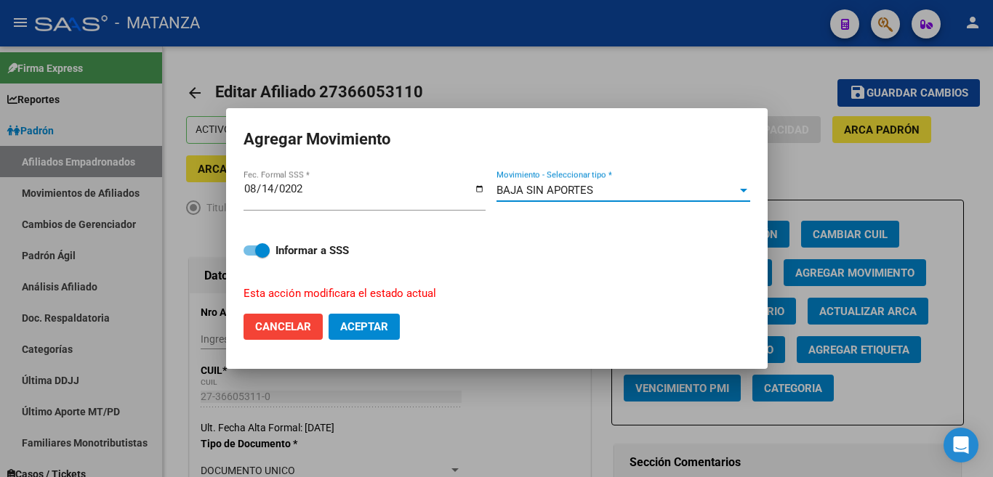
click at [377, 314] on button "Aceptar" at bounding box center [363, 327] width 71 height 26
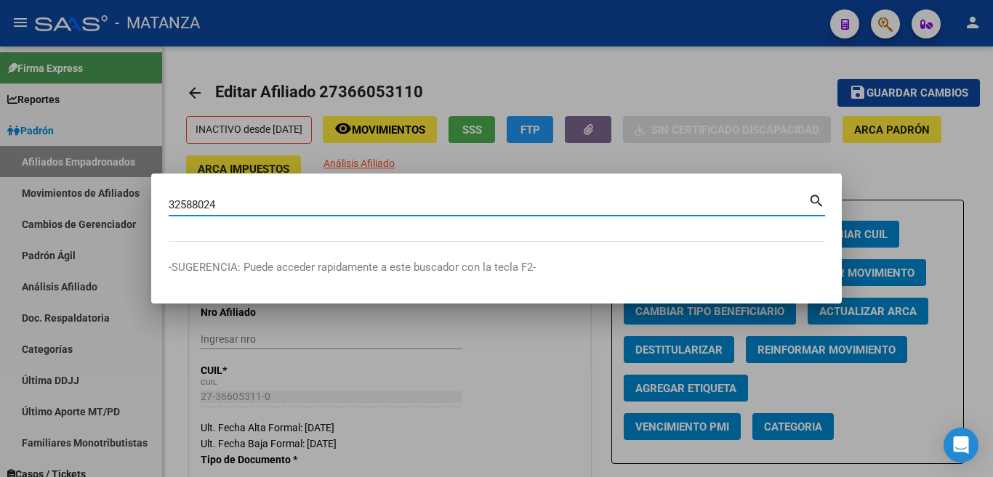
type input "32588024"
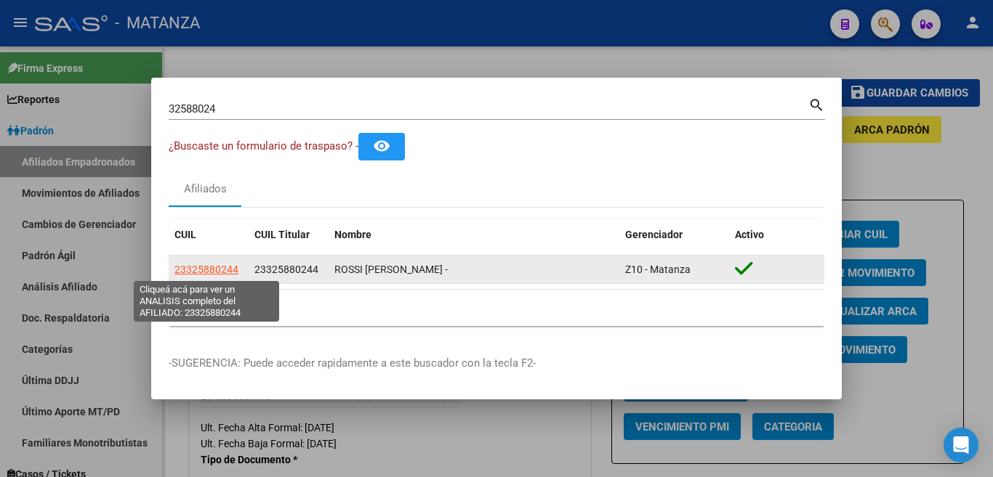
click at [222, 268] on span "23325880244" at bounding box center [206, 270] width 64 height 12
type textarea "23325880244"
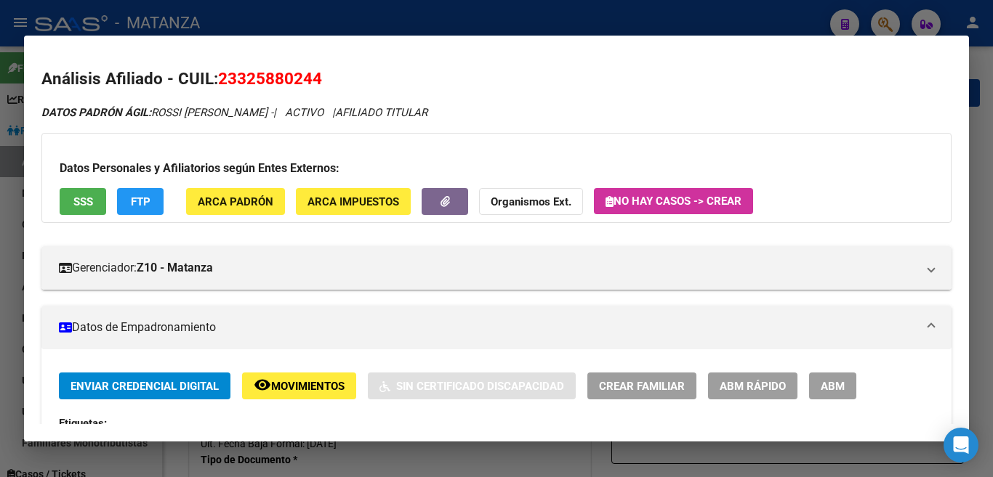
click at [839, 391] on span "ABM" at bounding box center [833, 386] width 24 height 13
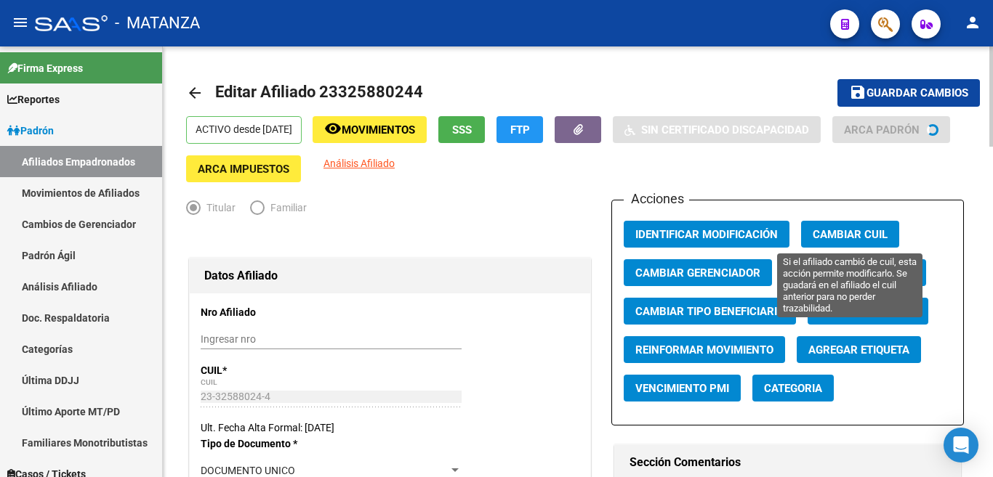
click at [858, 270] on span "Agregar Movimiento" at bounding box center [854, 273] width 119 height 13
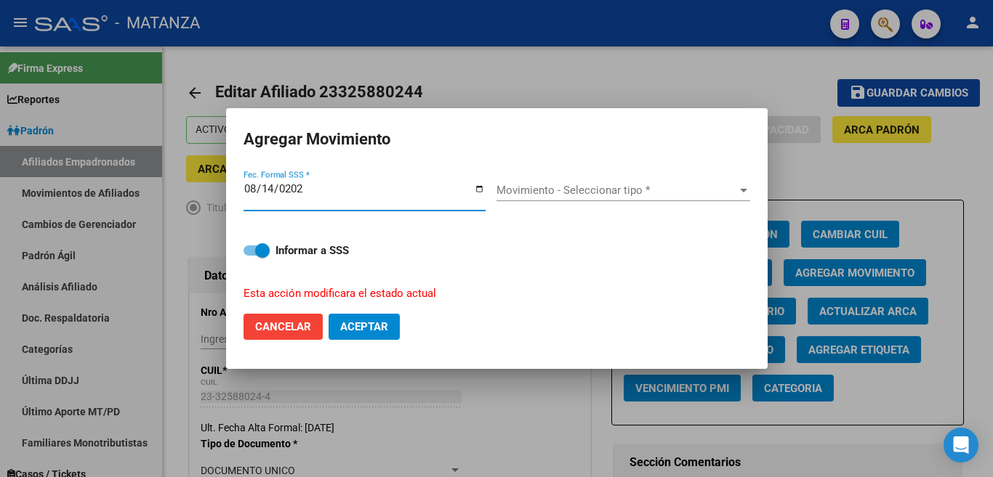
type input "[DATE]"
click at [699, 201] on div "Movimiento - Seleccionar tipo * Movimiento - Seleccionar tipo *" at bounding box center [623, 191] width 254 height 22
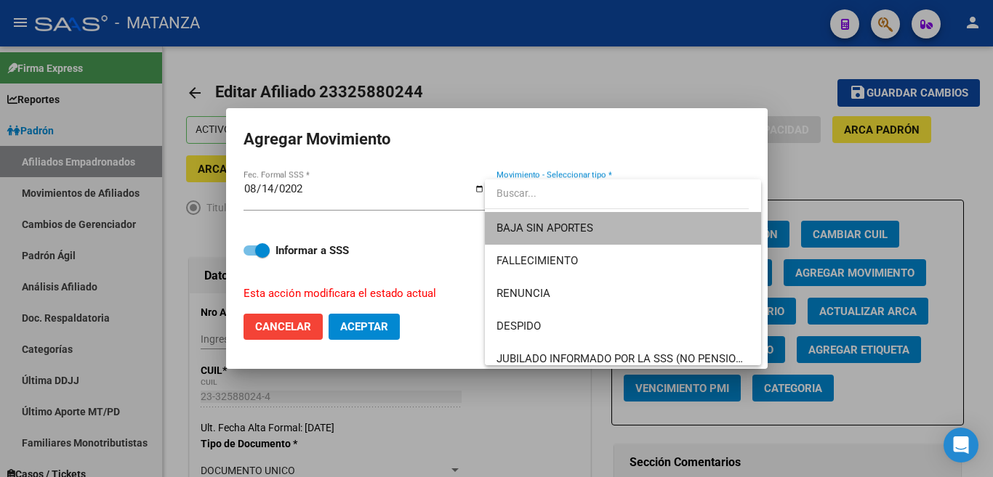
click at [696, 223] on span "BAJA SIN APORTES" at bounding box center [622, 228] width 253 height 33
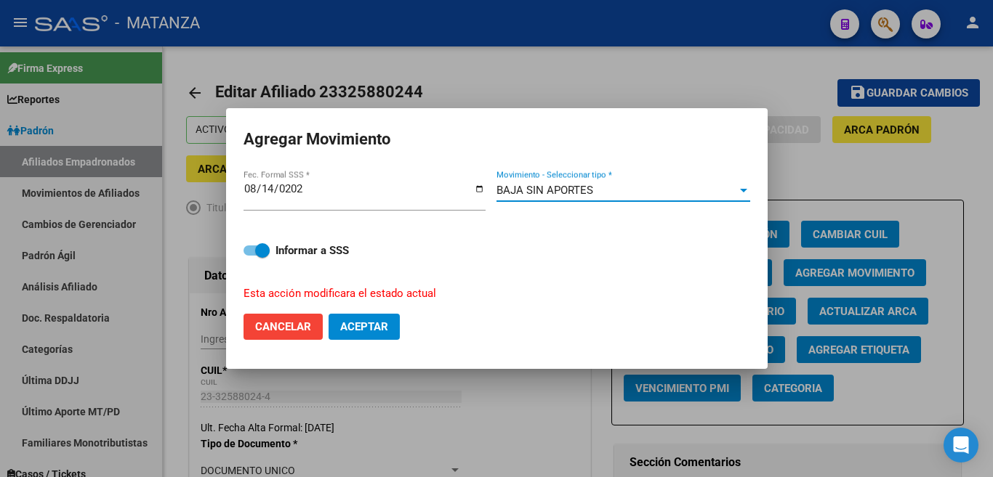
click at [377, 315] on button "Aceptar" at bounding box center [363, 327] width 71 height 26
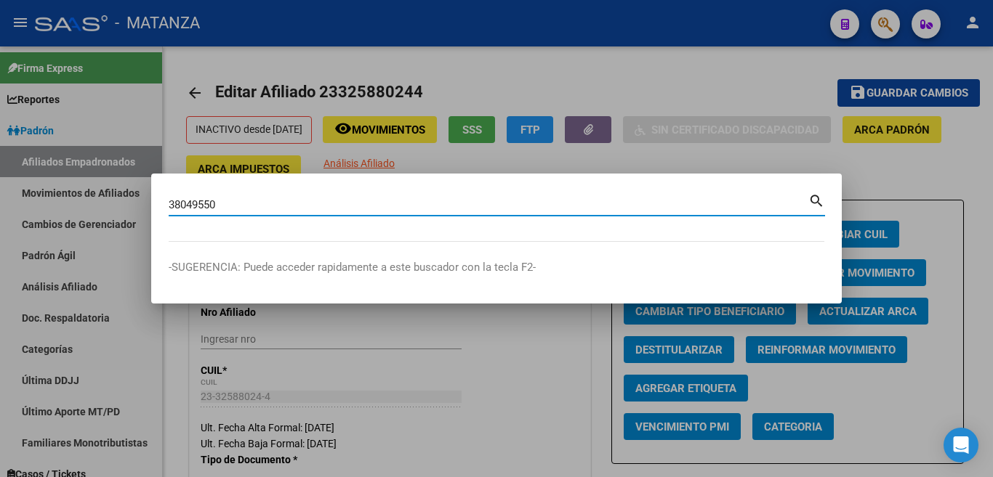
type input "38049550"
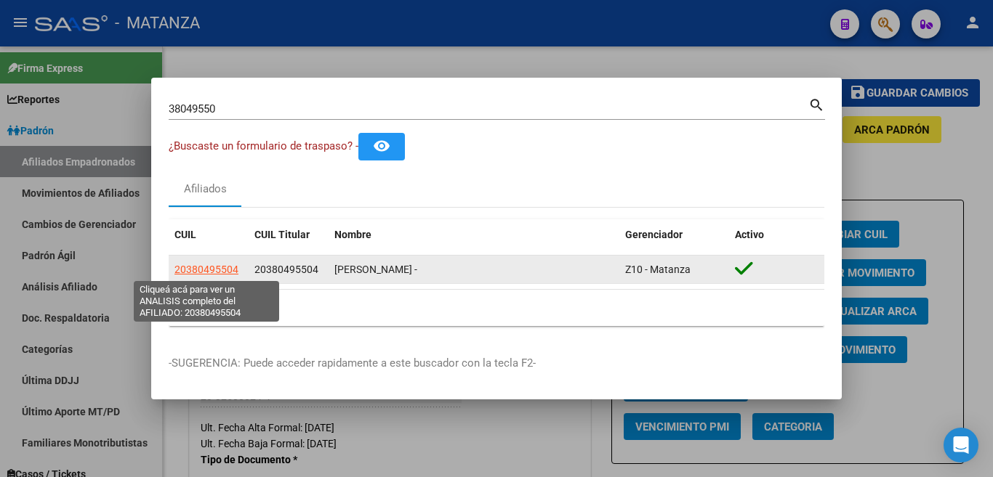
click at [211, 273] on span "20380495504" at bounding box center [206, 270] width 64 height 12
type textarea "20380495504"
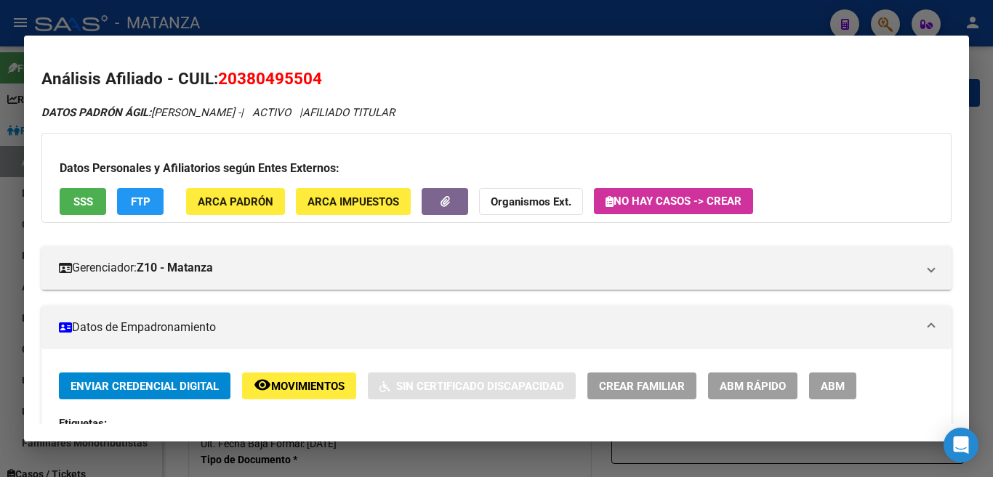
click at [847, 385] on button "ABM" at bounding box center [832, 386] width 47 height 27
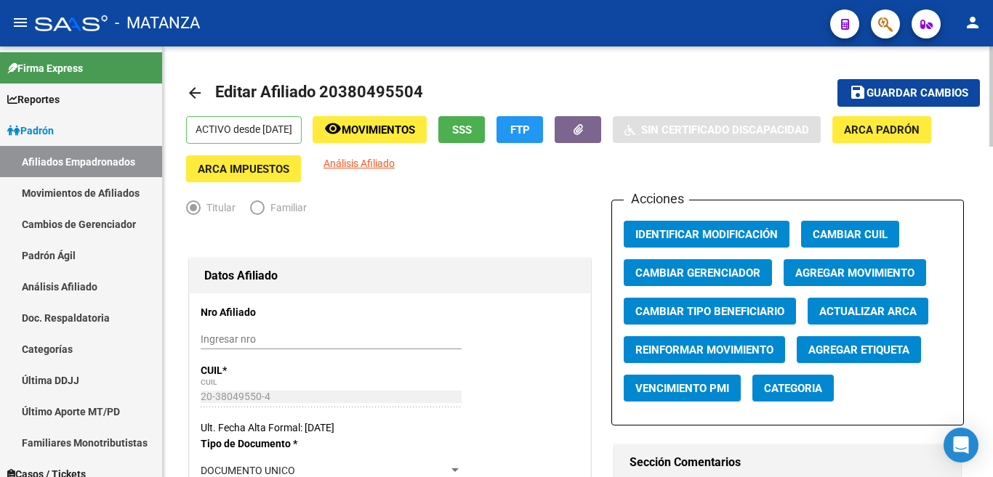
click at [858, 272] on span "Agregar Movimiento" at bounding box center [854, 273] width 119 height 13
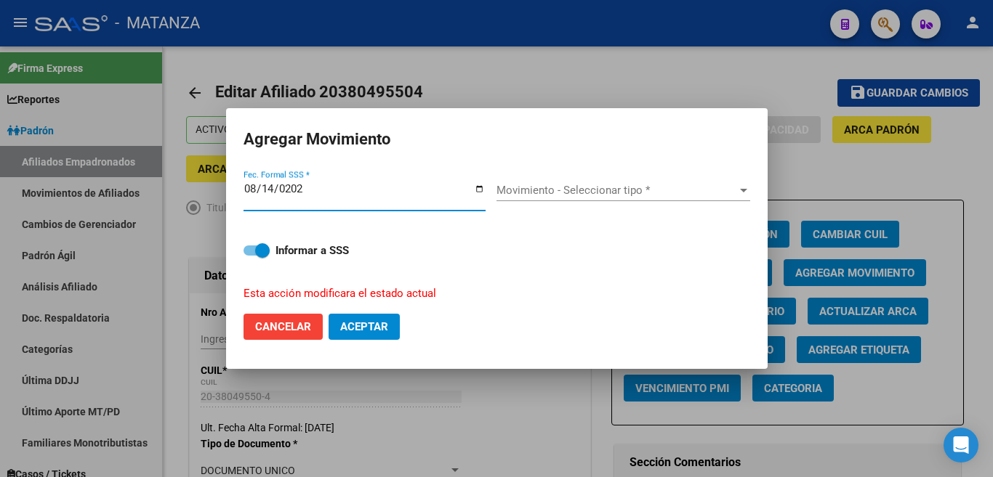
type input "[DATE]"
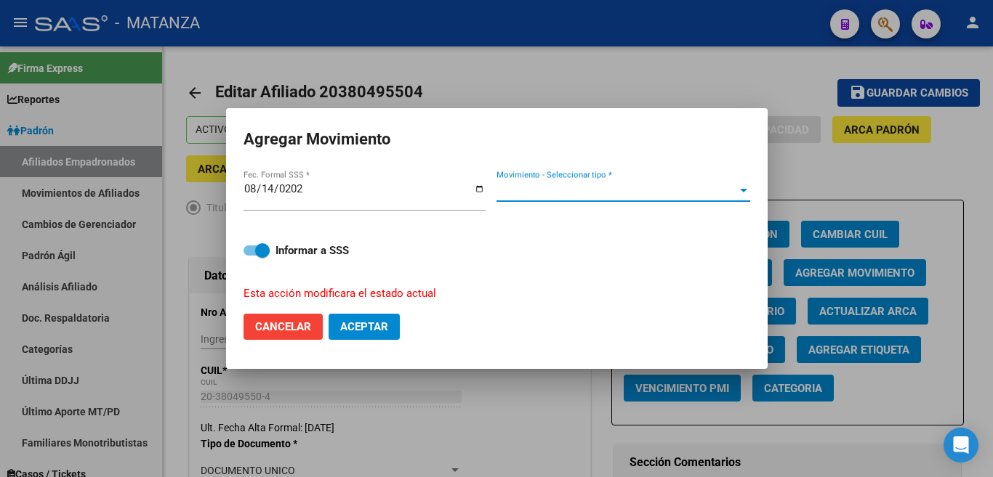
click at [700, 197] on span "Movimiento - Seleccionar tipo *" at bounding box center [616, 190] width 241 height 13
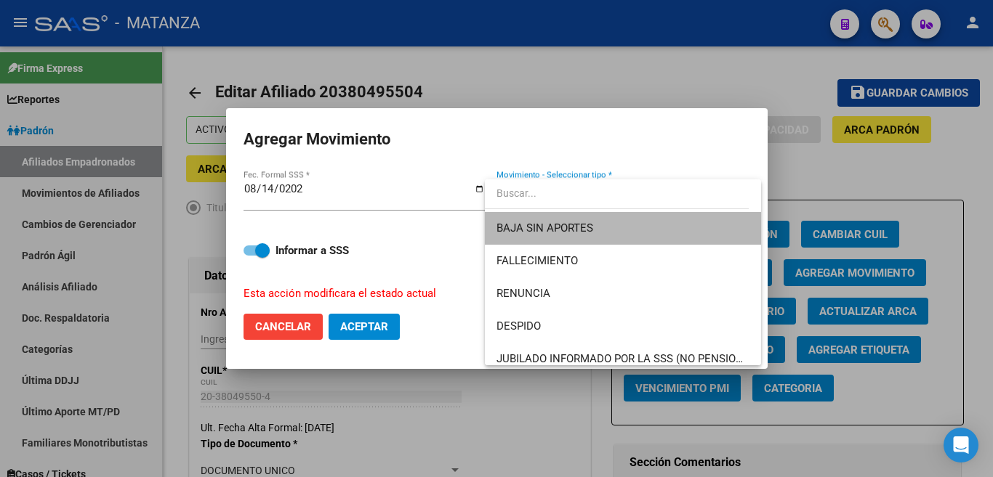
click at [688, 222] on span "BAJA SIN APORTES" at bounding box center [622, 228] width 253 height 33
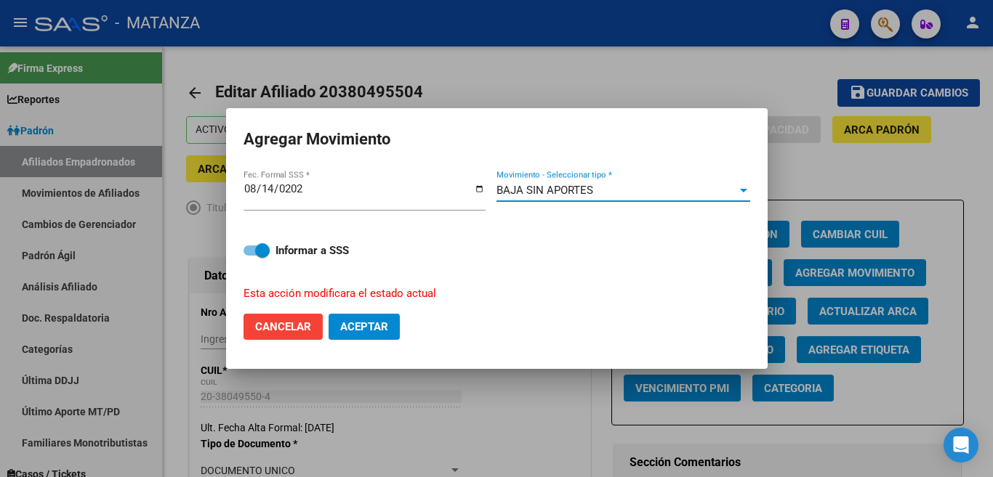
click at [373, 320] on span "Aceptar" at bounding box center [364, 326] width 48 height 13
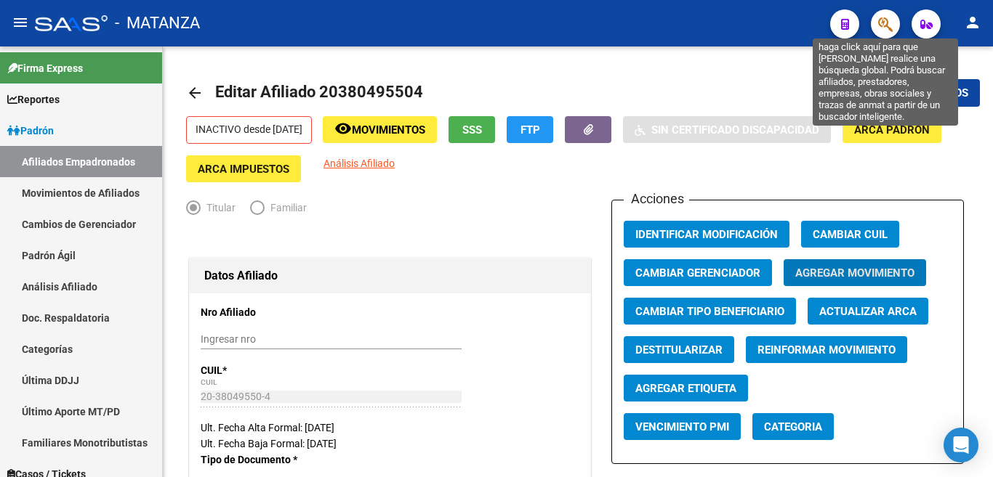
click at [885, 21] on icon "button" at bounding box center [885, 24] width 15 height 17
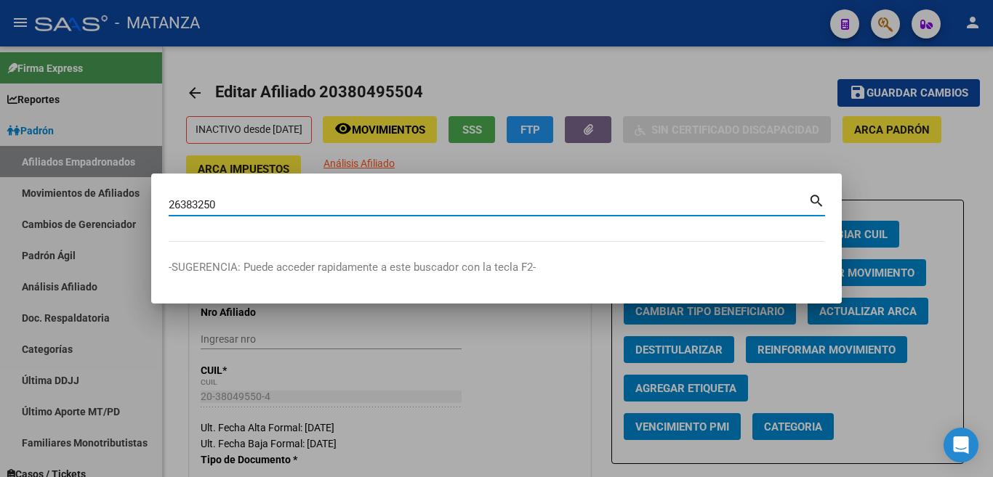
type input "26383250"
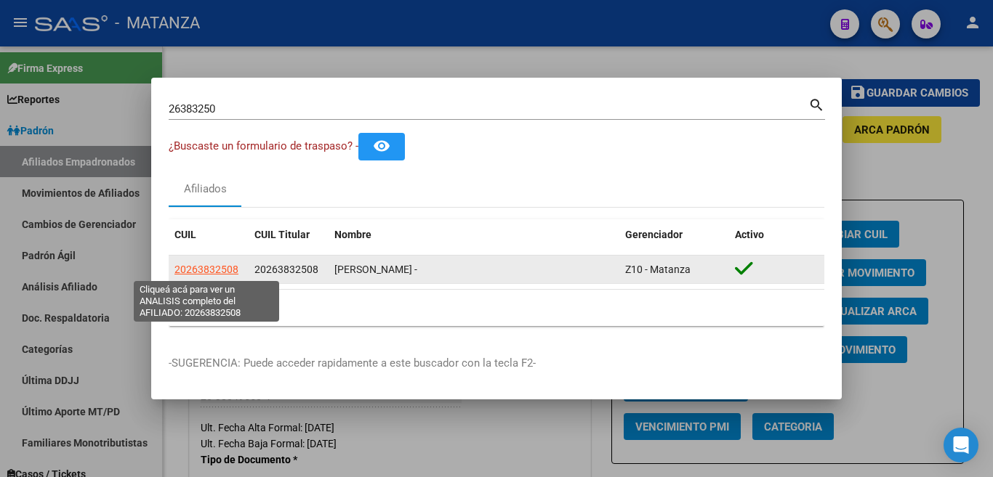
click at [227, 274] on span "20263832508" at bounding box center [206, 270] width 64 height 12
type textarea "20263832508"
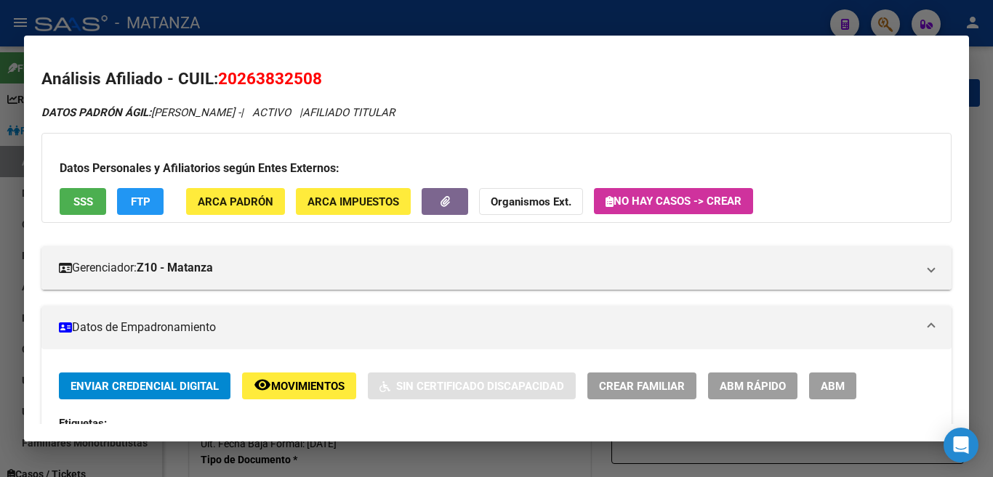
click at [834, 386] on span "ABM" at bounding box center [833, 386] width 24 height 13
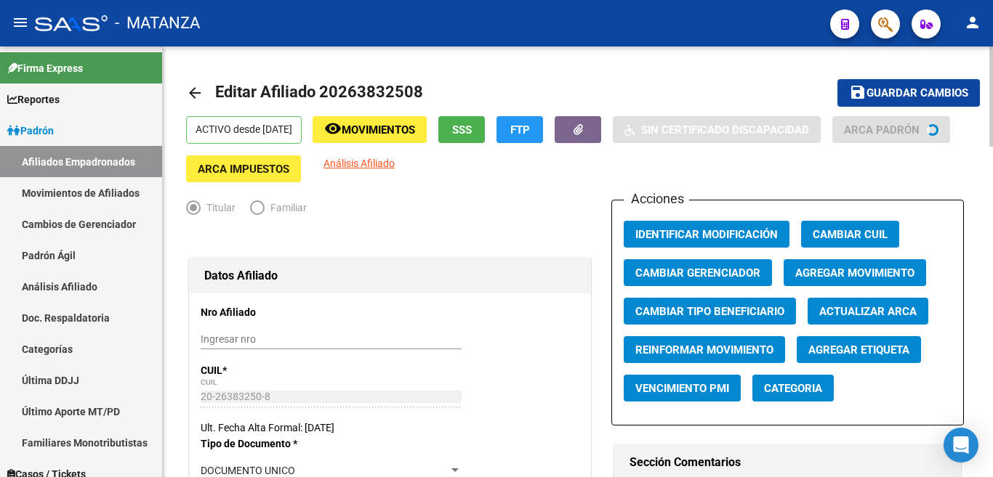
click at [842, 270] on span "Agregar Movimiento" at bounding box center [854, 273] width 119 height 13
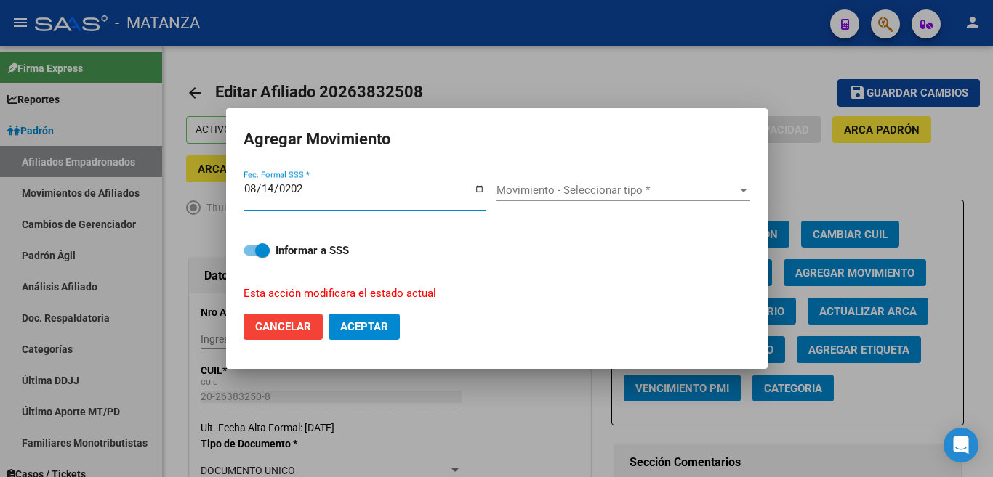
type input "[DATE]"
click at [678, 196] on span "Movimiento - Seleccionar tipo *" at bounding box center [616, 190] width 241 height 13
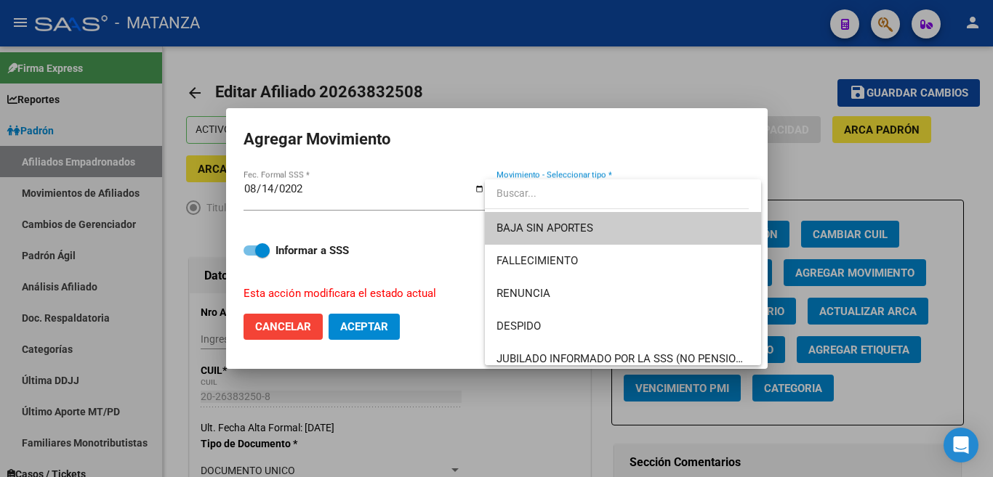
click at [681, 210] on span at bounding box center [623, 196] width 276 height 33
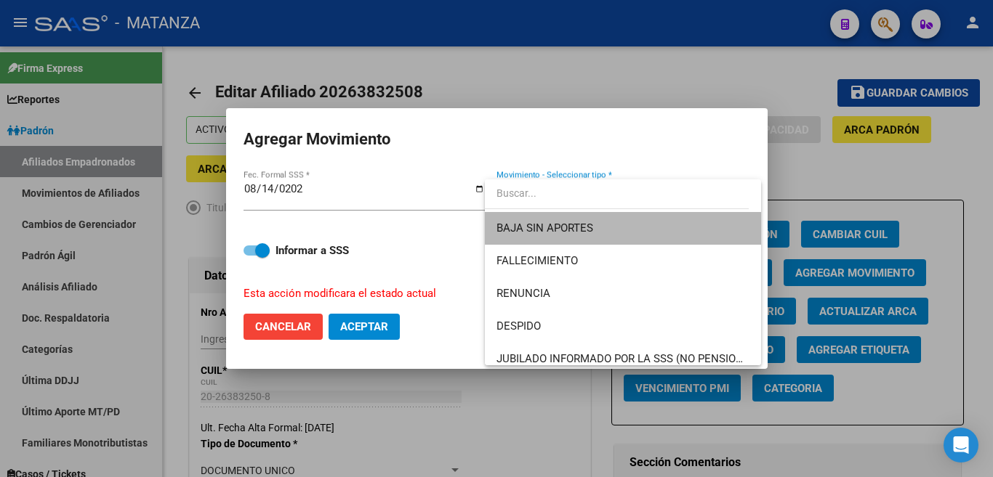
drag, startPoint x: 677, startPoint y: 220, endPoint x: 648, endPoint y: 243, distance: 36.2
click at [670, 227] on span "BAJA SIN APORTES" at bounding box center [622, 228] width 253 height 33
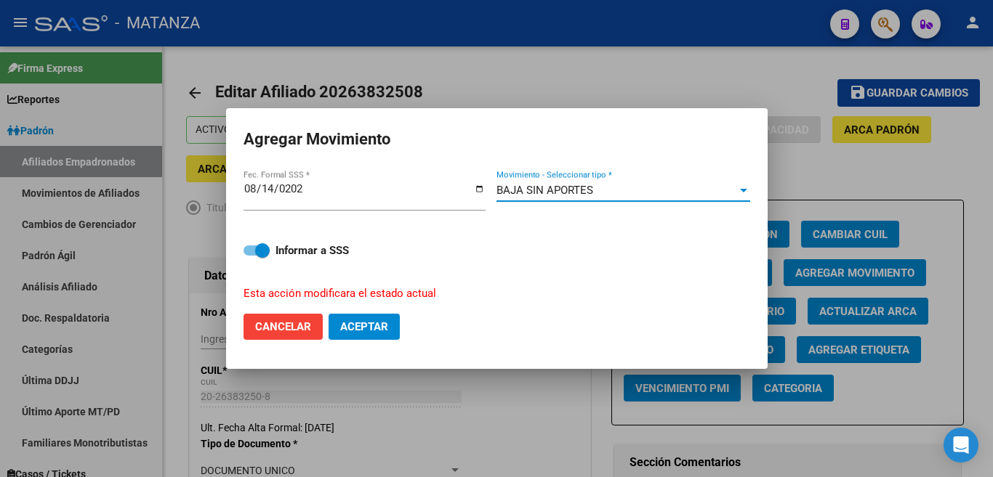
click at [393, 314] on button "Aceptar" at bounding box center [363, 327] width 71 height 26
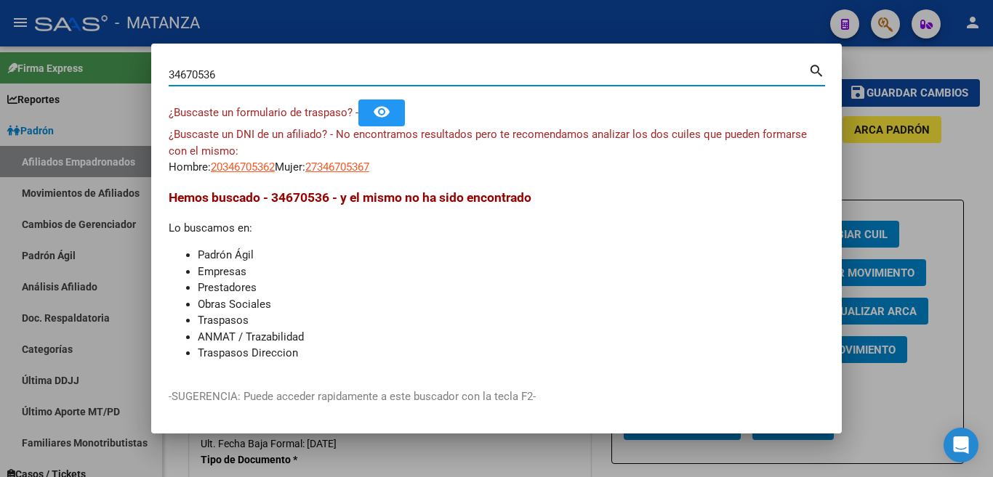
click at [246, 77] on input "34670536" at bounding box center [489, 74] width 640 height 13
type input "3"
type input "23069164"
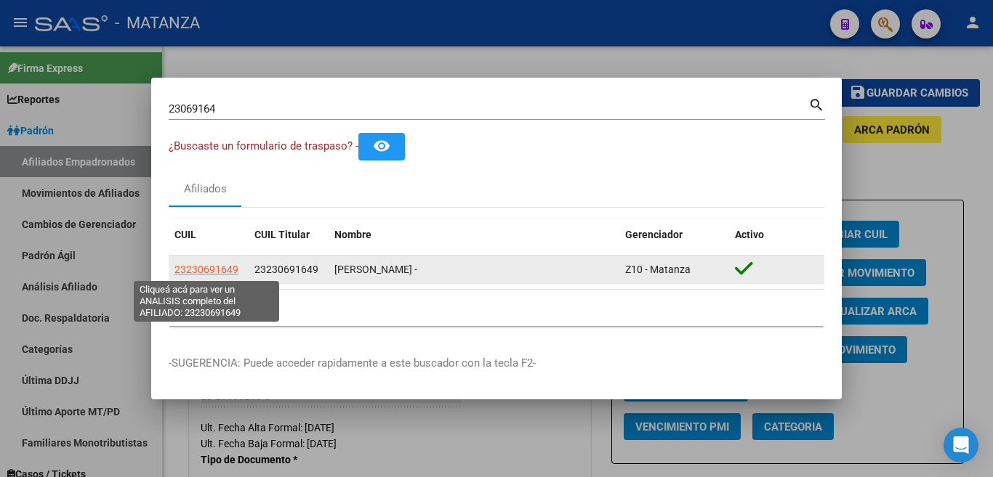
click at [181, 265] on span "23230691649" at bounding box center [206, 270] width 64 height 12
type textarea "23230691649"
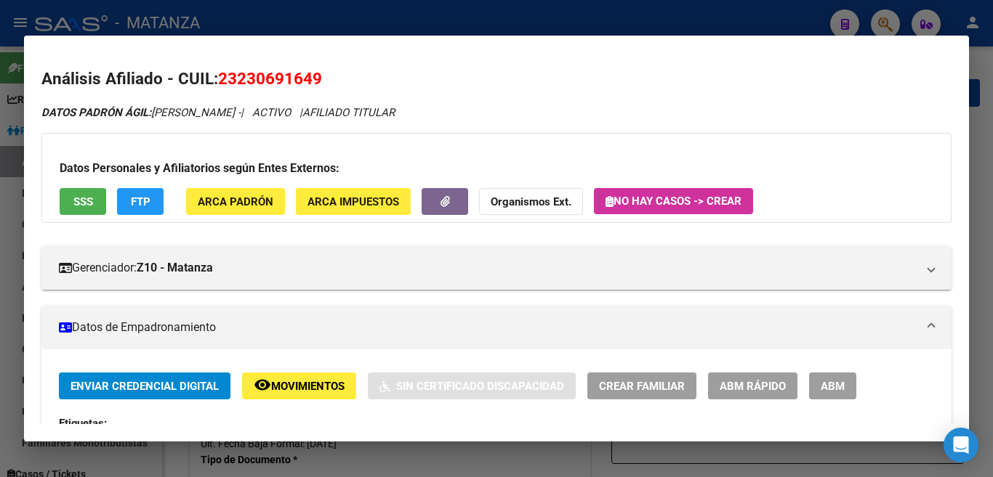
click at [830, 387] on span "ABM" at bounding box center [833, 386] width 24 height 13
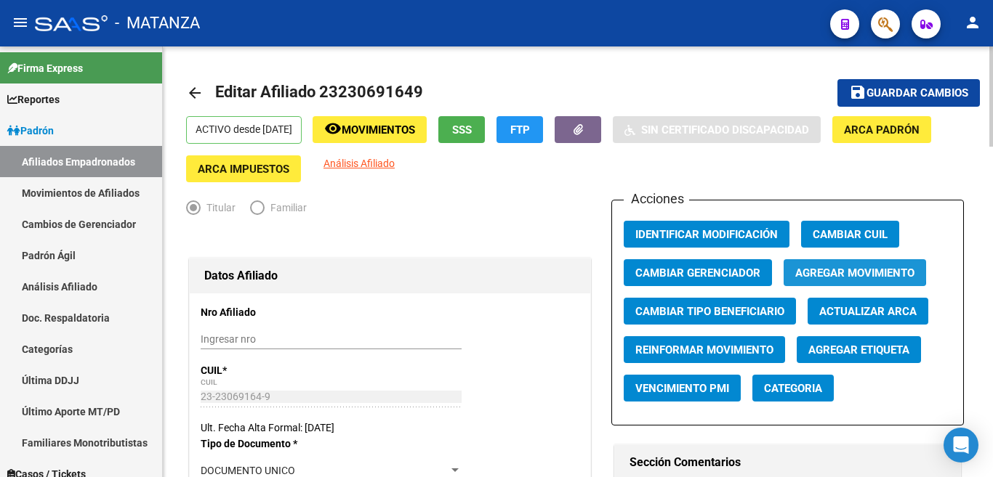
click at [805, 267] on span "Agregar Movimiento" at bounding box center [854, 273] width 119 height 13
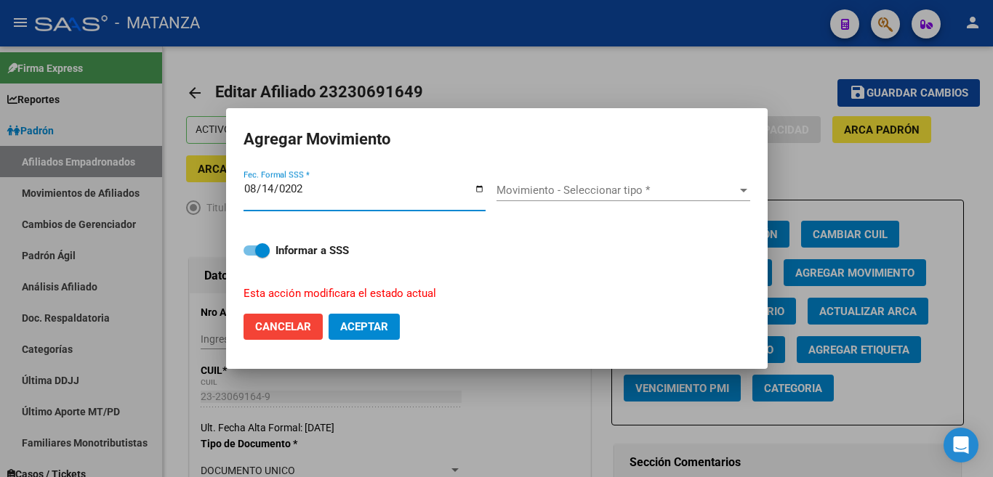
type input "[DATE]"
click at [716, 195] on span "Movimiento - Seleccionar tipo *" at bounding box center [616, 190] width 241 height 13
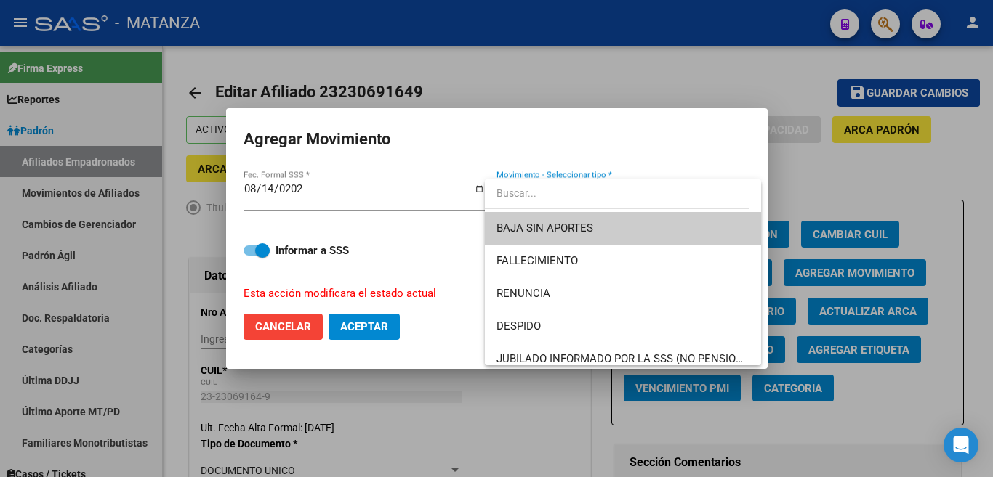
drag, startPoint x: 711, startPoint y: 216, endPoint x: 711, endPoint y: 227, distance: 11.6
click at [711, 218] on span "BAJA SIN APORTES" at bounding box center [622, 228] width 253 height 33
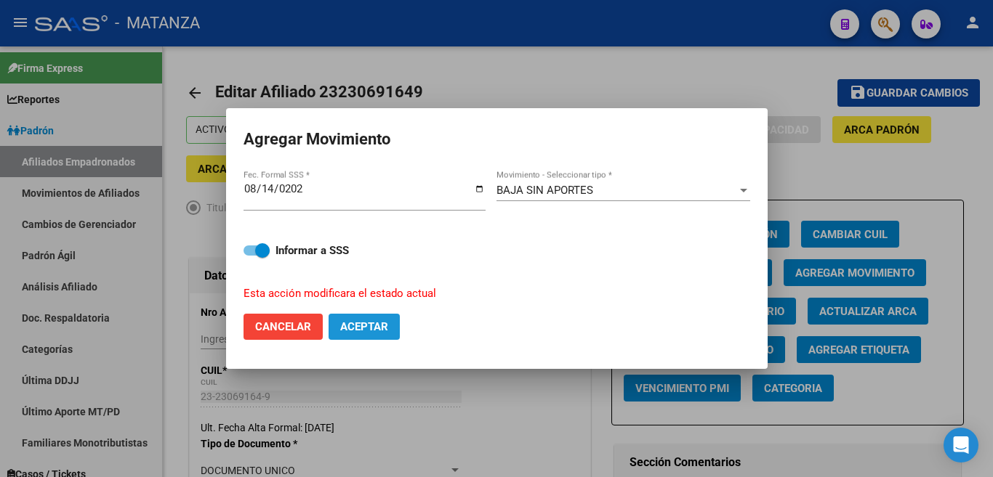
click at [367, 328] on span "Aceptar" at bounding box center [364, 326] width 48 height 13
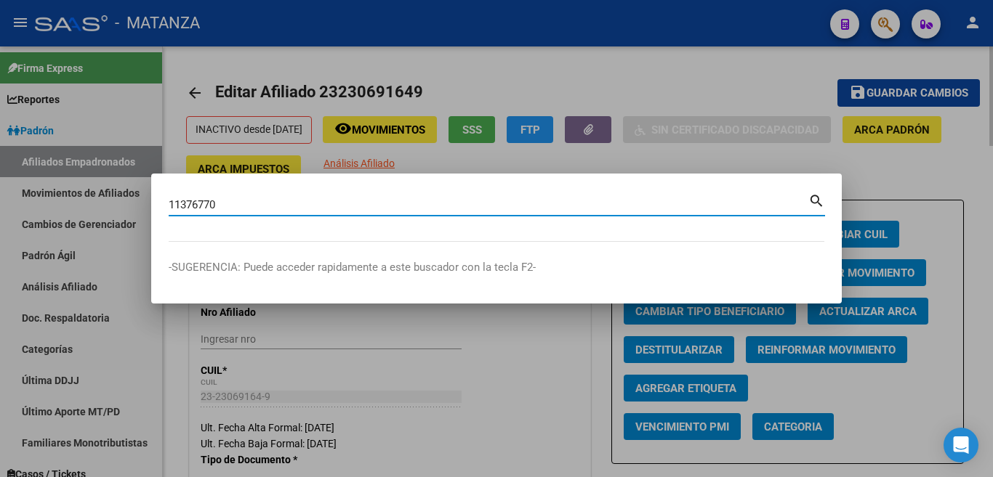
type input "11376770"
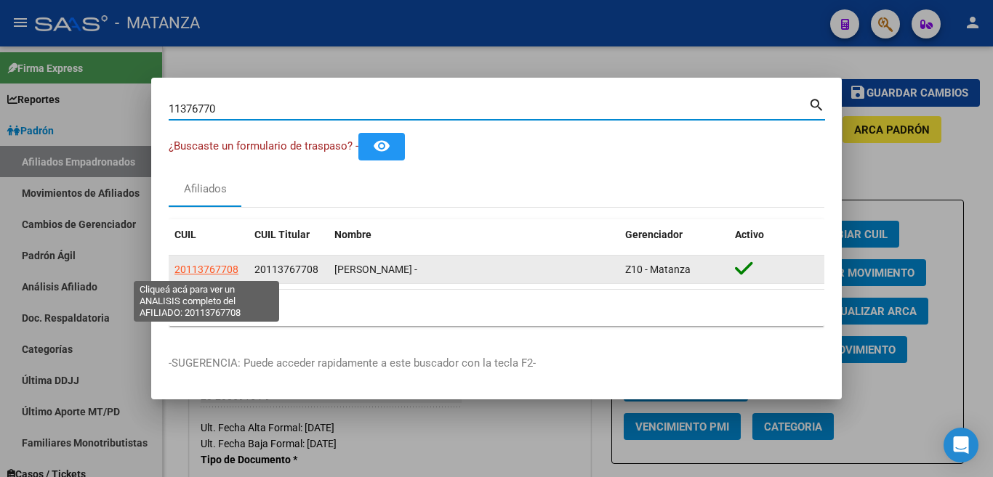
click at [223, 273] on span "20113767708" at bounding box center [206, 270] width 64 height 12
type textarea "20113767708"
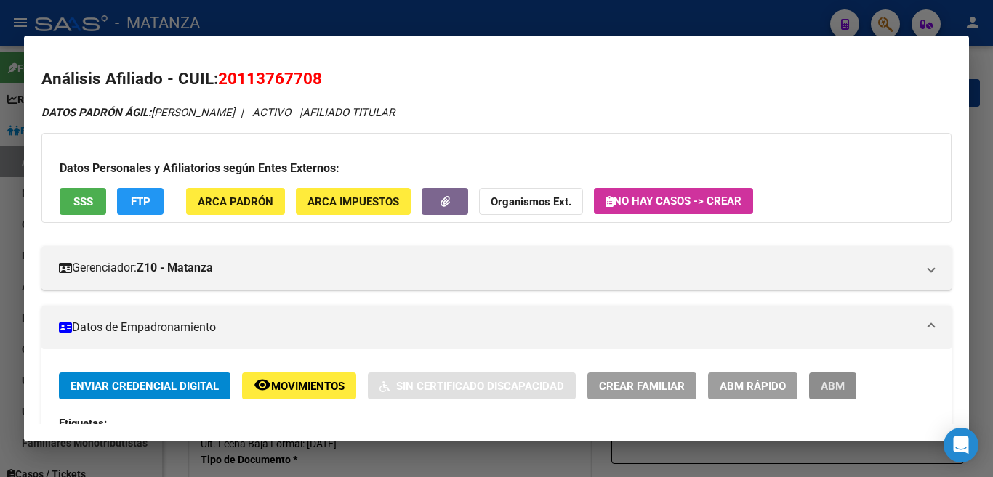
click at [826, 390] on span "ABM" at bounding box center [833, 386] width 24 height 13
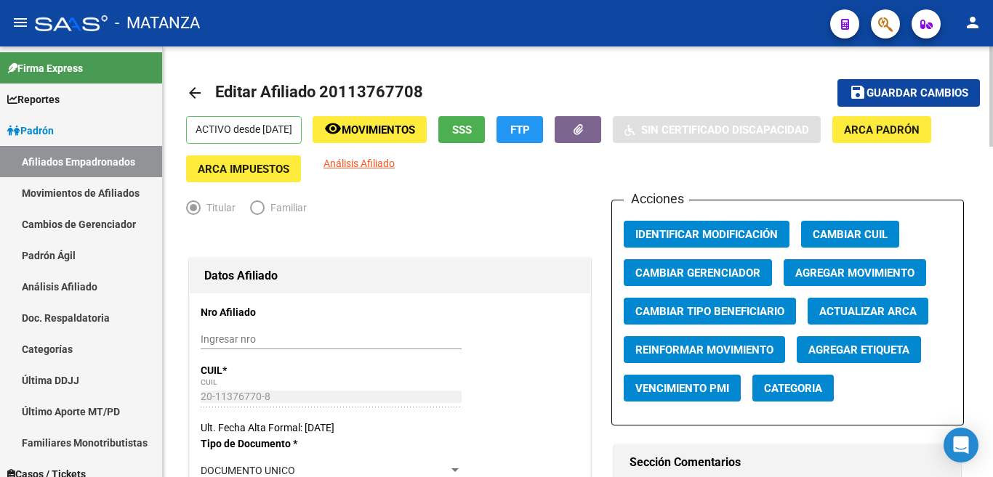
click at [819, 275] on span "Agregar Movimiento" at bounding box center [854, 273] width 119 height 13
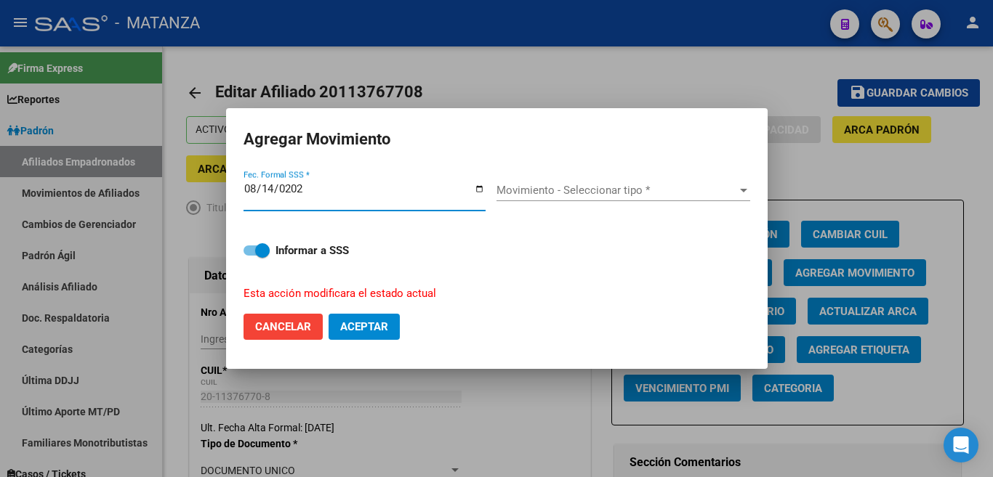
type input "[DATE]"
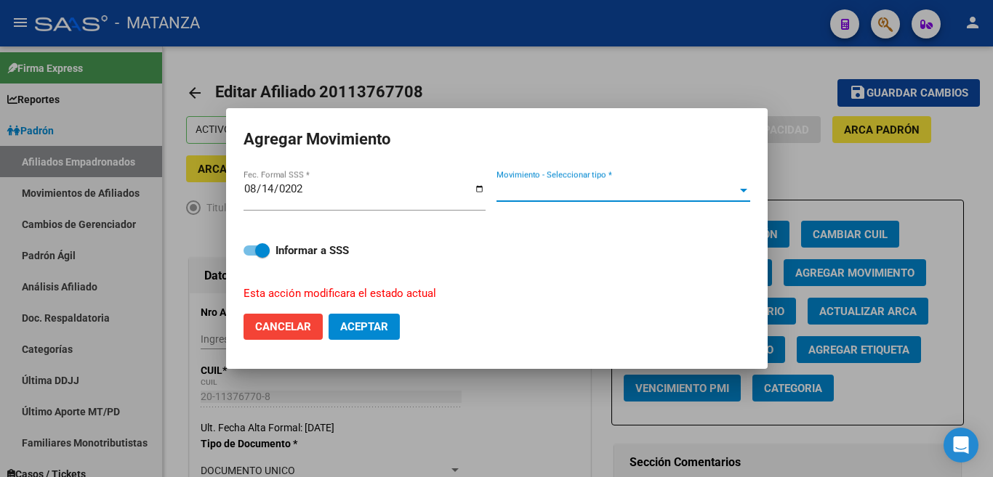
click at [725, 197] on span "Movimiento - Seleccionar tipo *" at bounding box center [616, 190] width 241 height 13
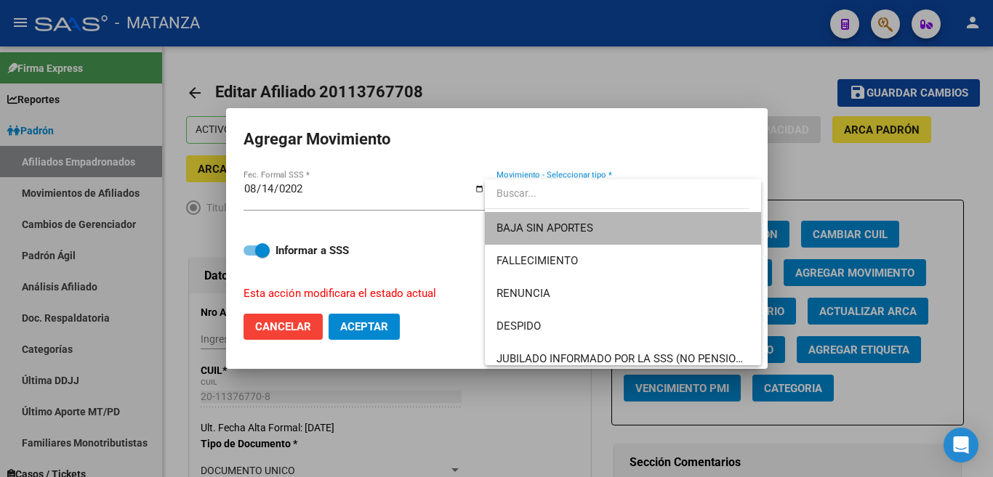
click at [712, 226] on span "BAJA SIN APORTES" at bounding box center [622, 228] width 253 height 33
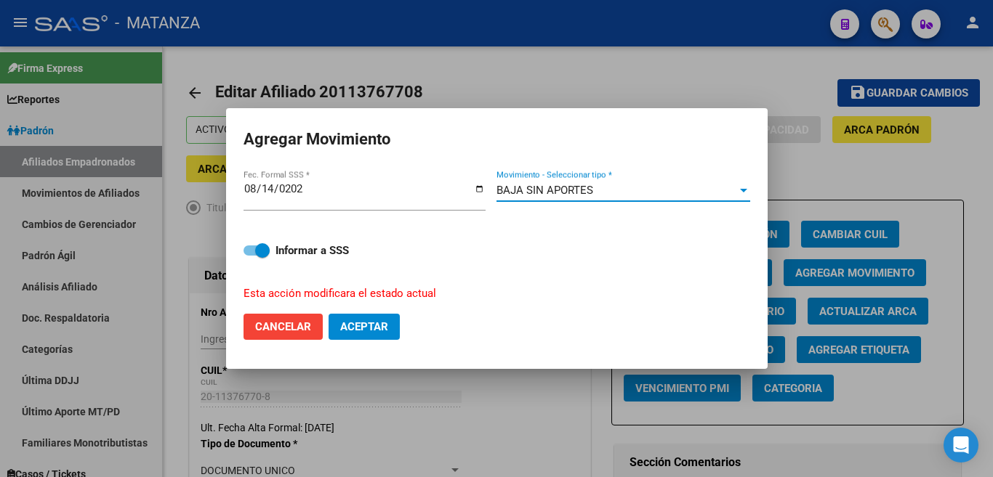
click at [396, 324] on button "Aceptar" at bounding box center [363, 327] width 71 height 26
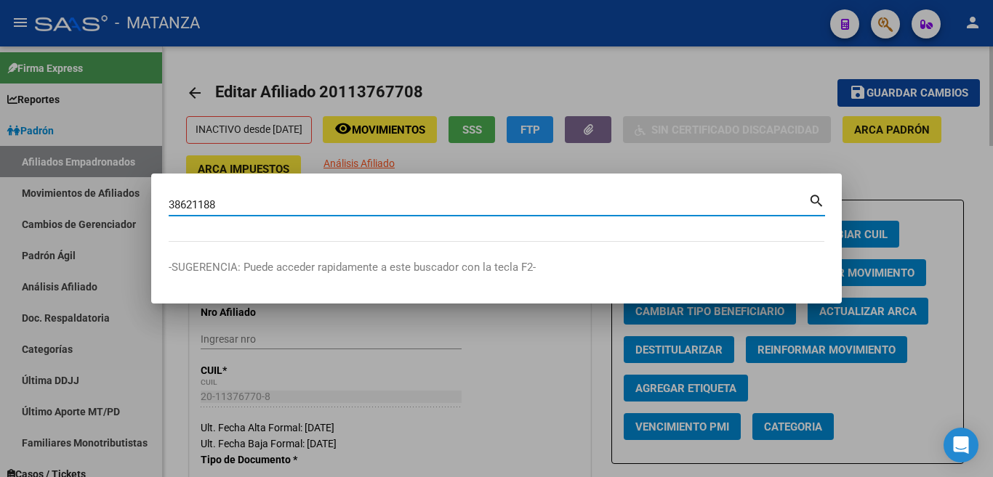
type input "38621188"
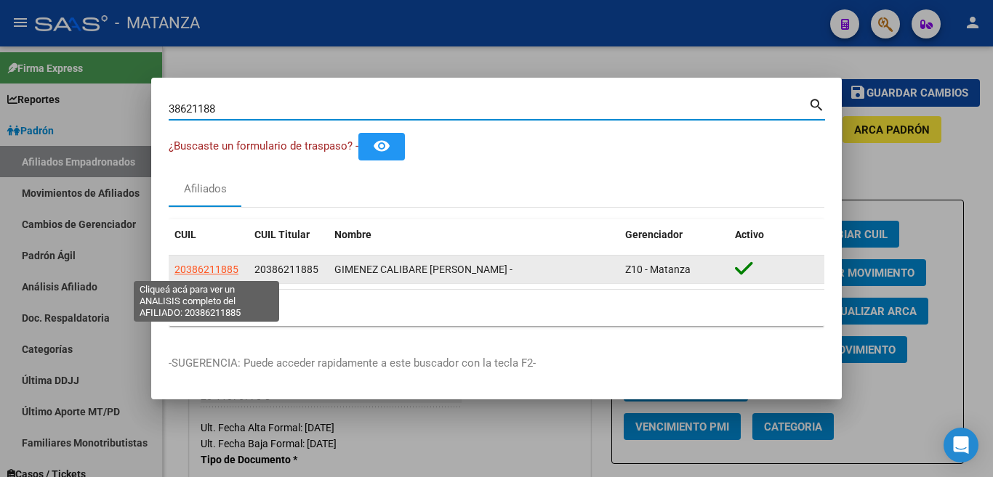
click at [227, 270] on span "20386211885" at bounding box center [206, 270] width 64 height 12
type textarea "20386211885"
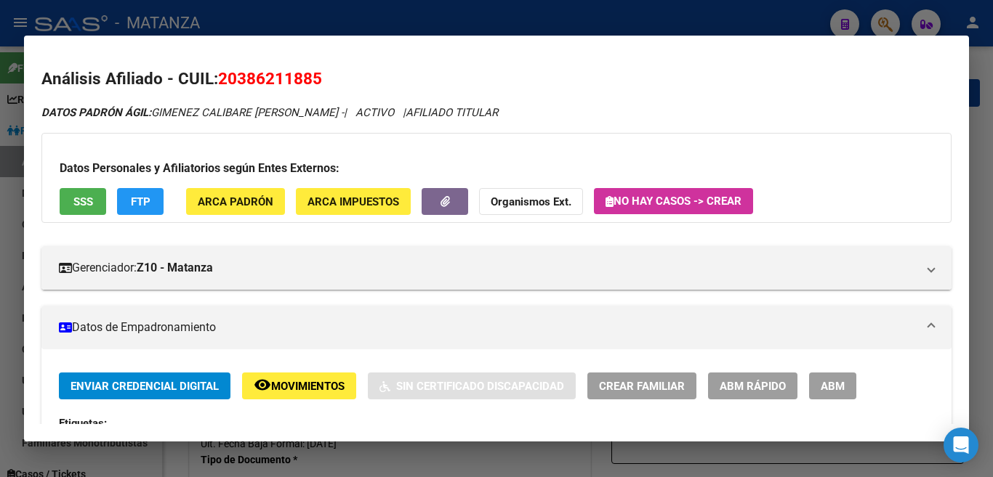
click at [811, 376] on button "ABM" at bounding box center [832, 386] width 47 height 27
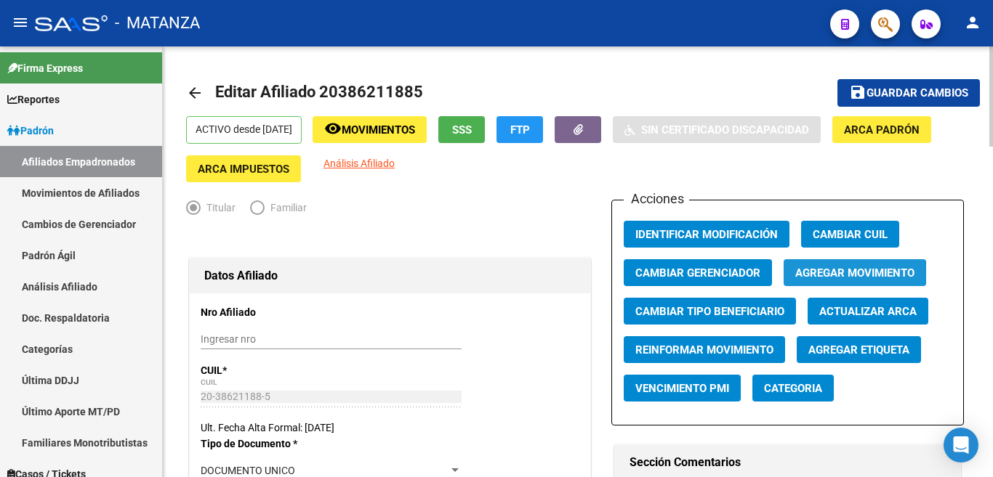
click at [826, 274] on span "Agregar Movimiento" at bounding box center [854, 273] width 119 height 13
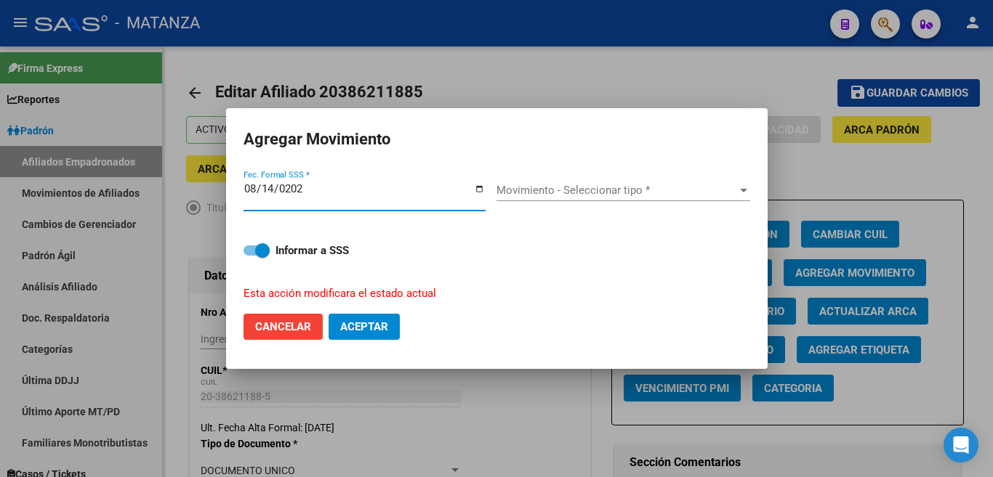
type input "[DATE]"
click at [707, 195] on span "Movimiento - Seleccionar tipo *" at bounding box center [616, 190] width 241 height 13
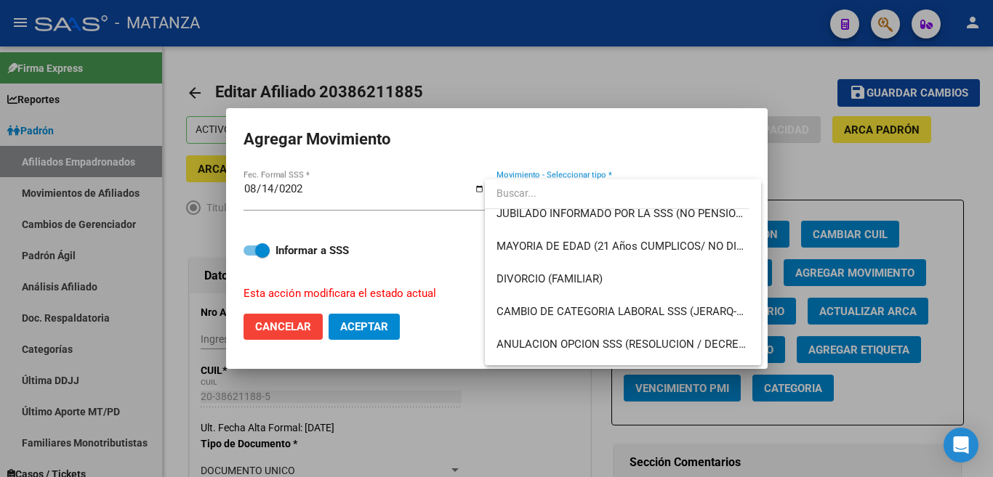
scroll to position [218, 0]
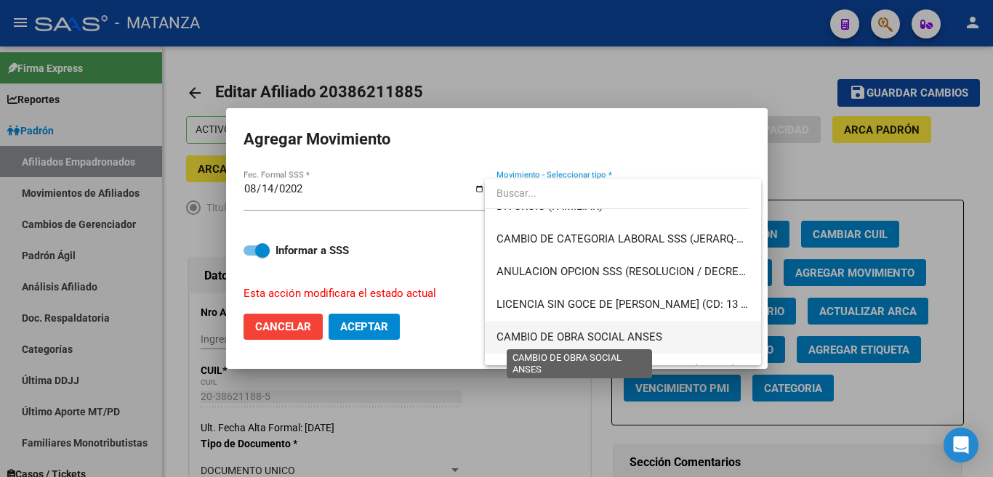
click at [655, 331] on span "CAMBIO DE OBRA SOCIAL ANSES" at bounding box center [579, 337] width 166 height 13
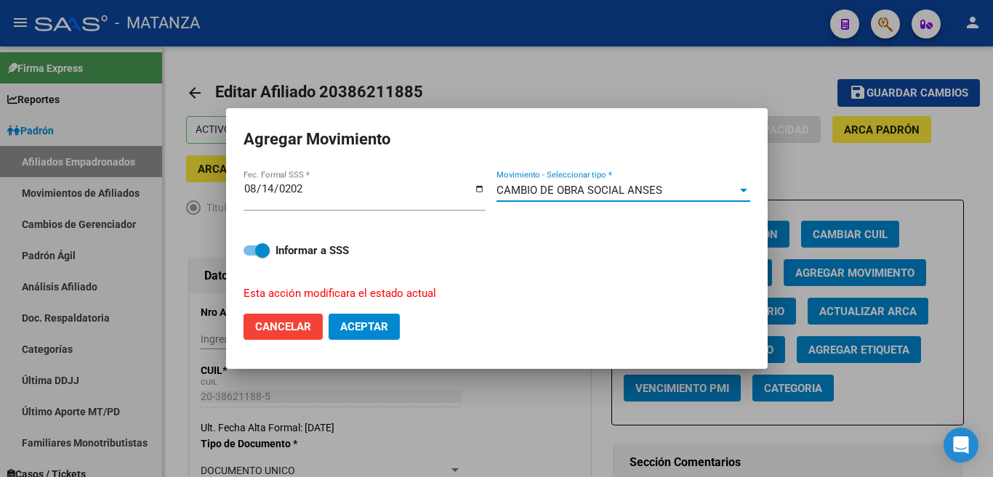
click at [367, 320] on span "Aceptar" at bounding box center [364, 326] width 48 height 13
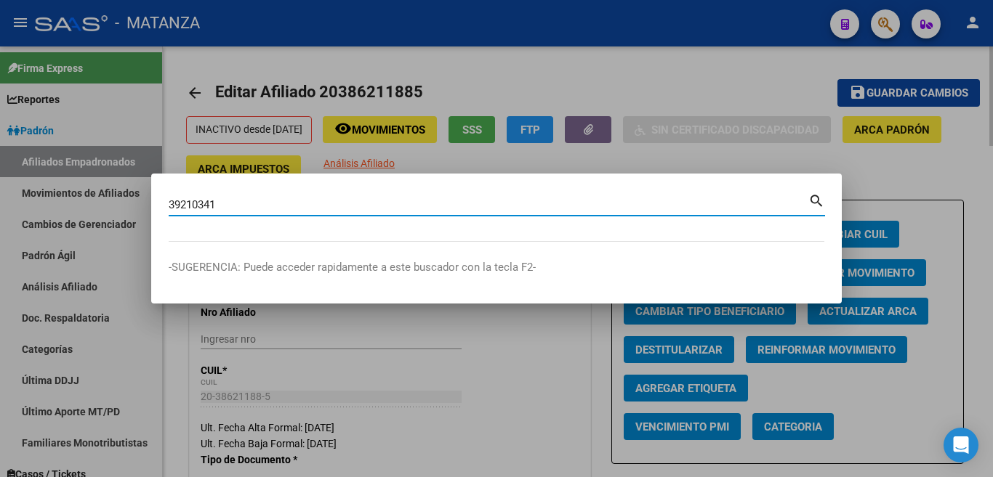
type input "39210341"
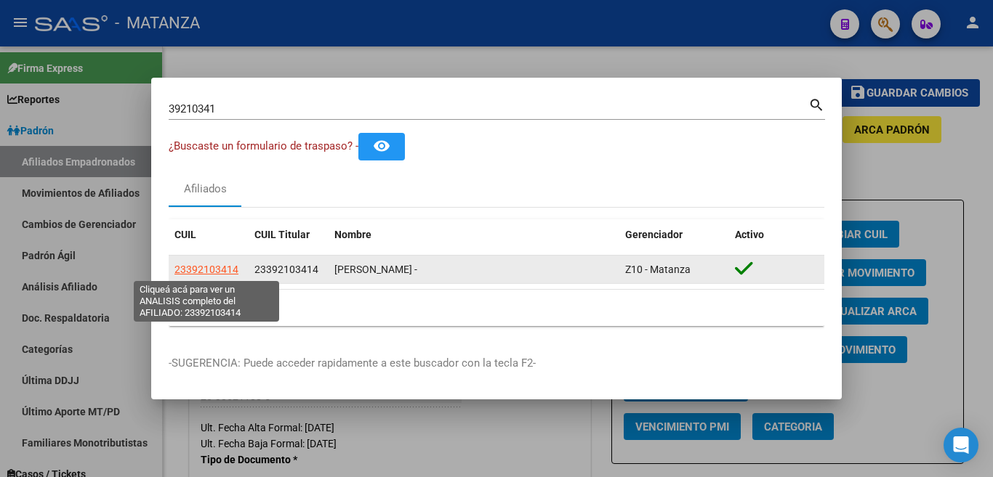
click at [210, 268] on span "23392103414" at bounding box center [206, 270] width 64 height 12
type textarea "23392103414"
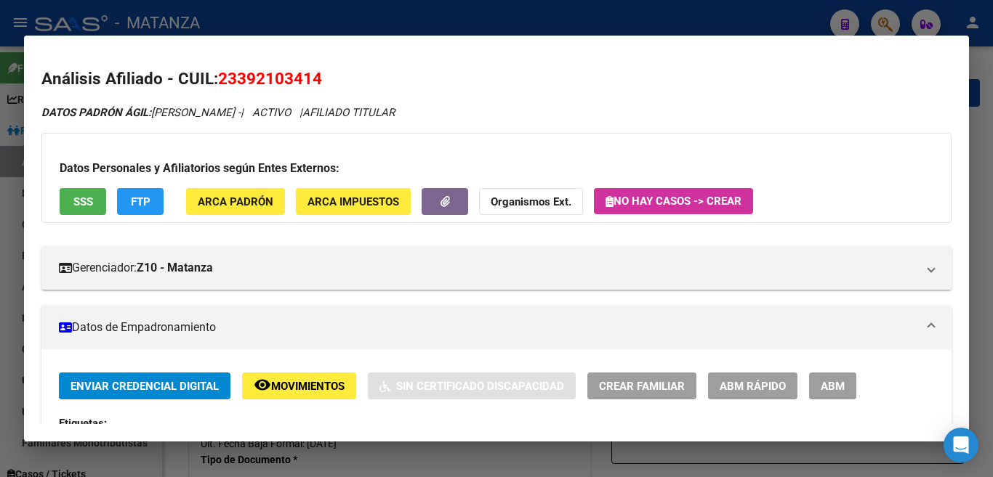
click at [827, 390] on span "ABM" at bounding box center [833, 386] width 24 height 13
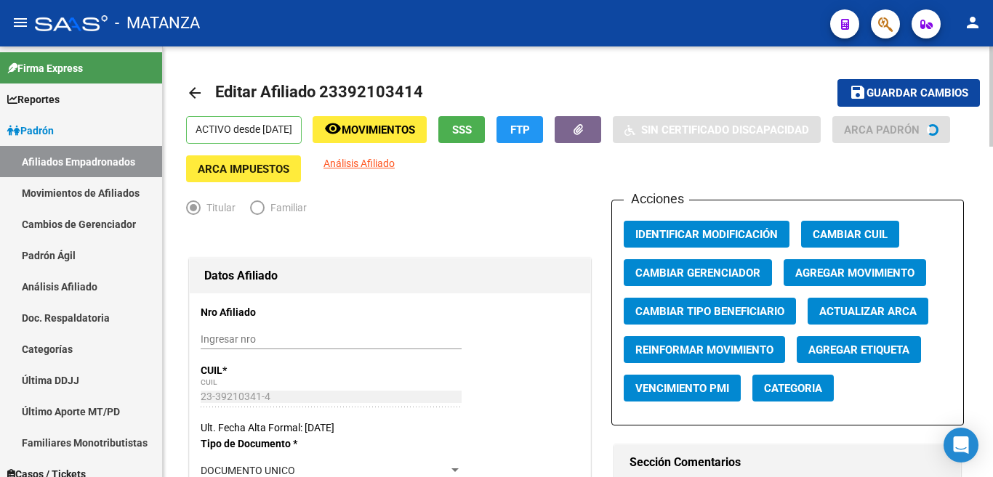
click at [802, 270] on span "Agregar Movimiento" at bounding box center [854, 273] width 119 height 13
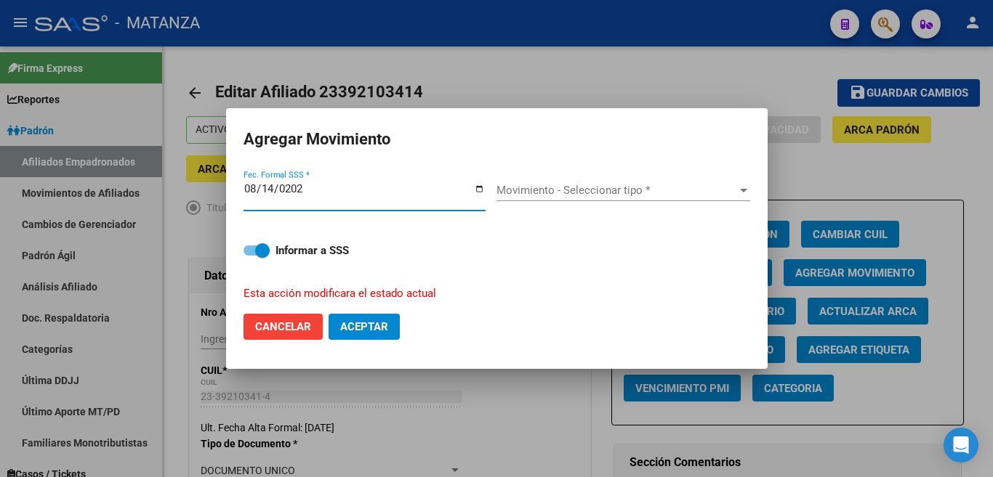
type input "[DATE]"
click at [716, 196] on span "Movimiento - Seleccionar tipo *" at bounding box center [616, 190] width 241 height 13
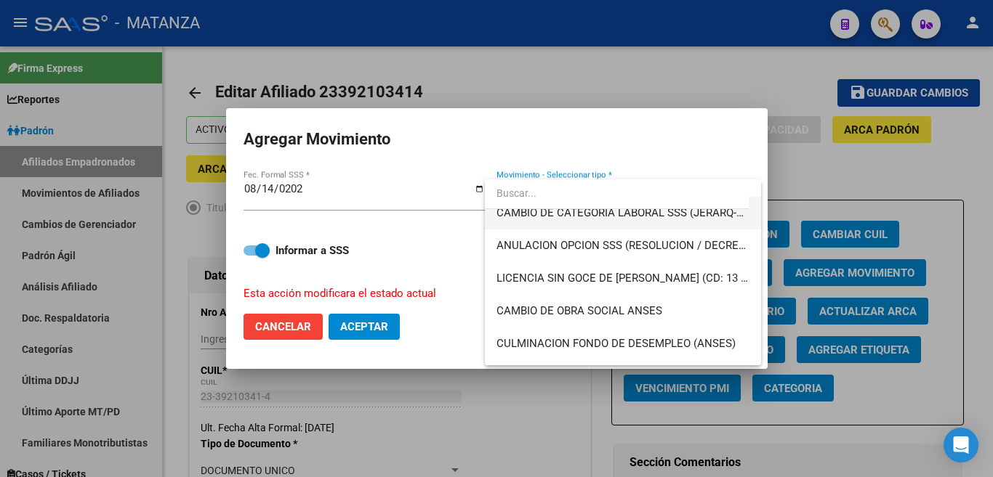
scroll to position [291, 0]
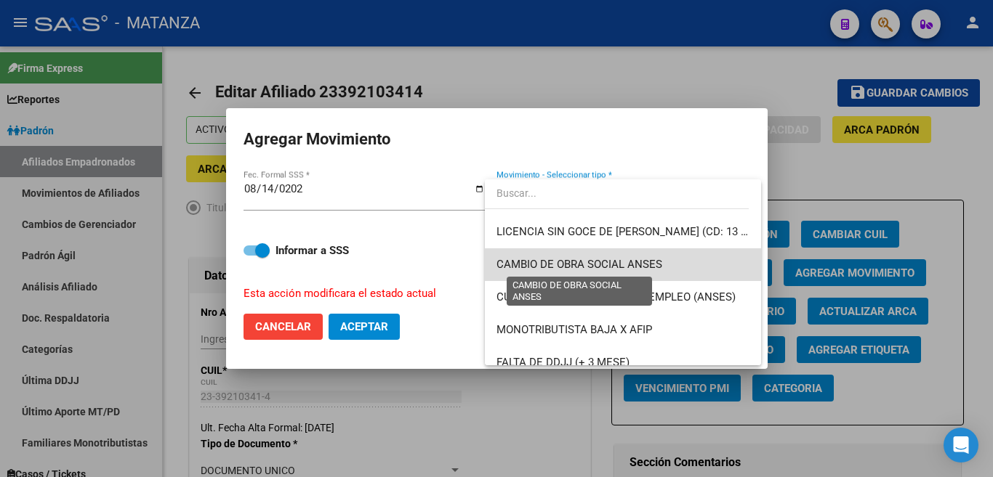
click at [655, 265] on span "CAMBIO DE OBRA SOCIAL ANSES" at bounding box center [579, 264] width 166 height 13
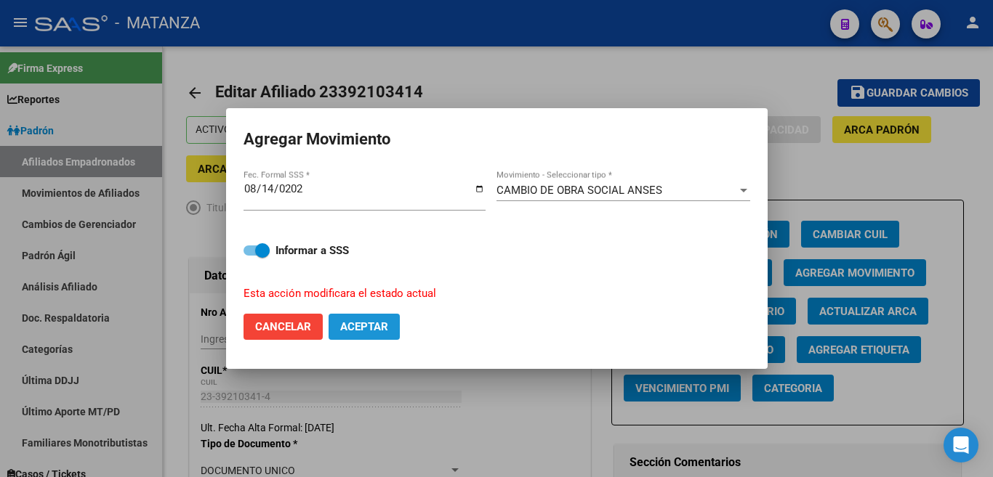
click at [374, 314] on button "Aceptar" at bounding box center [363, 327] width 71 height 26
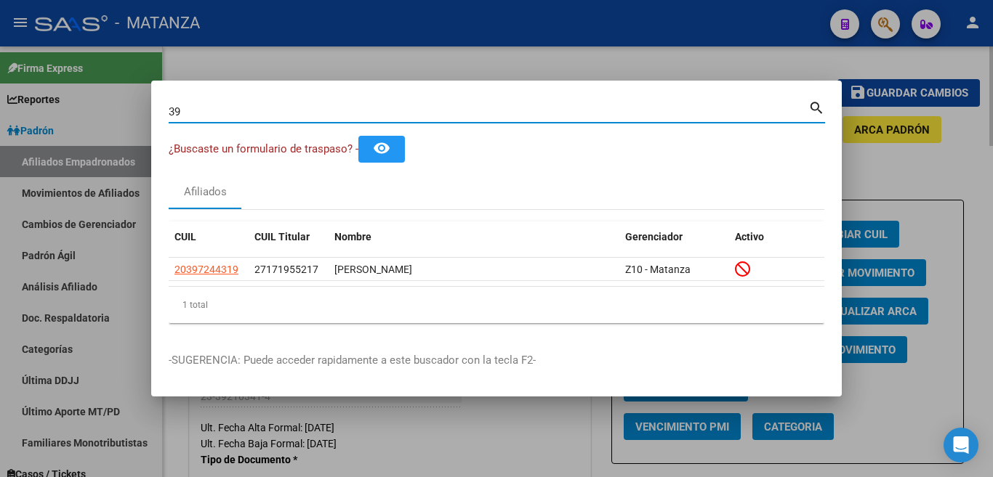
type input "3"
type input "41852766"
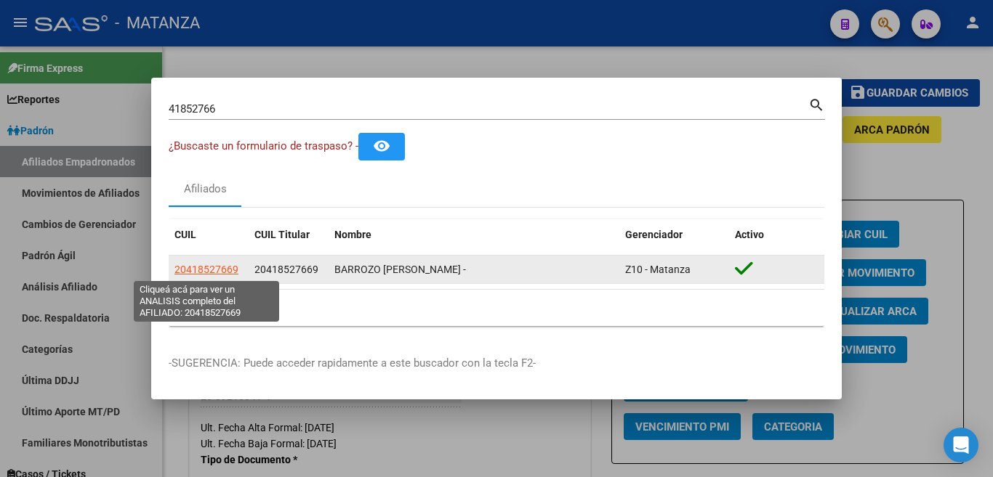
click at [209, 270] on span "20418527669" at bounding box center [206, 270] width 64 height 12
type textarea "20418527669"
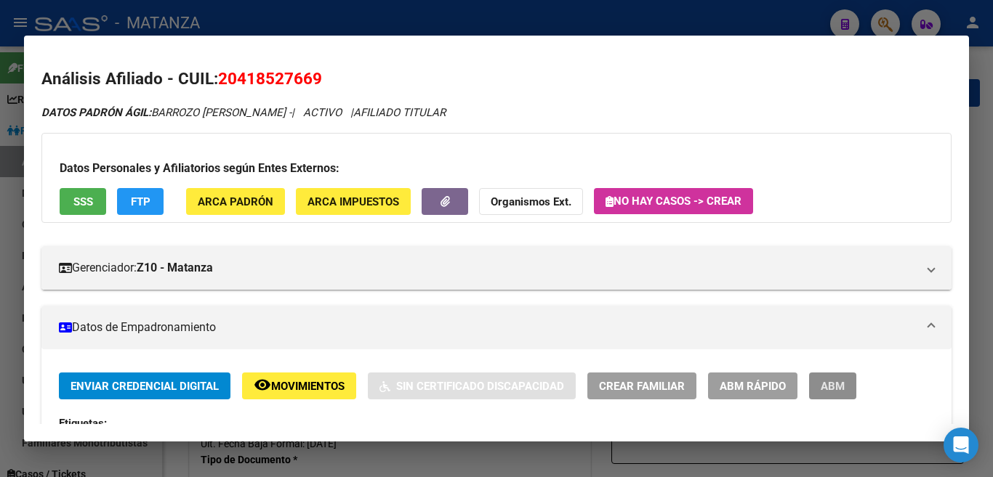
click at [835, 382] on span "ABM" at bounding box center [833, 386] width 24 height 13
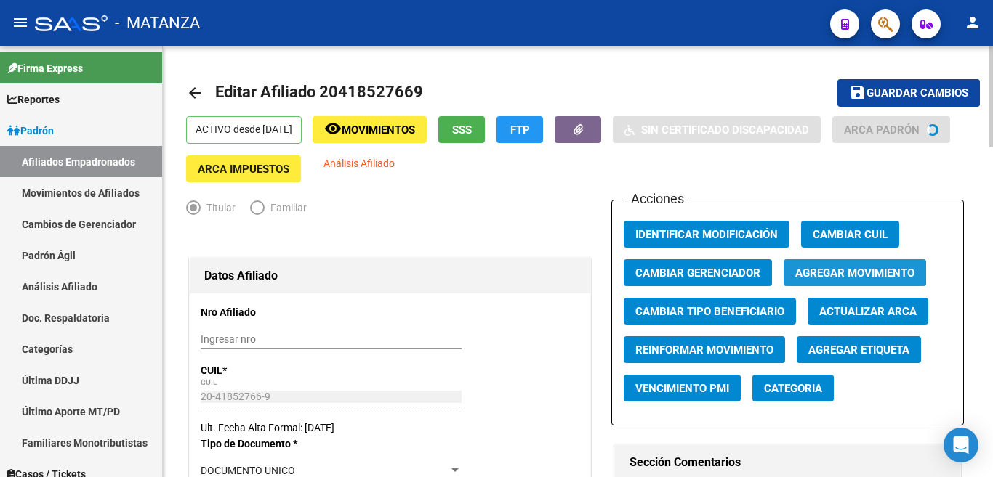
click at [824, 273] on span "Agregar Movimiento" at bounding box center [854, 273] width 119 height 13
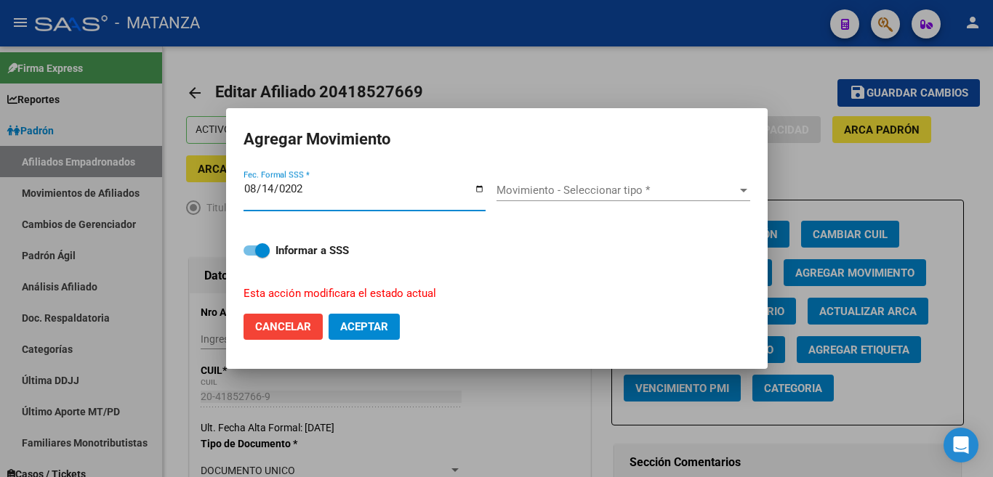
type input "[DATE]"
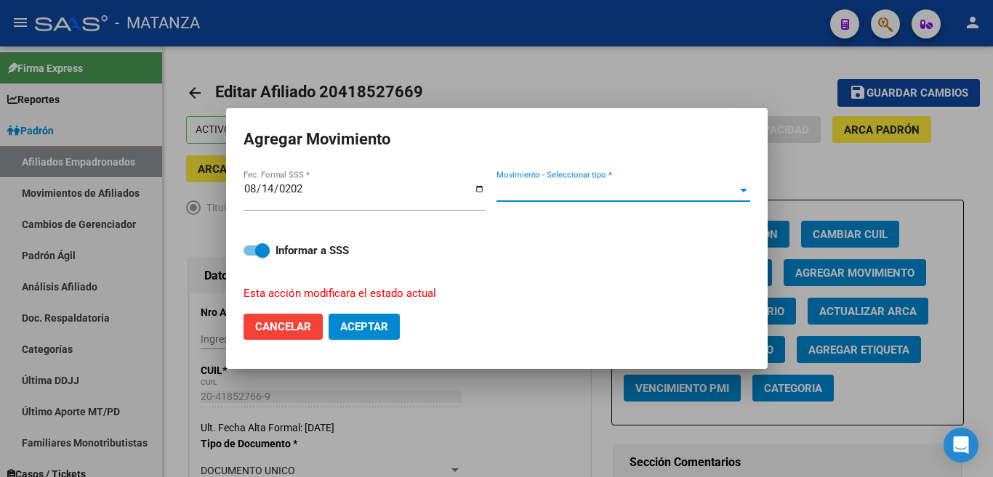
click at [733, 197] on span "Movimiento - Seleccionar tipo *" at bounding box center [616, 190] width 241 height 13
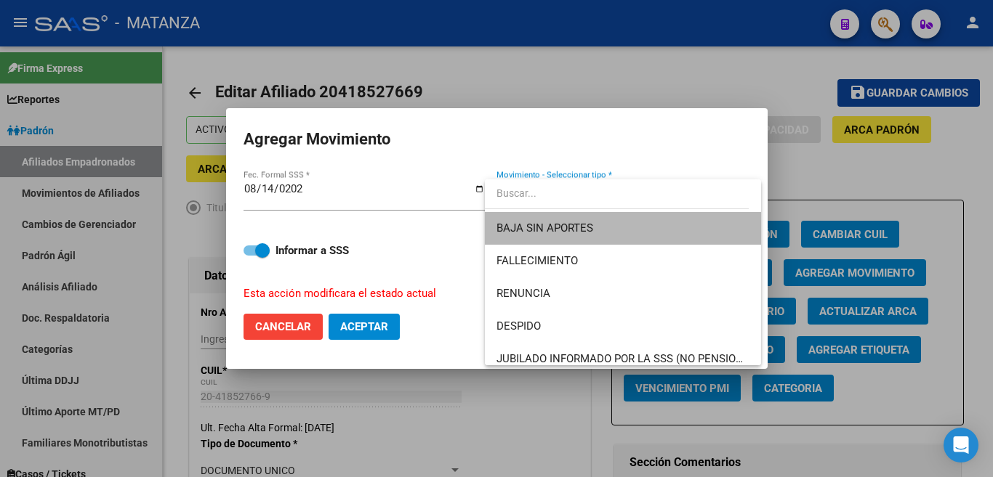
click at [722, 221] on span "BAJA SIN APORTES" at bounding box center [622, 228] width 253 height 33
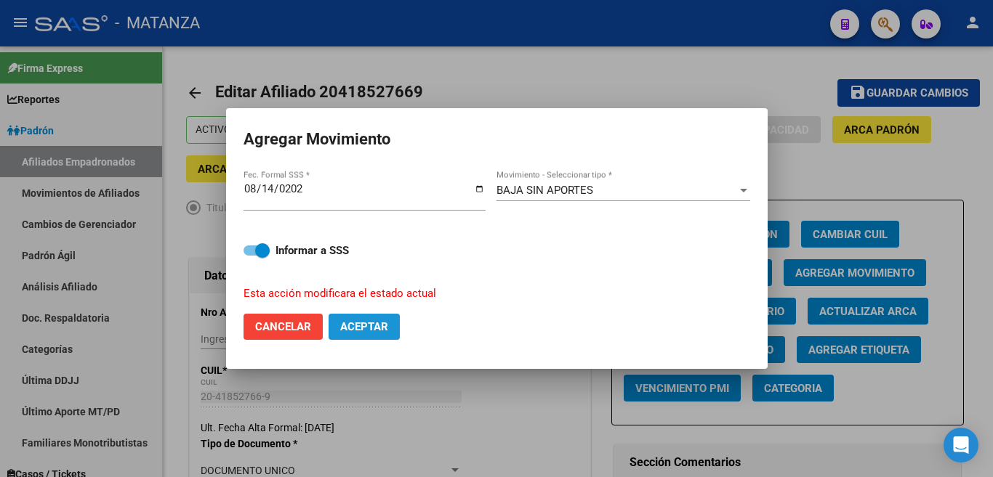
click at [382, 320] on span "Aceptar" at bounding box center [364, 326] width 48 height 13
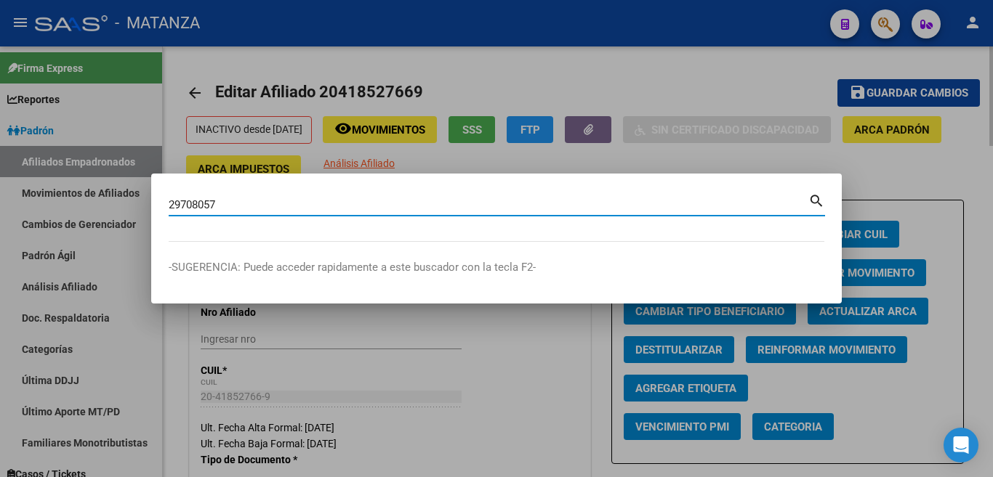
type input "29708057"
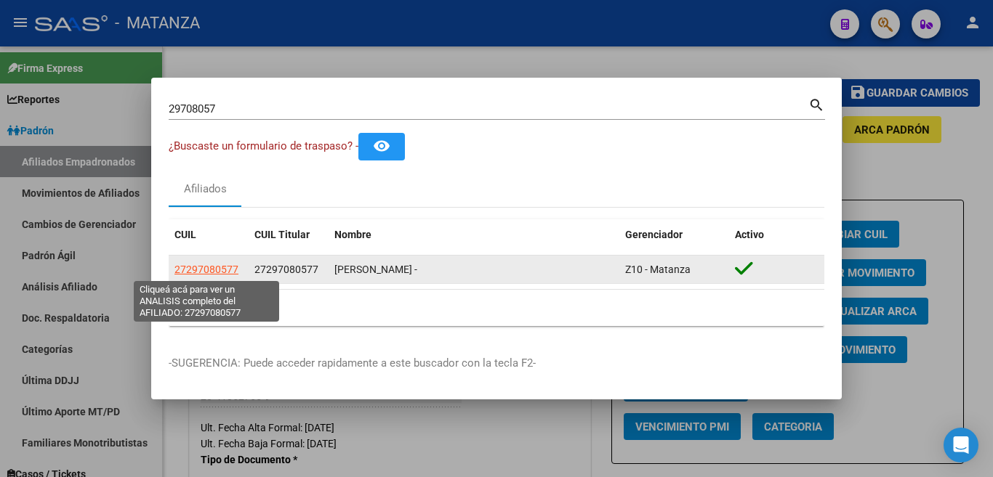
click at [190, 267] on span "27297080577" at bounding box center [206, 270] width 64 height 12
type textarea "27297080577"
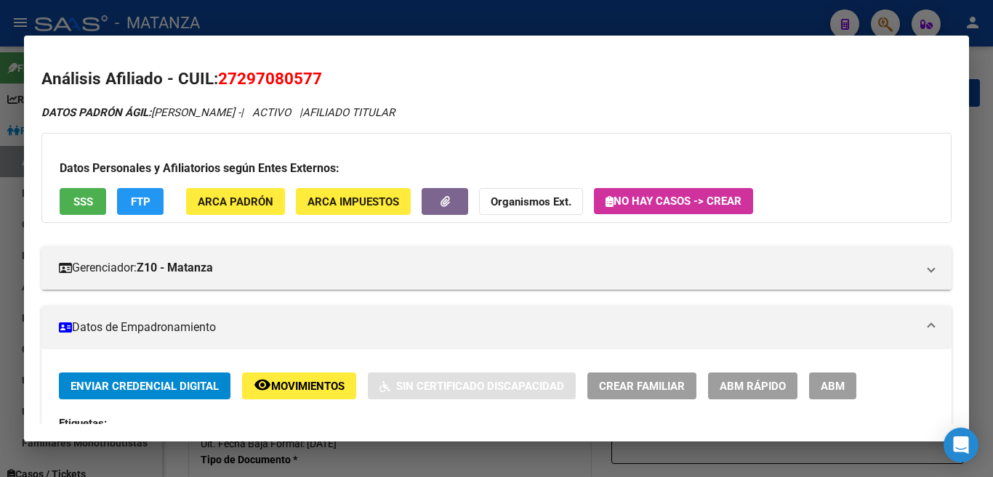
click at [828, 387] on span "ABM" at bounding box center [833, 386] width 24 height 13
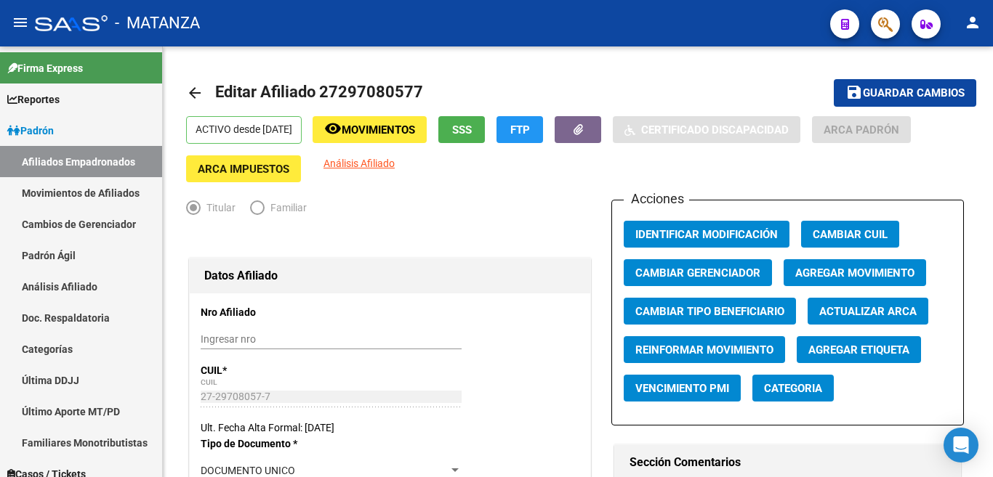
click at [850, 264] on button "Agregar Movimiento" at bounding box center [854, 272] width 142 height 27
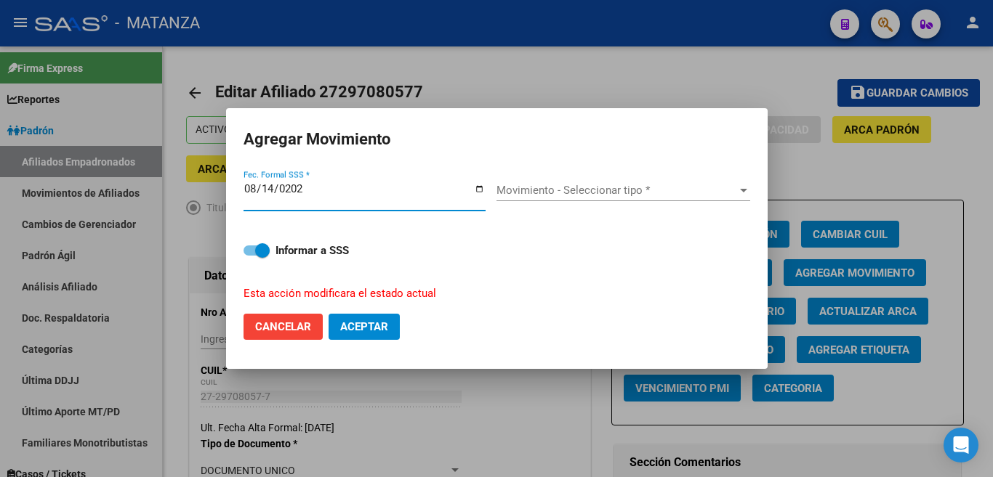
type input "[DATE]"
click at [736, 201] on div "Movimiento - Seleccionar tipo * Movimiento - Seleccionar tipo *" at bounding box center [623, 191] width 254 height 22
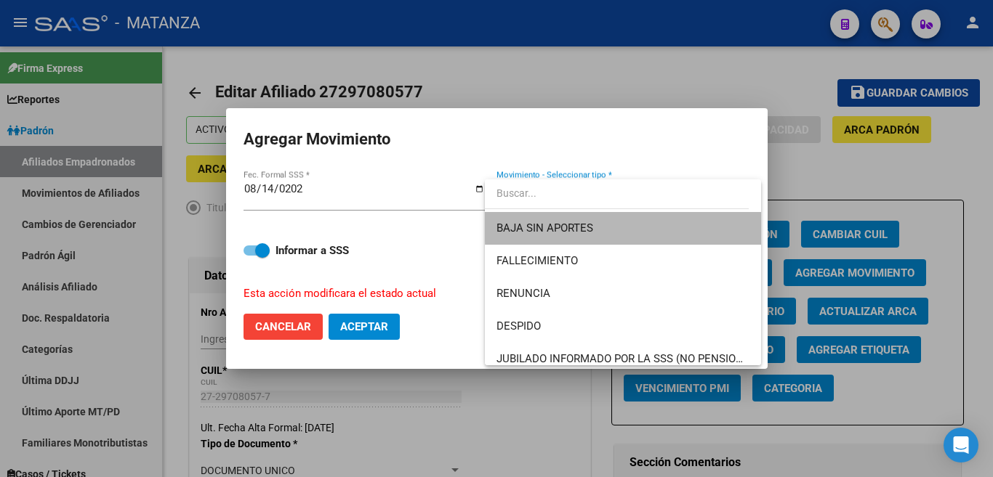
click at [730, 222] on span "BAJA SIN APORTES" at bounding box center [622, 228] width 253 height 33
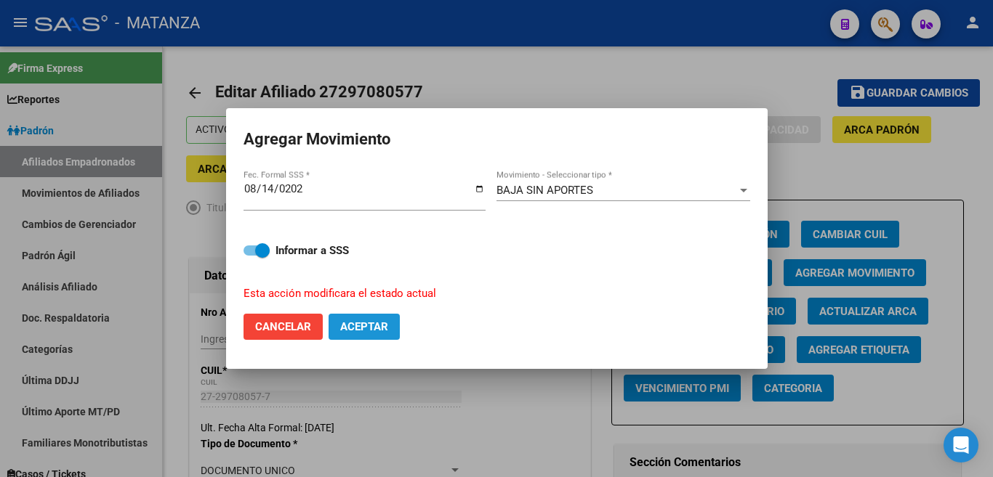
click at [382, 320] on span "Aceptar" at bounding box center [364, 326] width 48 height 13
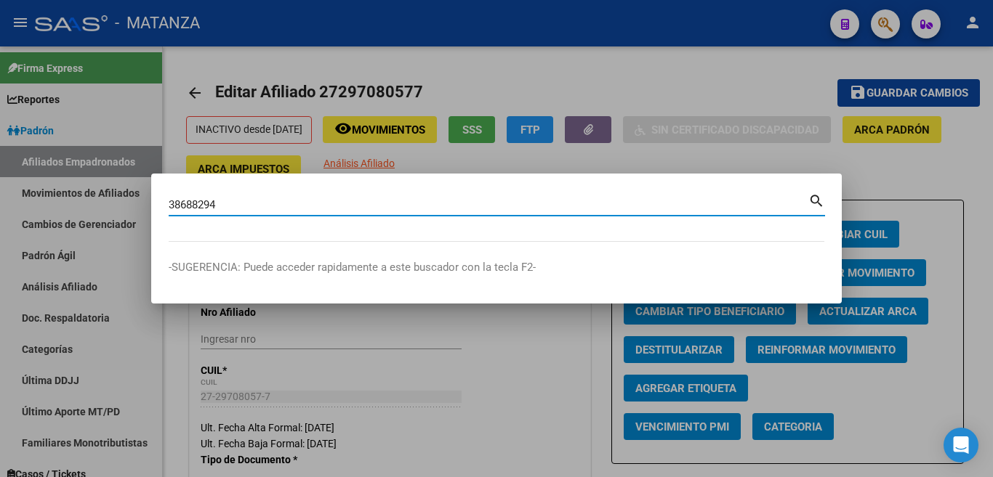
type input "38688294"
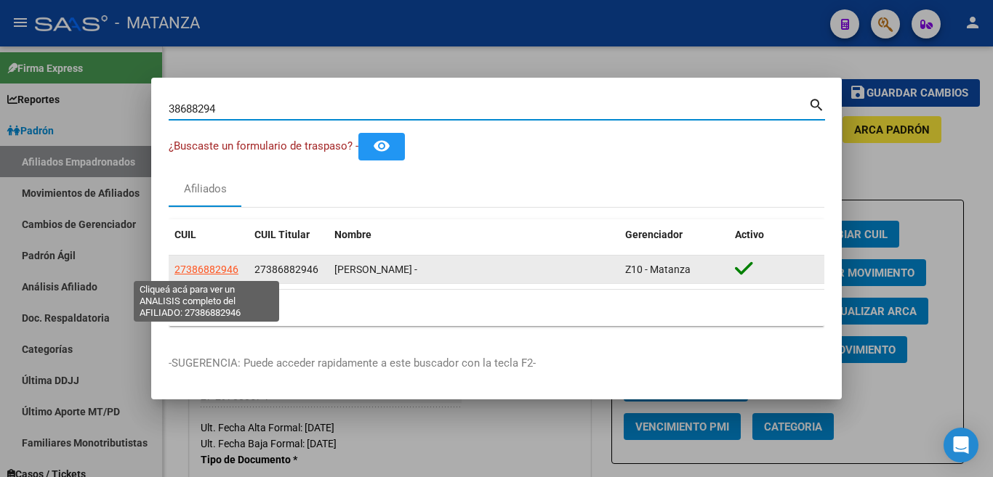
click at [211, 265] on span "27386882946" at bounding box center [206, 270] width 64 height 12
type textarea "27386882946"
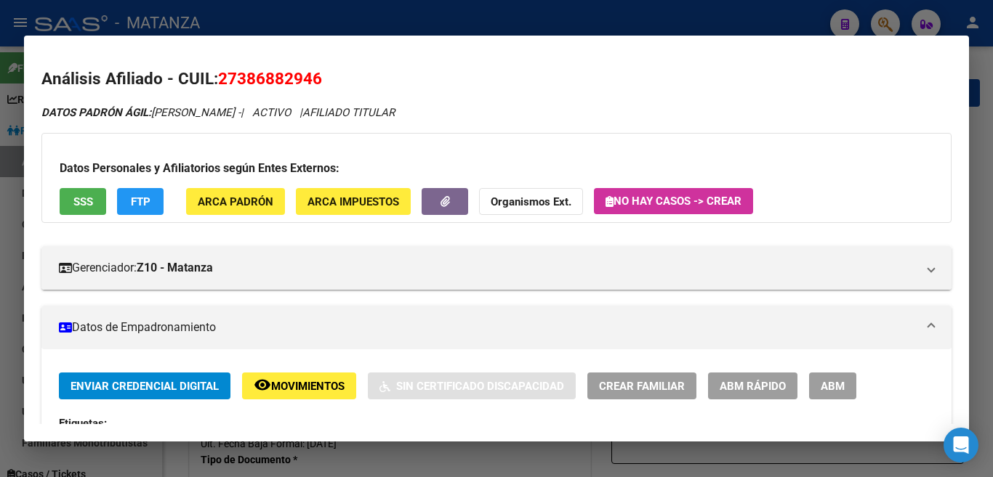
click at [821, 388] on span "ABM" at bounding box center [833, 386] width 24 height 13
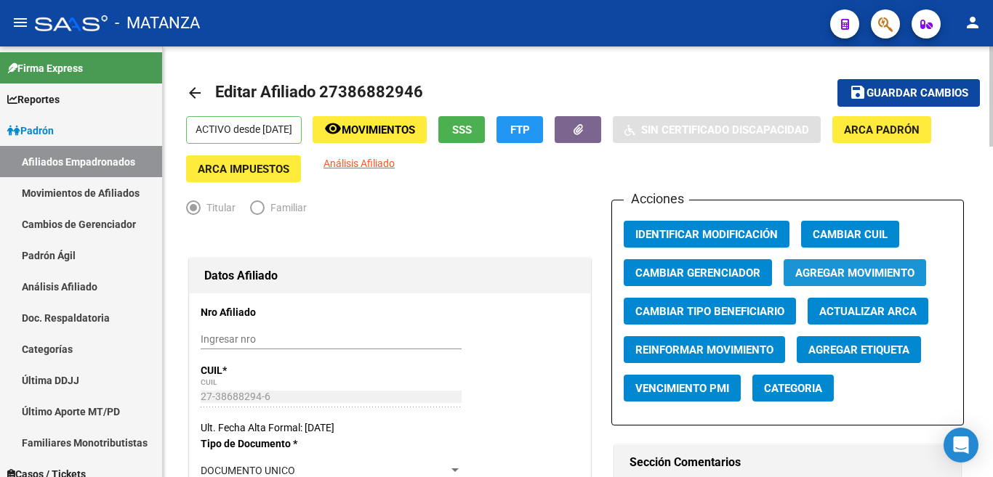
click at [840, 270] on span "Agregar Movimiento" at bounding box center [854, 273] width 119 height 13
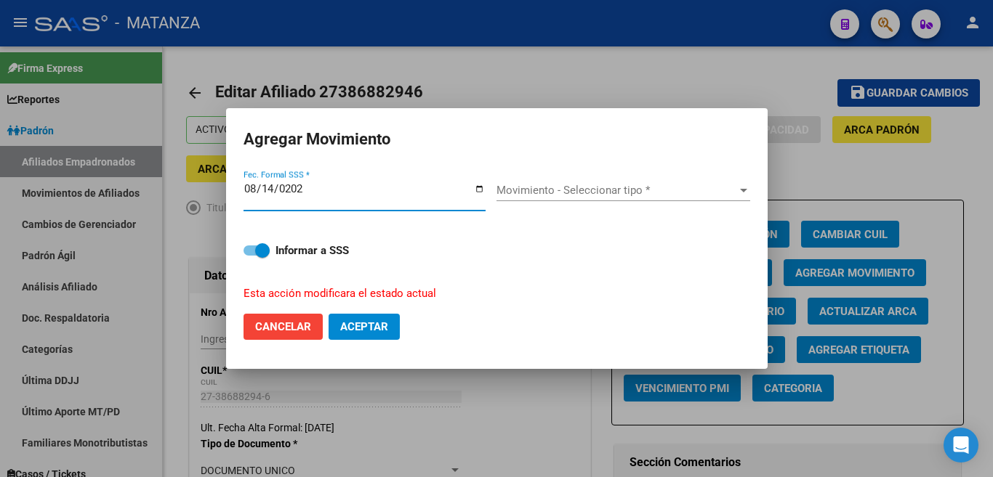
type input "[DATE]"
click at [602, 197] on span "Movimiento - Seleccionar tipo *" at bounding box center [616, 190] width 241 height 13
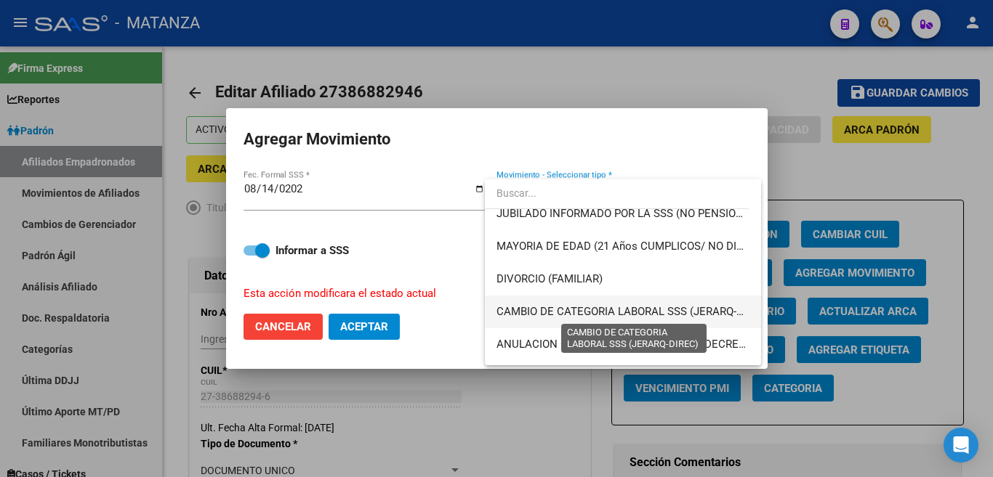
scroll to position [218, 0]
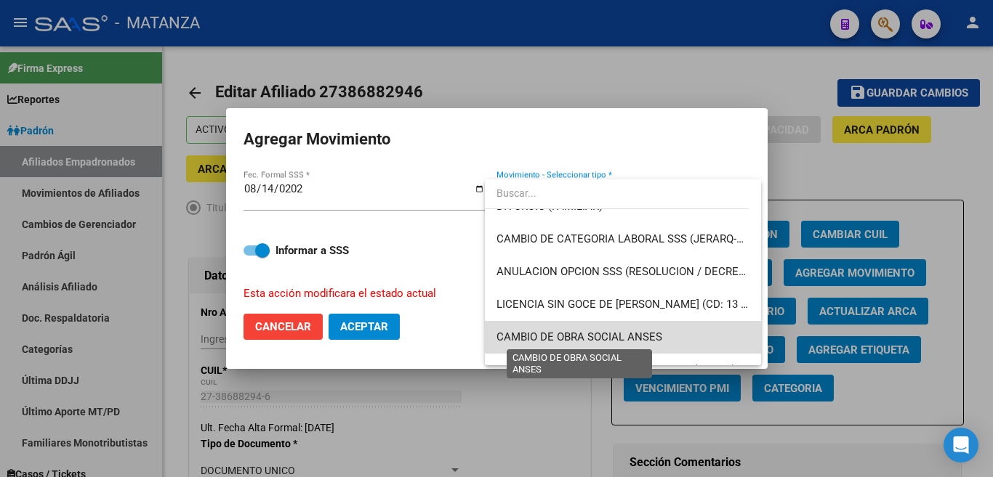
click at [626, 335] on span "CAMBIO DE OBRA SOCIAL ANSES" at bounding box center [579, 337] width 166 height 13
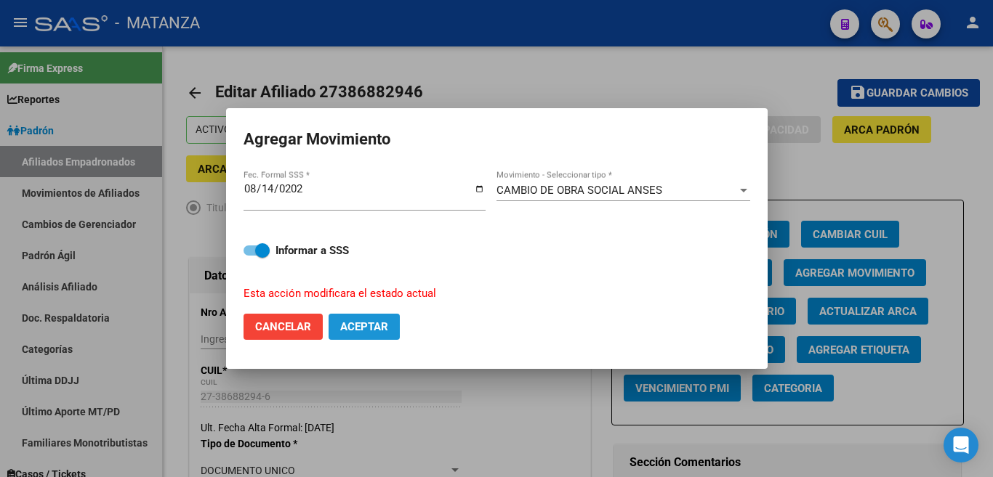
click at [382, 325] on span "Aceptar" at bounding box center [364, 326] width 48 height 13
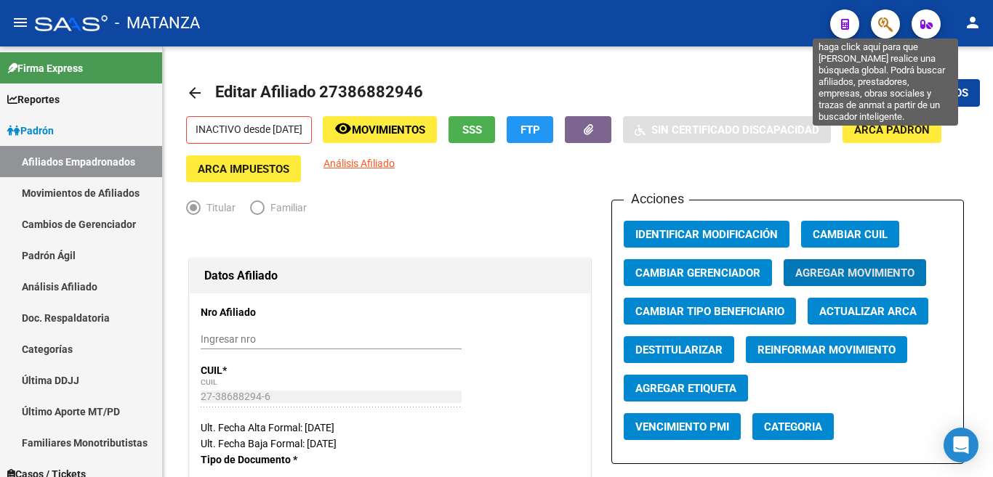
click at [892, 20] on icon "button" at bounding box center [885, 24] width 15 height 17
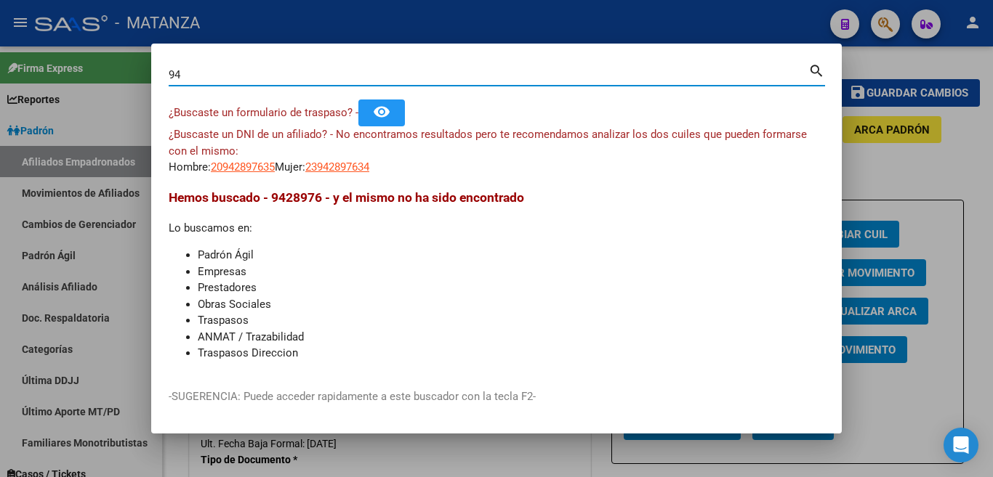
type input "9"
type input "39067437"
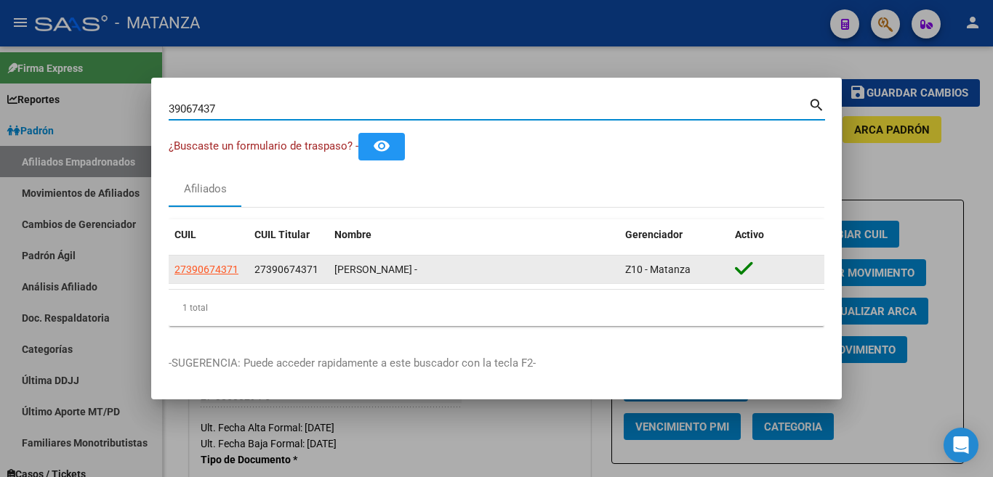
click at [222, 272] on span "27390674371" at bounding box center [206, 270] width 64 height 12
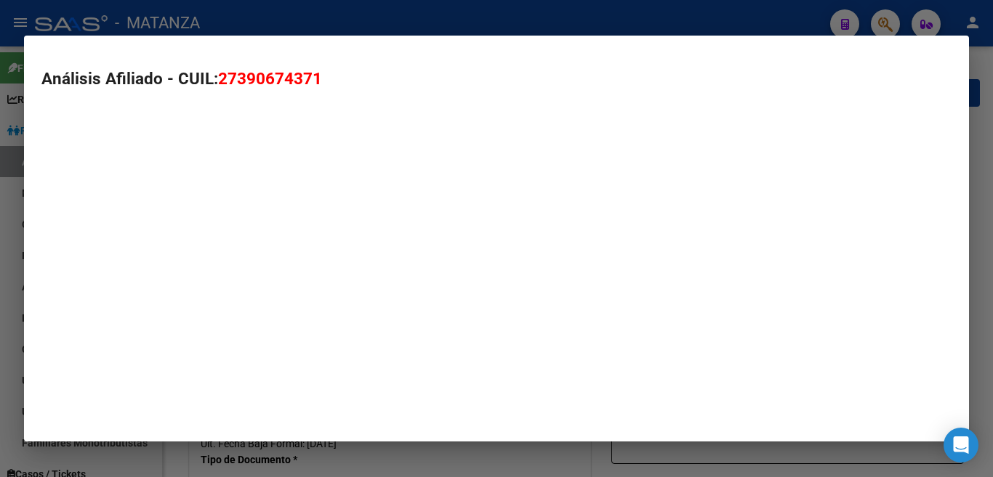
type textarea "27390674371"
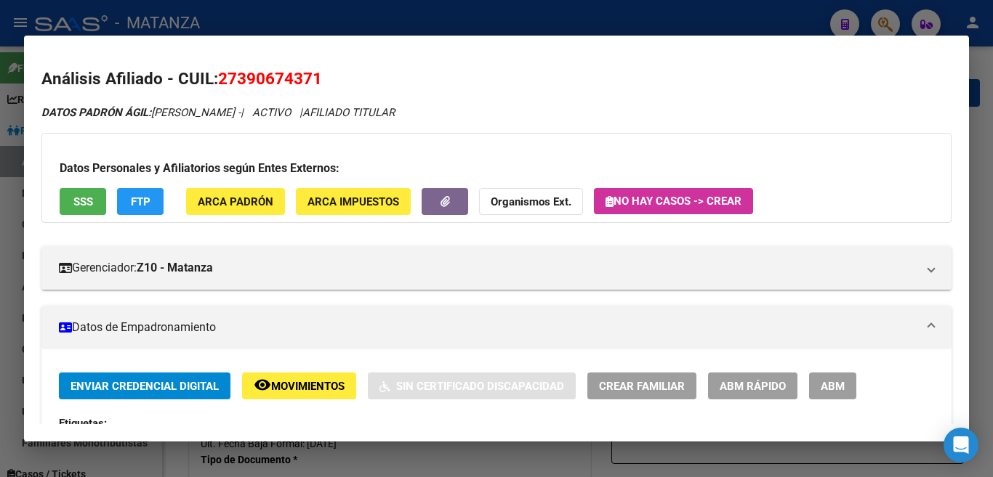
click at [829, 384] on span "ABM" at bounding box center [833, 386] width 24 height 13
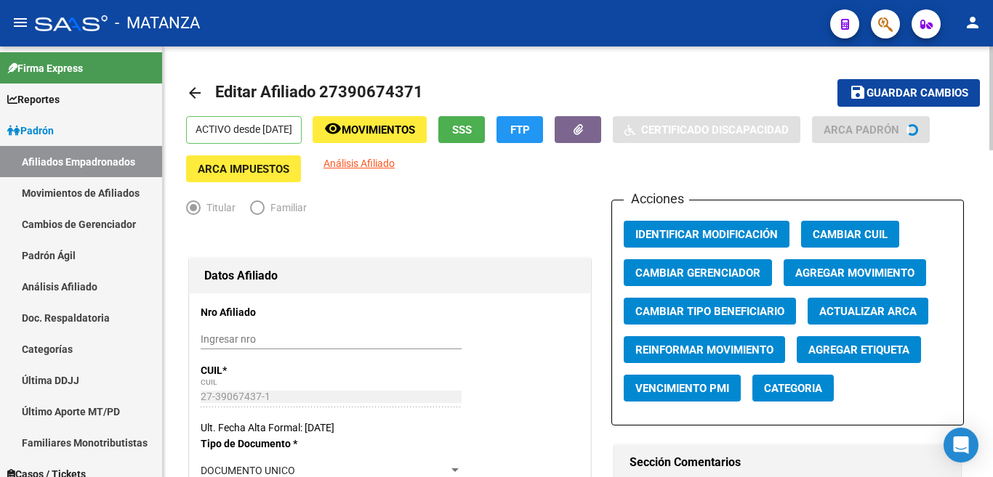
click at [834, 267] on span "Agregar Movimiento" at bounding box center [854, 273] width 119 height 13
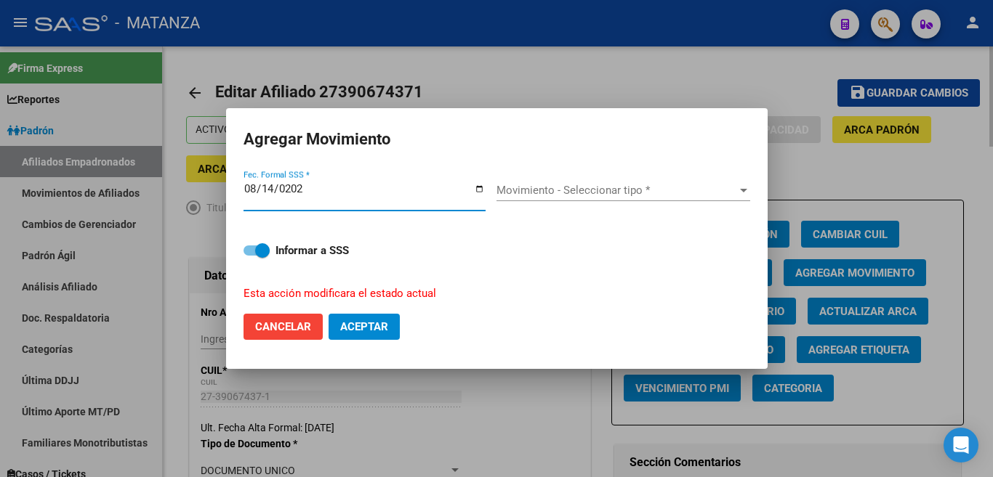
type input "[DATE]"
click at [744, 196] on div at bounding box center [743, 191] width 13 height 12
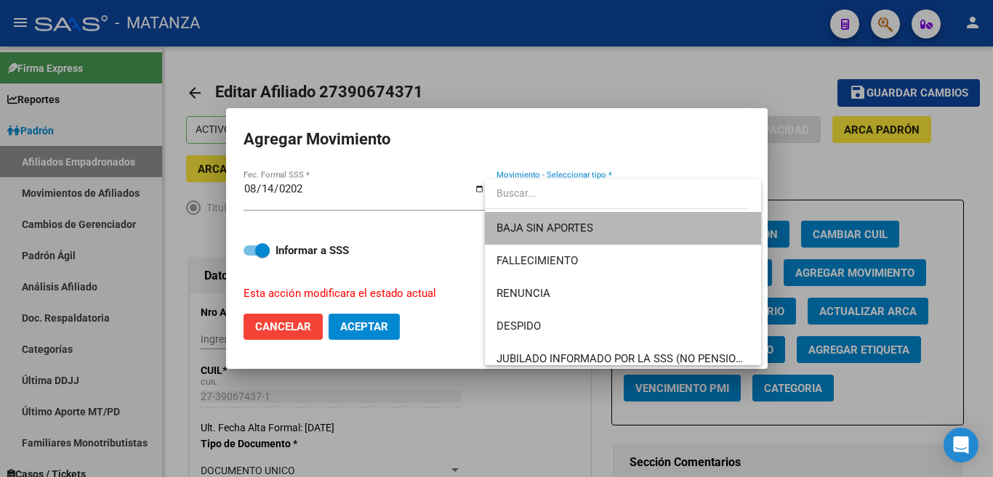
click at [718, 230] on span "BAJA SIN APORTES" at bounding box center [622, 228] width 253 height 33
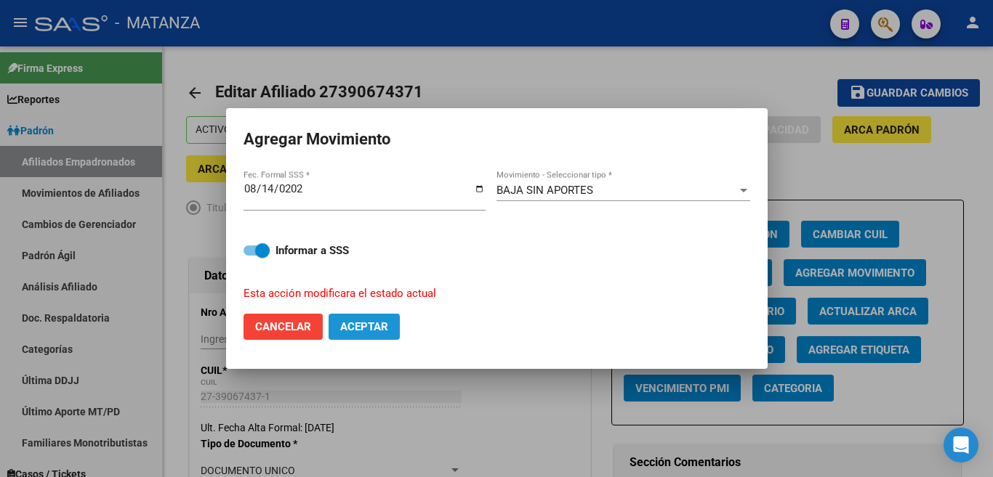
click at [390, 322] on button "Aceptar" at bounding box center [363, 327] width 71 height 26
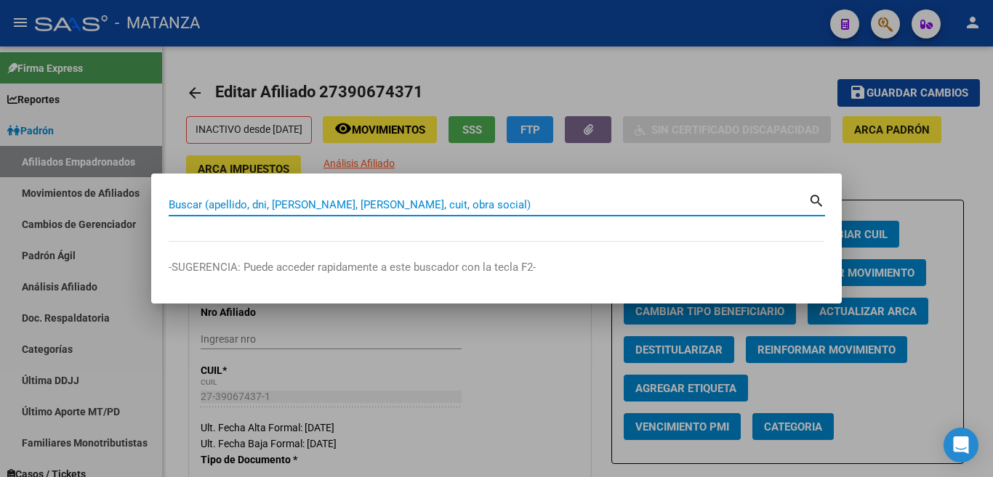
click at [322, 202] on input "Buscar (apellido, dni, [PERSON_NAME], [PERSON_NAME], cuit, obra social)" at bounding box center [489, 204] width 640 height 13
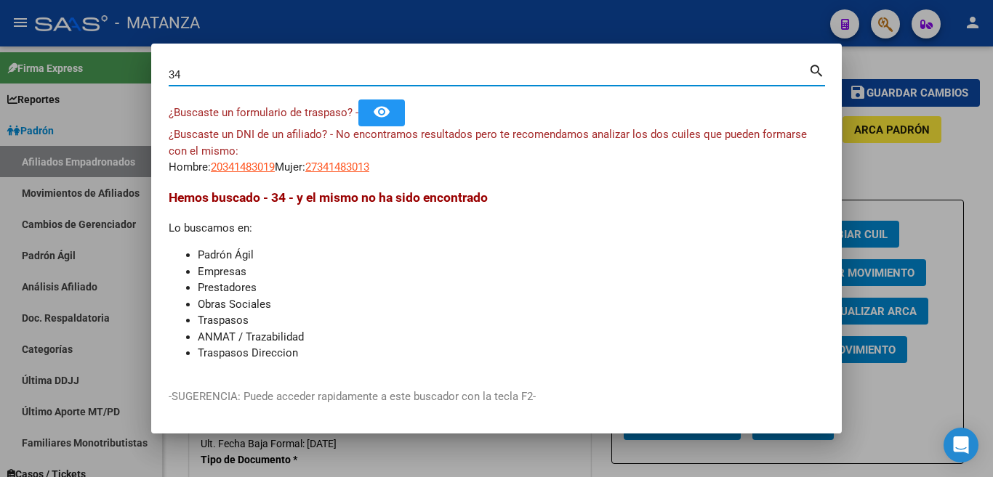
type input "3"
type input "35953408"
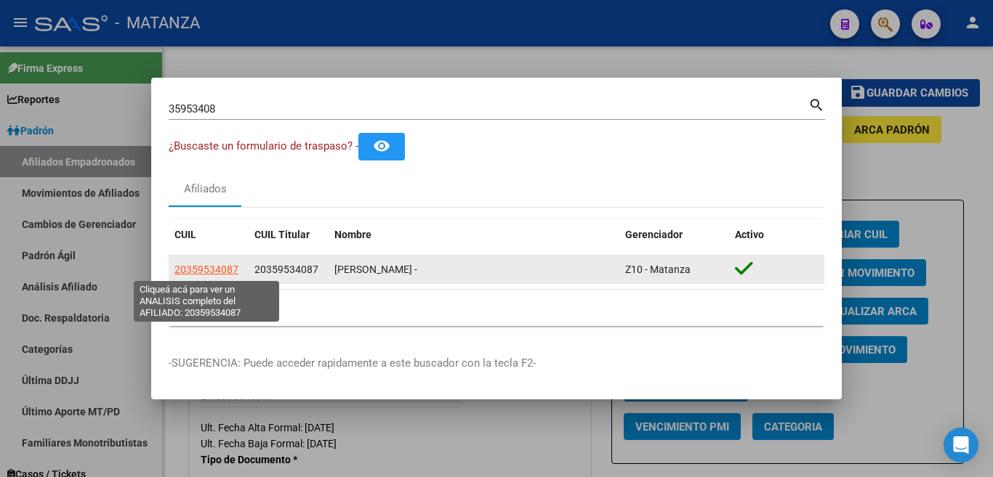
click at [202, 266] on span "20359534087" at bounding box center [206, 270] width 64 height 12
type textarea "20359534087"
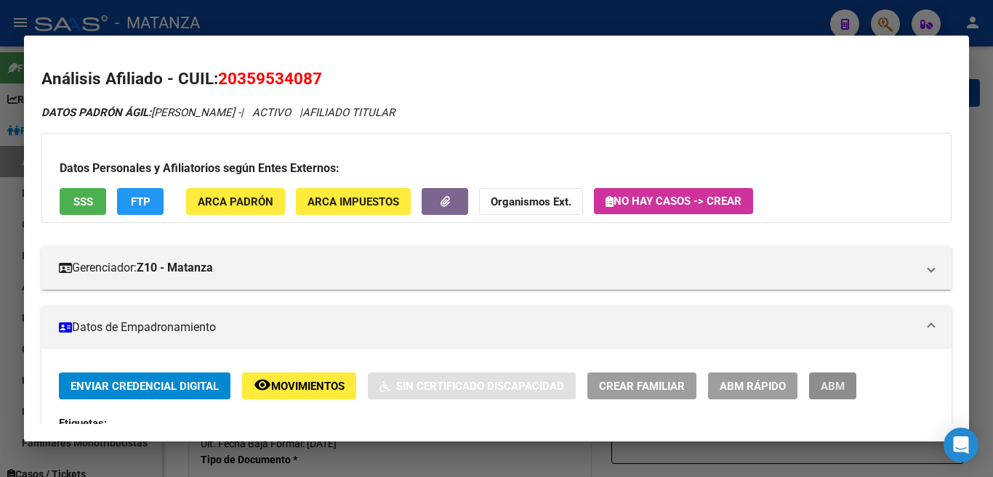
click at [836, 387] on span "ABM" at bounding box center [833, 386] width 24 height 13
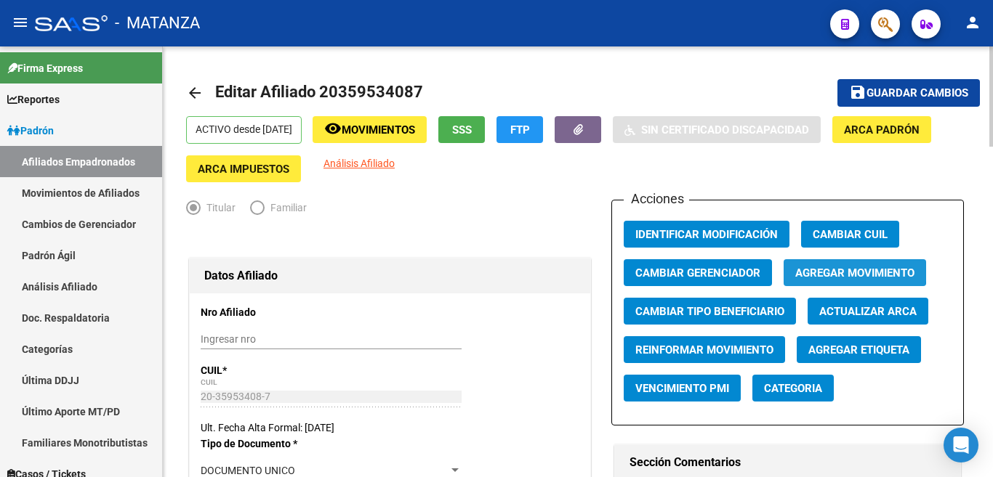
click at [810, 268] on span "Agregar Movimiento" at bounding box center [854, 273] width 119 height 13
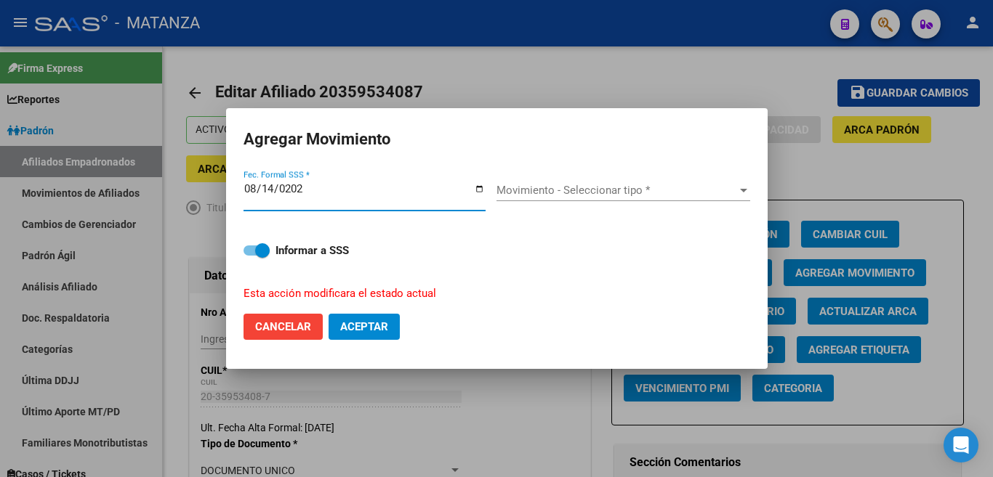
type input "[DATE]"
click at [609, 195] on span "Movimiento - Seleccionar tipo *" at bounding box center [616, 190] width 241 height 13
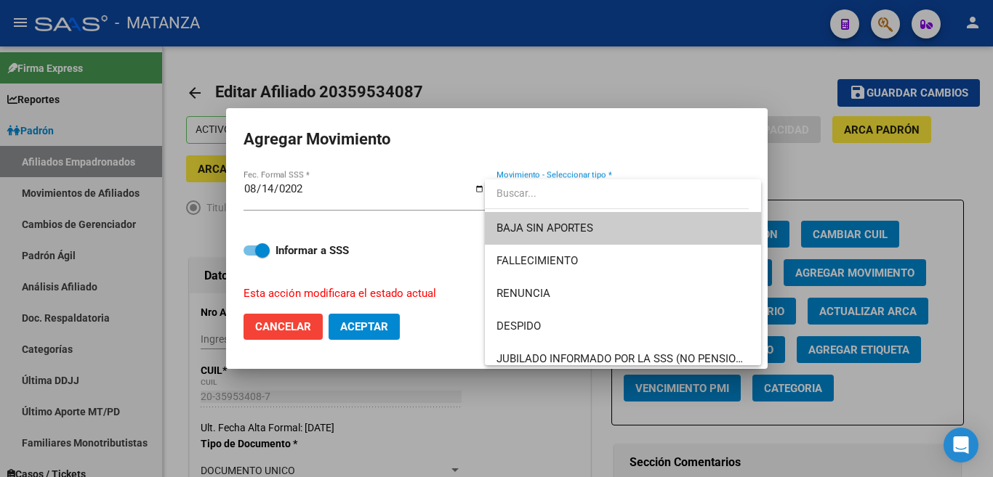
click at [623, 230] on span "BAJA SIN APORTES" at bounding box center [622, 228] width 253 height 33
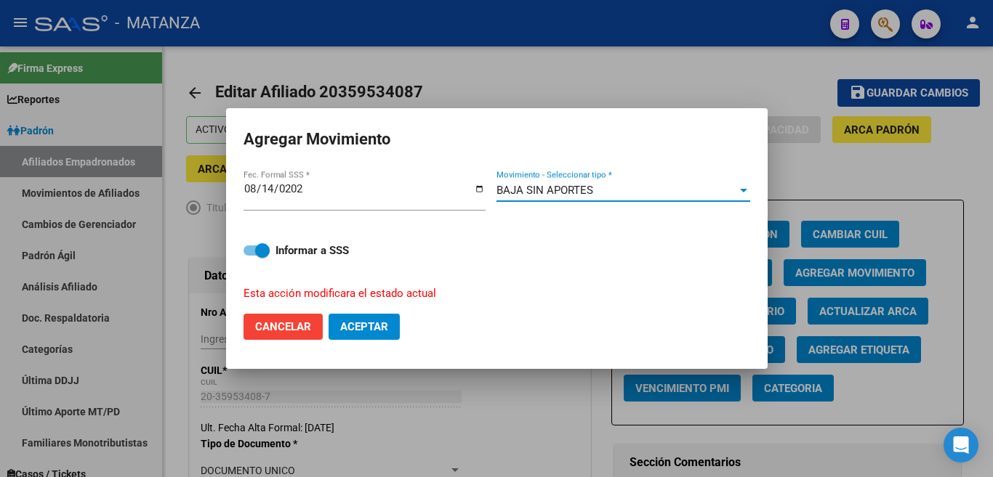
click at [358, 326] on span "Aceptar" at bounding box center [364, 326] width 48 height 13
checkbox input "false"
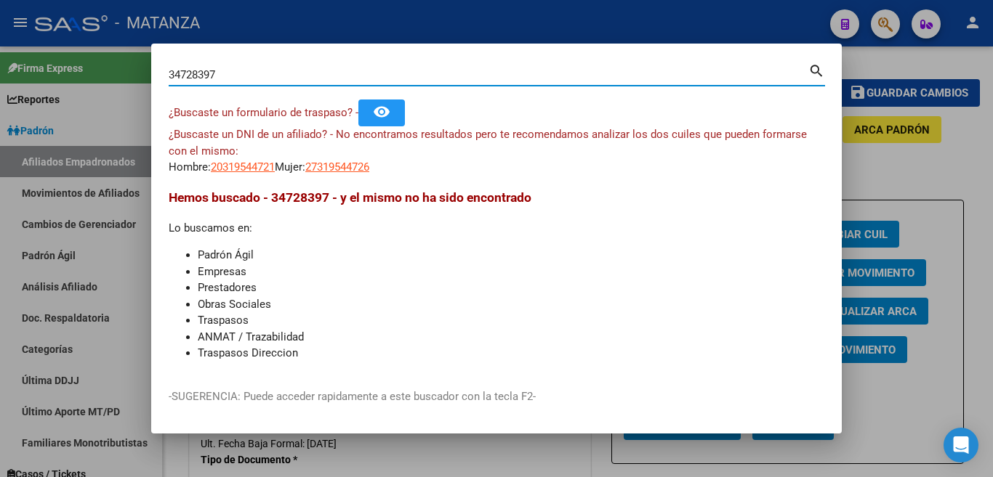
type input "34728397"
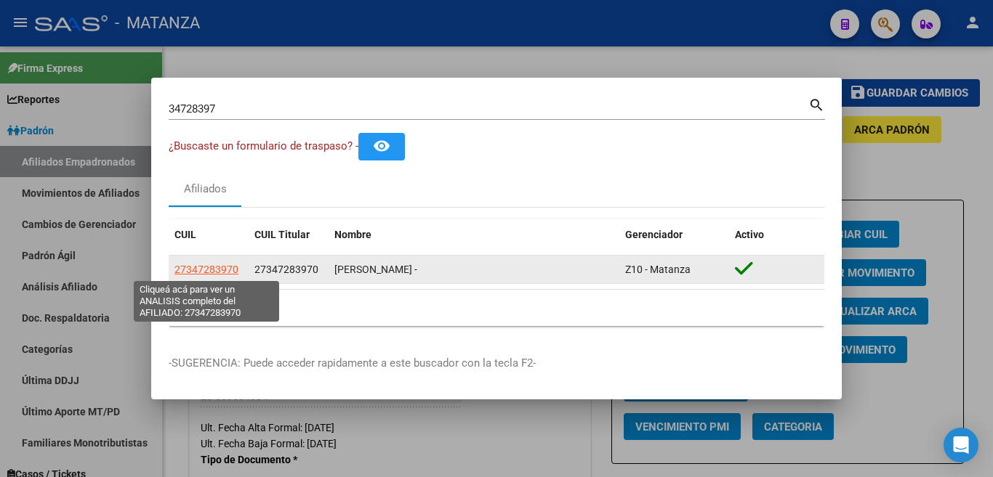
click at [181, 267] on span "27347283970" at bounding box center [206, 270] width 64 height 12
type textarea "27347283970"
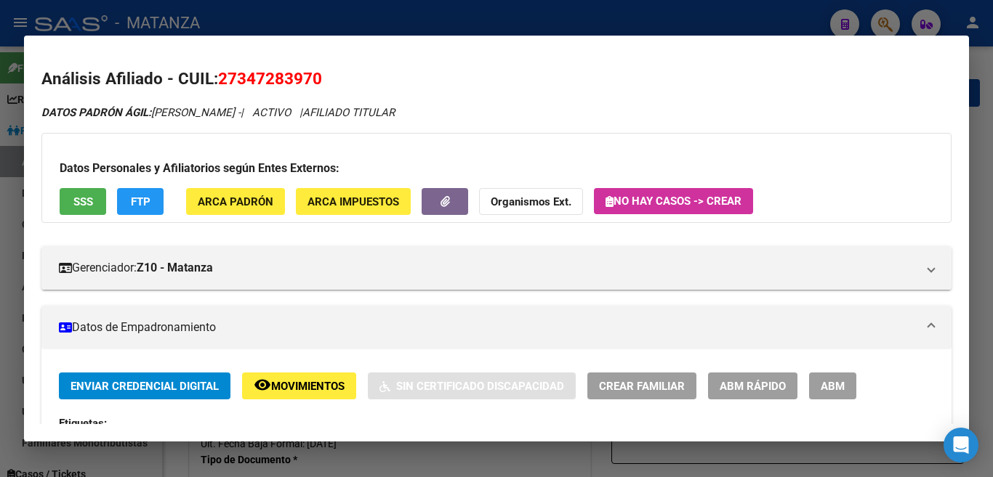
click at [818, 388] on button "ABM" at bounding box center [832, 386] width 47 height 27
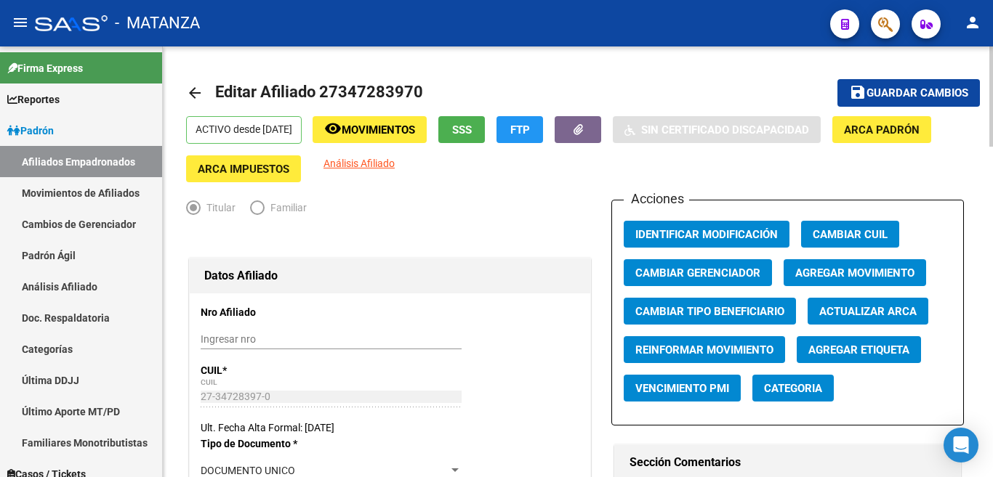
click at [811, 273] on span "Agregar Movimiento" at bounding box center [854, 273] width 119 height 13
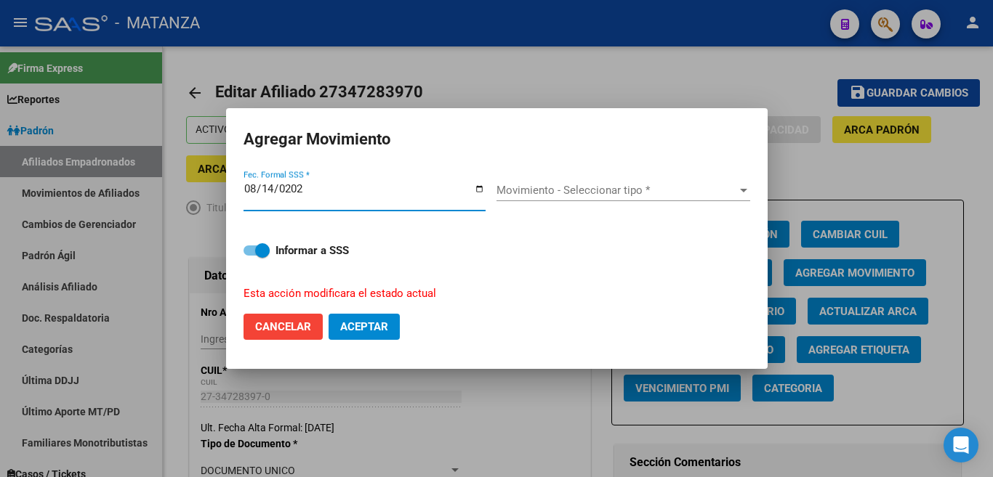
type input "[DATE]"
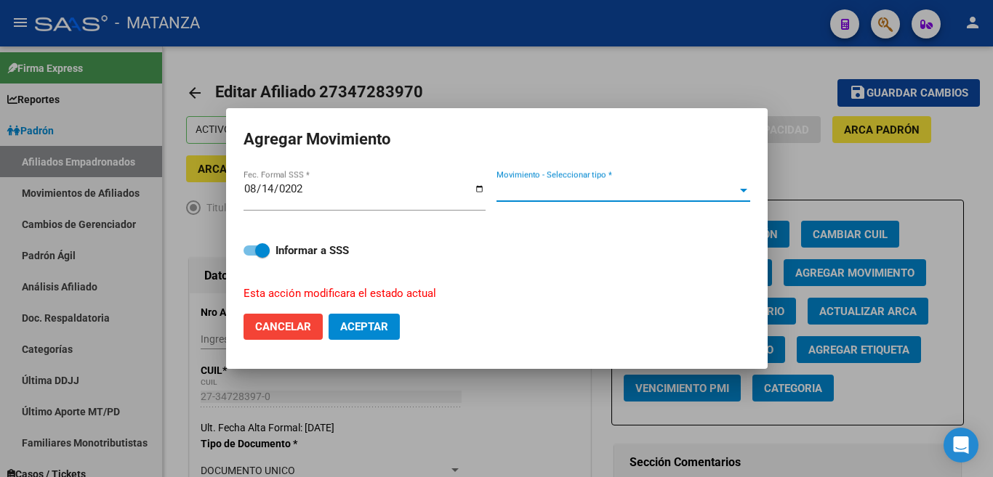
click at [691, 197] on span "Movimiento - Seleccionar tipo *" at bounding box center [616, 190] width 241 height 13
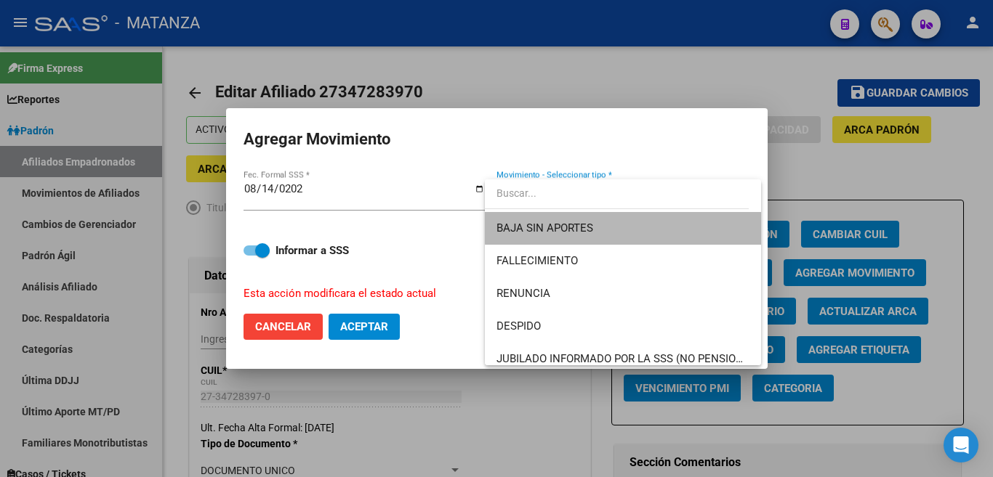
click at [691, 225] on span "BAJA SIN APORTES" at bounding box center [622, 228] width 253 height 33
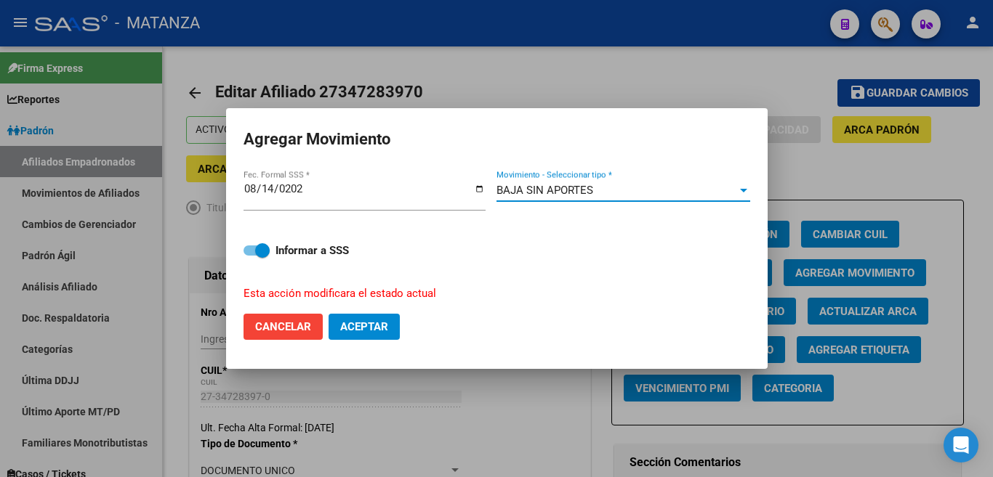
click at [363, 320] on span "Aceptar" at bounding box center [364, 326] width 48 height 13
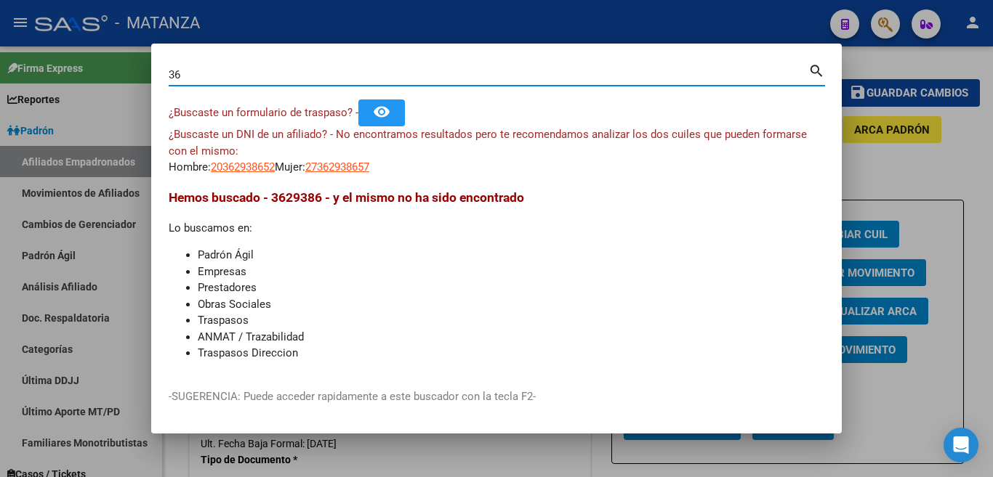
type input "3"
type input "25244653"
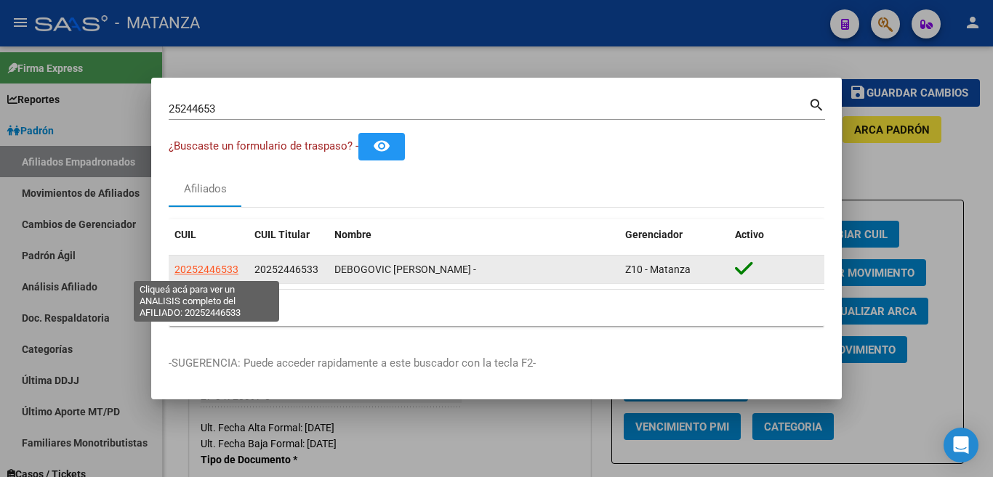
click at [190, 267] on span "20252446533" at bounding box center [206, 270] width 64 height 12
type textarea "20252446533"
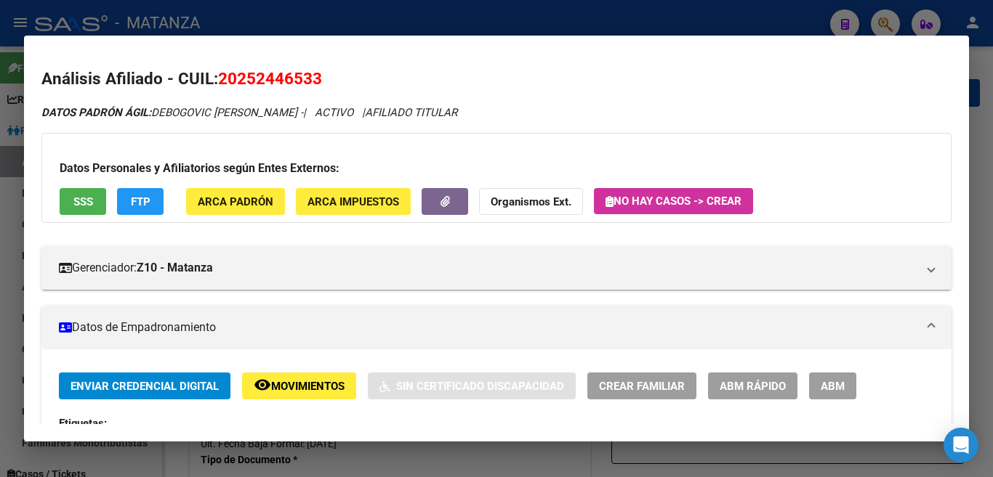
click at [826, 385] on span "ABM" at bounding box center [833, 386] width 24 height 13
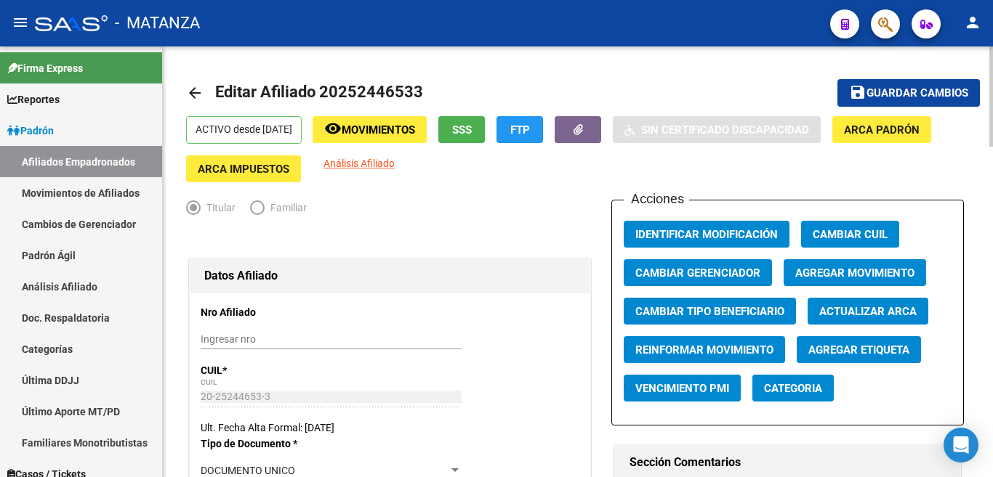
click at [843, 267] on span "Agregar Movimiento" at bounding box center [854, 273] width 119 height 13
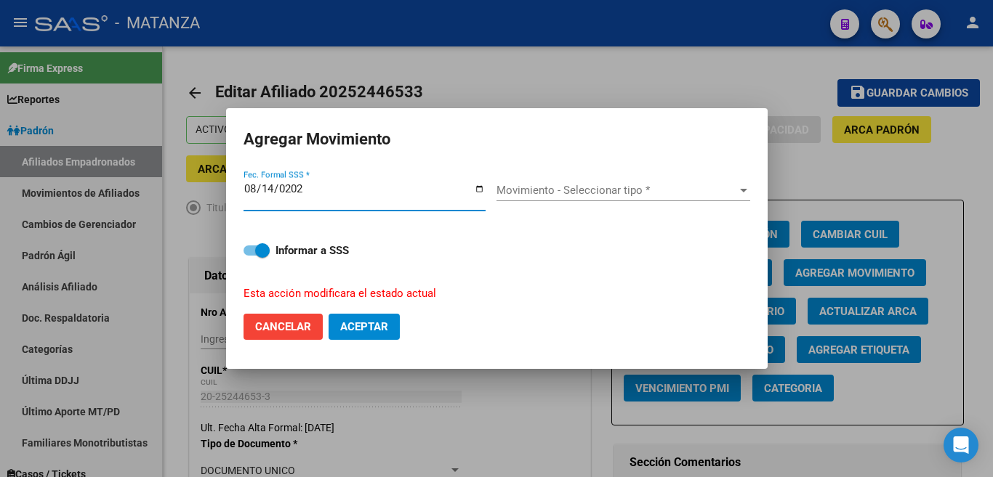
type input "[DATE]"
click at [569, 197] on span "Movimiento - Seleccionar tipo *" at bounding box center [616, 190] width 241 height 13
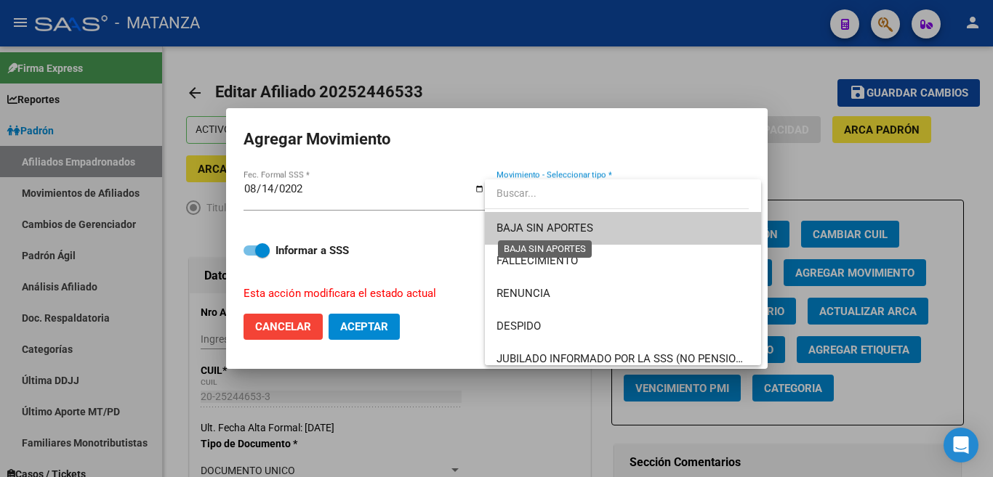
click at [577, 230] on span "BAJA SIN APORTES" at bounding box center [544, 228] width 97 height 13
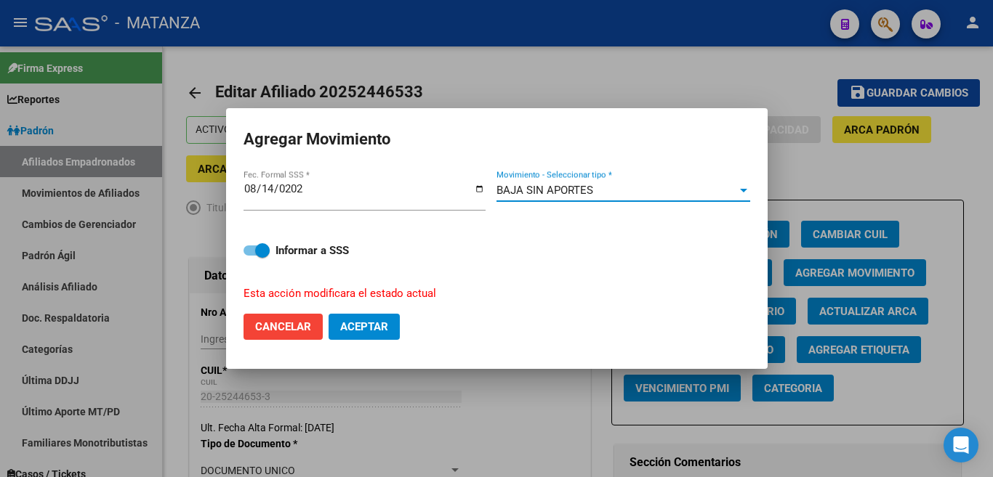
click at [360, 320] on span "Aceptar" at bounding box center [364, 326] width 48 height 13
